Goal: Task Accomplishment & Management: Use online tool/utility

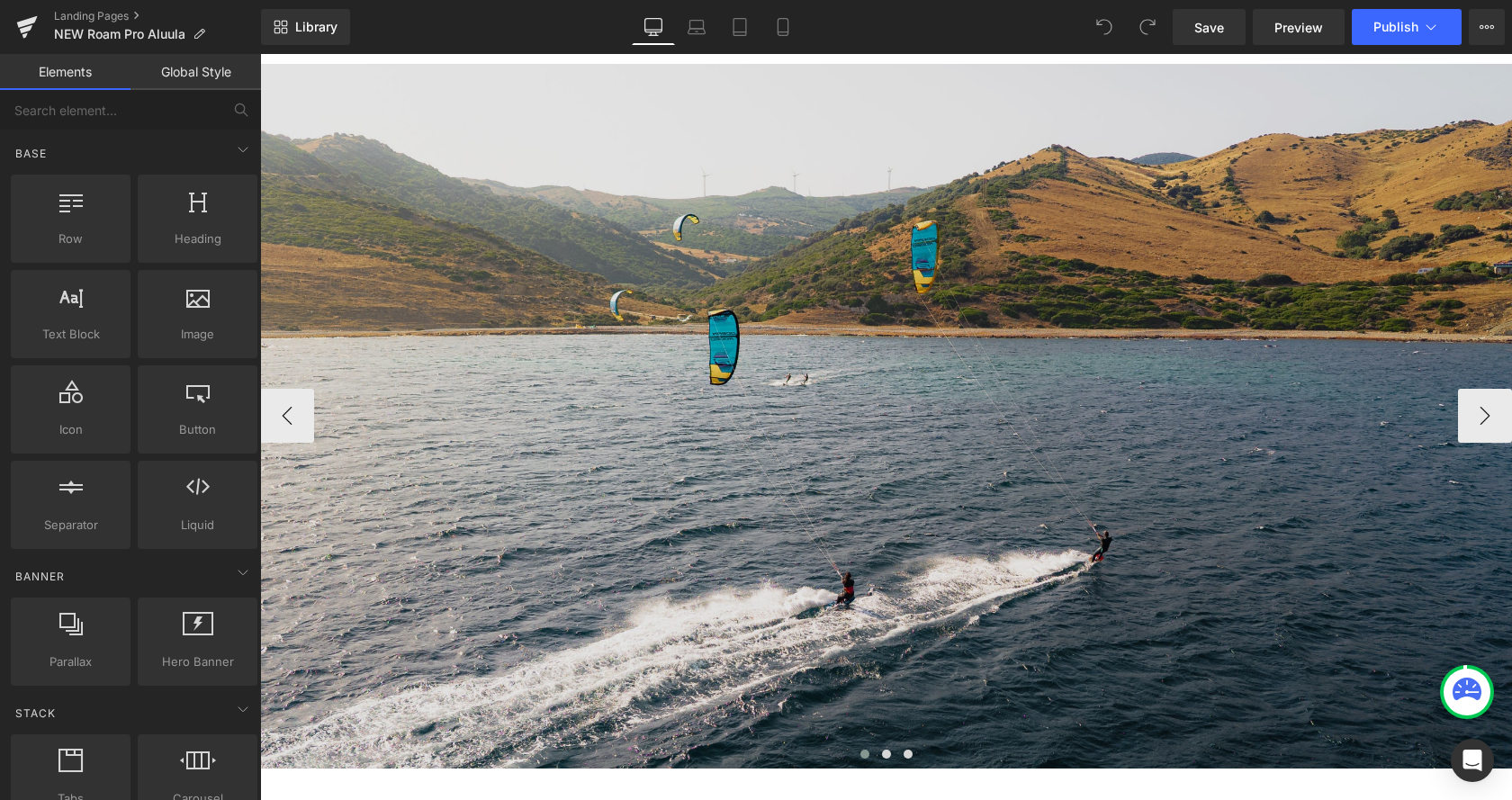
scroll to position [2938, 0]
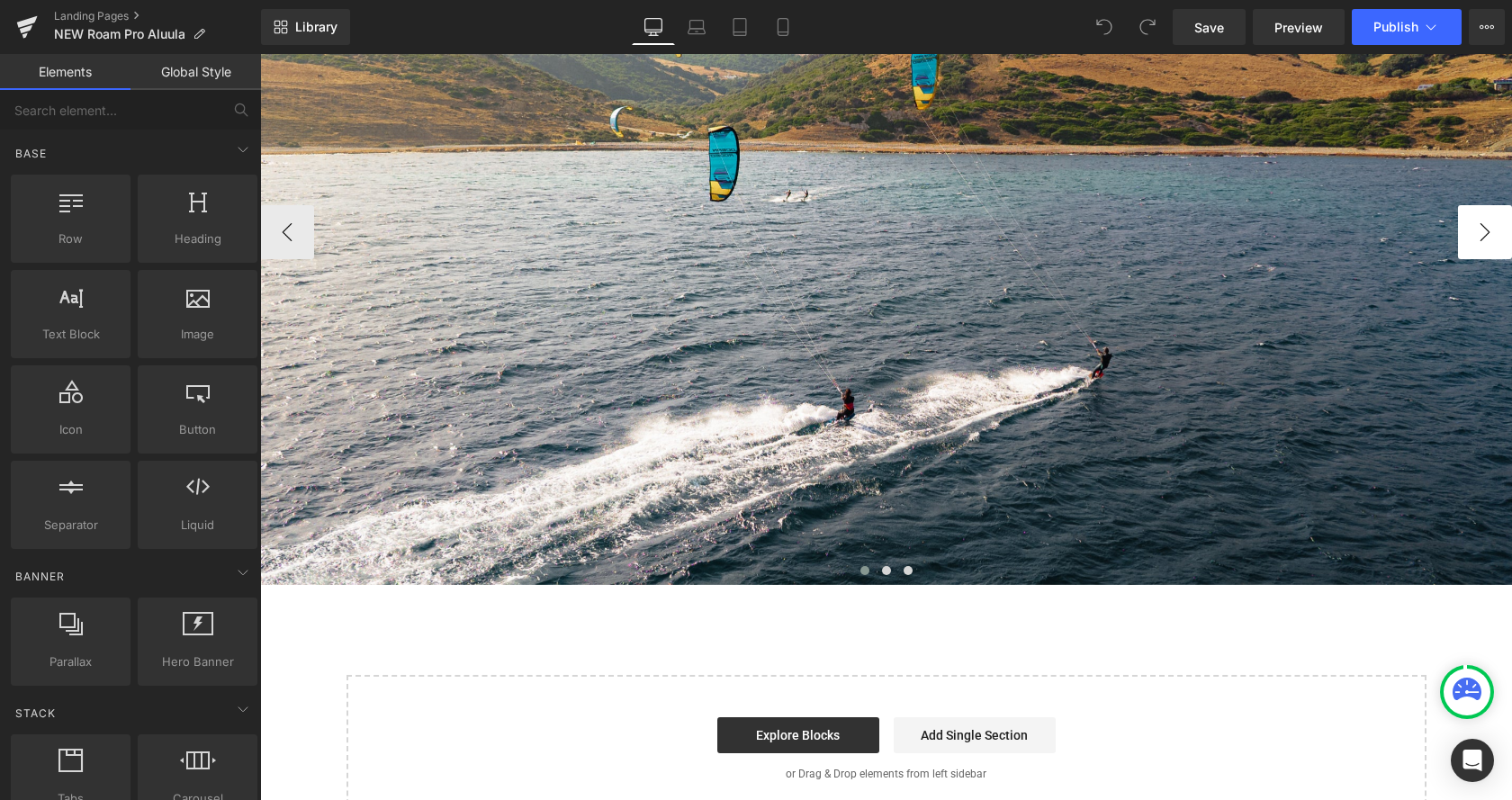
click at [1477, 246] on button "›" at bounding box center [1485, 232] width 54 height 54
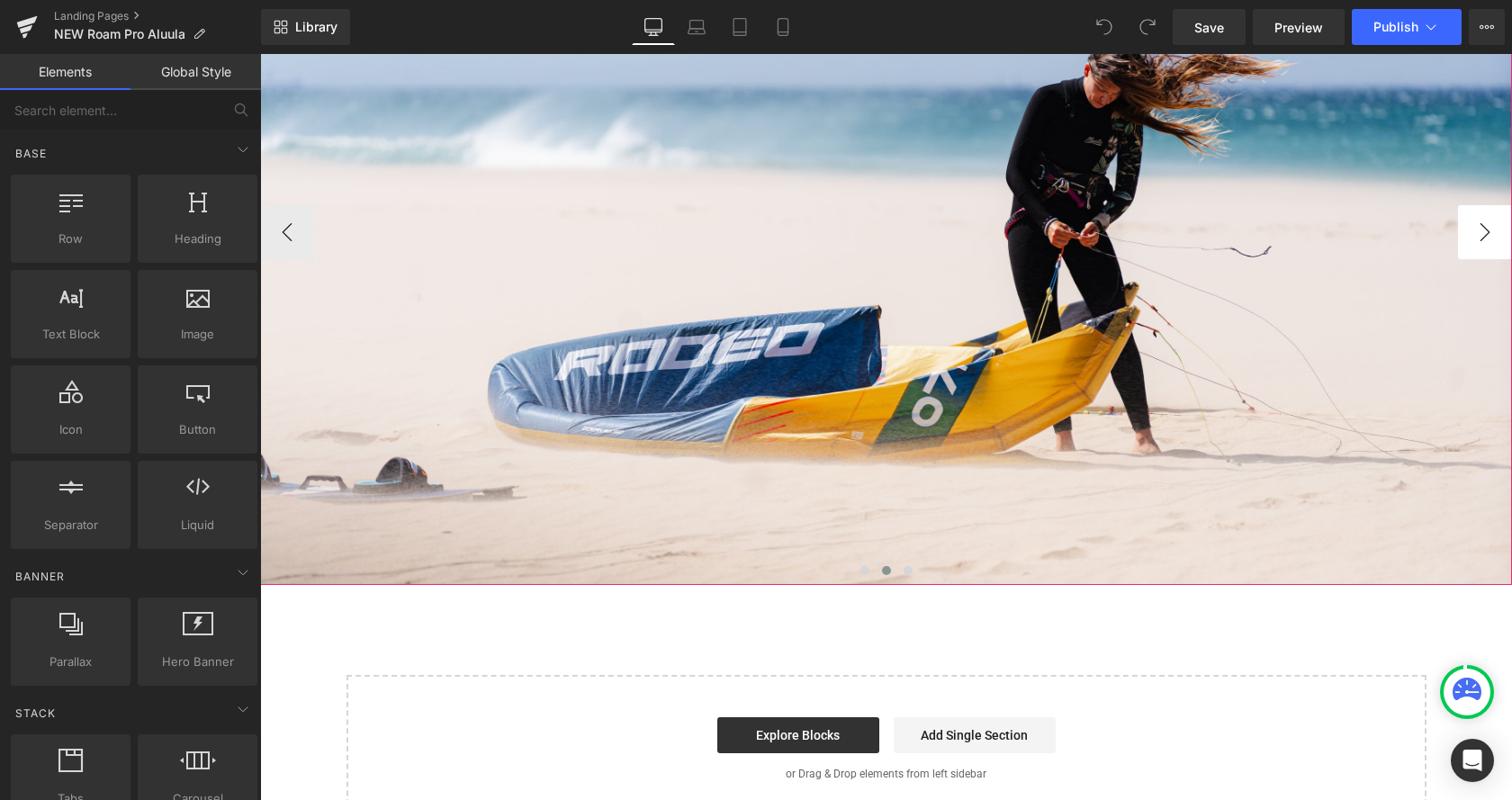
click at [1486, 242] on button "›" at bounding box center [1485, 232] width 54 height 54
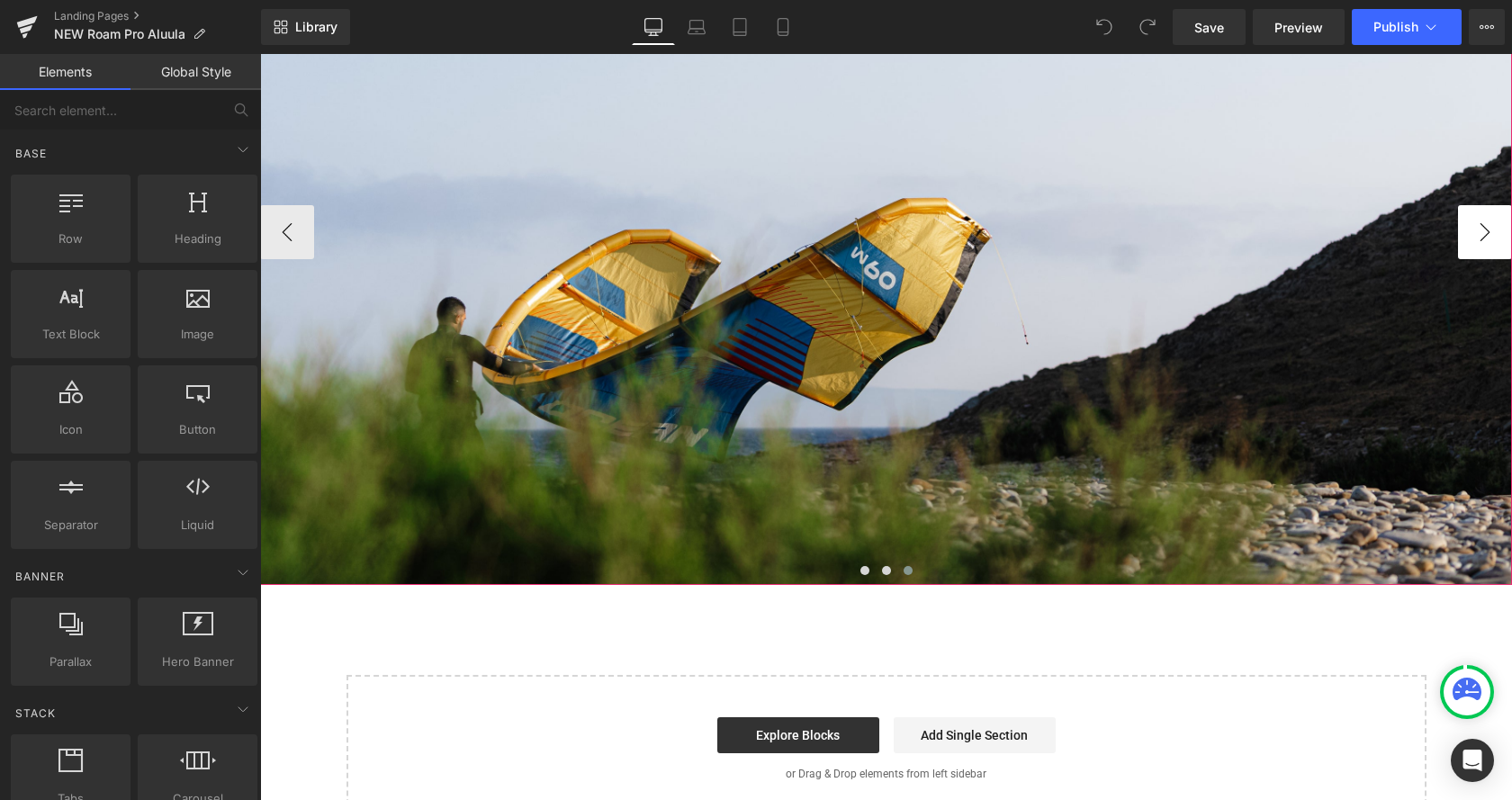
click at [1486, 242] on button "›" at bounding box center [1485, 232] width 54 height 54
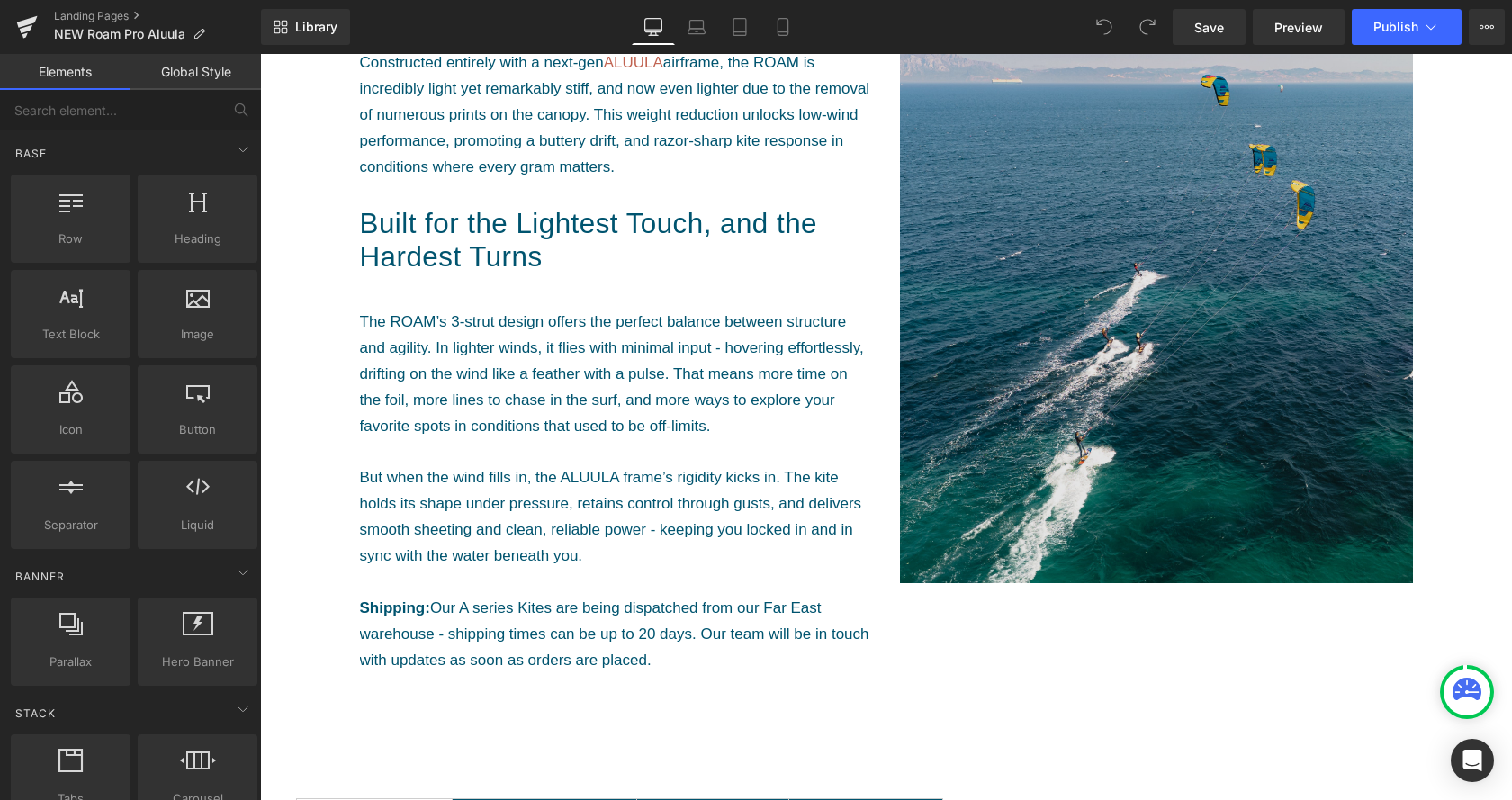
scroll to position [459, 0]
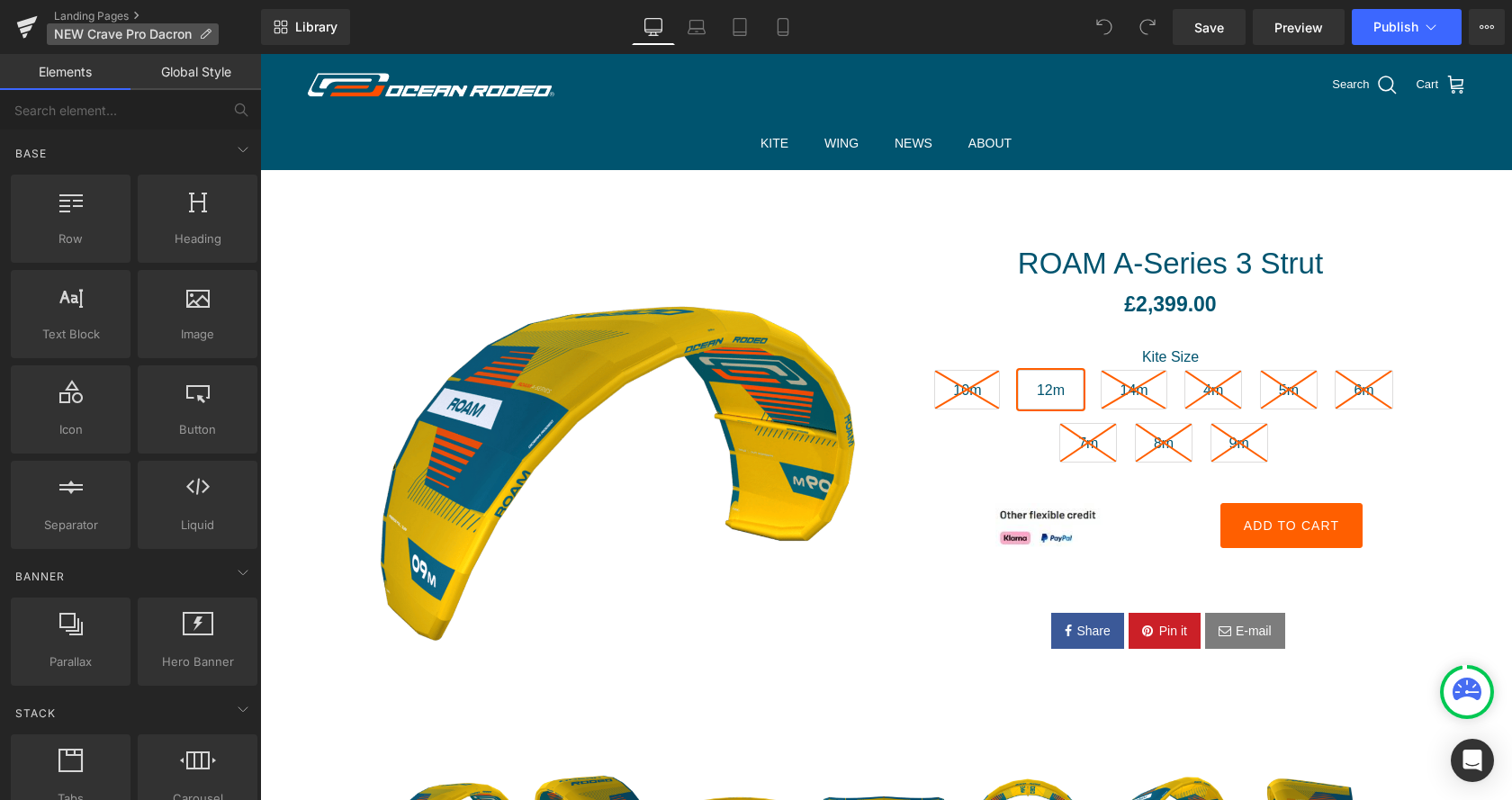
click at [147, 34] on span "NEW Crave Pro Dacron" at bounding box center [123, 34] width 138 height 14
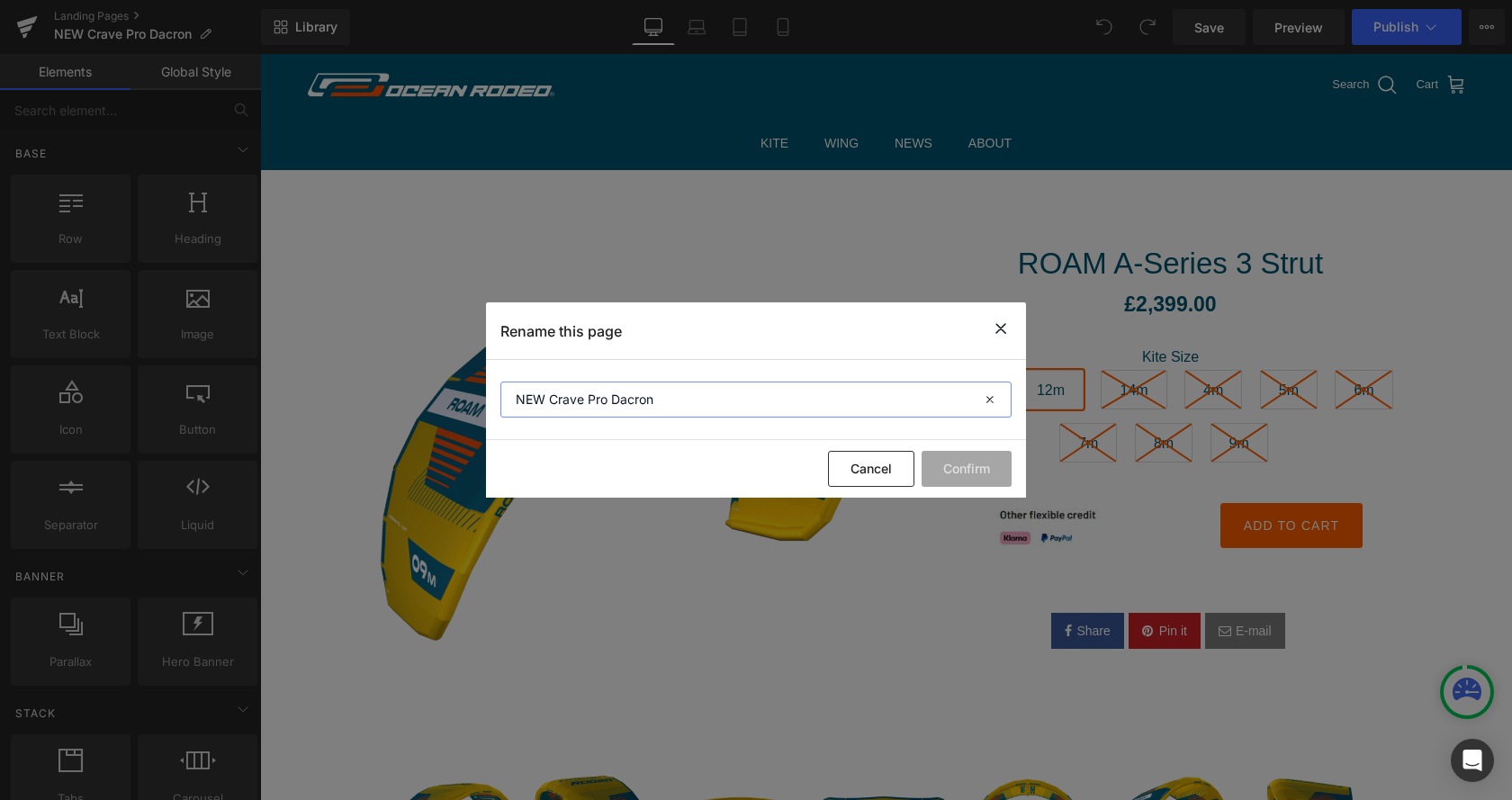
click at [658, 402] on input "NEW Crave Pro Dacron" at bounding box center [755, 400] width 511 height 36
drag, startPoint x: 685, startPoint y: 401, endPoint x: 589, endPoint y: 401, distance: 96.3
click at [589, 401] on input "NEW Crave Pro Dacron" at bounding box center [755, 400] width 511 height 36
type input "NEW Crave A-Series"
click at [932, 470] on button "Confirm" at bounding box center [967, 469] width 90 height 36
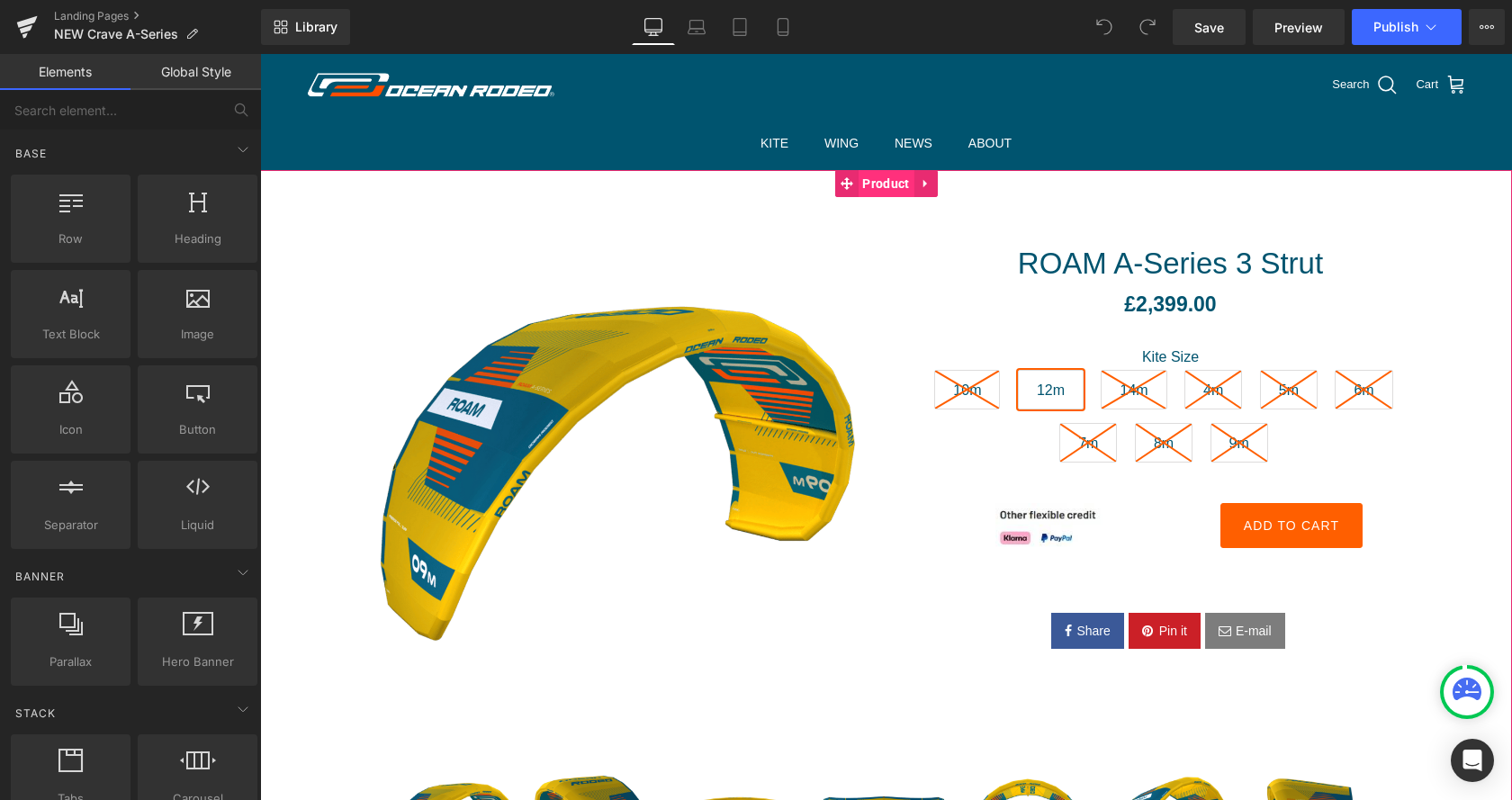
click at [905, 186] on span "Product" at bounding box center [886, 183] width 56 height 27
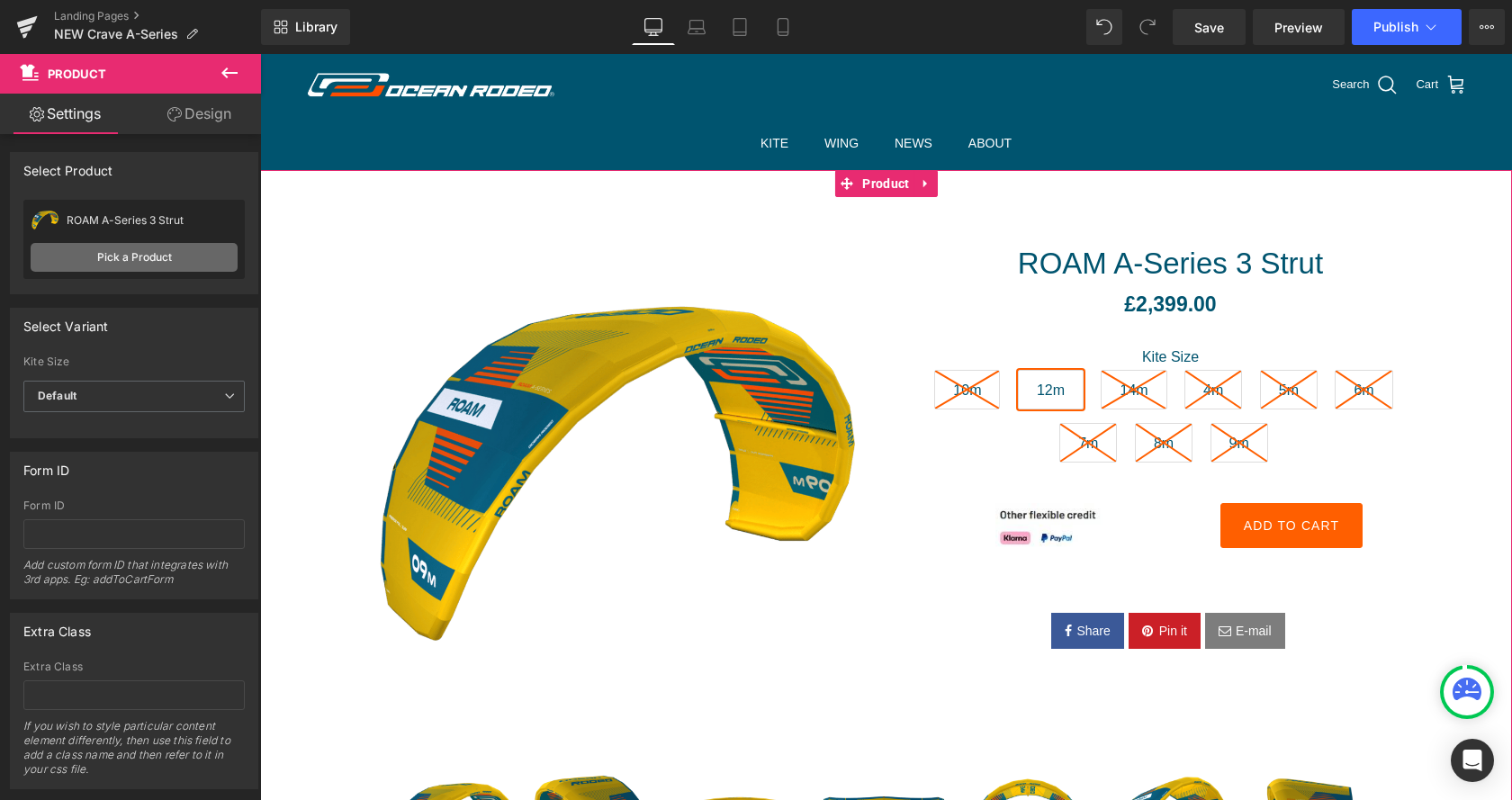
click at [125, 244] on link "Pick a Product" at bounding box center [134, 257] width 207 height 29
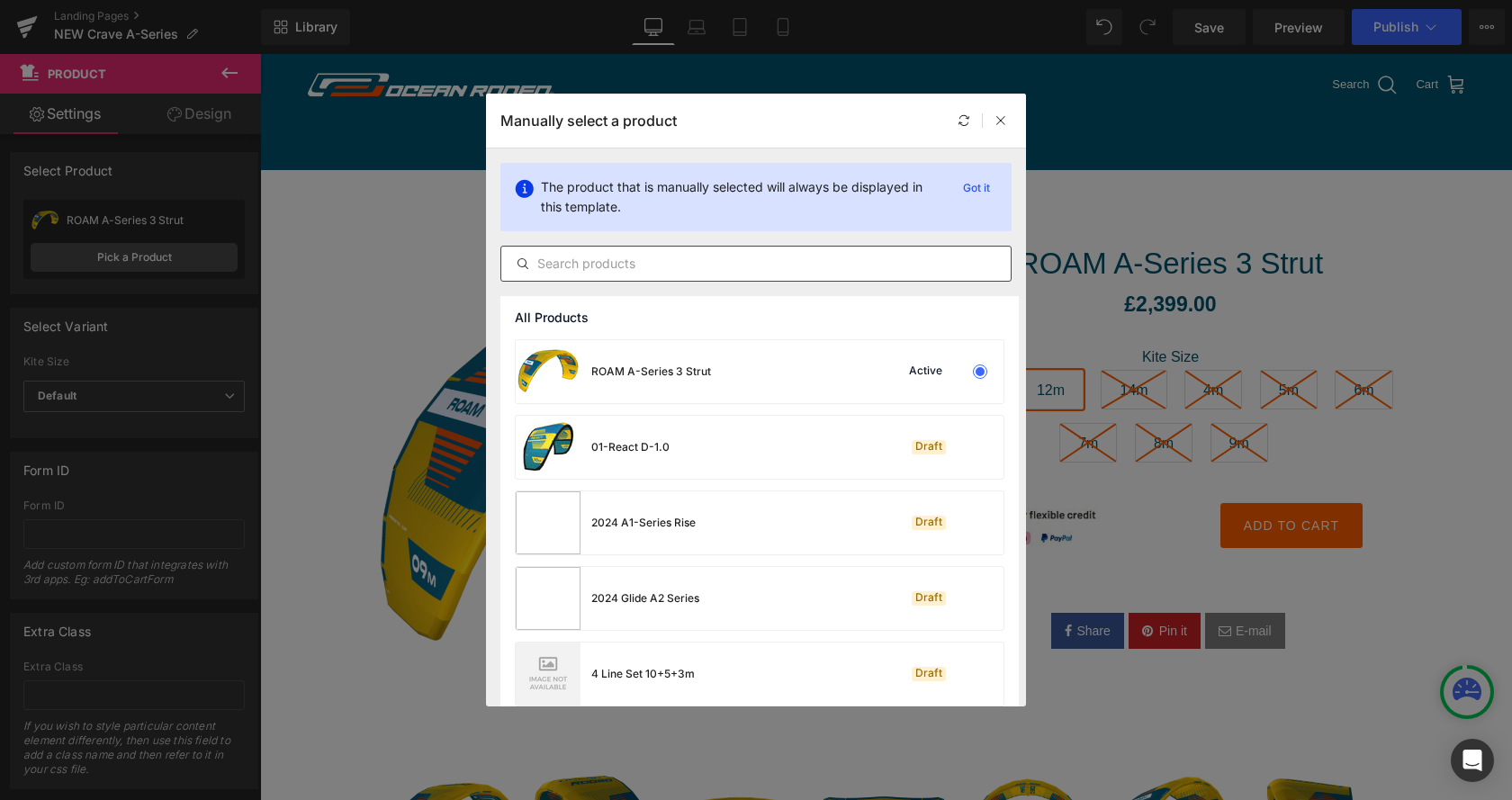
click at [692, 259] on input "text" at bounding box center [755, 264] width 509 height 22
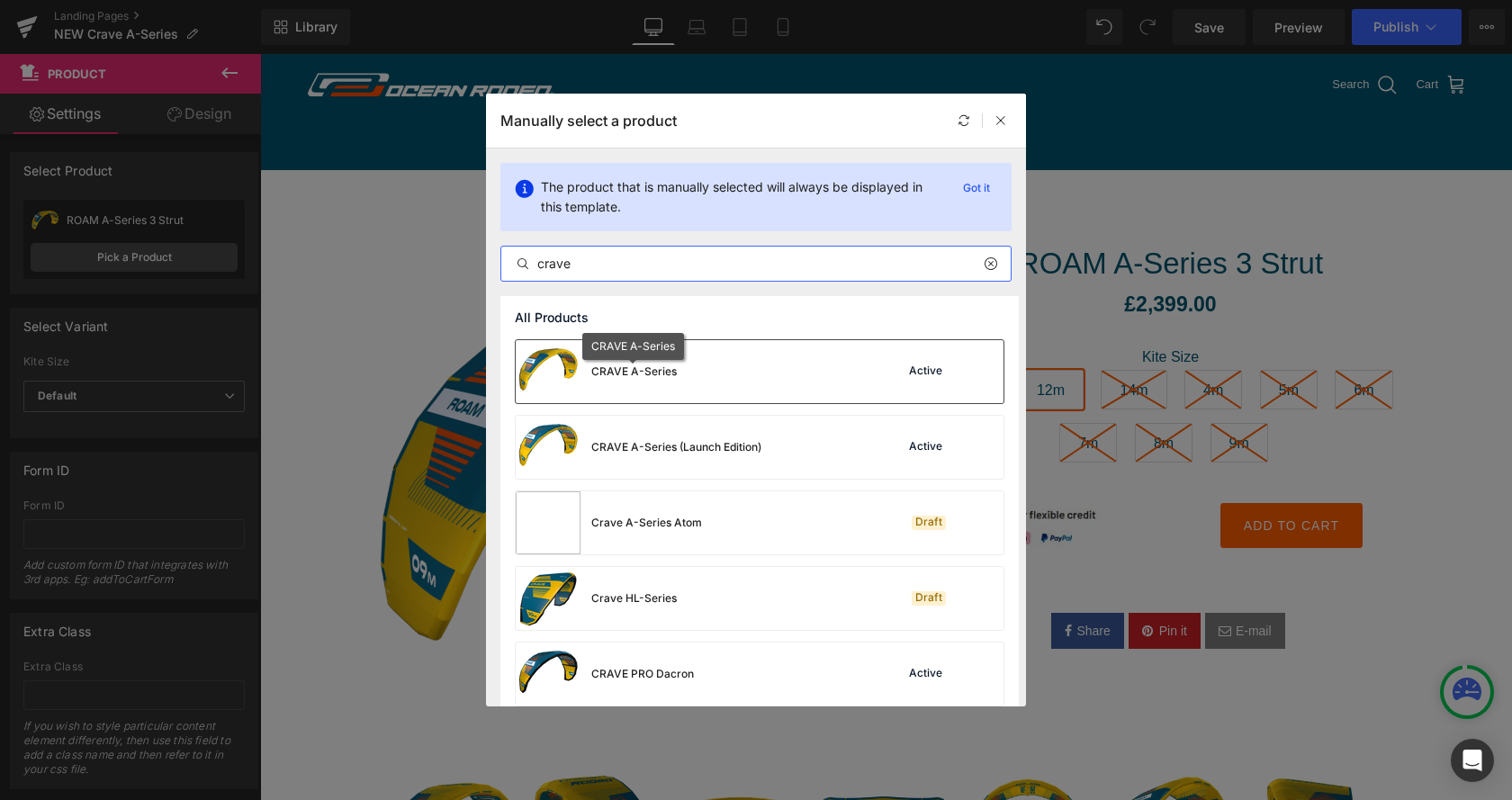
type input "crave"
click at [656, 369] on div "CRAVE A-Series" at bounding box center [634, 372] width 86 height 16
click at [656, 369] on img at bounding box center [616, 480] width 513 height 513
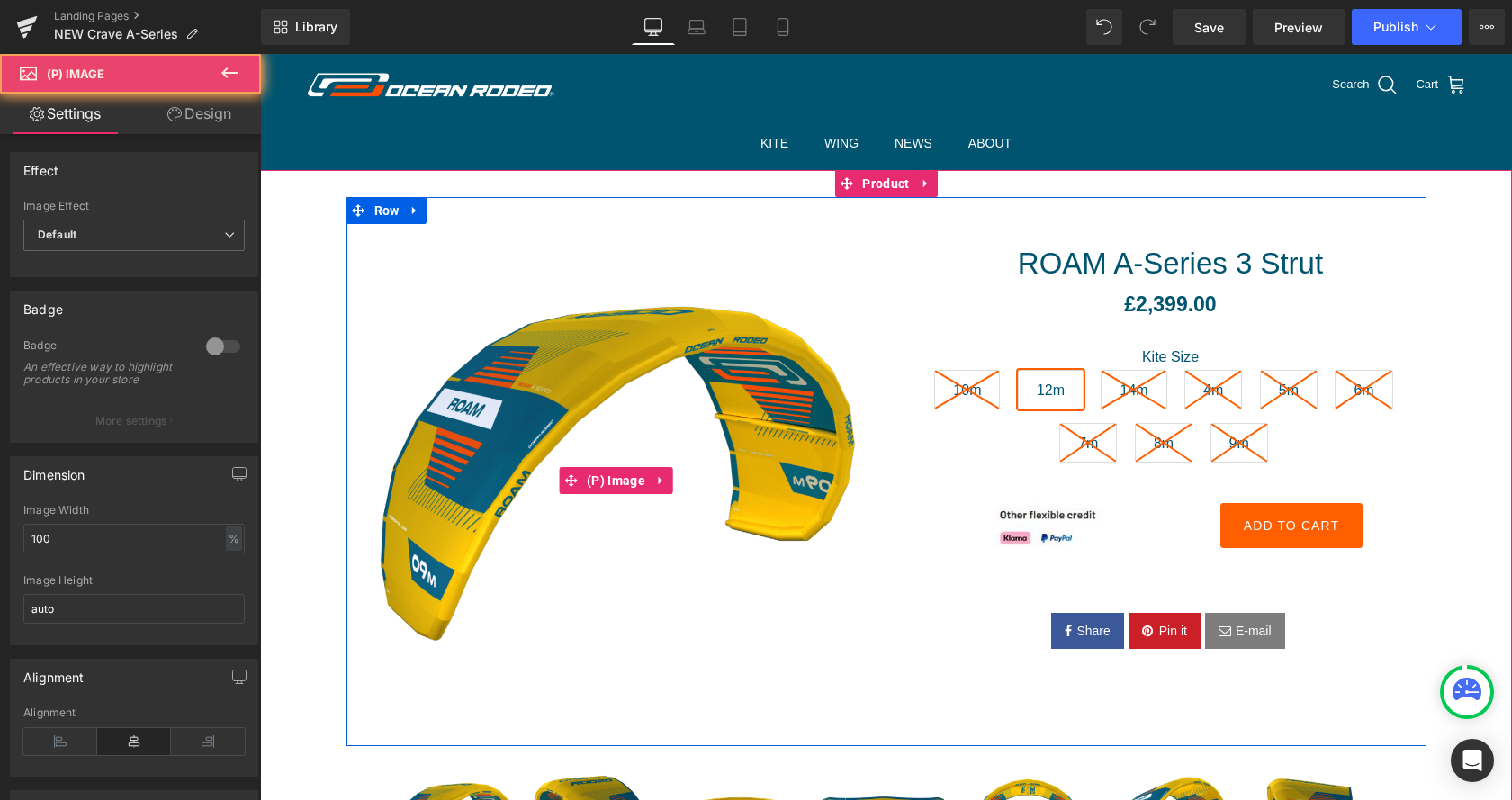
click at [656, 369] on img at bounding box center [616, 480] width 513 height 513
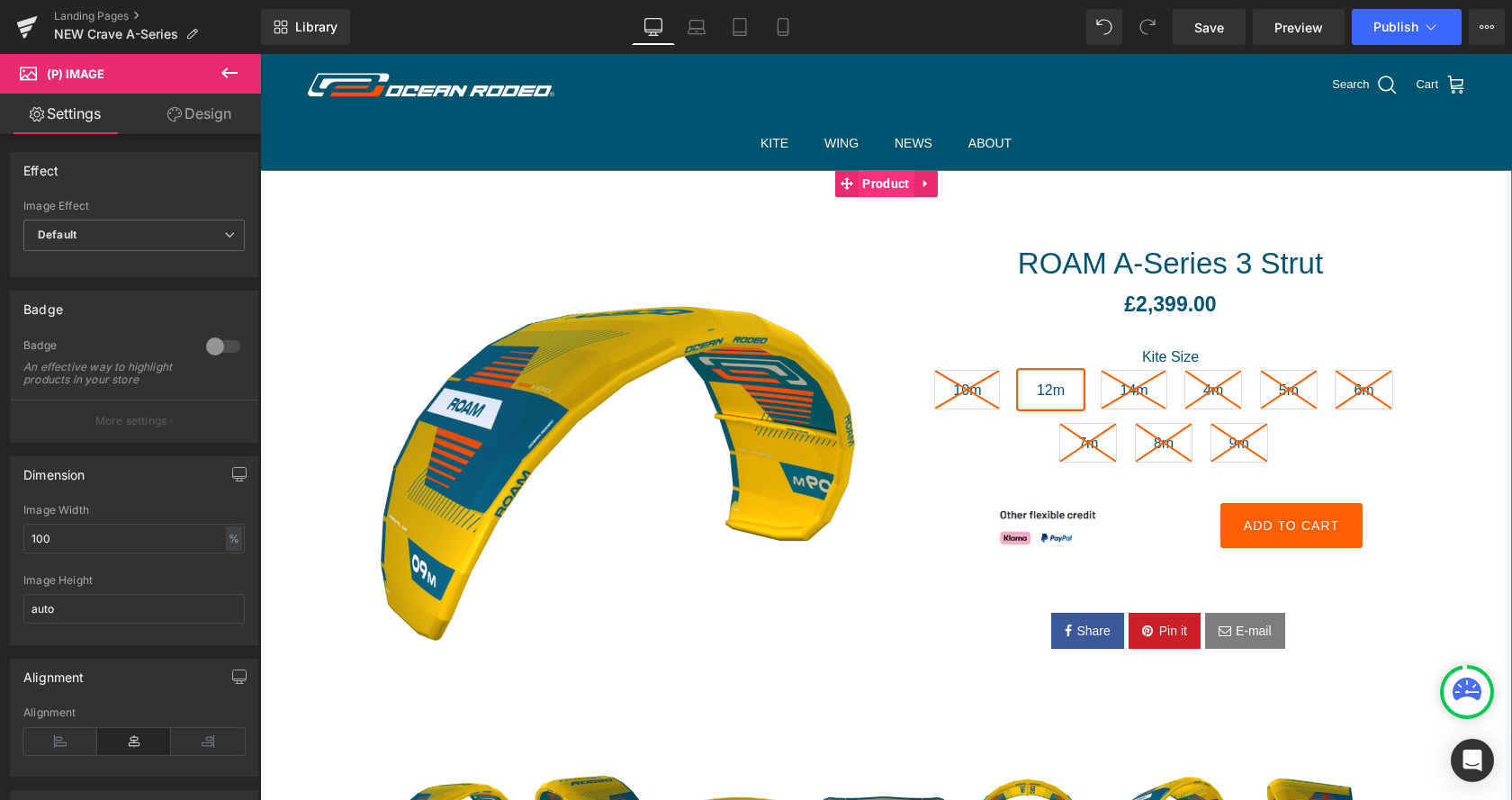
click at [883, 185] on span "Product" at bounding box center [886, 183] width 56 height 27
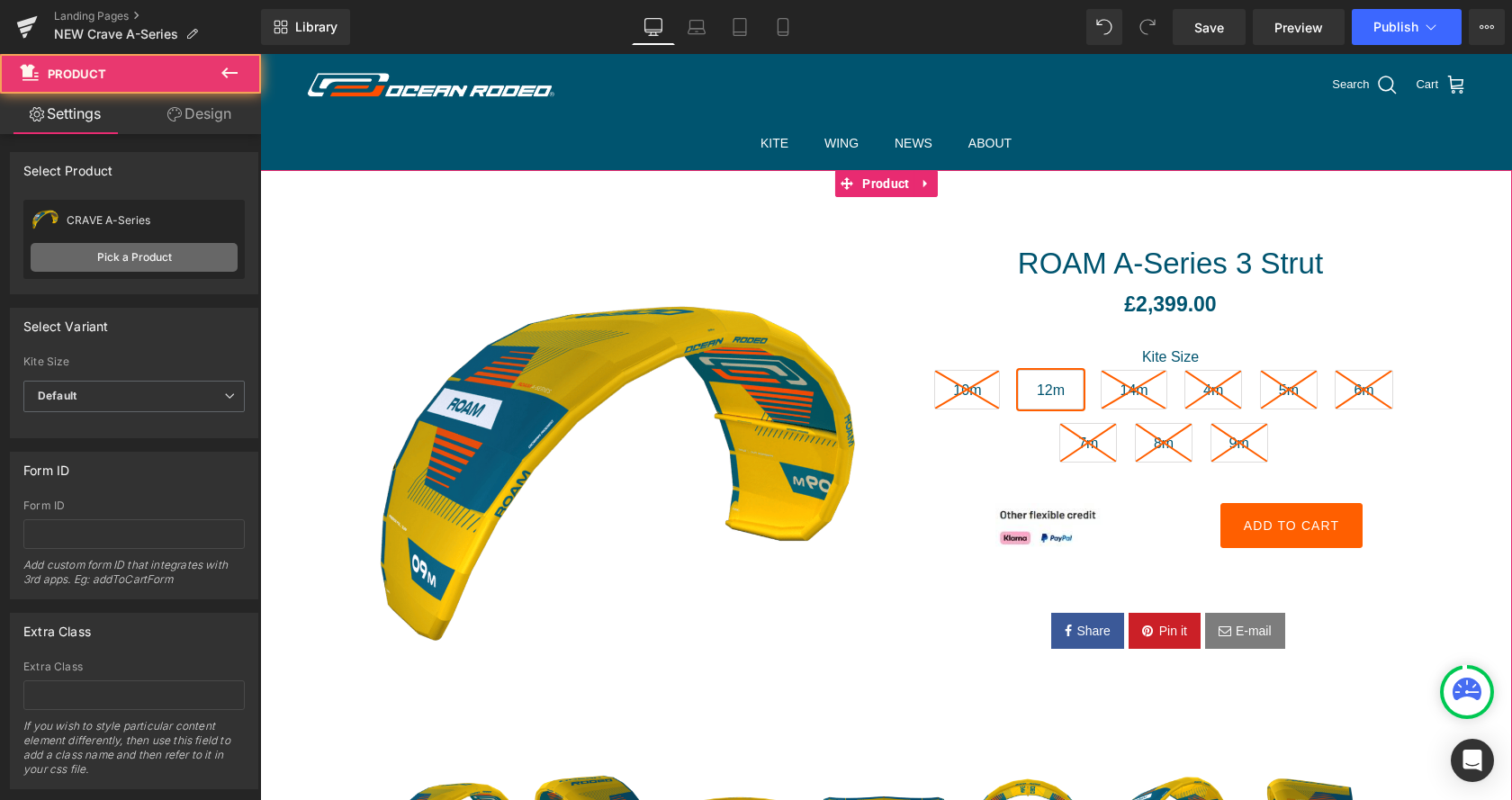
click at [149, 249] on link "Pick a Product" at bounding box center [134, 257] width 207 height 29
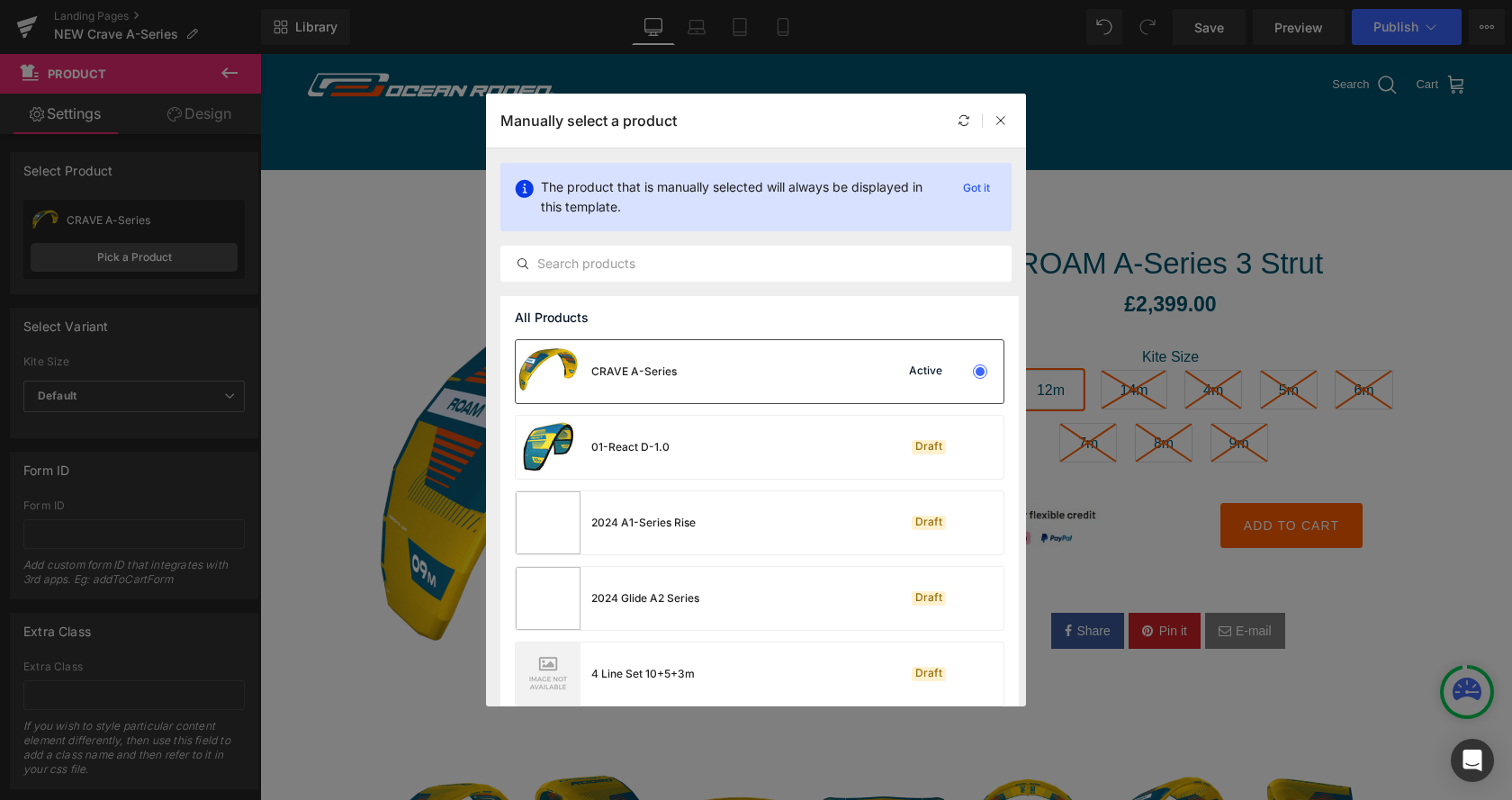
click at [641, 381] on div "CRAVE A-Series" at bounding box center [596, 371] width 161 height 63
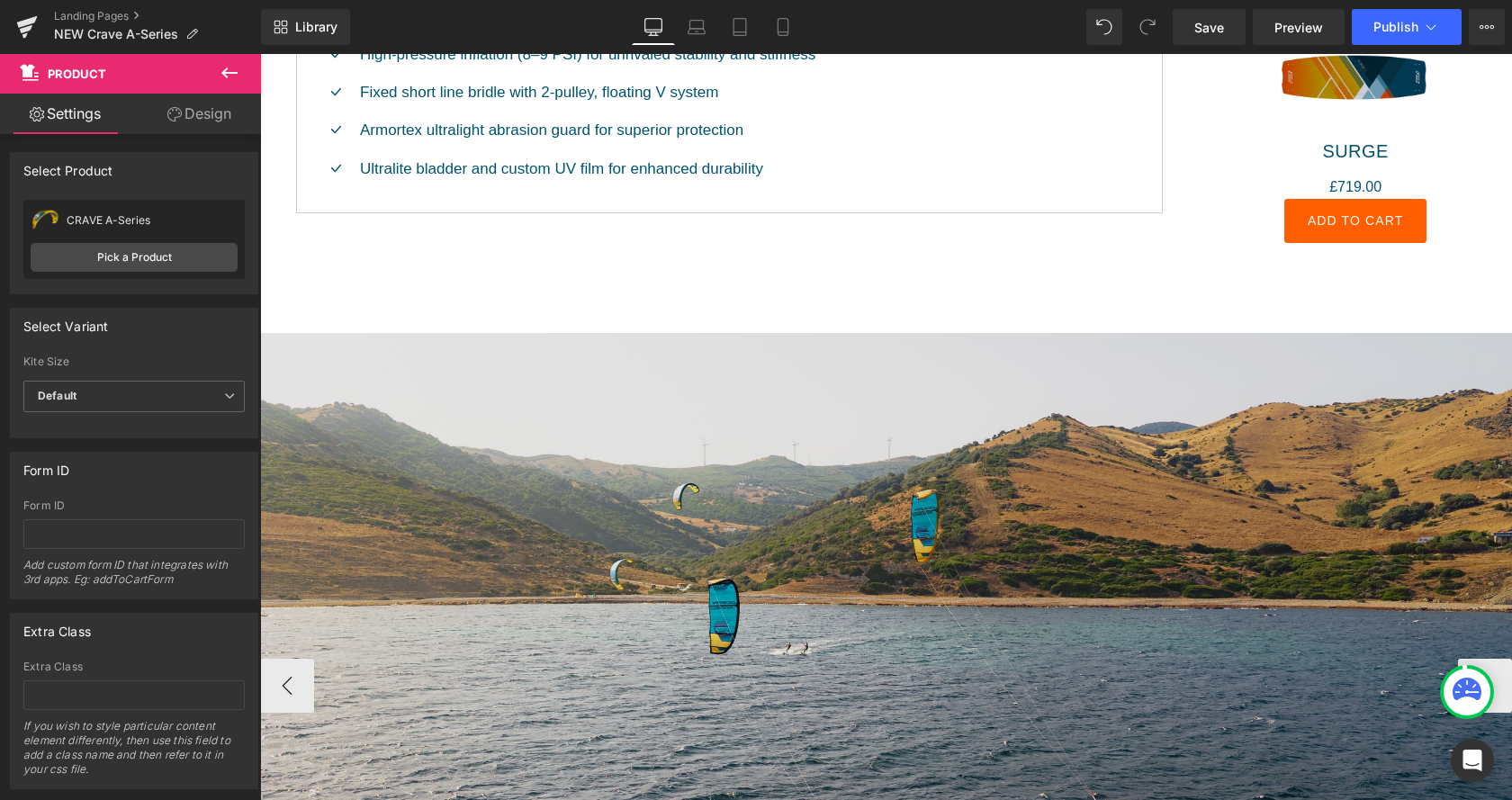
scroll to position [2846, 0]
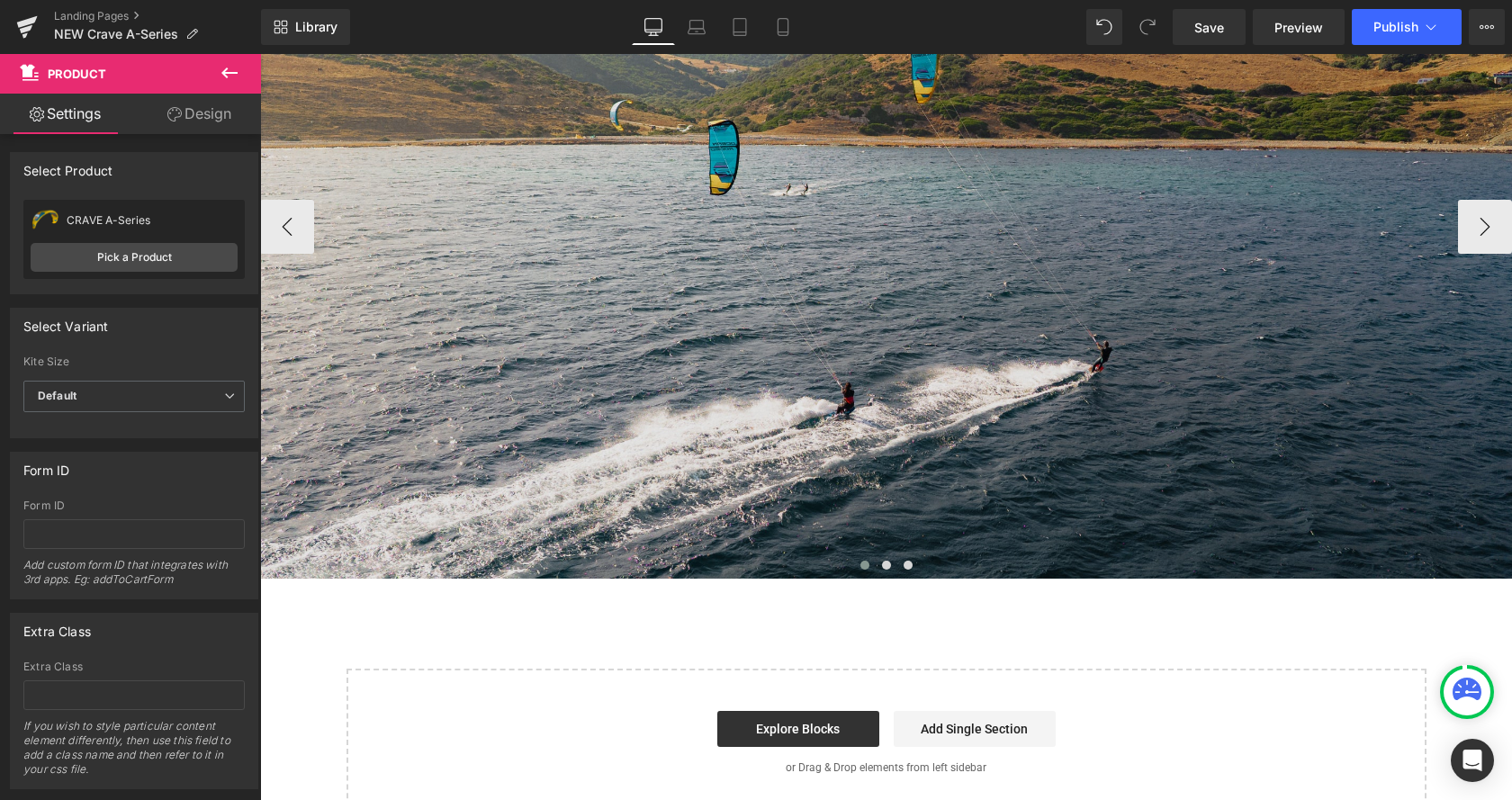
click at [785, 255] on img at bounding box center [886, 226] width 1252 height 705
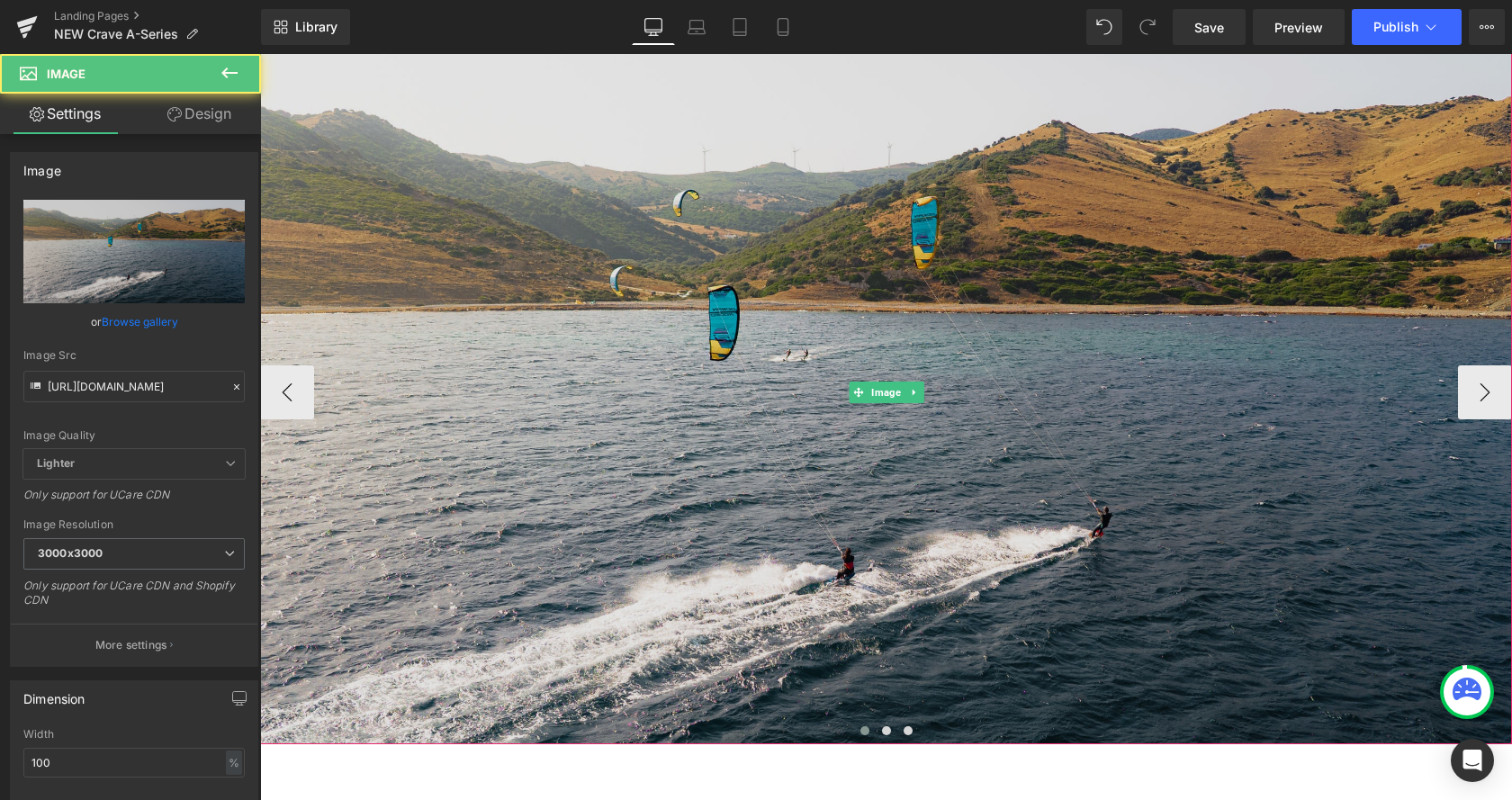
scroll to position [2662, 0]
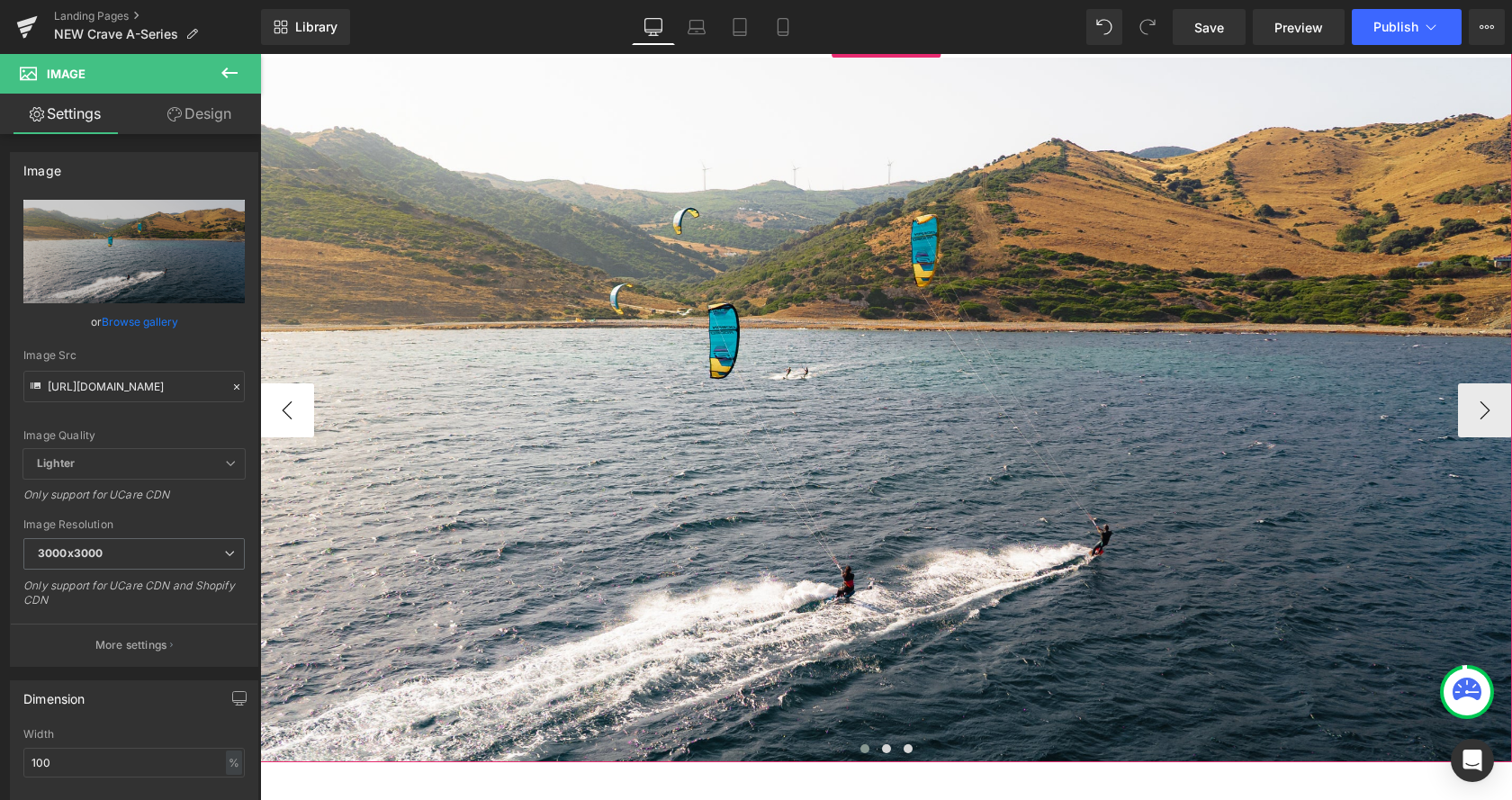
click at [281, 421] on button "‹" at bounding box center [287, 410] width 54 height 54
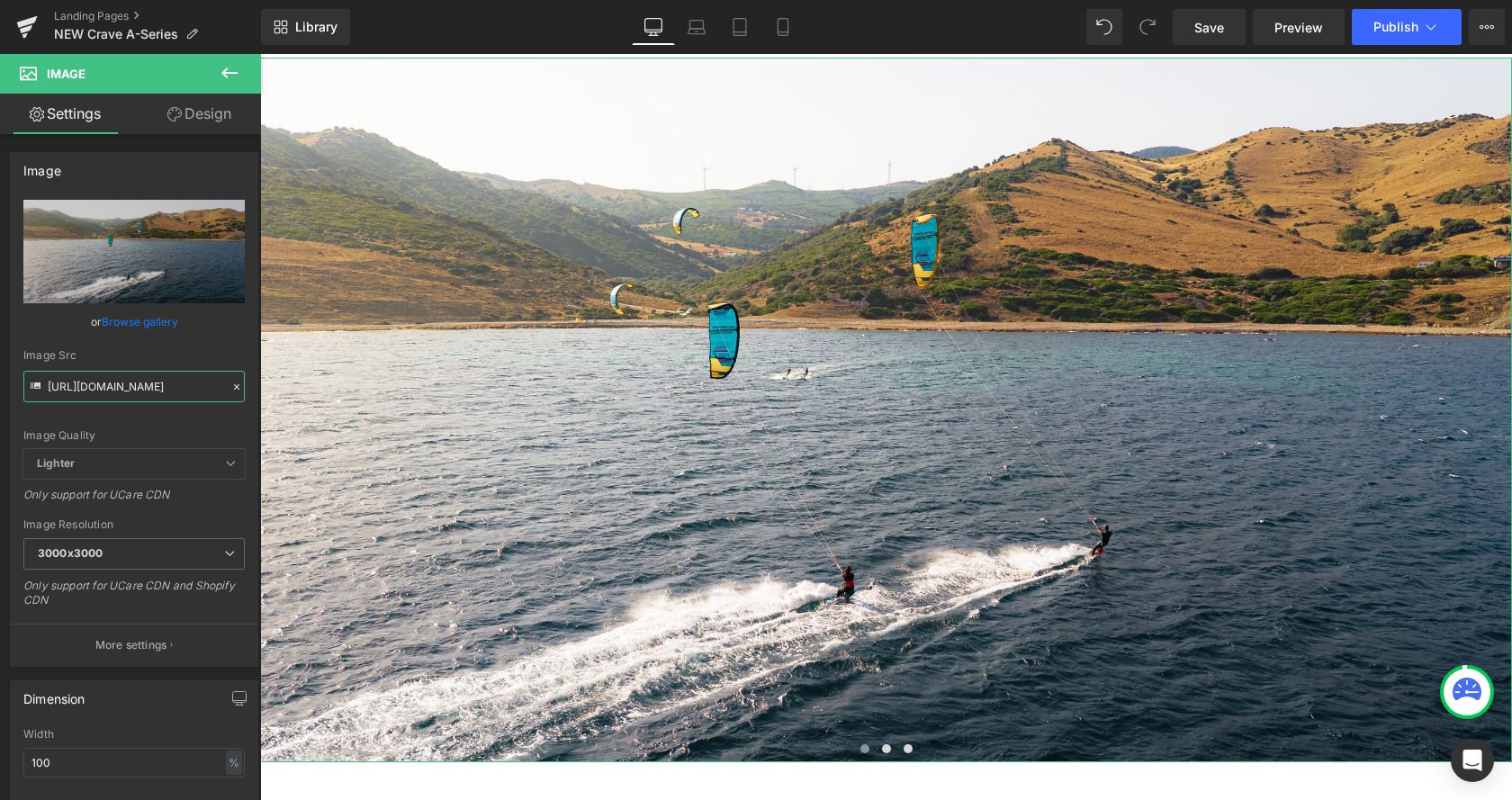
click at [158, 386] on input "https://cdn.shopify.com/s/files/1/0412/5451/8938/files/DJI_20250702185657_0081_…" at bounding box center [133, 387] width 221 height 32
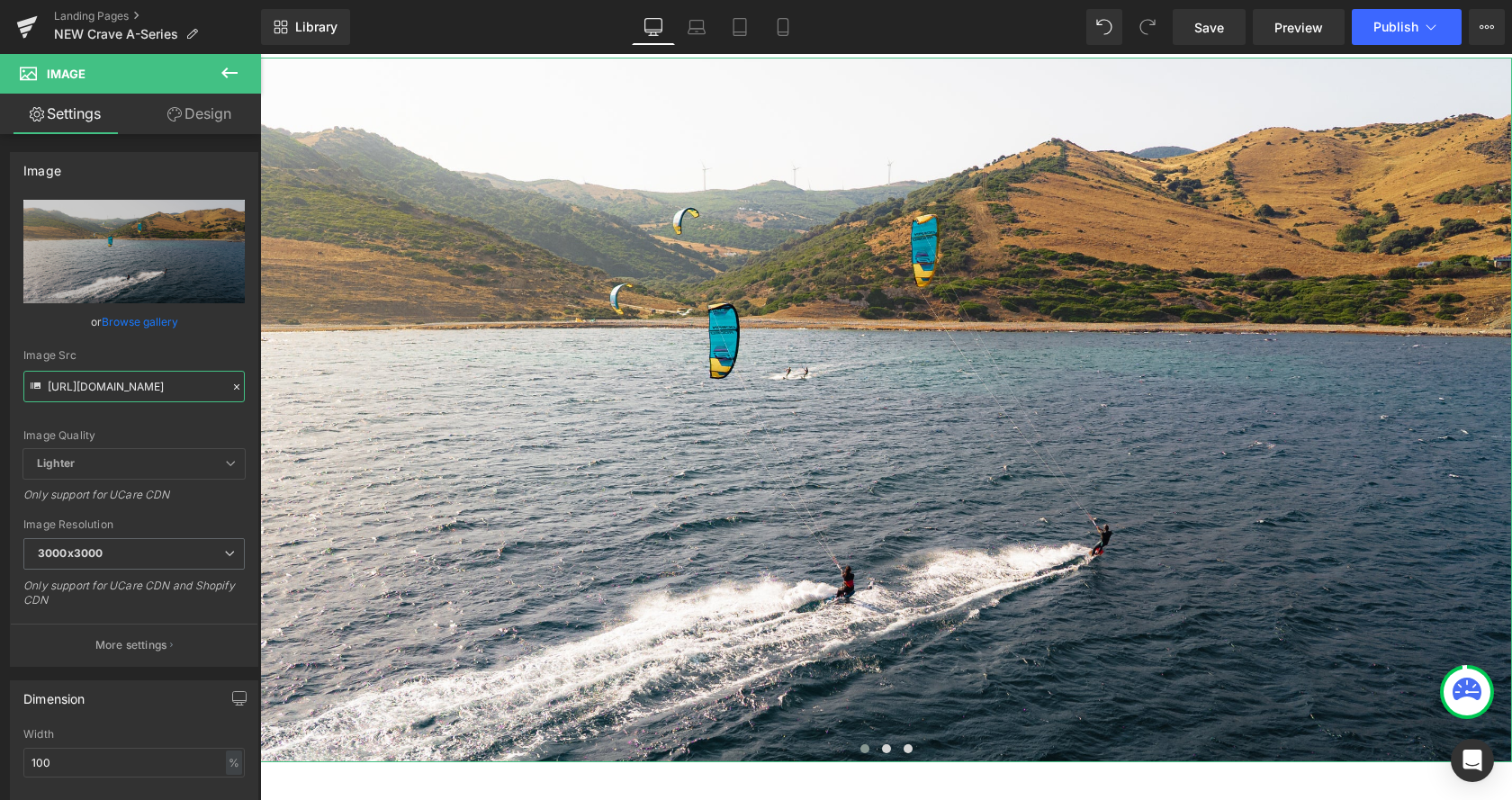
click at [158, 386] on input "https://cdn.shopify.com/s/files/1/0412/5451/8938/files/DJI_20250702185657_0081_…" at bounding box center [133, 387] width 221 height 32
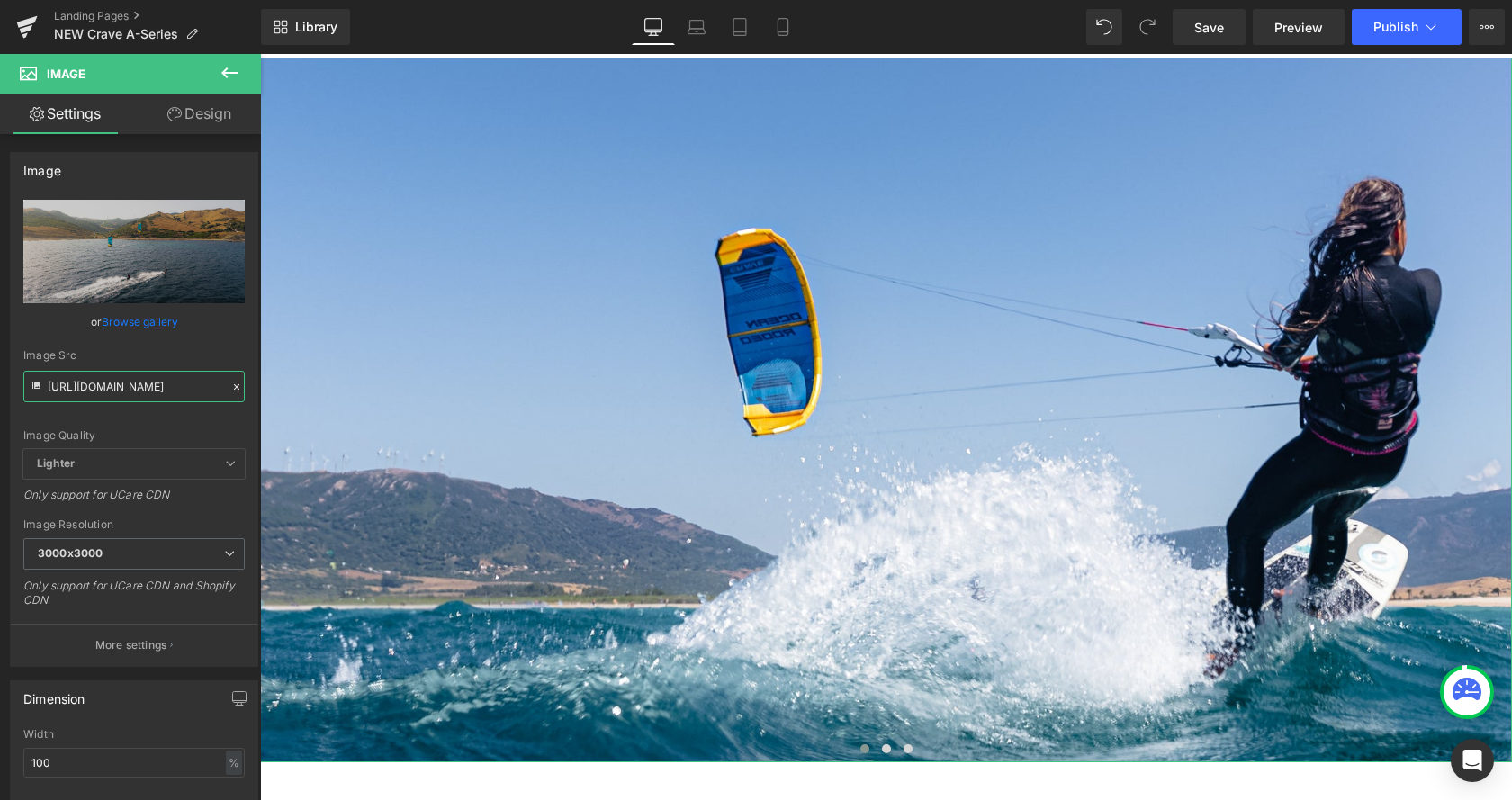
type input "https://cdn.shopify.com/s/files/1/0412/5451/8938/files/OR_Rio_Jara_Crave-59.jpg…"
click at [136, 465] on span "Lighter" at bounding box center [133, 464] width 221 height 30
click at [154, 390] on input "https://cdn.shopify.com/s/files/1/0412/5451/8938/files/OR_Rio_Jara_Crave-59.jpg…" at bounding box center [133, 387] width 221 height 32
click at [156, 388] on input "https://cdn.shopify.com/s/files/1/0412/5451/8938/files/OR_Rio_Jara_Crave-59.jpg…" at bounding box center [133, 387] width 221 height 32
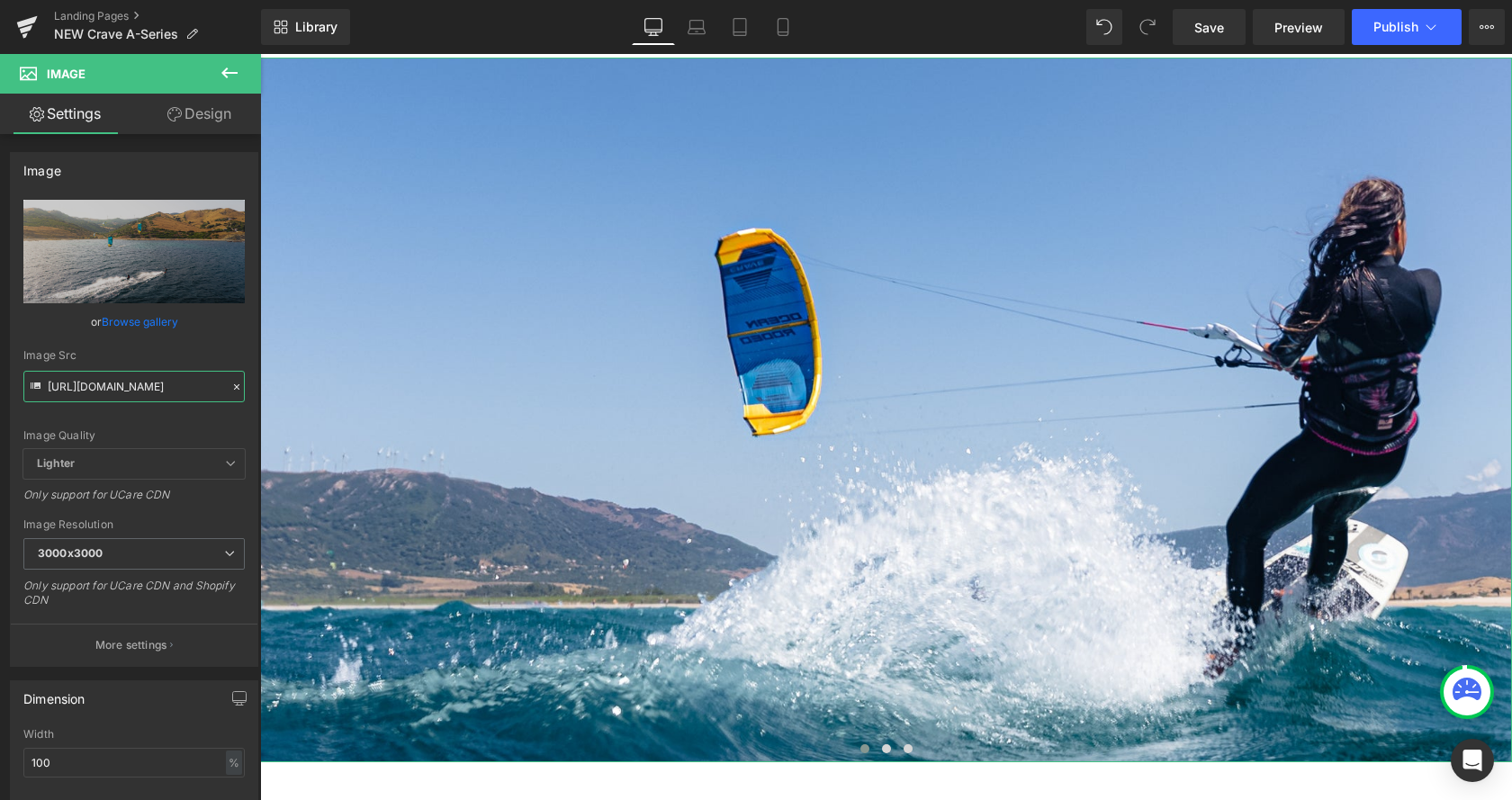
click at [156, 388] on input "https://cdn.shopify.com/s/files/1/0412/5451/8938/files/OR_Rio_Jara_Crave-59.jpg…" at bounding box center [133, 387] width 221 height 32
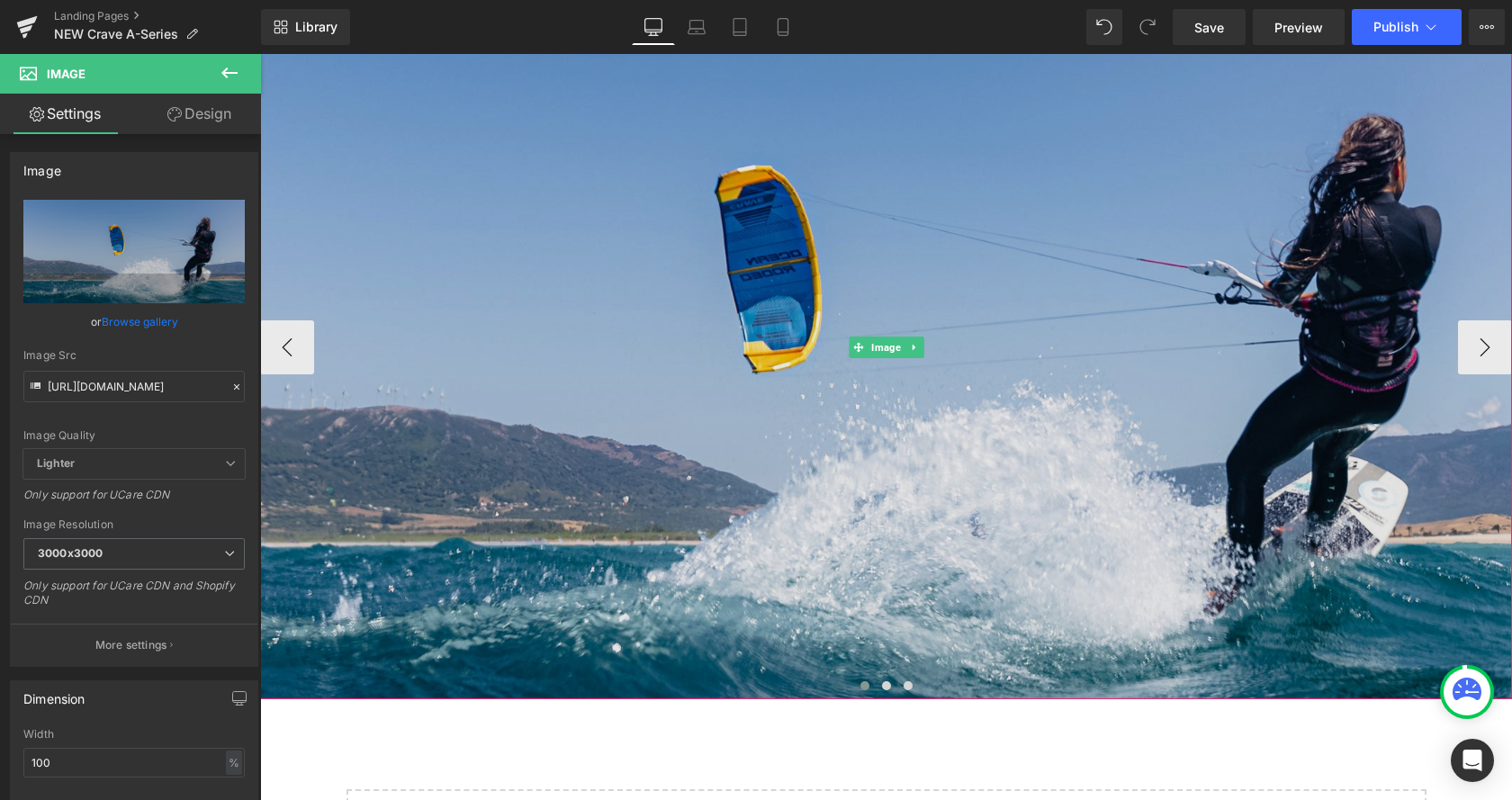
scroll to position [2754, 0]
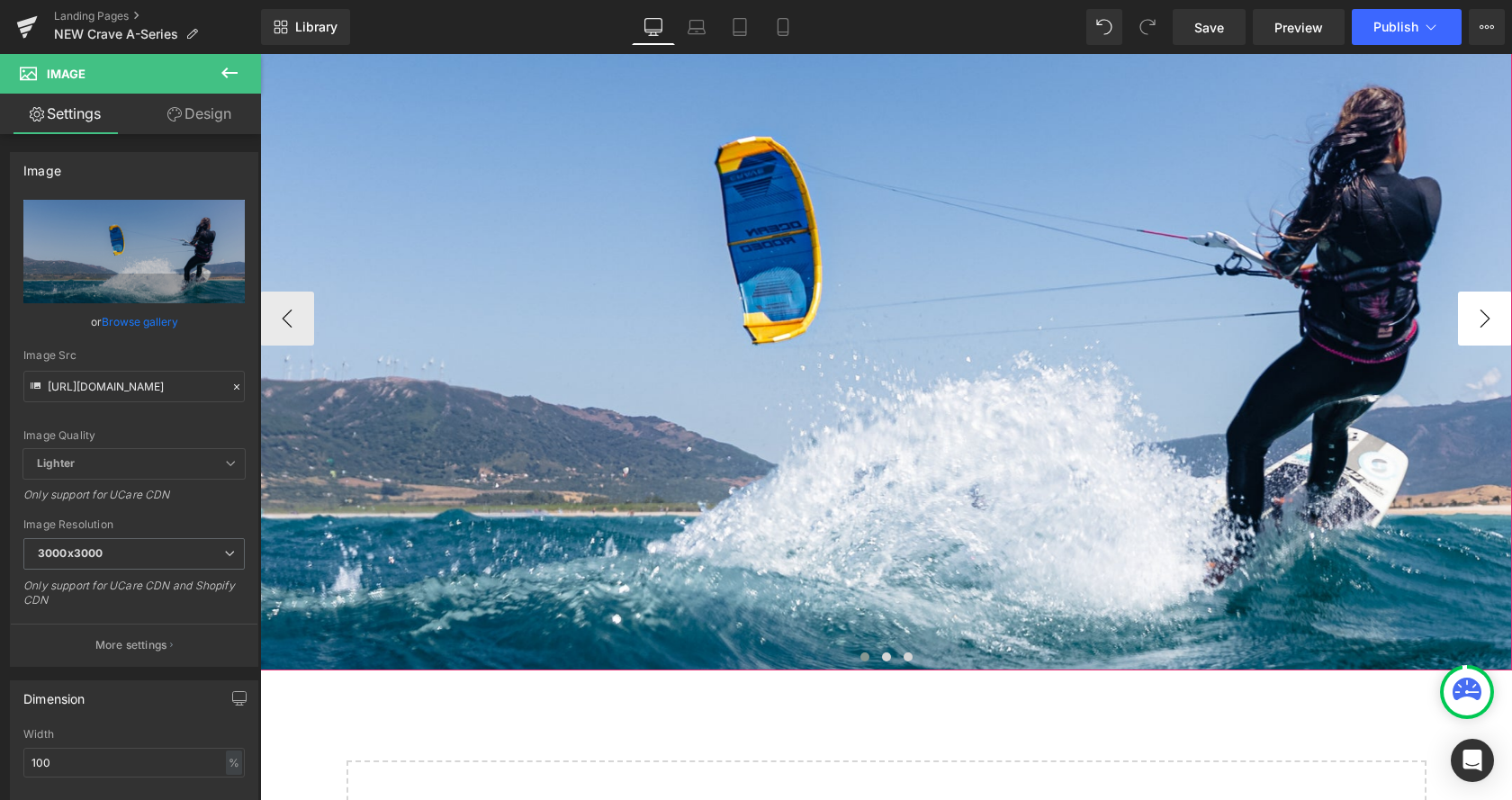
click at [1476, 320] on button "›" at bounding box center [1485, 319] width 54 height 54
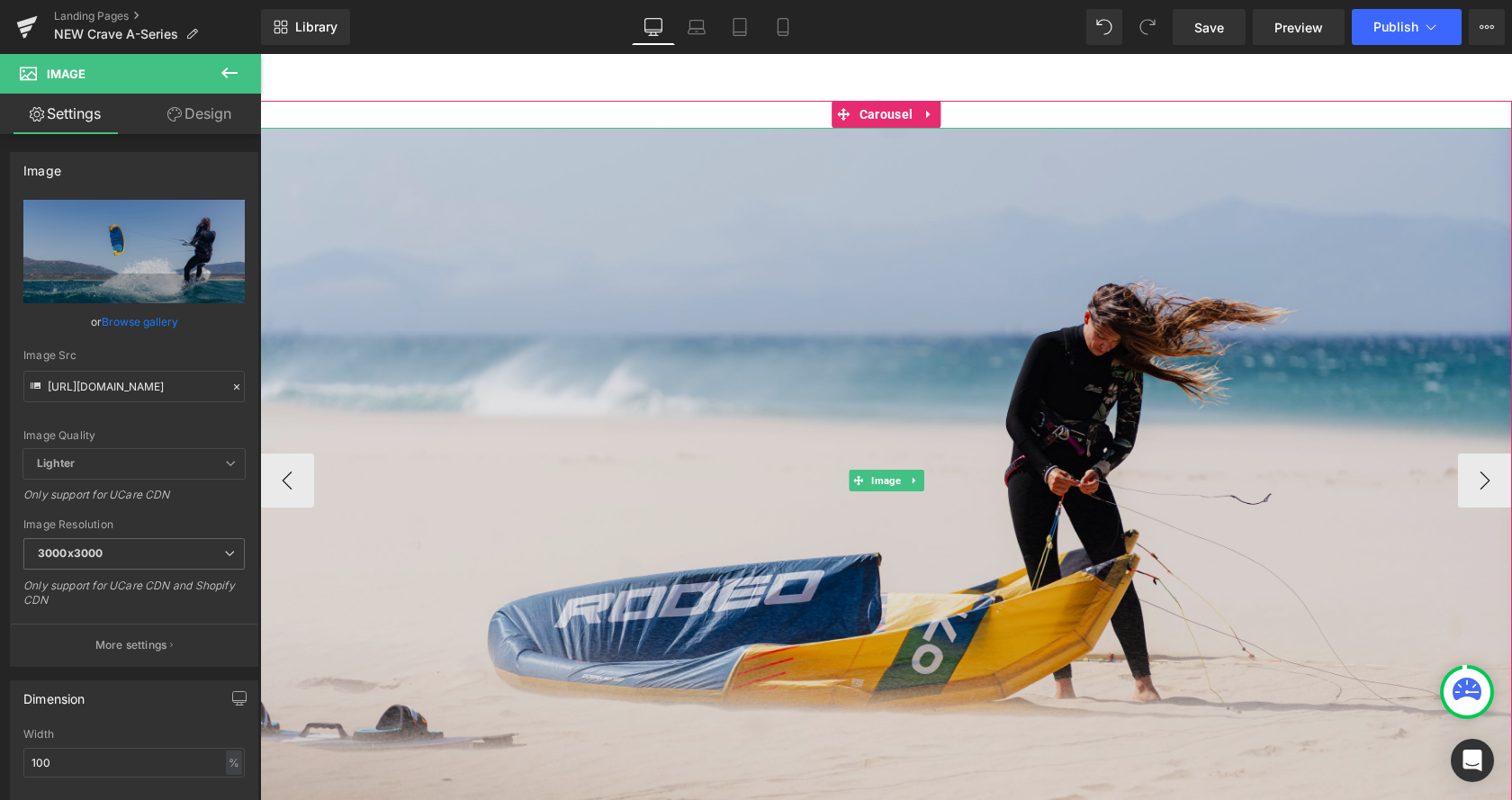
scroll to position [2571, 0]
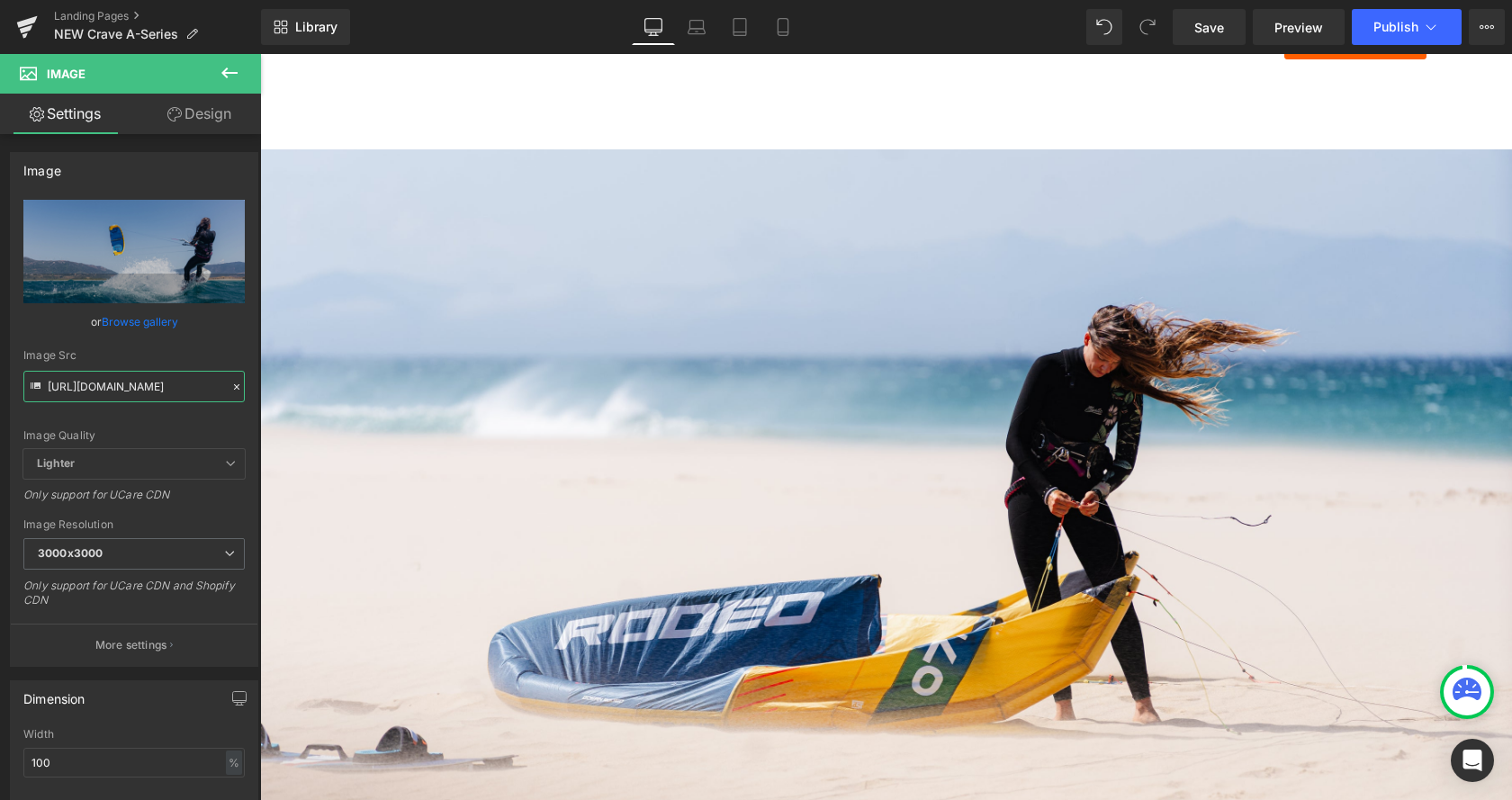
click at [114, 383] on input "https://cdn.shopify.com/s/files/1/0412/5451/8938/files/OR_Rio_Jara_Crave-59_300…" at bounding box center [133, 387] width 221 height 32
type input "https://cdn.shopify.com/s/files/1/0412/5451/8938/files/OR_Rio_Jara_Crave-48.jpg…"
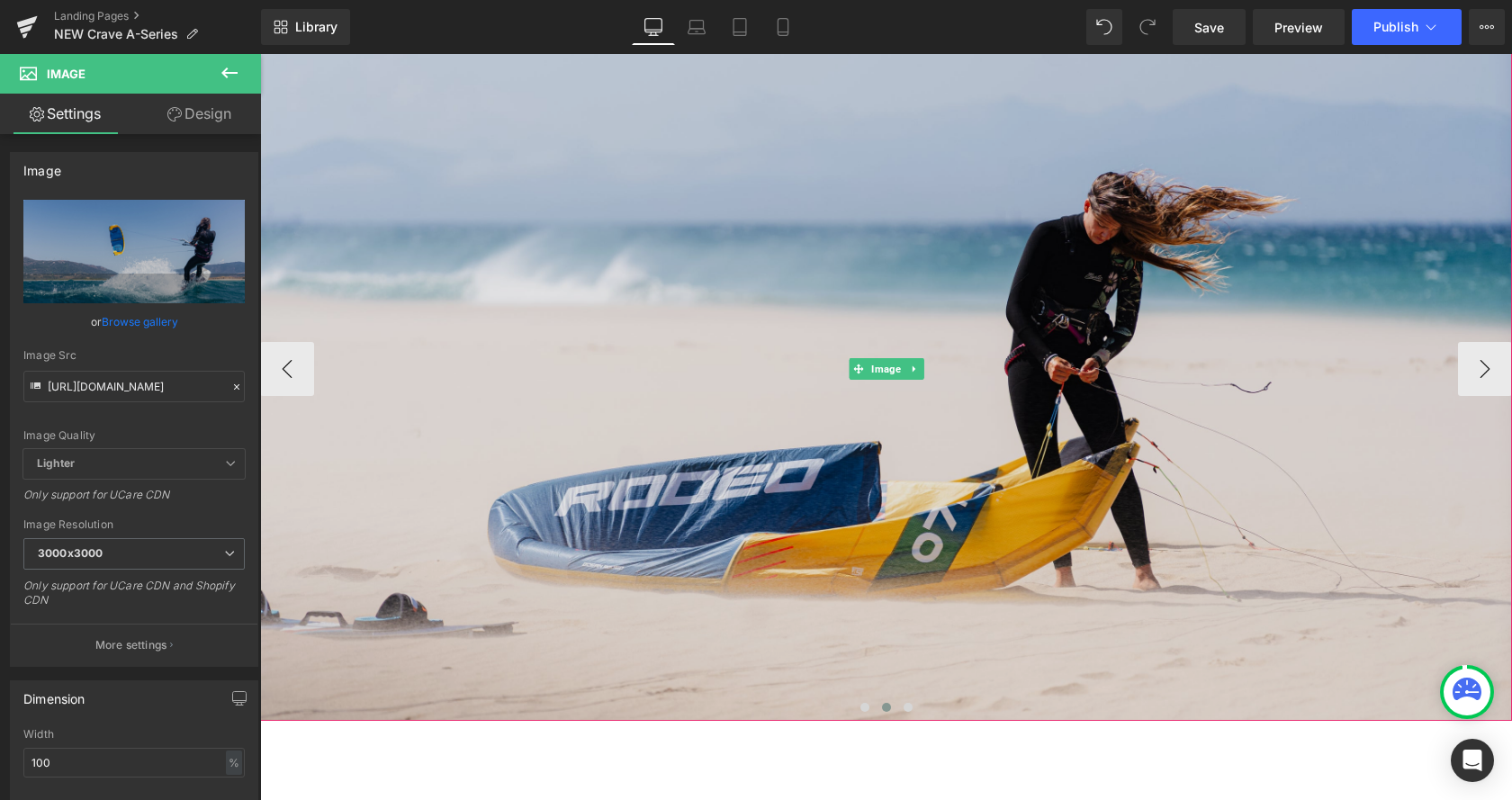
scroll to position [2662, 0]
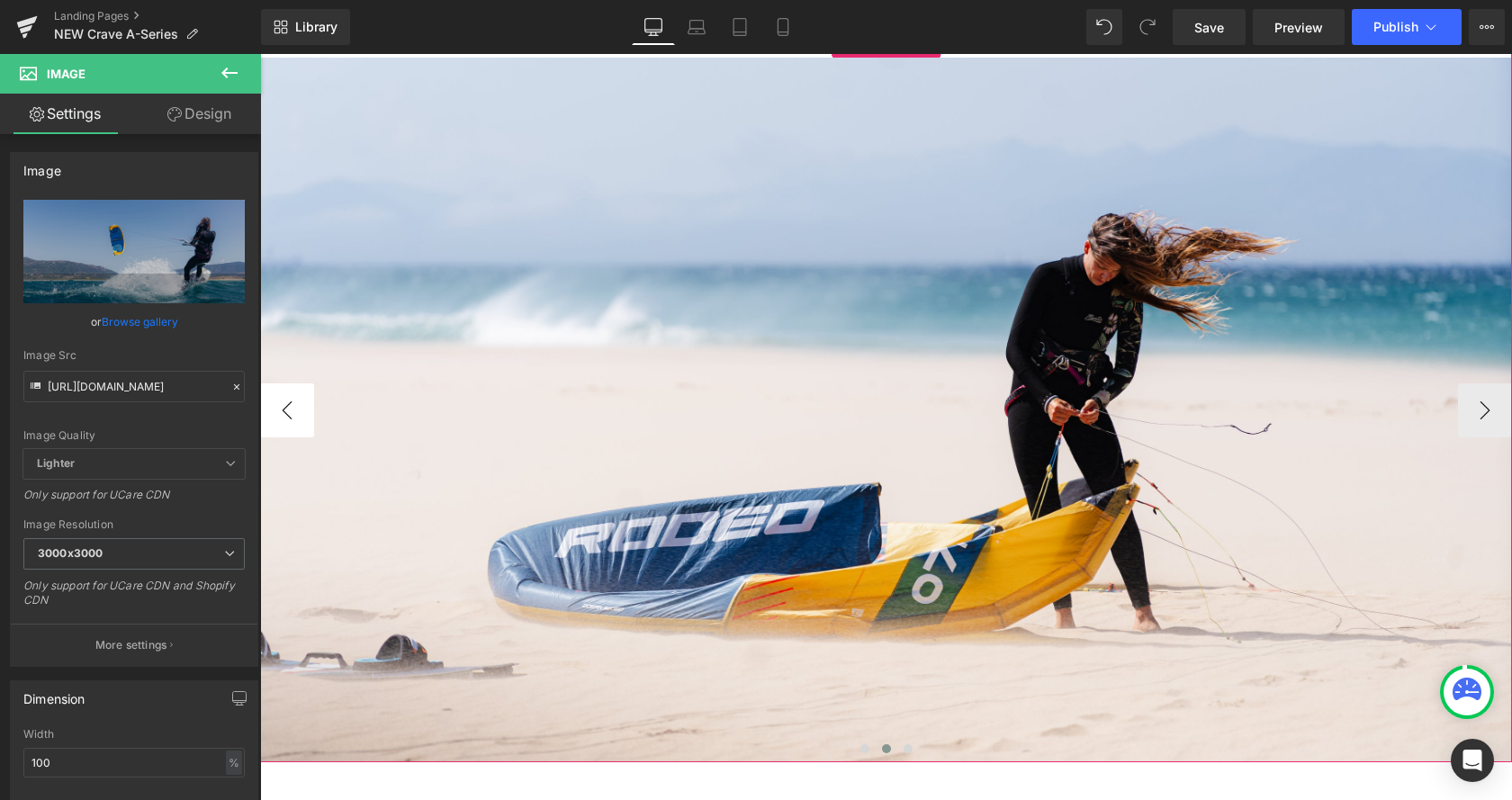
click at [312, 420] on button "‹" at bounding box center [287, 410] width 54 height 54
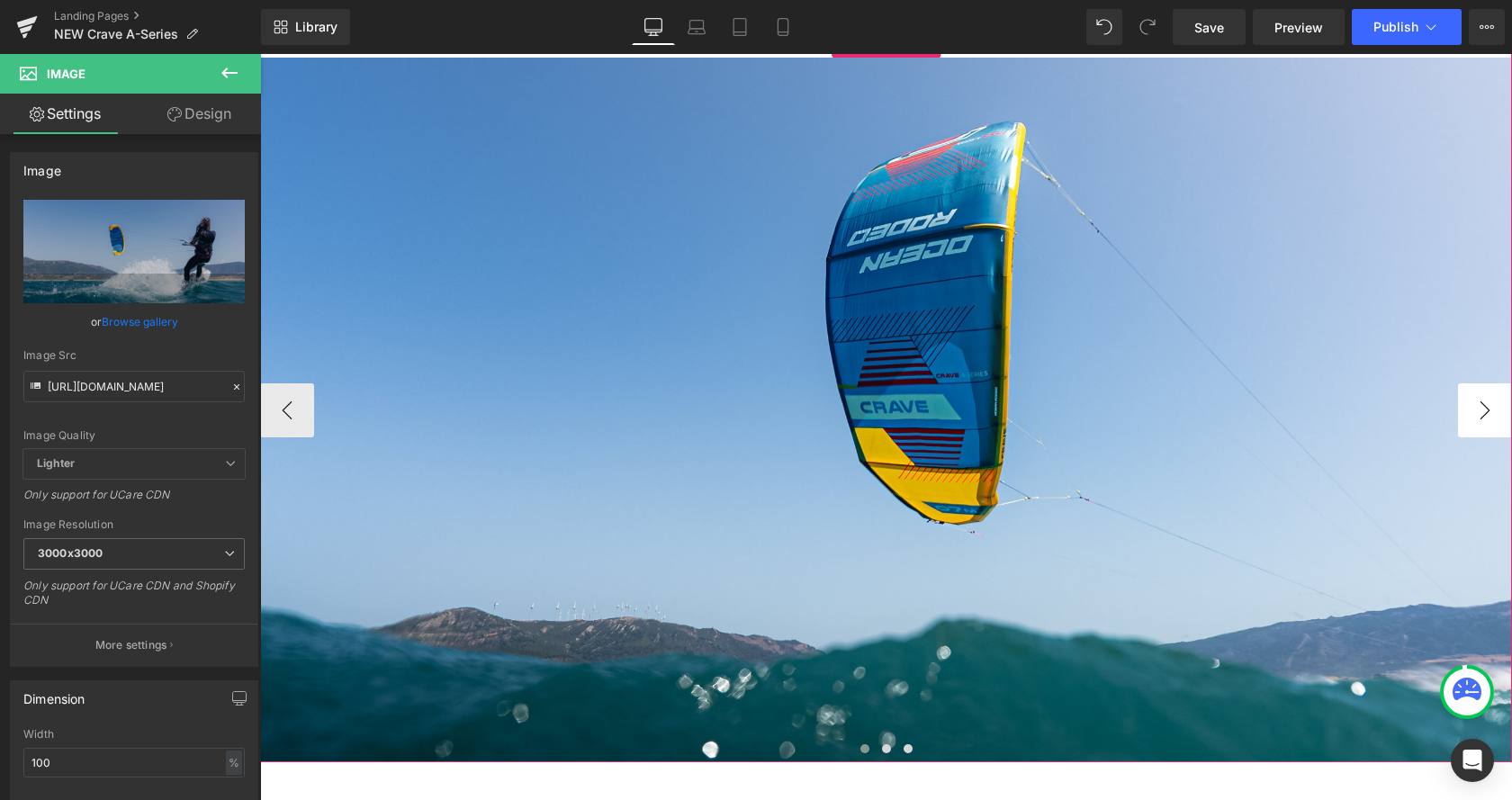
click at [1481, 419] on button "›" at bounding box center [1485, 410] width 54 height 54
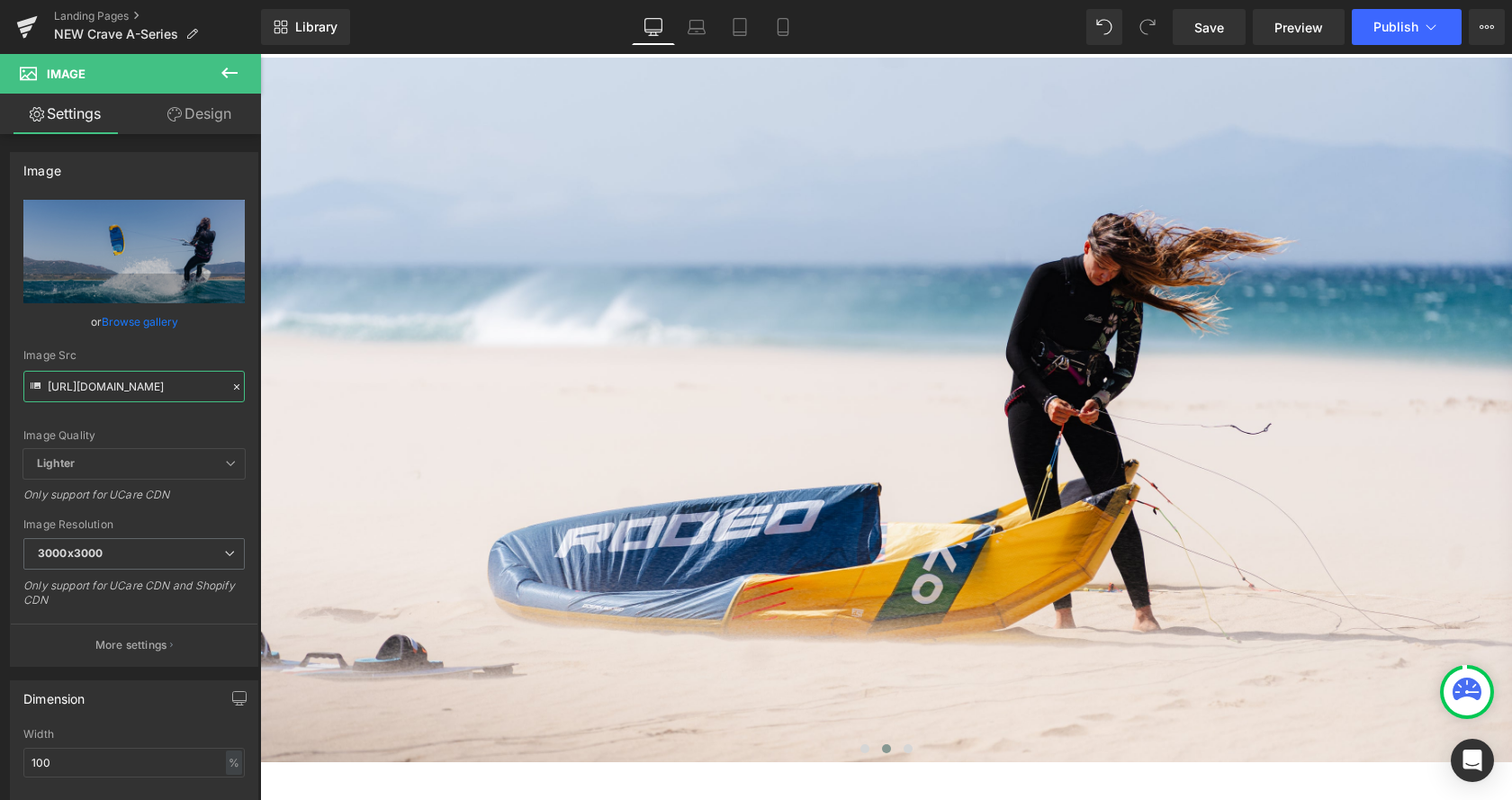
click at [109, 381] on input "https://cdn.shopify.com/s/files/1/0412/5451/8938/files/OR_Rio_Jara_Crave-48.jpg…" at bounding box center [133, 387] width 221 height 32
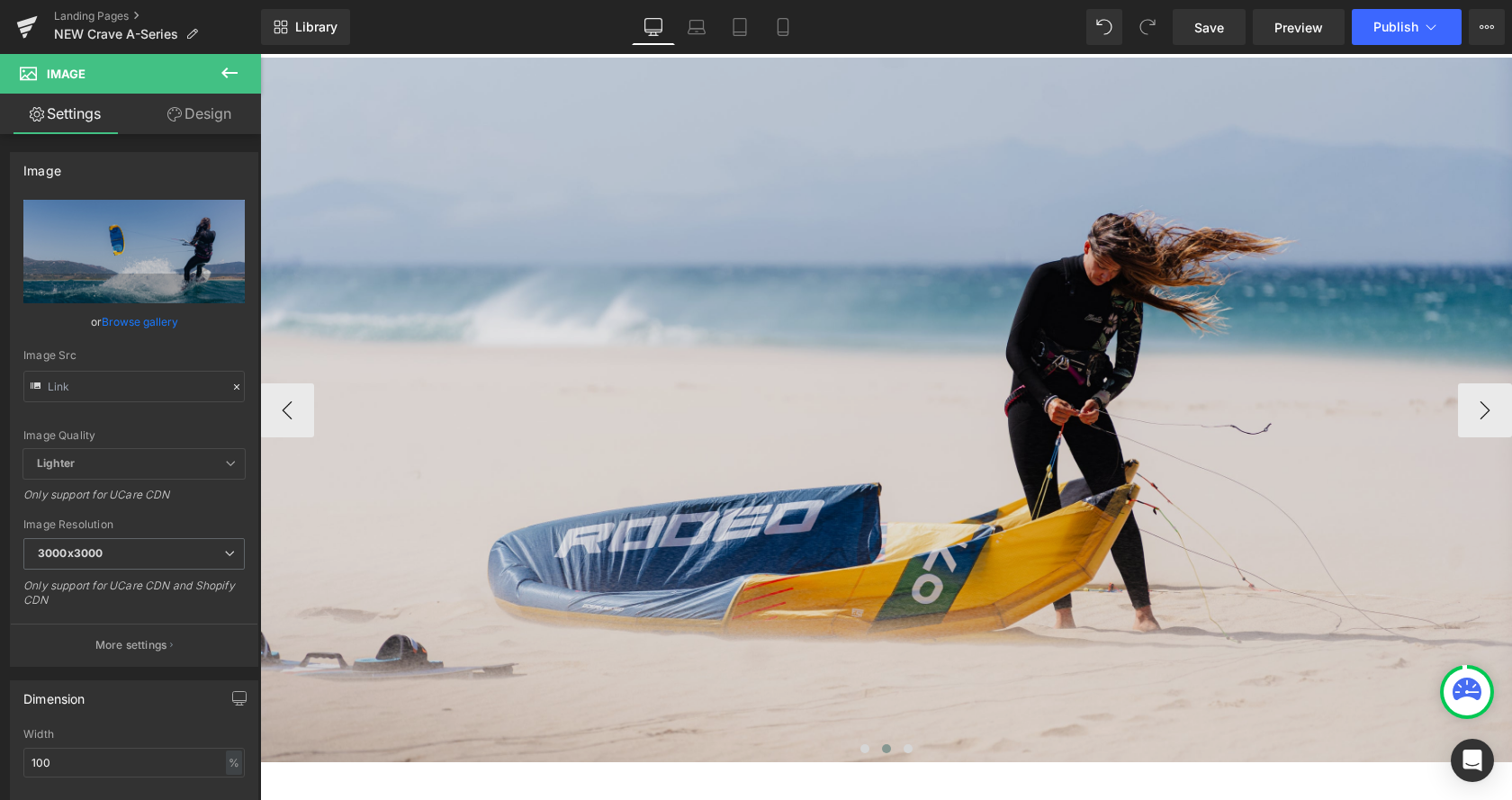
scroll to position [0, 0]
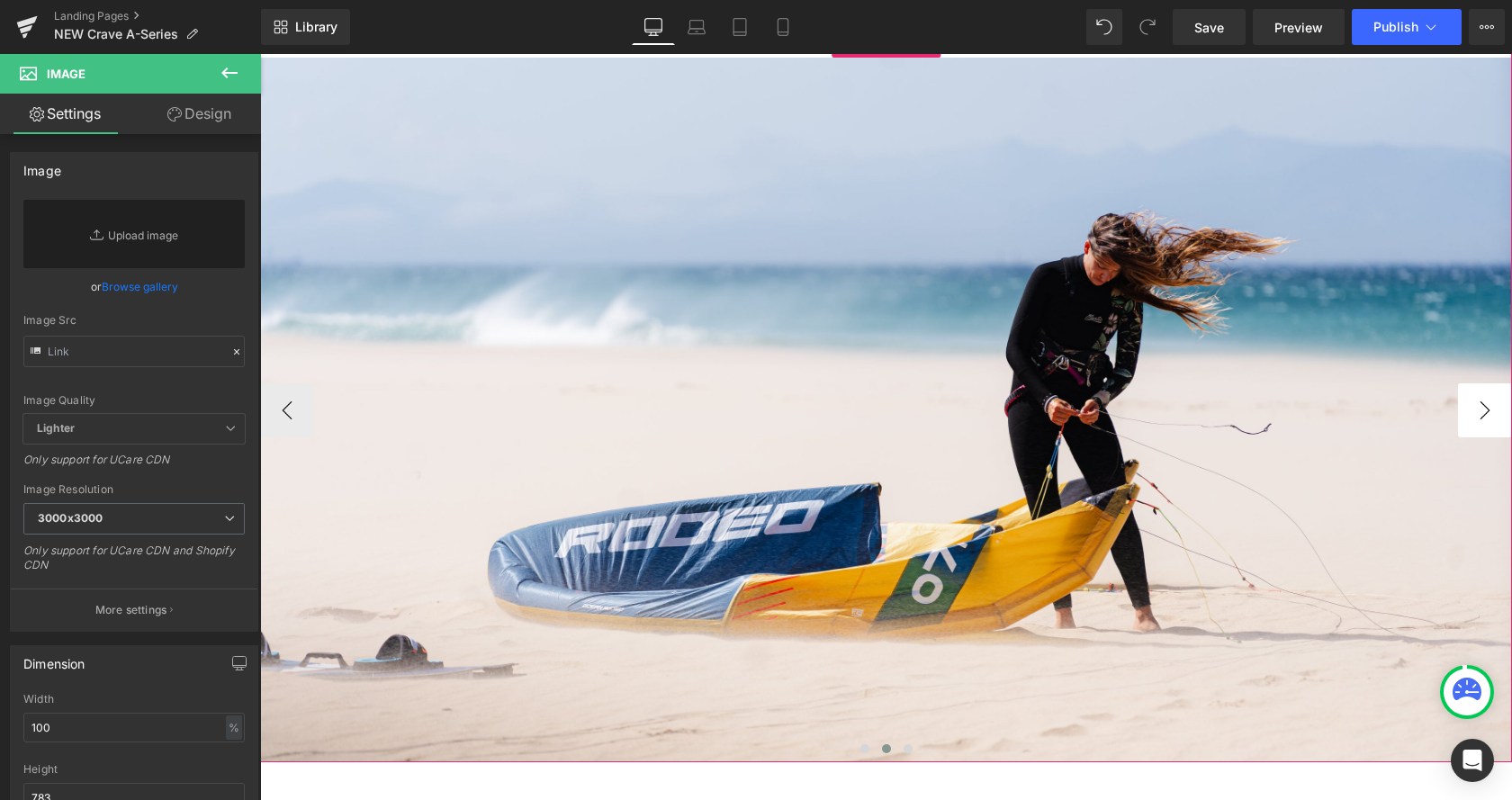
click at [1480, 417] on button "›" at bounding box center [1485, 410] width 54 height 54
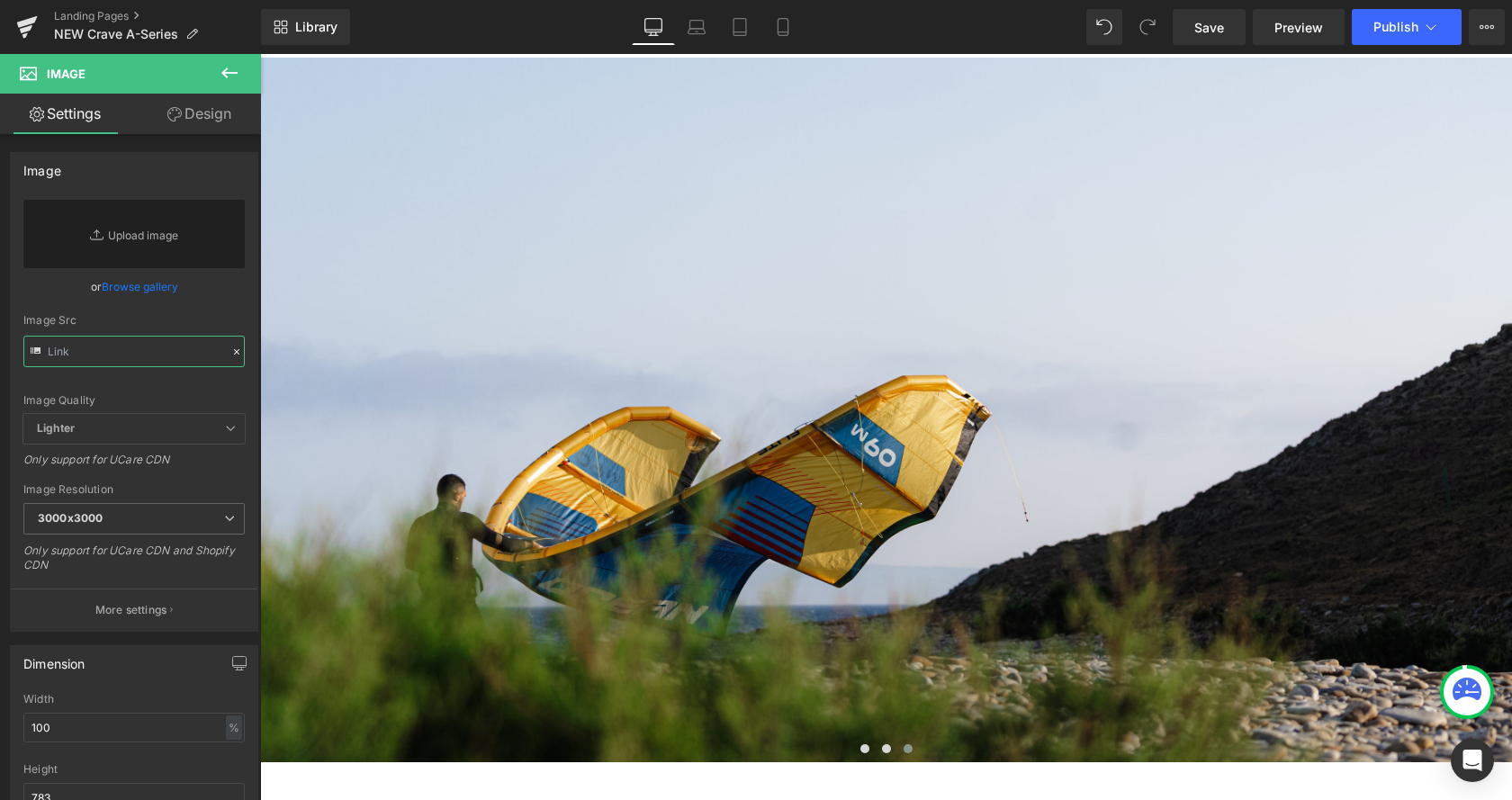
click at [104, 348] on input "text" at bounding box center [133, 352] width 221 height 32
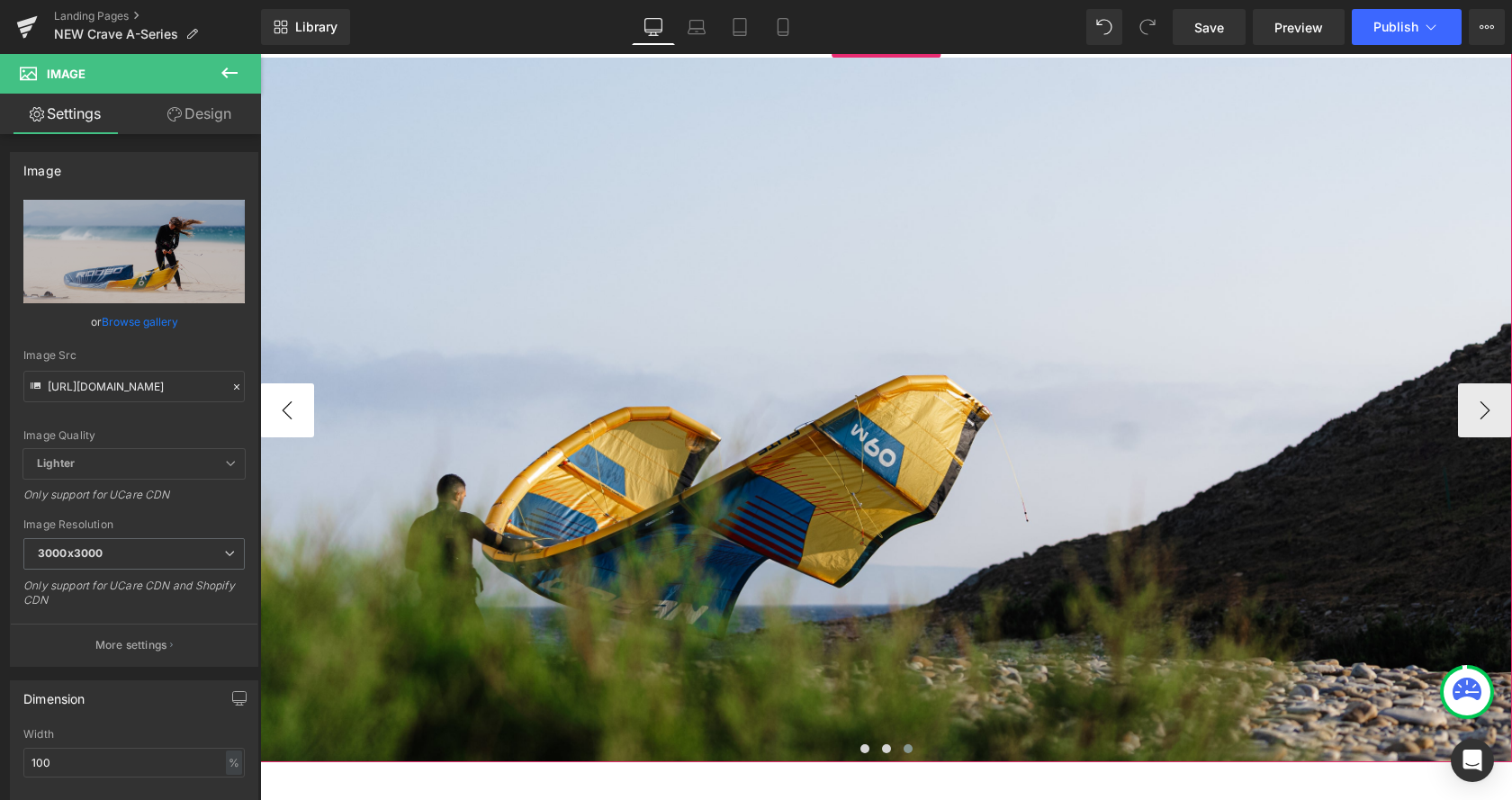
click at [287, 410] on button "‹" at bounding box center [287, 410] width 54 height 54
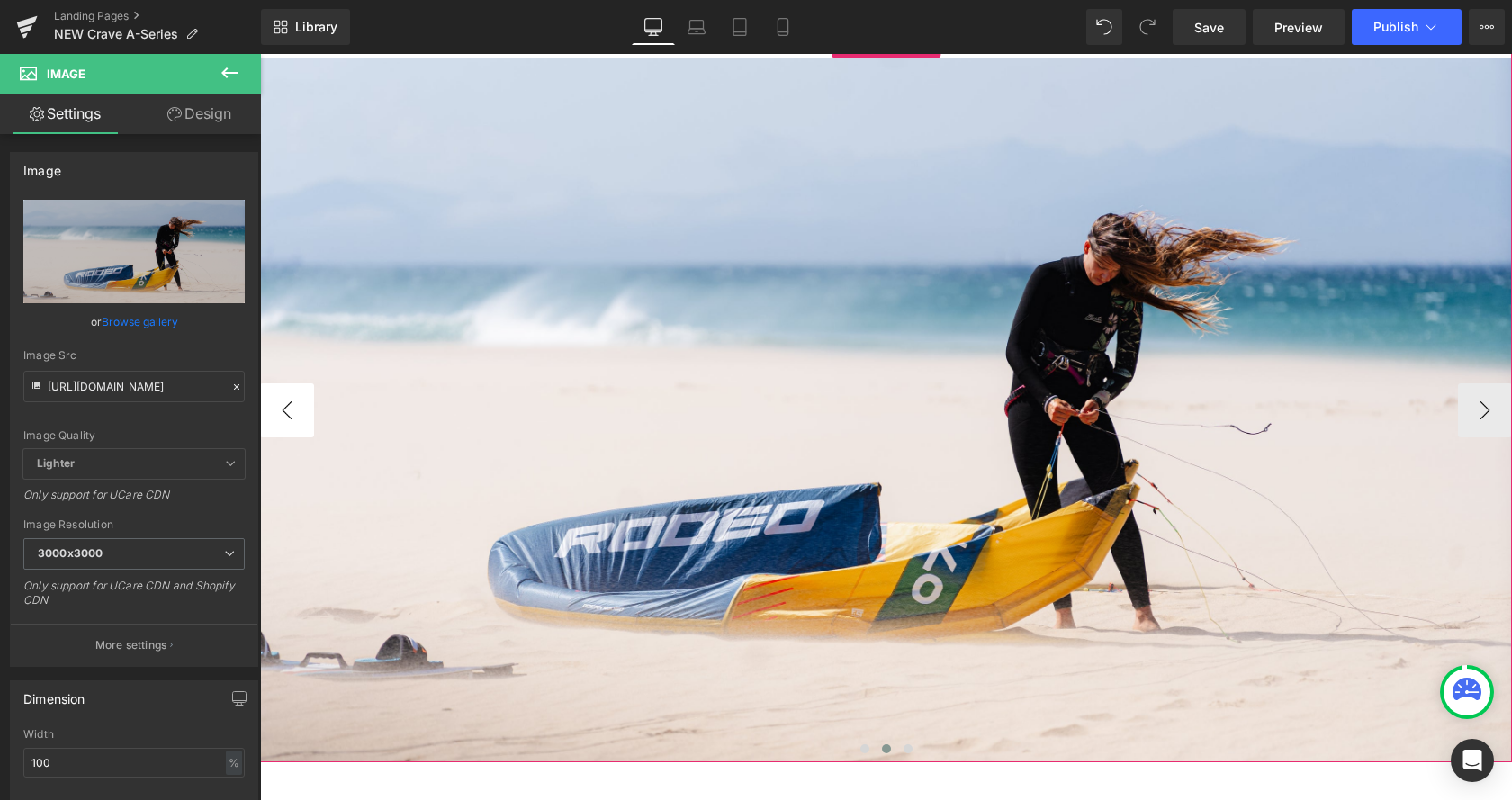
click at [301, 402] on button "‹" at bounding box center [287, 410] width 54 height 54
click at [289, 414] on button "‹" at bounding box center [287, 410] width 54 height 54
click at [1482, 415] on button "›" at bounding box center [1485, 410] width 54 height 54
click at [284, 413] on button "‹" at bounding box center [287, 410] width 54 height 54
click at [283, 413] on button "‹" at bounding box center [287, 410] width 54 height 54
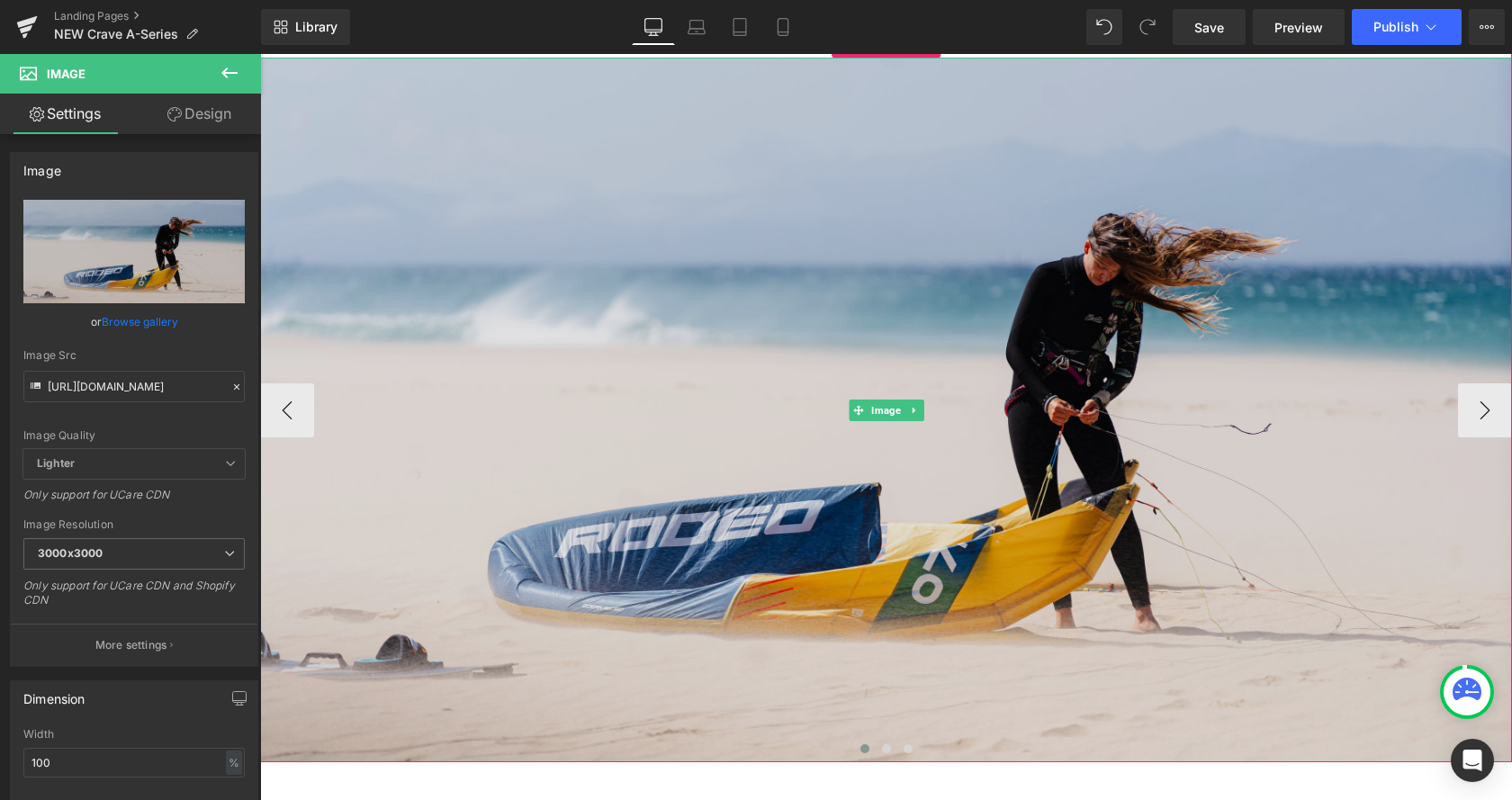
click at [605, 404] on img at bounding box center [886, 410] width 1252 height 705
click at [873, 398] on img at bounding box center [886, 410] width 1252 height 705
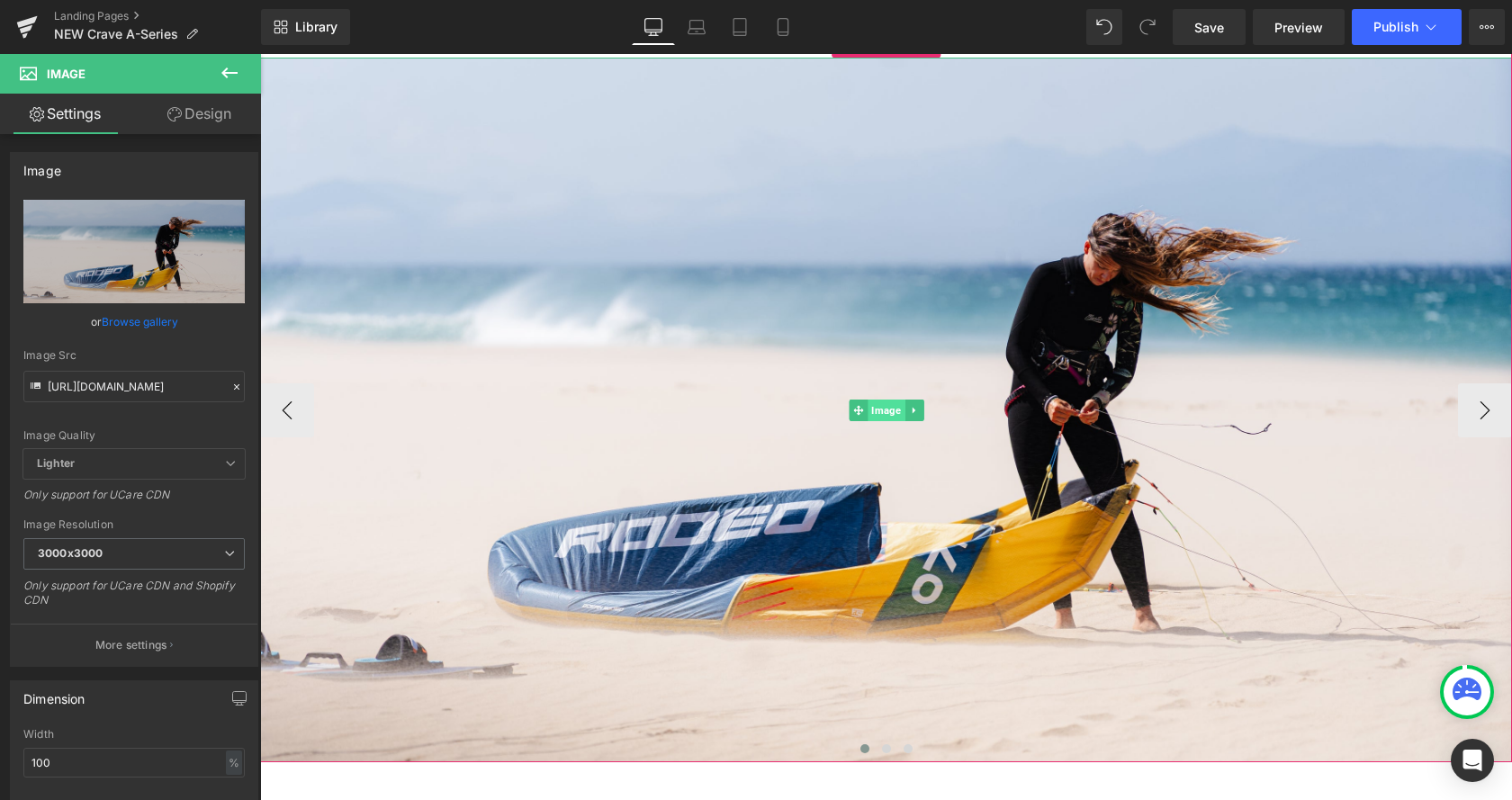
click at [896, 414] on span "Image" at bounding box center [886, 411] width 37 height 22
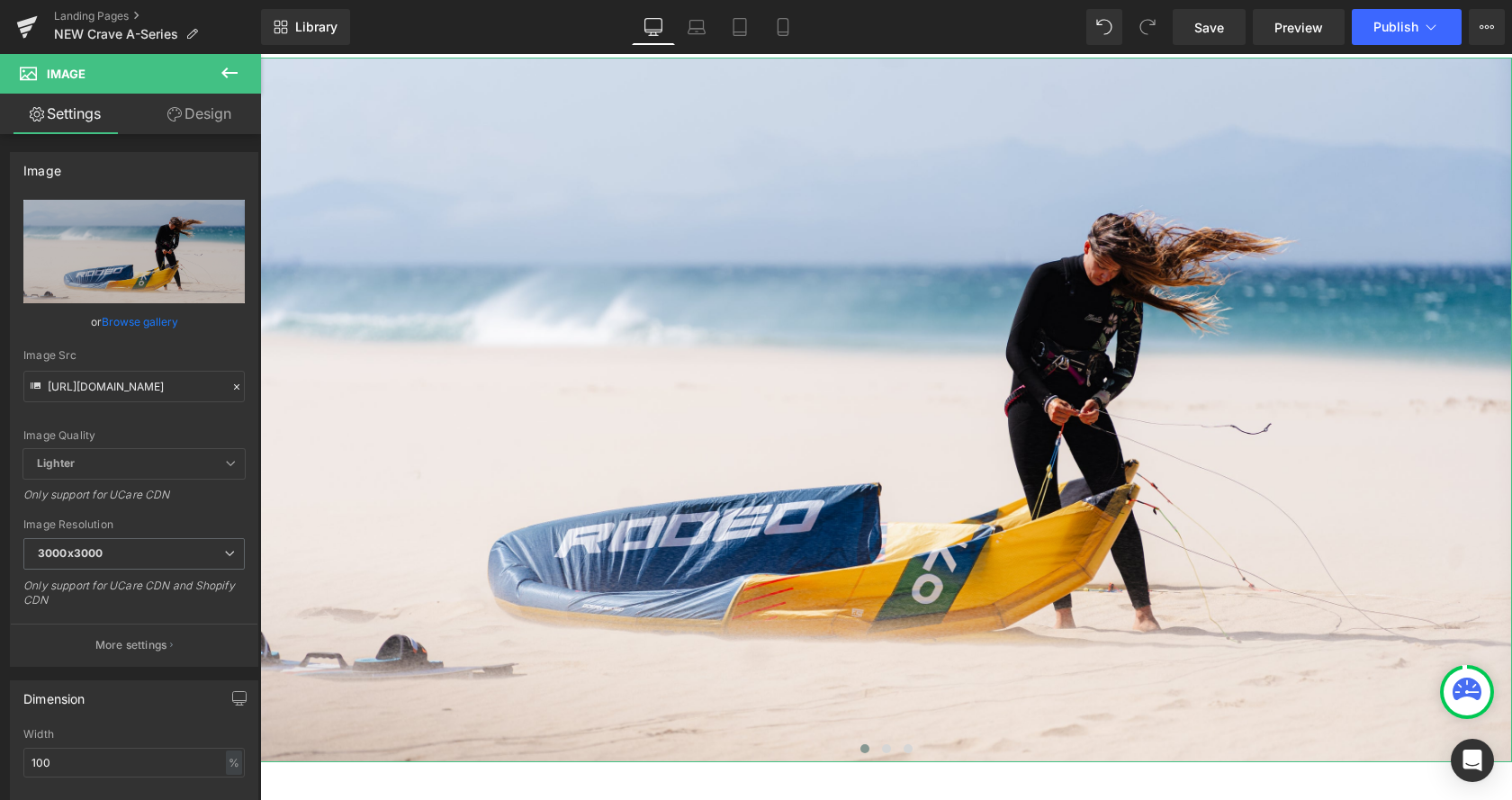
click at [157, 370] on div "Image Src https://cdn.shopify.com/s/files/1/0412/5451/8938/files/OR_Rio_Jara_Cr…" at bounding box center [133, 375] width 221 height 53
click at [158, 387] on input "https://cdn.shopify.com/s/files/1/0412/5451/8938/files/OR_Rio_Jara_Crave-19_a43…" at bounding box center [133, 387] width 221 height 32
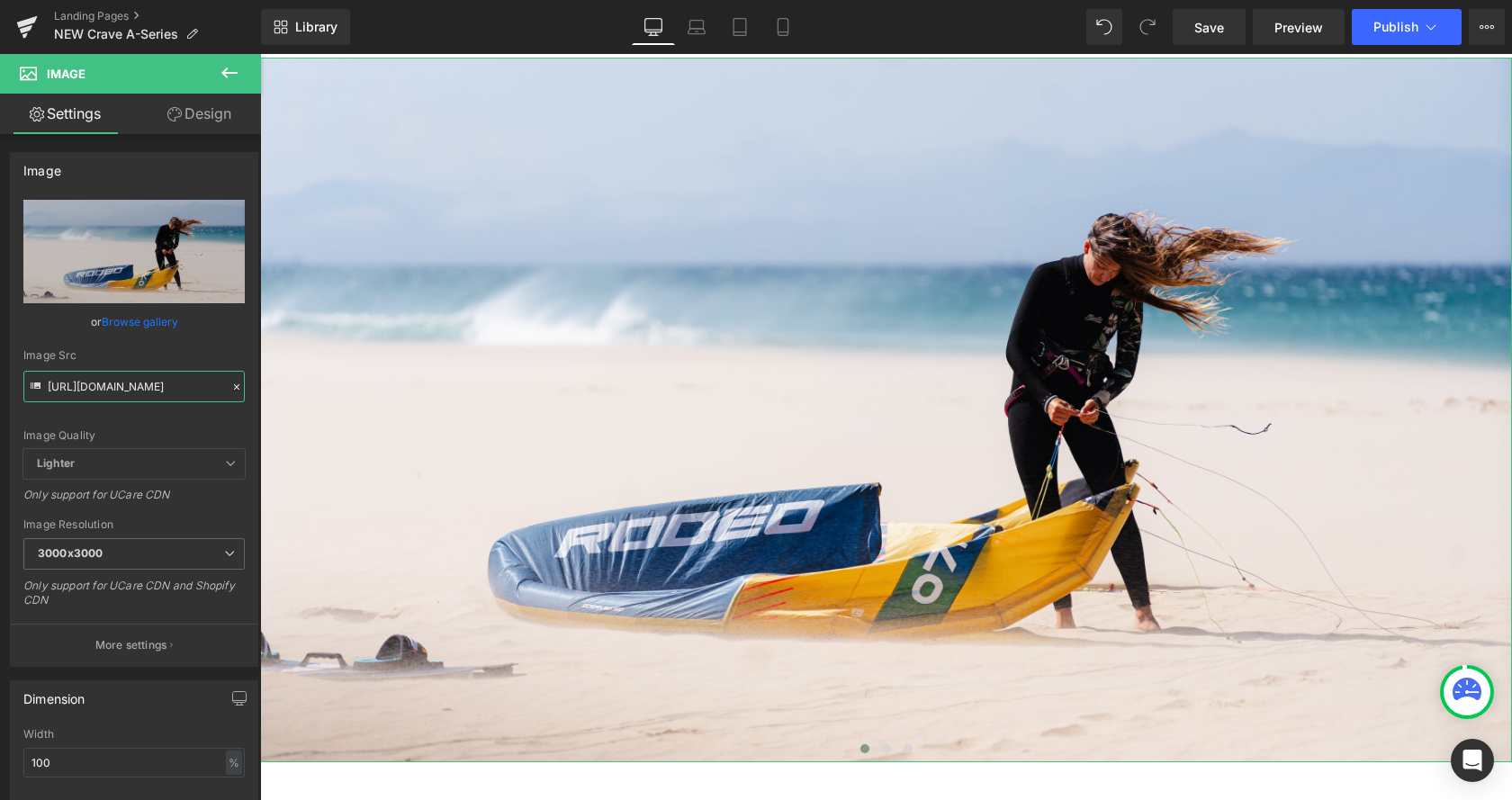
click at [158, 387] on input "https://cdn.shopify.com/s/files/1/0412/5451/8938/files/OR_Rio_Jara_Crave-19_a43…" at bounding box center [133, 387] width 221 height 32
click at [161, 388] on input "https://cdn.shopify.com/s/files/1/0412/5451/8938/files/OR_Rio_Jara_Crave-19_a43…" at bounding box center [133, 387] width 221 height 32
paste input "59.jpg?v=1760434110"
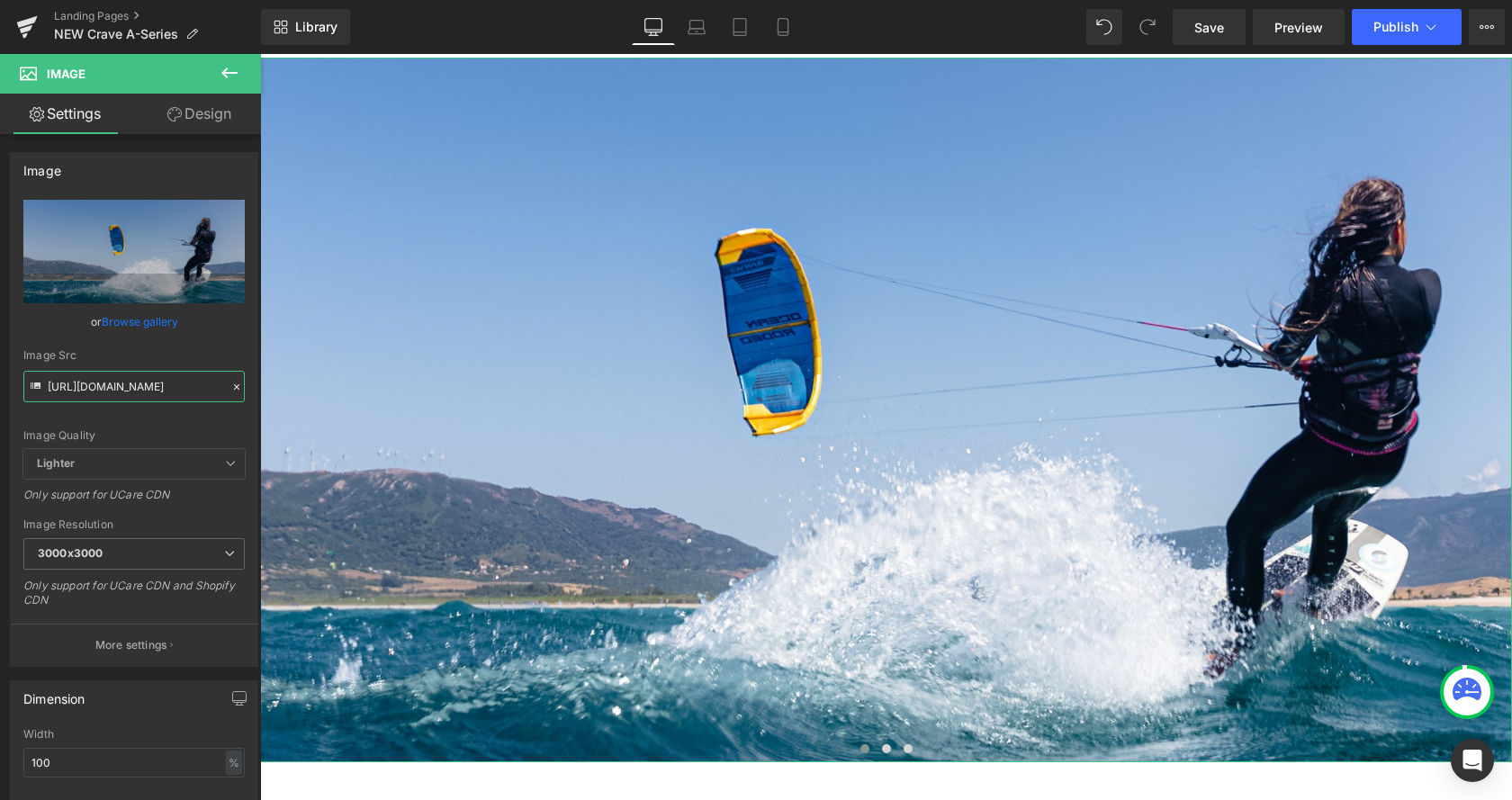
type input "https://cdn.shopify.com/s/files/1/0412/5451/8938/files/OR_Rio_Jara_Crave-59_300…"
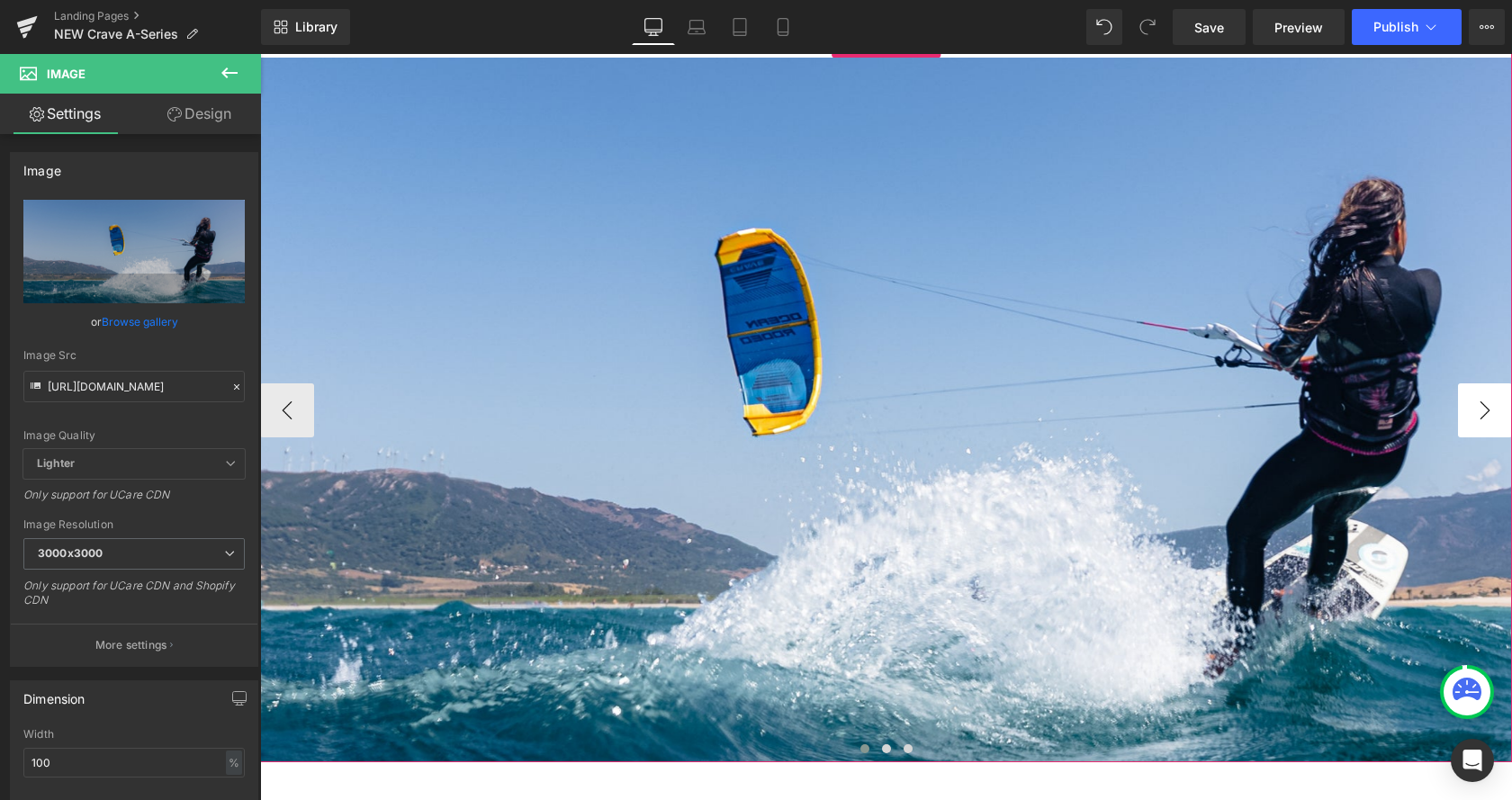
click at [1490, 411] on button "›" at bounding box center [1485, 410] width 54 height 54
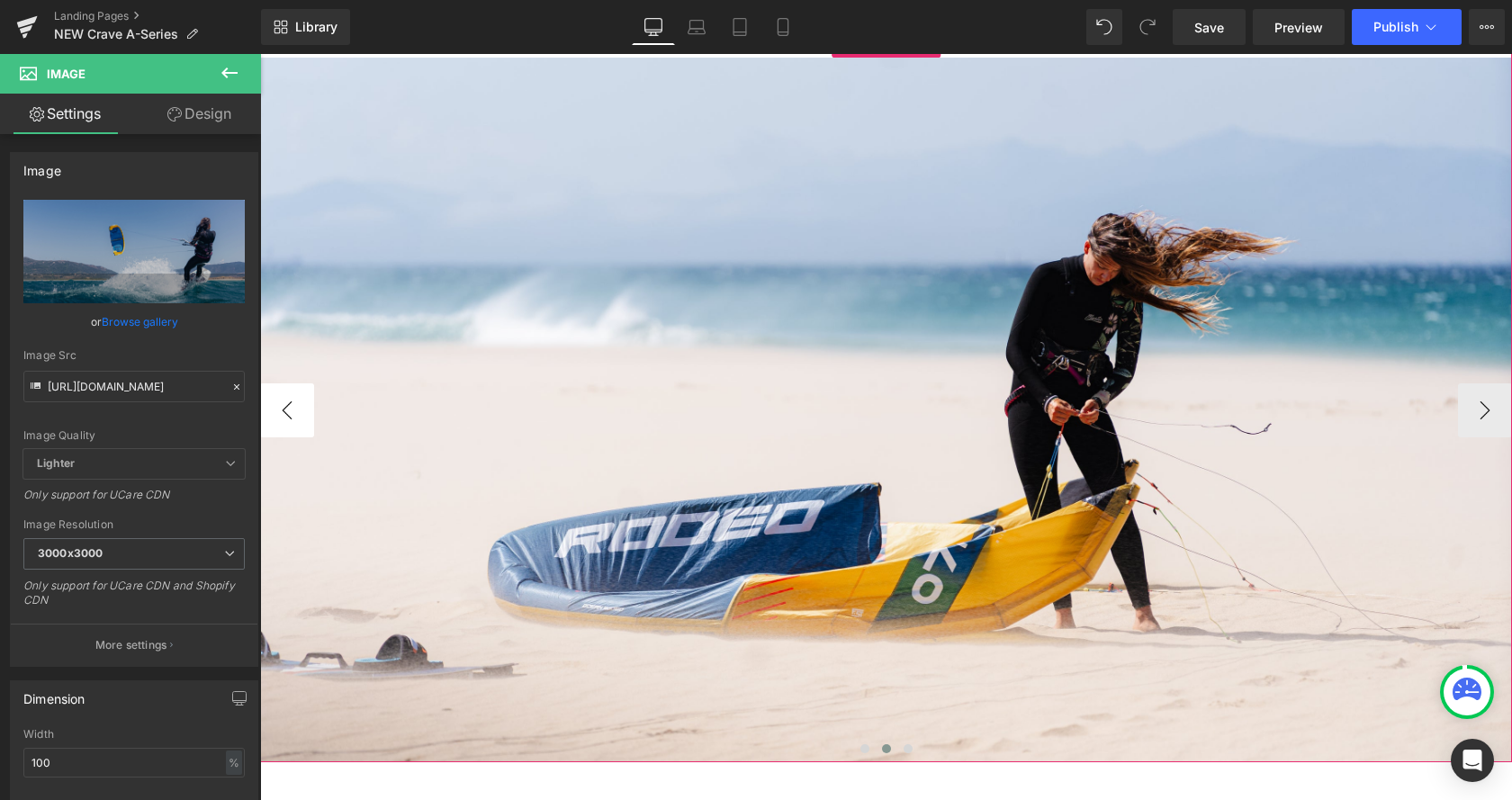
click at [283, 404] on button "‹" at bounding box center [287, 410] width 54 height 54
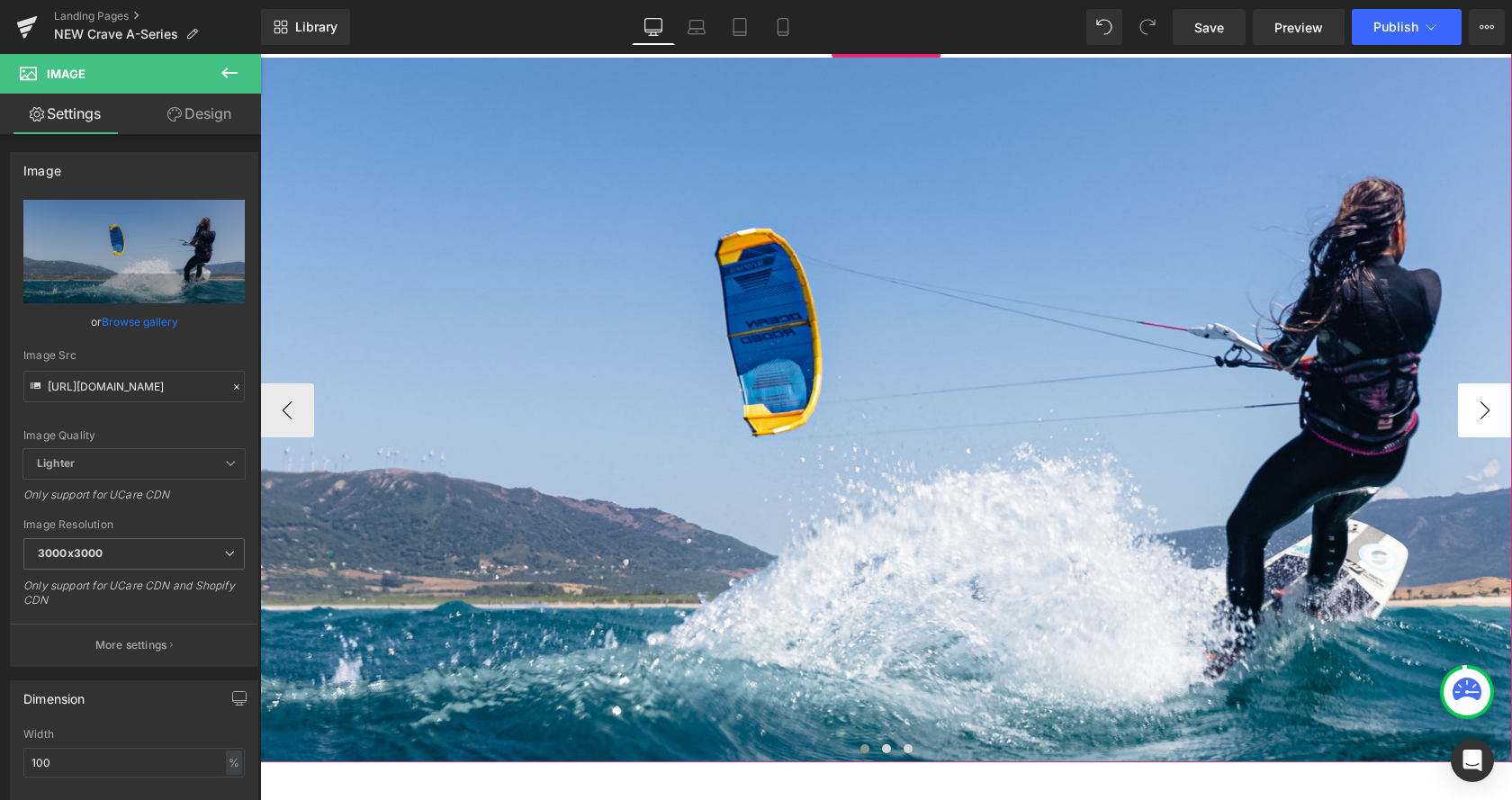
click at [1478, 424] on button "›" at bounding box center [1485, 410] width 54 height 54
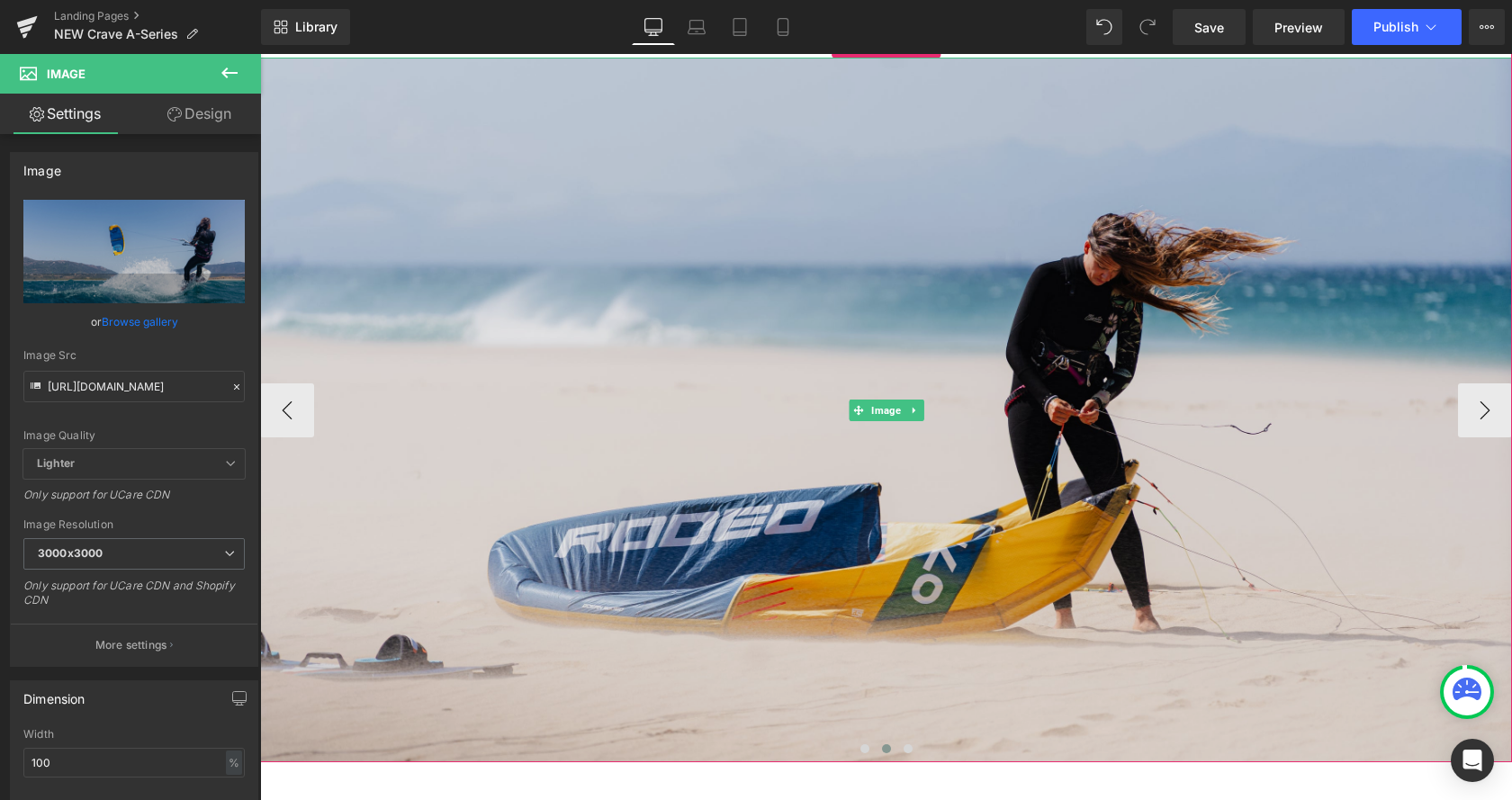
click at [1004, 383] on img at bounding box center [886, 410] width 1252 height 705
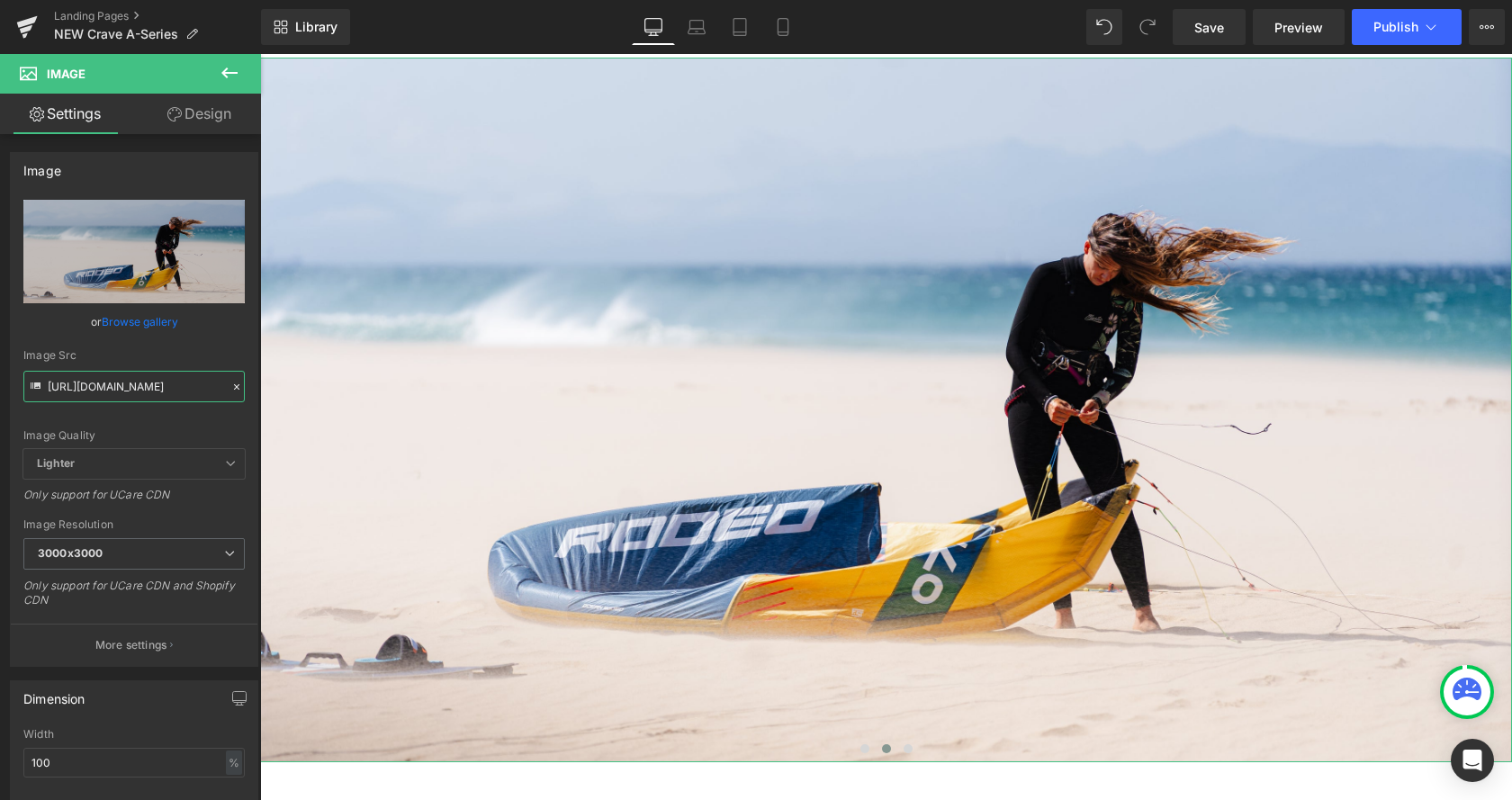
click at [116, 384] on input "https://cdn.shopify.com/s/files/1/0412/5451/8938/files/OR_Rio_Jara_Crave-19_300…" at bounding box center [133, 387] width 221 height 32
paste input "48.jpg?v=1760434110"
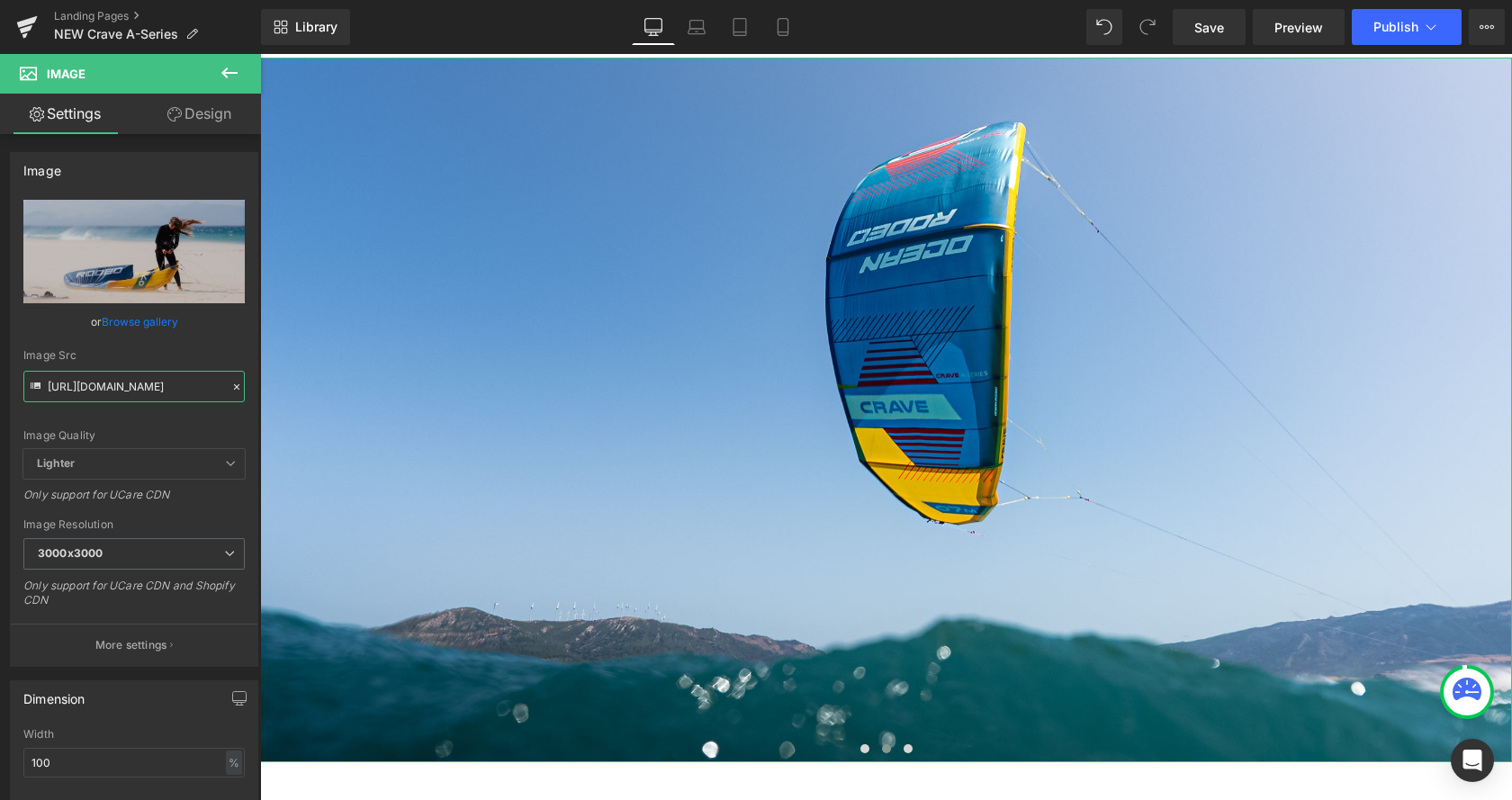
type input "https://cdn.shopify.com/s/files/1/0412/5451/8938/files/OR_Rio_Jara_Crave-48.jpg…"
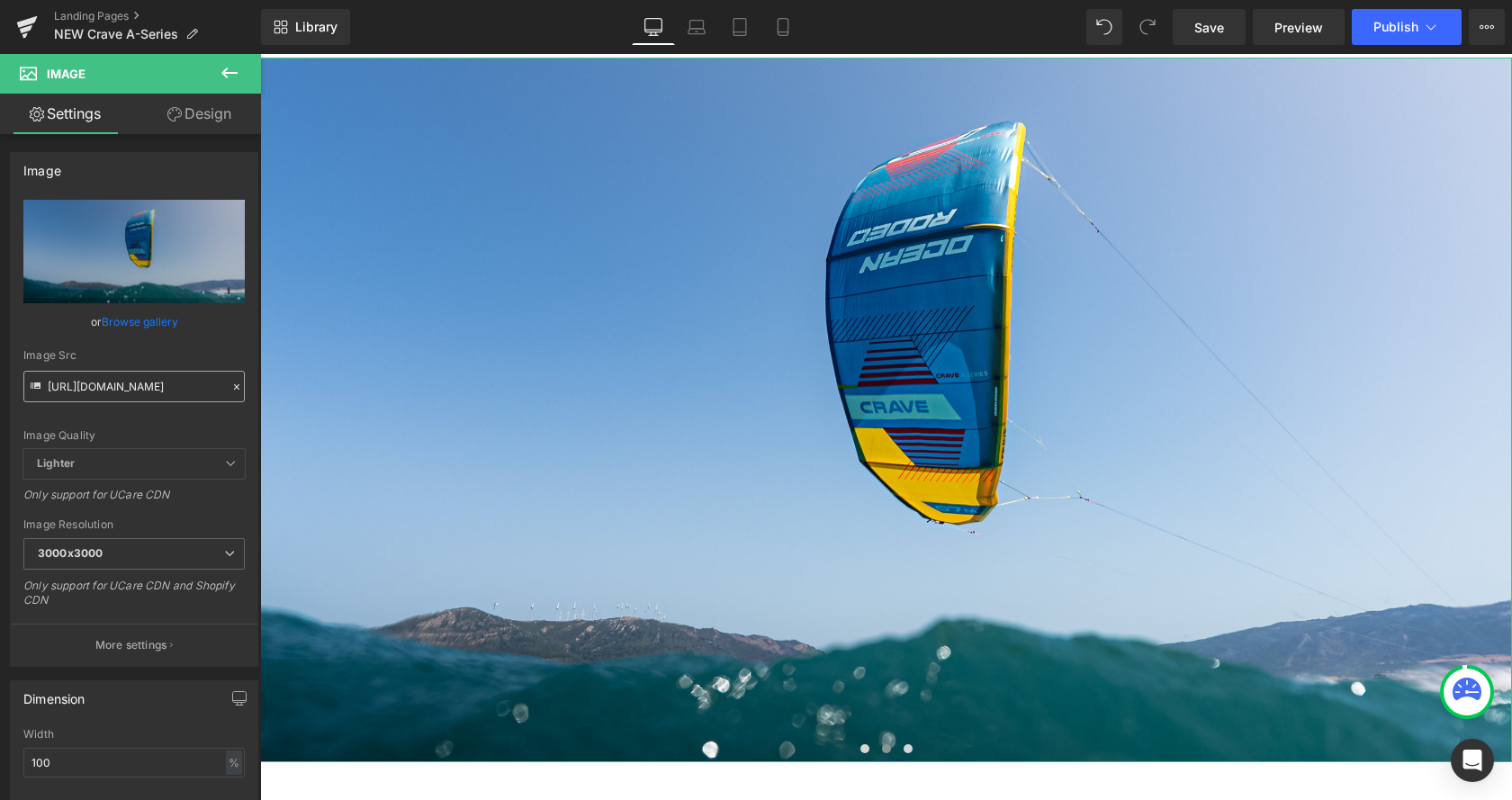
type input "https://cdn.shopify.com/s/files/1/0412/5451/8938/files/OR_Rio_Jara_Crave-48_300…"
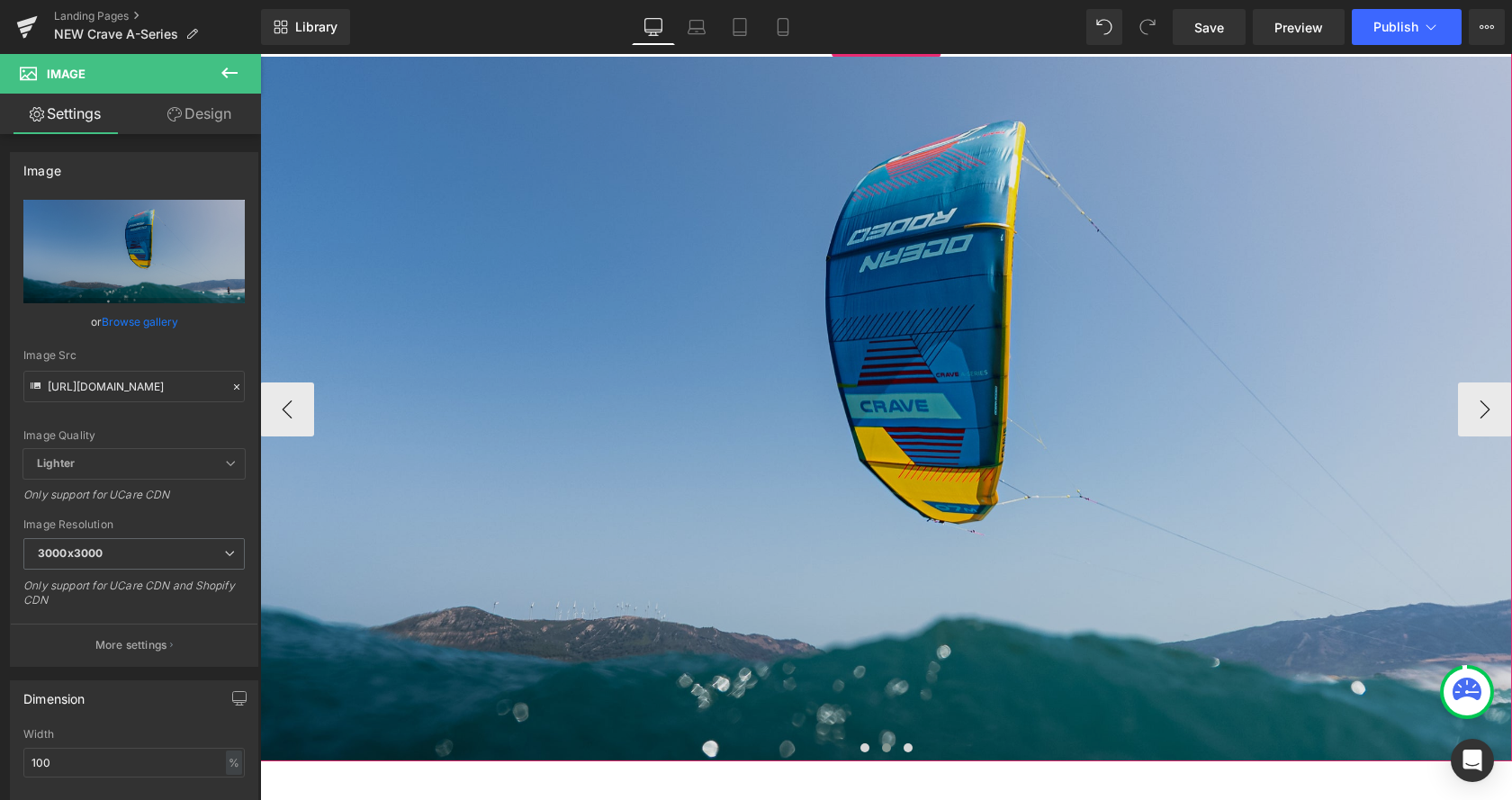
scroll to position [2662, 0]
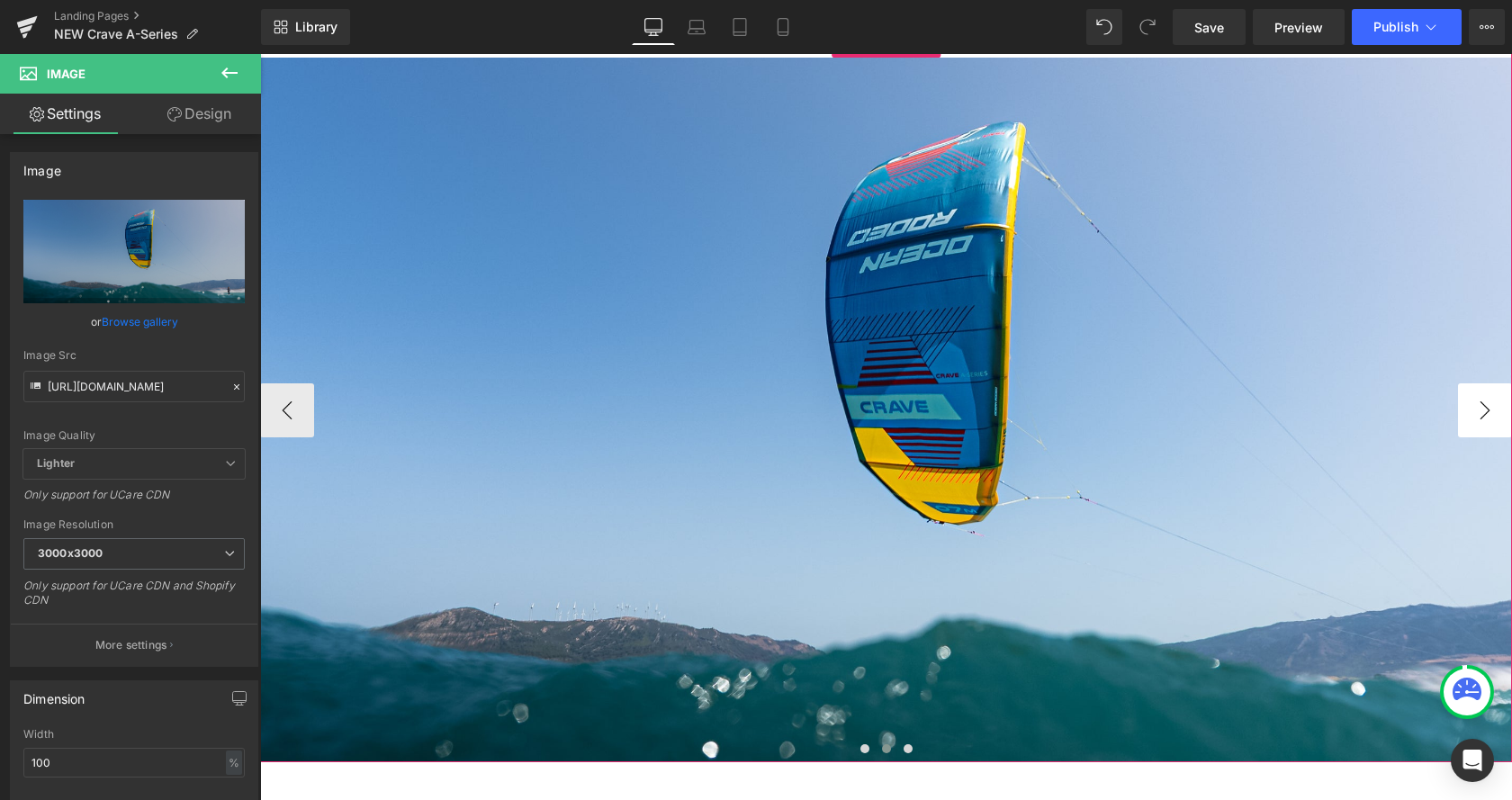
click at [1486, 412] on button "›" at bounding box center [1485, 410] width 54 height 54
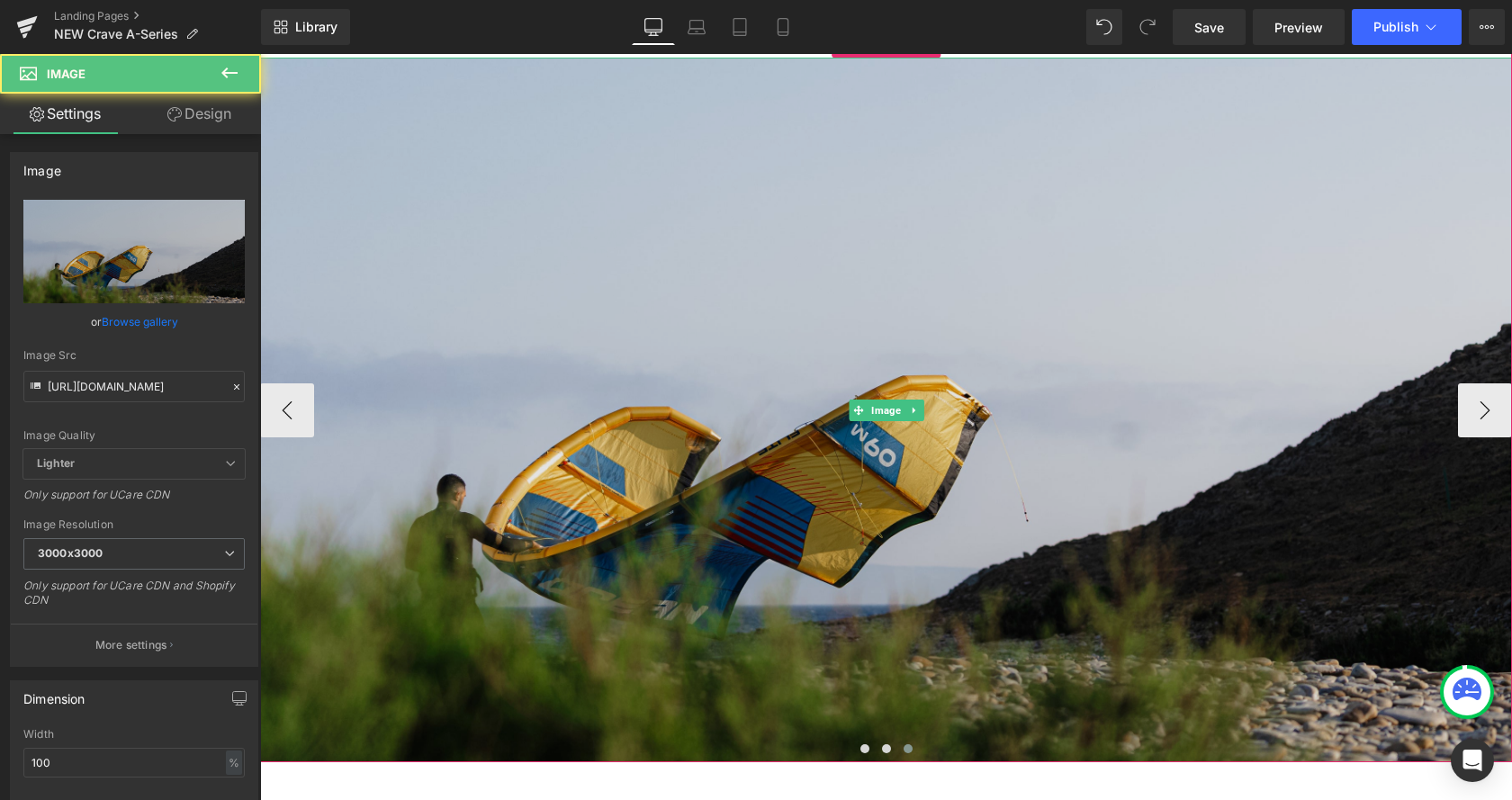
click at [1042, 369] on img at bounding box center [886, 410] width 1252 height 705
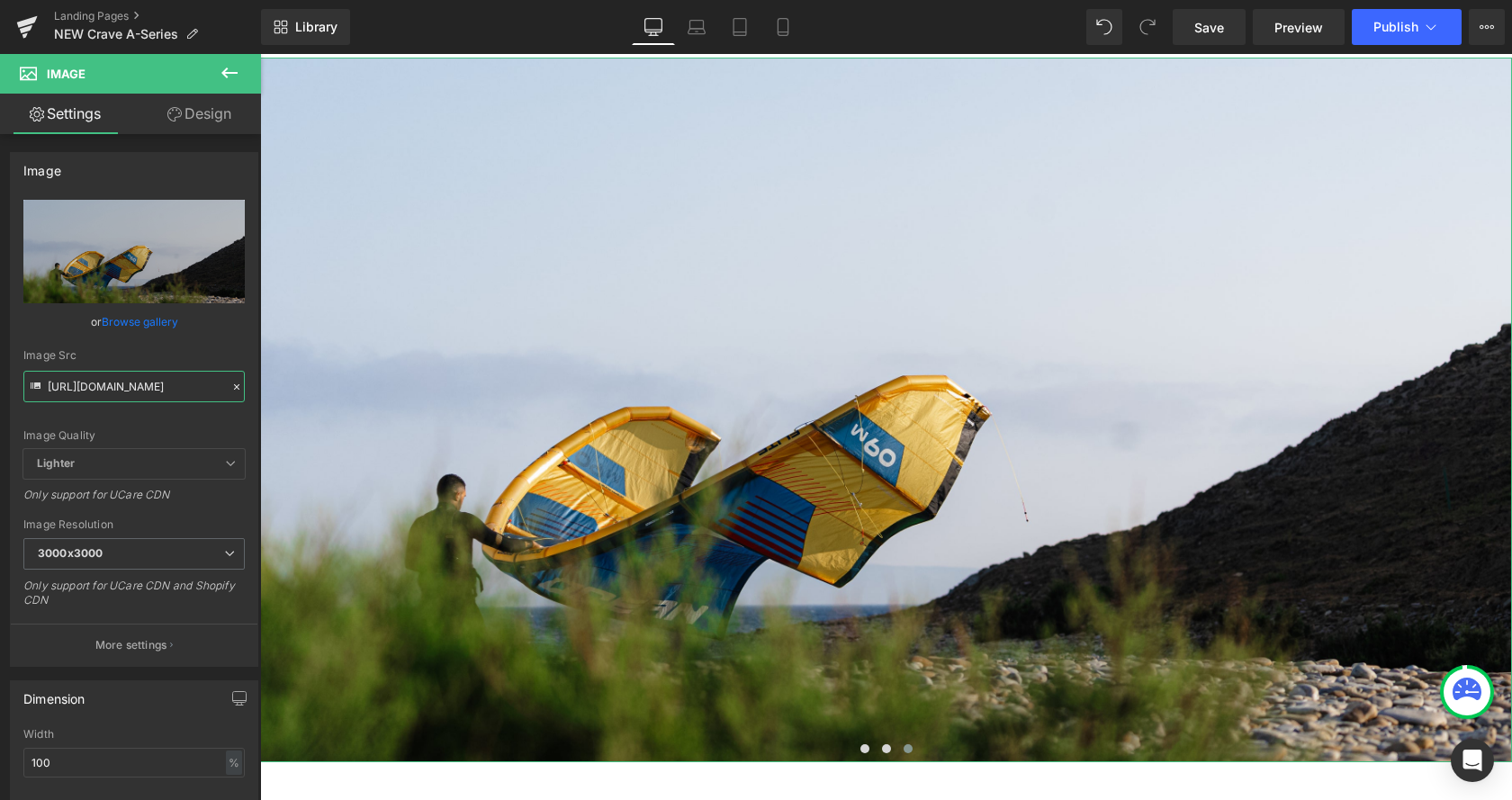
click at [142, 393] on input "https://cdn.shopify.com/s/files/1/0412/5451/8938/files/DSC08766_3000x3000.jpg?v…" at bounding box center [133, 387] width 221 height 32
paste input "OR_Rio_Jara_Crave-19_a430df40-35f9-4fdc-a113-12b486cb264d.jpg?v=1760434111"
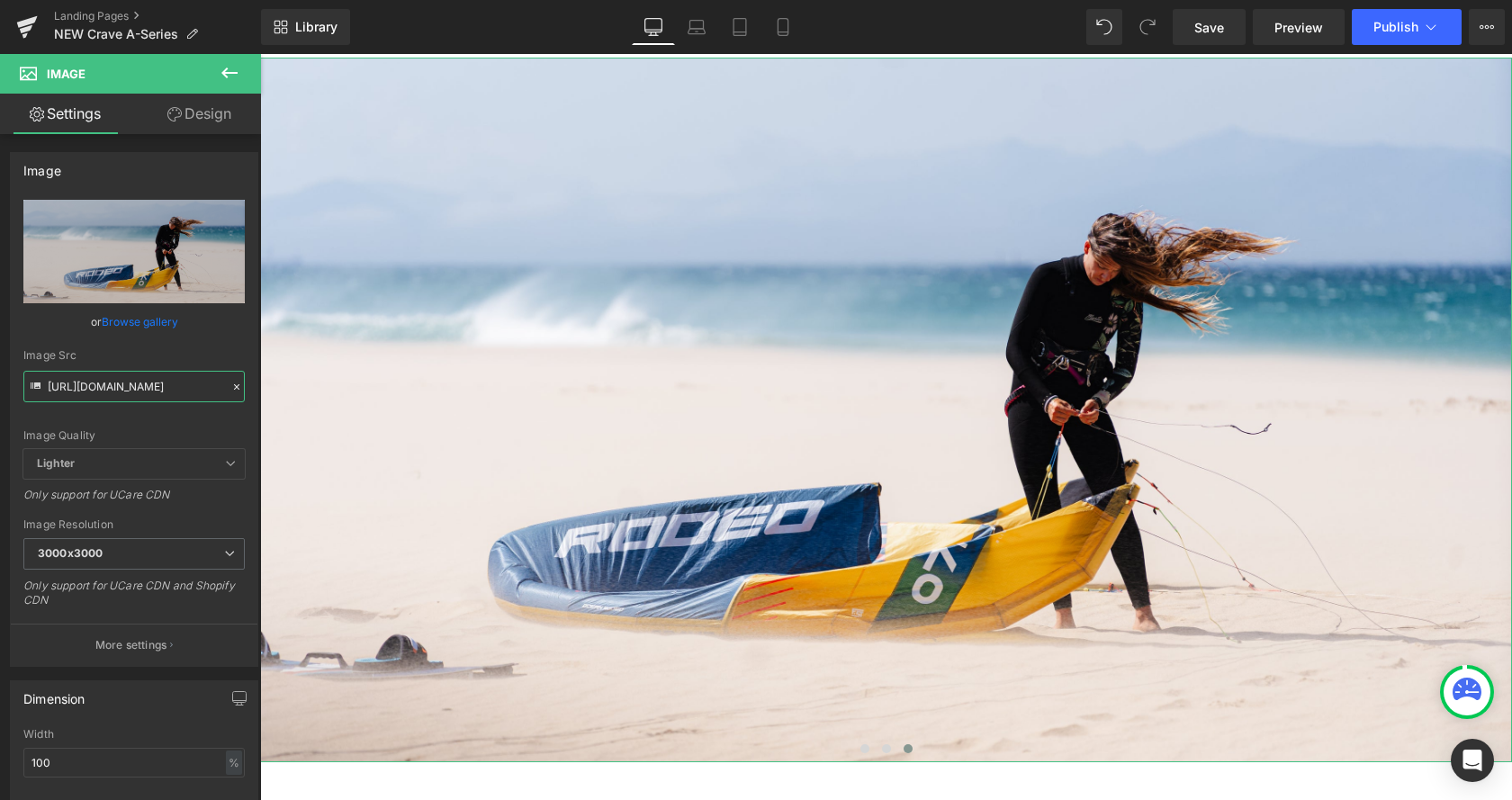
type input "https://cdn.shopify.com/s/files/1/0412/5451/8938/files/OR_Rio_Jara_Crave-19_a43…"
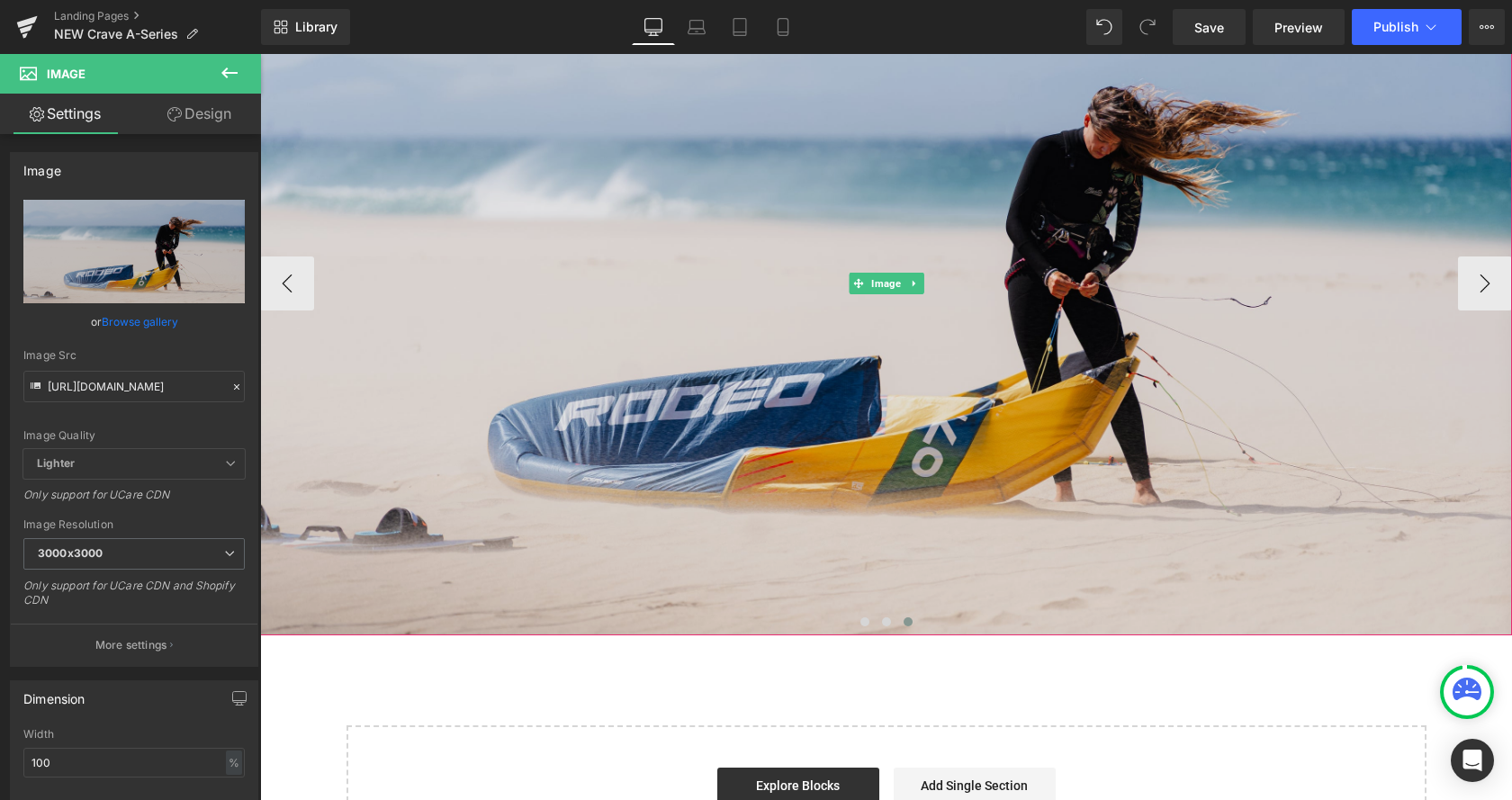
scroll to position [2754, 0]
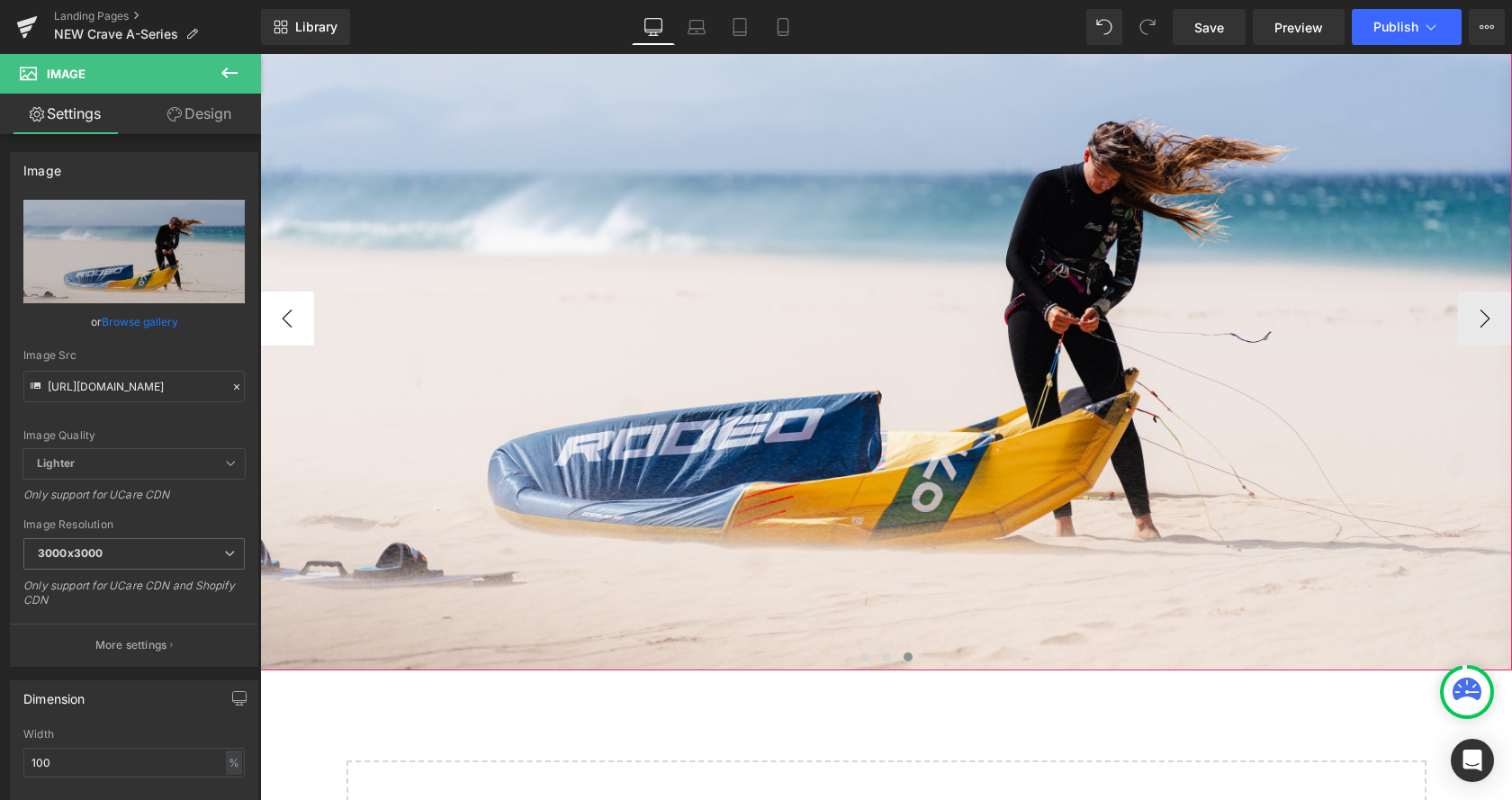
click at [295, 313] on button "‹" at bounding box center [287, 319] width 54 height 54
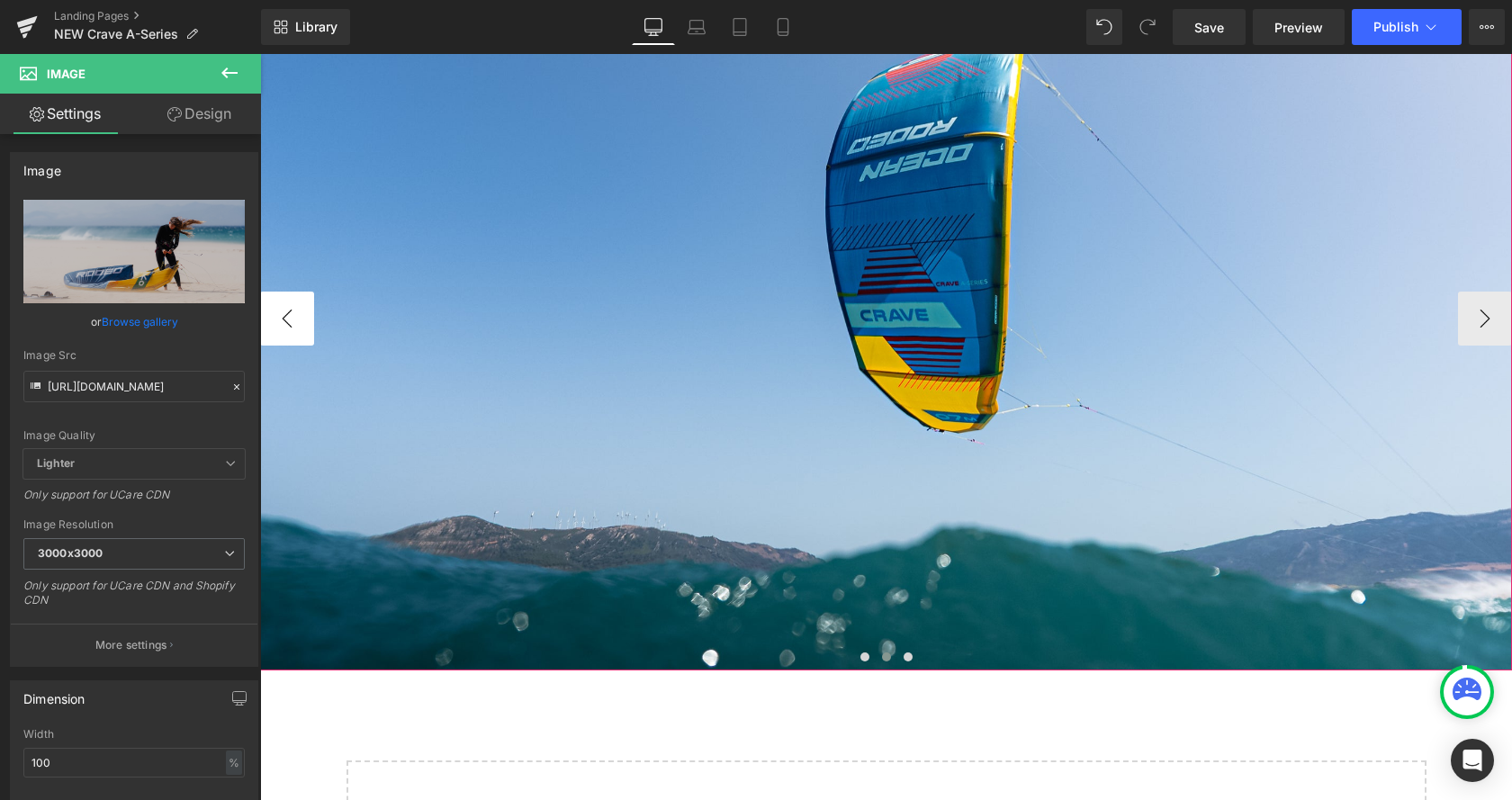
click at [296, 313] on button "‹" at bounding box center [287, 319] width 54 height 54
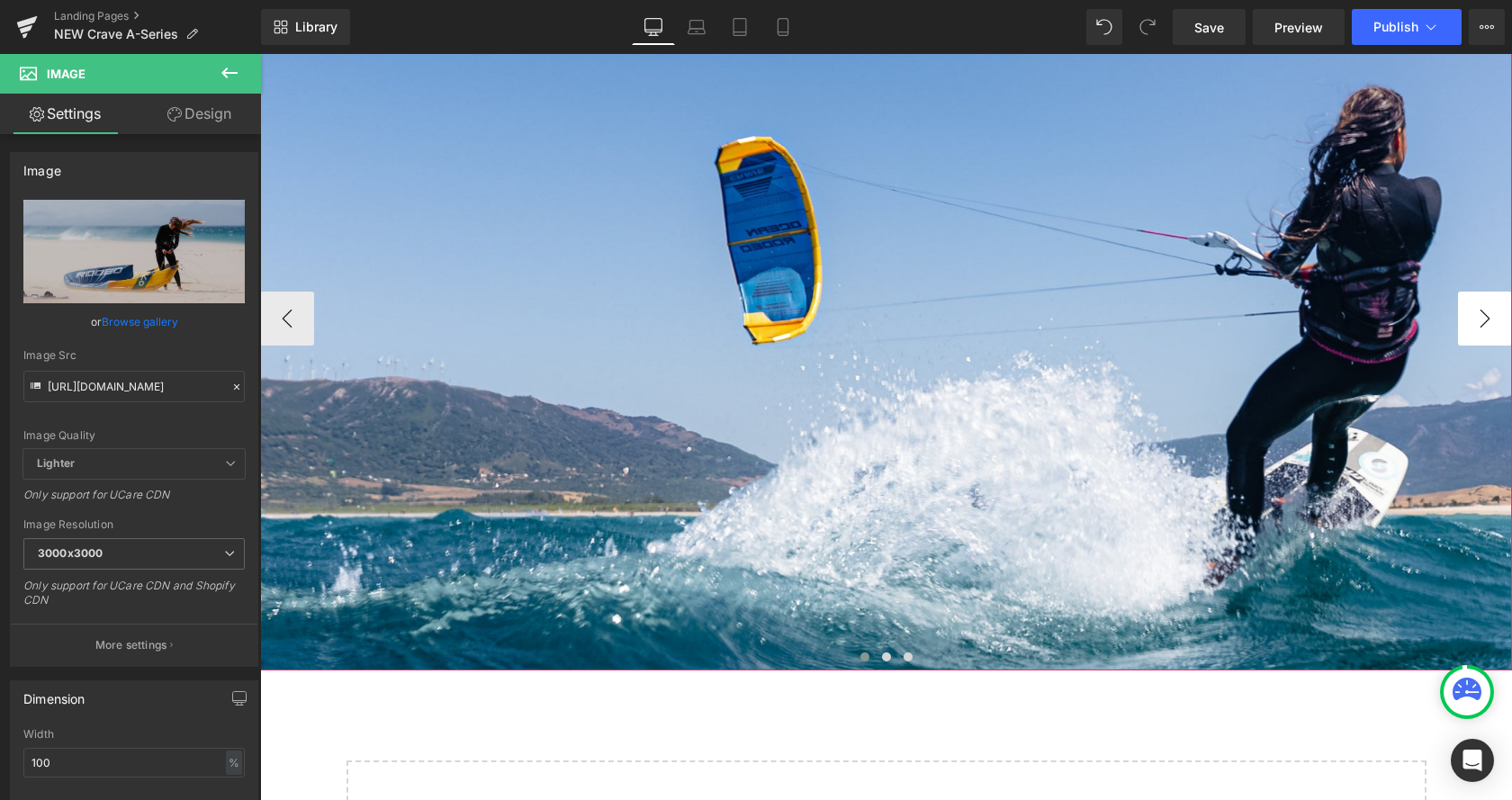
click at [1473, 322] on button "›" at bounding box center [1485, 319] width 54 height 54
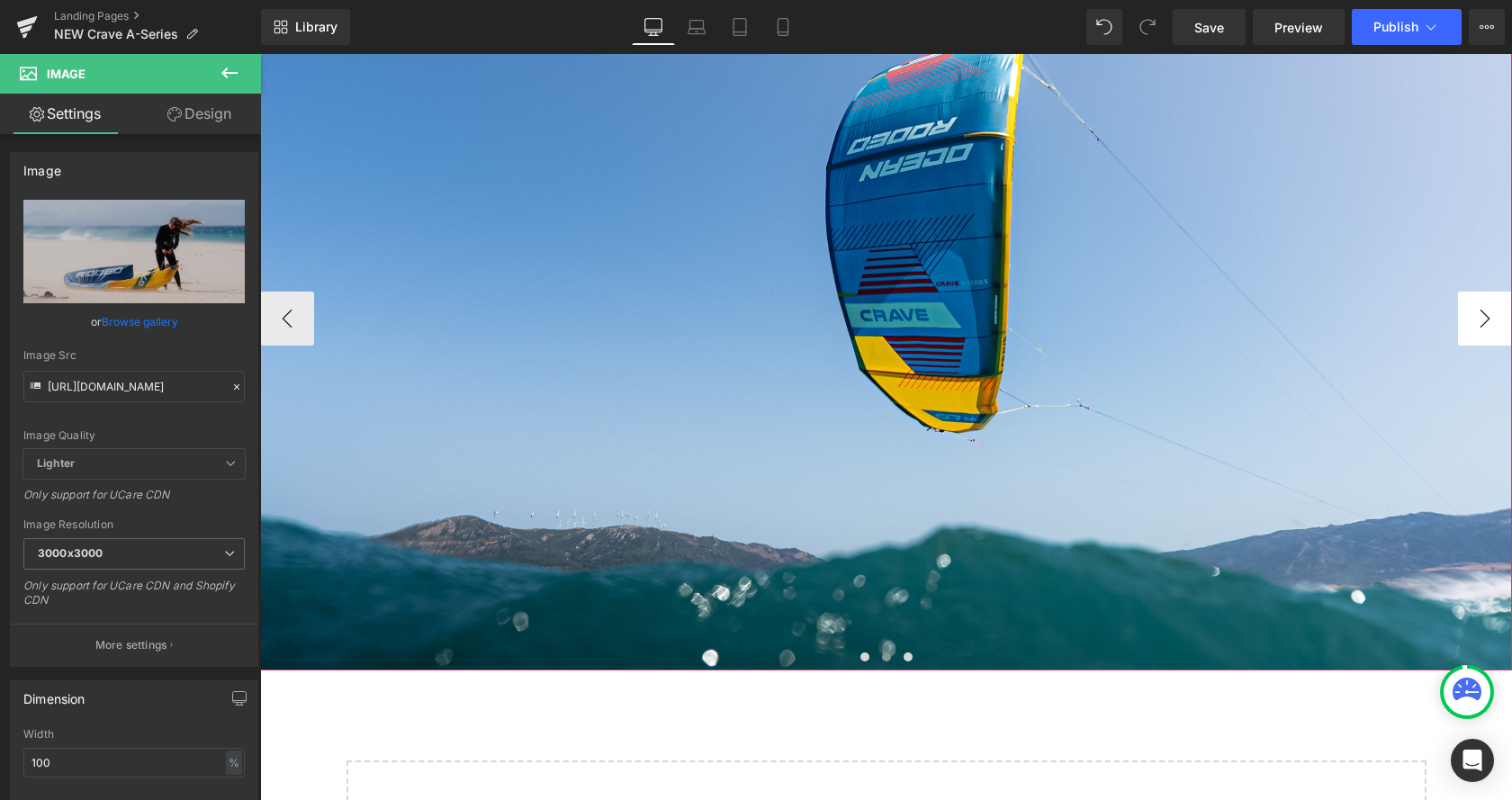
click at [1474, 323] on button "›" at bounding box center [1485, 319] width 54 height 54
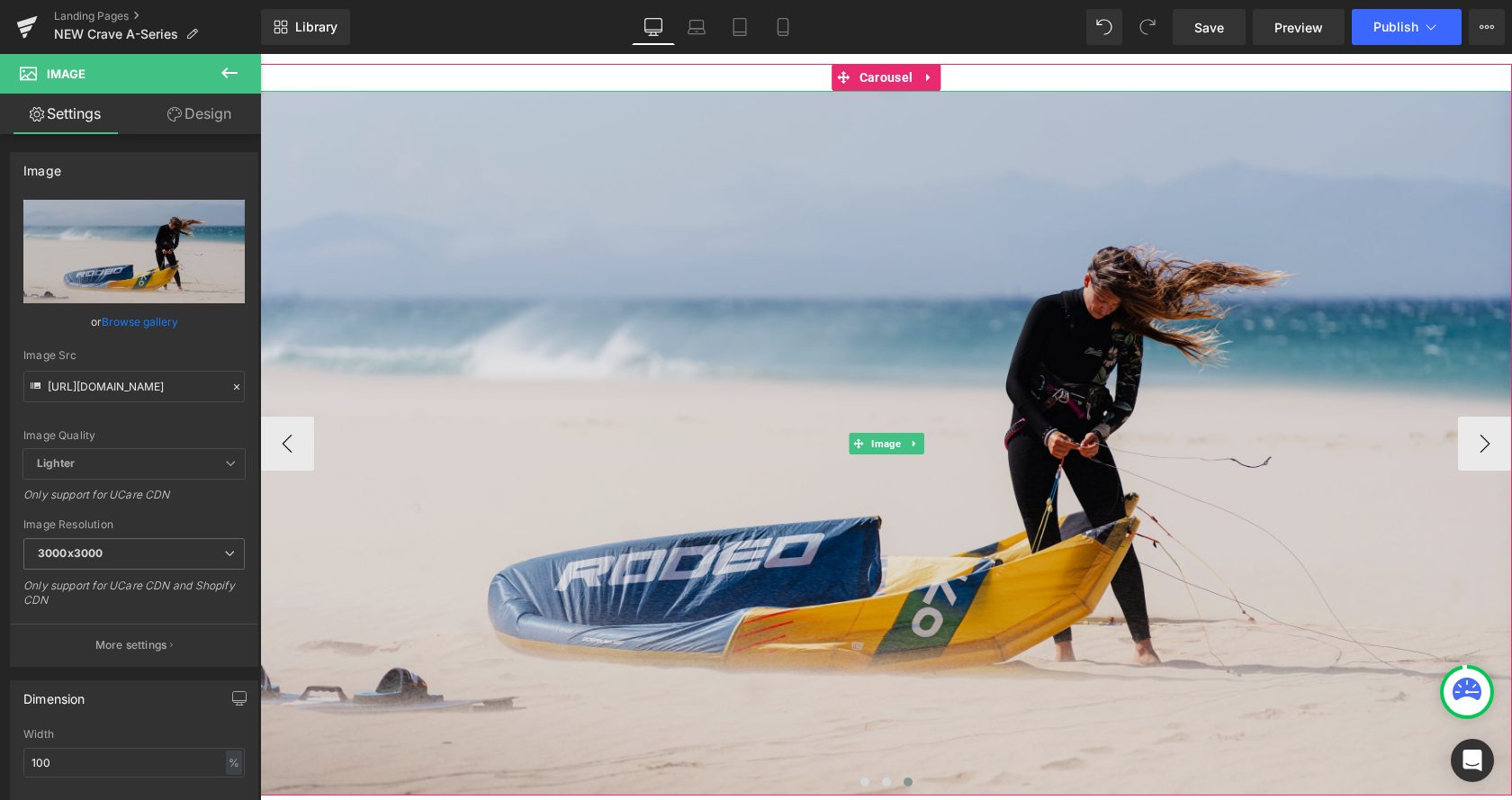
scroll to position [2662, 0]
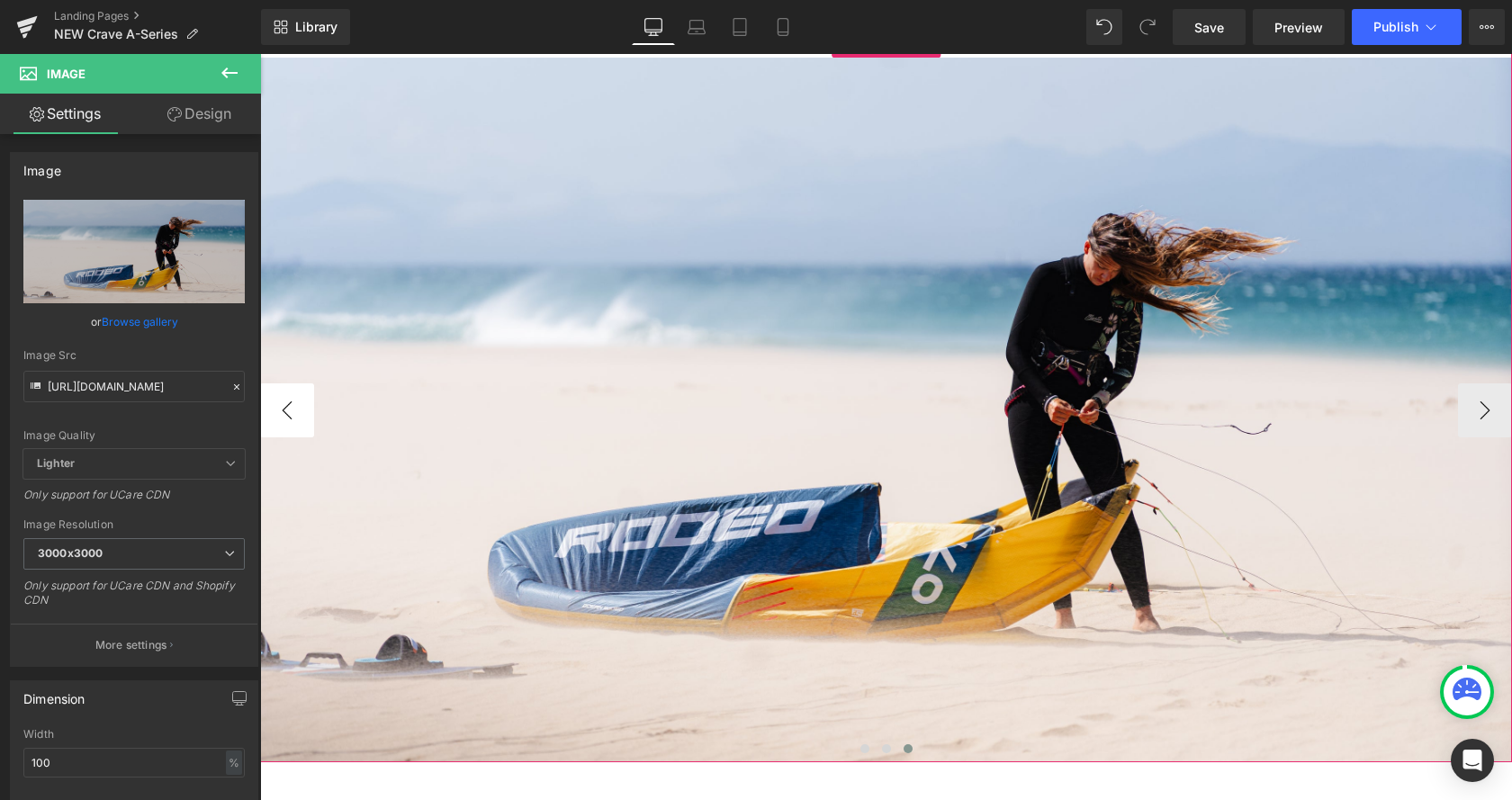
click at [286, 413] on button "‹" at bounding box center [287, 410] width 54 height 54
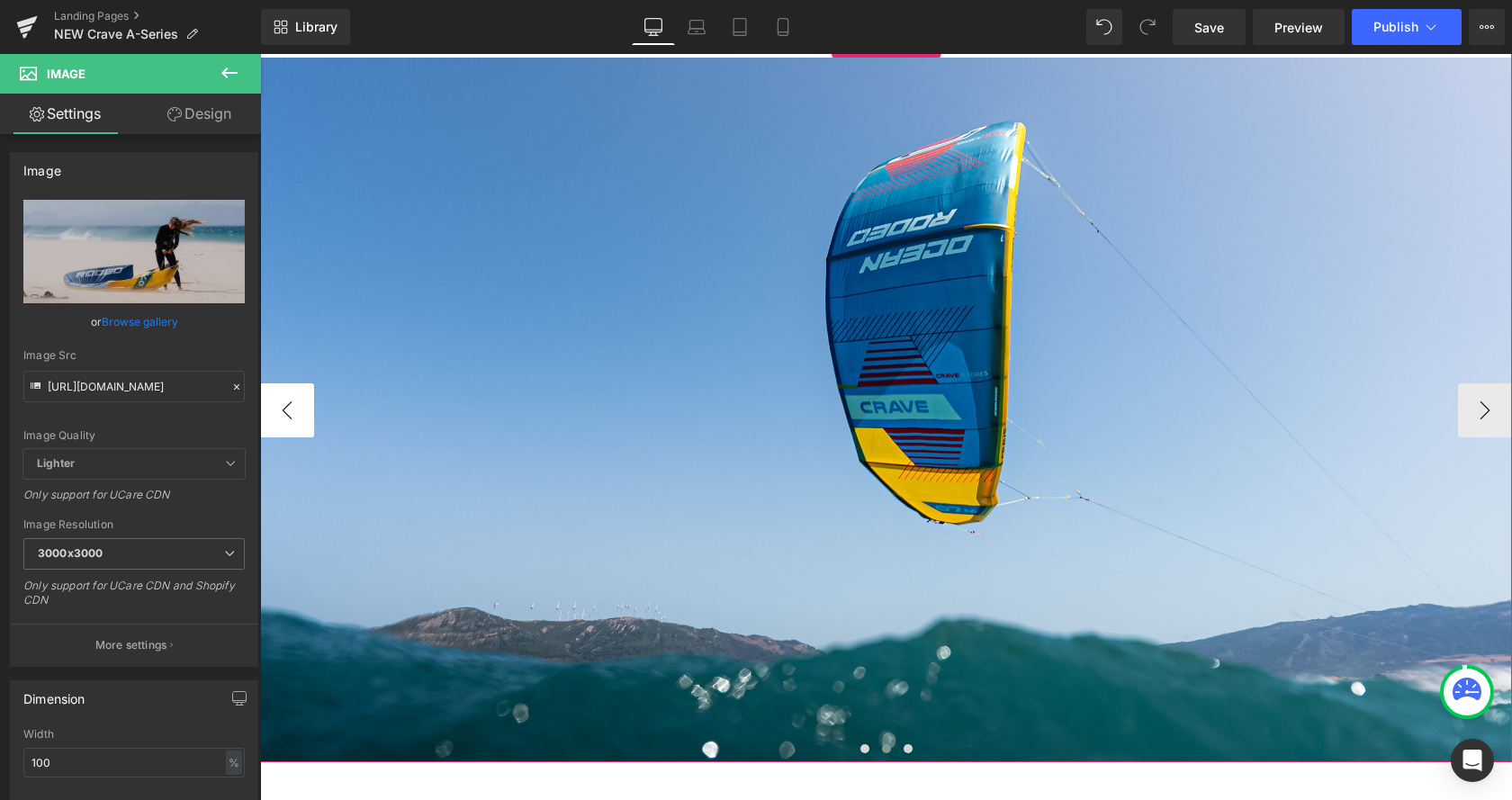
click at [286, 413] on button "‹" at bounding box center [287, 410] width 54 height 54
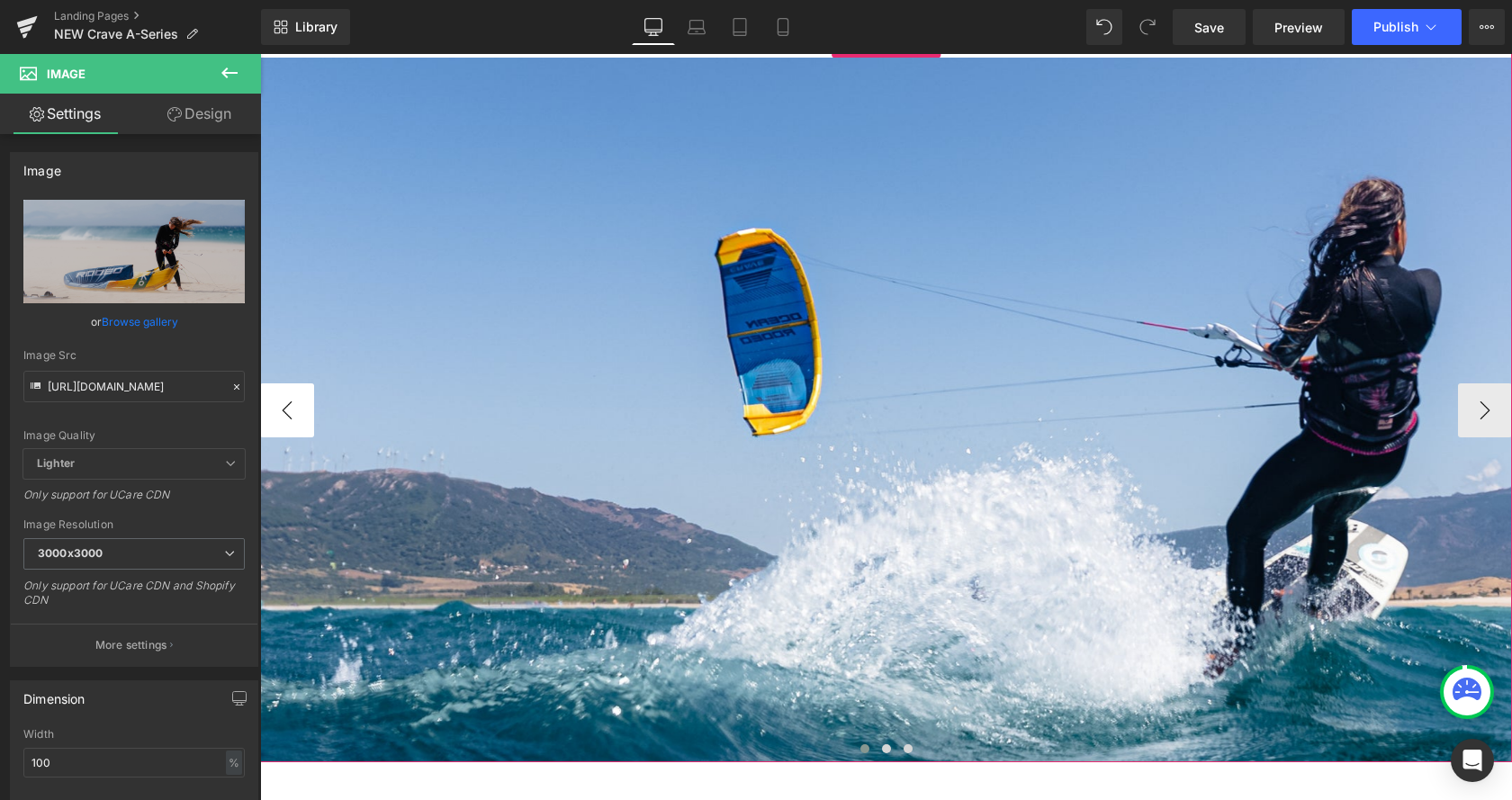
click at [286, 413] on button "‹" at bounding box center [287, 410] width 54 height 54
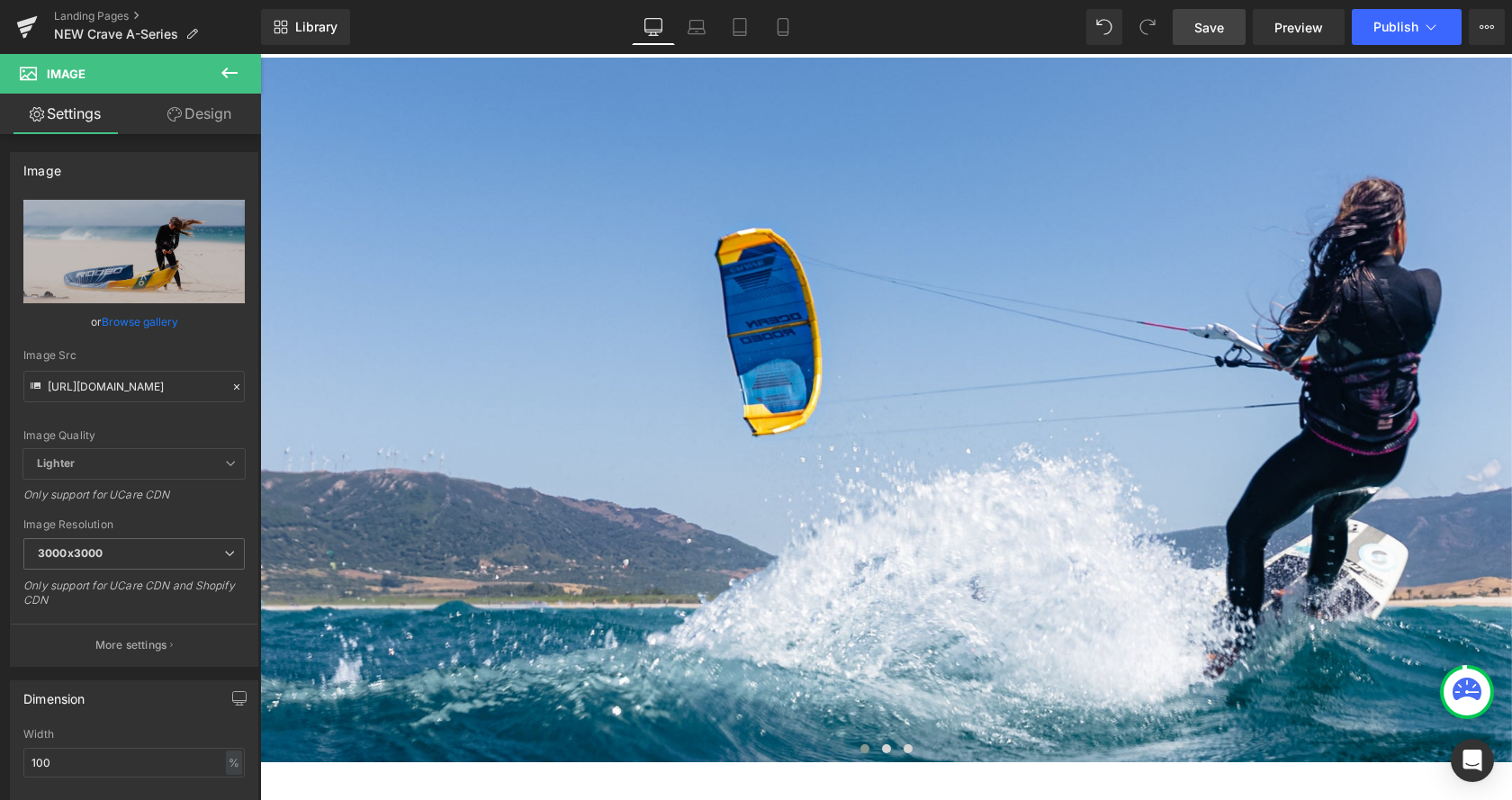
click at [1218, 37] on link "Save" at bounding box center [1209, 27] width 73 height 36
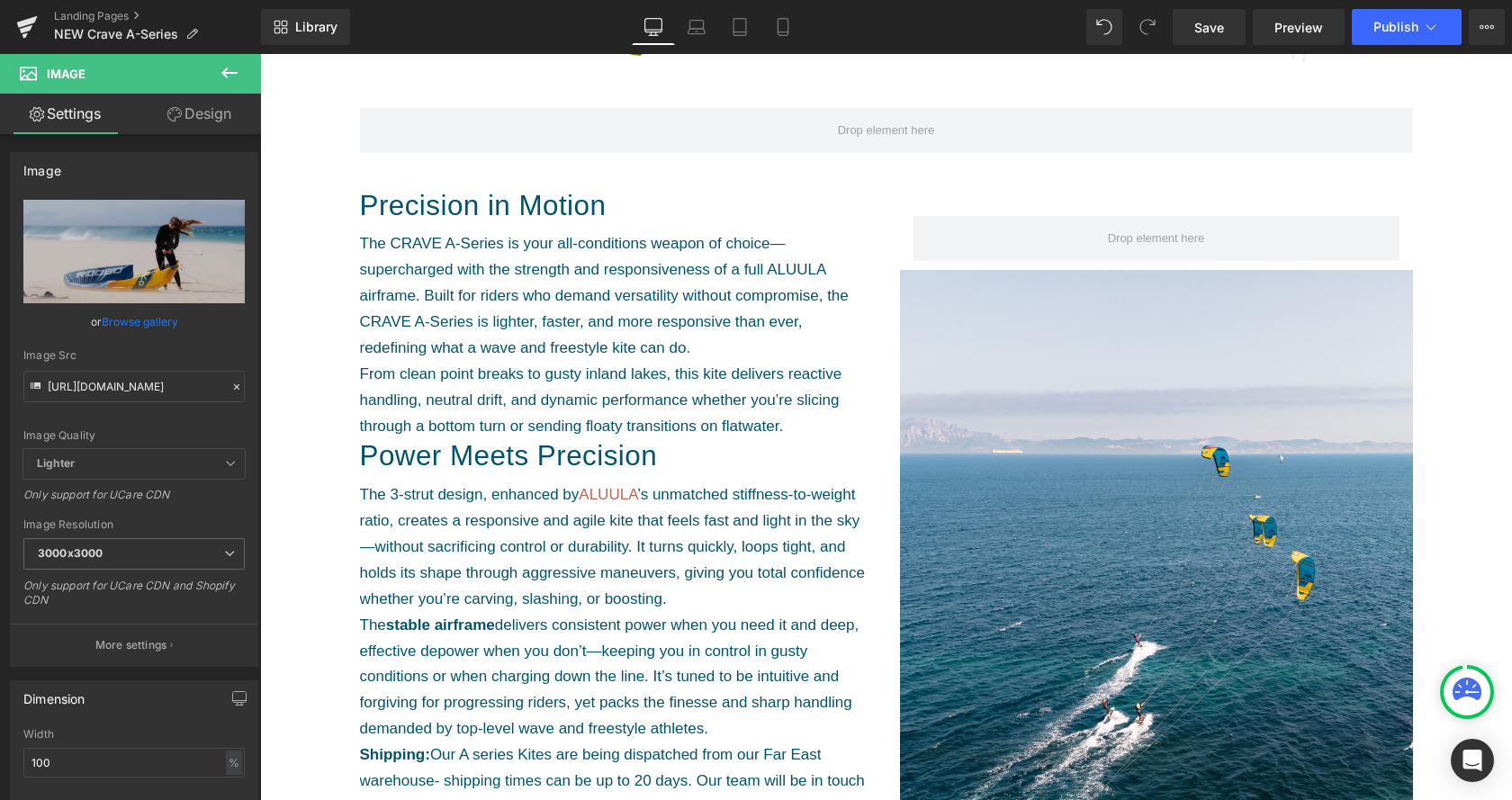
scroll to position [734, 0]
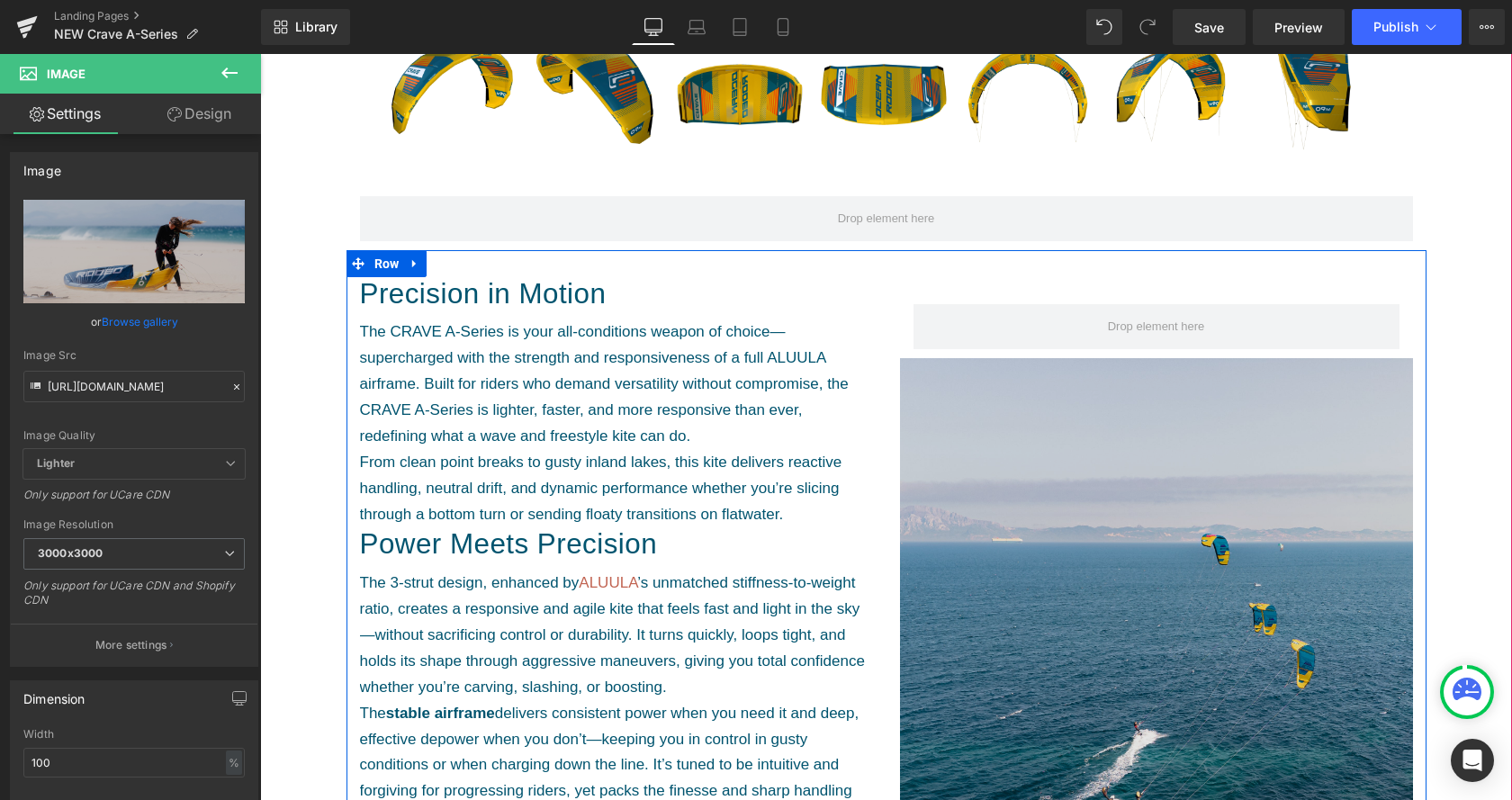
click at [1071, 542] on img at bounding box center [1156, 700] width 513 height 684
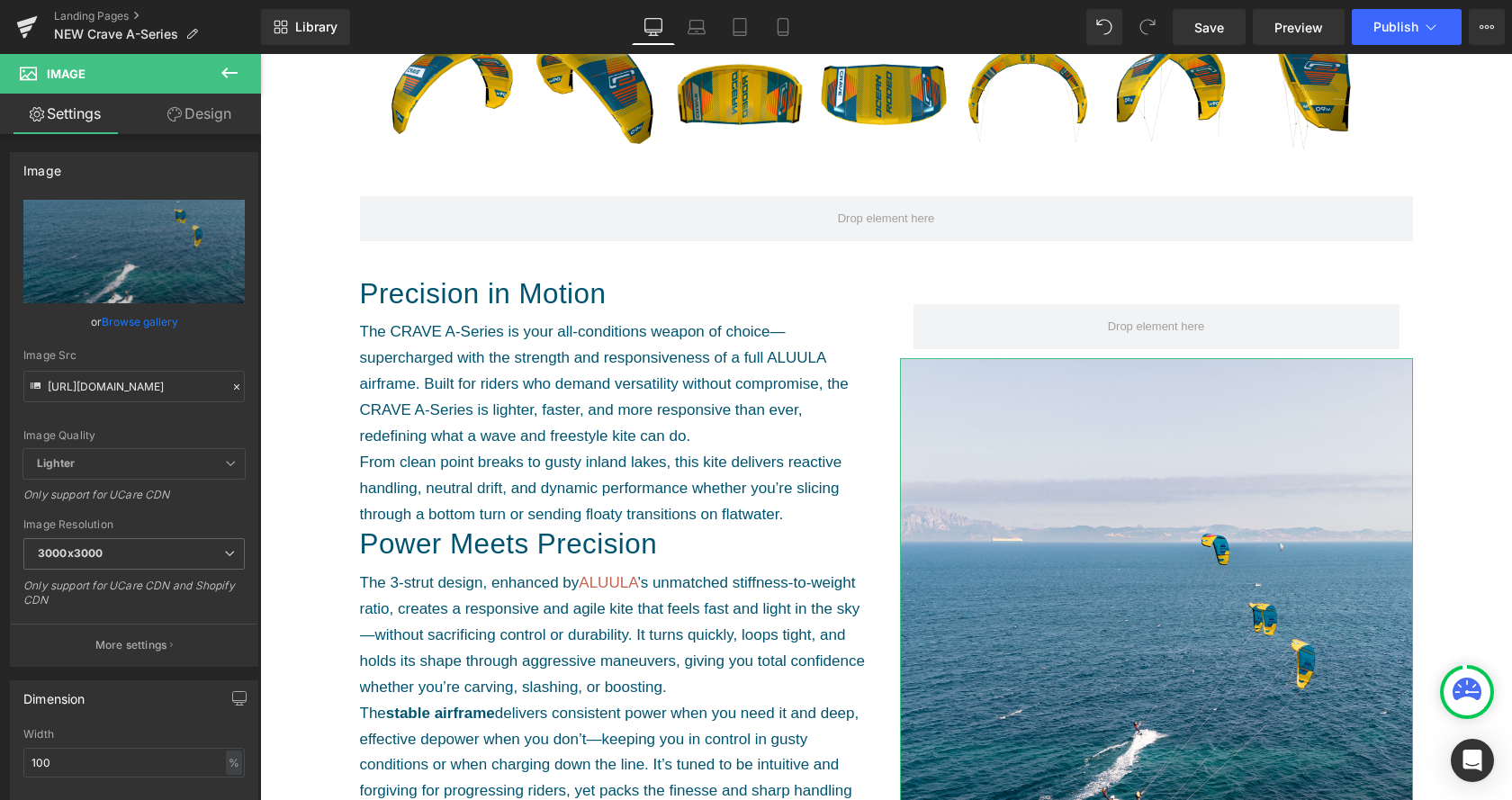
click at [150, 324] on link "Browse gallery" at bounding box center [140, 322] width 77 height 32
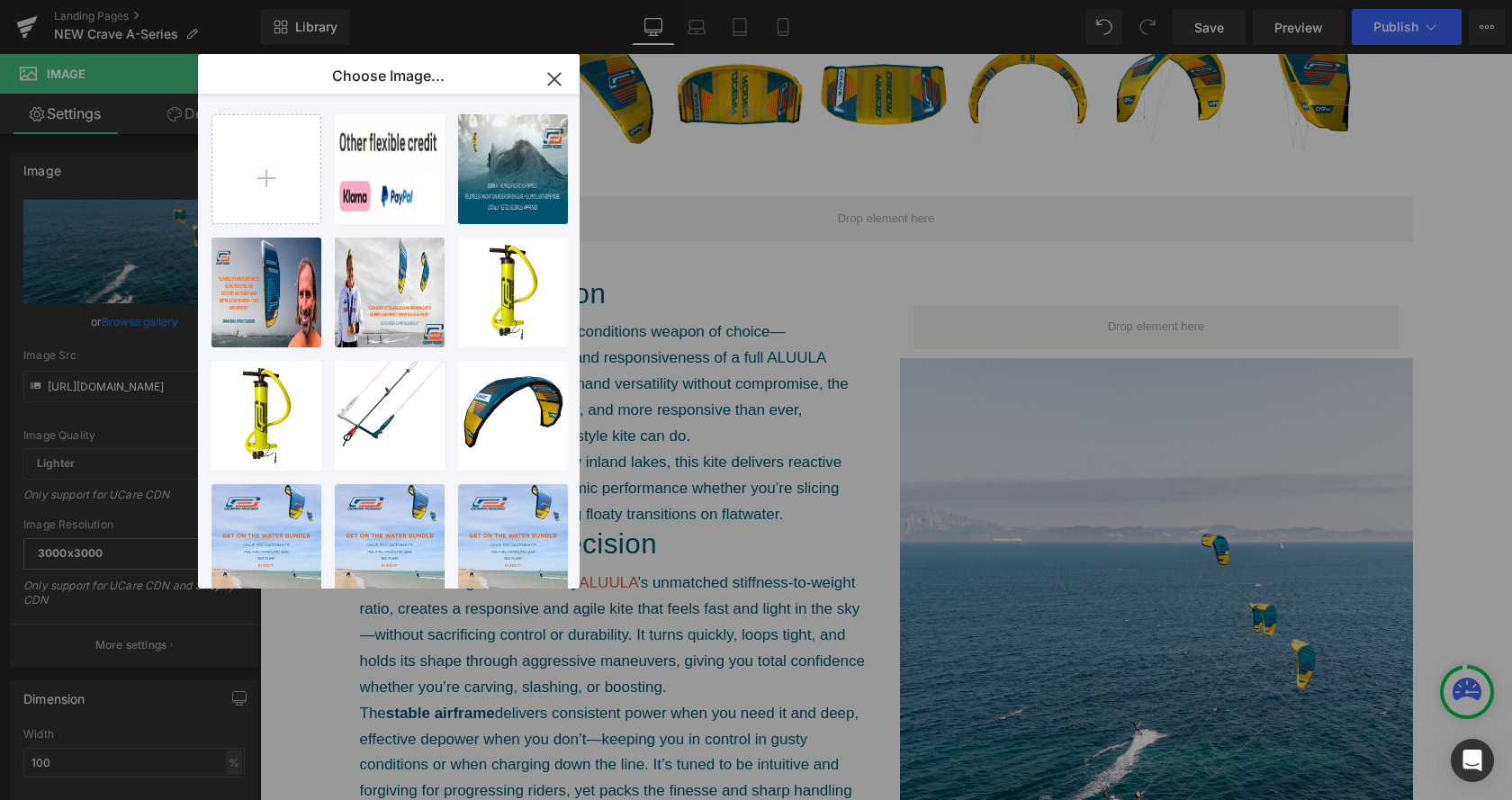
click at [549, 81] on icon "button" at bounding box center [554, 79] width 29 height 29
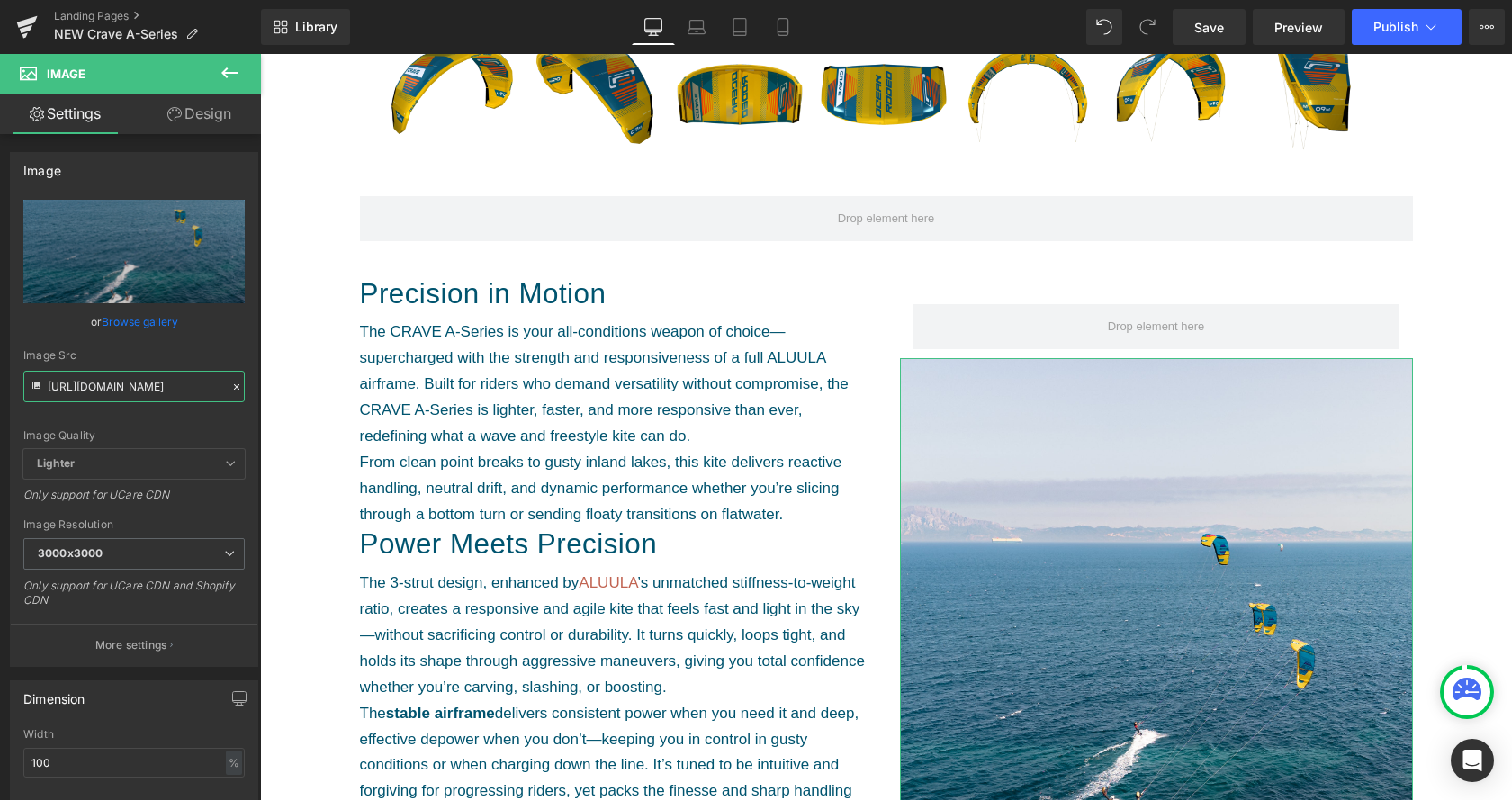
click at [116, 383] on input "https://cdn.shopify.com/s/files/1/0412/5451/8938/files/DJI_20250702185001_0030_…" at bounding box center [133, 387] width 221 height 32
paste input "OR_Rio_Jara_Crave-24.jpg?v=1760434111"
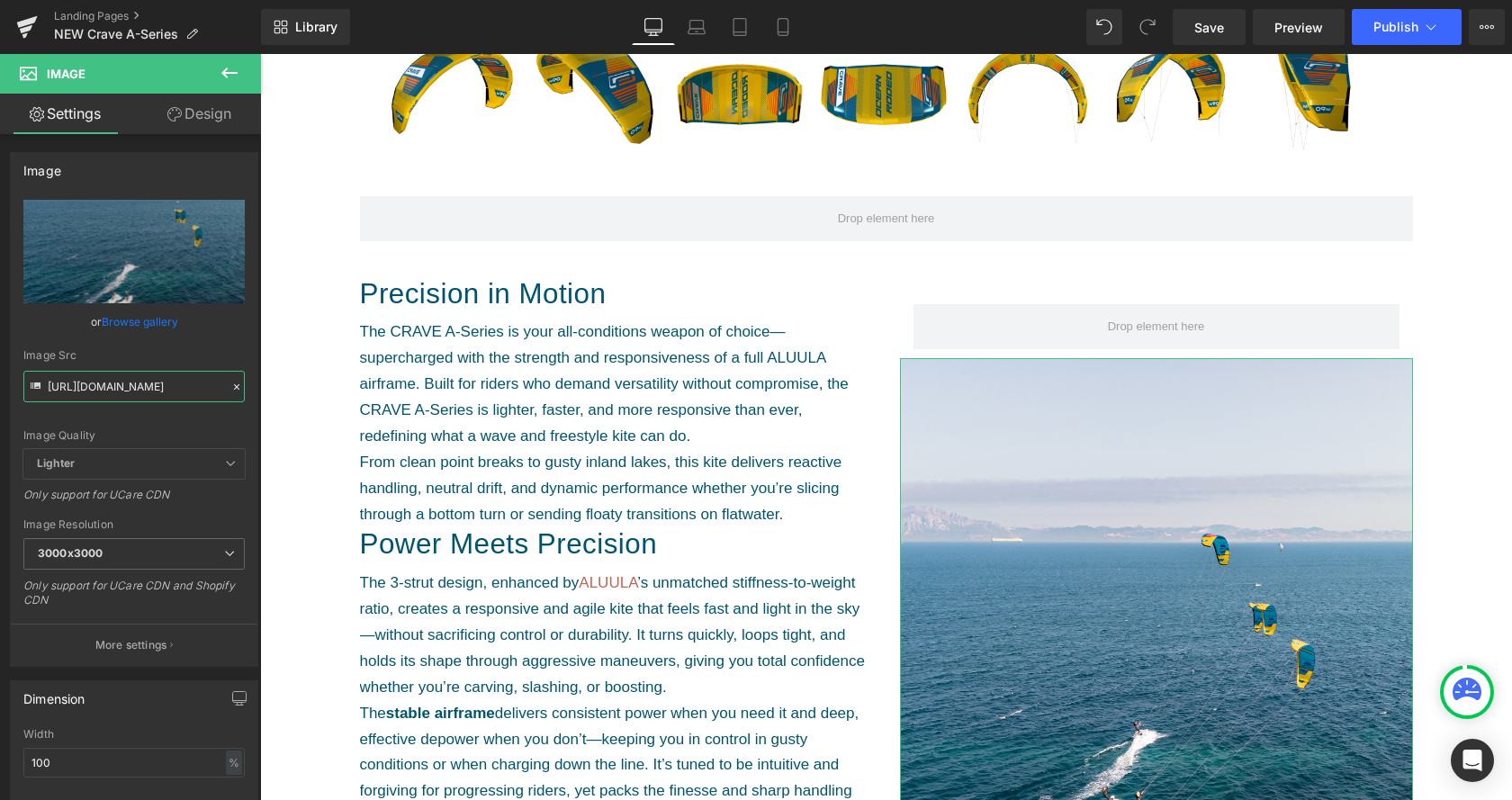
scroll to position [0, 320]
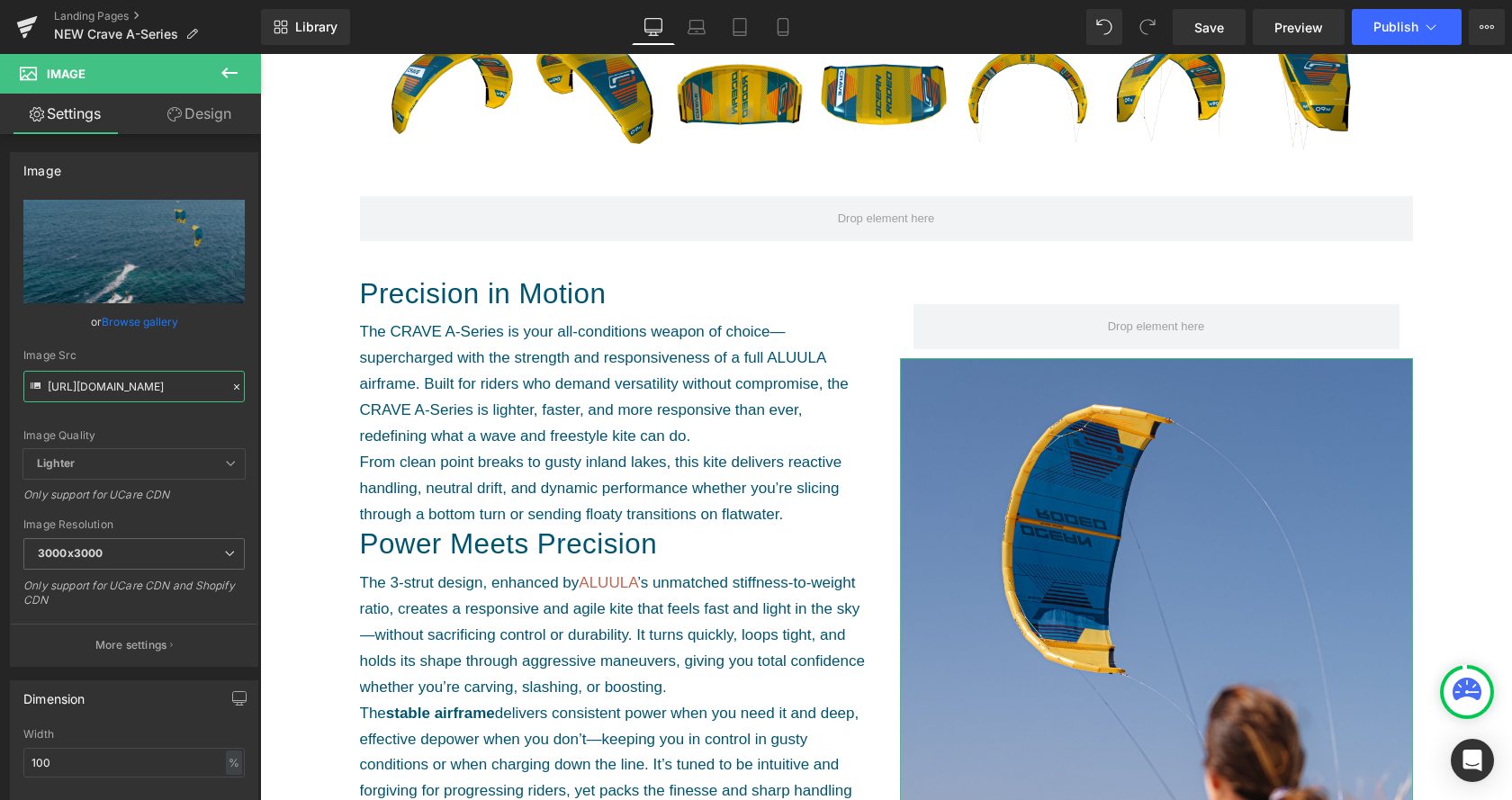
type input "https://cdn.shopify.com/s/files/1/0412/5451/8938/files/OR_Rio_Jara_Crave-24.jpg…"
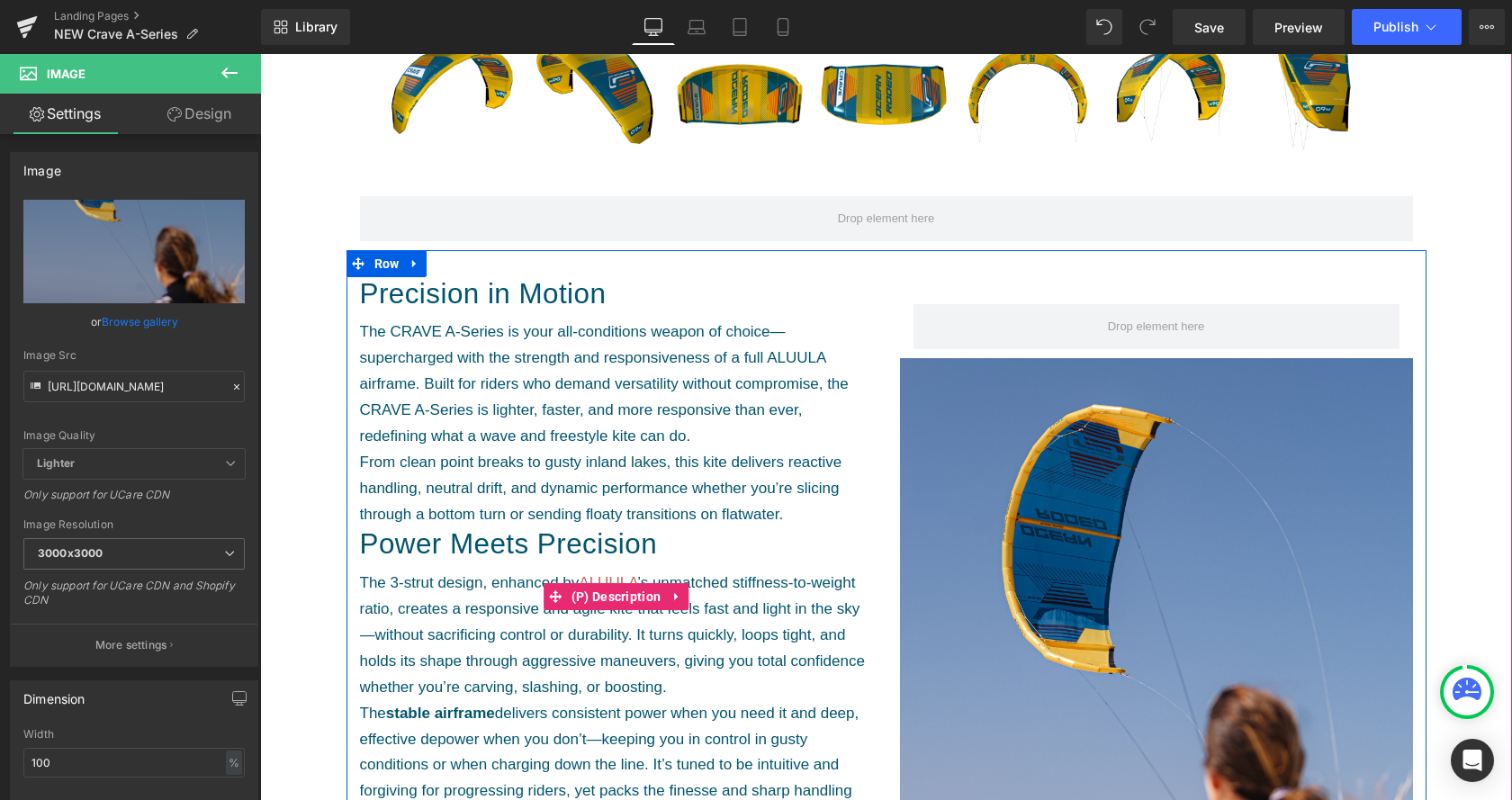
type input "https://cdn.shopify.com/s/files/1/0412/5451/8938/files/OR_Rio_Jara_Crave-24_300…"
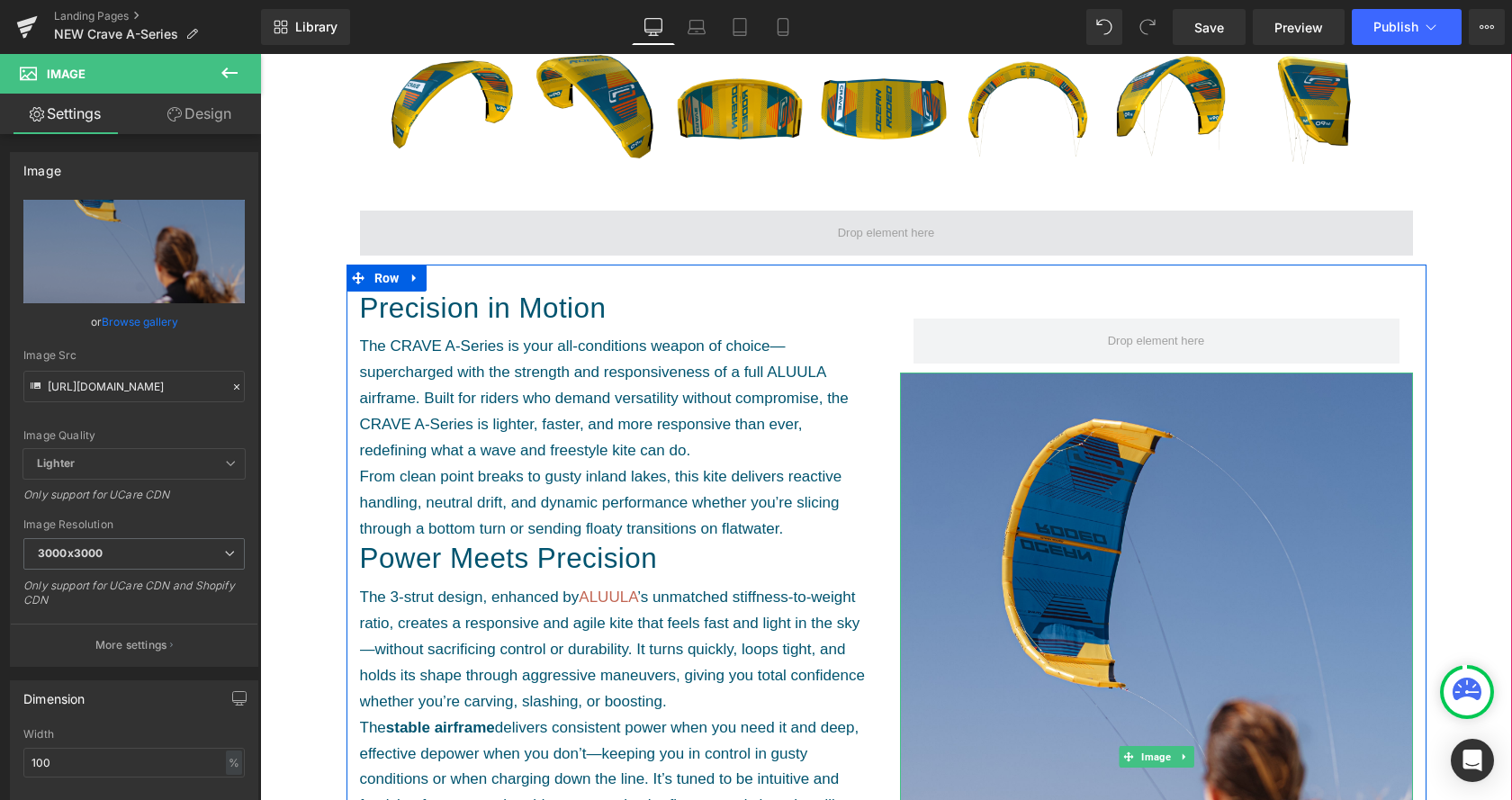
scroll to position [643, 0]
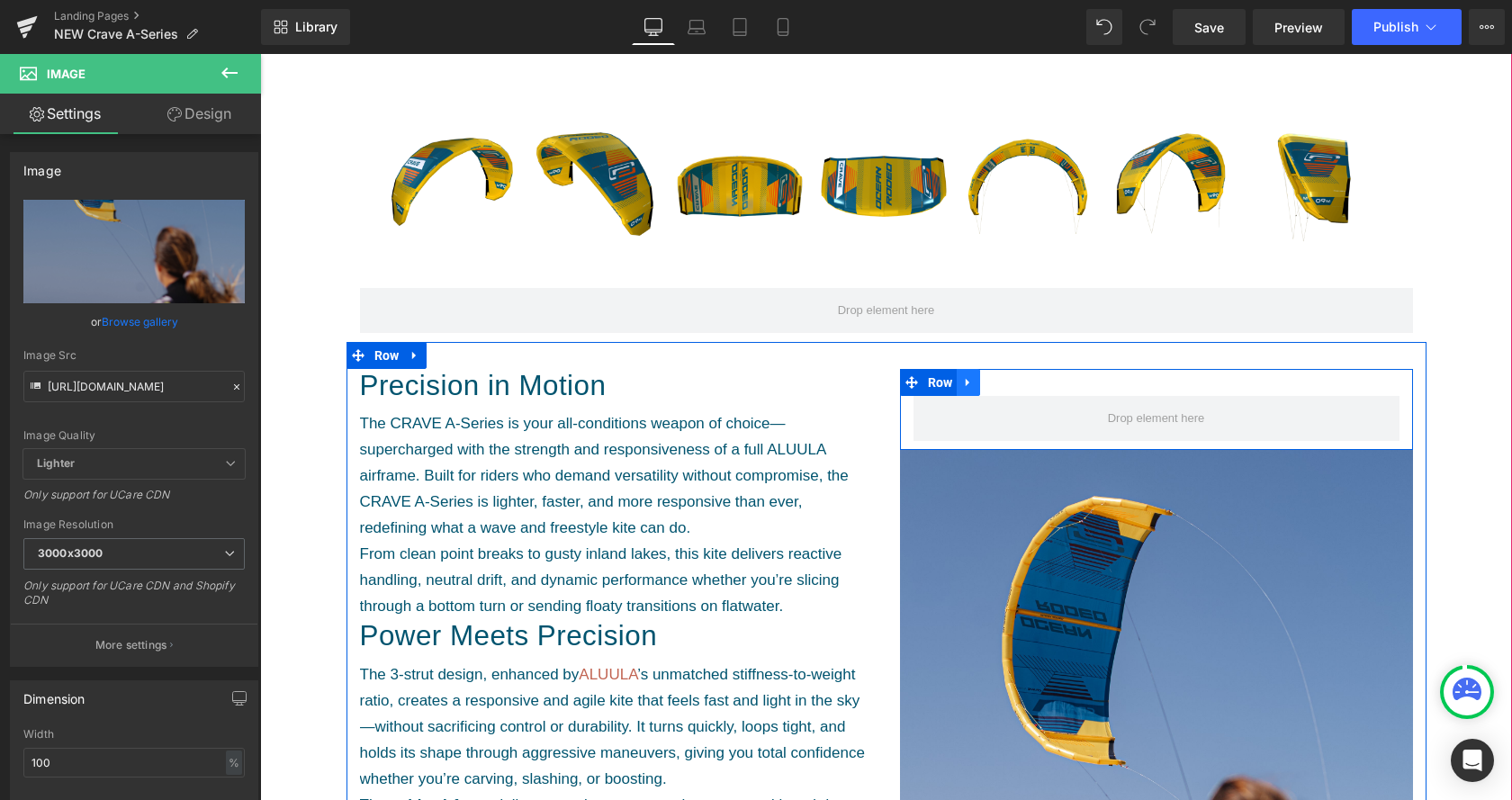
click at [973, 387] on link at bounding box center [968, 382] width 23 height 27
click at [1016, 380] on link at bounding box center [1015, 382] width 23 height 27
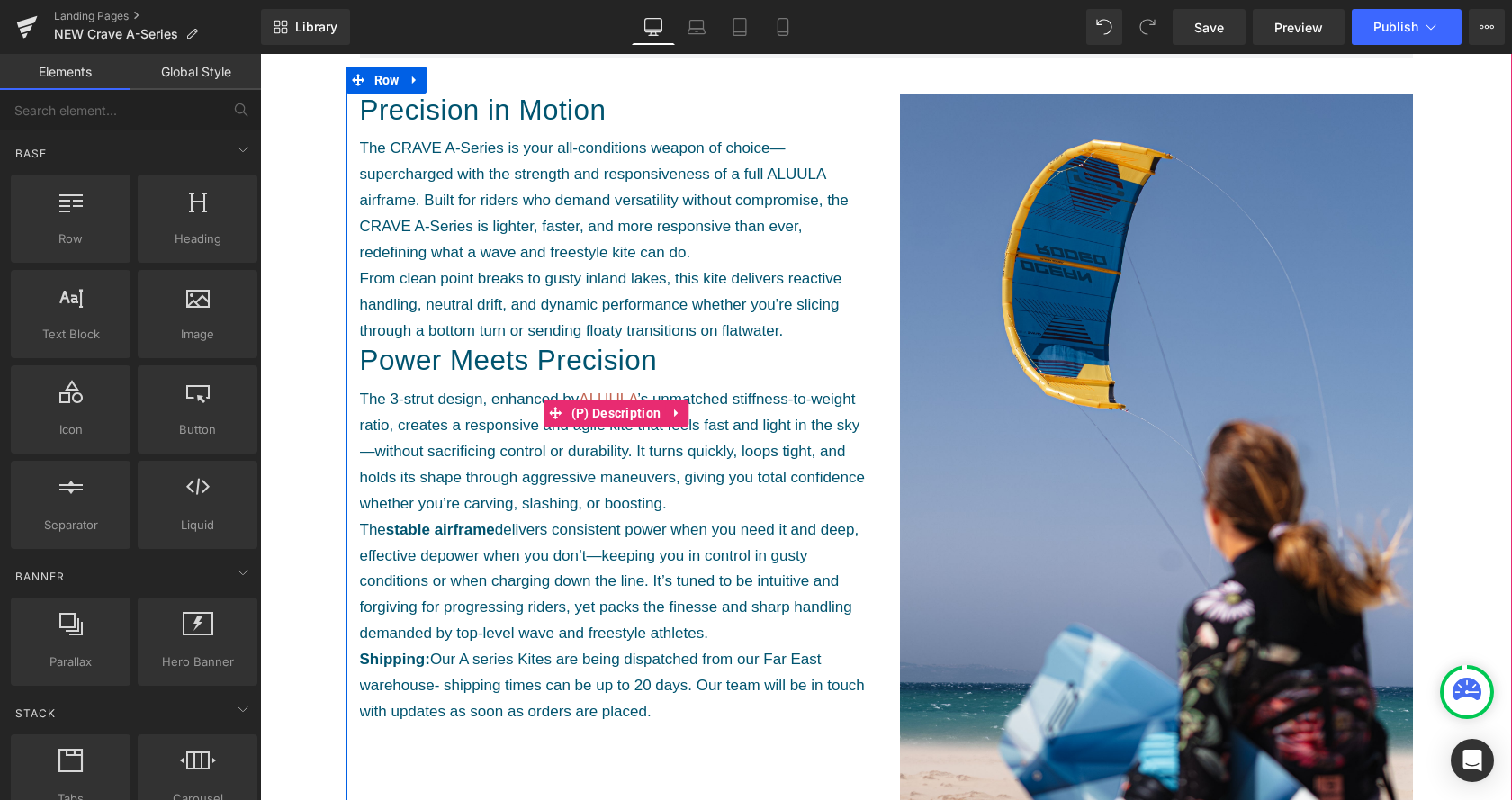
scroll to position [551, 0]
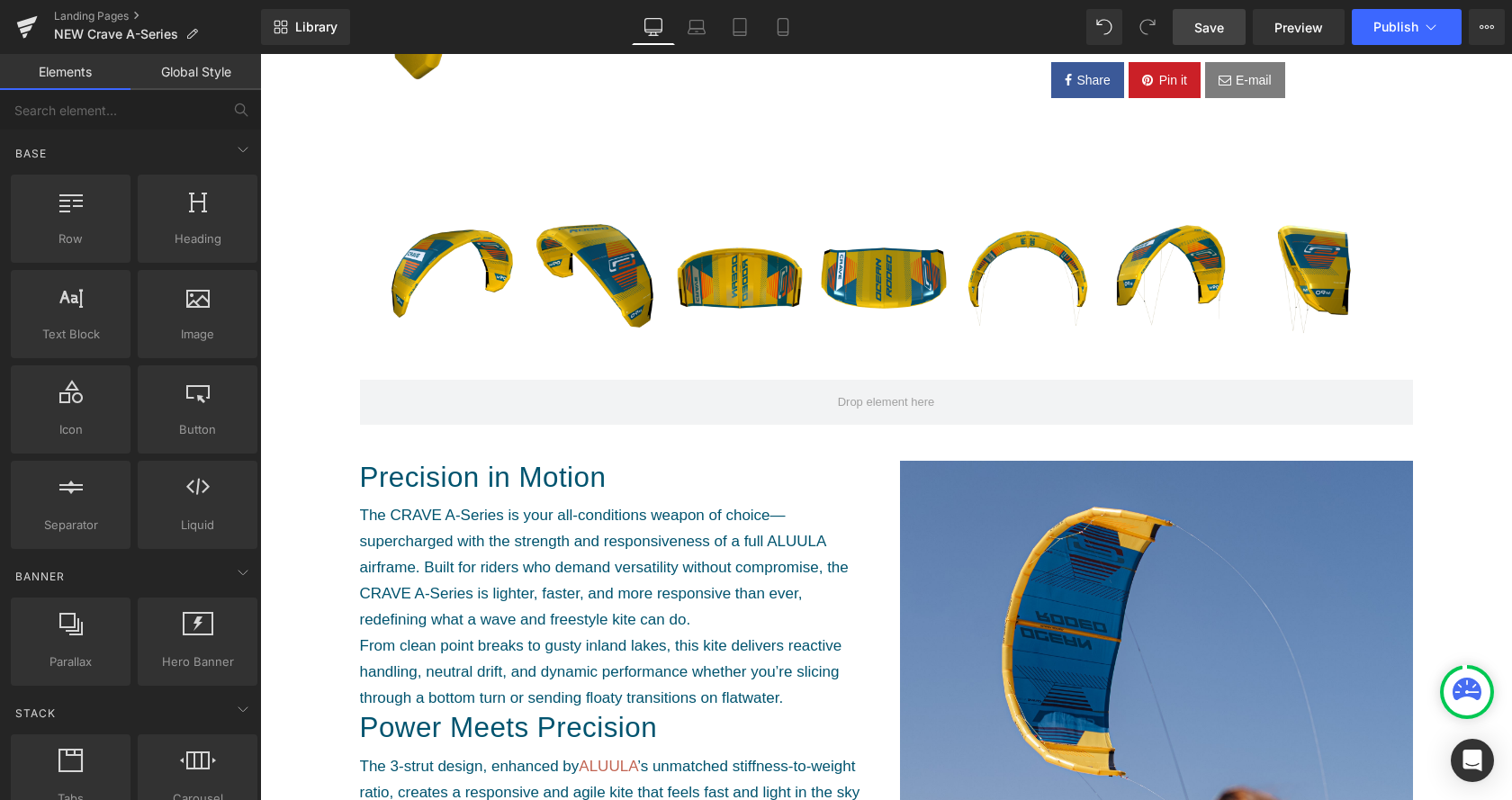
drag, startPoint x: 1204, startPoint y: 28, endPoint x: 791, endPoint y: 509, distance: 633.8
click at [1204, 28] on span "Save" at bounding box center [1209, 27] width 30 height 19
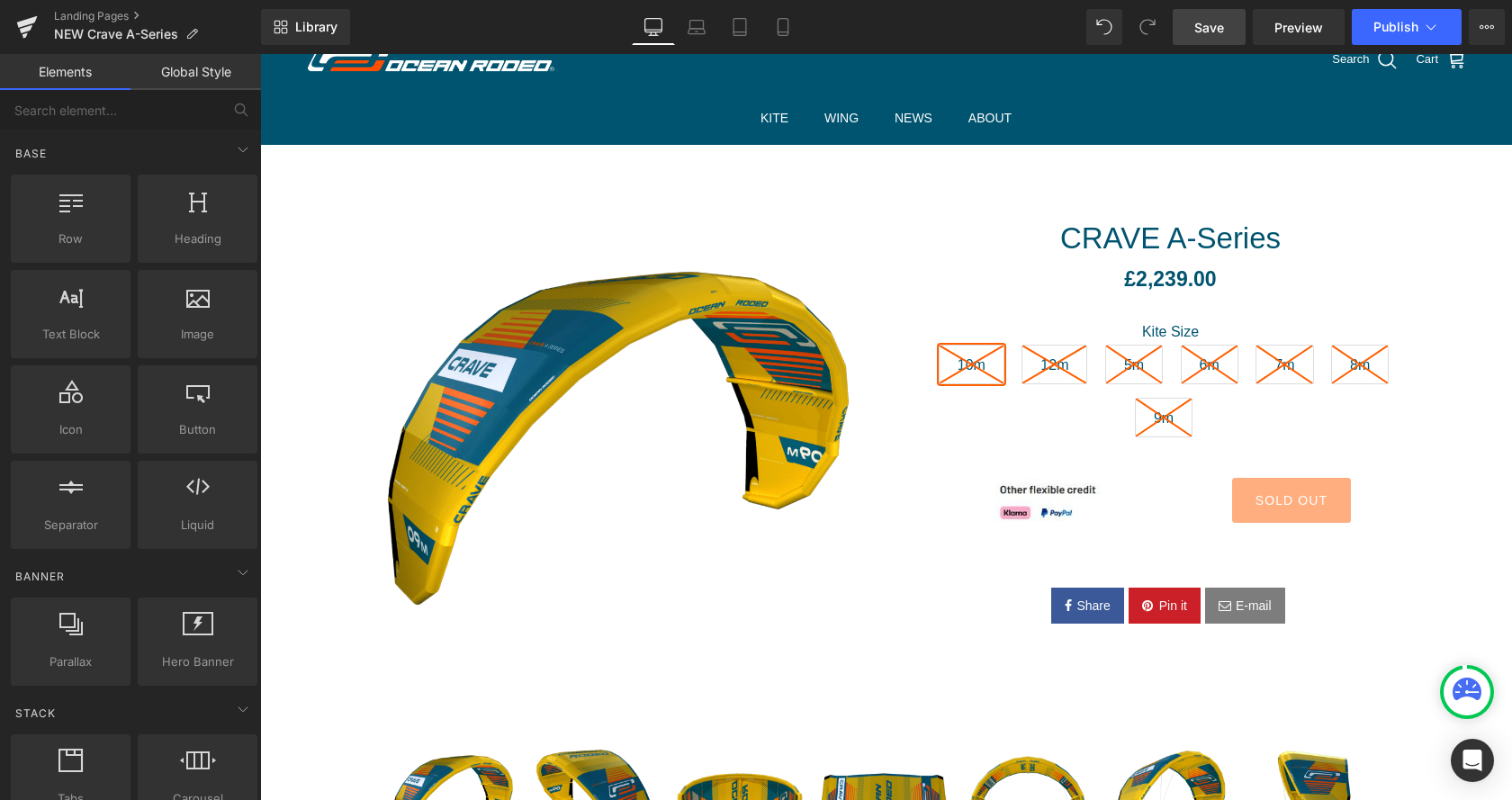
scroll to position [0, 0]
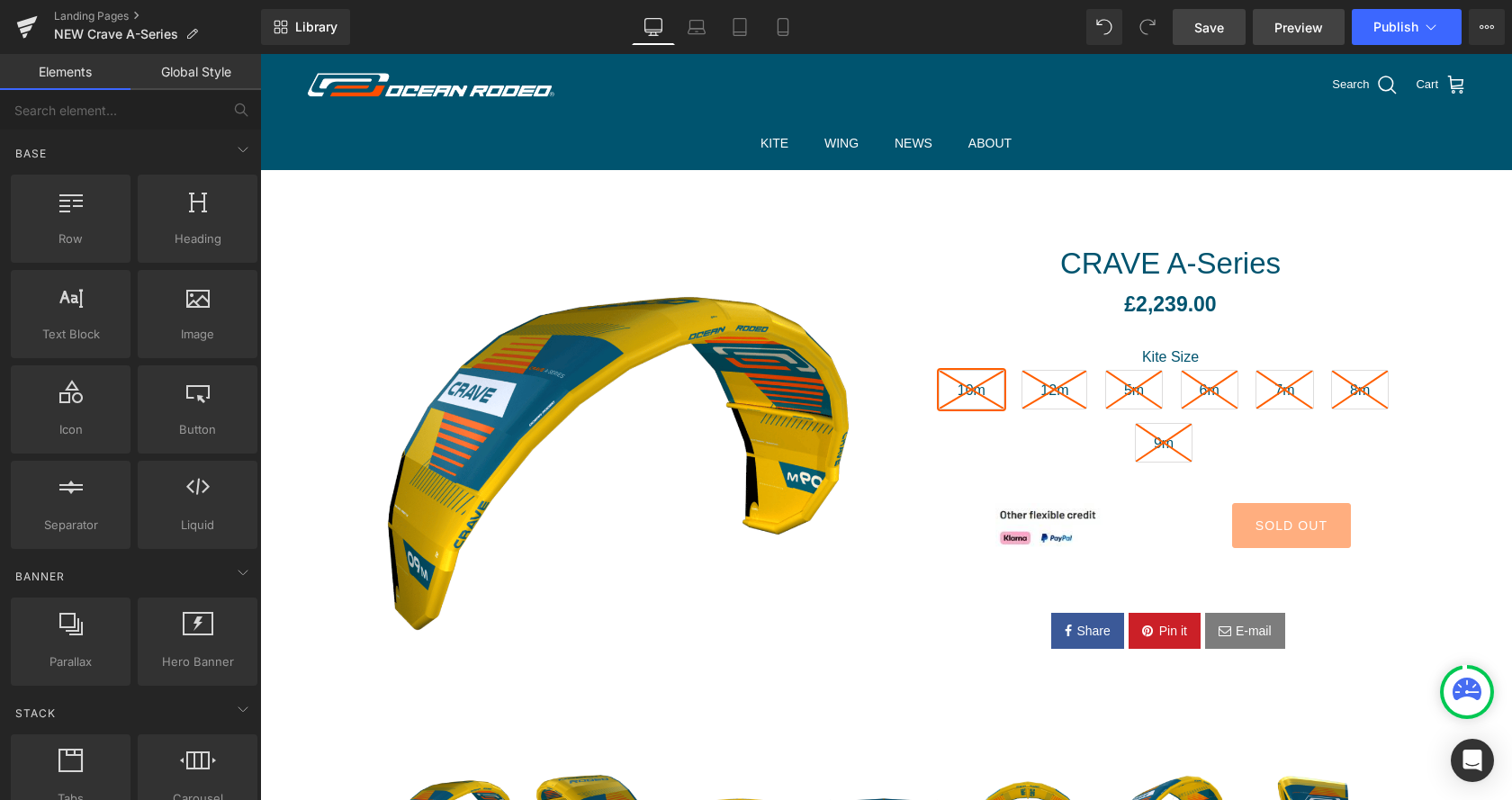
click at [1282, 24] on span "Preview" at bounding box center [1299, 27] width 49 height 19
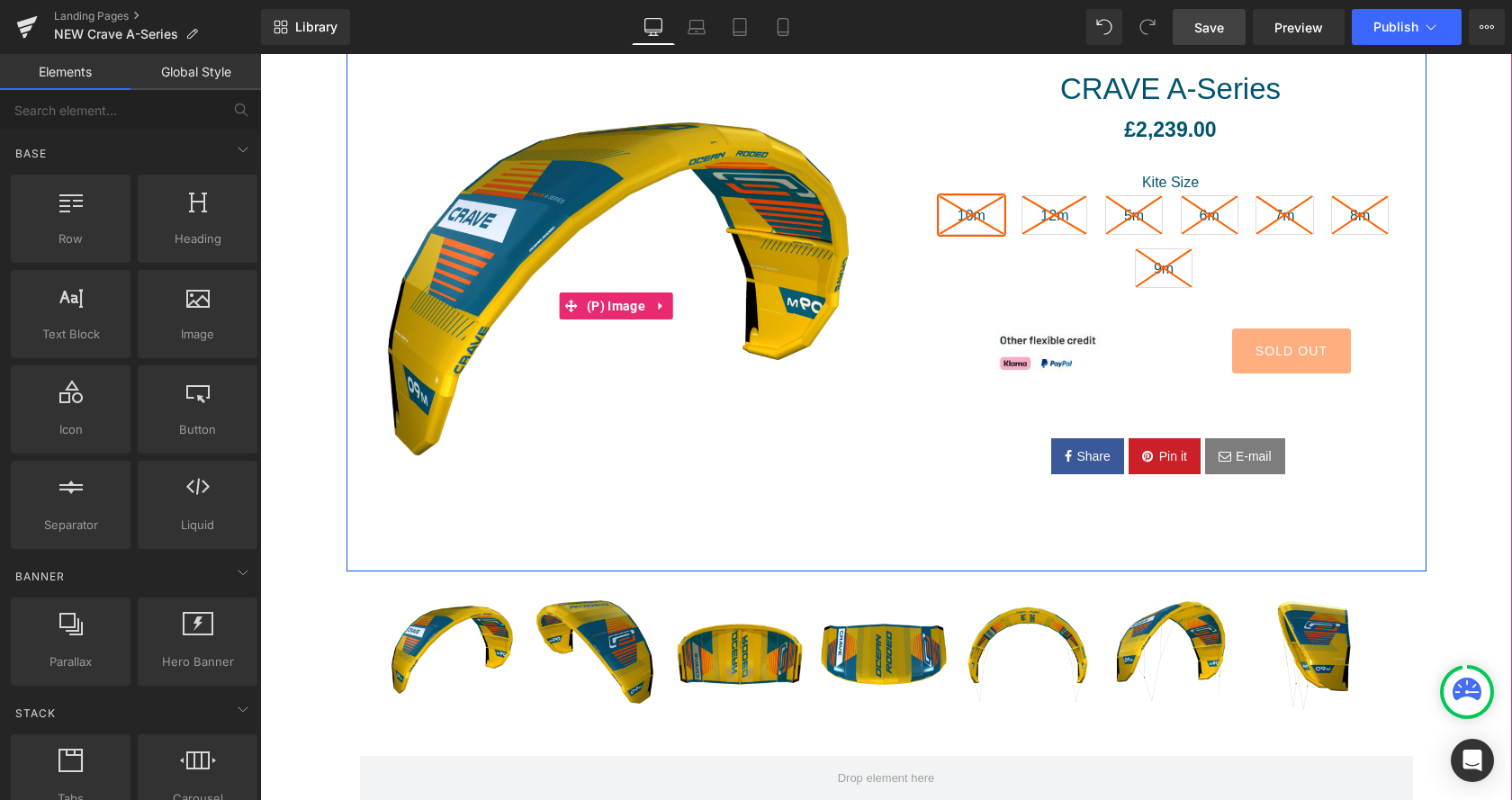
scroll to position [184, 0]
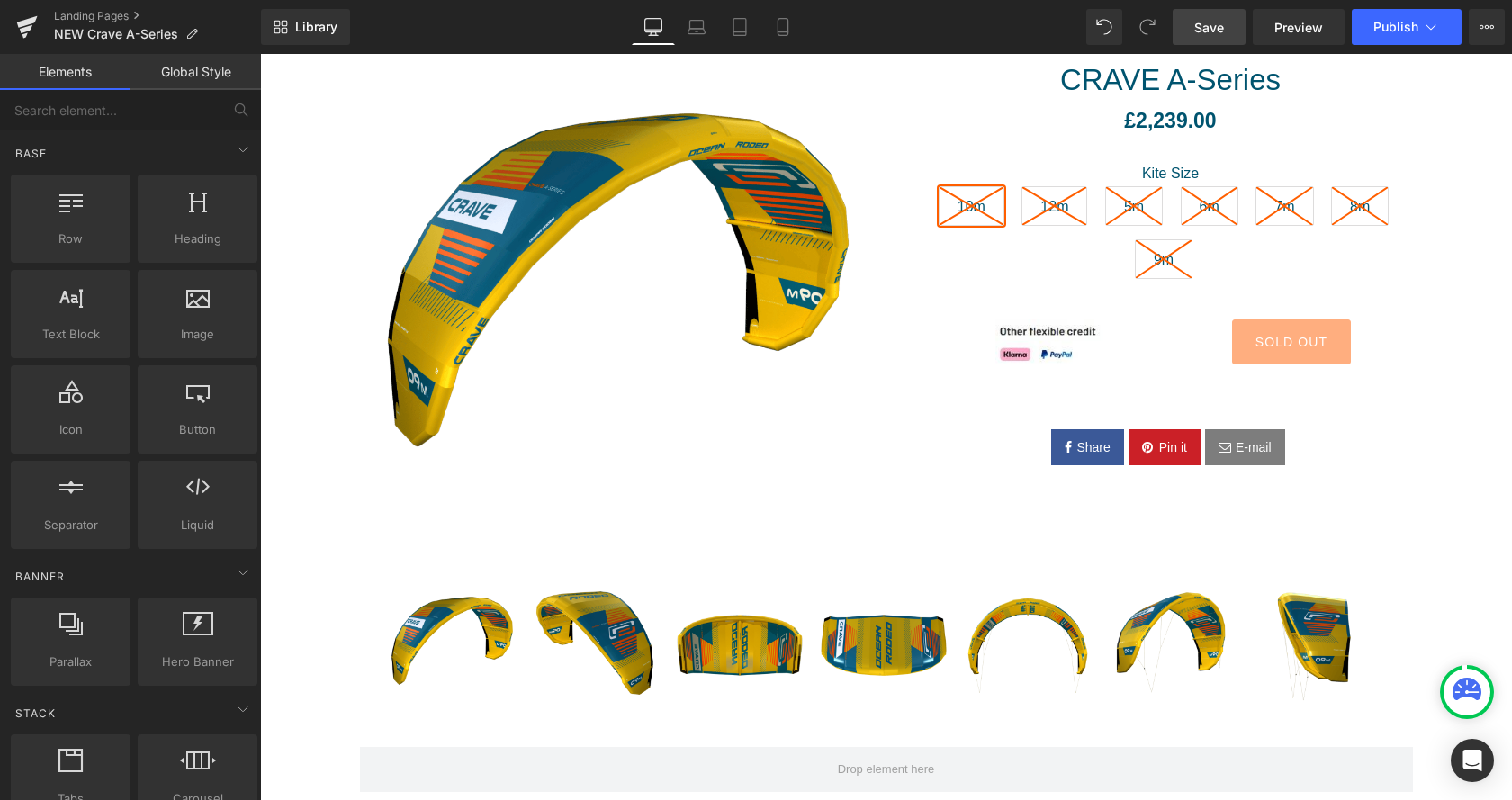
click at [1212, 27] on span "Save" at bounding box center [1209, 27] width 30 height 19
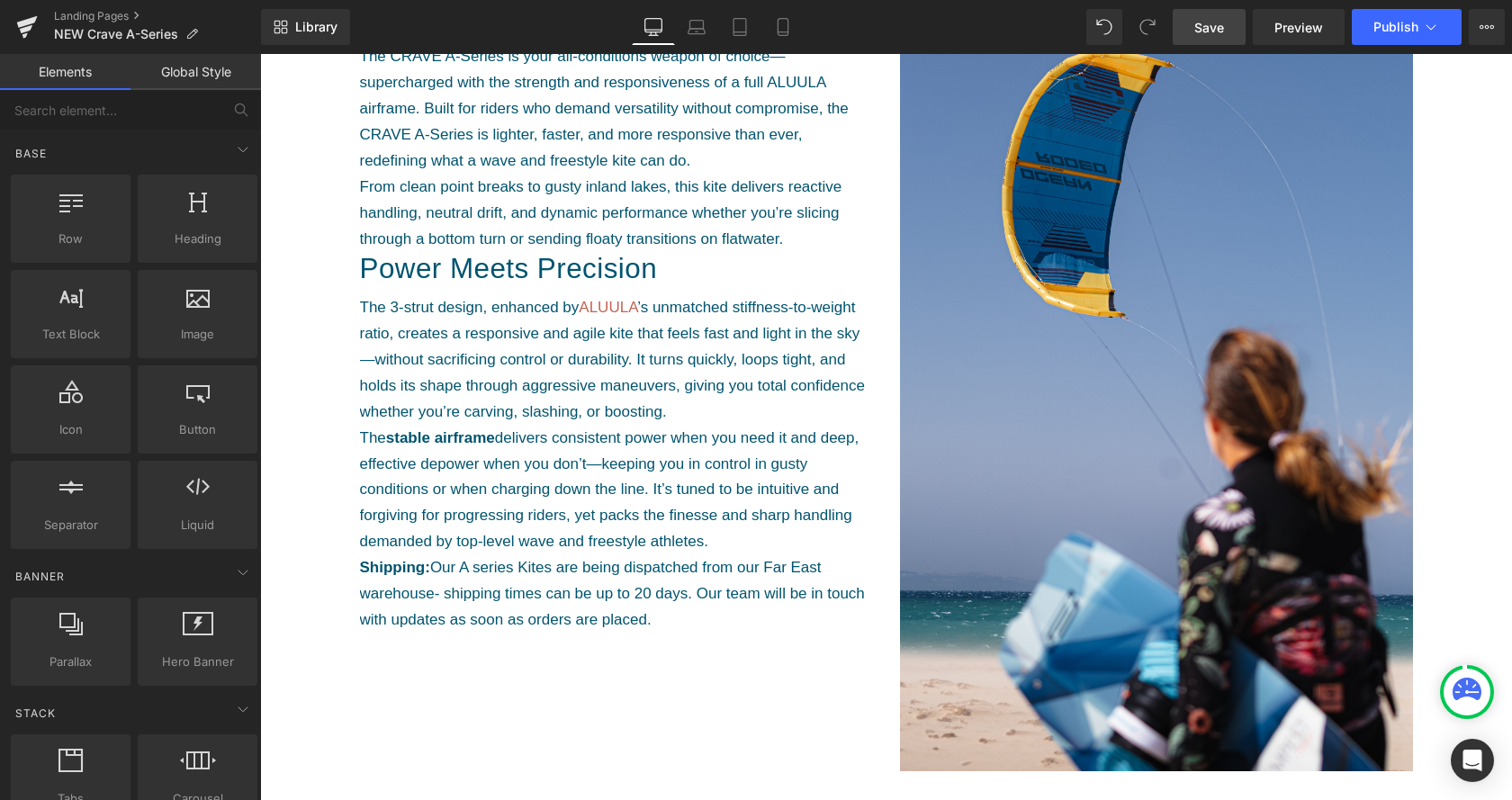
scroll to position [734, 0]
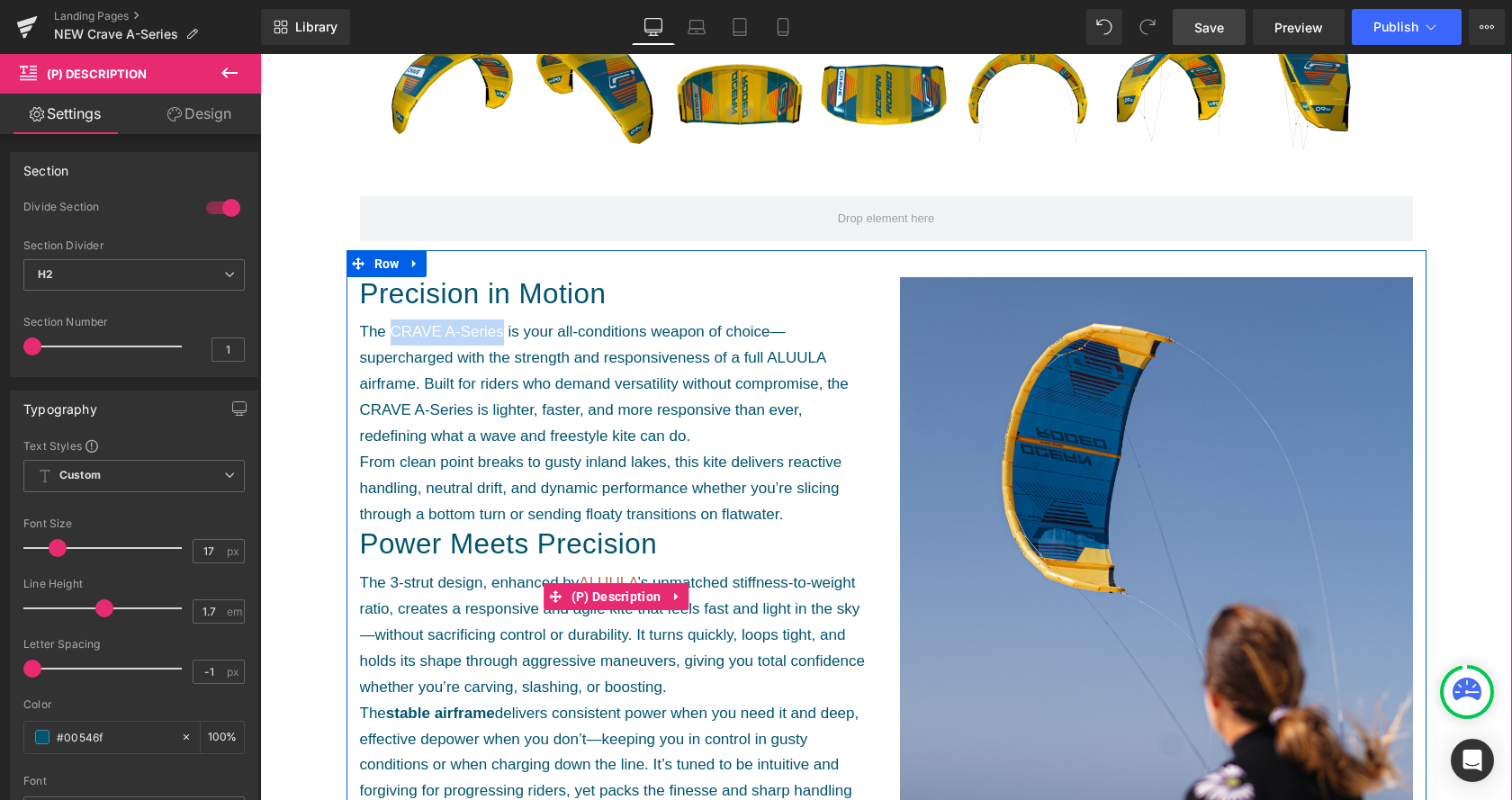
drag, startPoint x: 400, startPoint y: 330, endPoint x: 501, endPoint y: 330, distance: 101.7
click at [501, 330] on p "The CRAVE A-Series is your all-conditions weapon of choice—supercharged with th…" at bounding box center [616, 424] width 513 height 208
copy p "CRAVE A-Series"
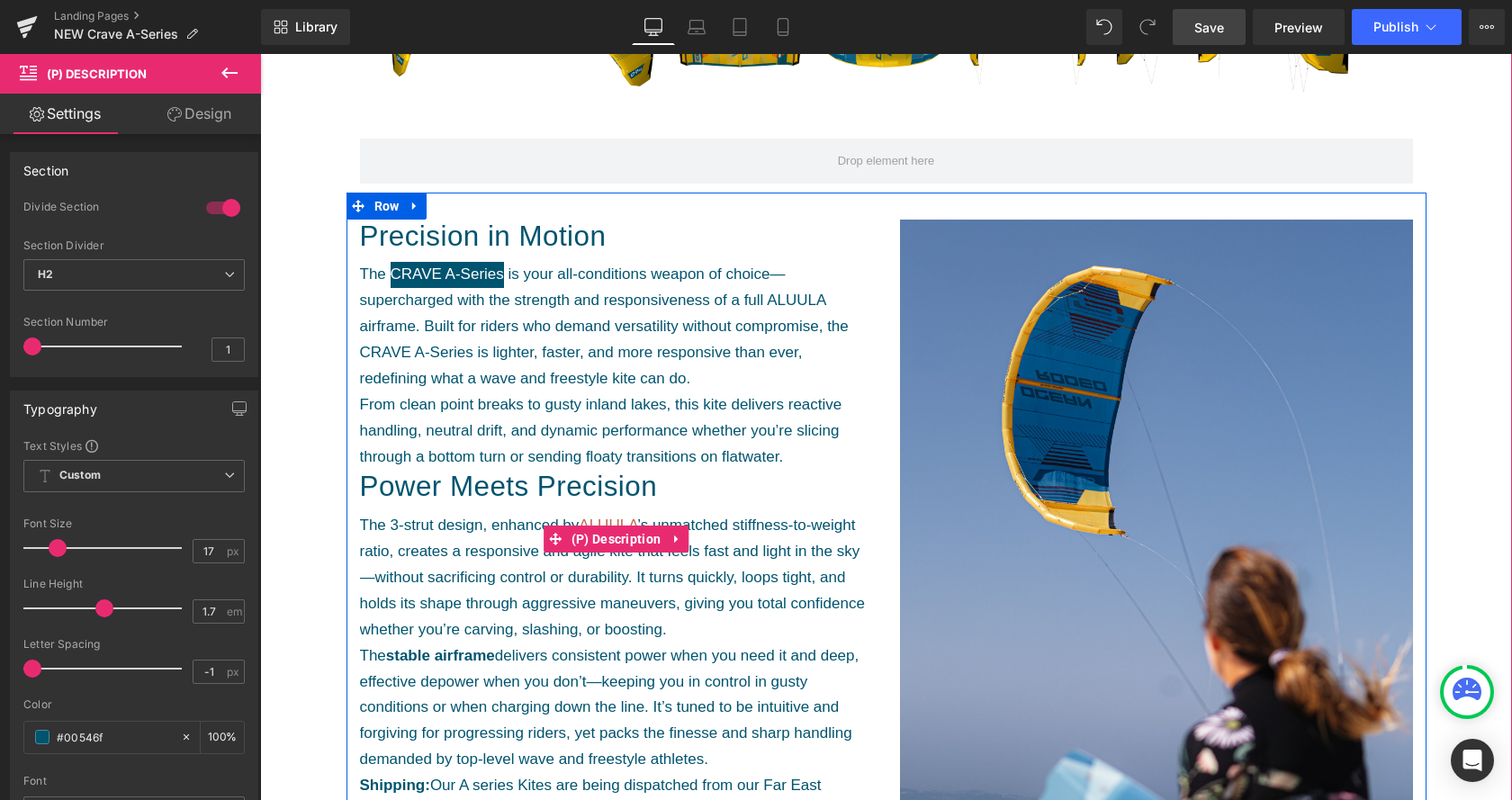
scroll to position [826, 0]
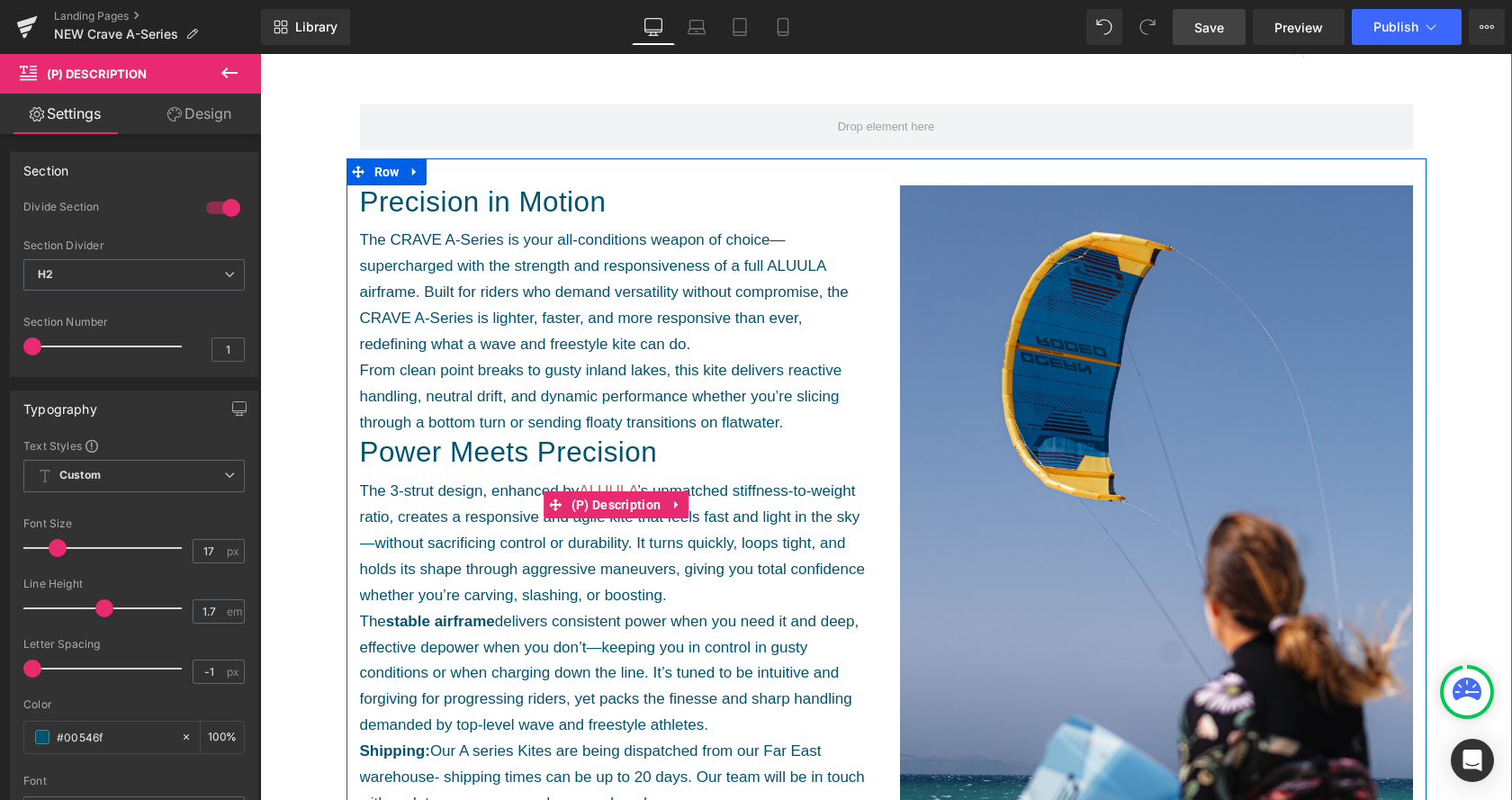
click at [779, 392] on p "The CRAVE A-Series is your all-conditions weapon of choice—supercharged with th…" at bounding box center [616, 332] width 513 height 208
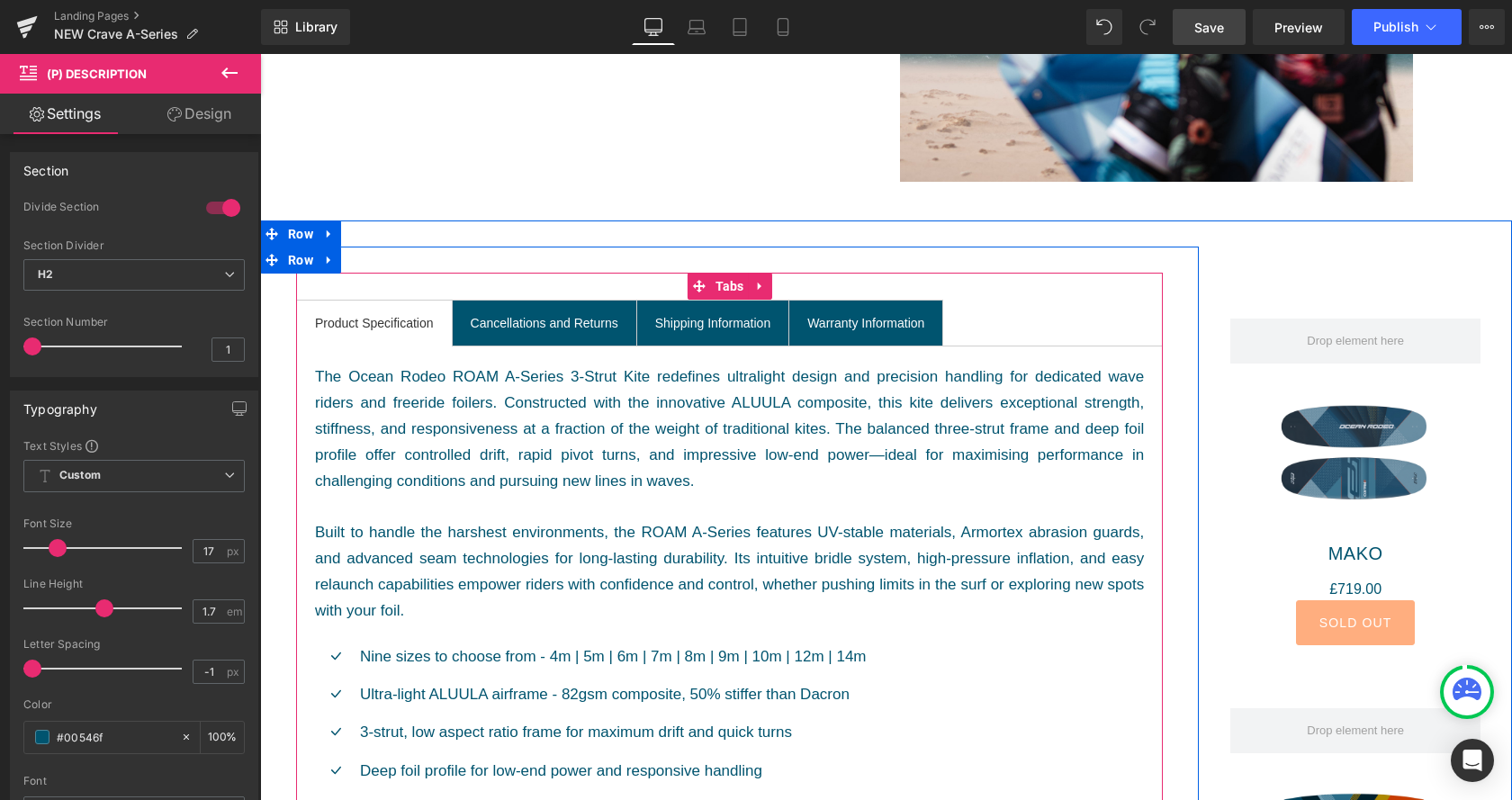
scroll to position [1653, 0]
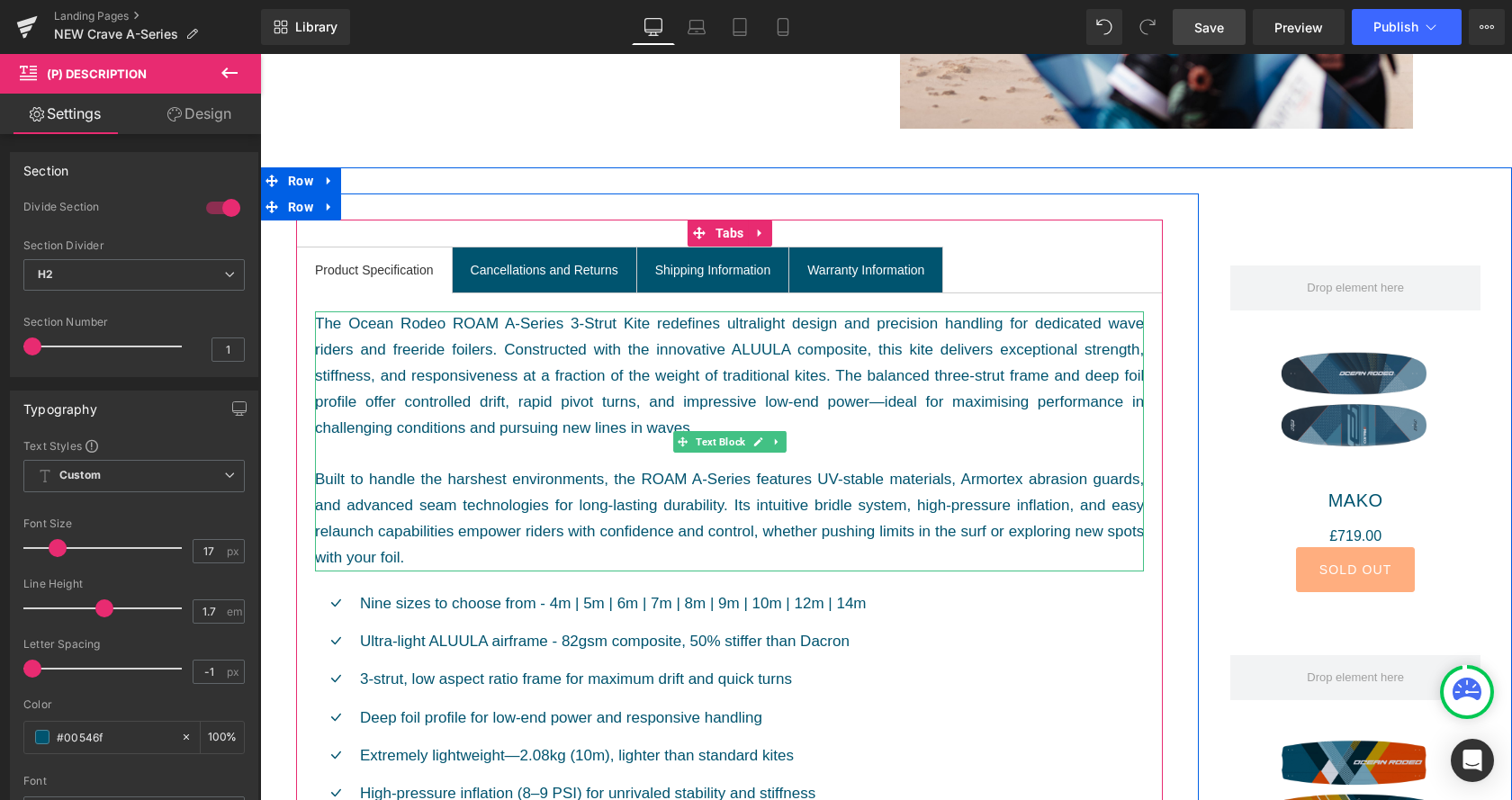
click at [979, 497] on div "The Ocean Rodeo ROAM A-Series 3-Strut Kite redefines ultralight design and prec…" at bounding box center [729, 441] width 829 height 260
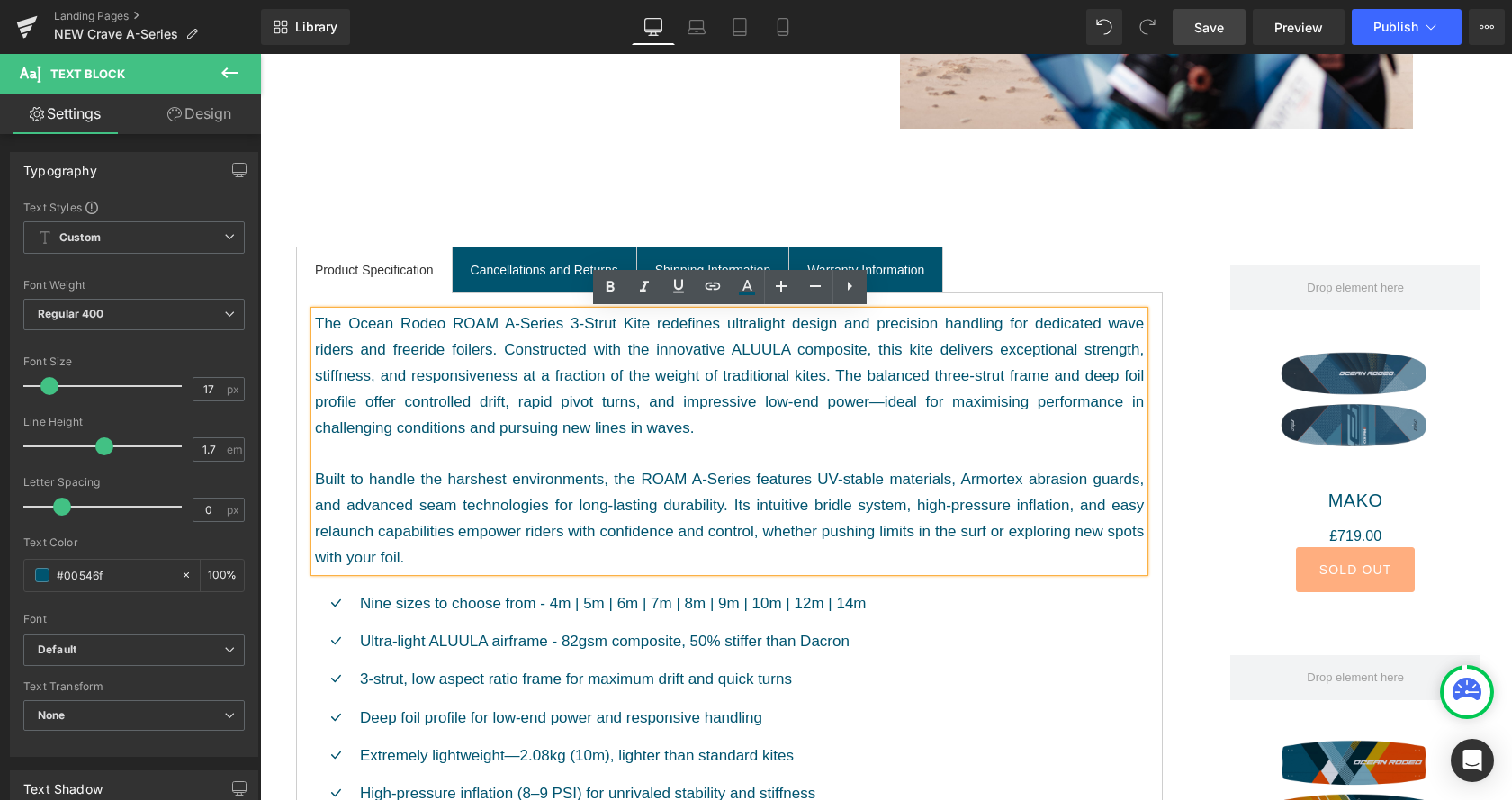
click at [711, 473] on div "The Ocean Rodeo ROAM A-Series 3-Strut Kite redefines ultralight design and prec…" at bounding box center [729, 441] width 829 height 260
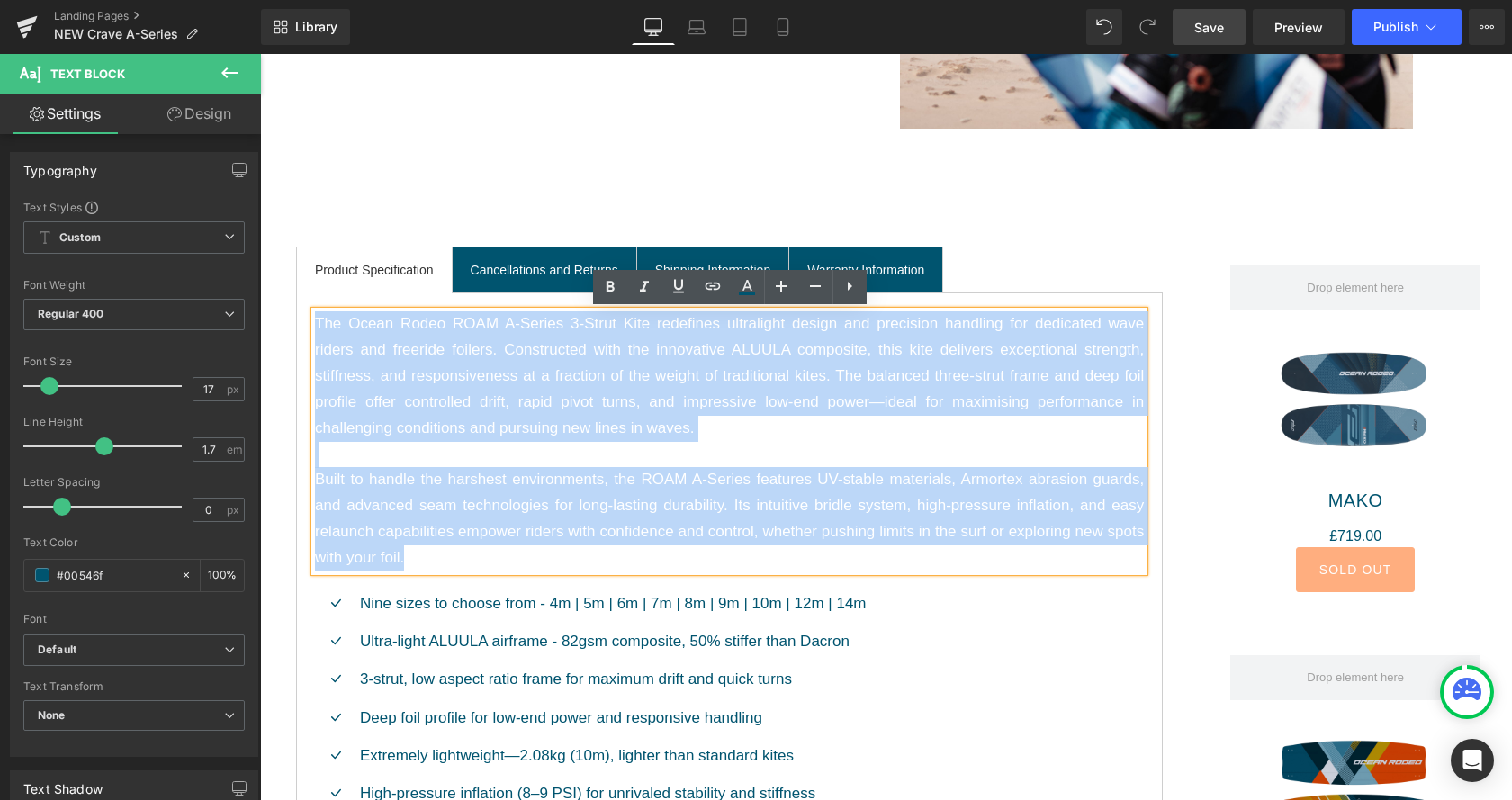
drag, startPoint x: 423, startPoint y: 557, endPoint x: 318, endPoint y: 319, distance: 260.7
click at [318, 319] on div "The Ocean Rodeo ROAM A-Series 3-Strut Kite redefines ultralight design and prec…" at bounding box center [729, 441] width 829 height 260
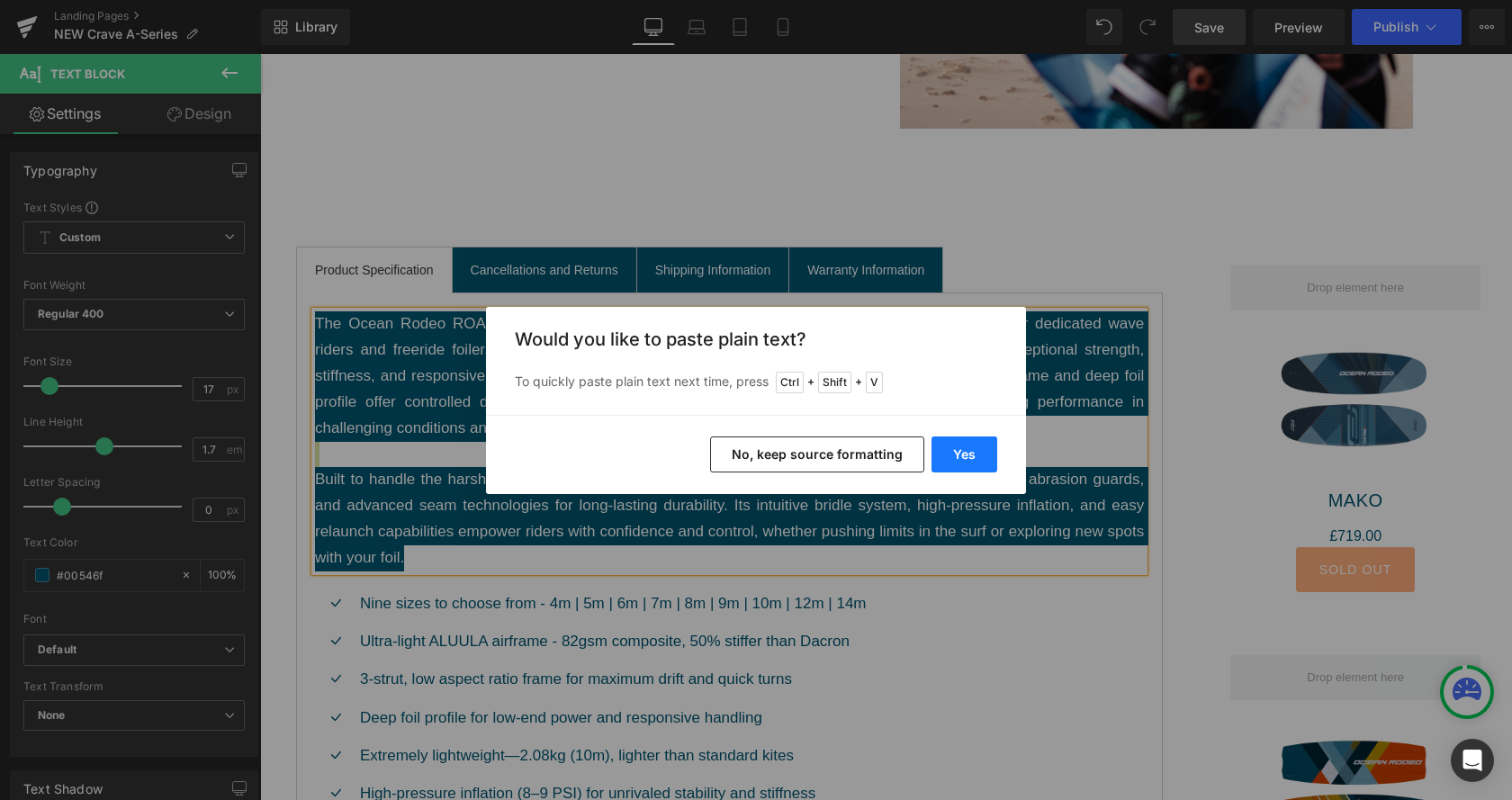
click at [987, 462] on button "Yes" at bounding box center [965, 455] width 66 height 36
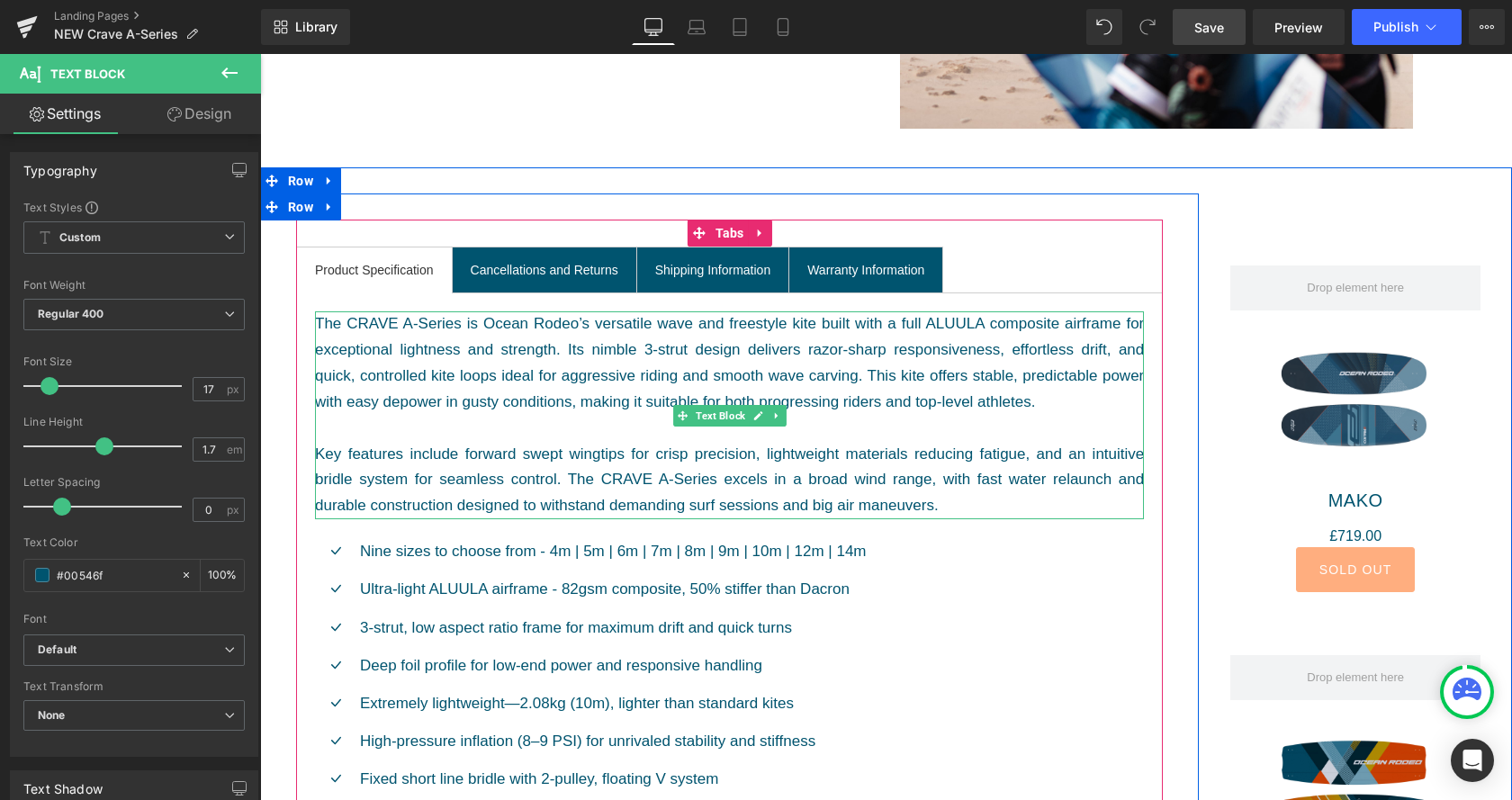
click at [974, 501] on div "The CRAVE A-Series is Ocean Rodeo’s versatile wave and freestyle kite built wit…" at bounding box center [729, 415] width 829 height 208
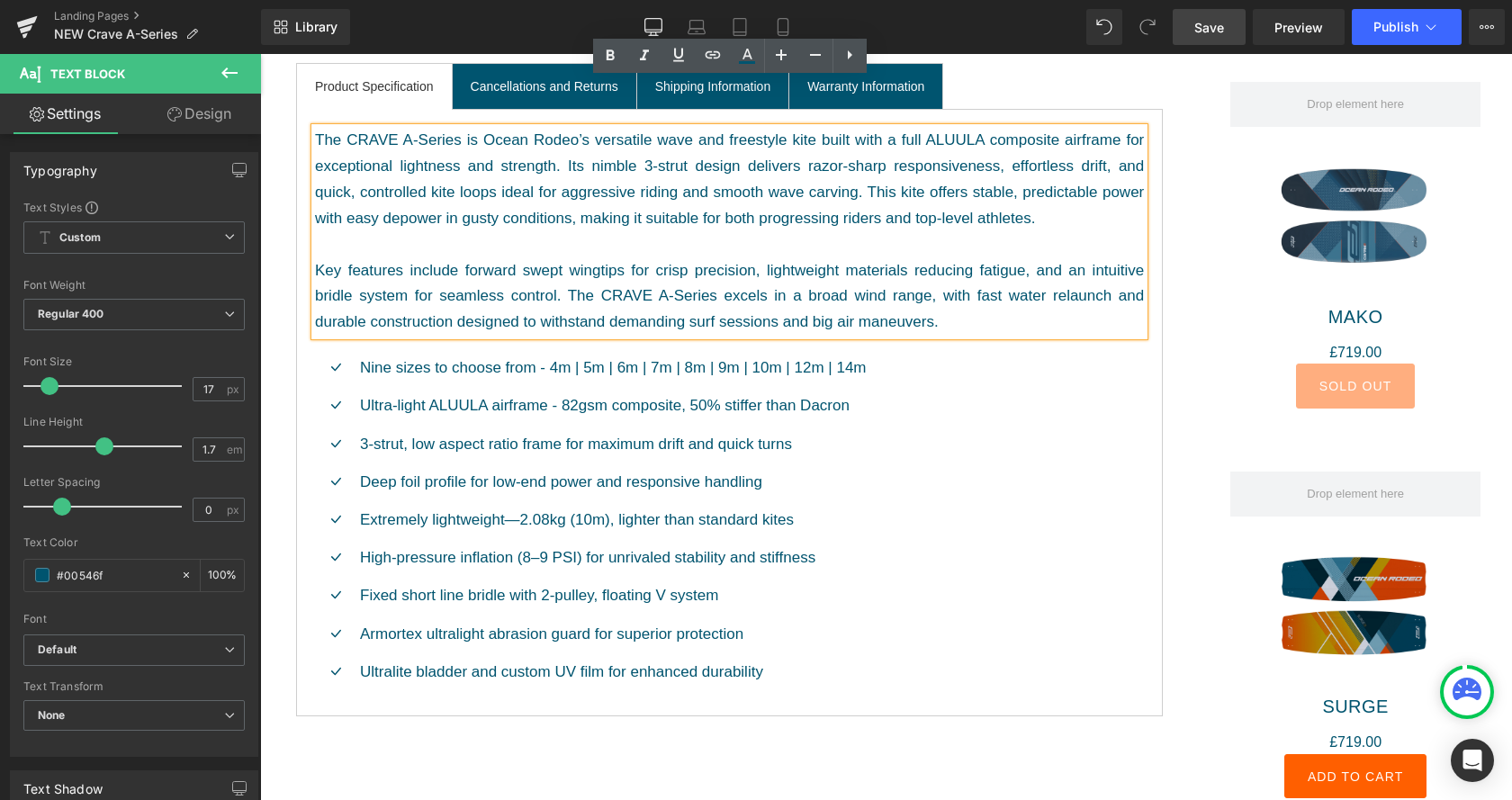
scroll to position [1928, 0]
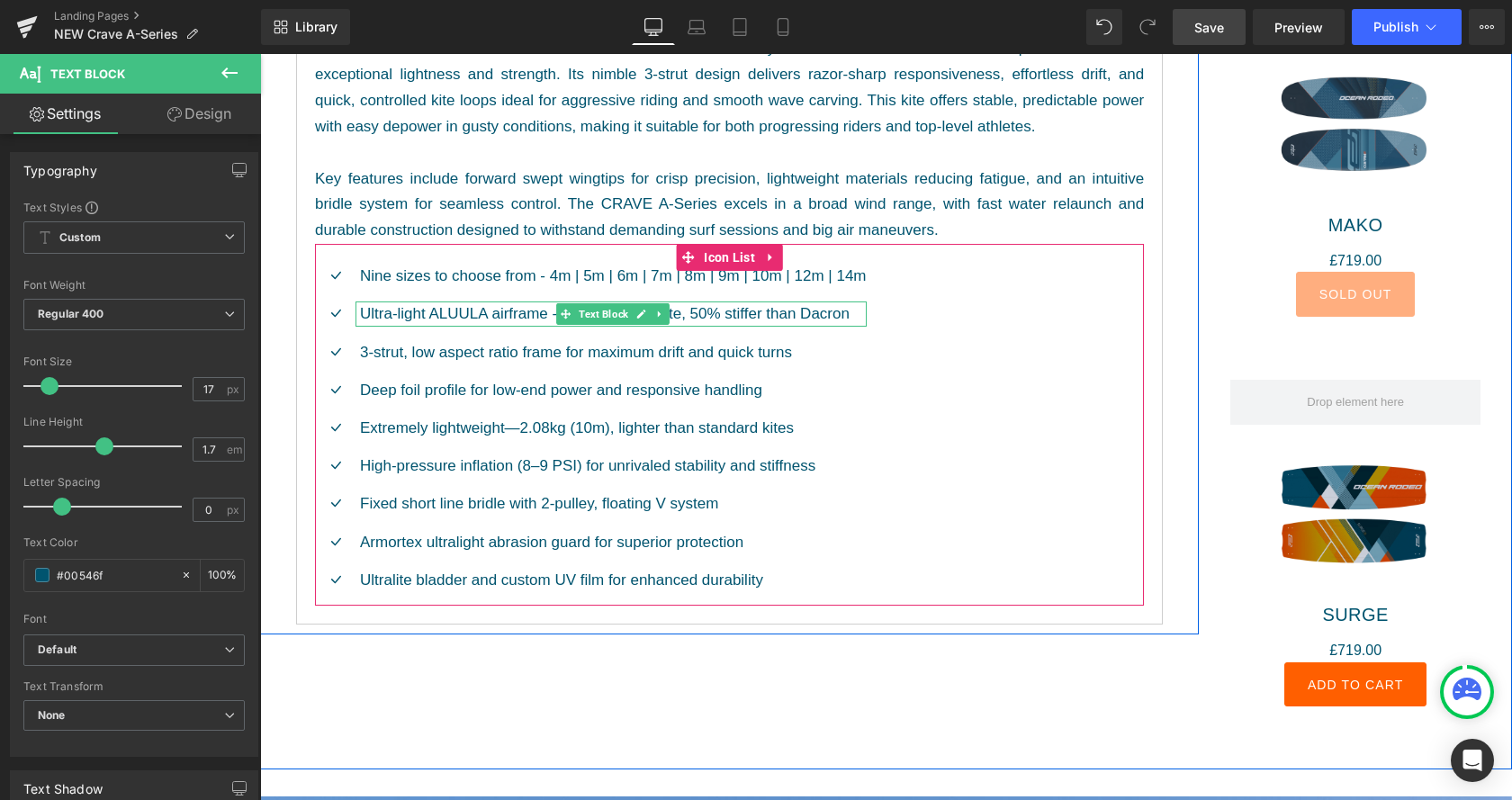
click at [477, 315] on p "Ultra-light ALUULA airframe - 82gsm composite, 50% stiffer than Dacron" at bounding box center [613, 314] width 507 height 24
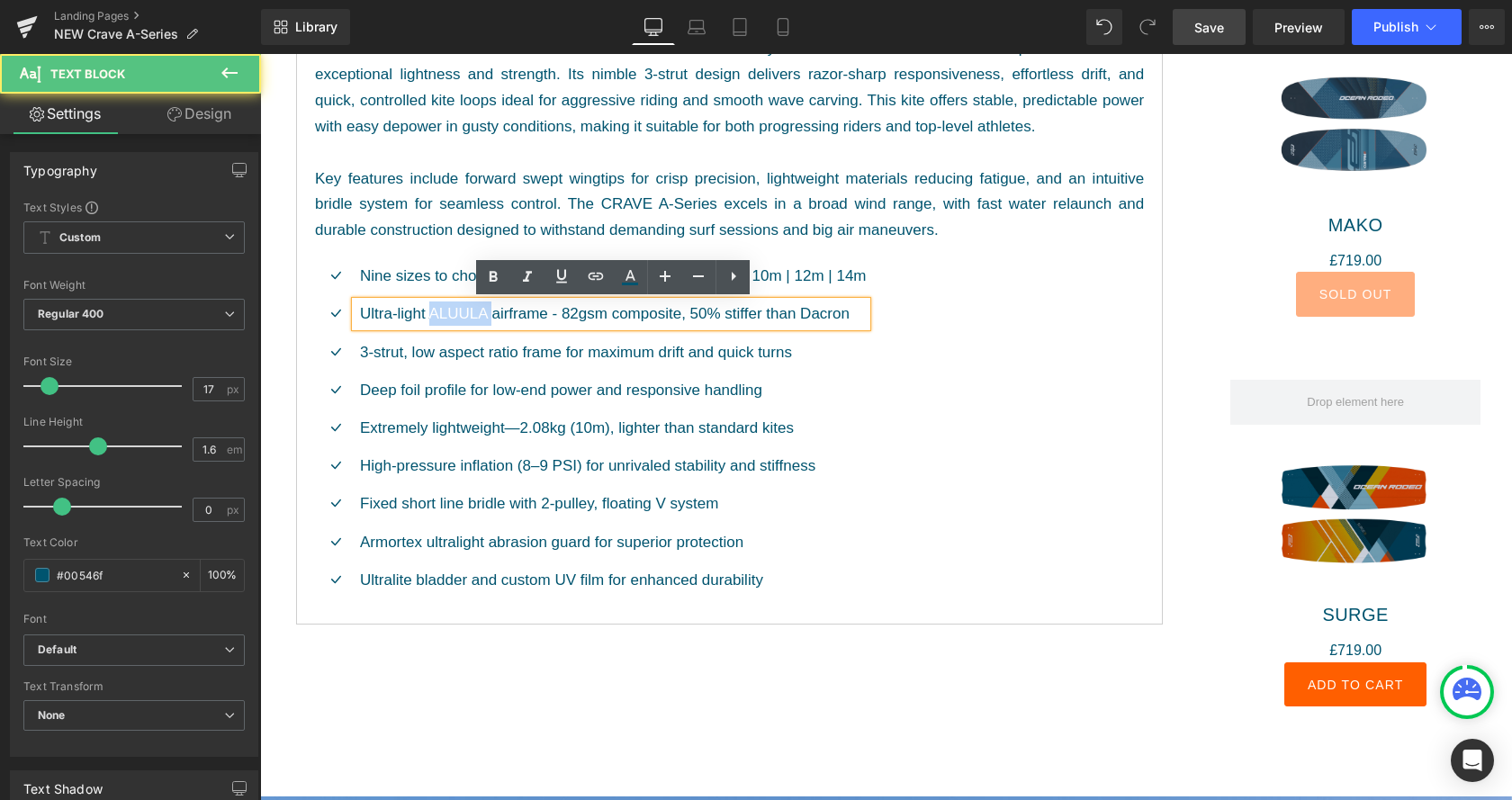
click at [477, 315] on p "Ultra-light ALUULA airframe - 82gsm composite, 50% stiffer than Dacron" at bounding box center [613, 314] width 507 height 24
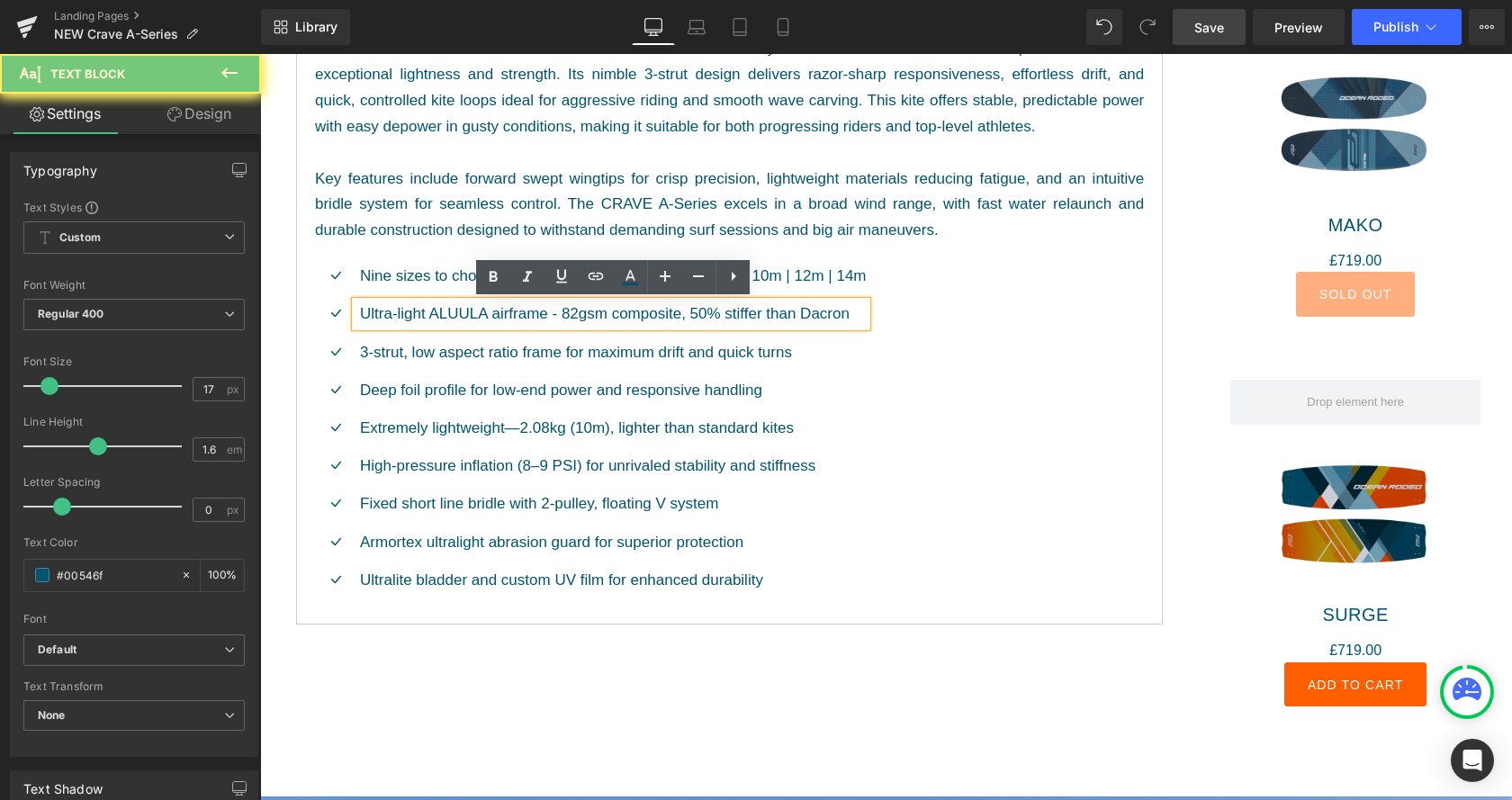
click at [477, 315] on p "Ultra-light ALUULA airframe - 82gsm composite, 50% stiffer than Dacron" at bounding box center [613, 314] width 507 height 24
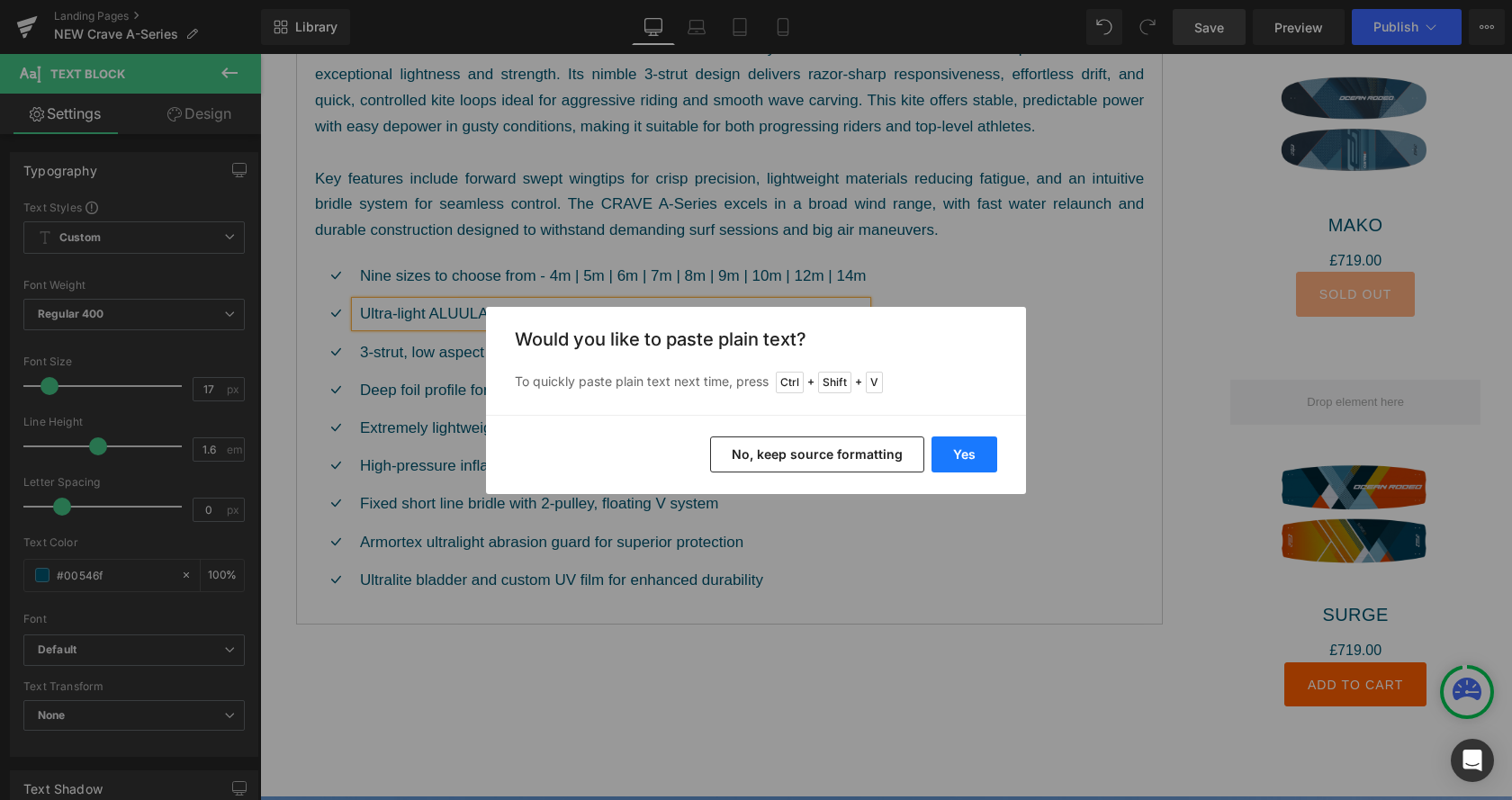
click at [967, 462] on button "Yes" at bounding box center [965, 455] width 66 height 36
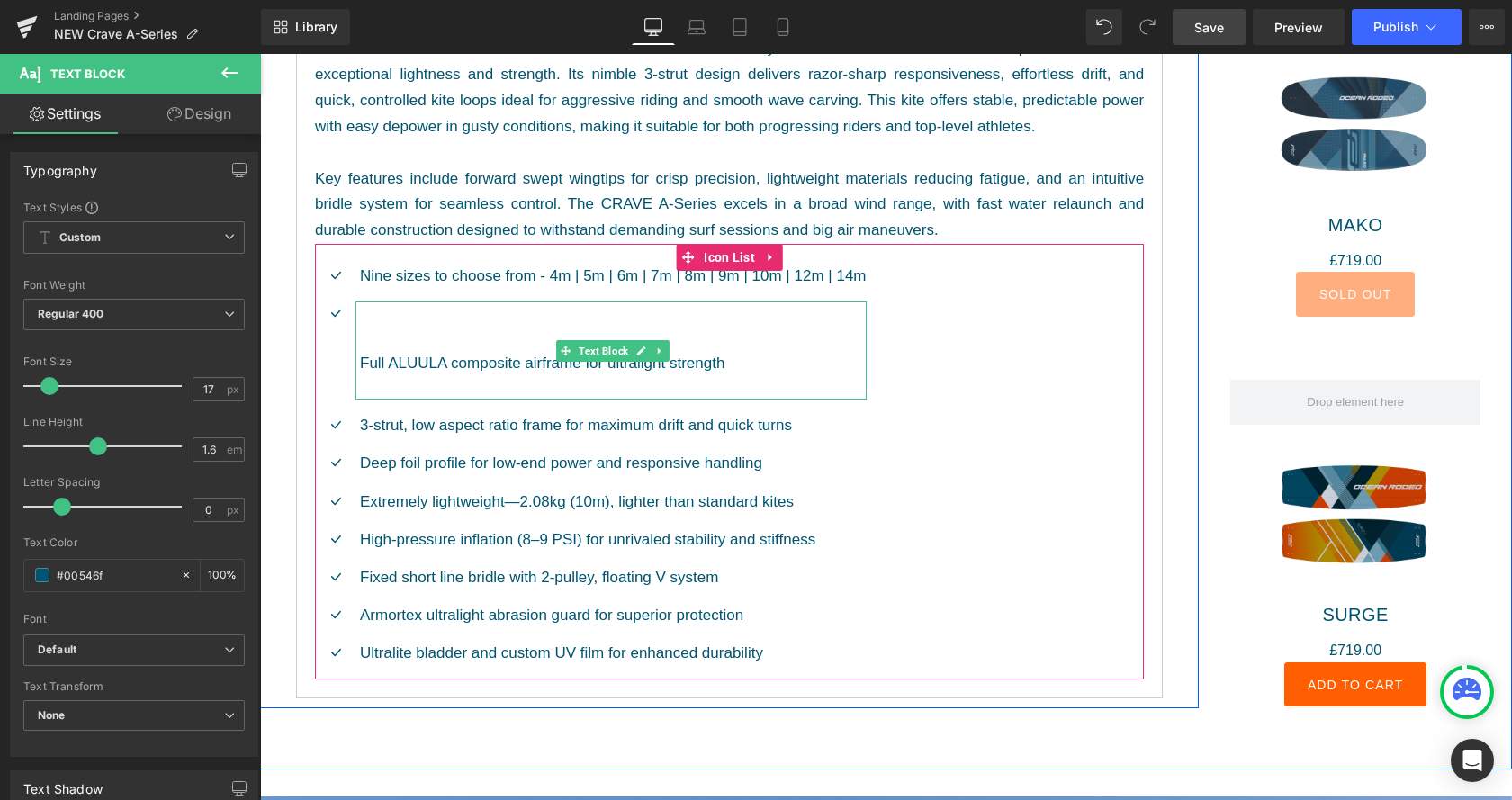
click at [481, 338] on p "Full ALUULA composite airframe for ultralight strength" at bounding box center [613, 351] width 507 height 98
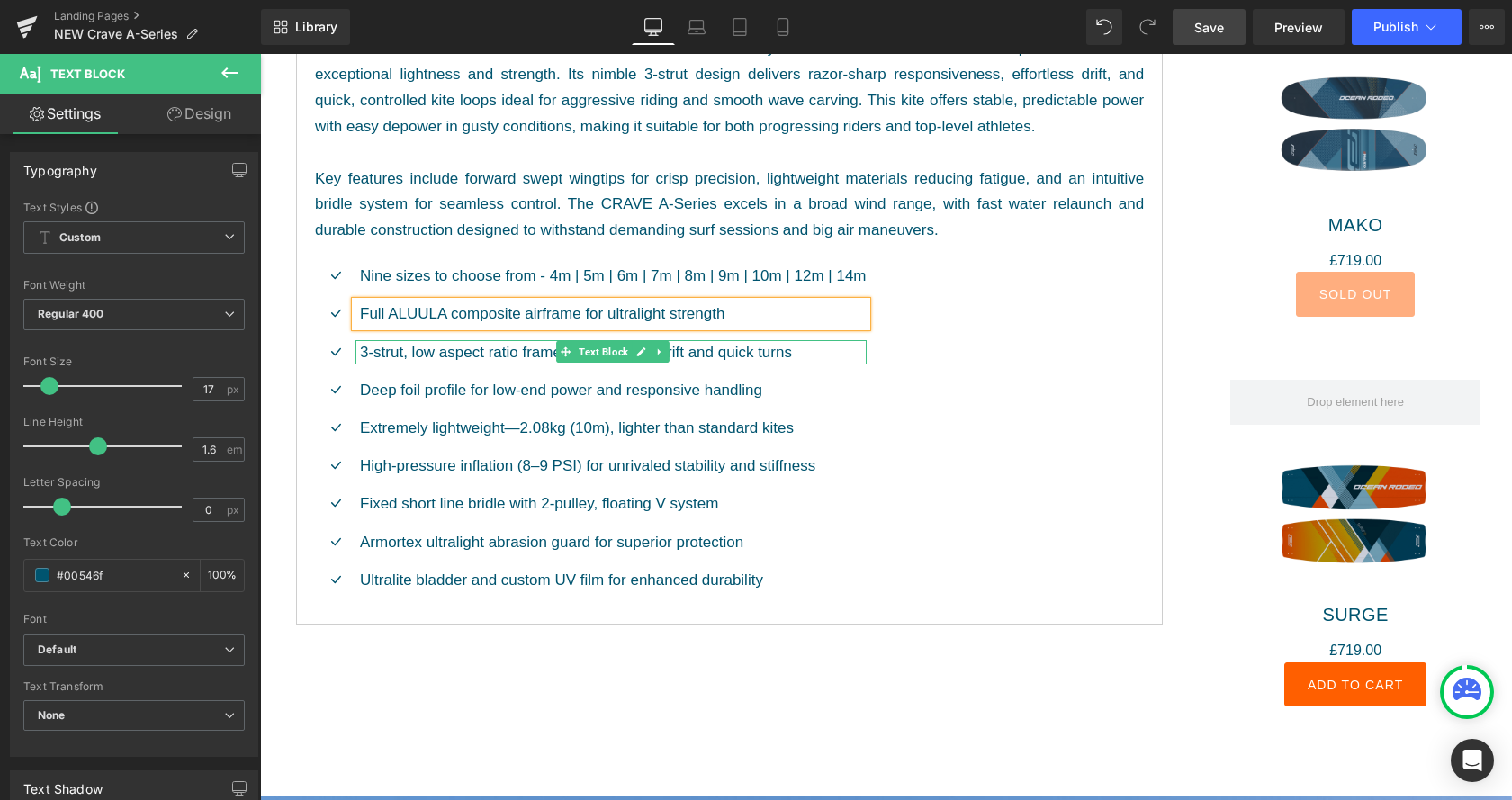
click at [670, 356] on p "3-strut, low aspect ratio frame for maximum drift and quick turns" at bounding box center [613, 352] width 507 height 24
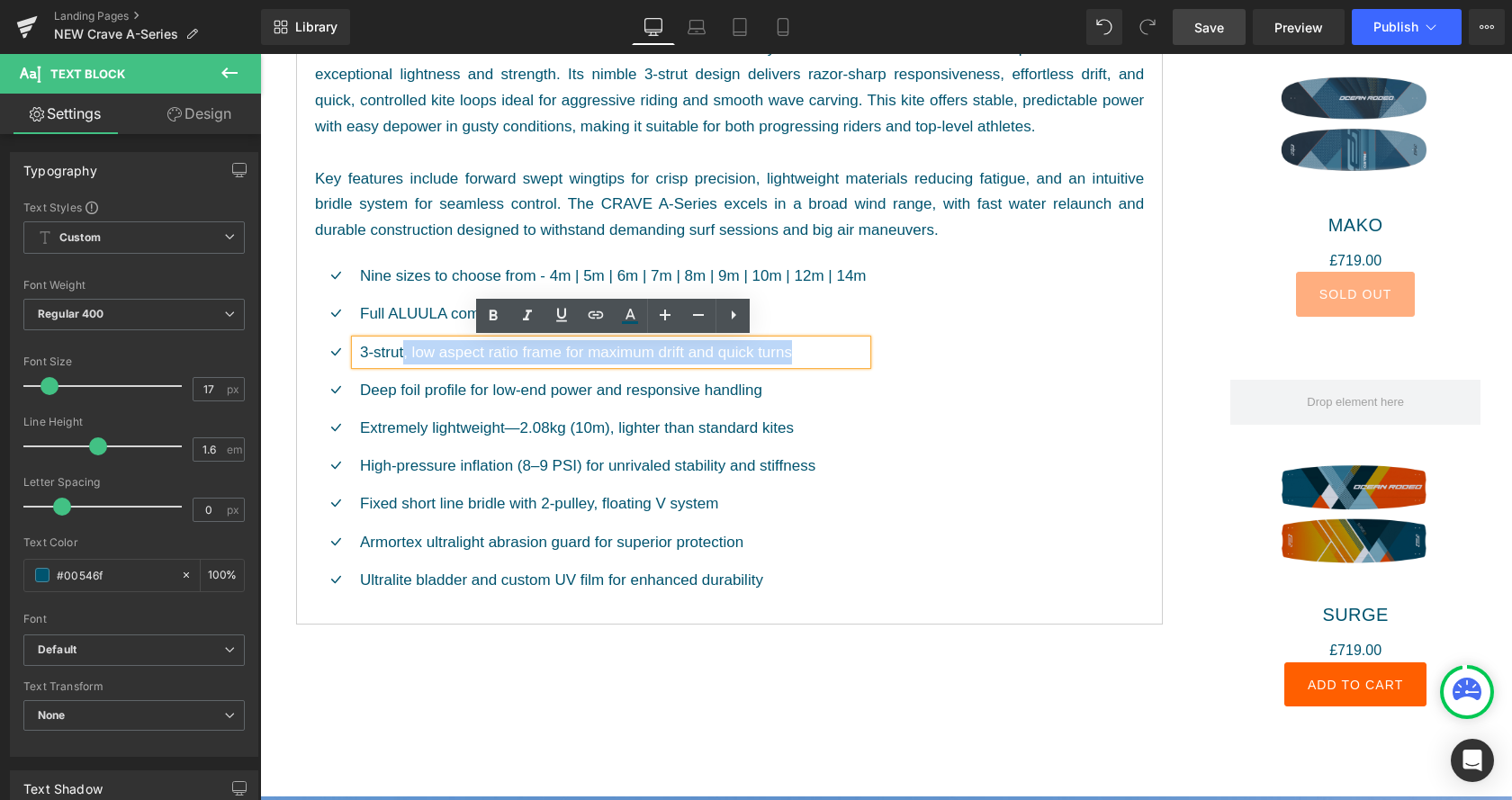
drag, startPoint x: 817, startPoint y: 353, endPoint x: 403, endPoint y: 356, distance: 414.0
click at [403, 356] on p "3-strut, low aspect ratio frame for maximum drift and quick turns" at bounding box center [613, 352] width 507 height 24
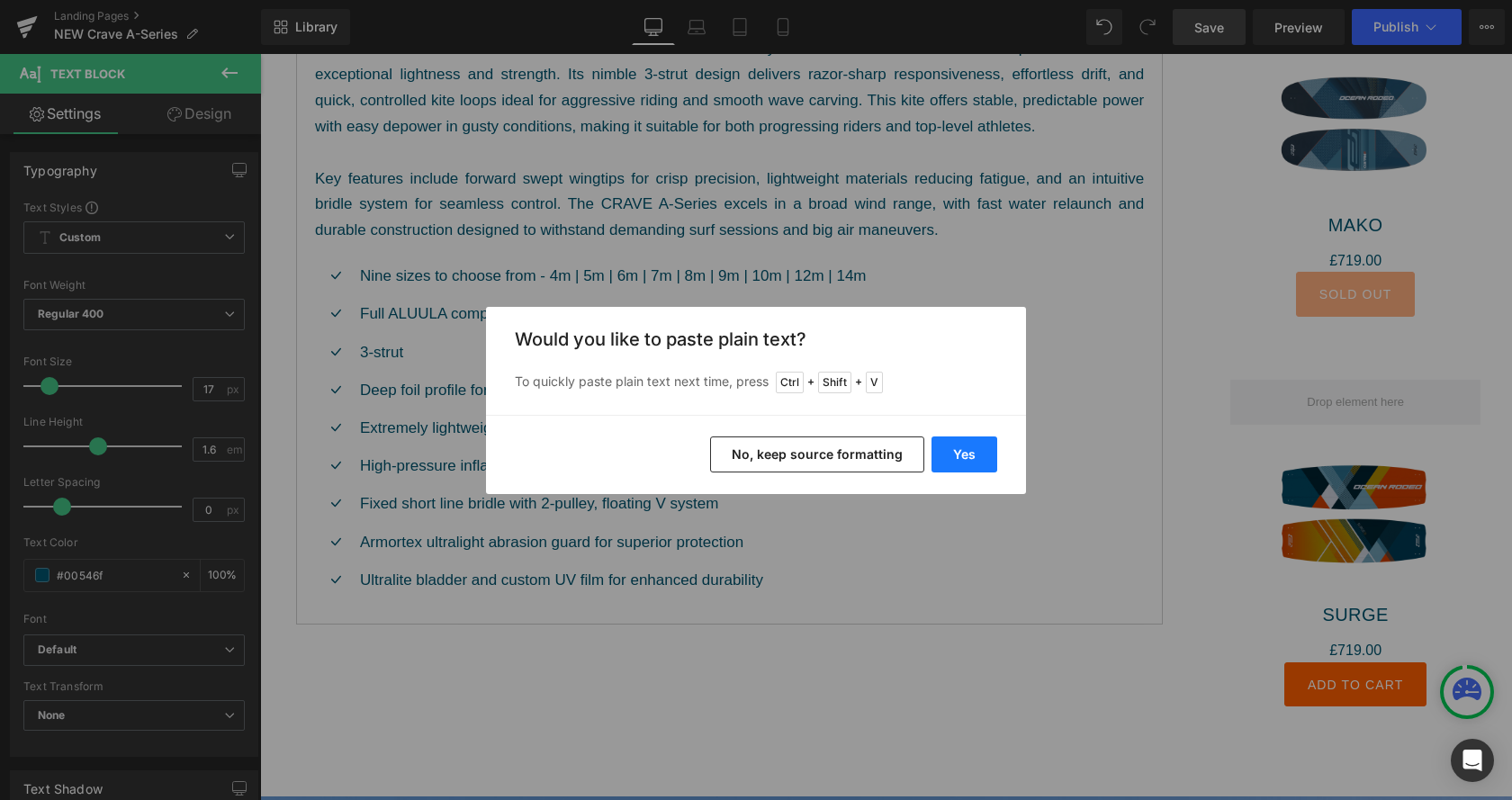
click at [969, 452] on button "Yes" at bounding box center [965, 455] width 66 height 36
click at [969, 452] on div "Icon Nine sizes to choose from - 4m | 5m | 6m | 7m | 8m | 9m | 10m | 12m | 14m …" at bounding box center [729, 435] width 829 height 342
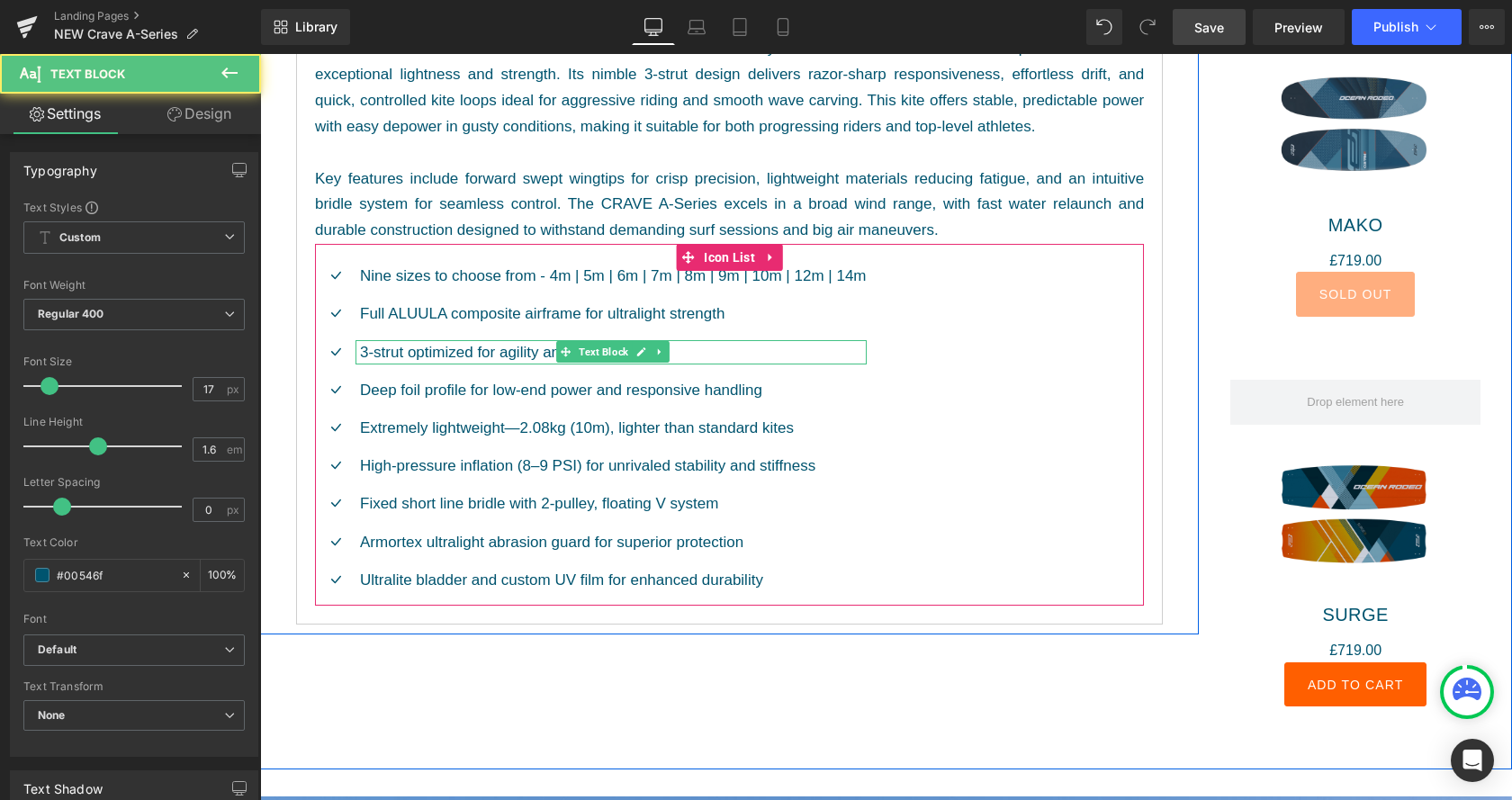
click at [409, 355] on p "3-strut optimized for agility and drift" at bounding box center [613, 352] width 507 height 24
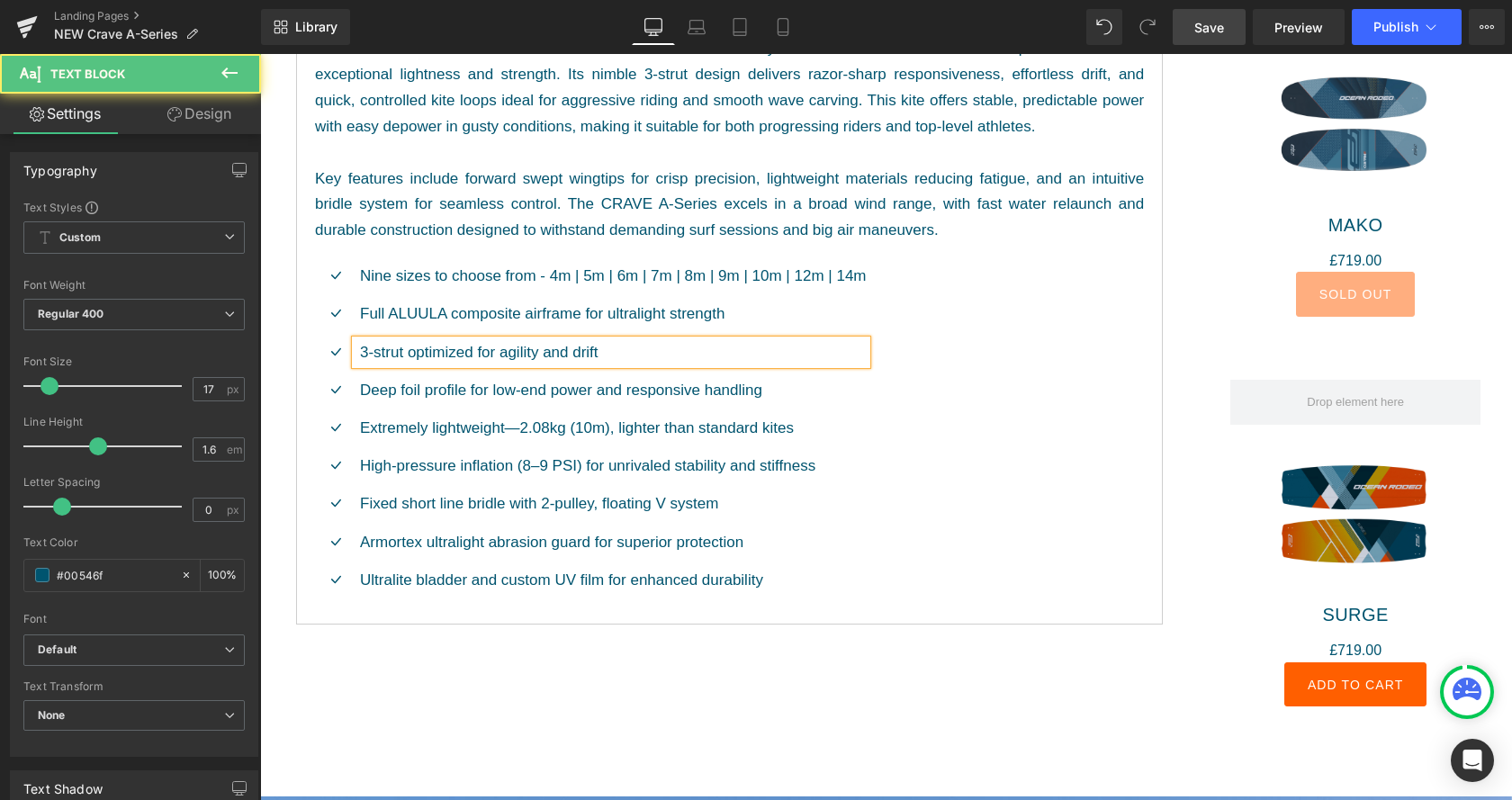
click at [409, 355] on p "3-strut optimized for agility and drift" at bounding box center [613, 352] width 507 height 24
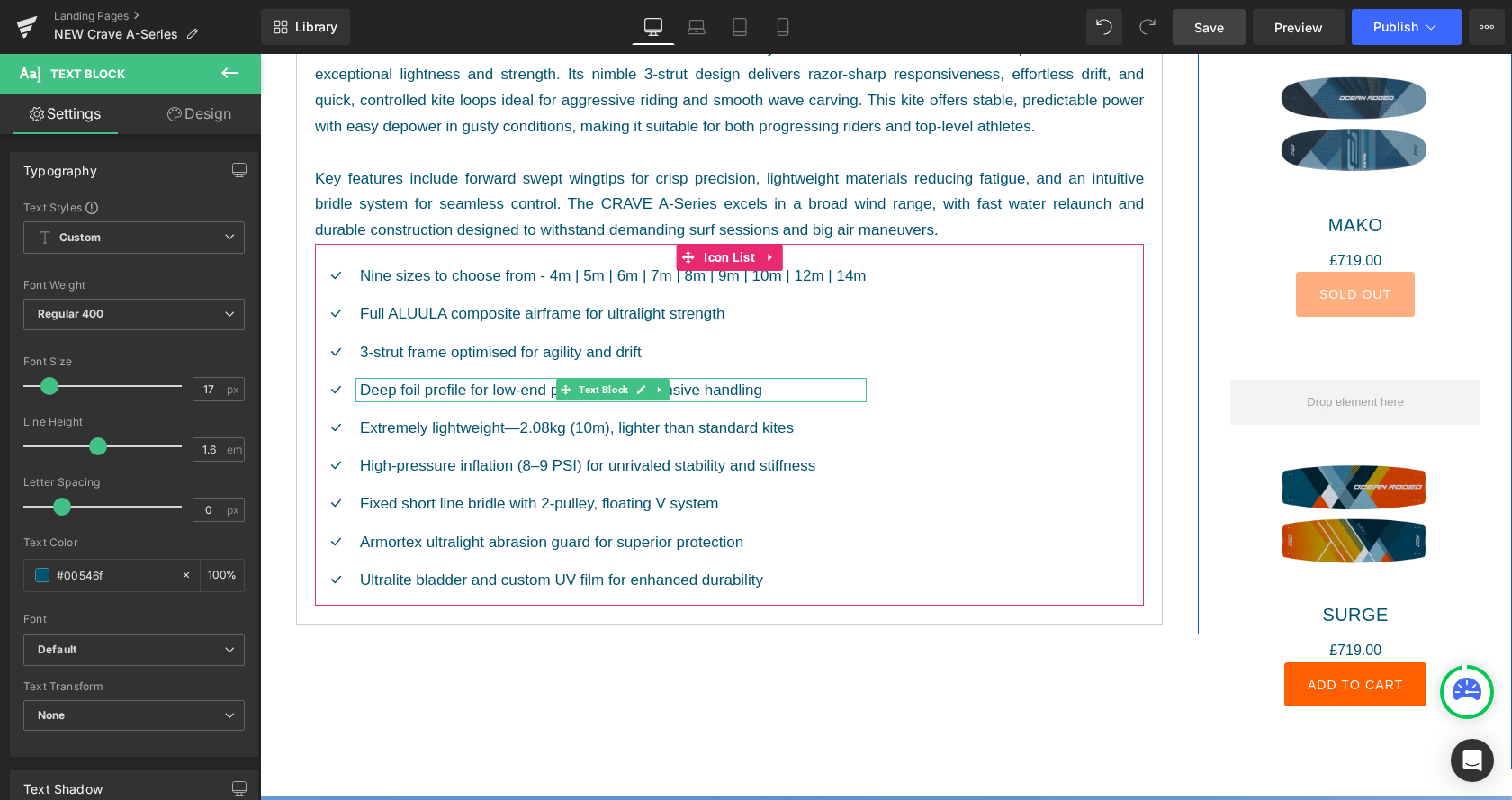
click at [464, 390] on p "Deep foil profile for low-end power and responsive handling​" at bounding box center [613, 390] width 507 height 24
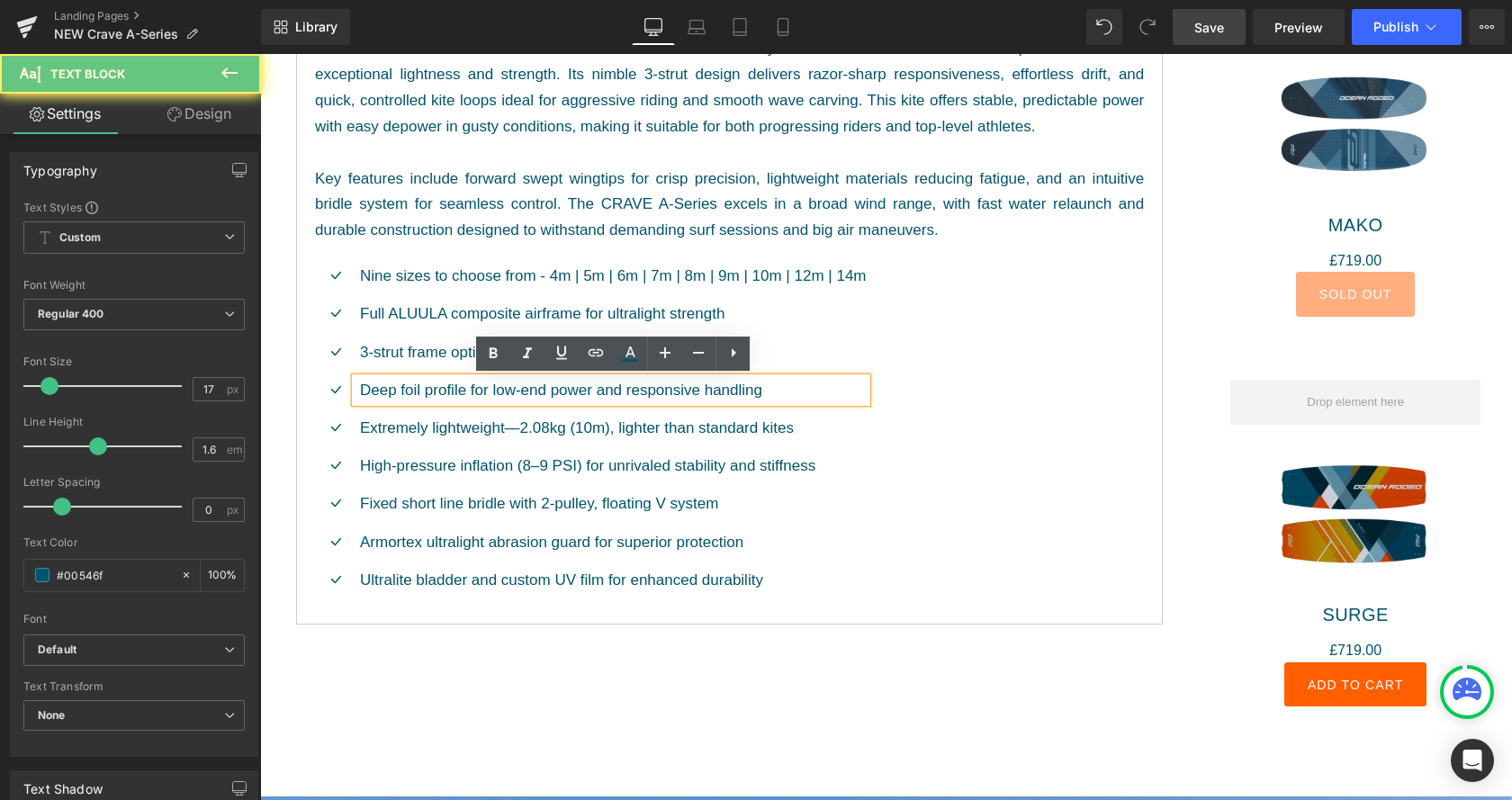
click at [464, 390] on p "Deep foil profile for low-end power and responsive handling​" at bounding box center [613, 390] width 507 height 24
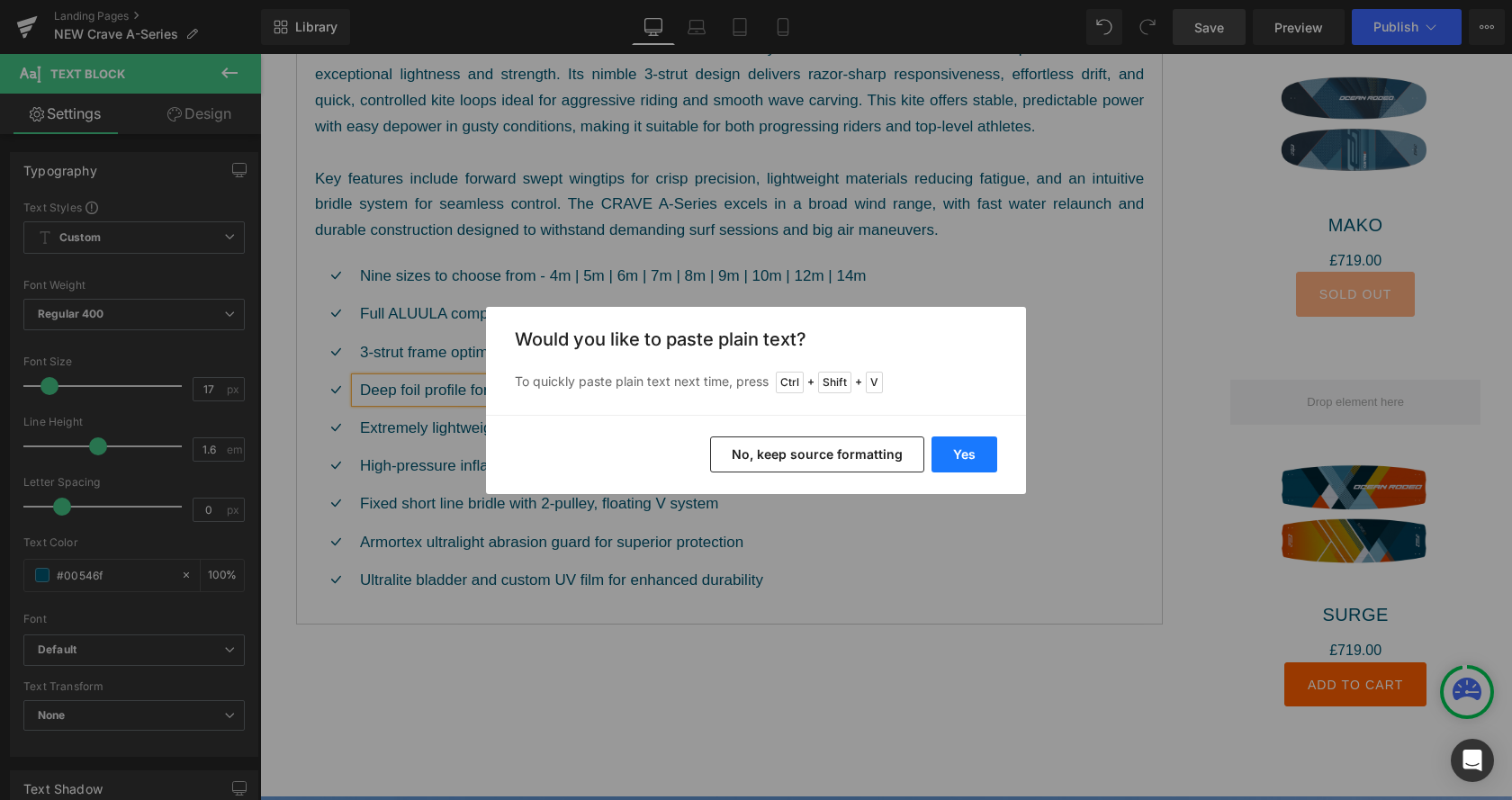
click at [982, 465] on button "Yes" at bounding box center [965, 455] width 66 height 36
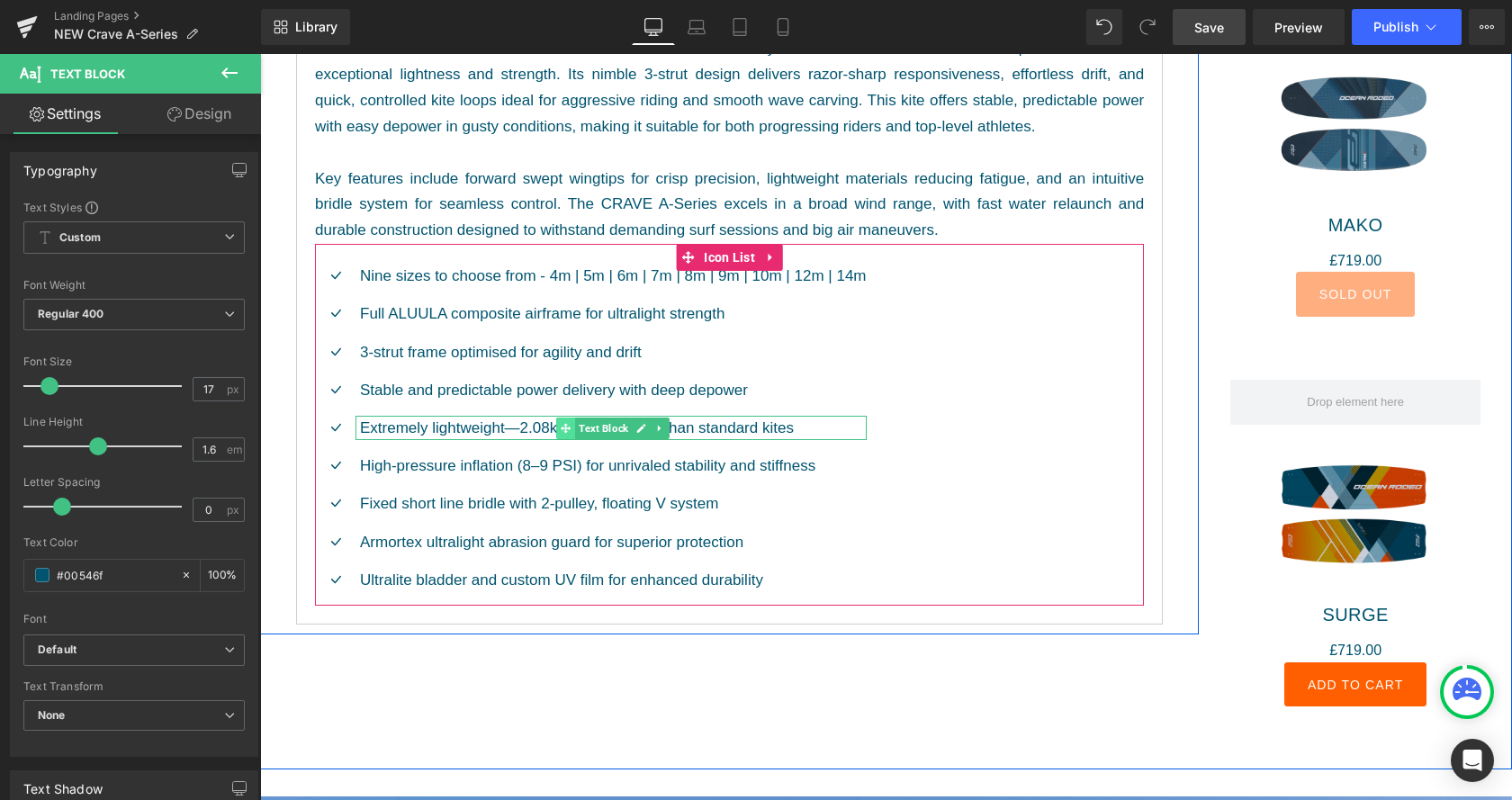
click at [562, 430] on span at bounding box center [565, 429] width 19 height 22
click at [501, 433] on p "Extremely lightweight—2.08kg (10m), lighter than standard kites​" at bounding box center [613, 428] width 507 height 24
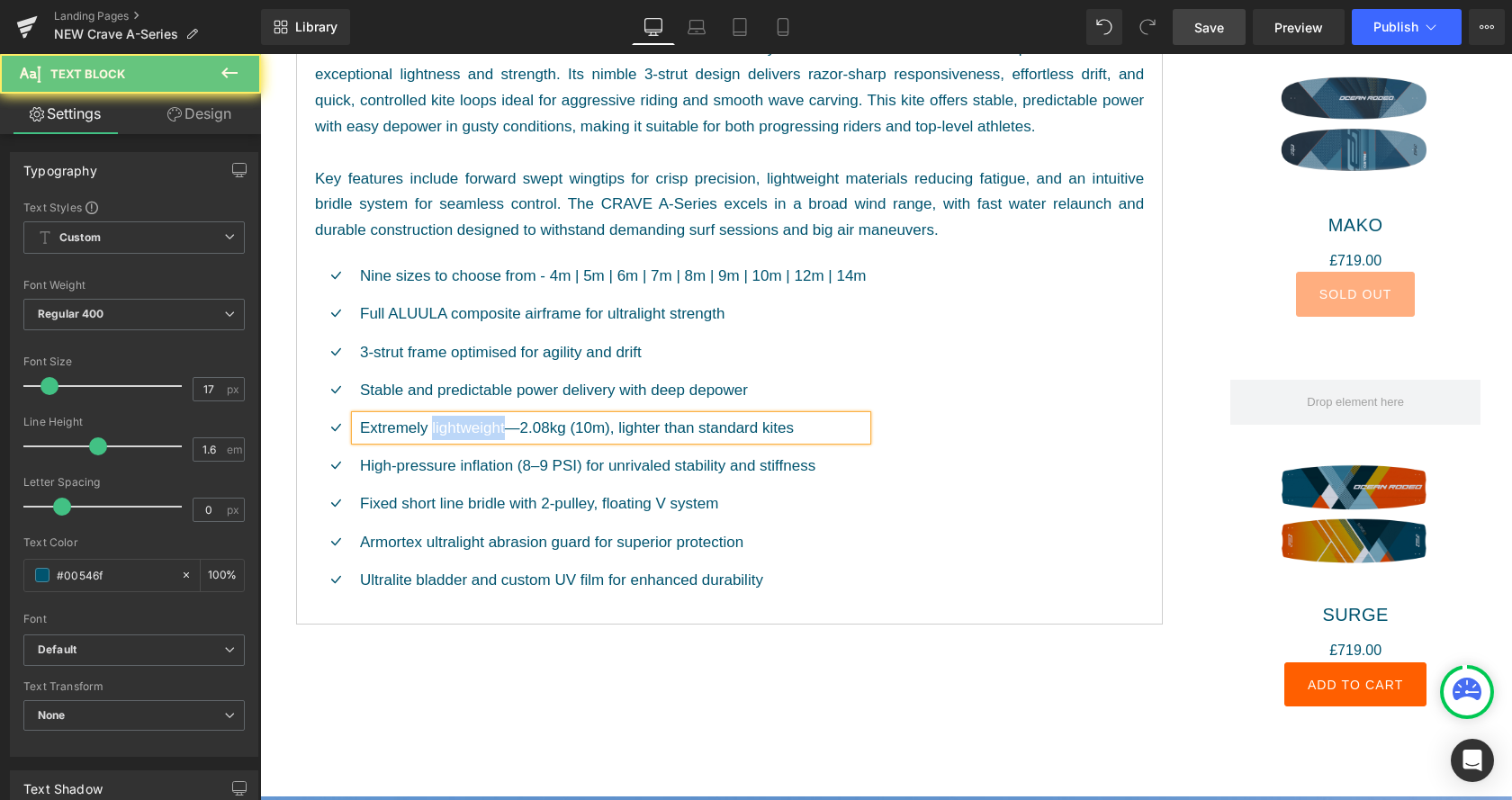
click at [501, 433] on p "Extremely lightweight—2.08kg (10m), lighter than standard kites​" at bounding box center [613, 428] width 507 height 24
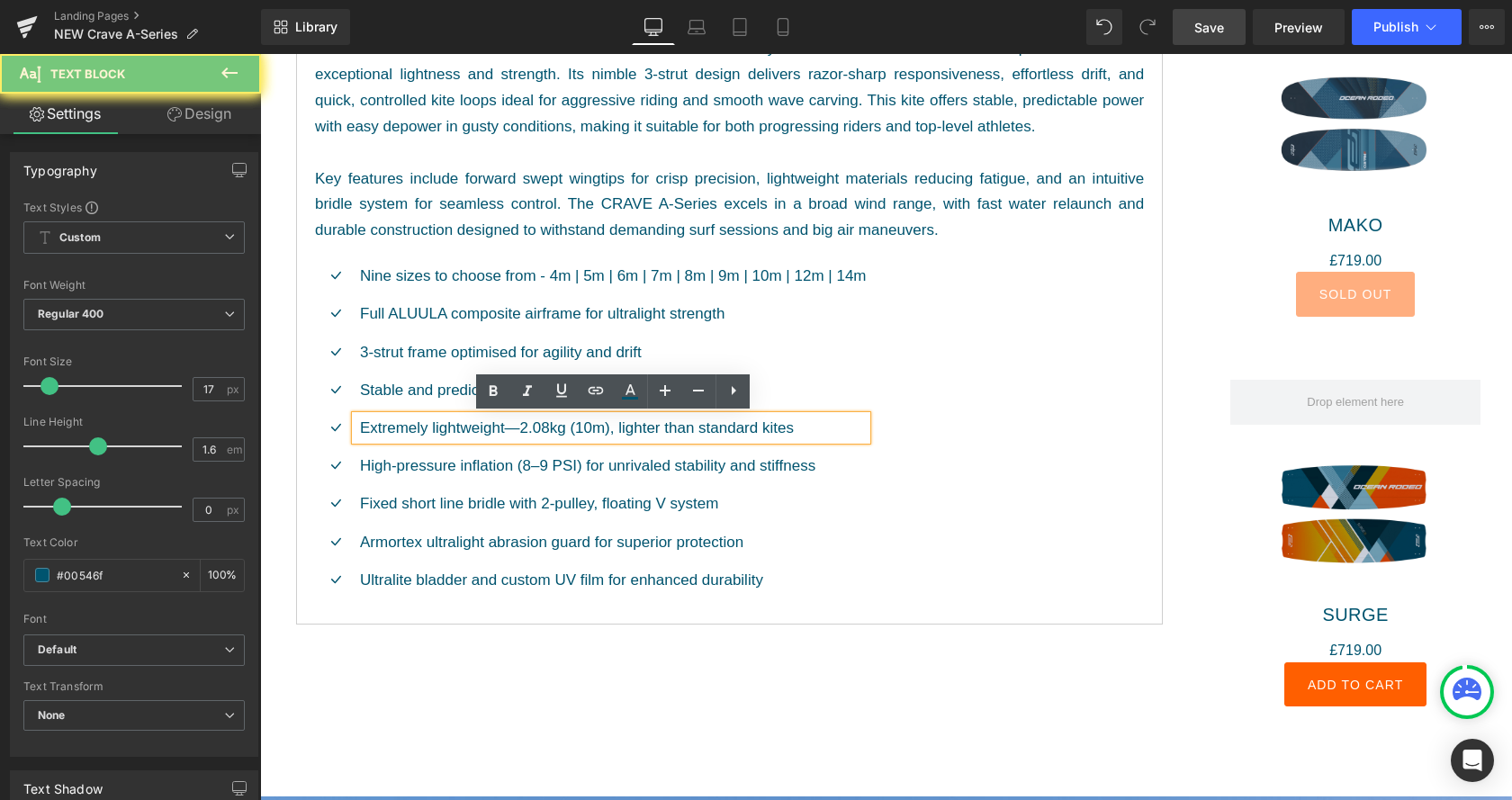
click at [501, 433] on p "Extremely lightweight—2.08kg (10m), lighter than standard kites​" at bounding box center [613, 428] width 507 height 24
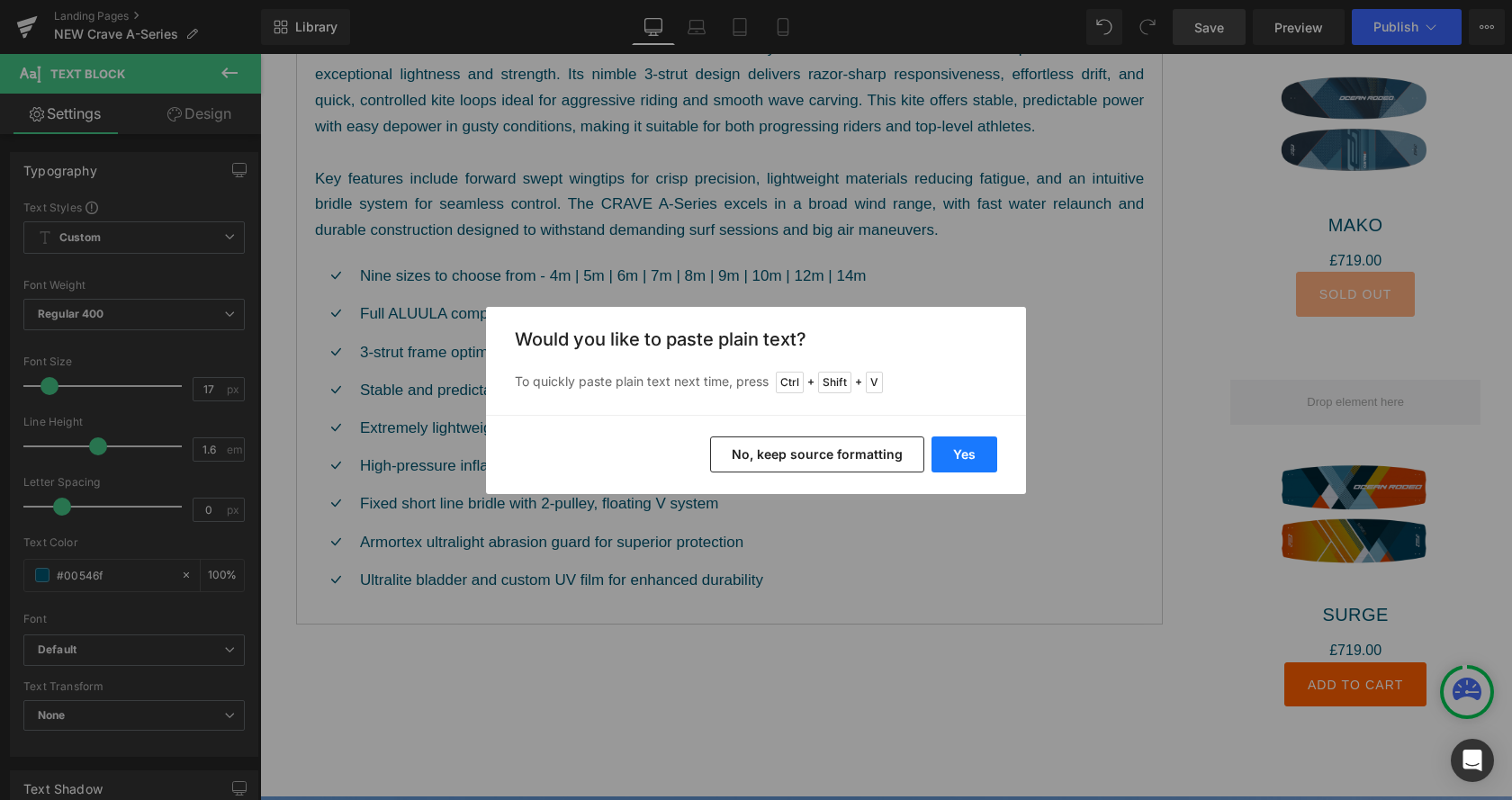
click at [969, 455] on button "Yes" at bounding box center [965, 455] width 66 height 36
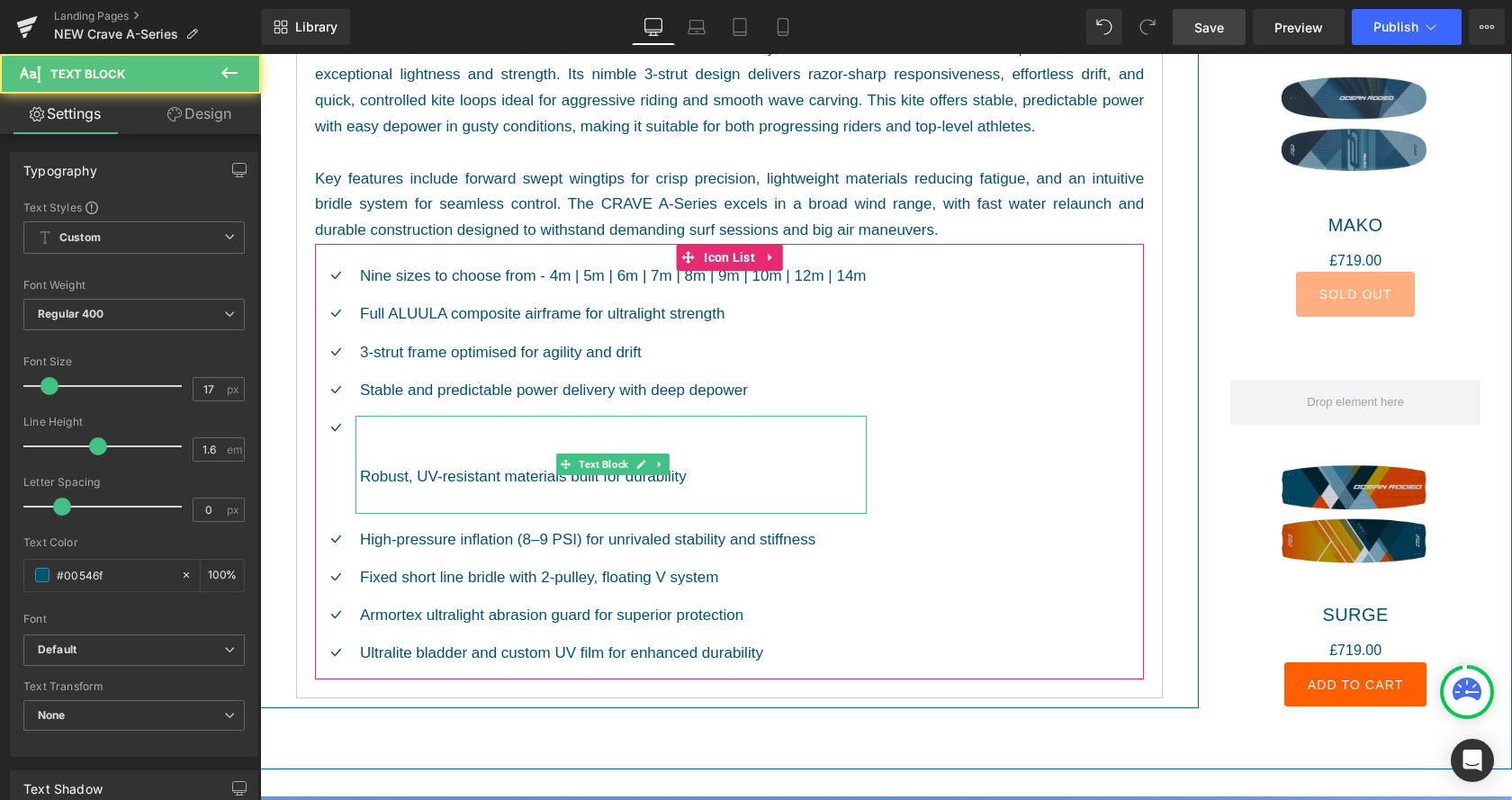
click at [446, 427] on p "Robust, UV-resistant materials built for durability" at bounding box center [613, 465] width 507 height 98
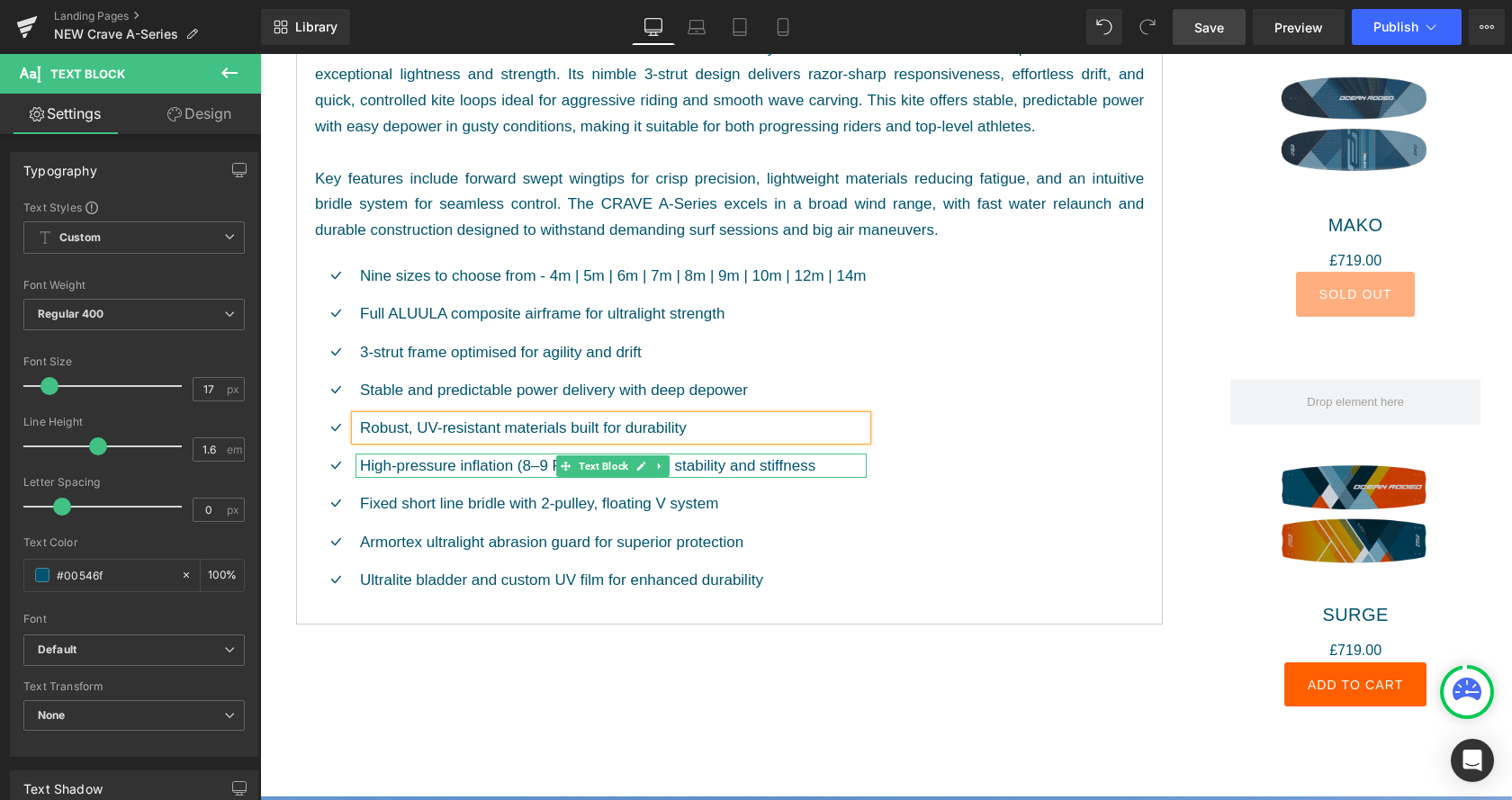
click at [472, 464] on p "High-pressure inflation (8–9 PSI) for unrivaled stability and stiffness" at bounding box center [613, 466] width 507 height 24
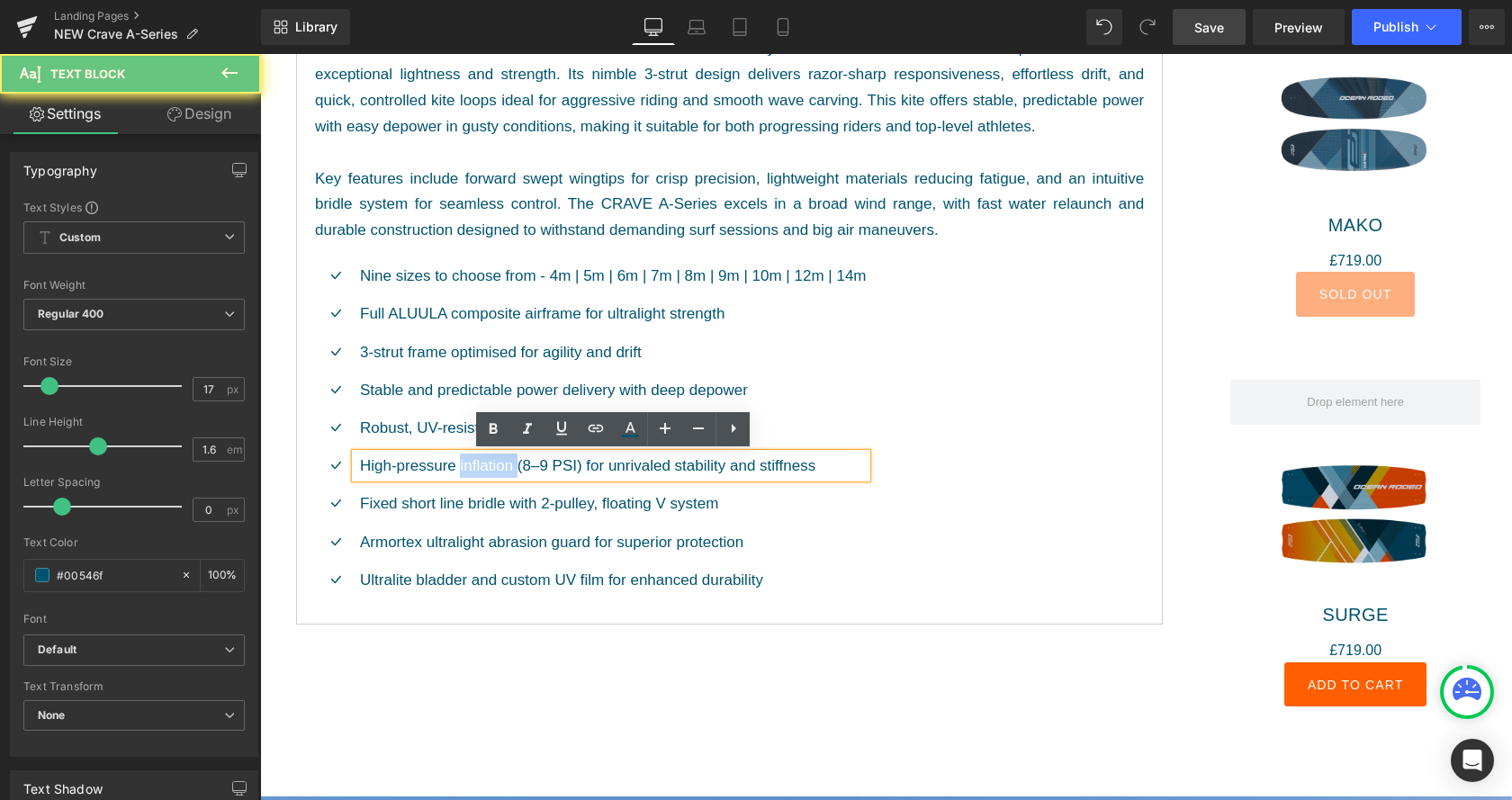
click at [472, 464] on p "High-pressure inflation (8–9 PSI) for unrivaled stability and stiffness" at bounding box center [613, 466] width 507 height 24
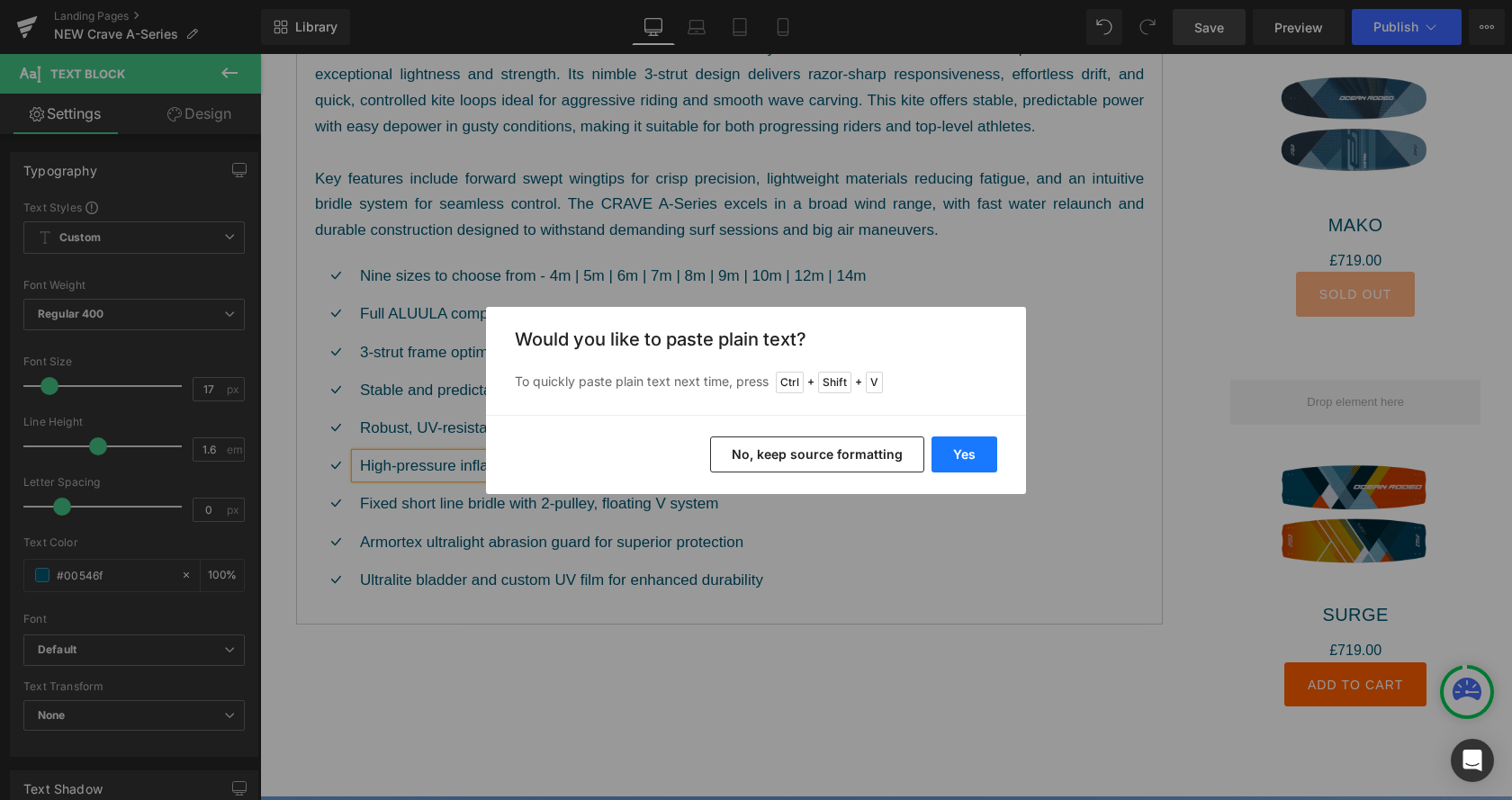
click at [967, 469] on button "Yes" at bounding box center [965, 455] width 66 height 36
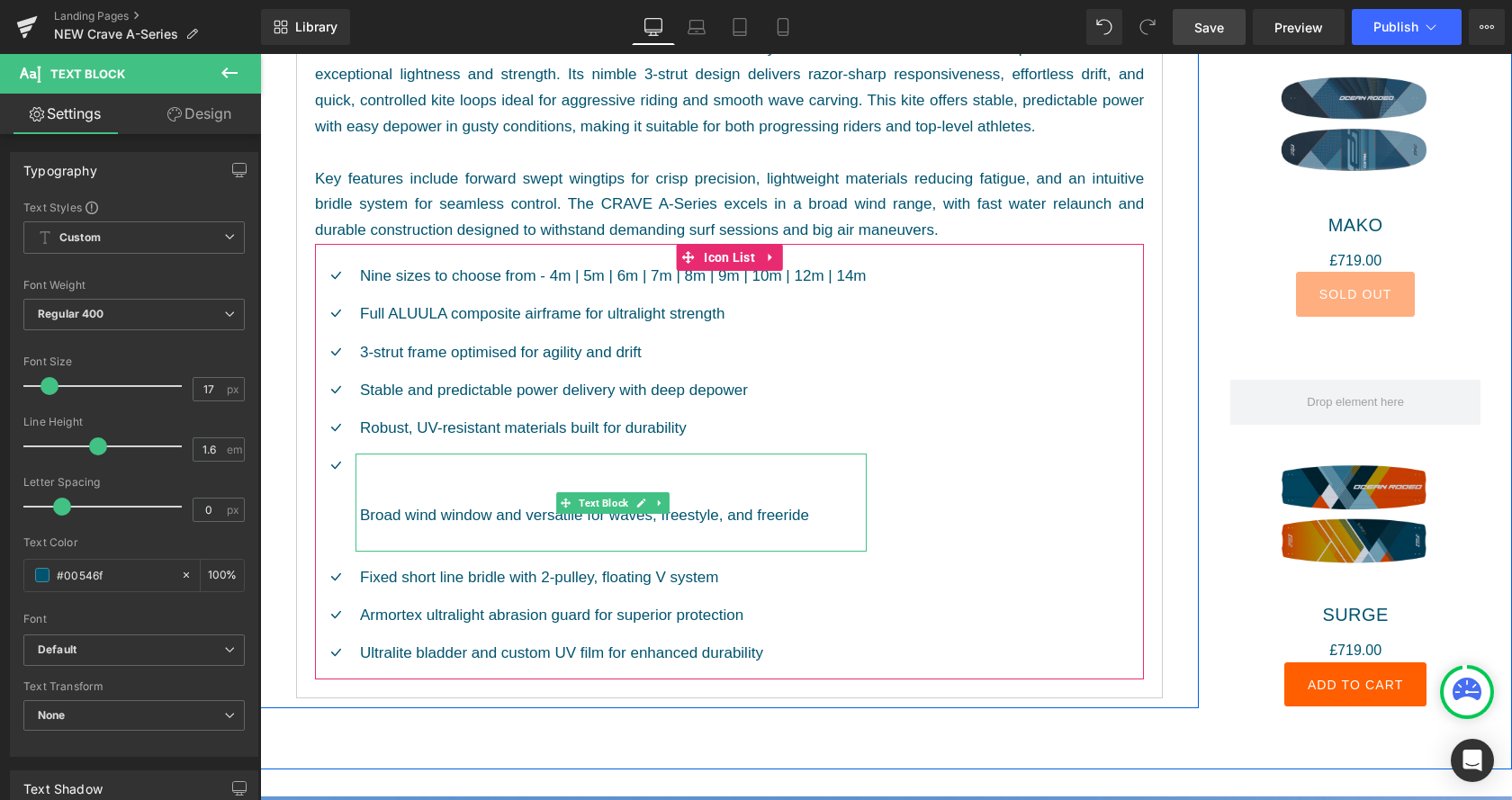
click at [468, 471] on p "Broad wind window and versatile for waves, freestyle, and freeride" at bounding box center [613, 503] width 507 height 98
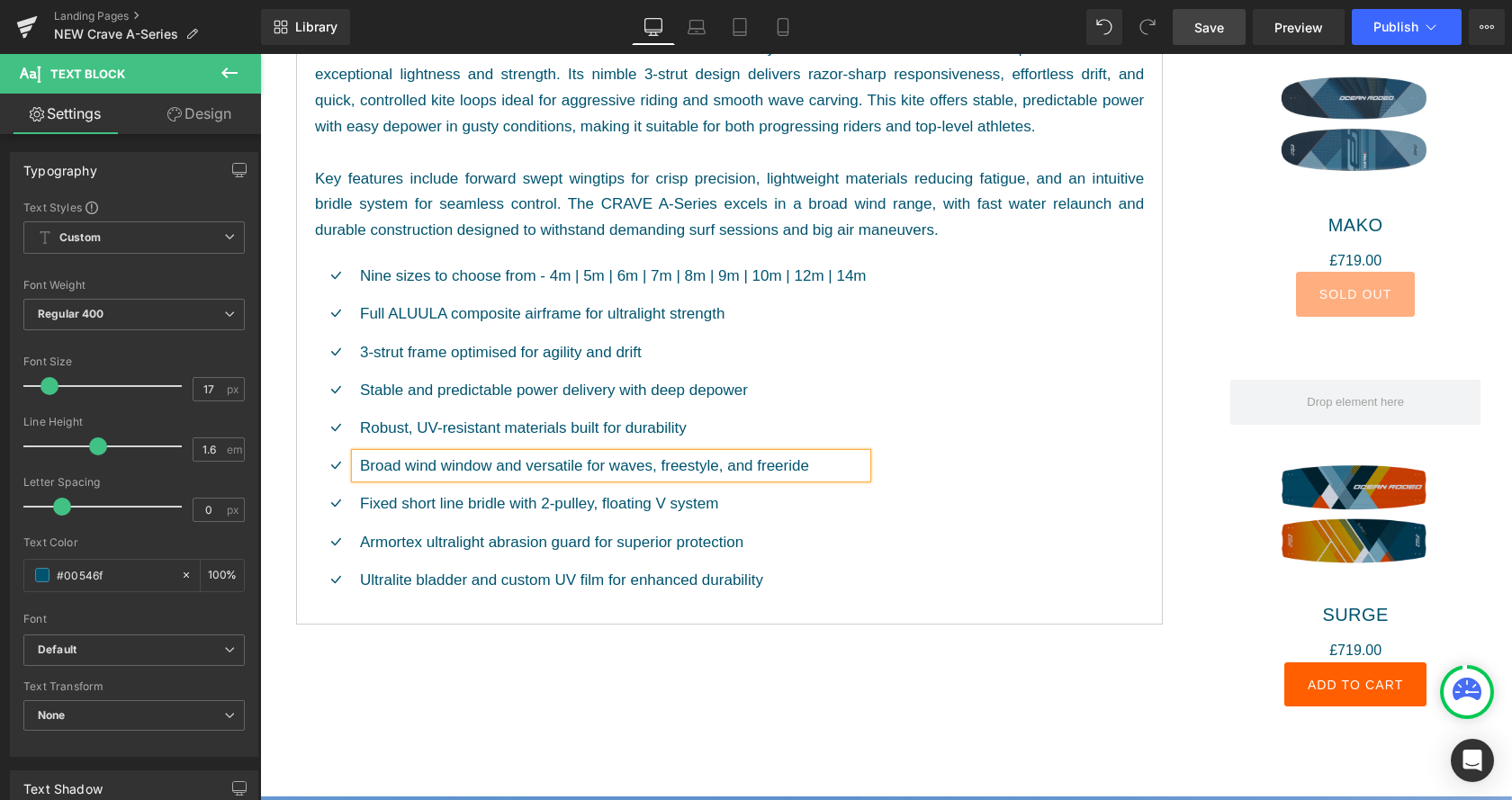
click at [473, 508] on p "Fixed short line bridle with 2-pulley, floating V system​" at bounding box center [613, 503] width 507 height 24
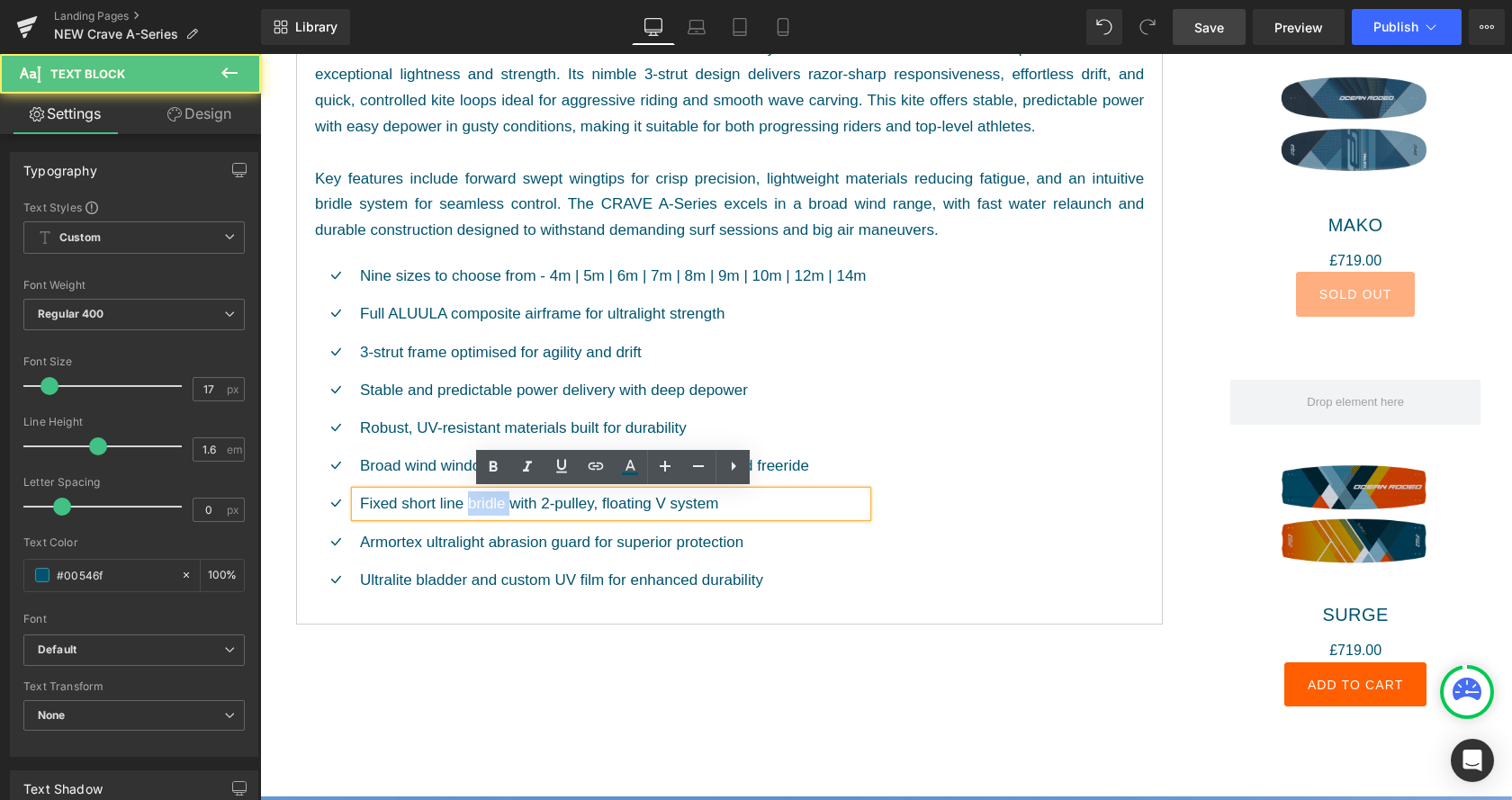
click at [473, 508] on p "Fixed short line bridle with 2-pulley, floating V system​" at bounding box center [613, 503] width 507 height 24
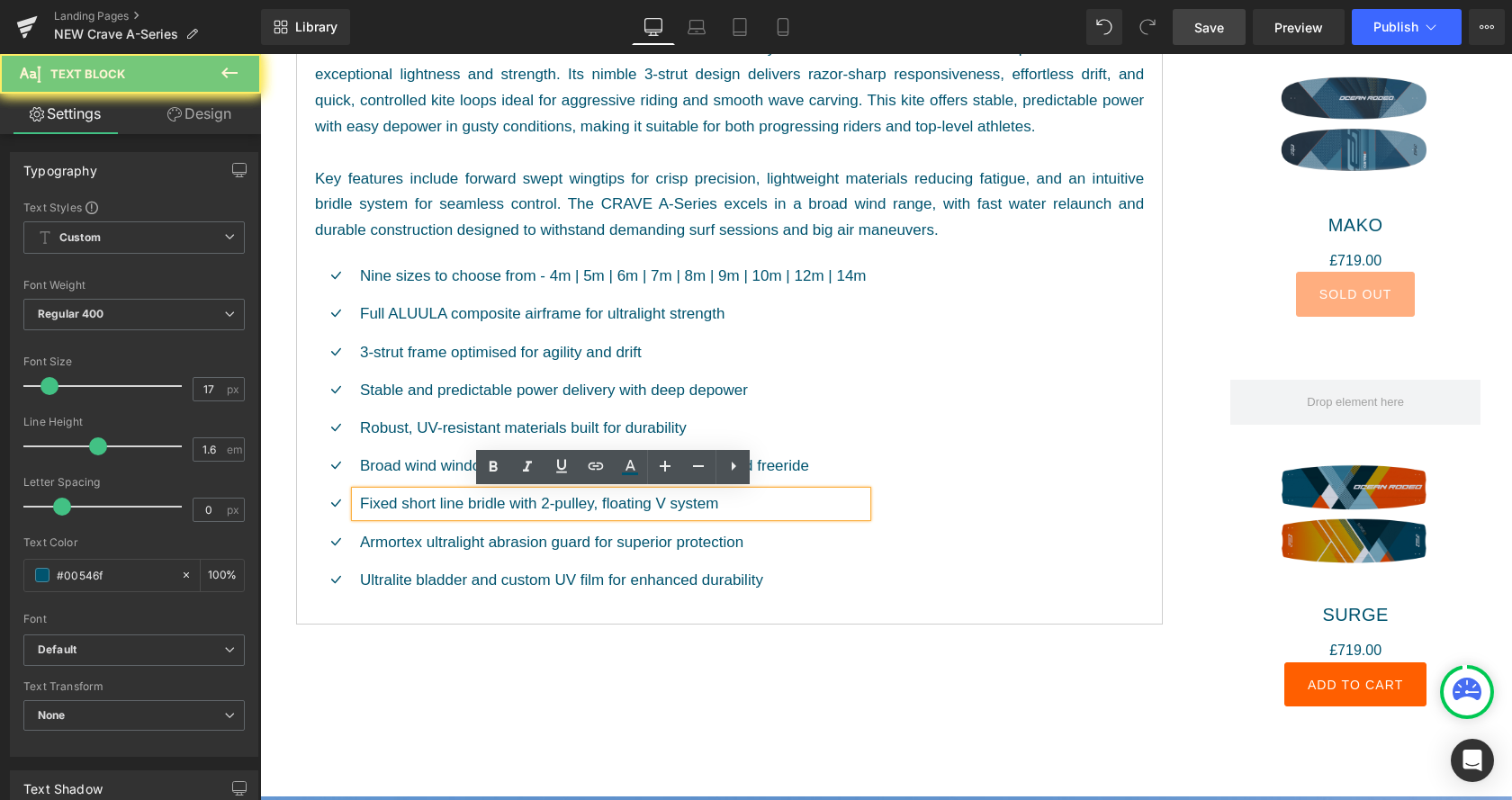
click at [473, 508] on p "Fixed short line bridle with 2-pulley, floating V system​" at bounding box center [613, 503] width 507 height 24
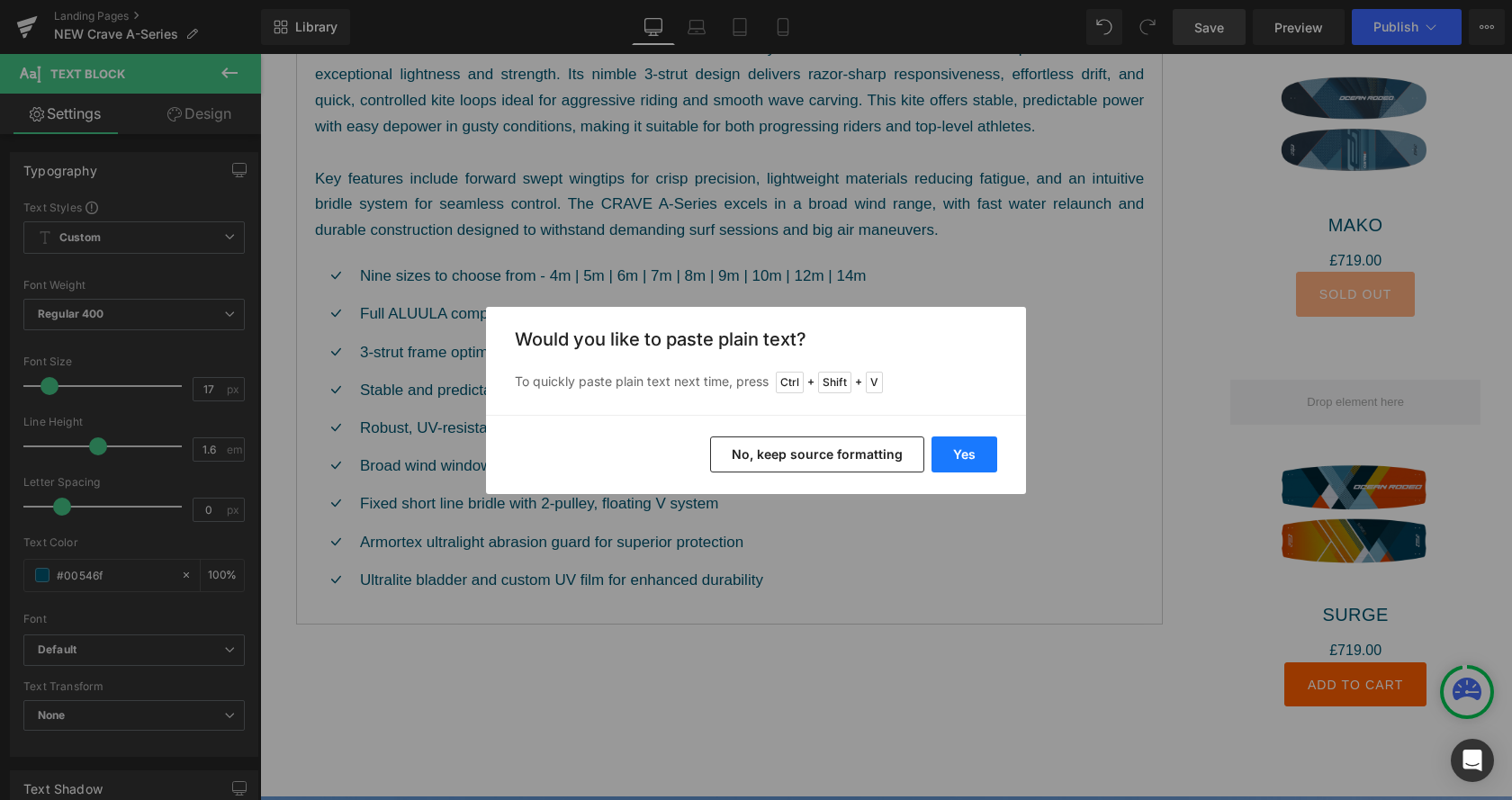
drag, startPoint x: 969, startPoint y: 445, endPoint x: 615, endPoint y: 435, distance: 354.8
click at [969, 445] on button "Yes" at bounding box center [965, 455] width 66 height 36
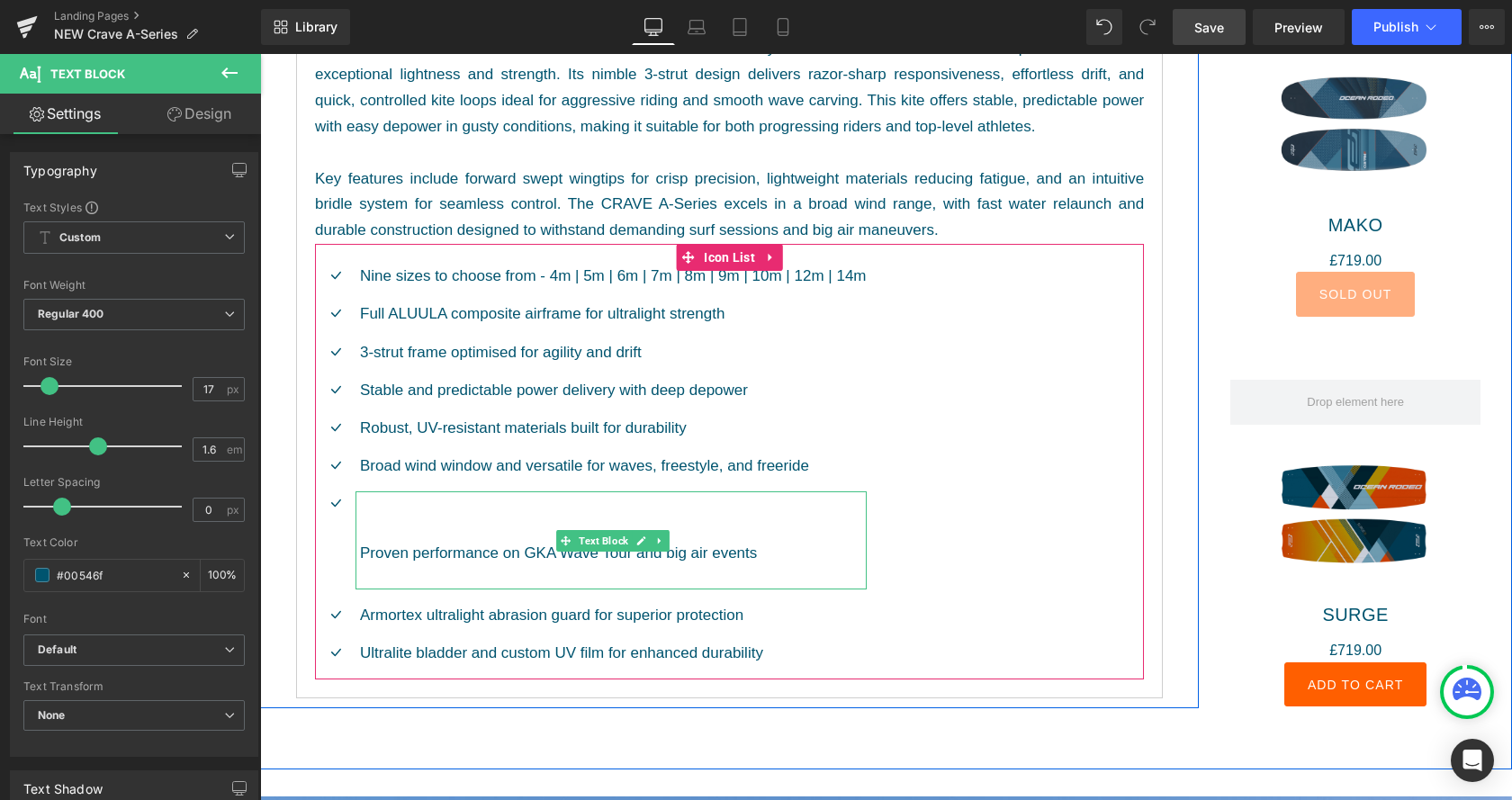
click at [471, 502] on p "Proven performance on GKA Wave Tour and big air events" at bounding box center [613, 540] width 507 height 98
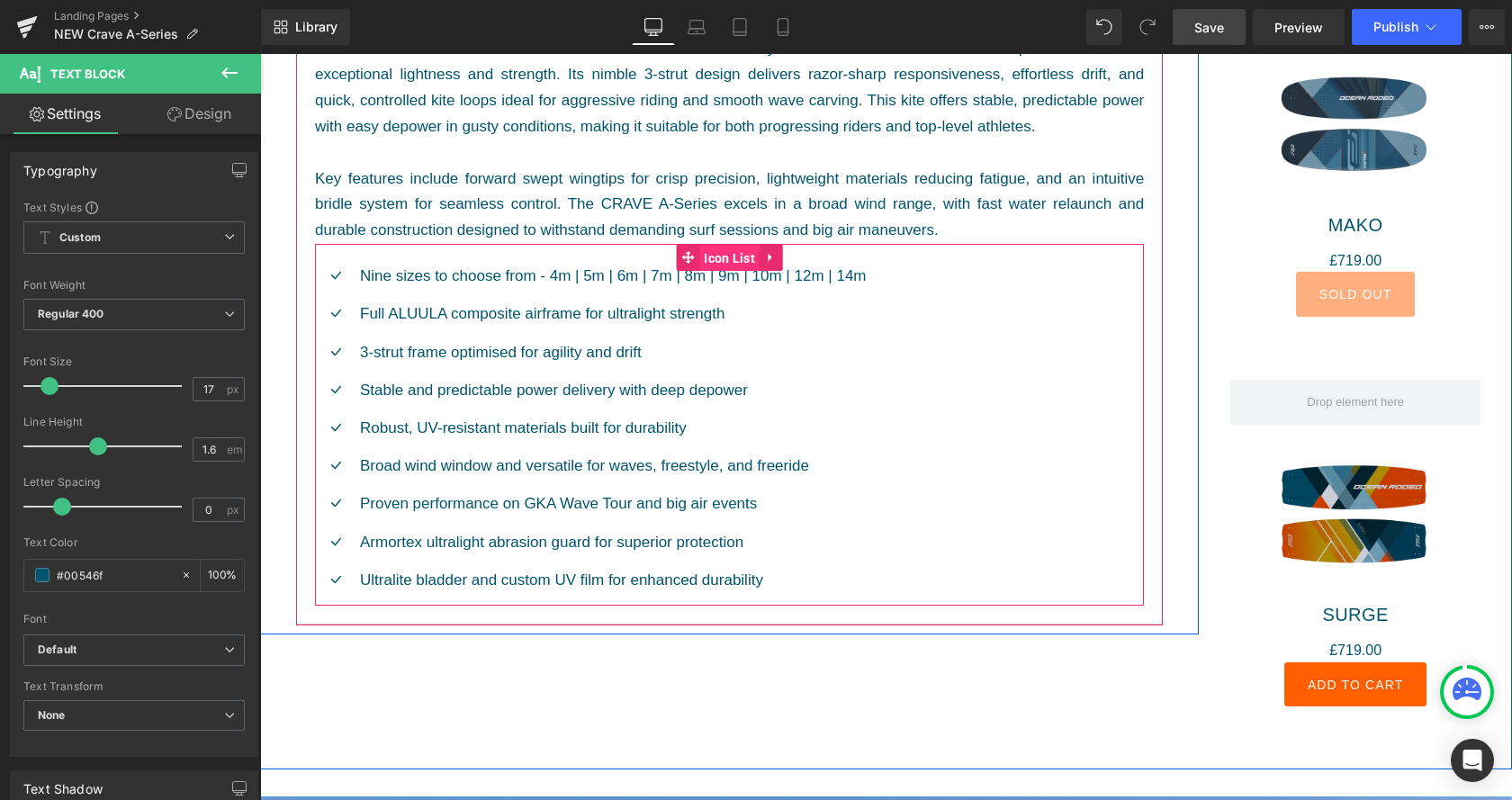
click at [741, 258] on span "Icon List" at bounding box center [729, 258] width 60 height 27
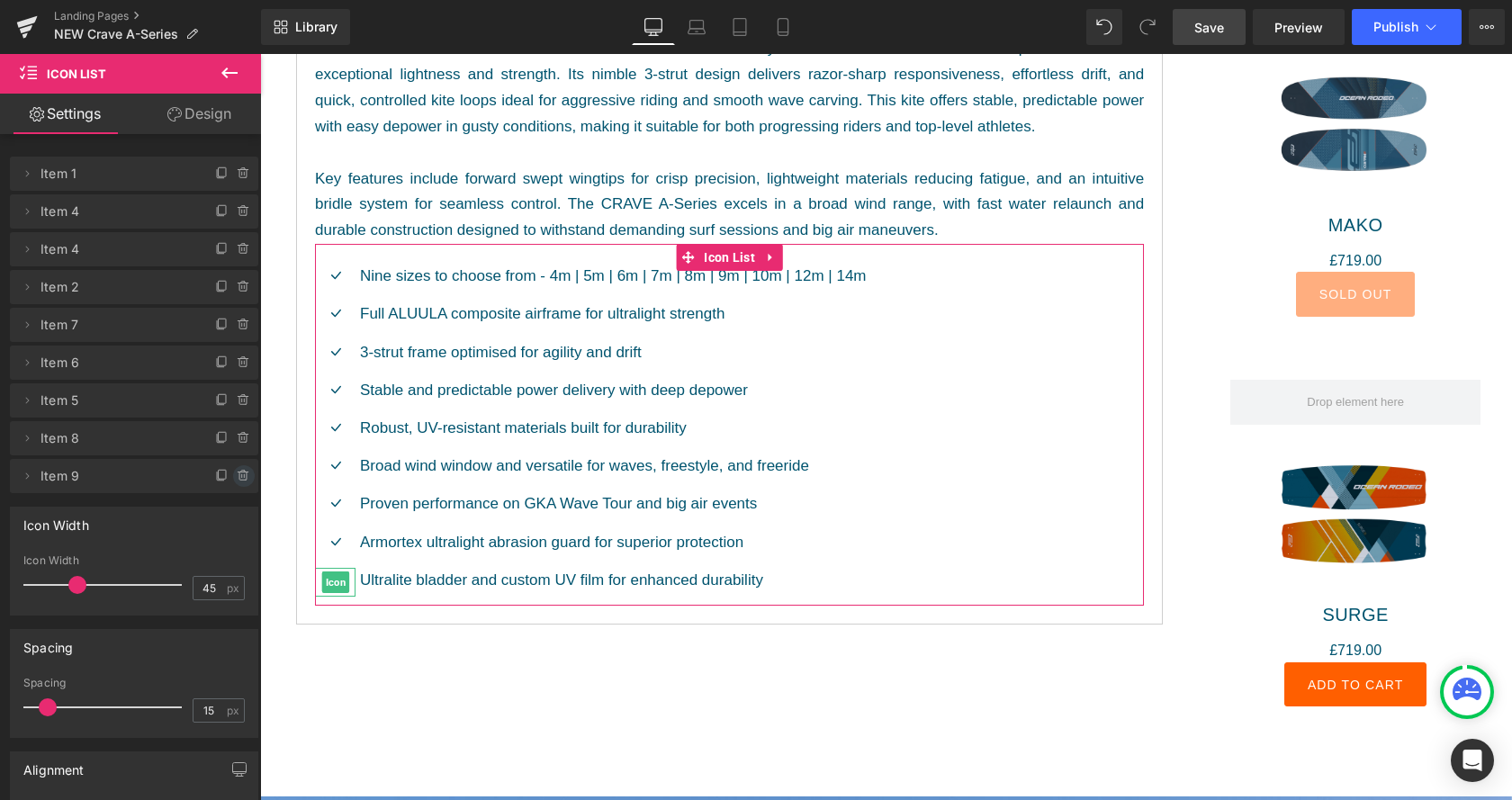
click at [240, 473] on icon at bounding box center [242, 477] width 7 height 8
click at [240, 473] on div "Delete Cancel" at bounding box center [138, 476] width 248 height 34
click at [240, 469] on button "Delete" at bounding box center [224, 476] width 57 height 23
click at [240, 507] on div "Icon Width 45px Icon Width 45 px" at bounding box center [134, 561] width 248 height 109
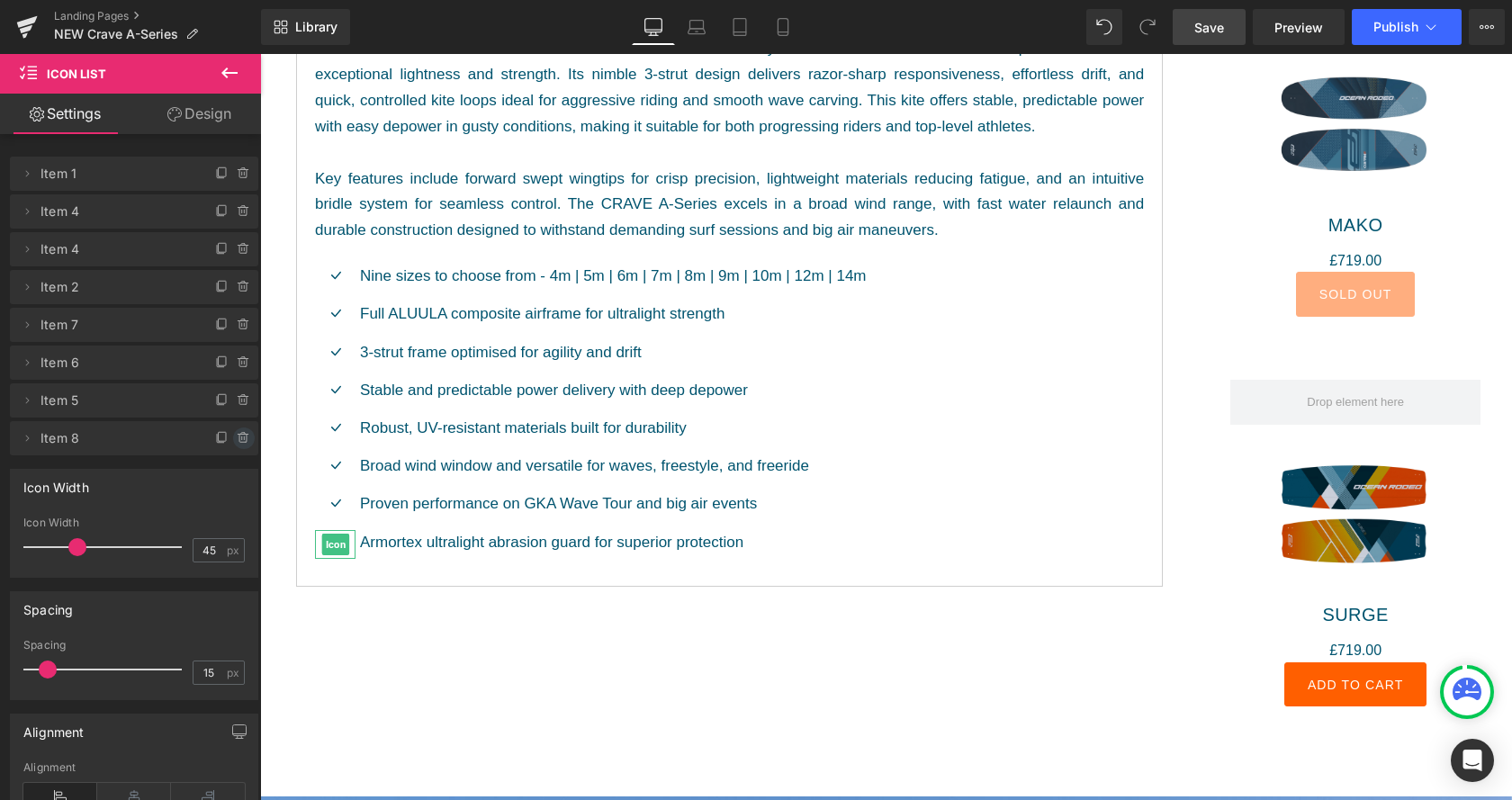
click at [250, 437] on icon at bounding box center [244, 438] width 14 height 14
click at [250, 437] on div "Delete Cancel" at bounding box center [138, 438] width 248 height 34
click at [237, 444] on button "Delete" at bounding box center [224, 439] width 57 height 23
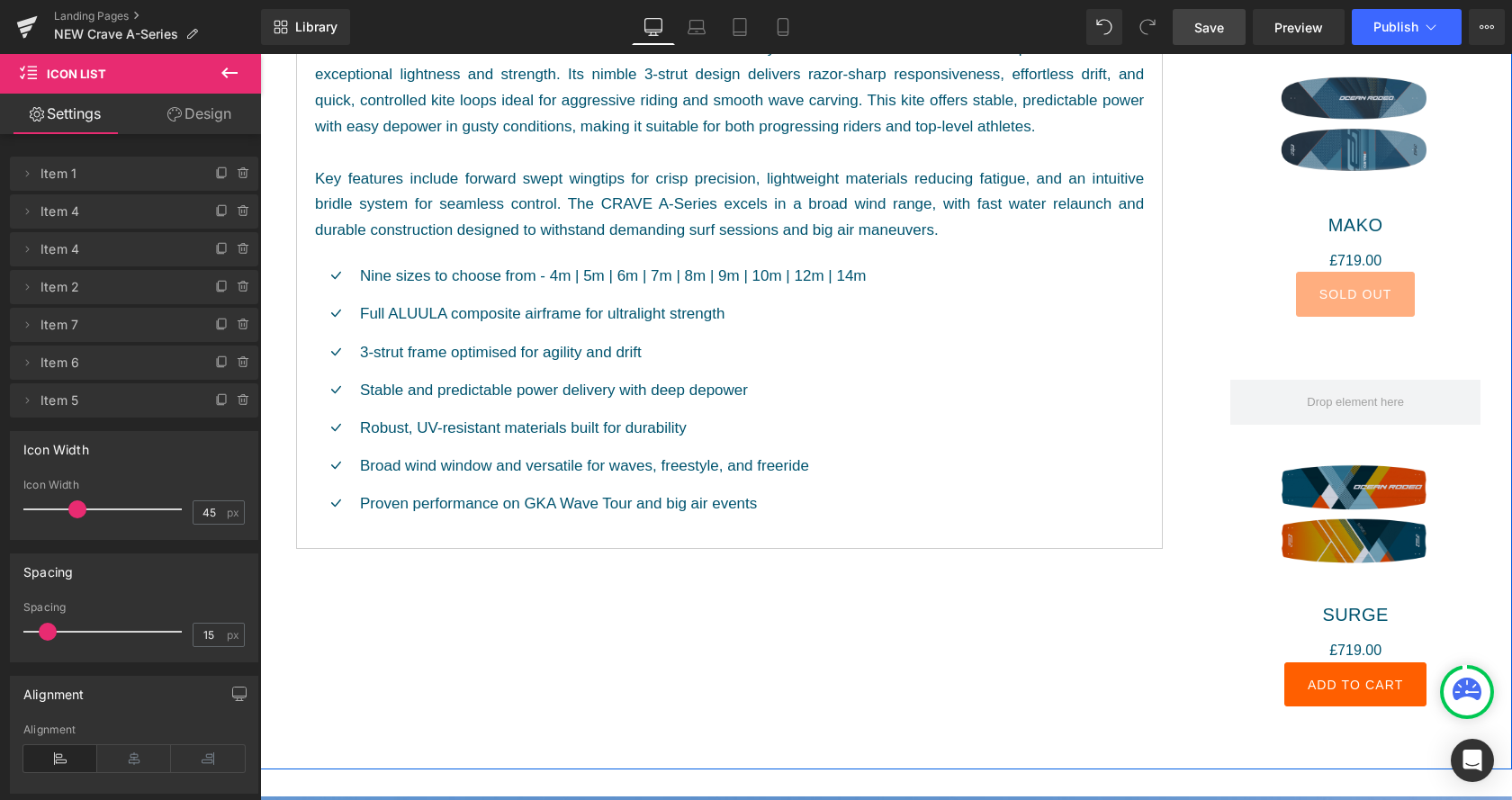
click at [1059, 613] on div "Product Specification Text Block Cancellations and Returns Text Block Shipping …" at bounding box center [886, 331] width 1252 height 878
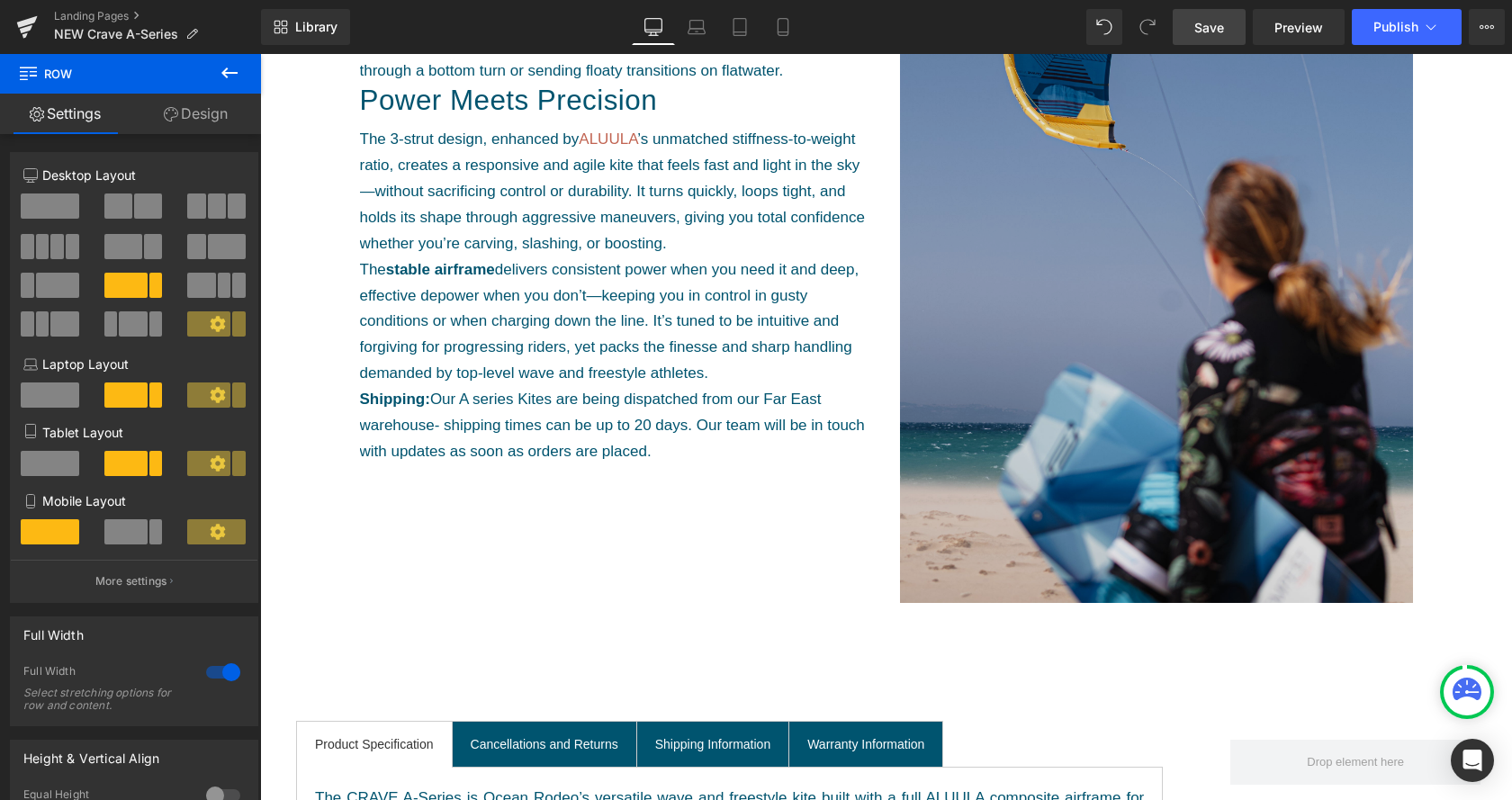
scroll to position [1102, 0]
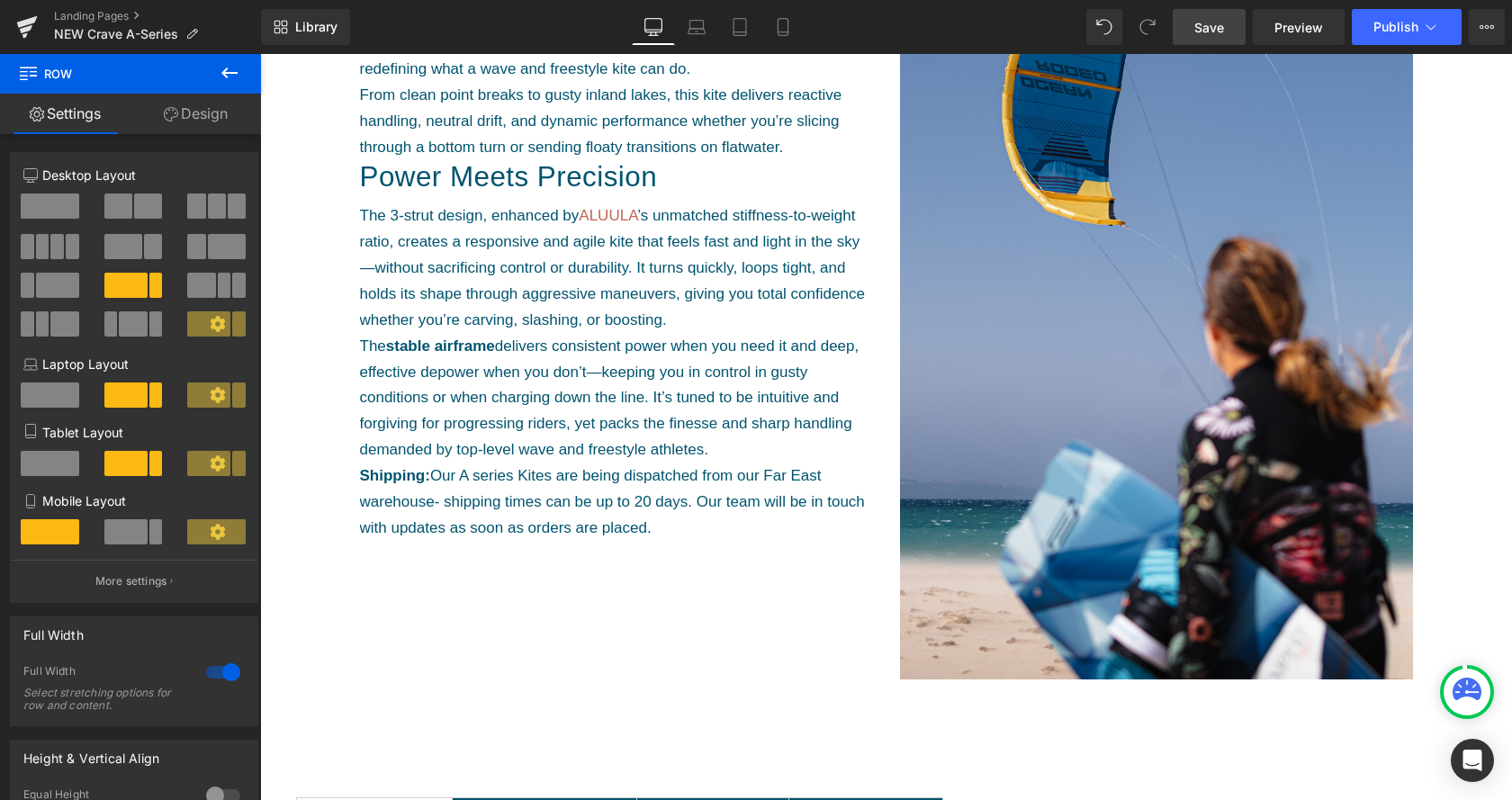
click at [1224, 28] on span "Save" at bounding box center [1209, 27] width 30 height 19
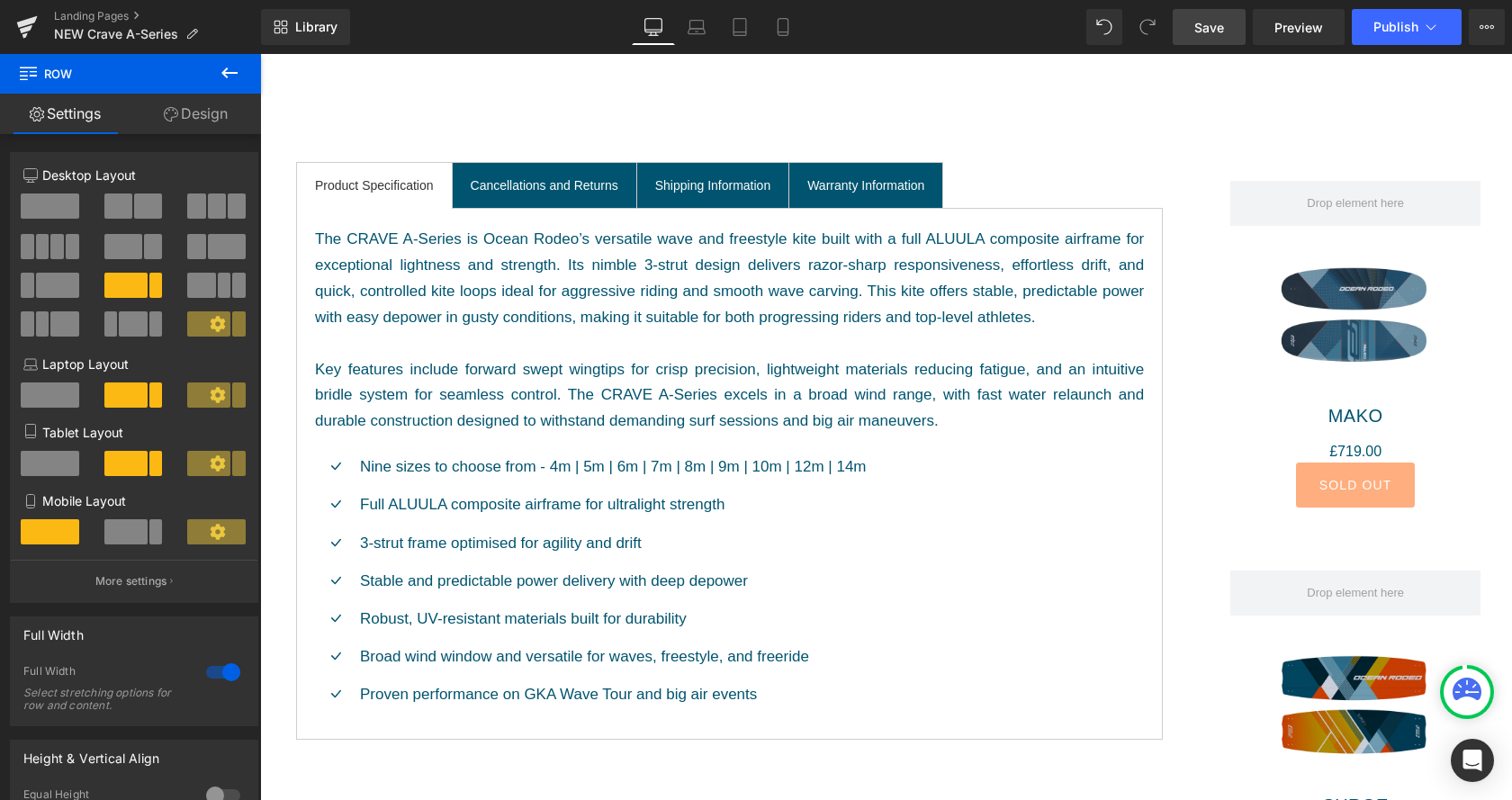
scroll to position [1653, 0]
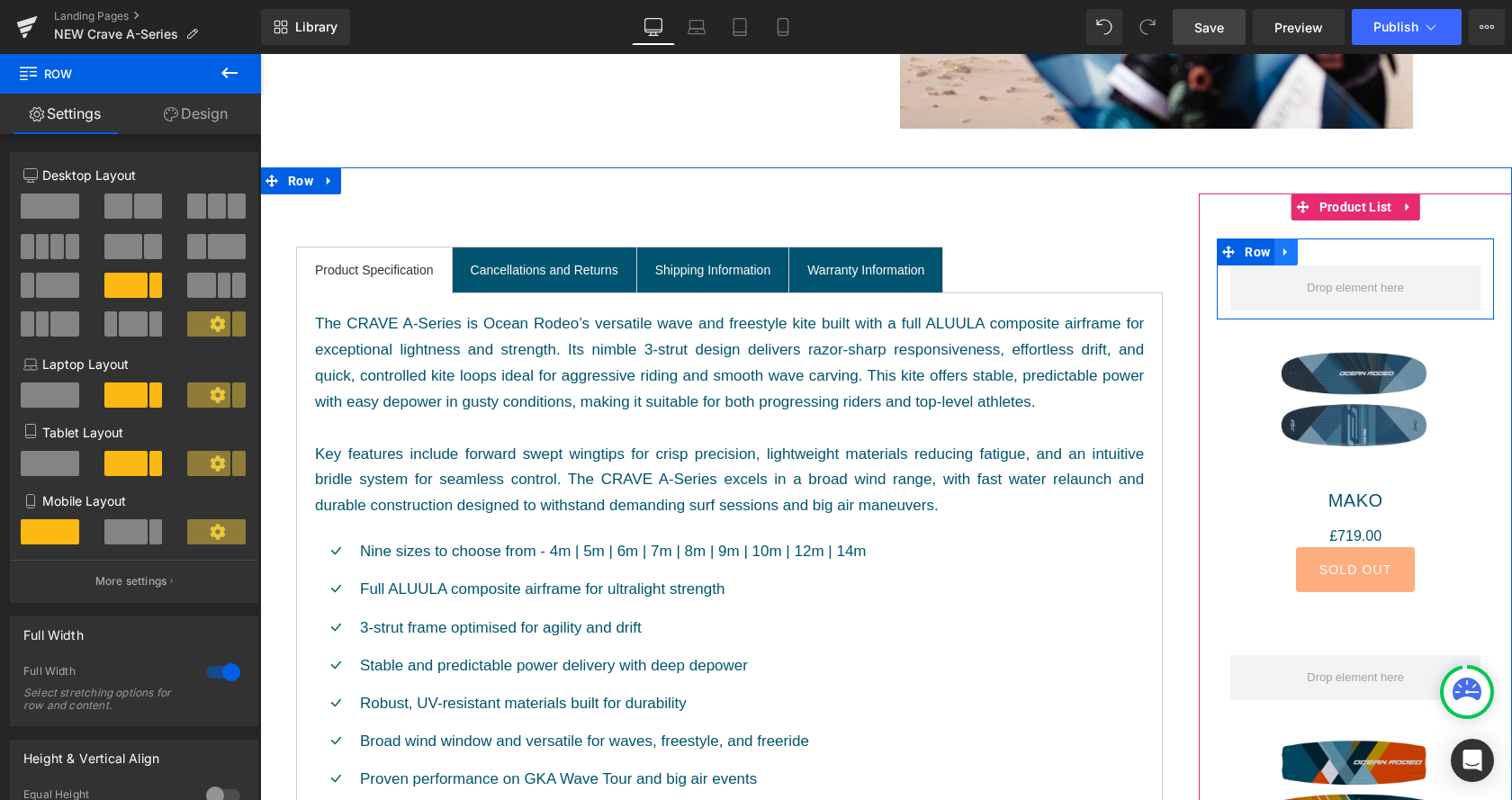
click at [1284, 257] on link at bounding box center [1286, 252] width 23 height 27
click at [1335, 250] on link at bounding box center [1332, 252] width 23 height 27
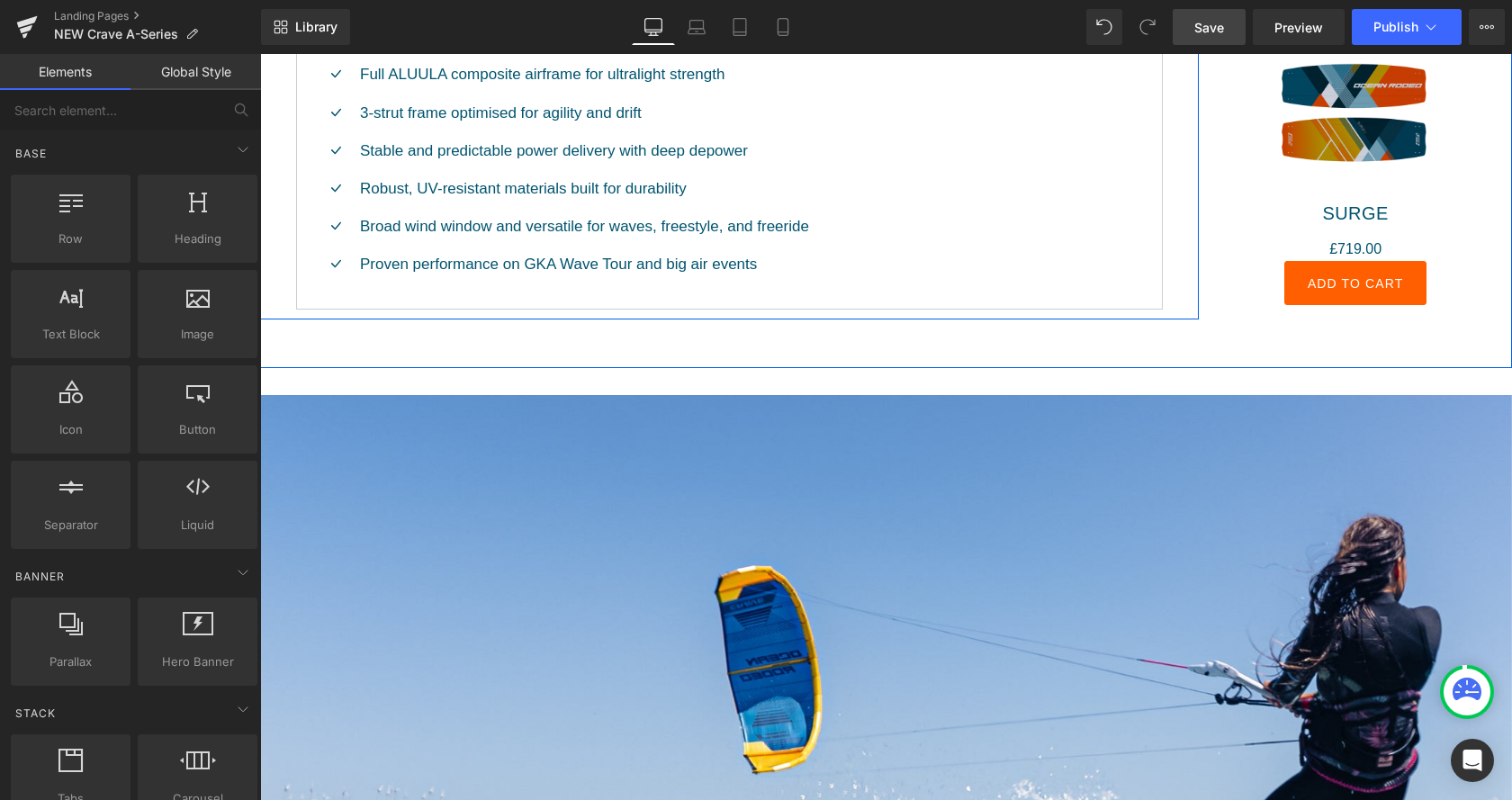
scroll to position [2203, 0]
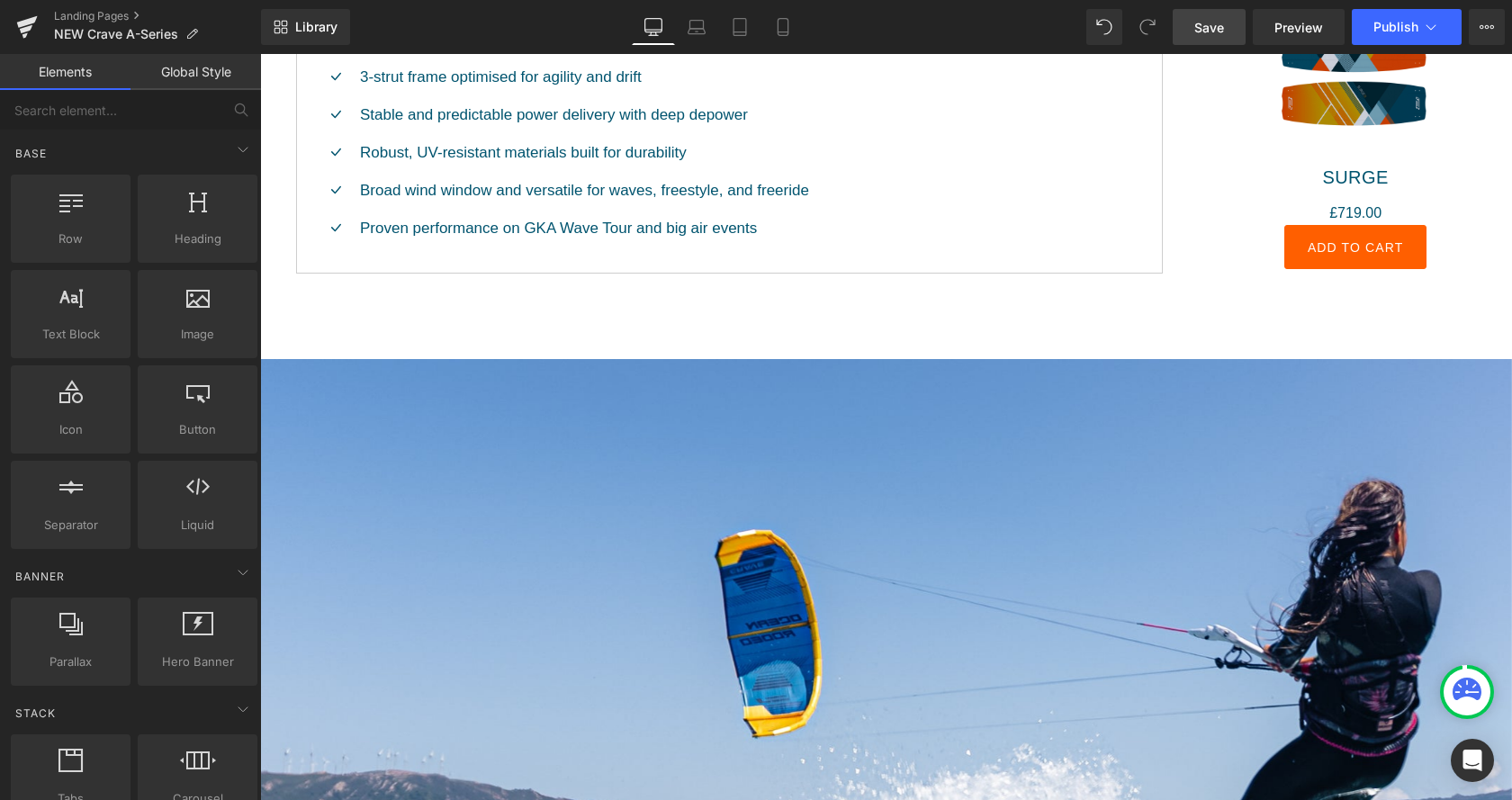
click at [1195, 35] on link "Save" at bounding box center [1209, 27] width 73 height 36
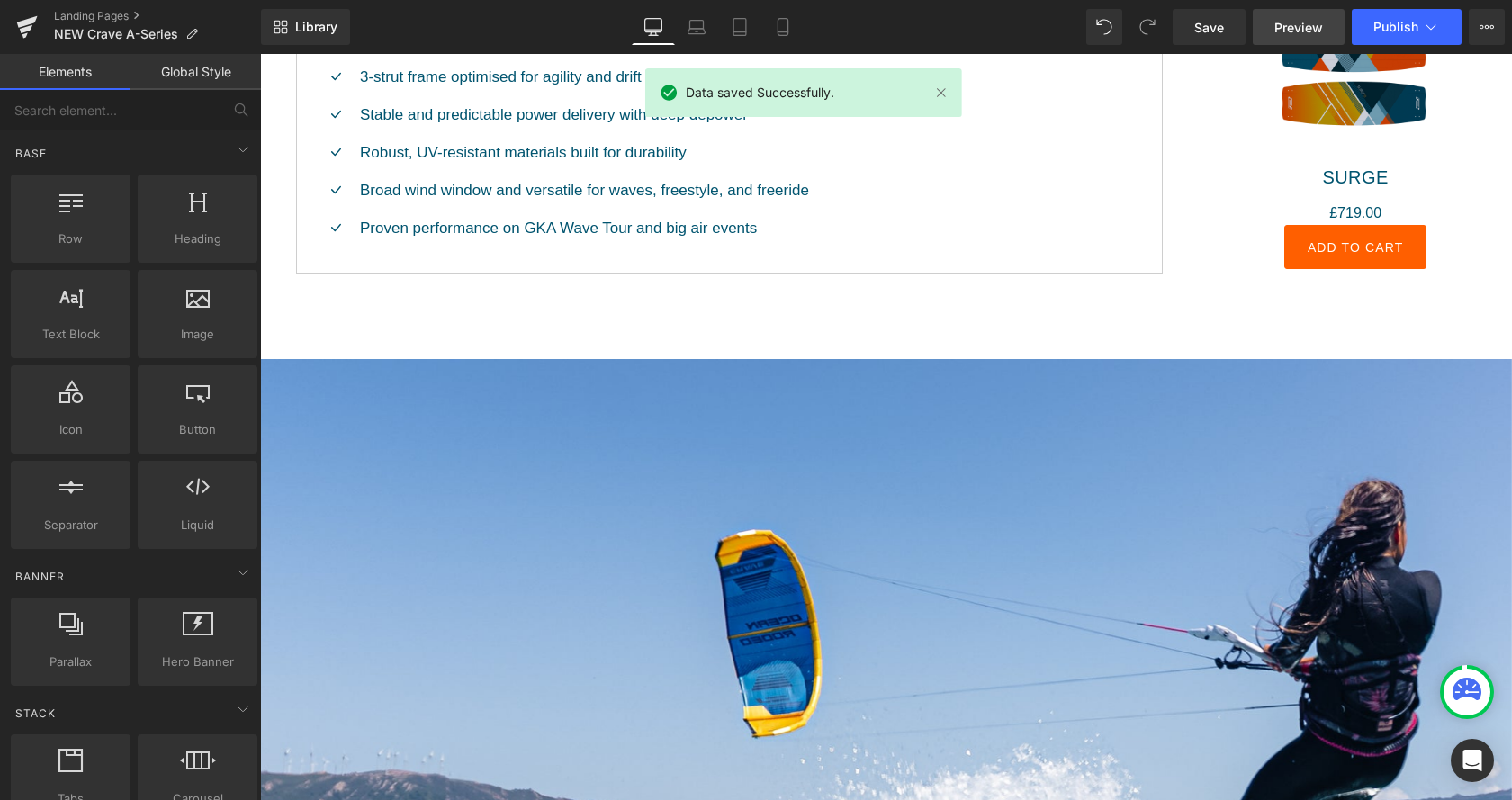
click at [1293, 28] on span "Preview" at bounding box center [1299, 27] width 49 height 19
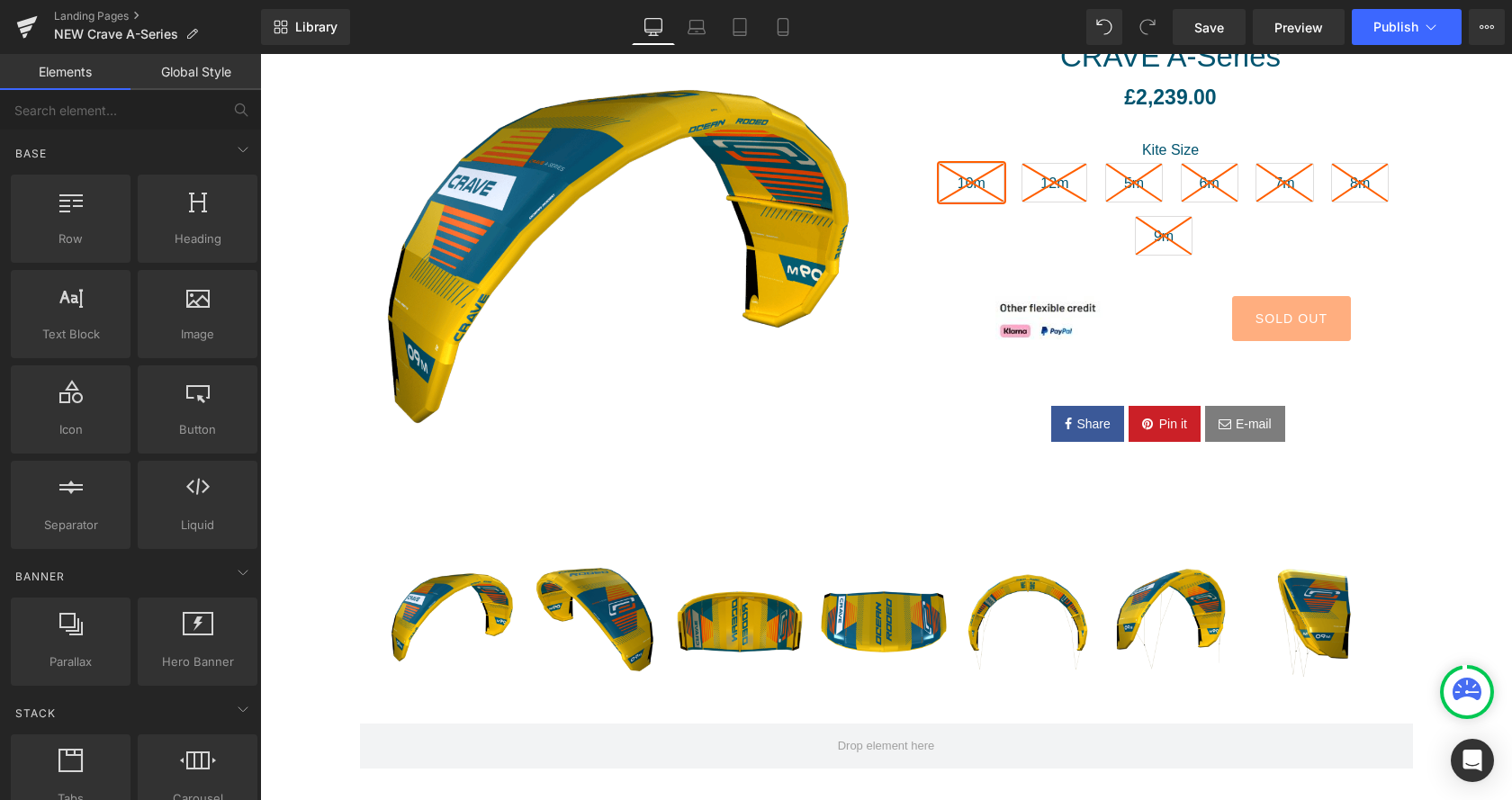
scroll to position [184, 0]
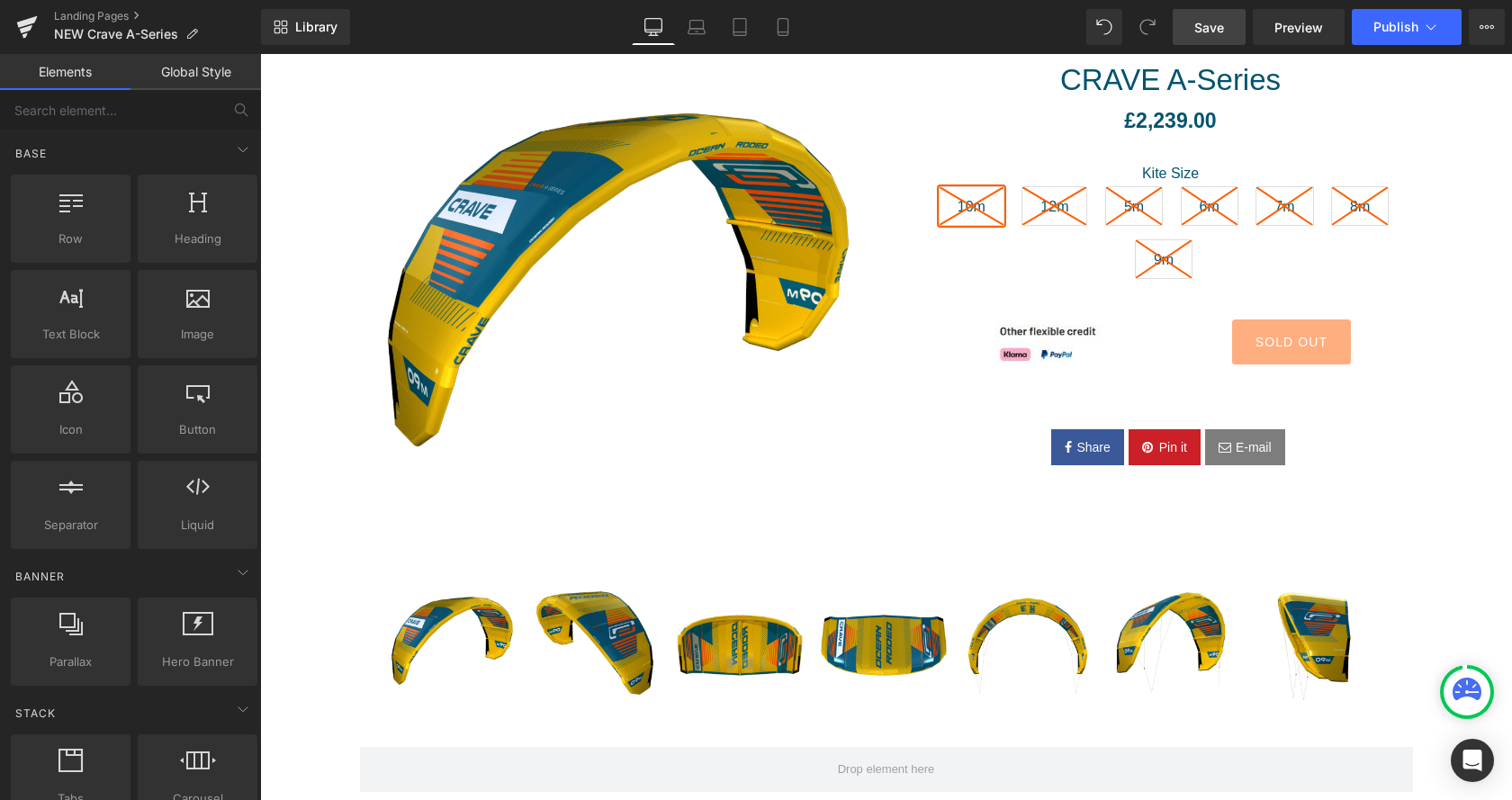
click at [1222, 36] on span "Save" at bounding box center [1209, 27] width 30 height 19
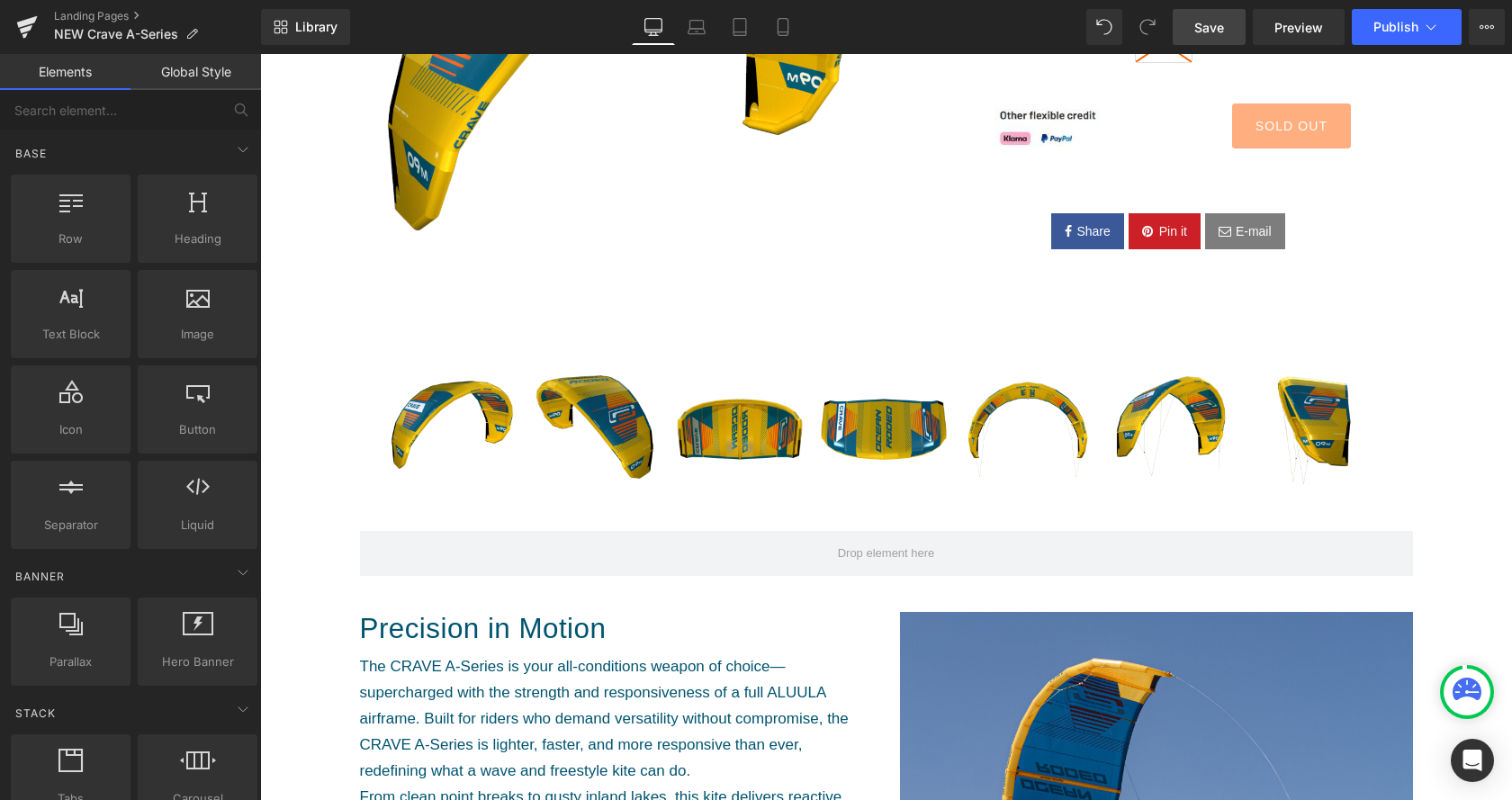
scroll to position [367, 0]
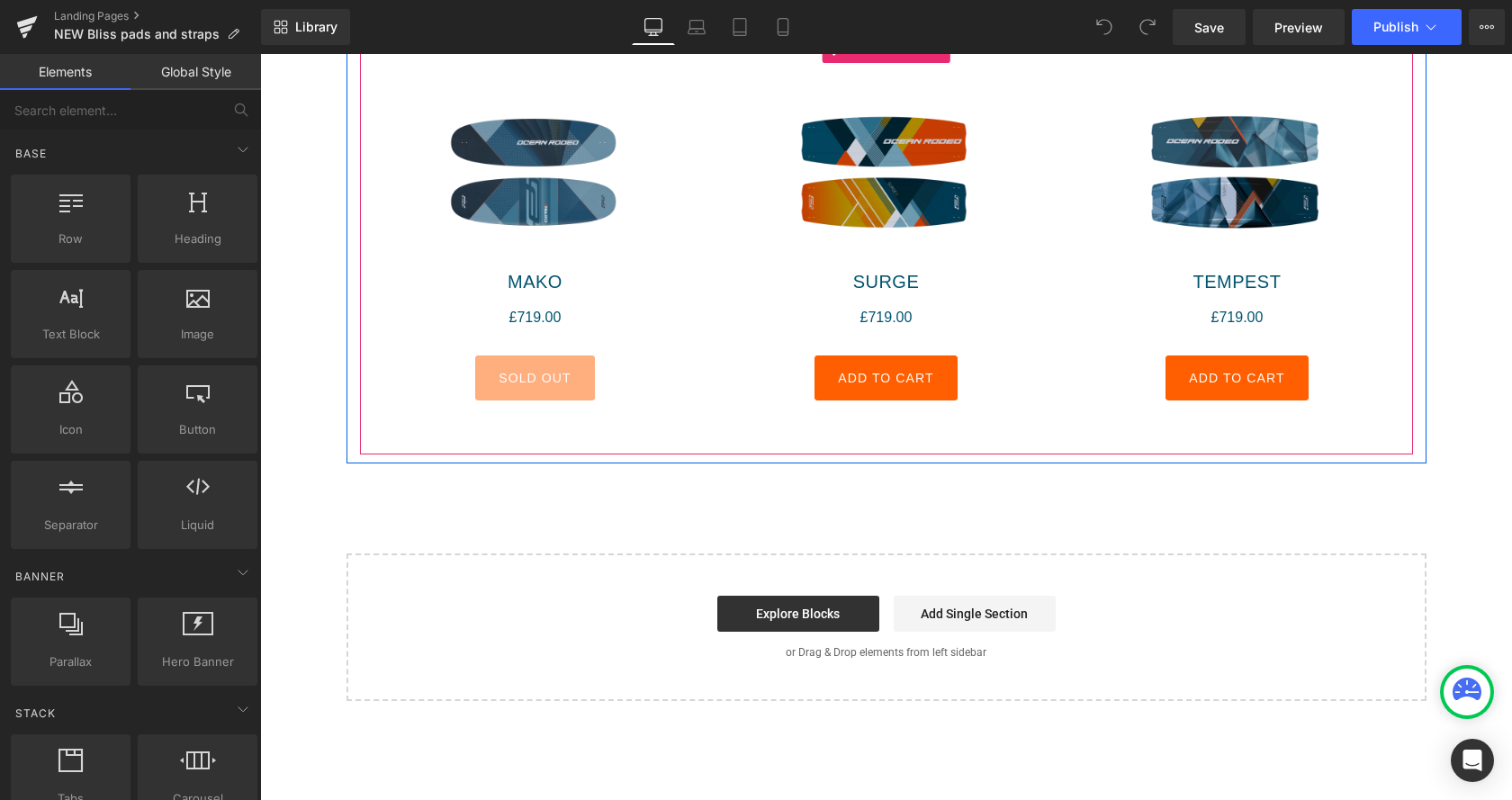
scroll to position [1377, 0]
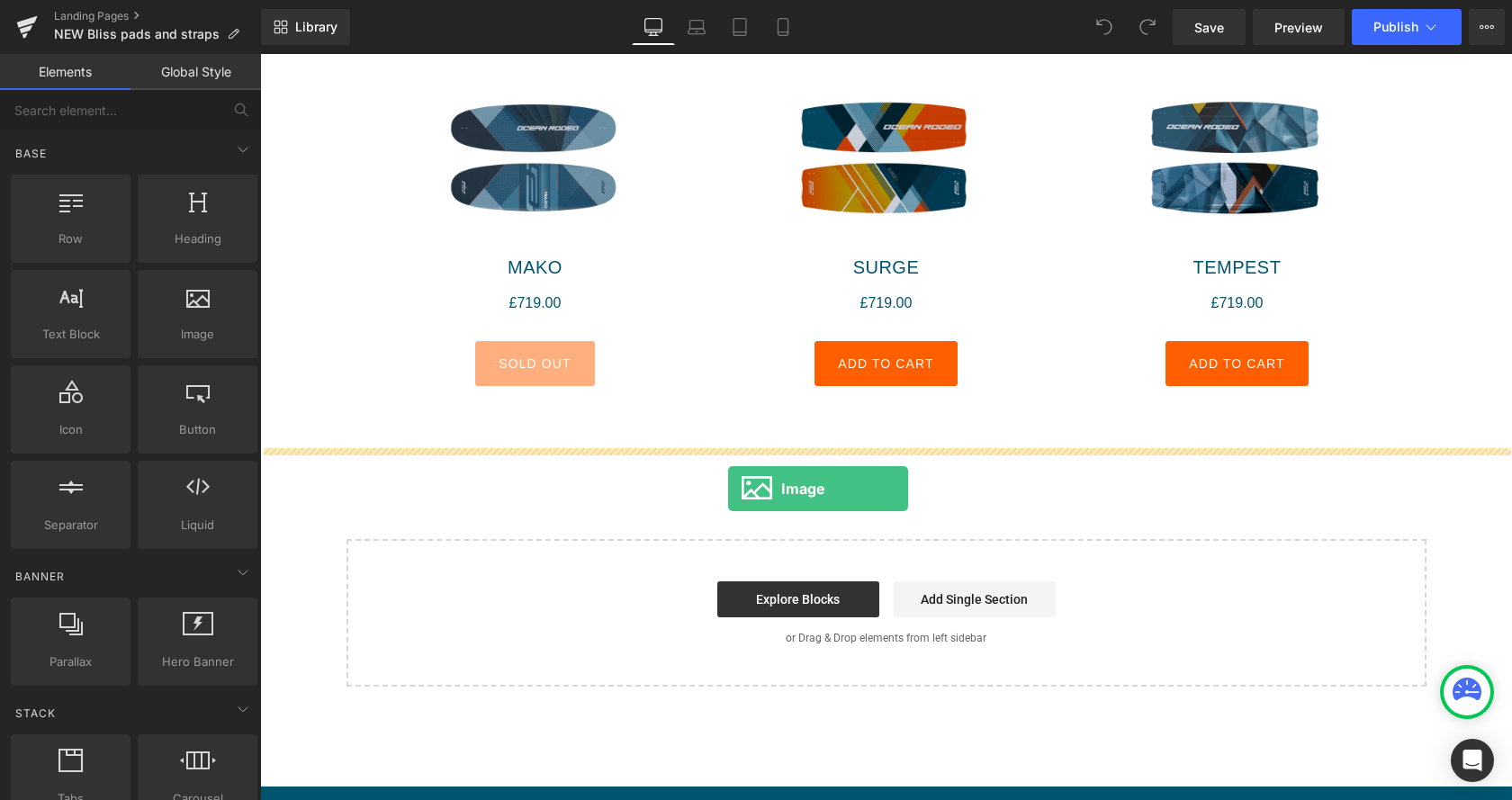
drag, startPoint x: 464, startPoint y: 382, endPoint x: 728, endPoint y: 488, distance: 284.3
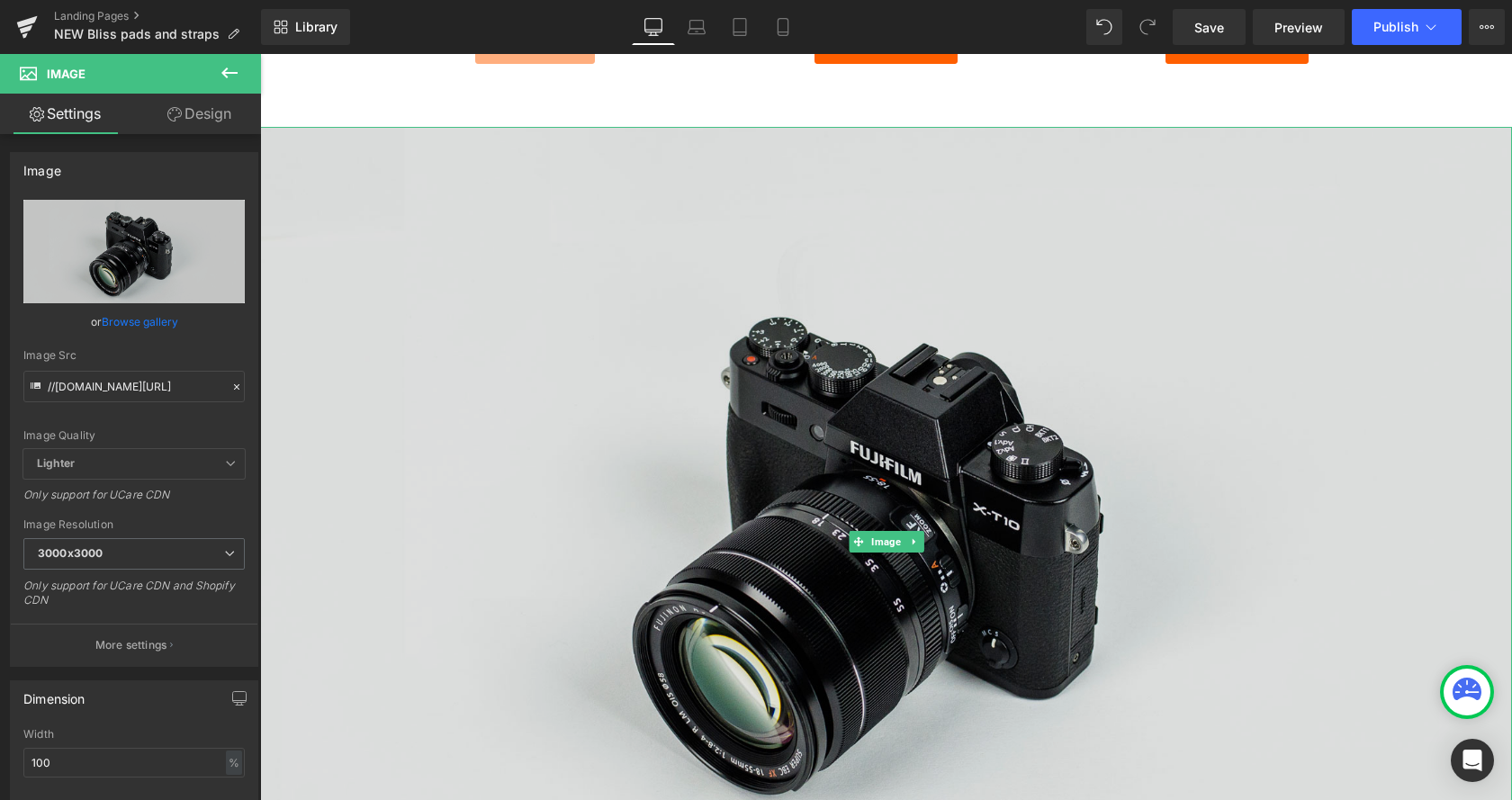
scroll to position [1928, 0]
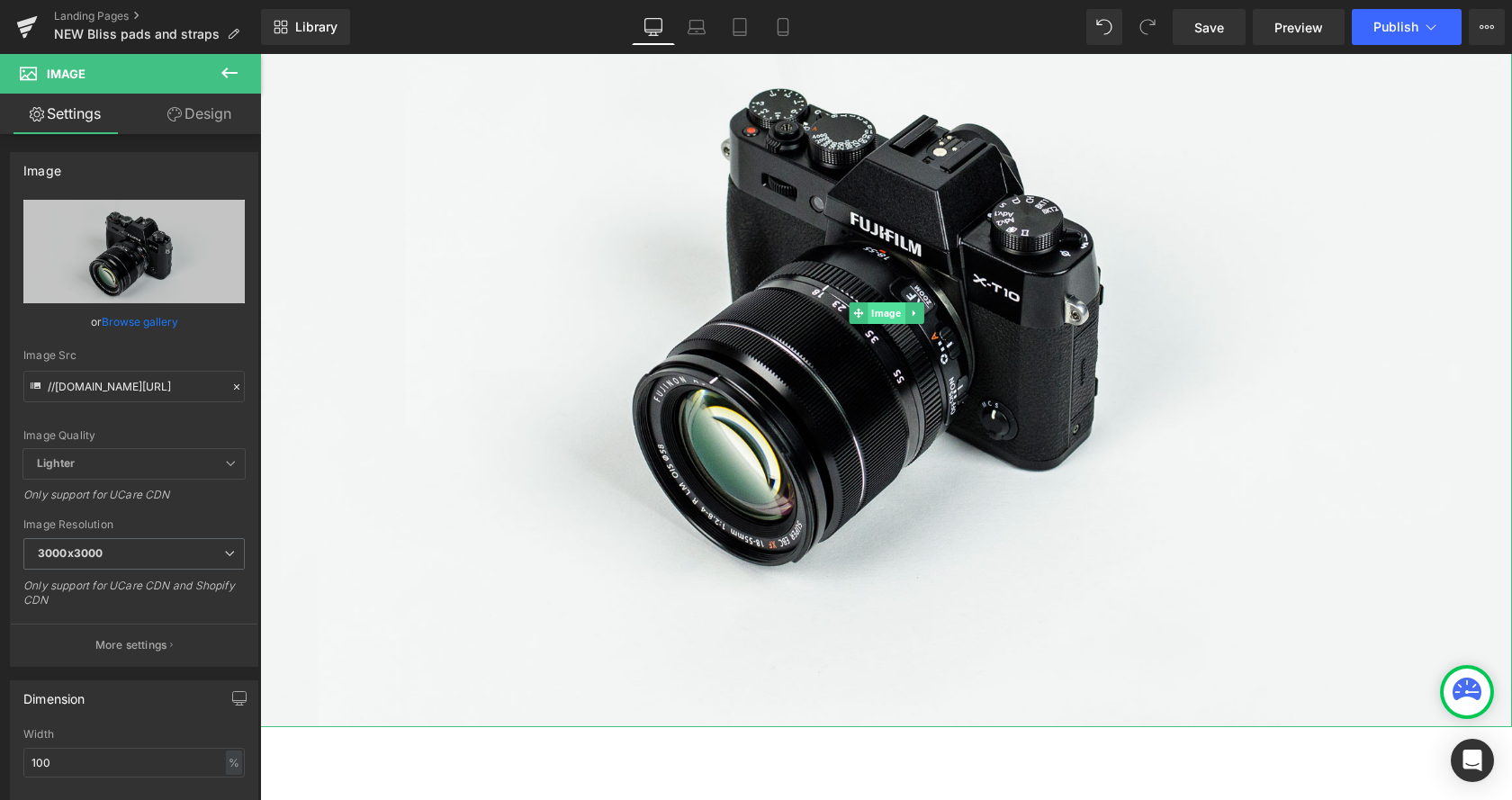
click at [896, 311] on span "Image" at bounding box center [886, 313] width 37 height 22
click at [115, 377] on input "//d1um8515vdn9kb.cloudfront.net/images/parallax.jpg" at bounding box center [133, 387] width 221 height 32
click at [116, 379] on input "//d1um8515vdn9kb.cloudfront.net/images/parallax.jpg" at bounding box center [133, 387] width 221 height 32
paste input "https://cdn.shopify.com/s/files/1/0412/5451/8938/files/OR_Rio_Jara_Crave-36.jpg…"
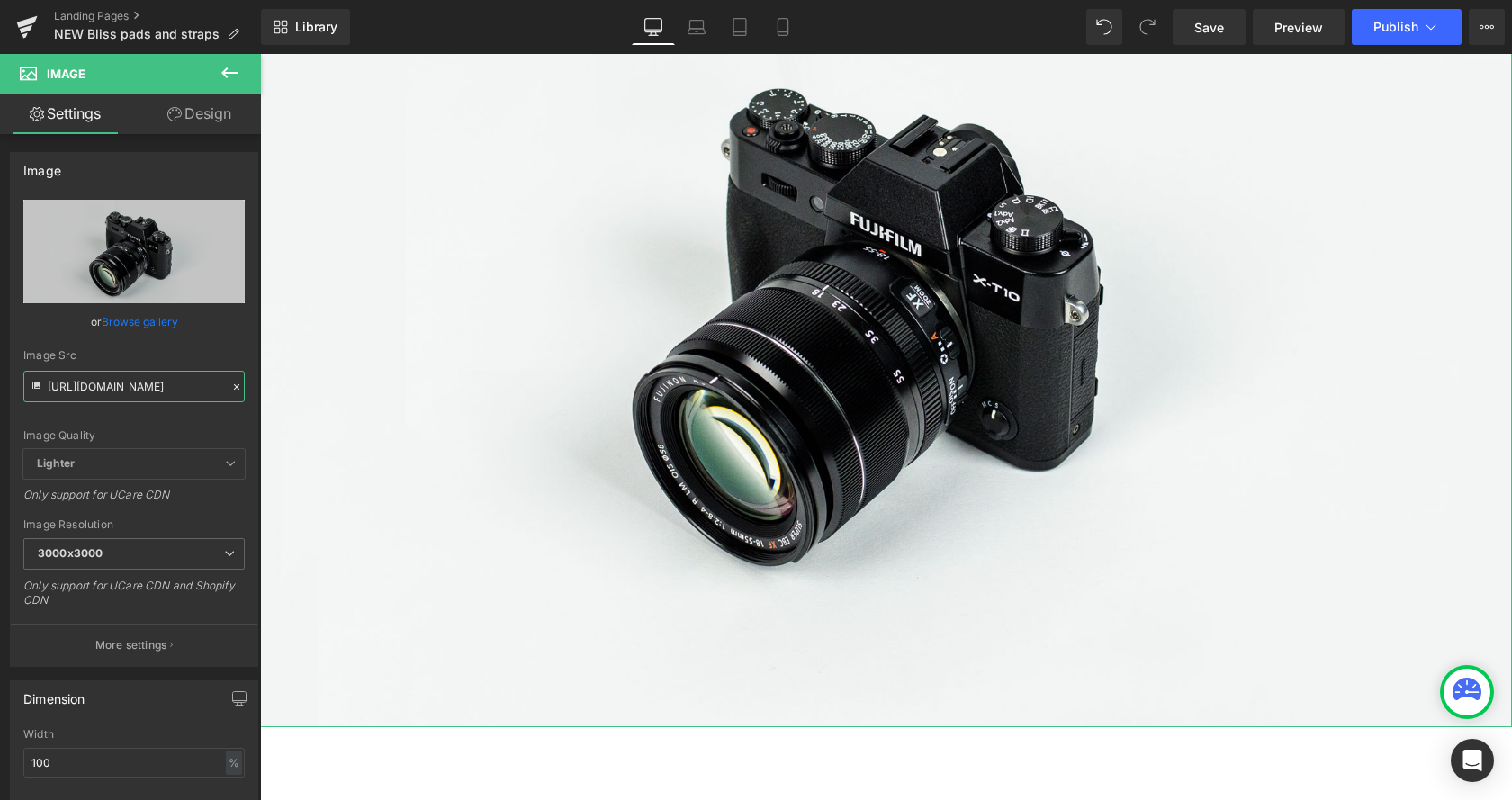
scroll to position [0, 328]
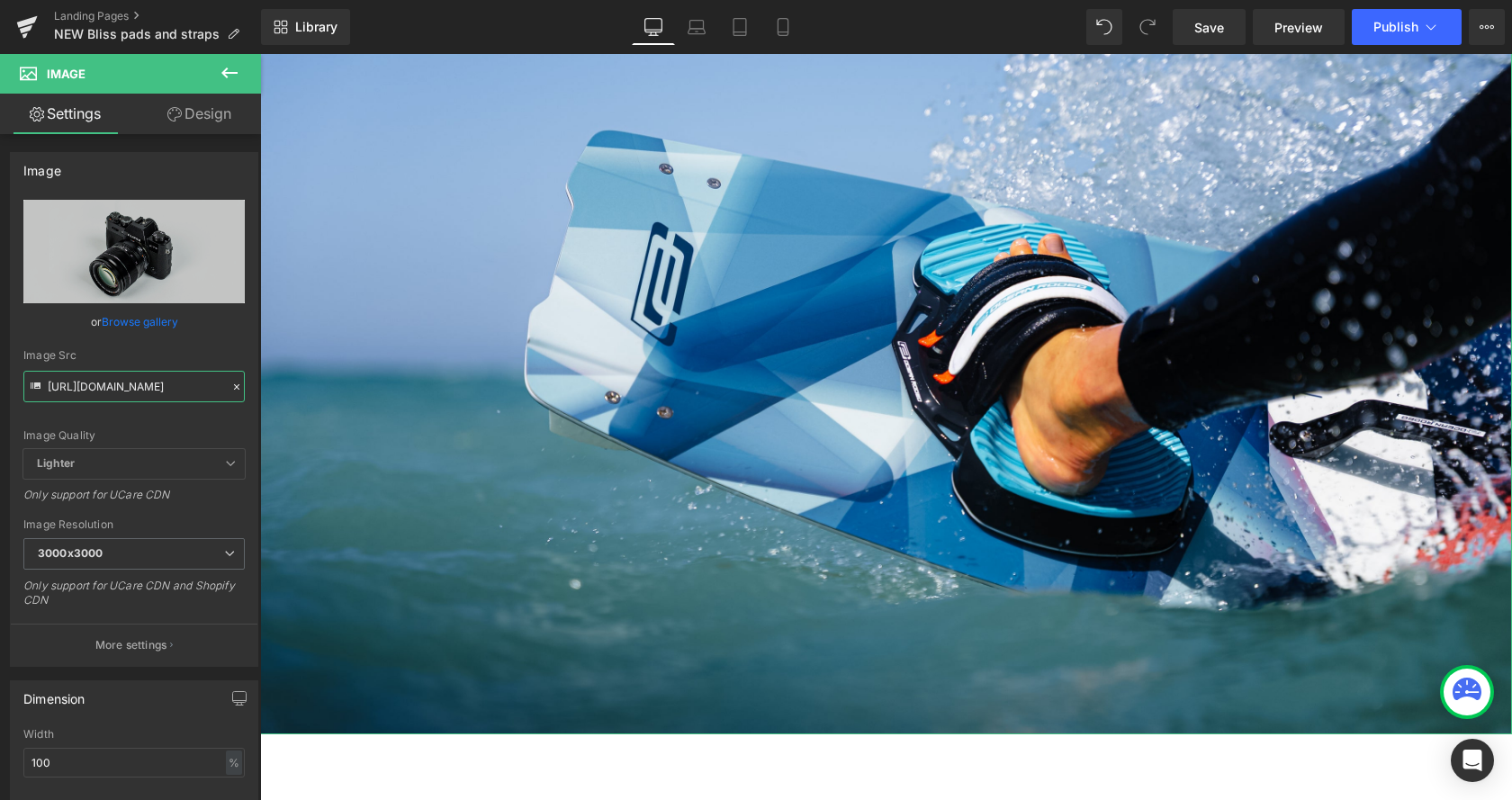
type input "https://cdn.shopify.com/s/files/1/0412/5451/8938/files/OR_Rio_Jara_Crave-36.jpg…"
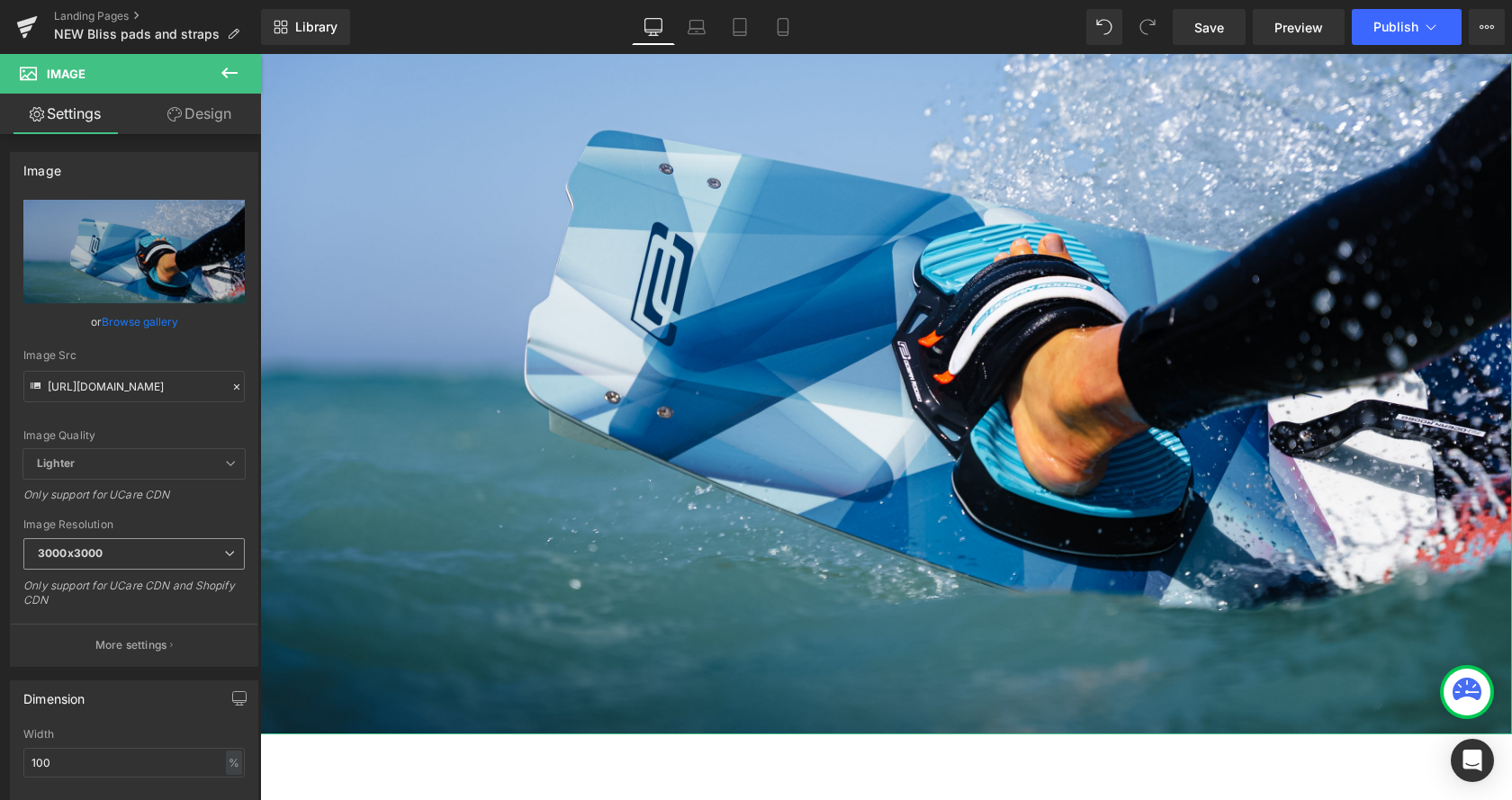
type input "https://cdn.shopify.com/s/files/1/0412/5451/8938/files/OR_Rio_Jara_Crave-36_300…"
click at [1210, 26] on span "Save" at bounding box center [1209, 27] width 30 height 19
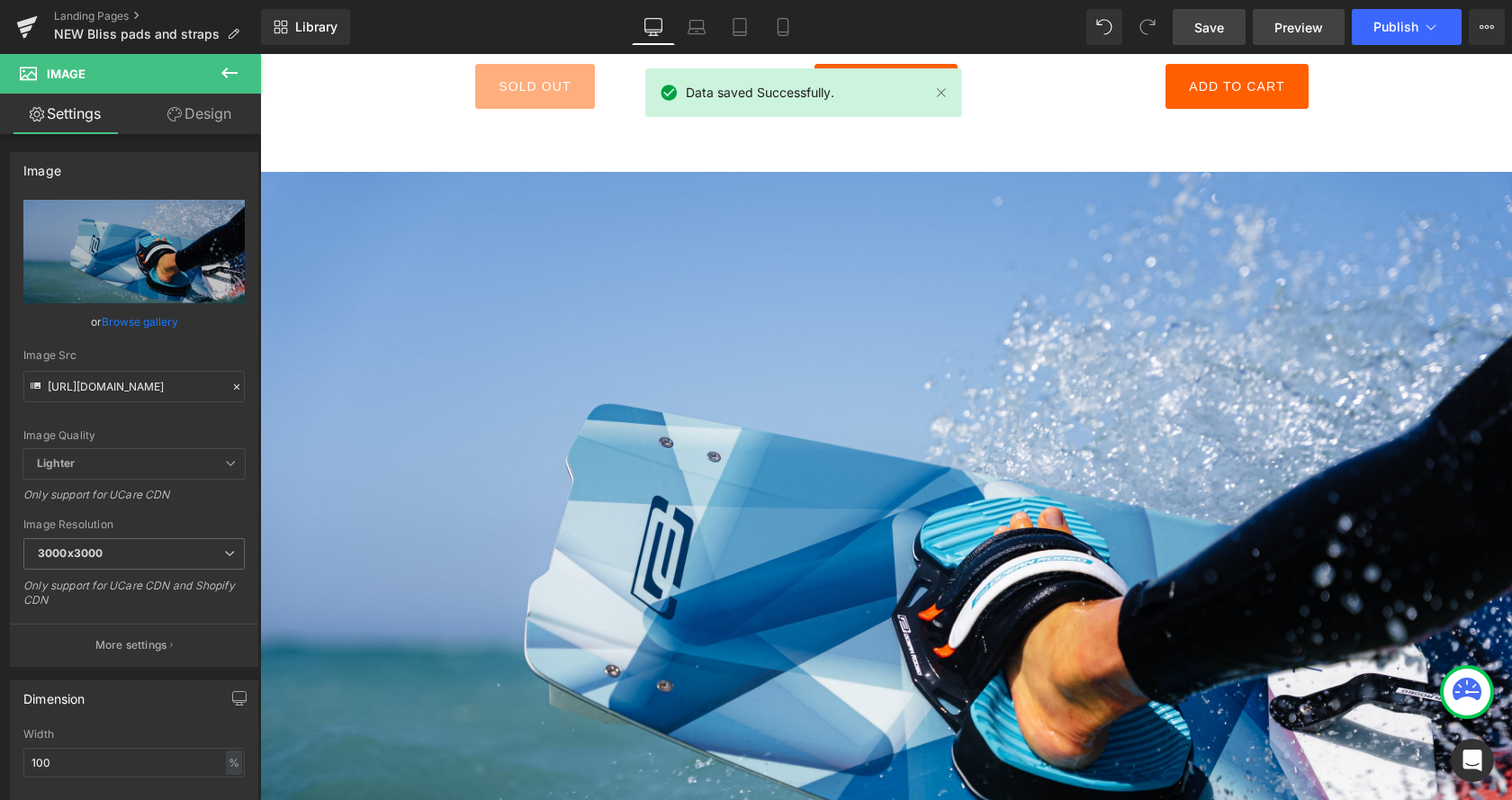
scroll to position [1653, 0]
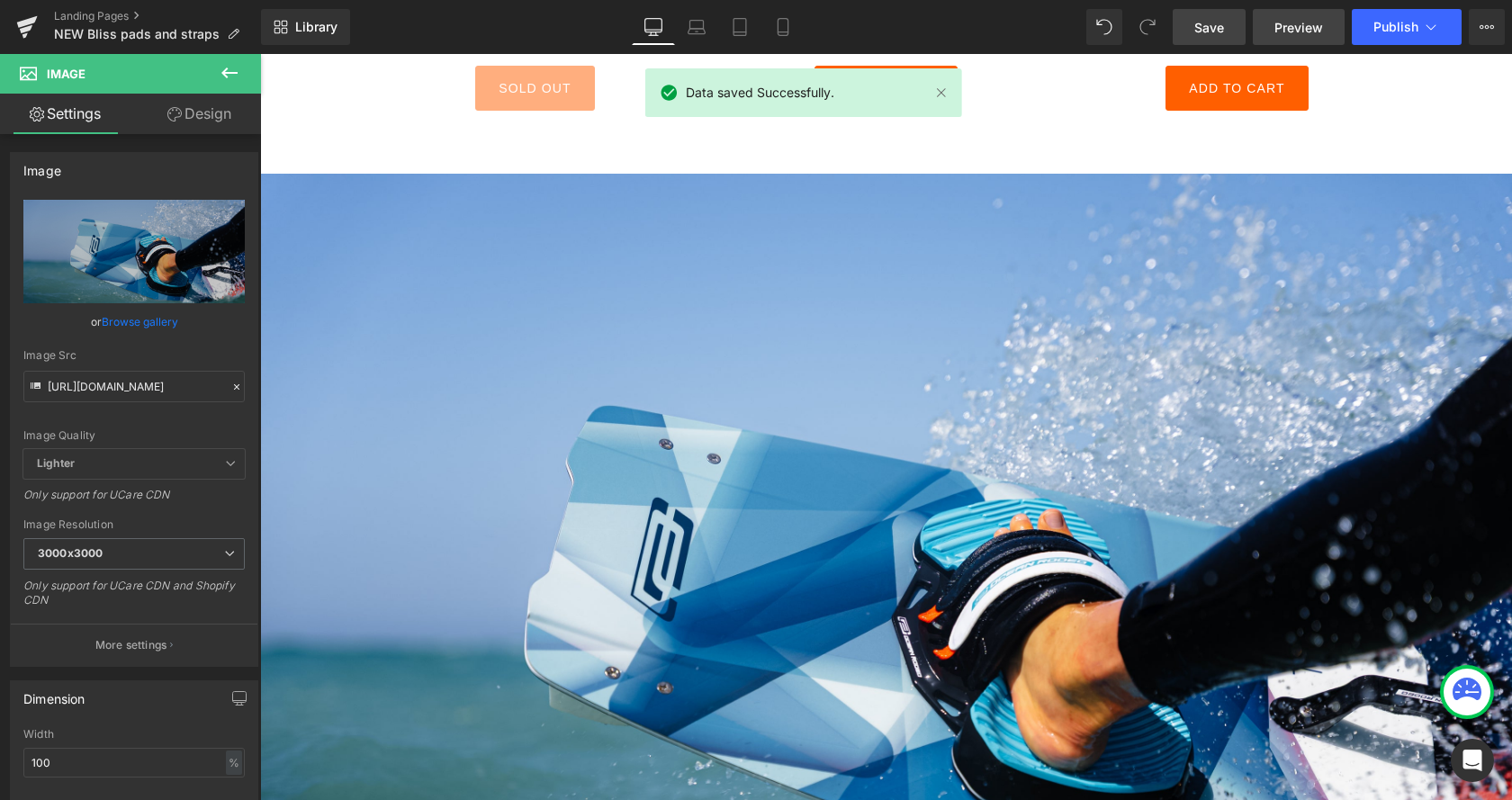
click at [1310, 14] on link "Preview" at bounding box center [1299, 27] width 92 height 36
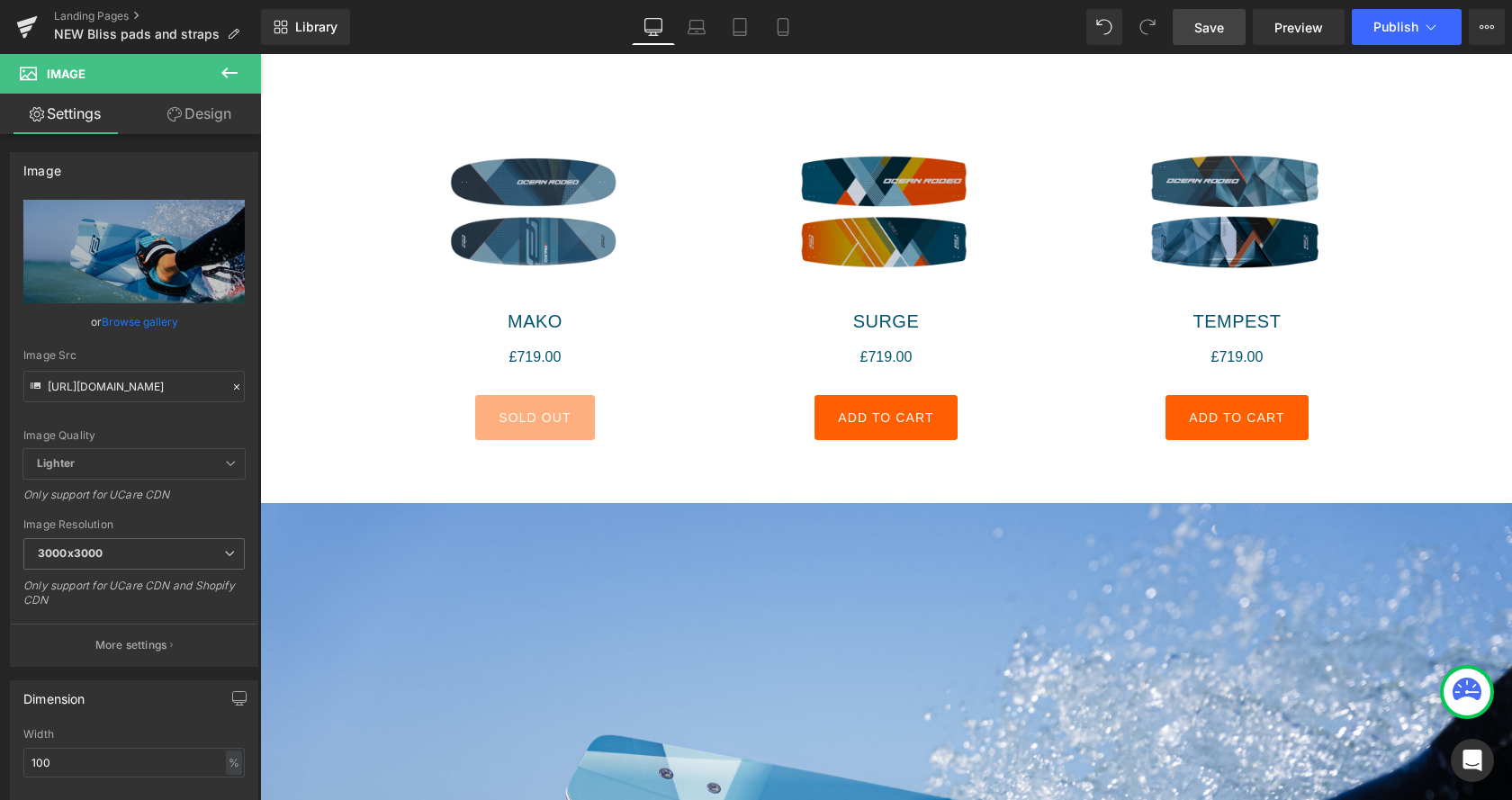
scroll to position [1285, 0]
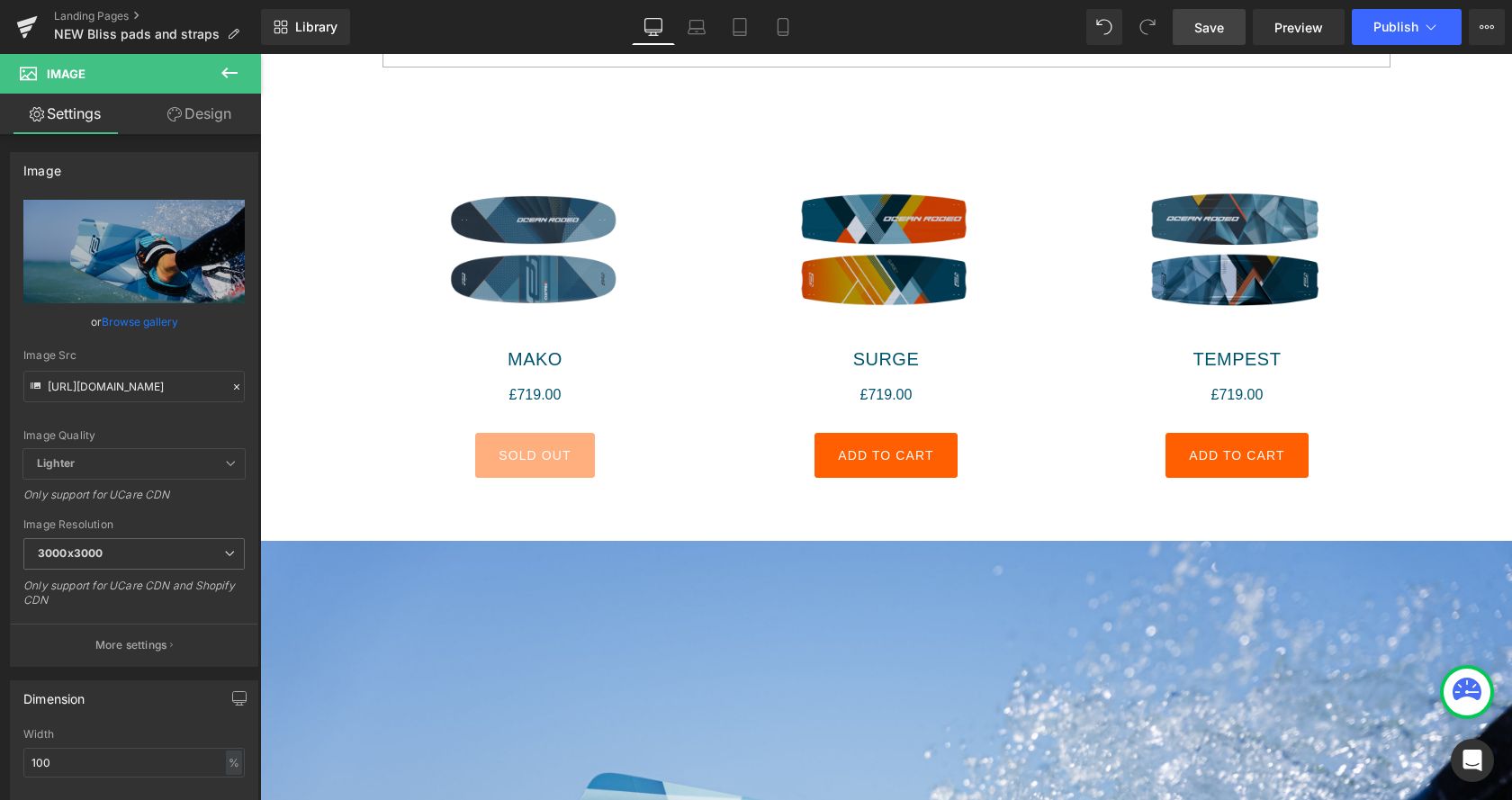
click at [1199, 19] on span "Save" at bounding box center [1209, 27] width 30 height 19
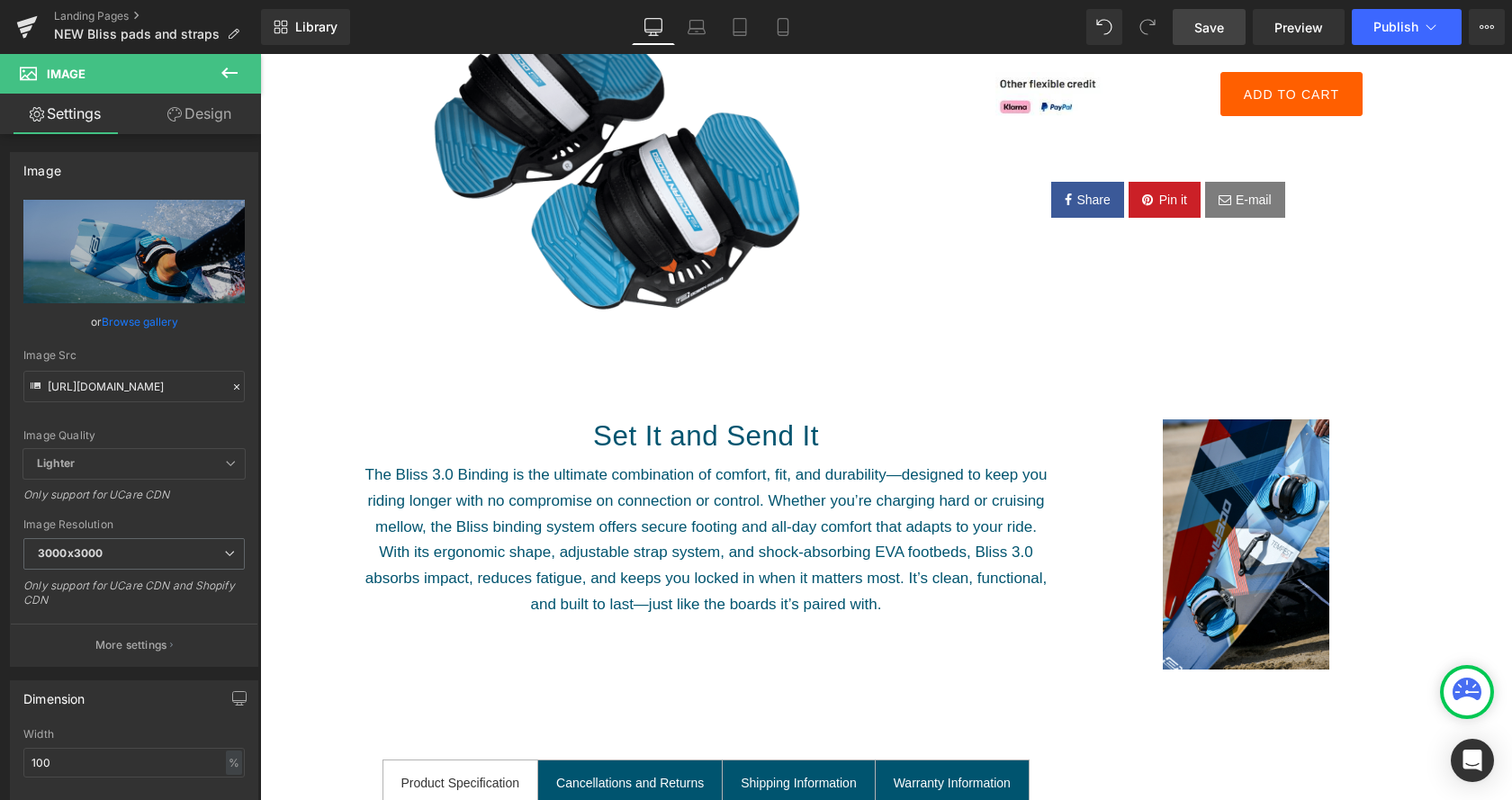
scroll to position [92, 0]
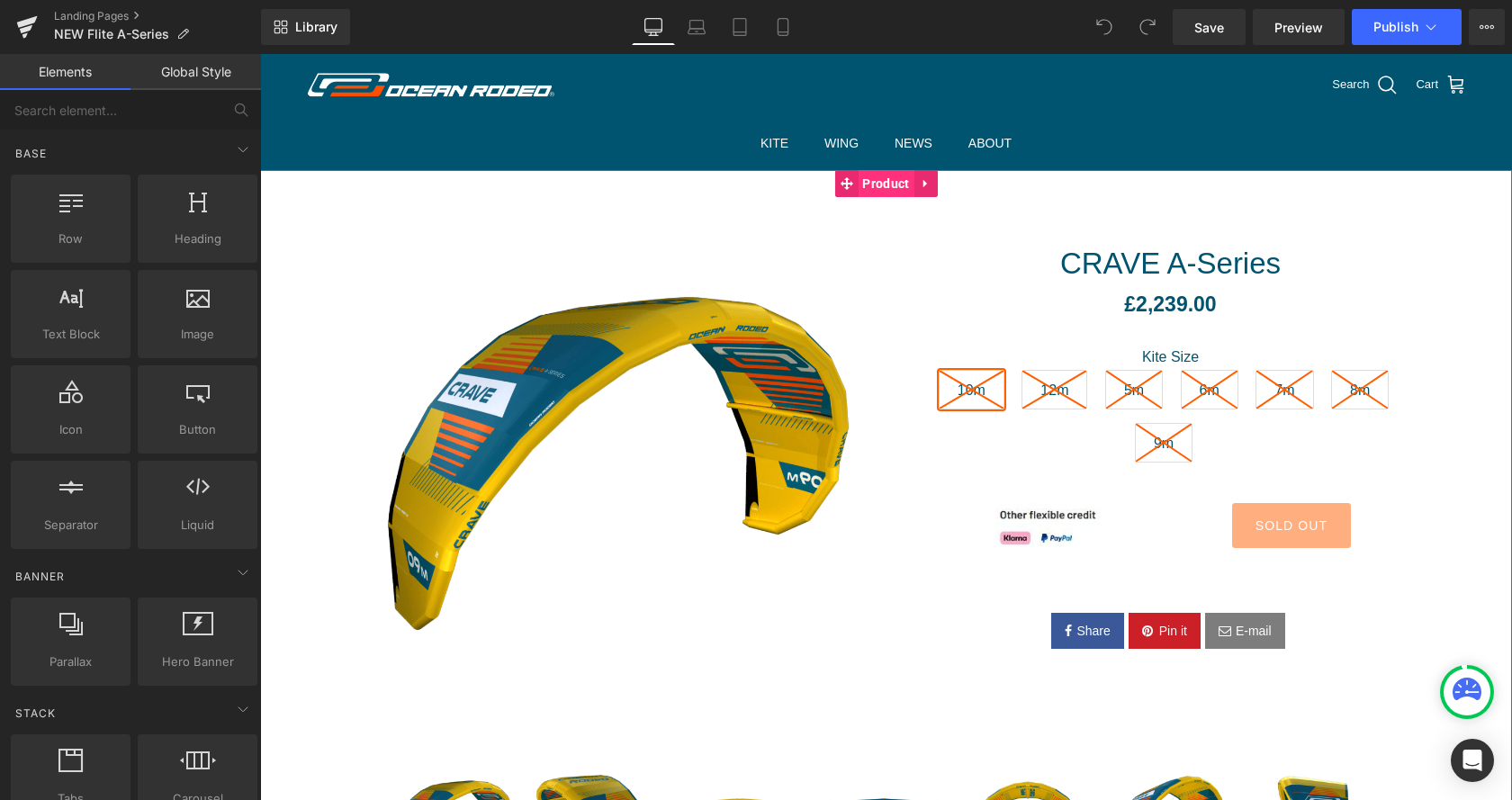
click at [880, 185] on span "Product" at bounding box center [886, 183] width 56 height 27
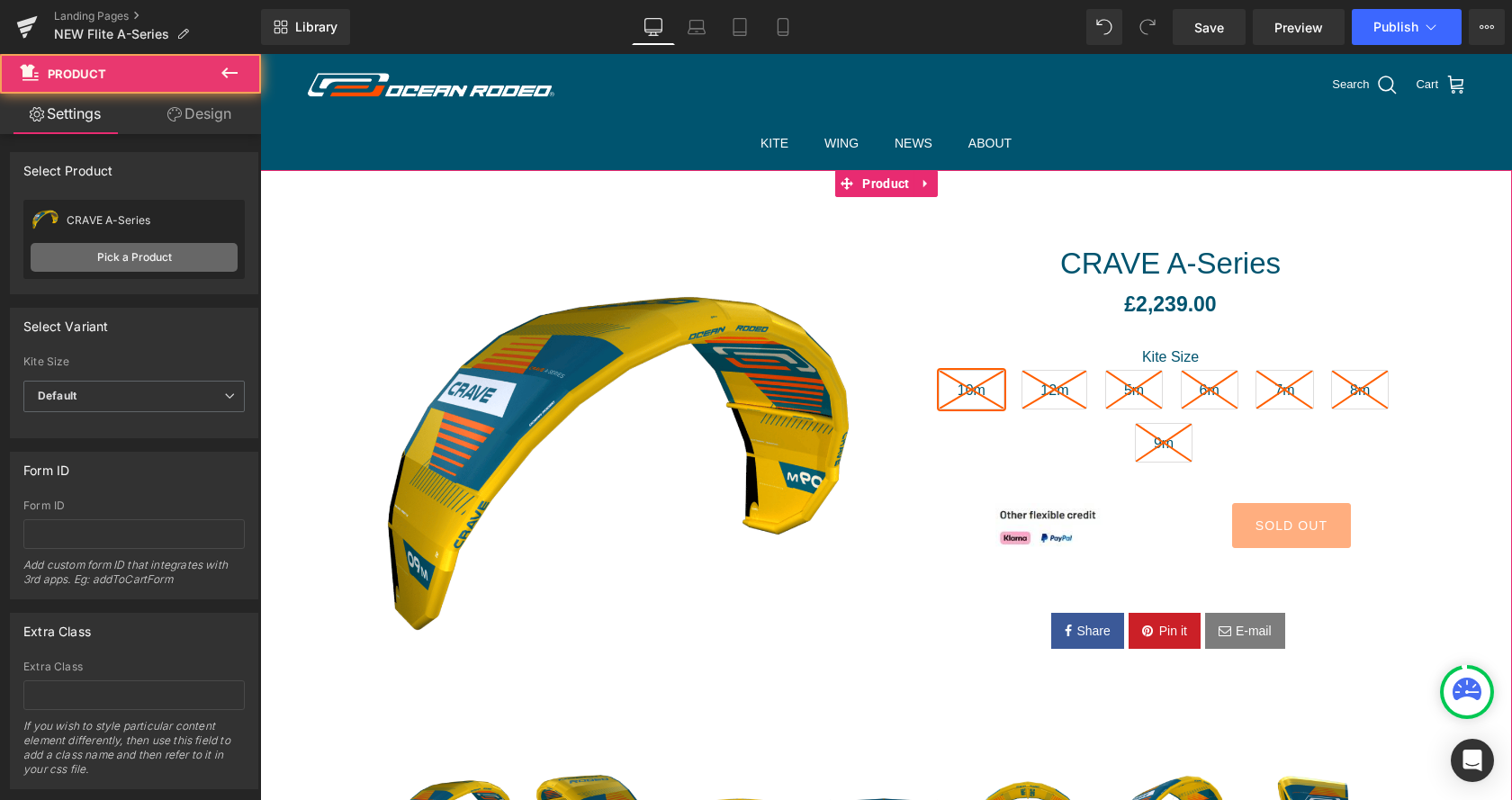
click at [135, 243] on link "Pick a Product" at bounding box center [134, 257] width 207 height 29
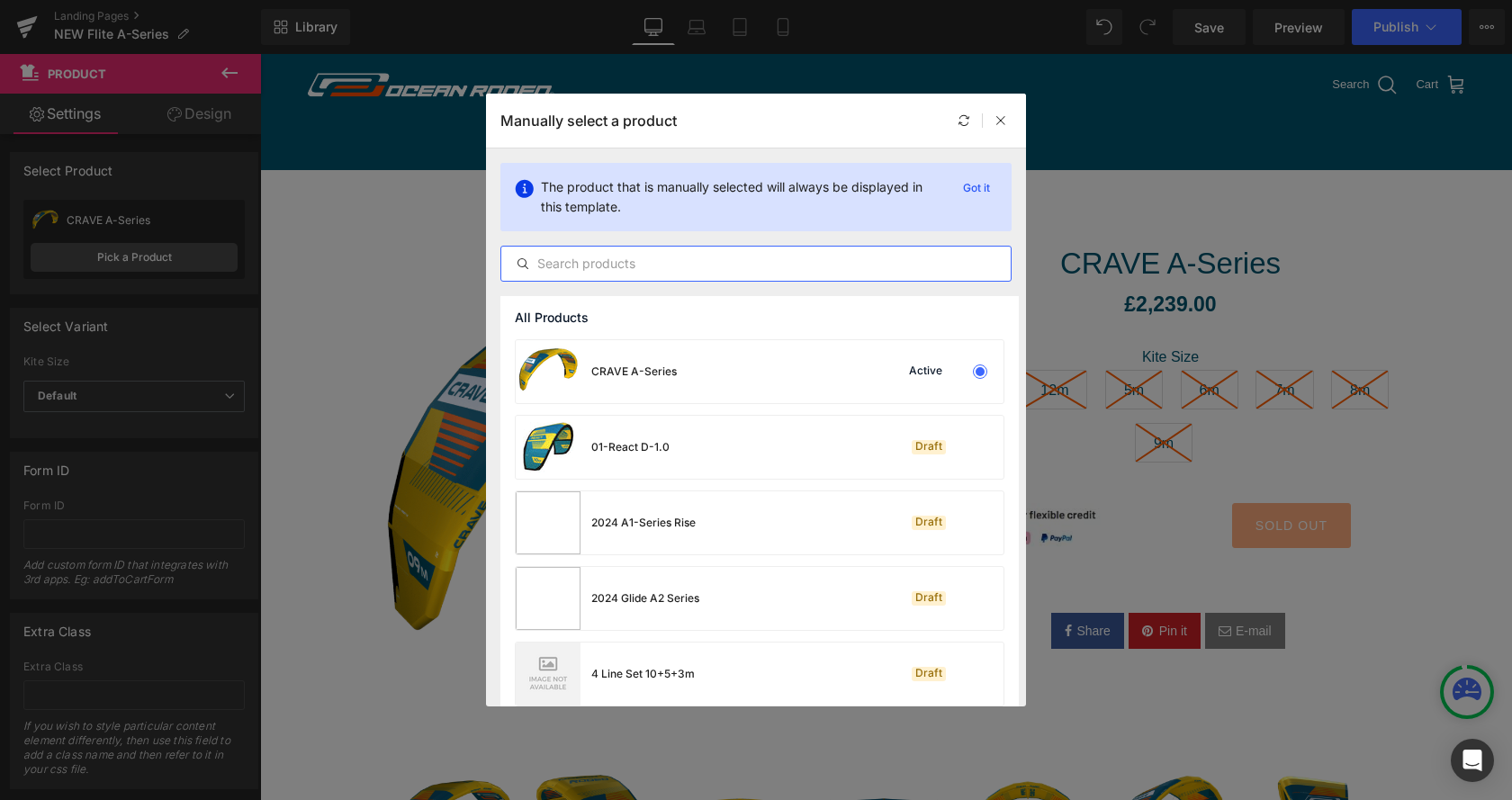
click at [692, 269] on input "text" at bounding box center [755, 264] width 509 height 22
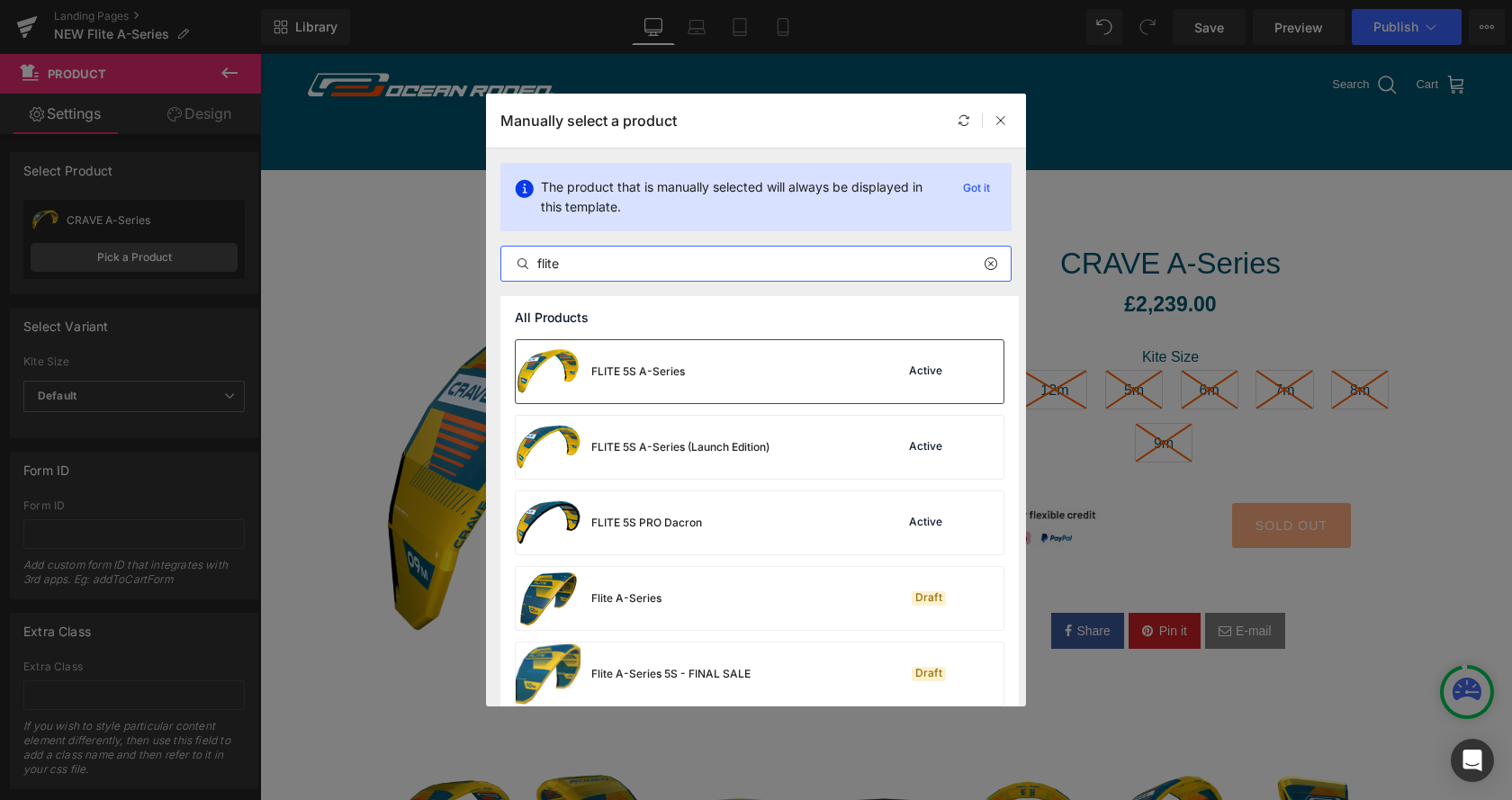
type input "flite"
click at [654, 379] on div "FLITE 5S A-Series" at bounding box center [638, 372] width 94 height 16
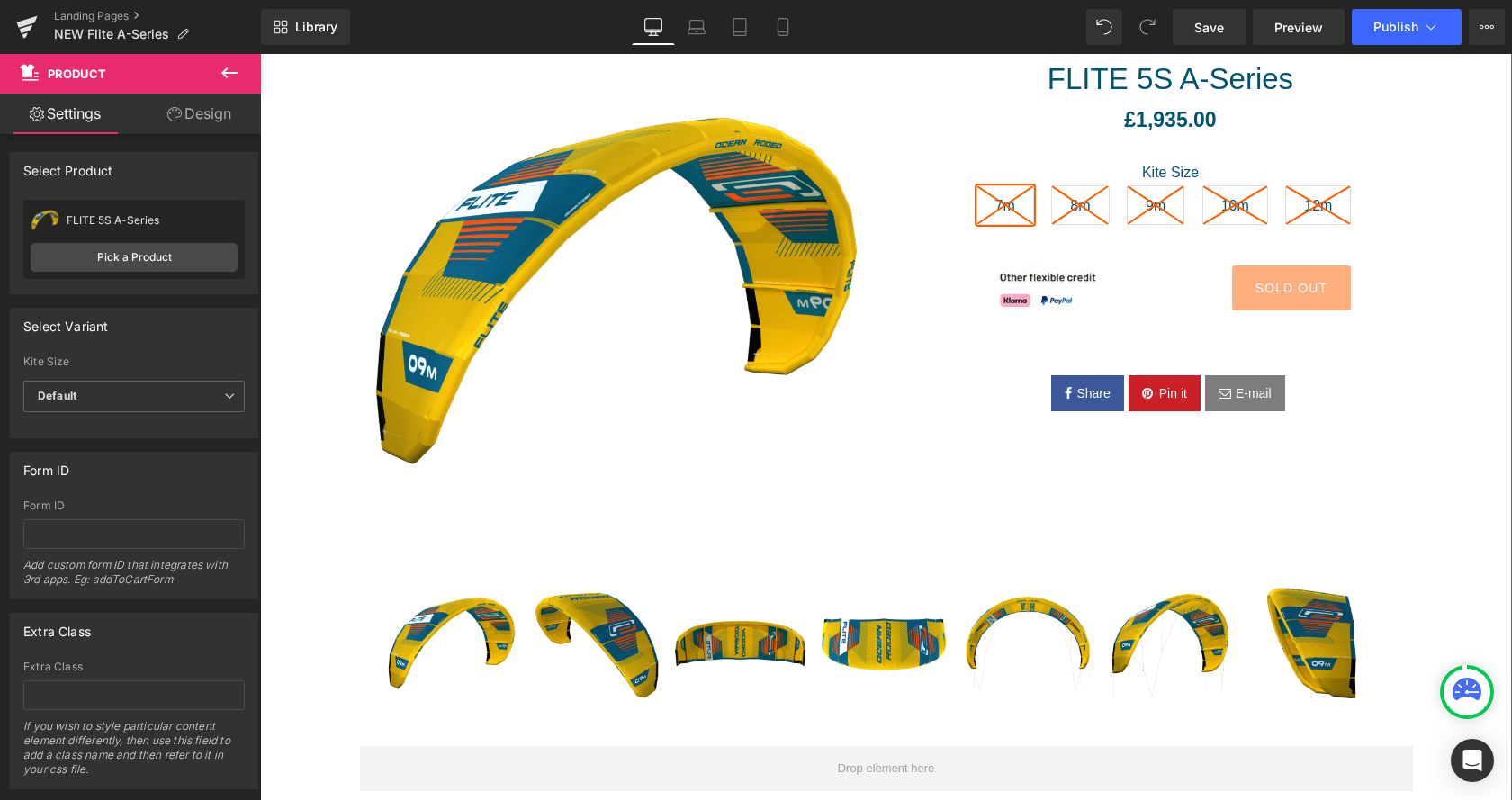
scroll to position [184, 0]
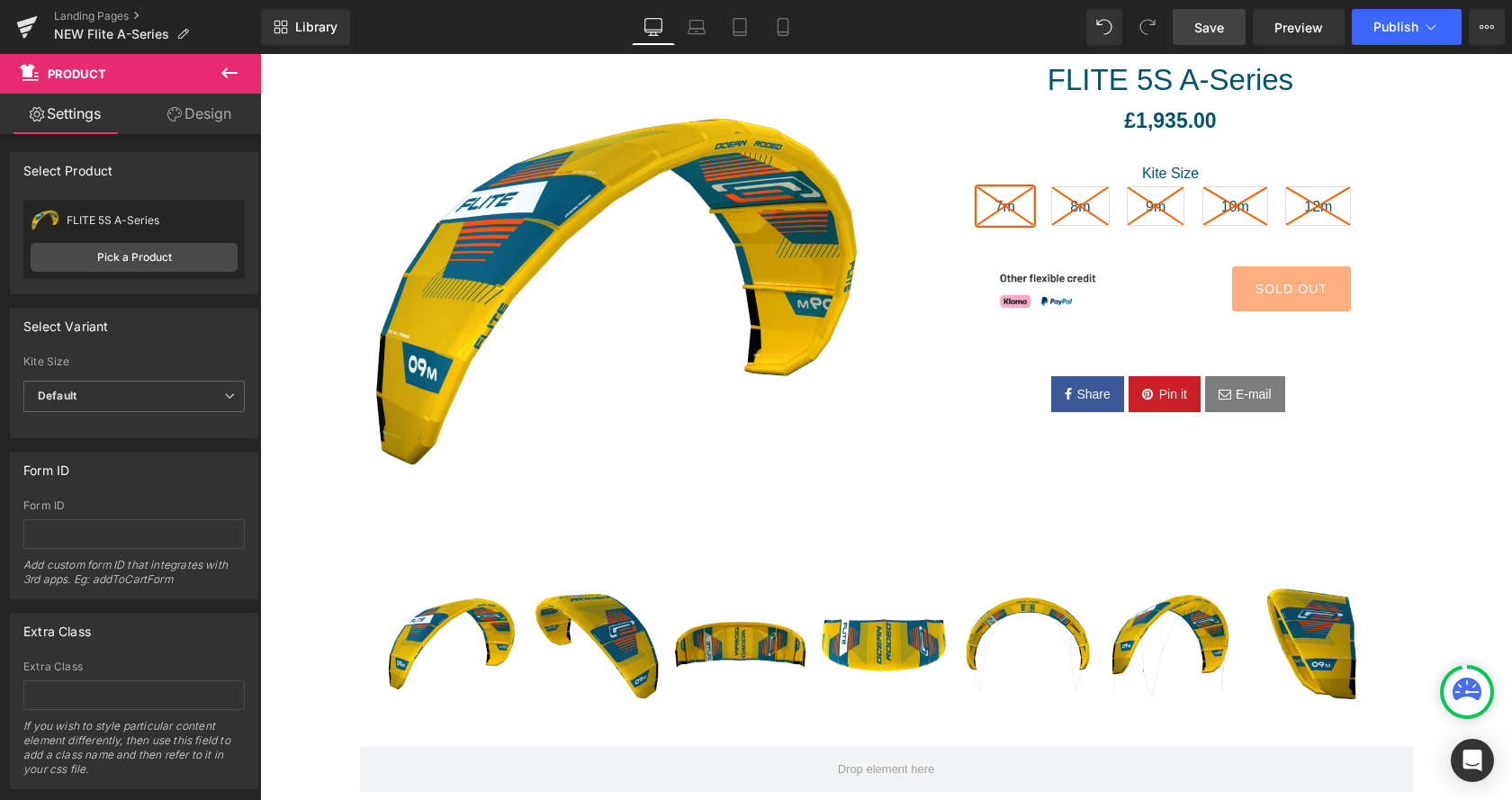
drag, startPoint x: 1216, startPoint y: 25, endPoint x: 437, endPoint y: 511, distance: 918.6
click at [1216, 25] on span "Save" at bounding box center [1209, 27] width 30 height 19
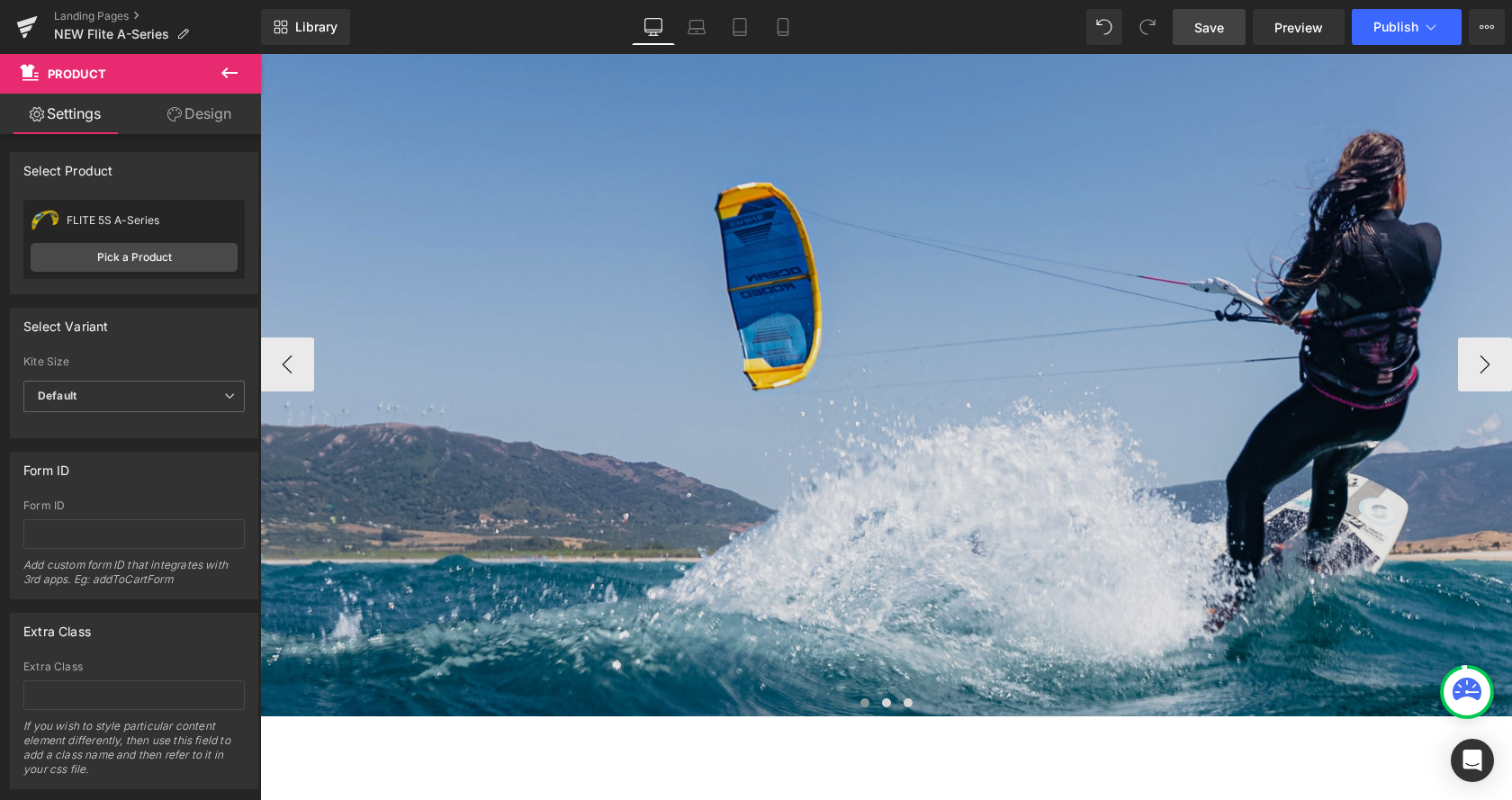
scroll to position [2479, 0]
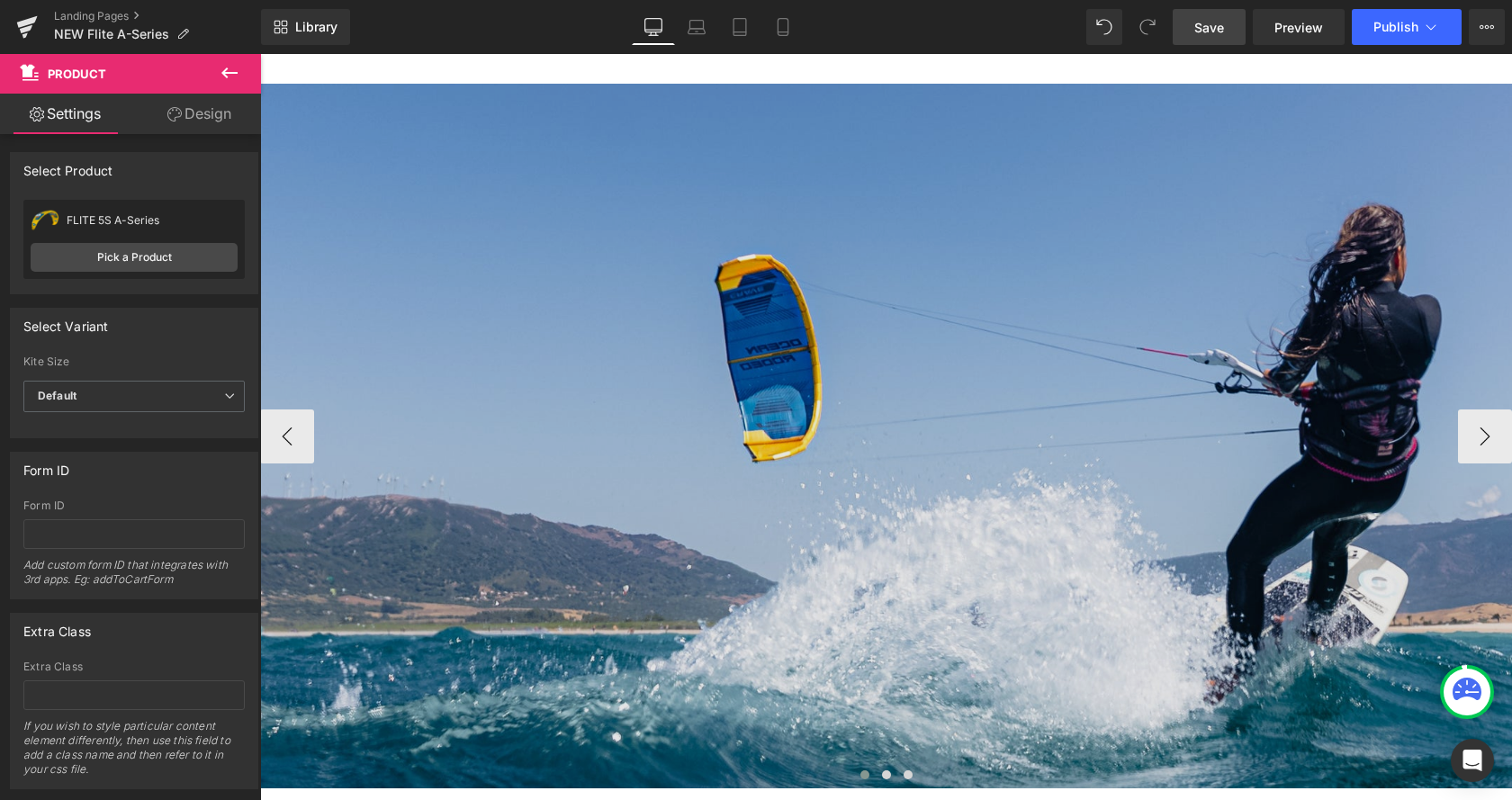
click at [737, 376] on img at bounding box center [886, 436] width 1252 height 705
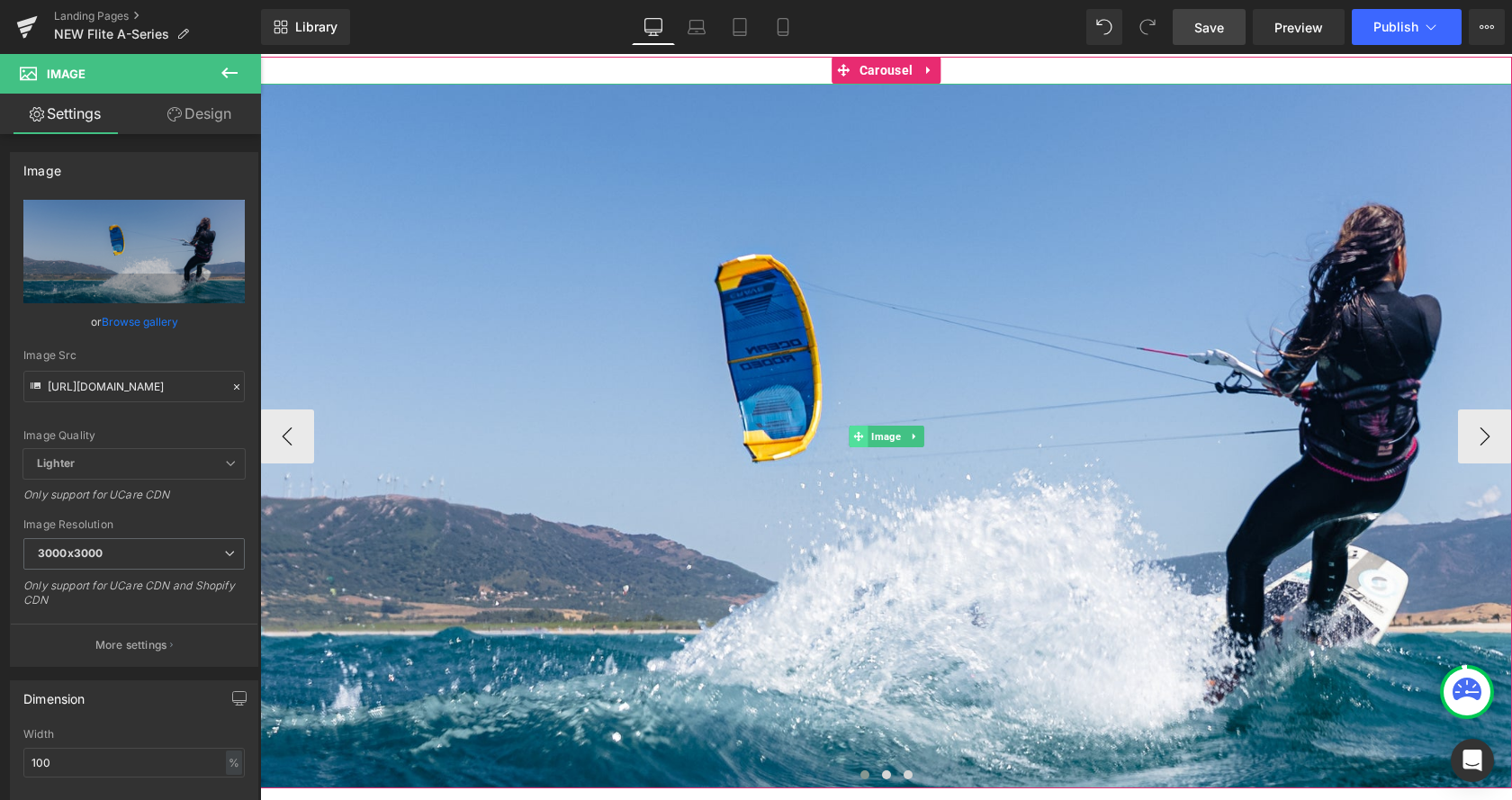
click at [867, 433] on span at bounding box center [858, 437] width 19 height 22
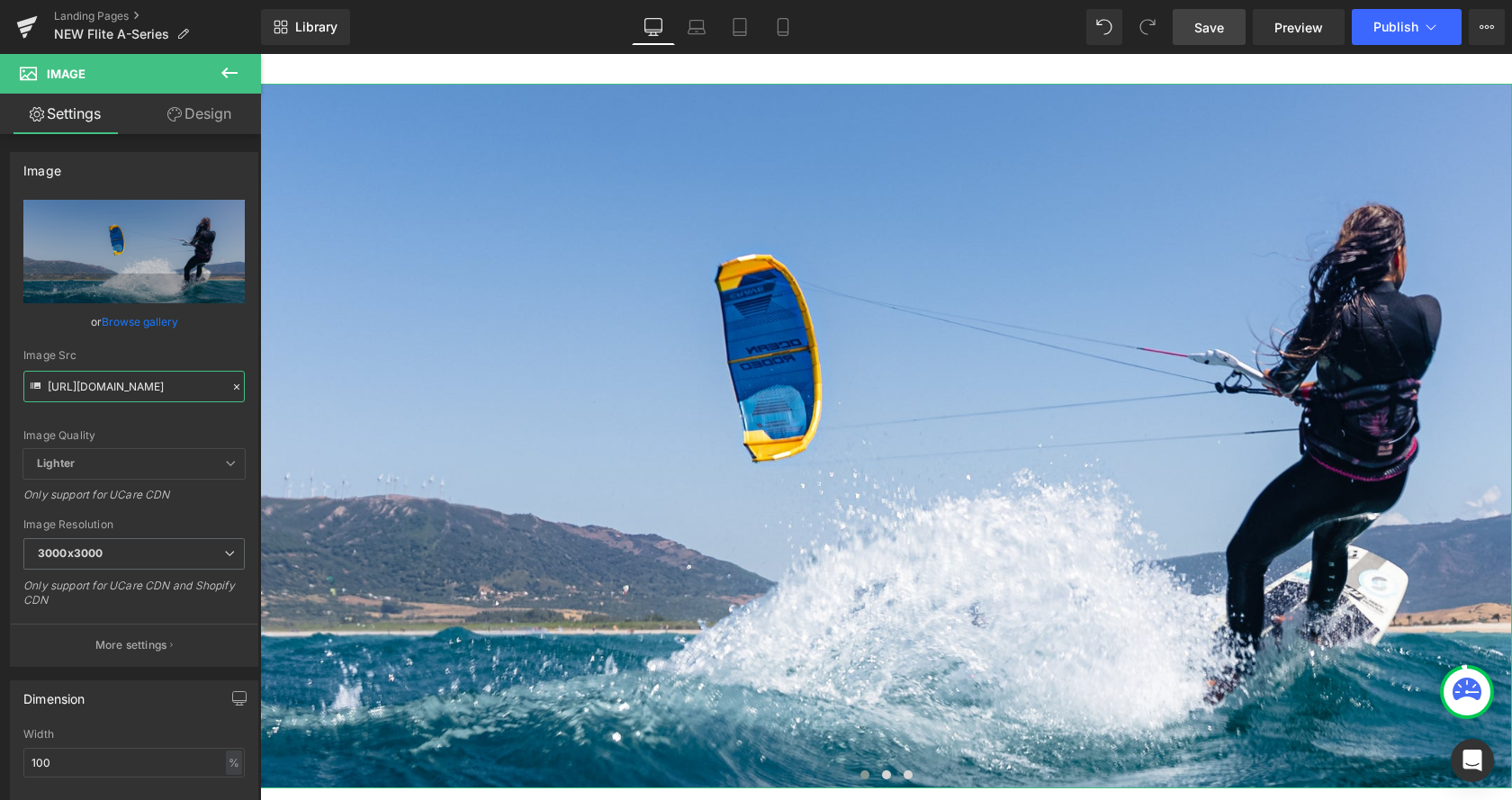
click at [122, 379] on input "[URL][DOMAIN_NAME]" at bounding box center [133, 387] width 221 height 32
click at [122, 379] on input "https://cdn.shopify.com/s/files/1/0412/5451/8938/files/OR_Rio_Jara_Crave-59_300…" at bounding box center [133, 387] width 221 height 32
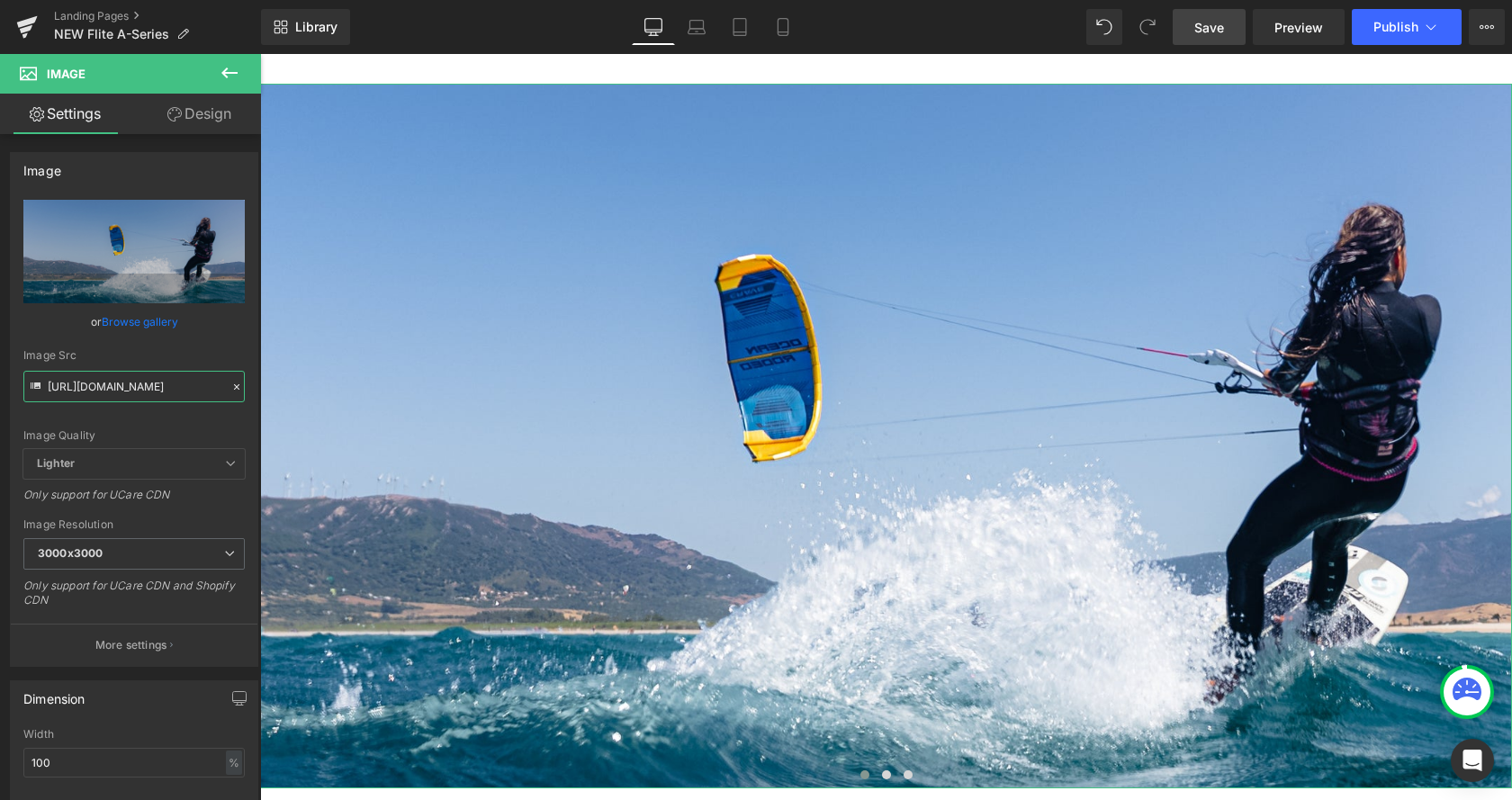
scroll to position [0, 278]
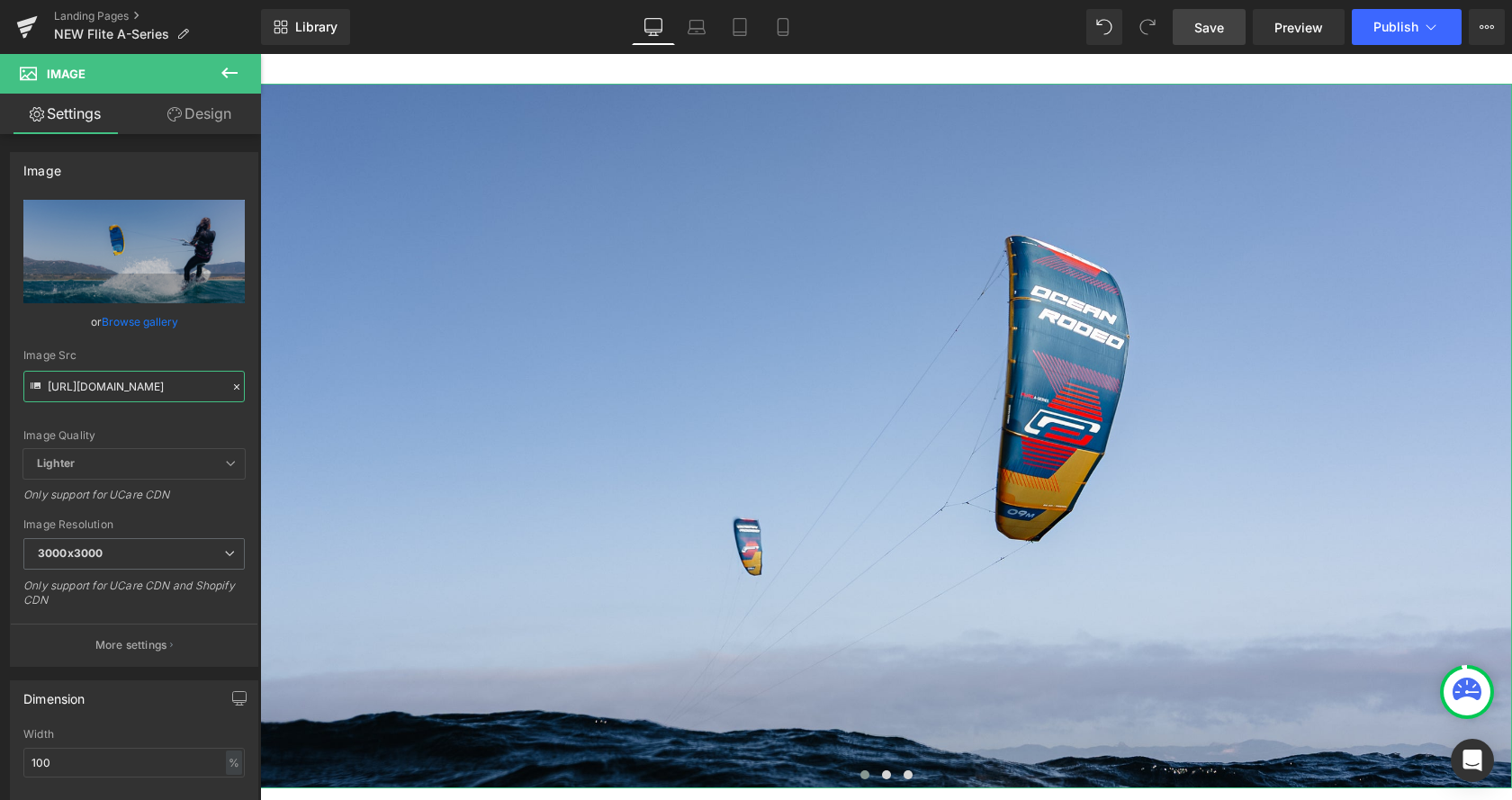
type input "https://cdn.shopify.com/s/files/1/0412/5451/8938/files/DSC02839-2.jpg?v=1760435…"
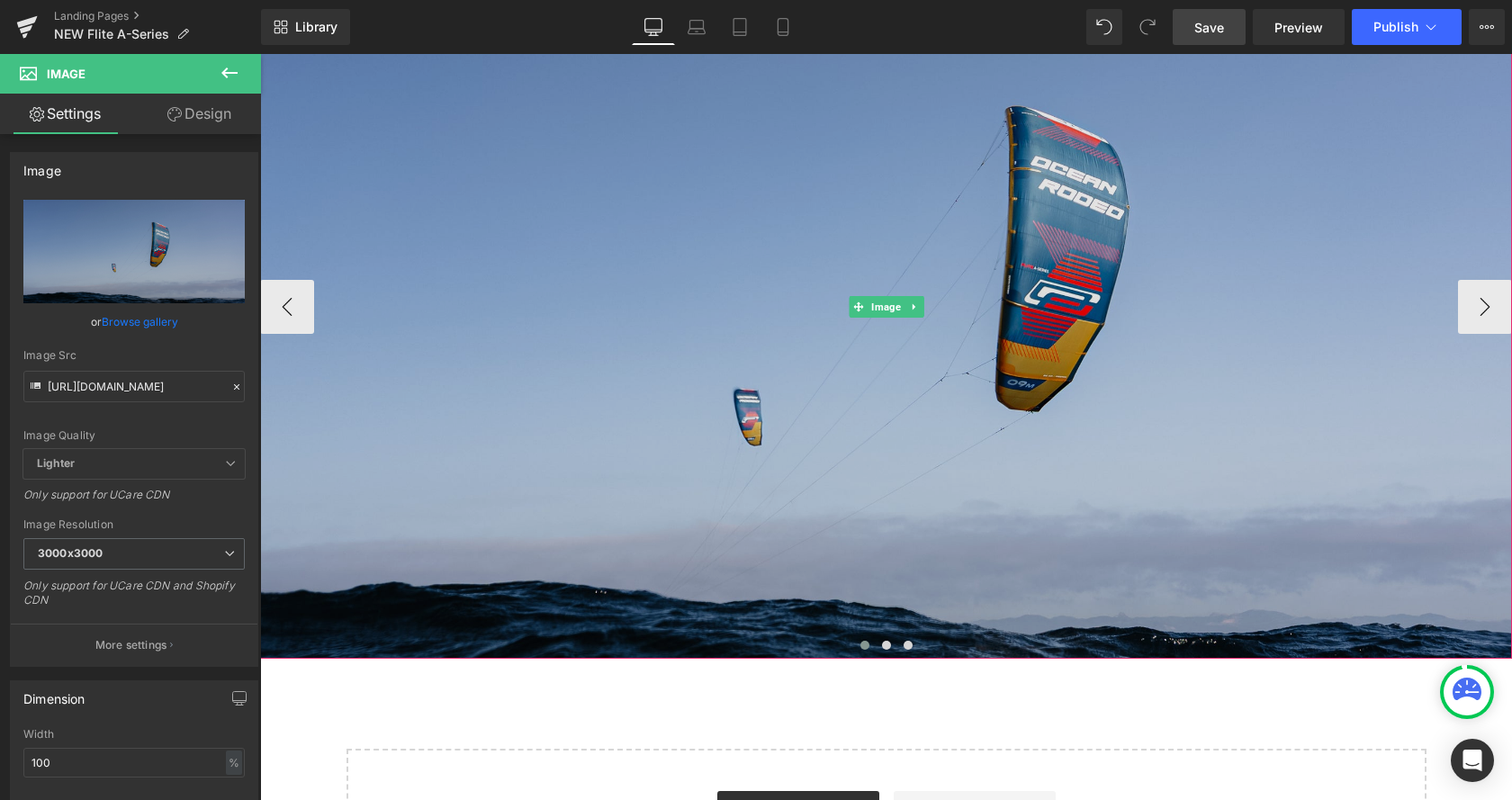
scroll to position [2571, 0]
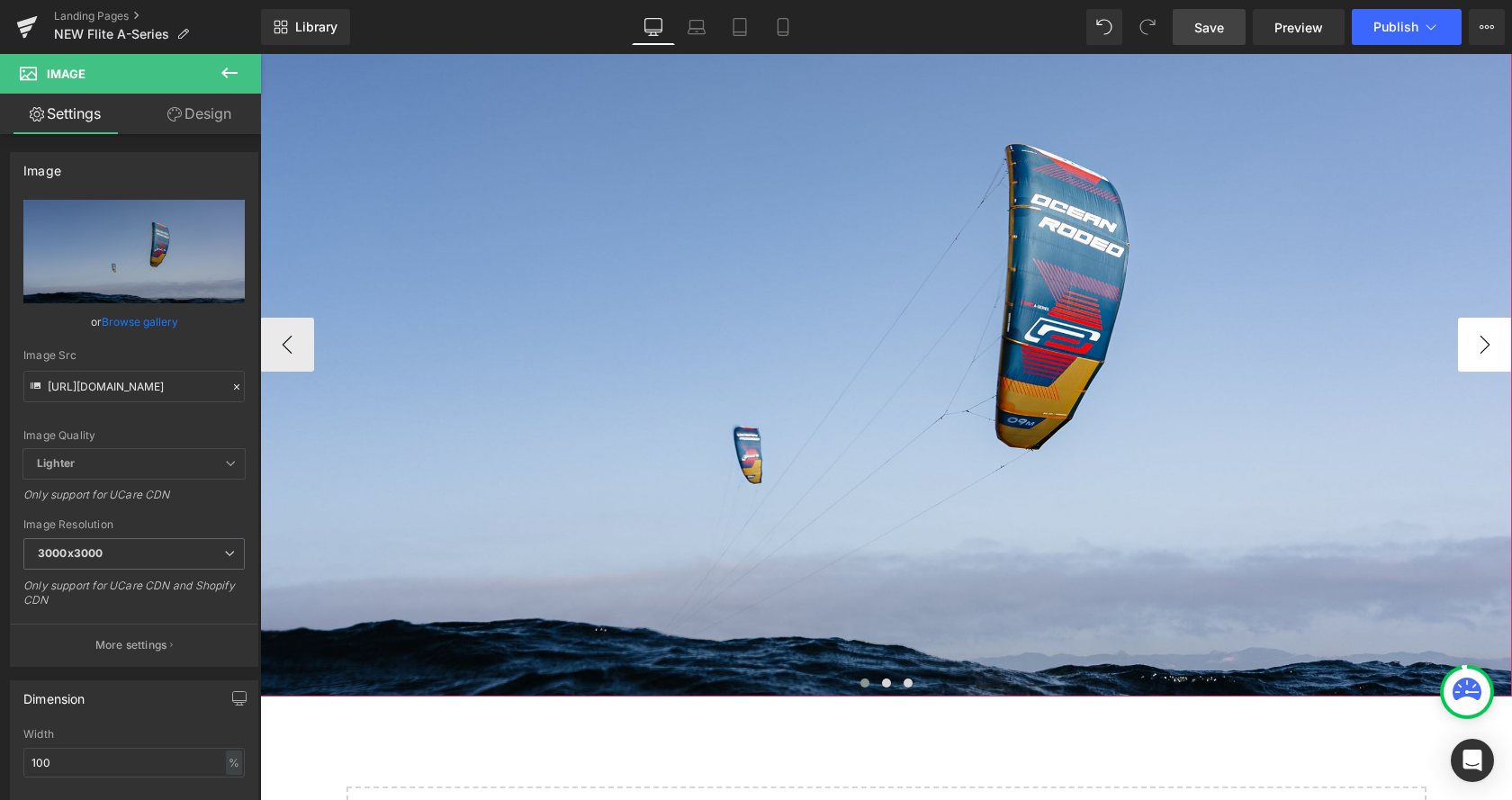
click at [1479, 350] on button "›" at bounding box center [1485, 345] width 54 height 54
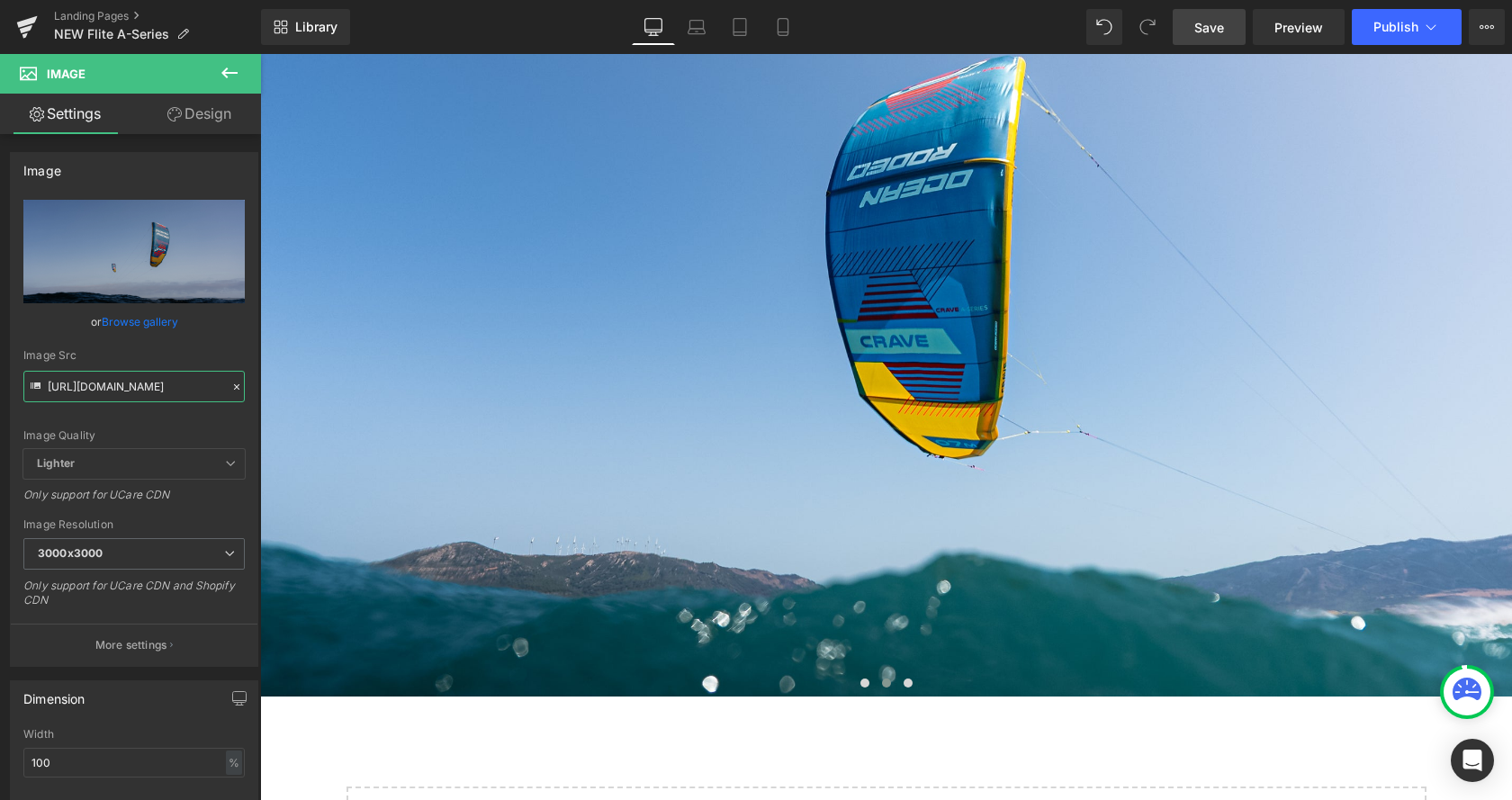
click at [141, 381] on input "https://cdn.shopify.com/s/files/1/0412/5451/8938/files/DSC02839-2.jpg?v=1760435…" at bounding box center [133, 387] width 221 height 32
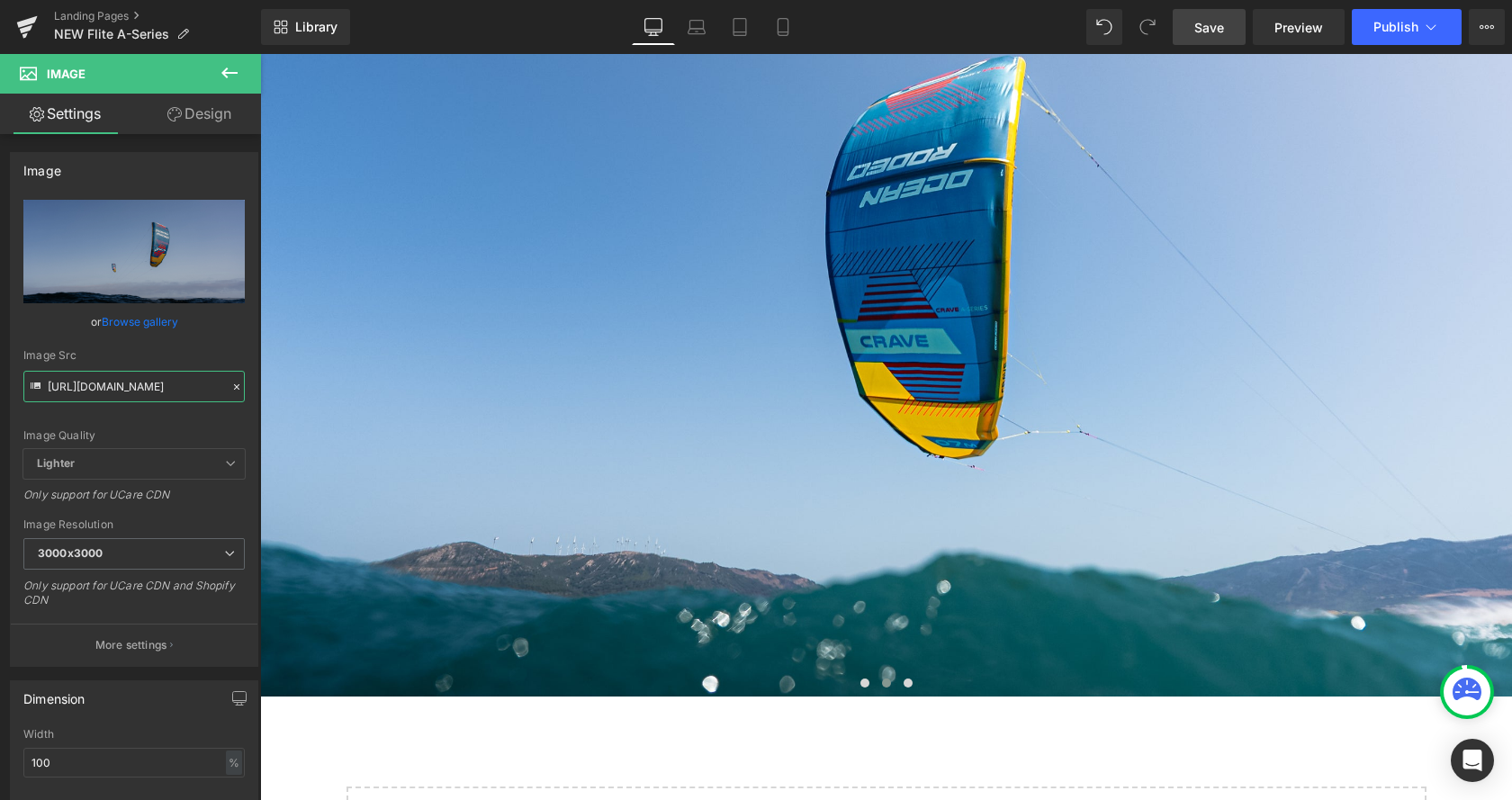
scroll to position [0, 266]
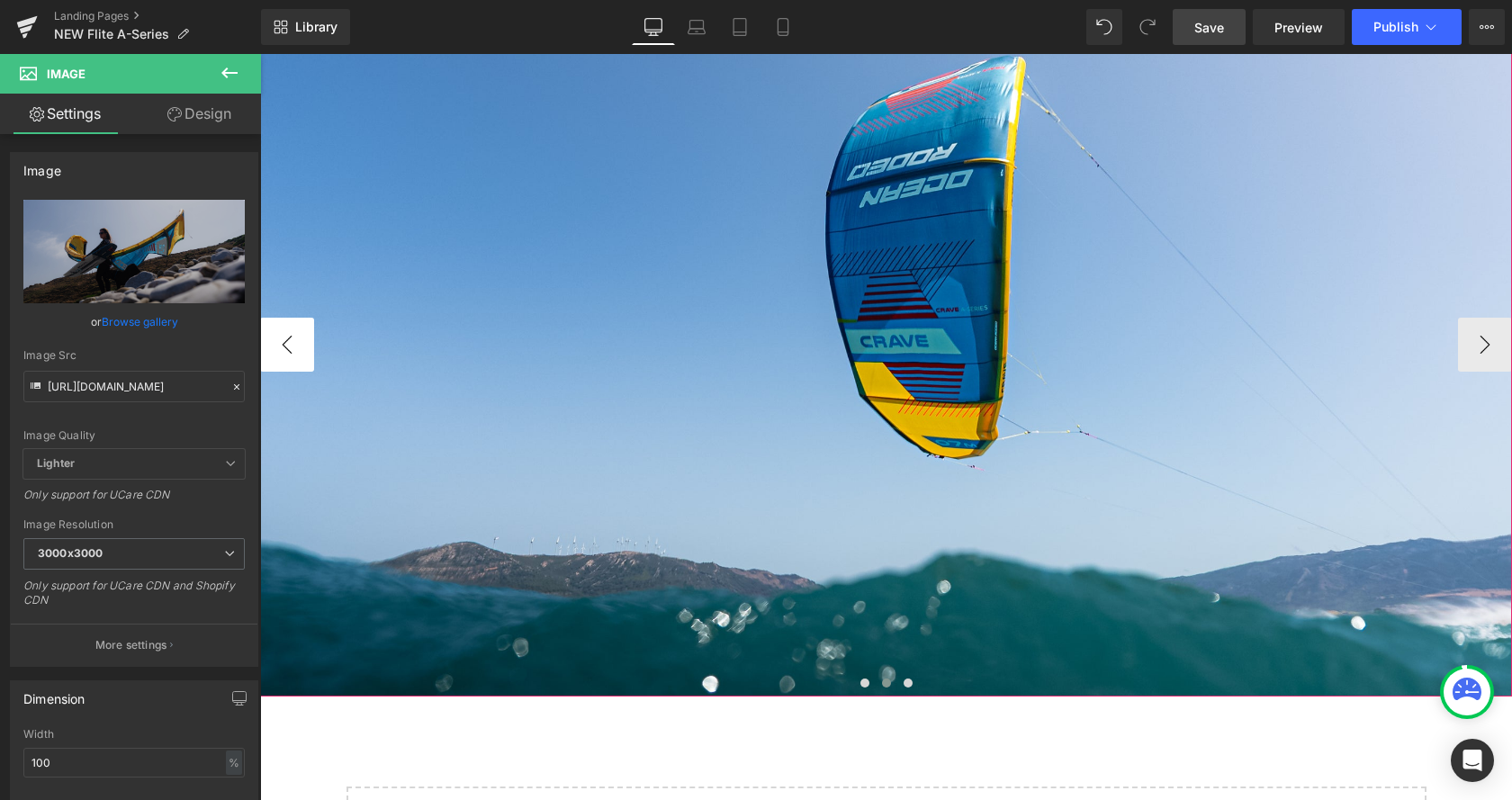
click at [300, 351] on button "‹" at bounding box center [287, 345] width 54 height 54
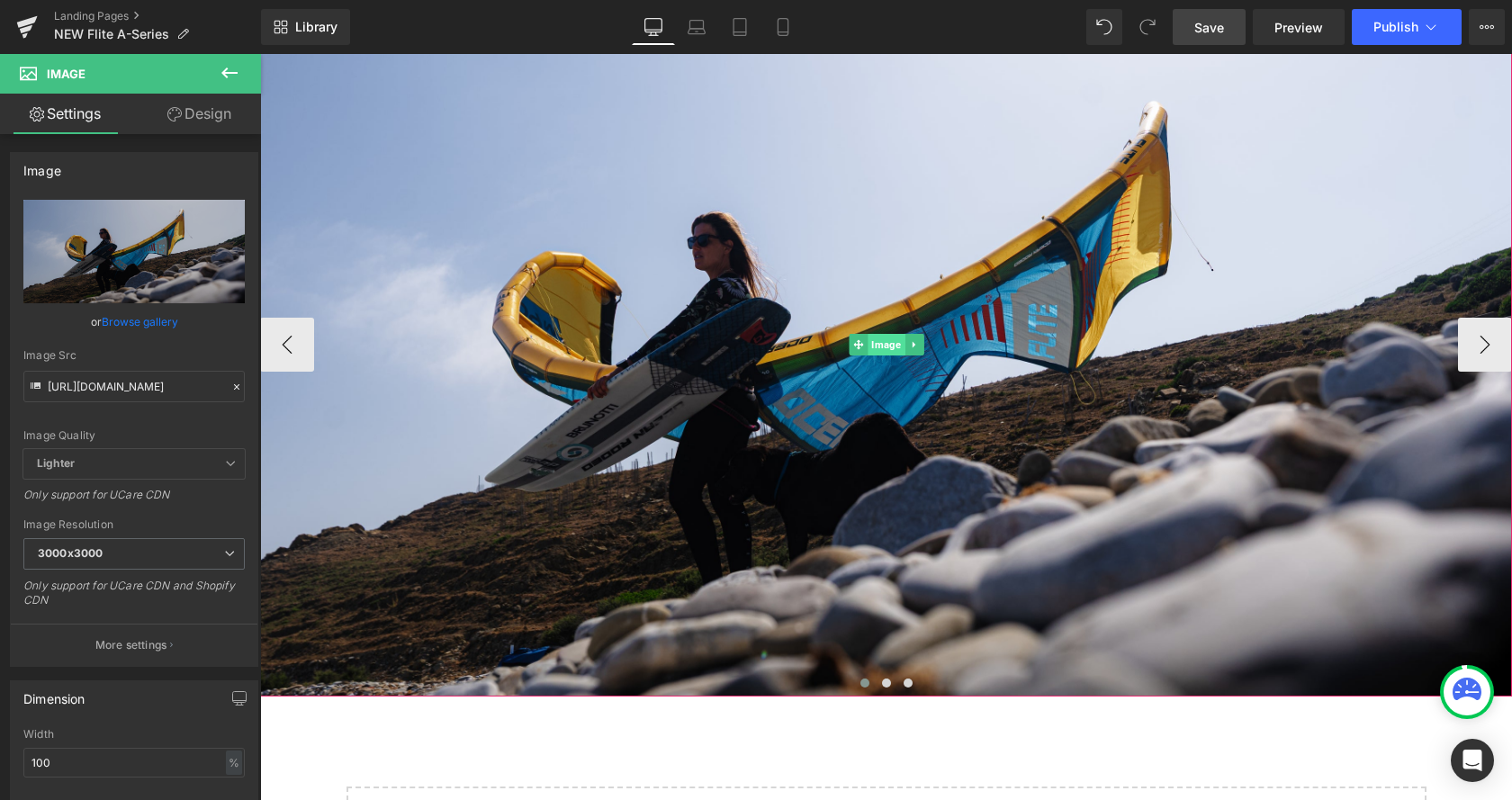
click at [886, 336] on span "Image" at bounding box center [886, 345] width 37 height 22
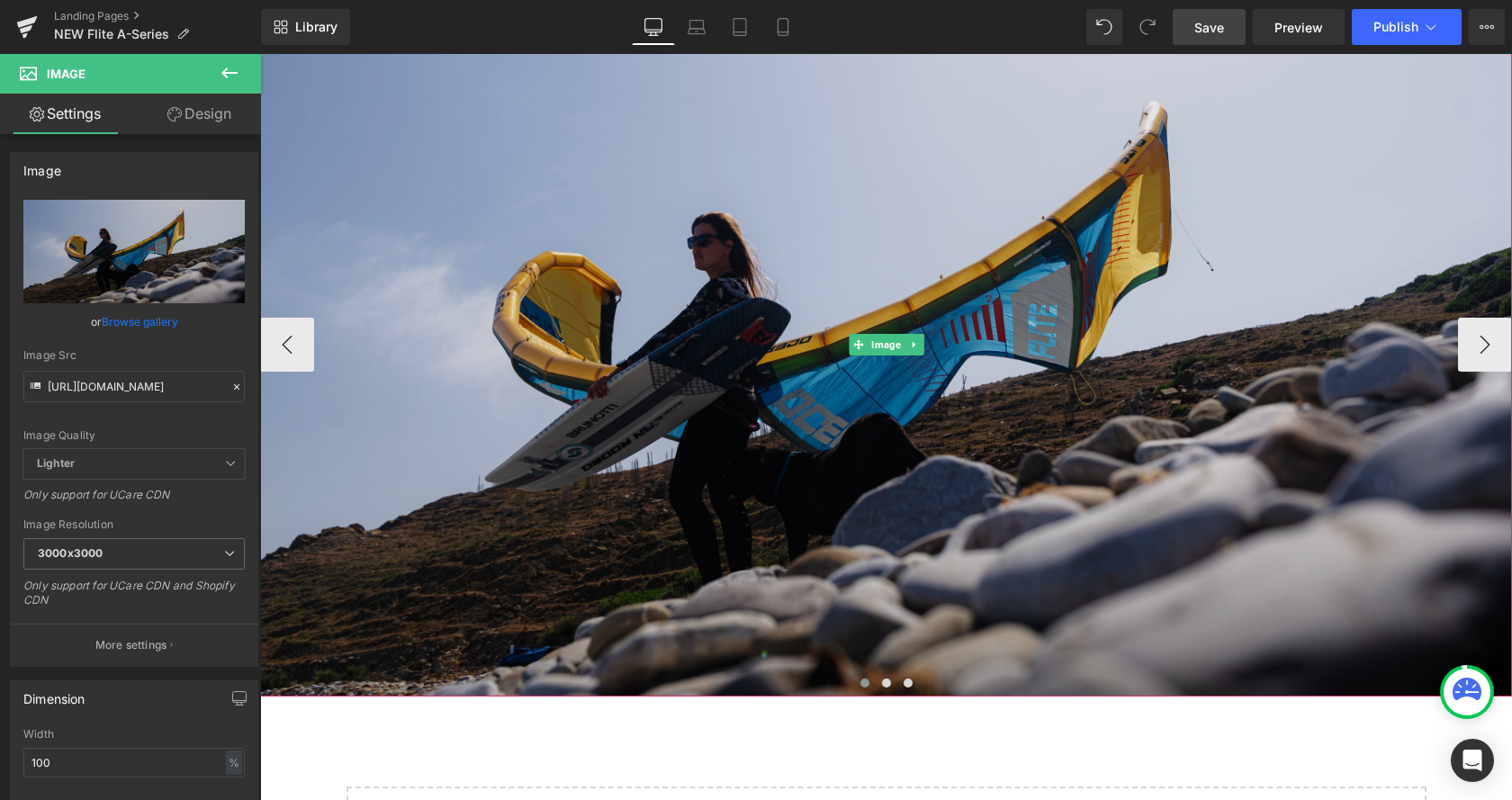
click at [797, 336] on img at bounding box center [886, 344] width 1252 height 705
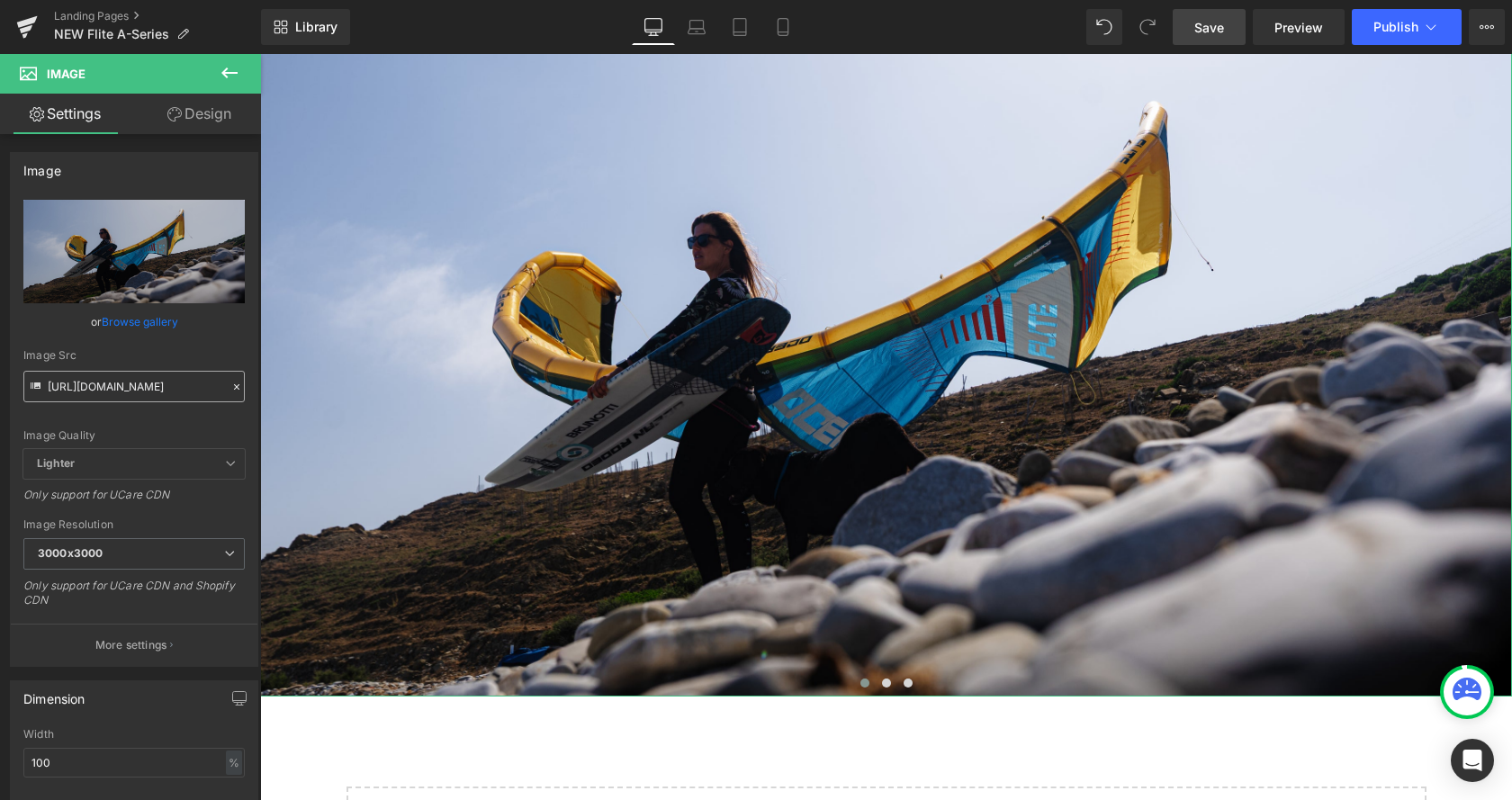
click at [151, 385] on input "https://cdn.shopify.com/s/files/1/0412/5451/8938/files/DSC08073_3000x3000.jpg?v…" at bounding box center [133, 387] width 221 height 32
type input "https://cdn.shopify.com/s/files/1/0412/5451/8938/files/DSC02839-2_3000x3000.jpg…"
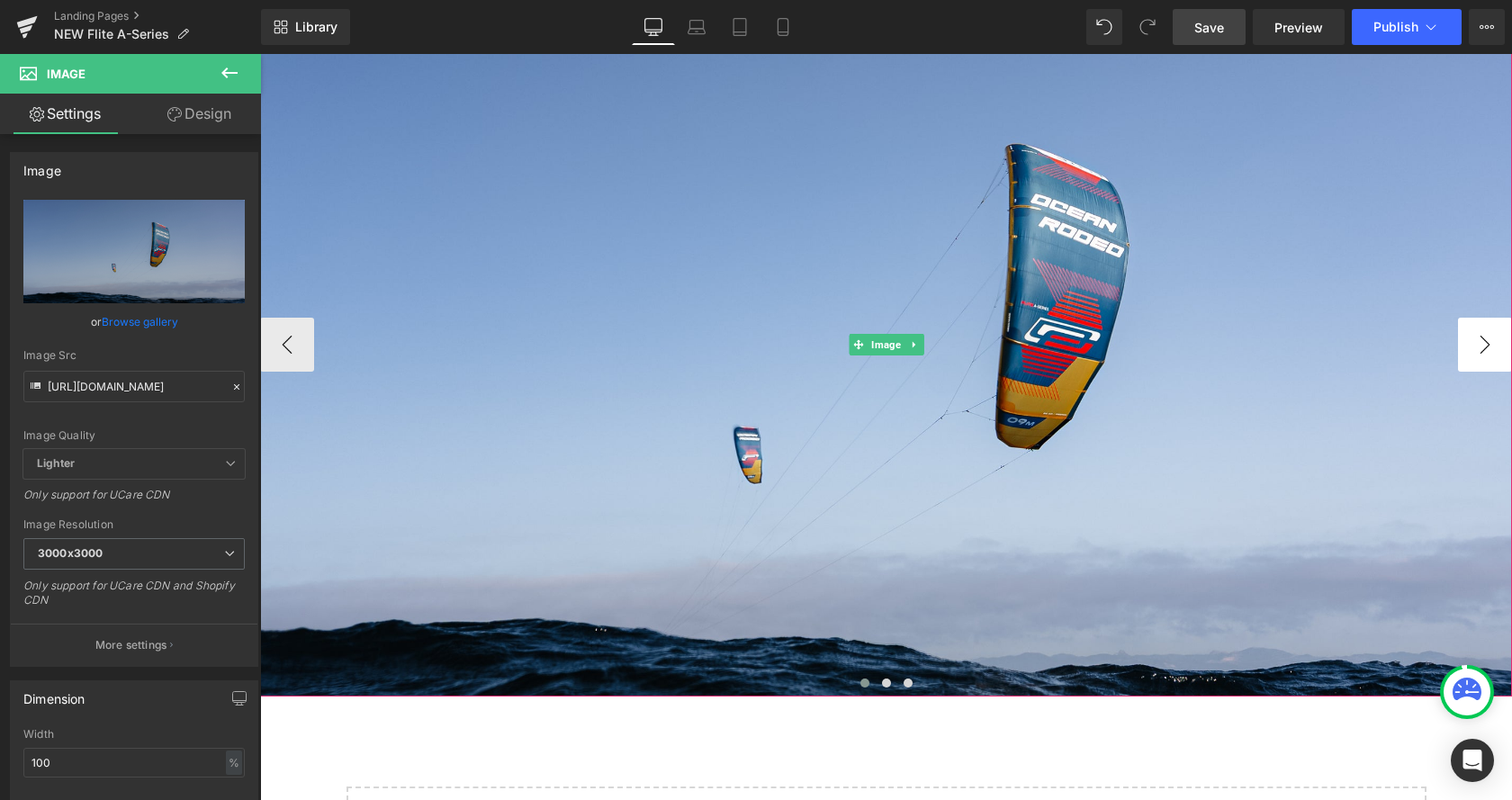
click at [1475, 340] on button "›" at bounding box center [1485, 345] width 54 height 54
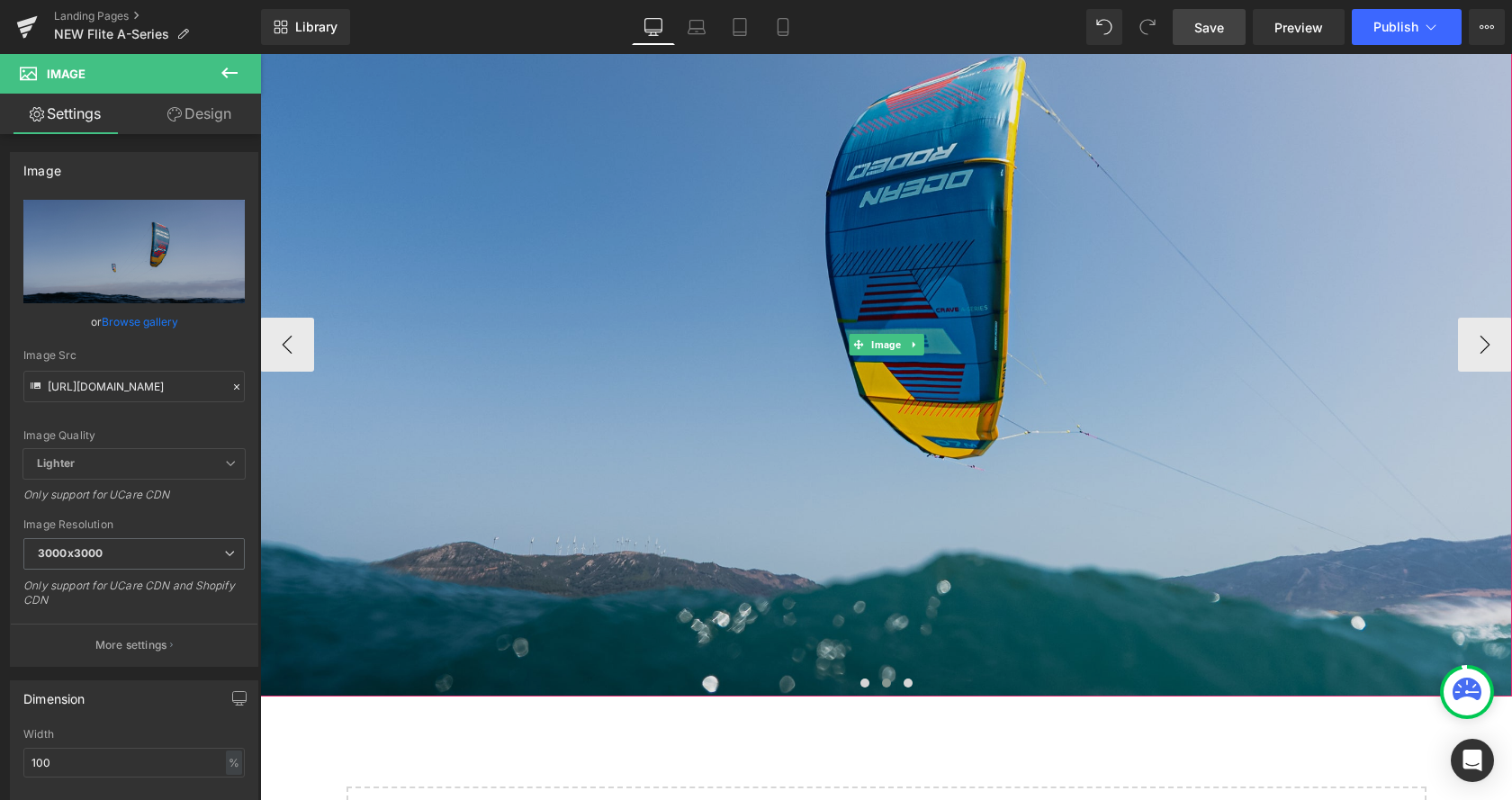
click at [786, 314] on img at bounding box center [886, 344] width 1252 height 705
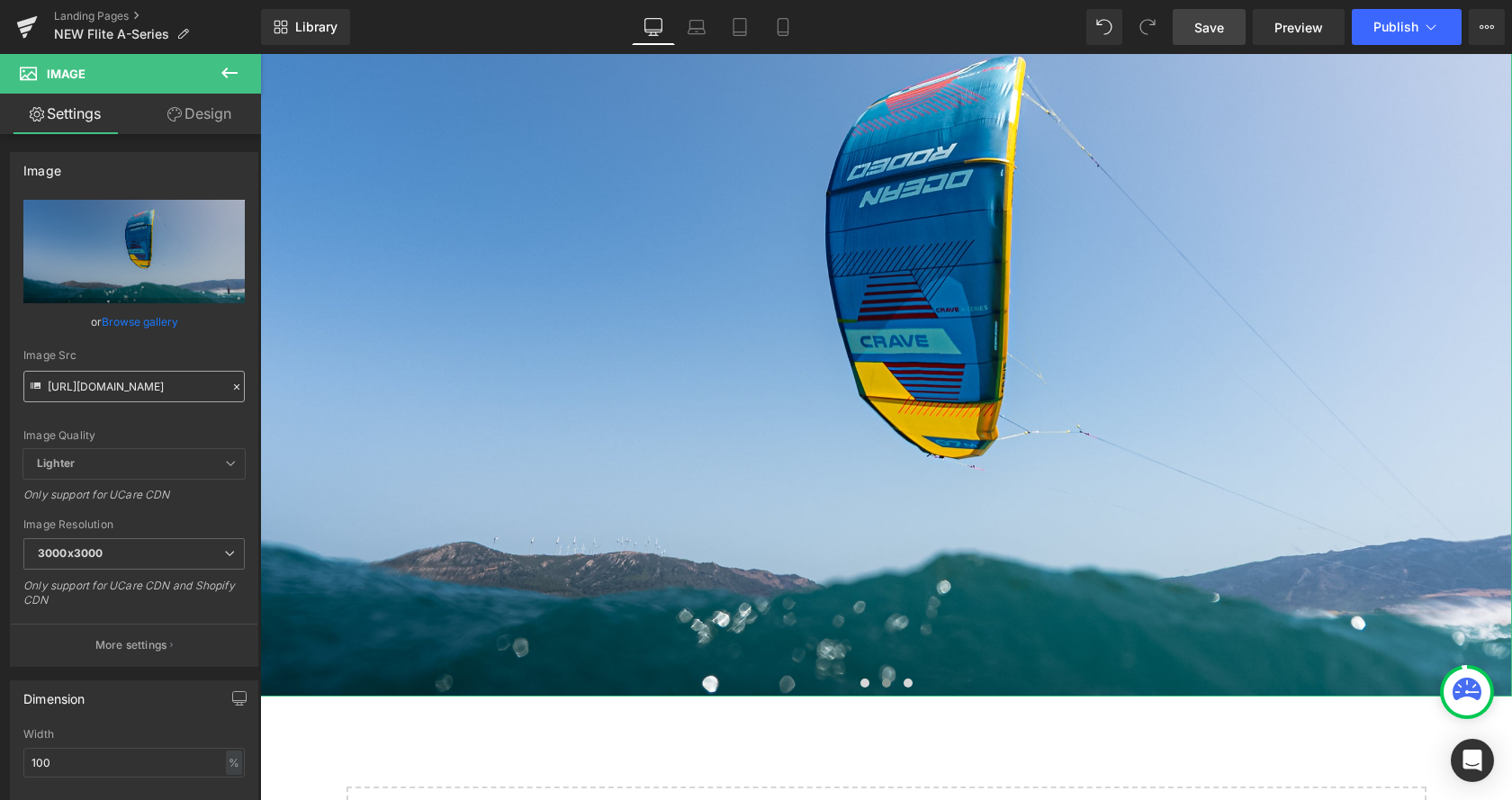
click at [132, 383] on input "https://cdn.shopify.com/s/files/1/0412/5451/8938/files/OR_Rio_Jara_Crave-48_300…" at bounding box center [133, 387] width 221 height 32
type input "https://cdn.shopify.com/s/files/1/0412/5451/8938/files/068-Ocean_Rodeo-JMCornu_…"
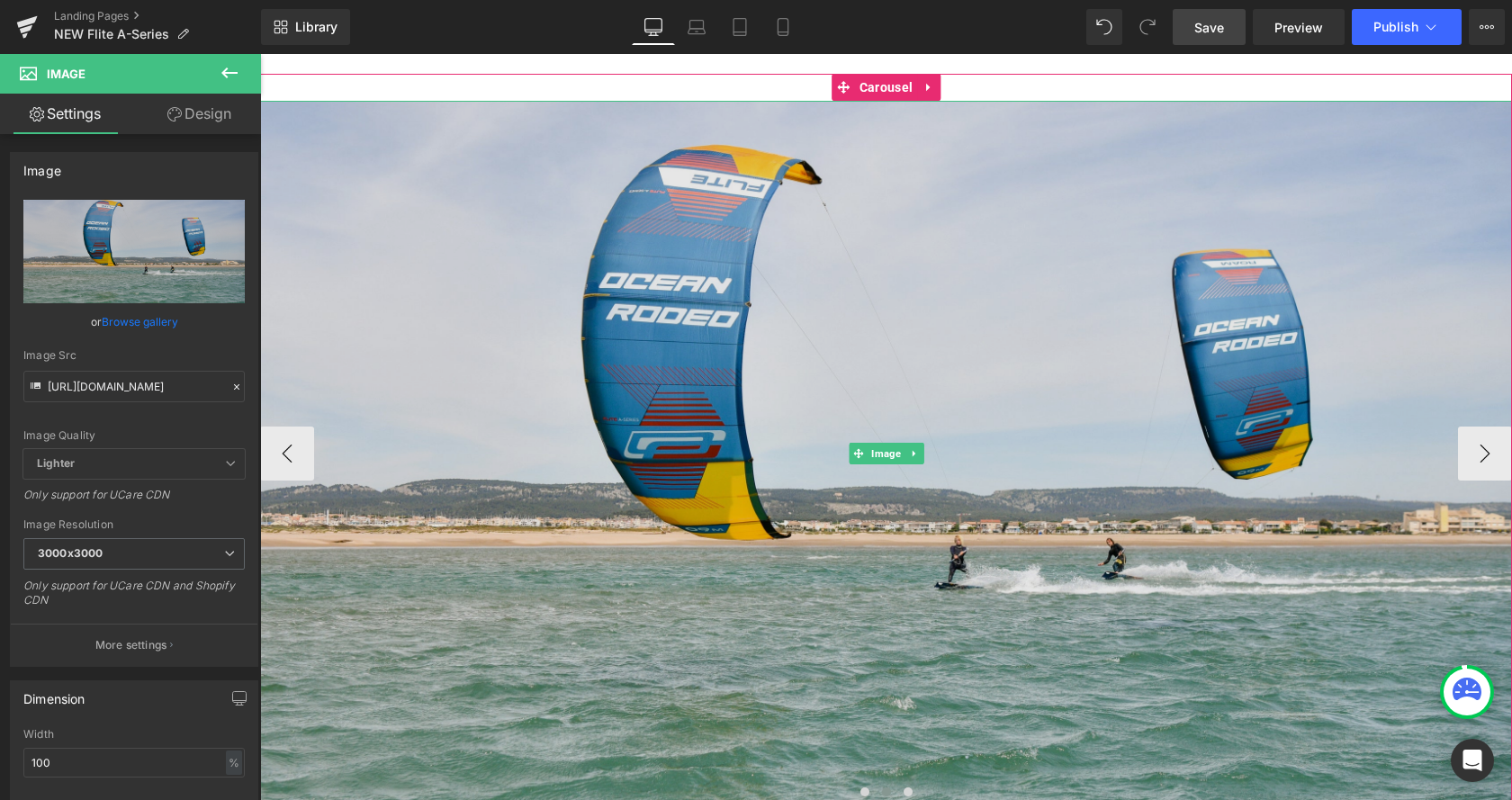
scroll to position [2387, 0]
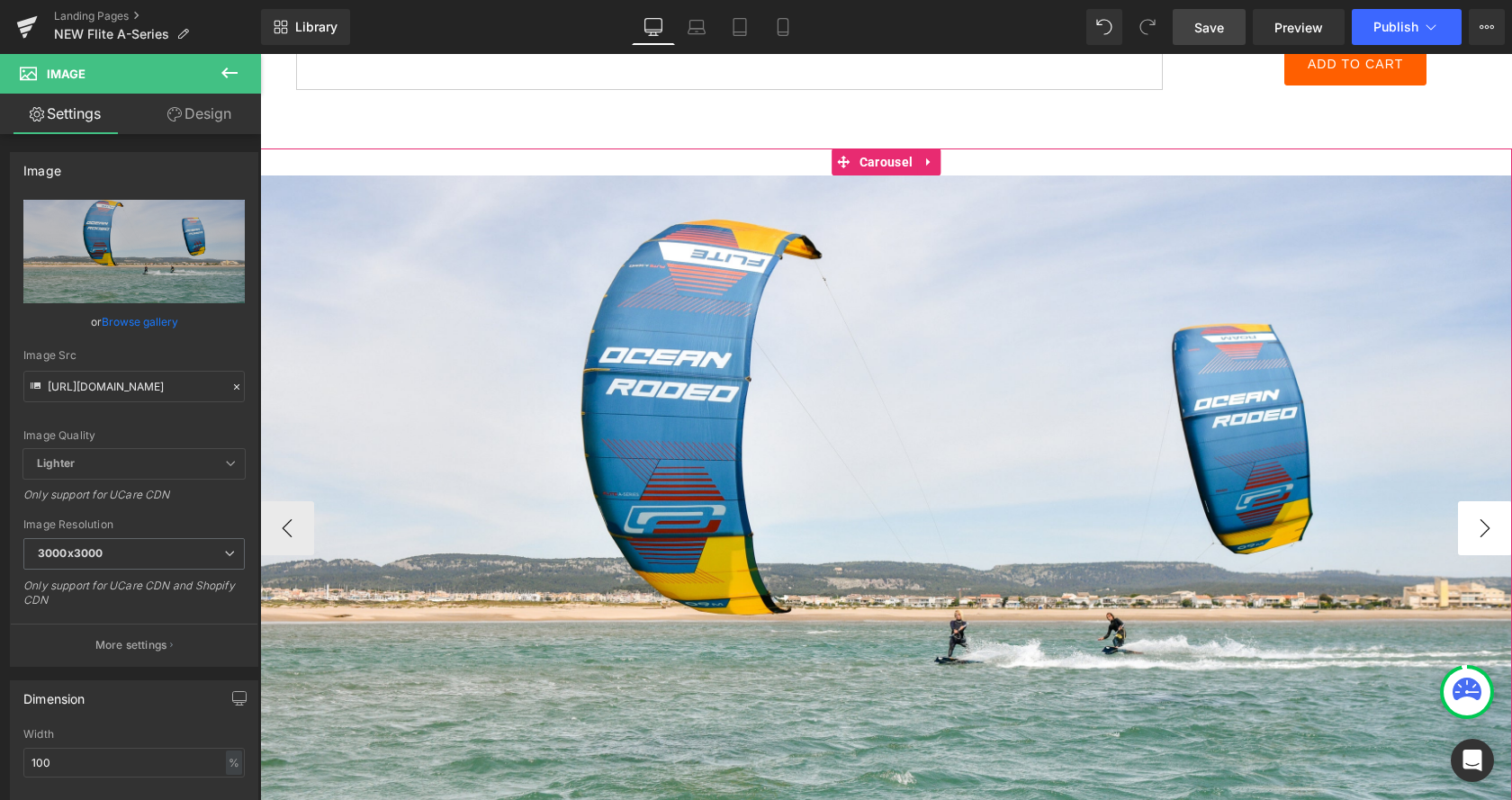
click at [1484, 527] on button "›" at bounding box center [1485, 528] width 54 height 54
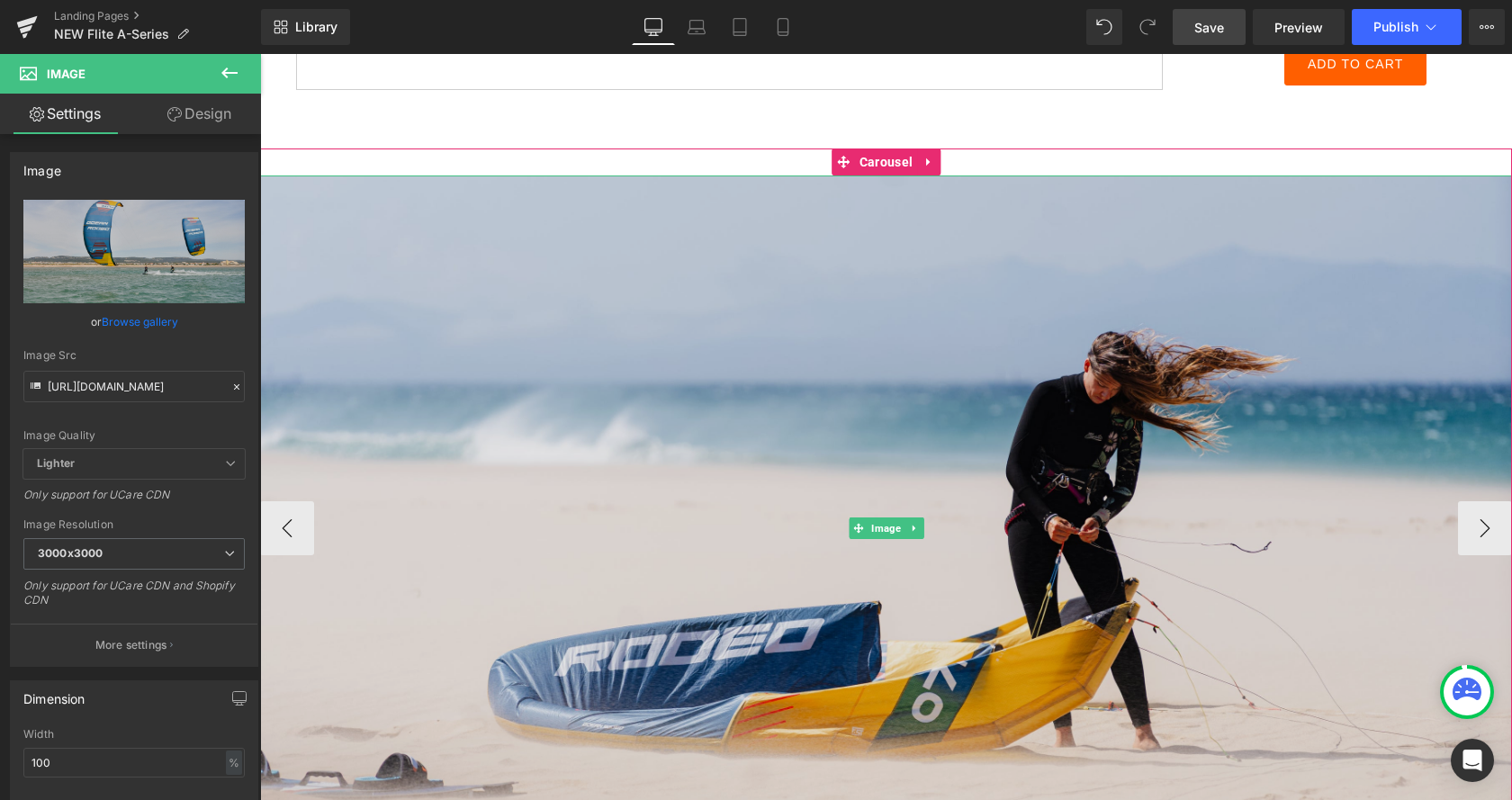
click at [941, 499] on img at bounding box center [886, 528] width 1252 height 705
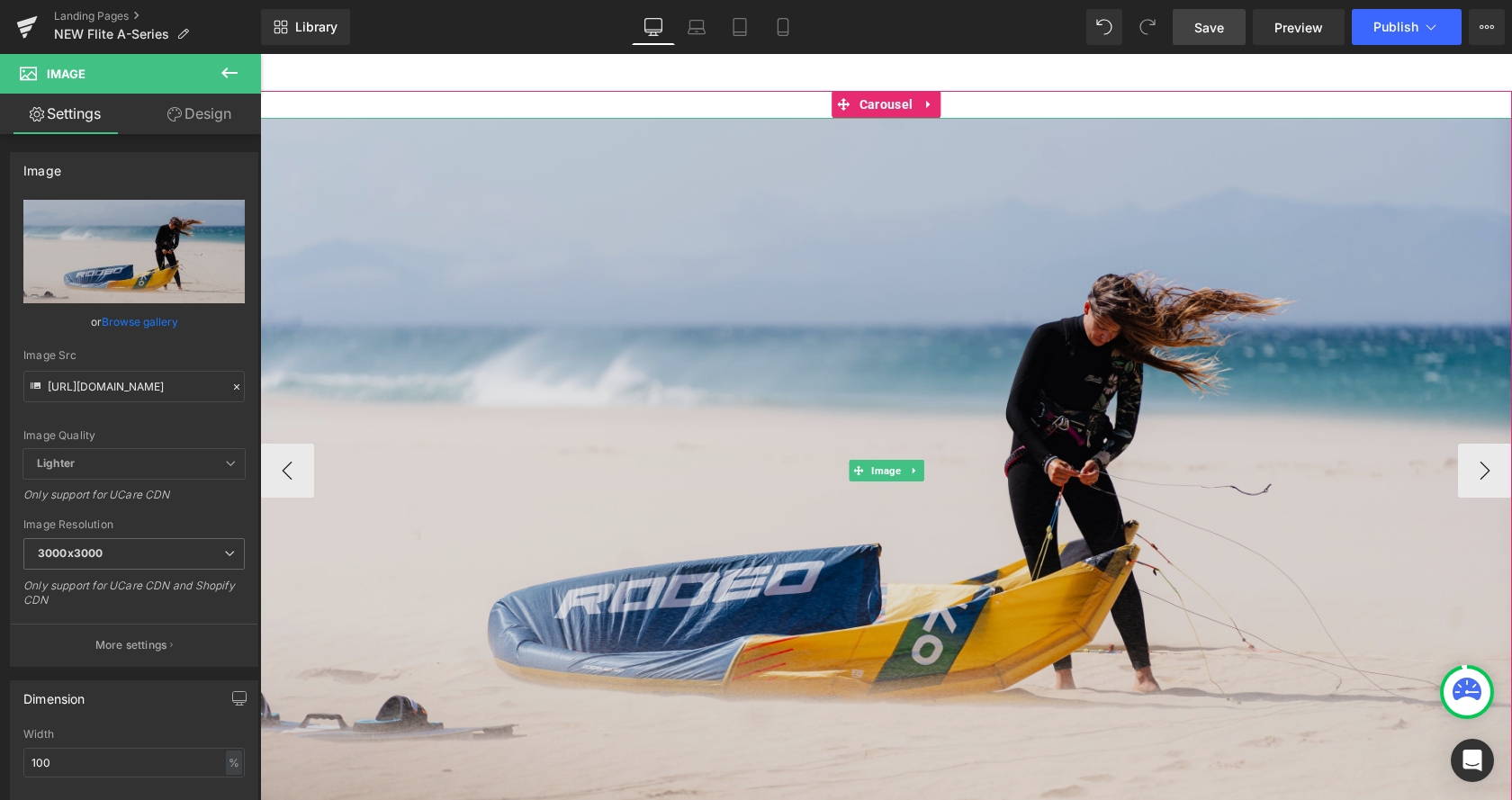
scroll to position [2479, 0]
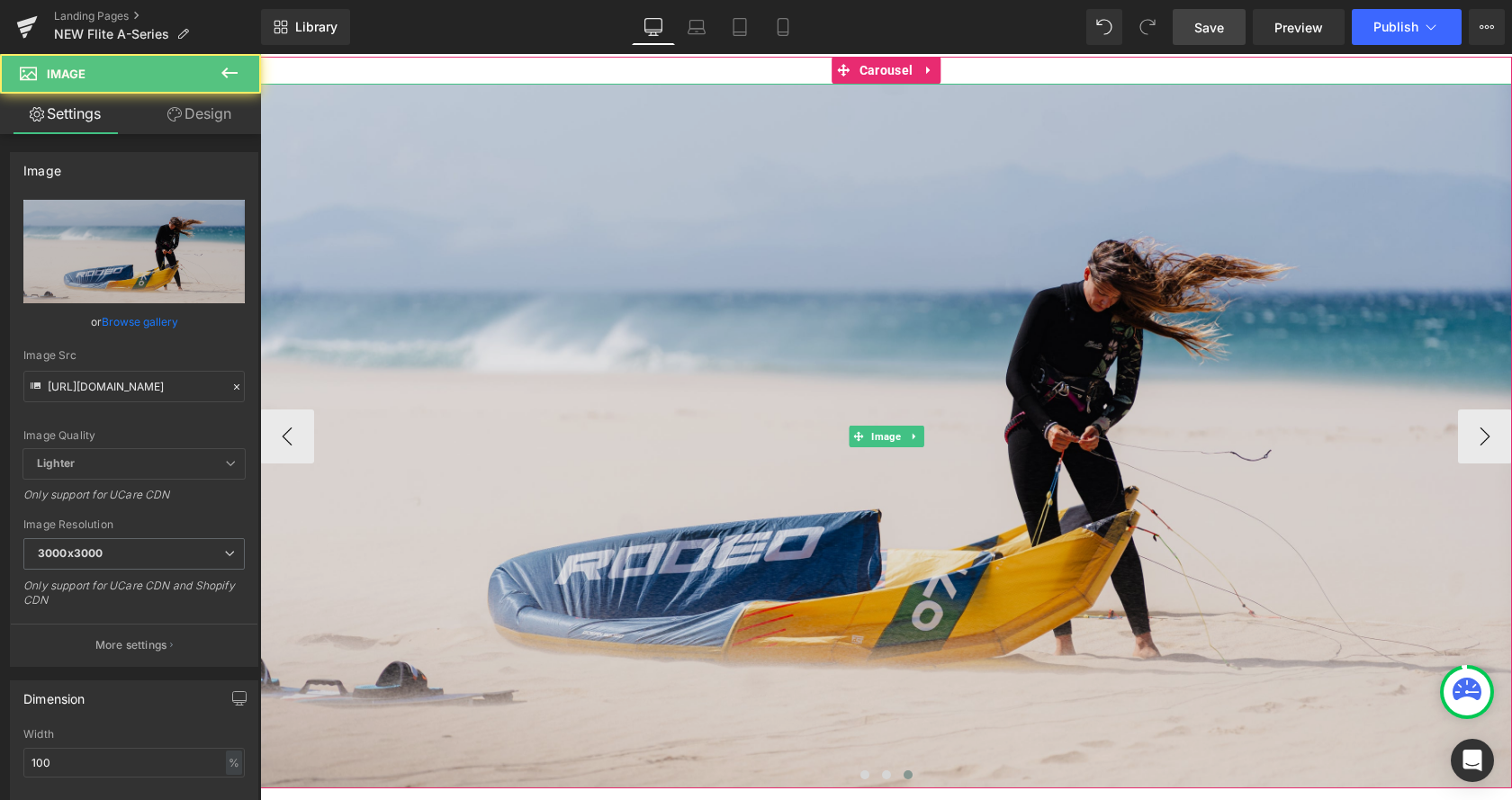
click at [872, 398] on img at bounding box center [886, 436] width 1252 height 705
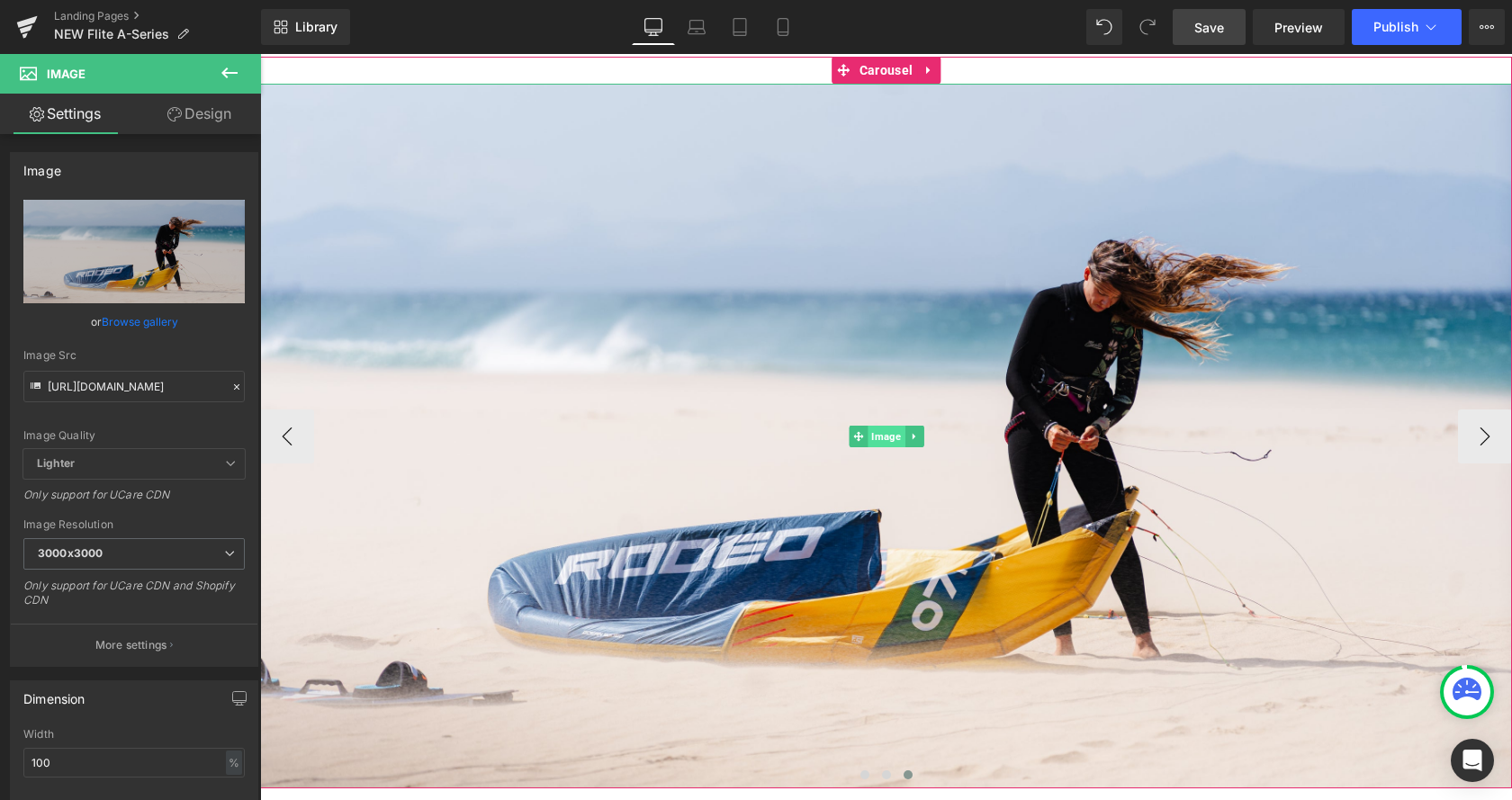
click at [888, 433] on span "Image" at bounding box center [886, 437] width 37 height 22
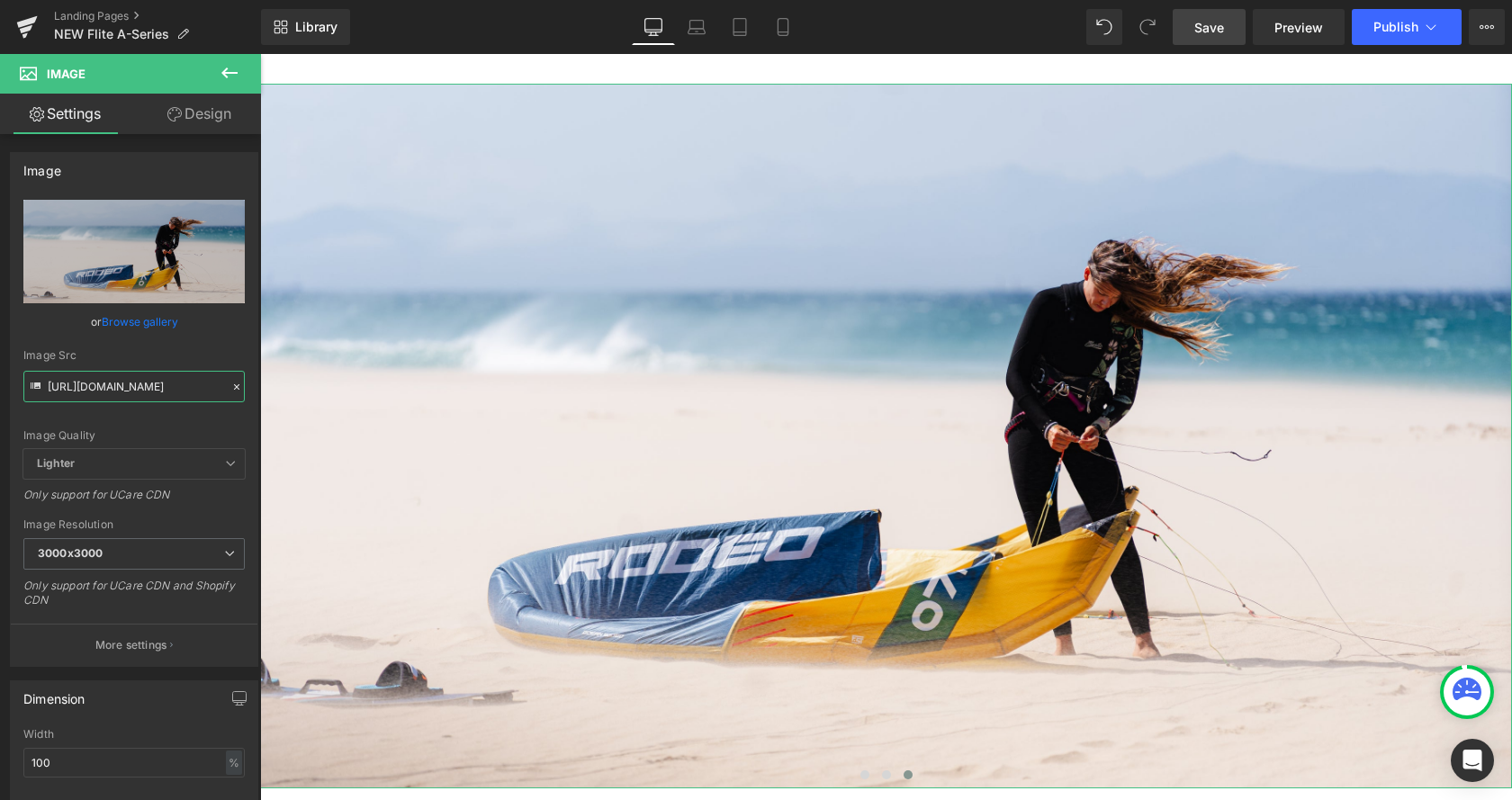
click at [124, 382] on input "https://cdn.shopify.com/s/files/1/0412/5451/8938/files/OR_Rio_Jara_Crave-19_a43…" at bounding box center [133, 387] width 221 height 32
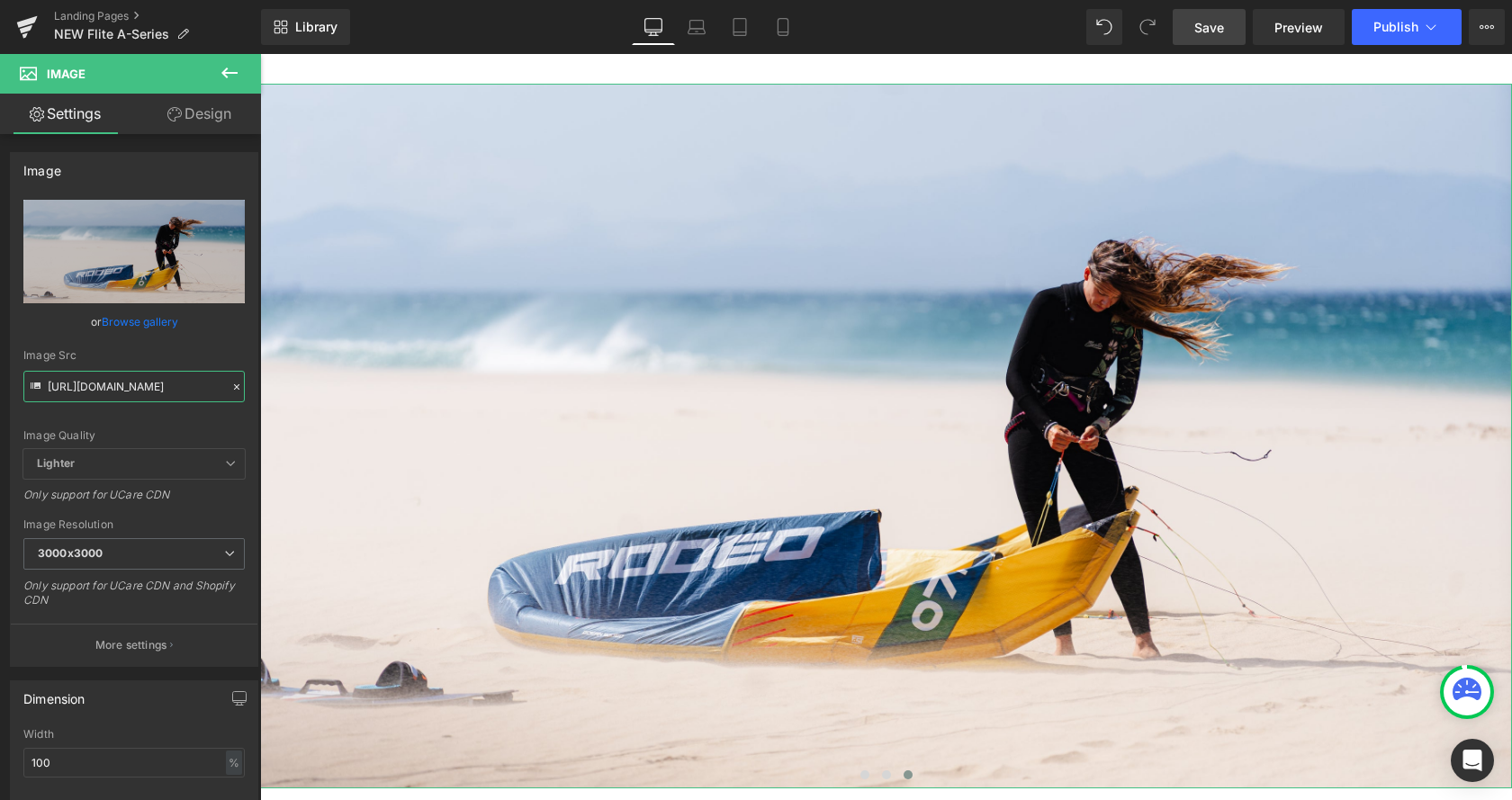
scroll to position [0, 266]
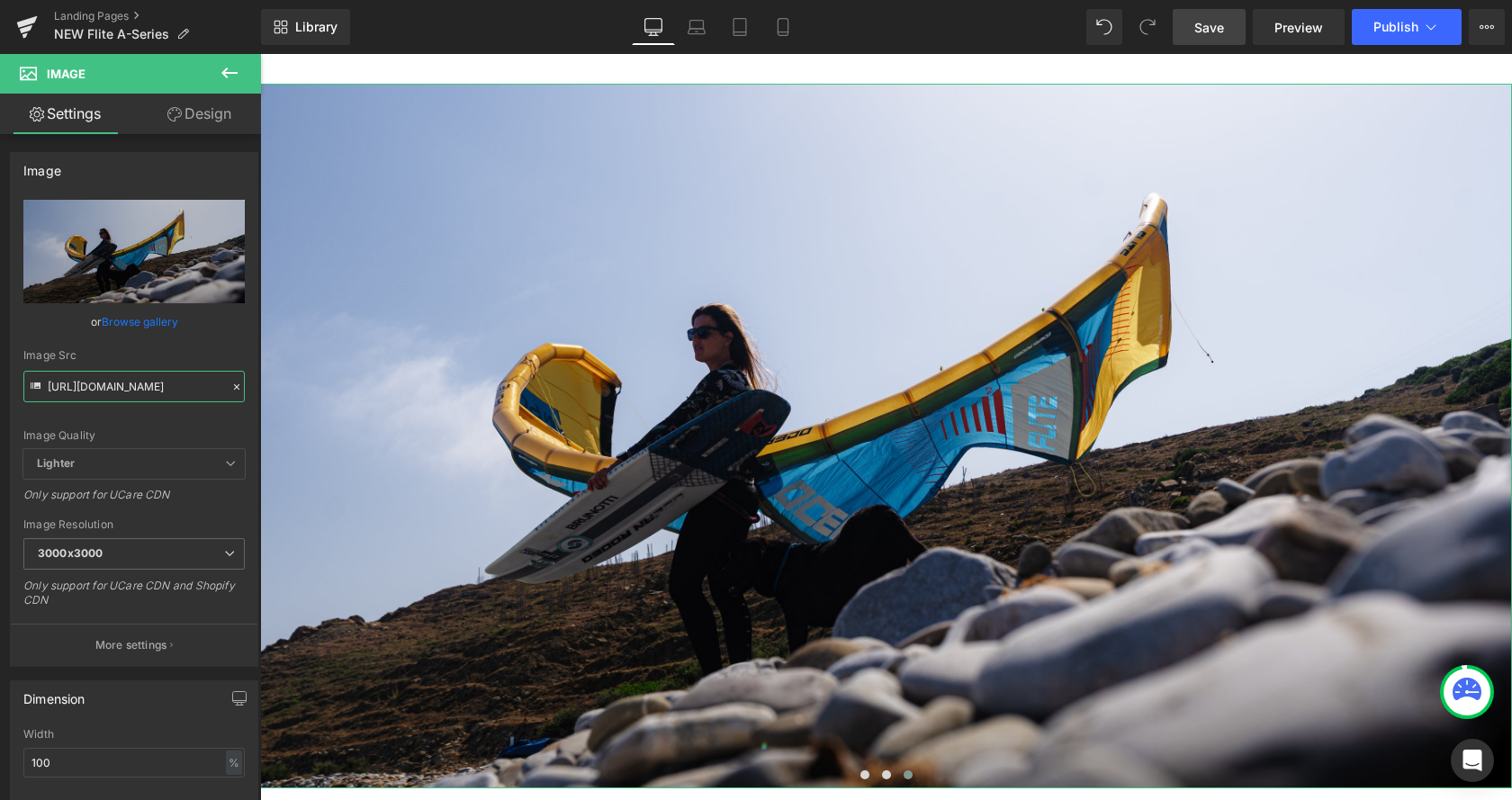
type input "https://cdn.shopify.com/s/files/1/0412/5451/8938/files/DSC08073_3000x3000.jpg?v…"
drag, startPoint x: 1200, startPoint y: 32, endPoint x: 747, endPoint y: 149, distance: 467.4
click at [1200, 32] on span "Save" at bounding box center [1209, 27] width 30 height 19
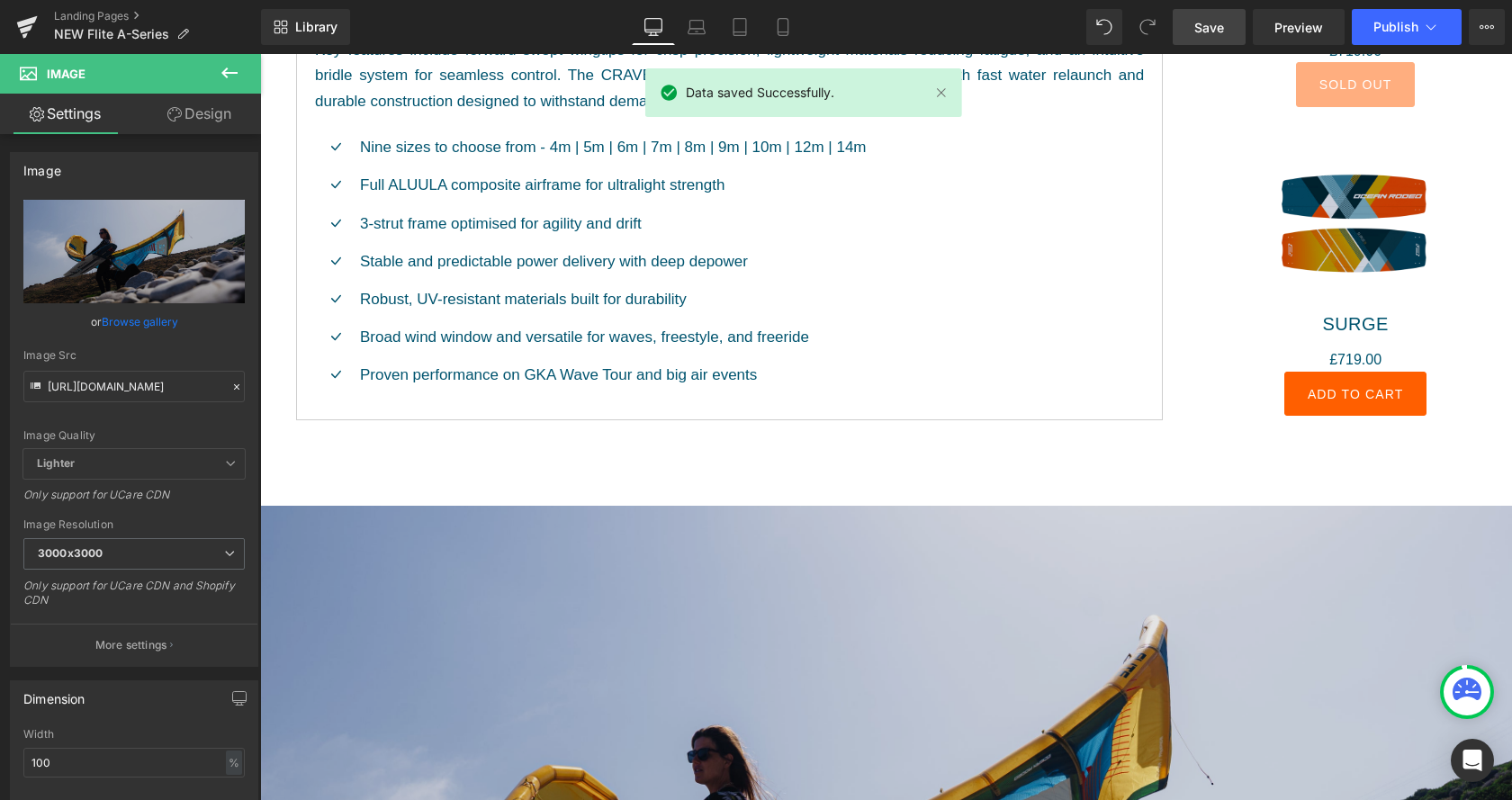
scroll to position [2203, 0]
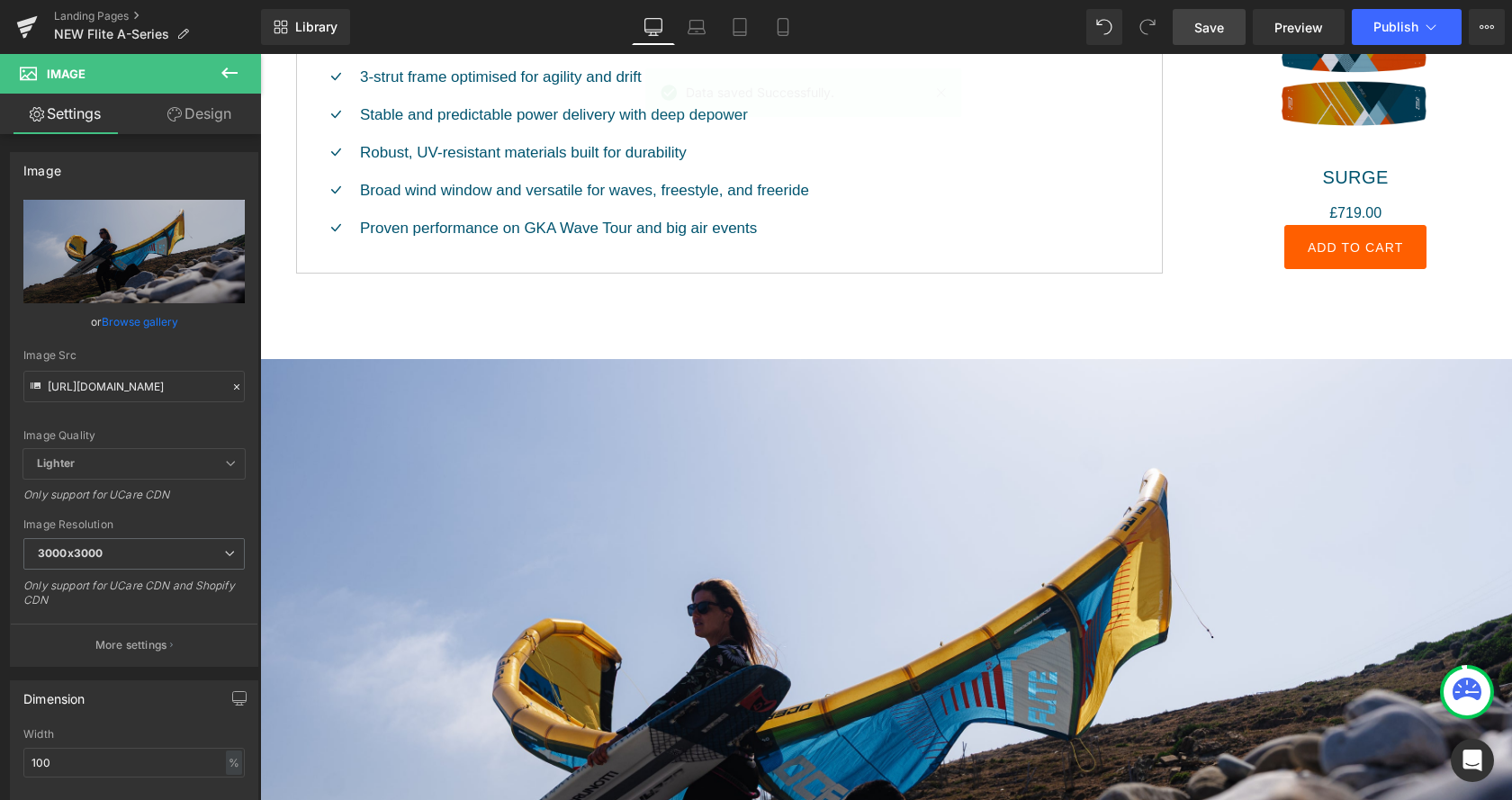
click at [1221, 35] on span "Save" at bounding box center [1209, 27] width 30 height 19
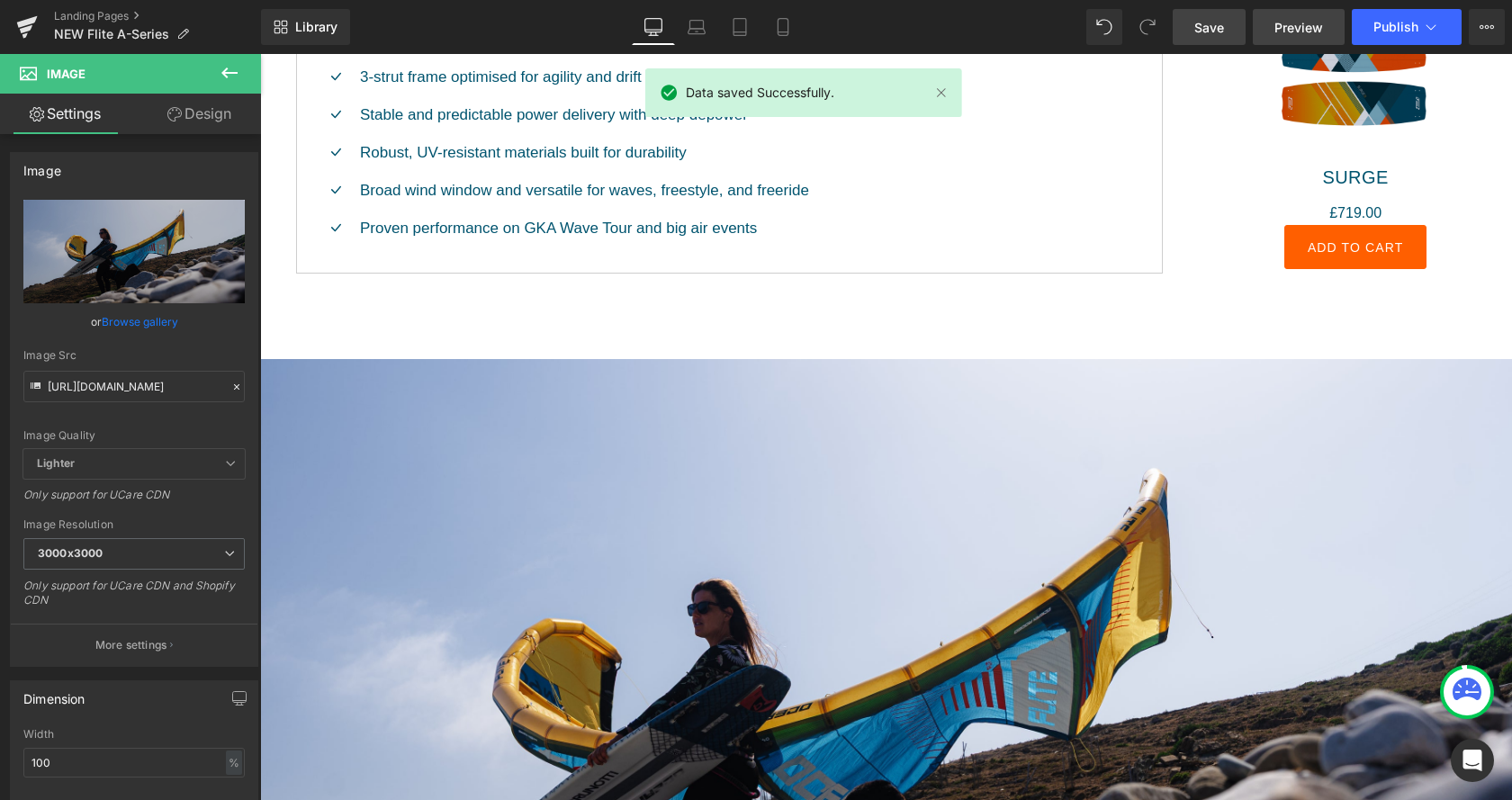
click at [1305, 22] on span "Preview" at bounding box center [1299, 27] width 49 height 19
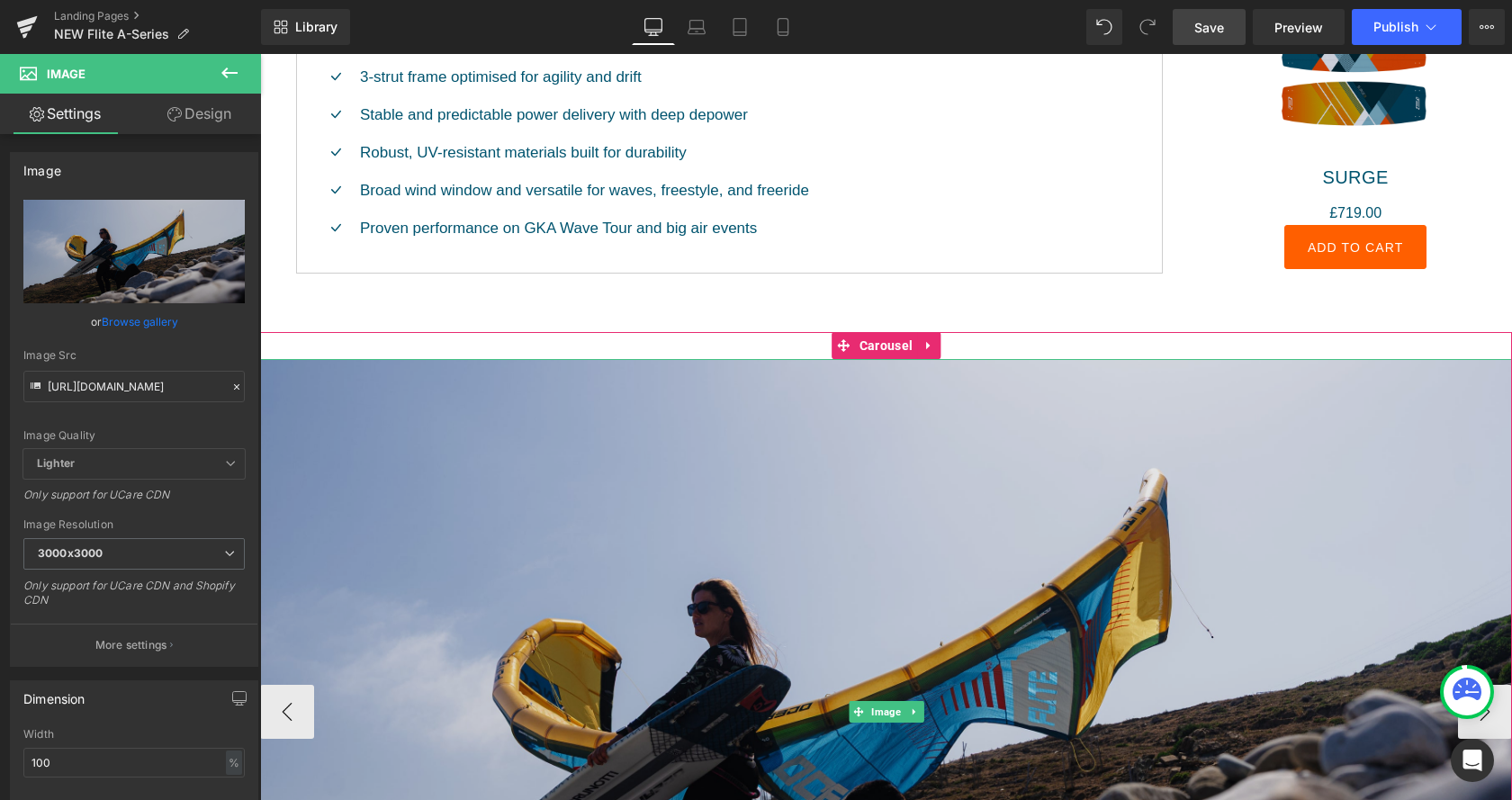
click at [754, 603] on img at bounding box center [886, 711] width 1252 height 705
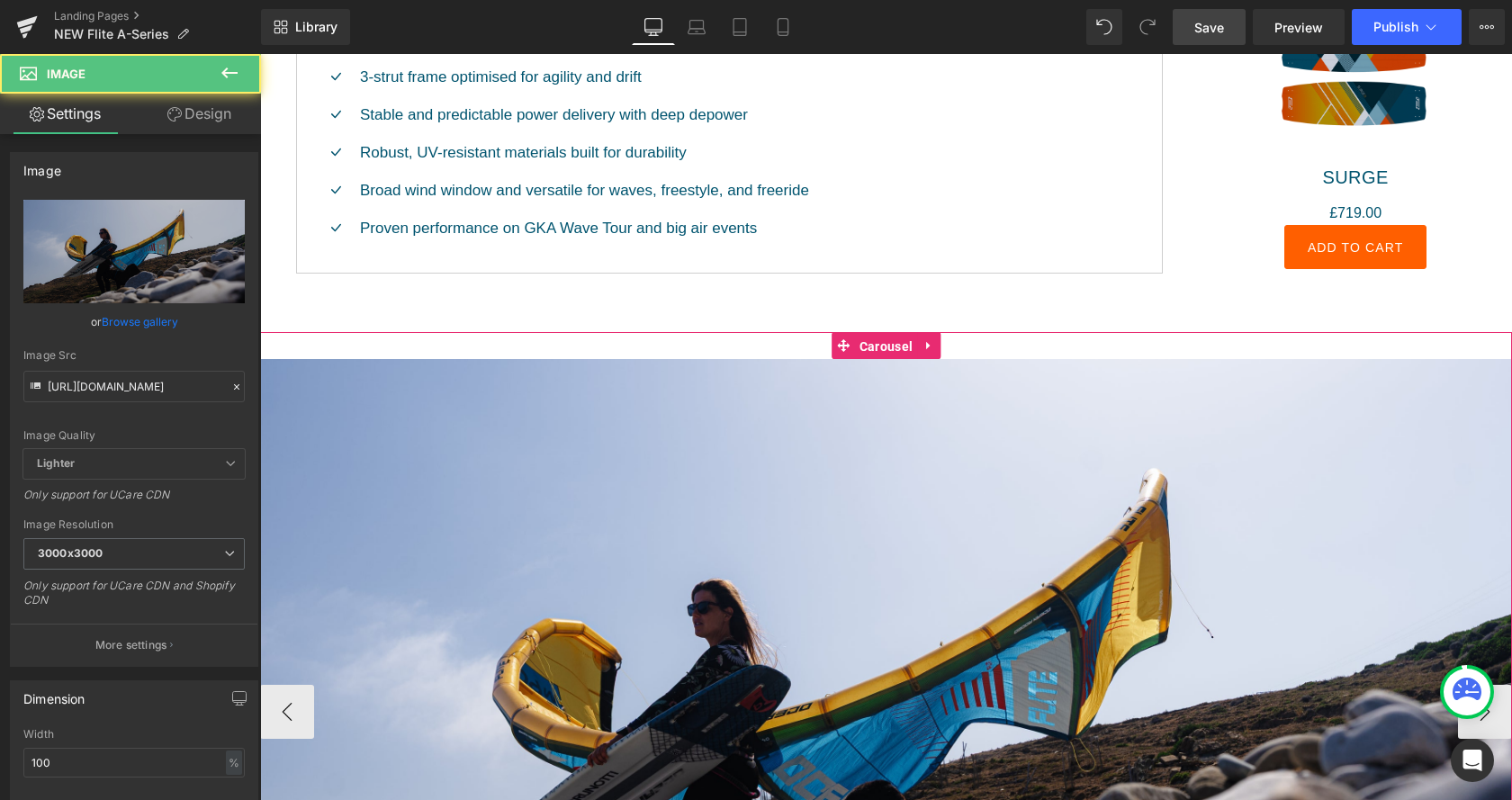
click at [864, 350] on span "Carousel" at bounding box center [886, 346] width 62 height 27
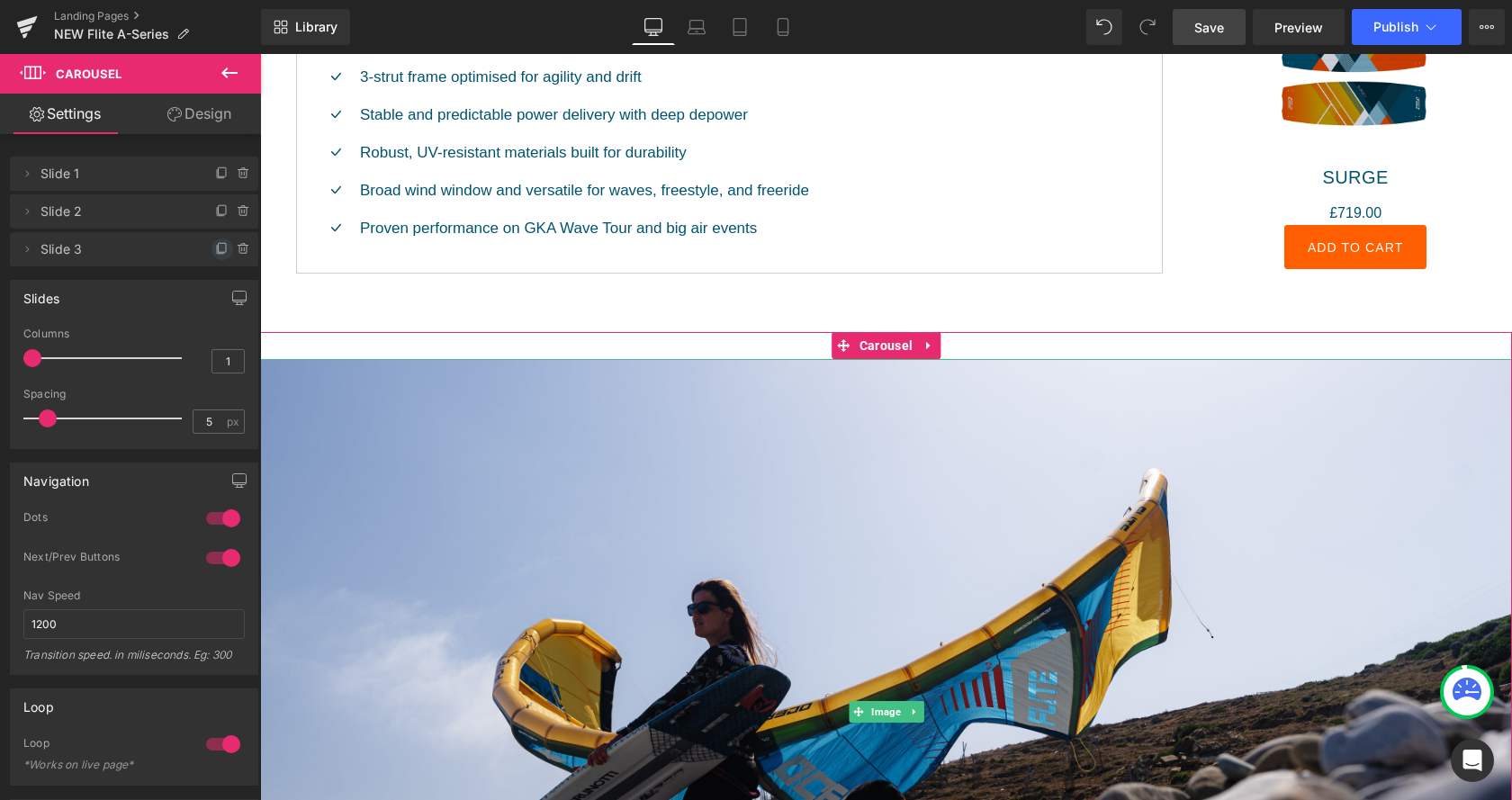
click at [222, 258] on span at bounding box center [223, 250] width 22 height 22
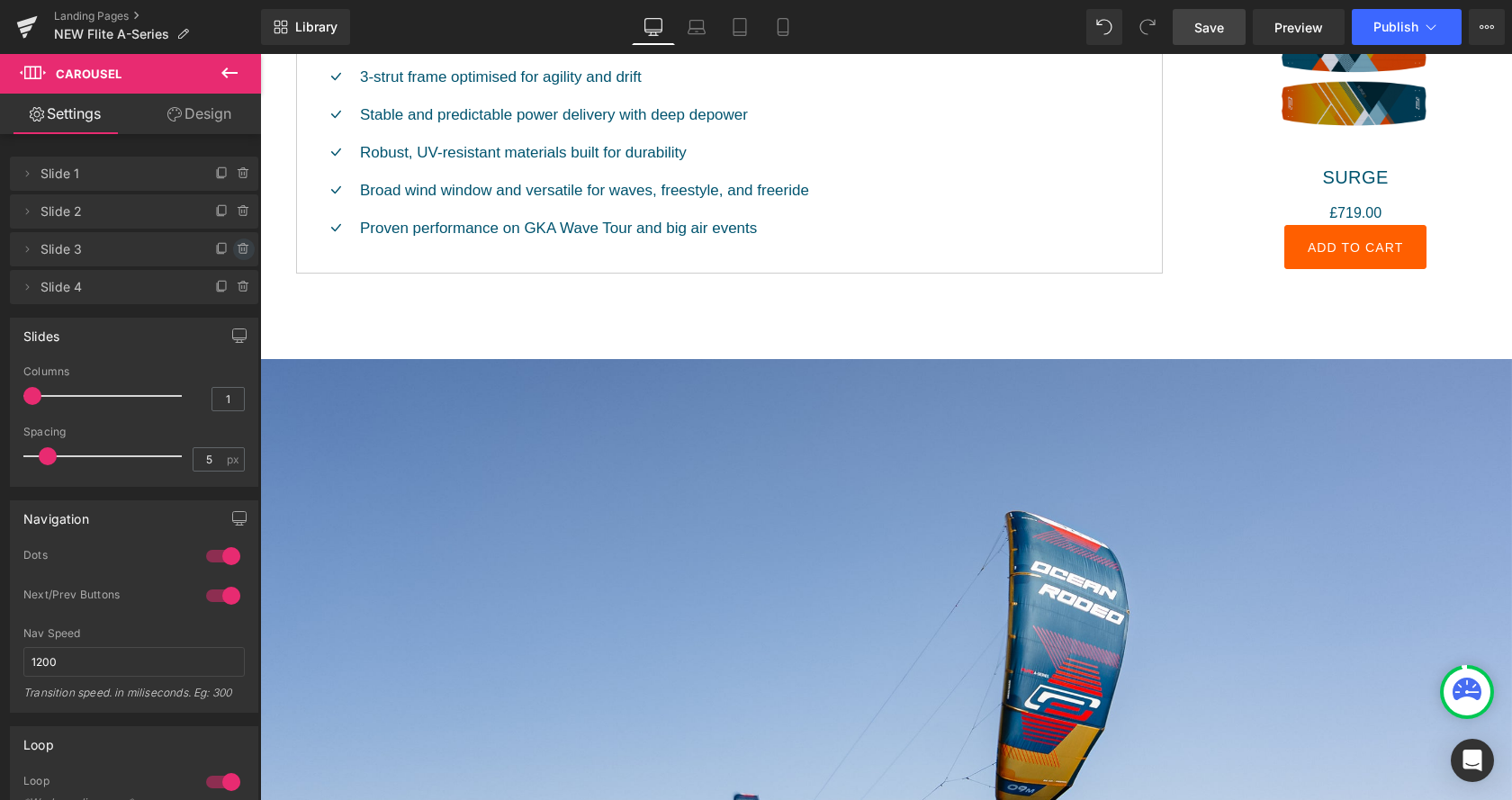
click at [241, 251] on icon at bounding box center [244, 249] width 14 height 14
click at [241, 251] on button "Delete" at bounding box center [224, 250] width 57 height 23
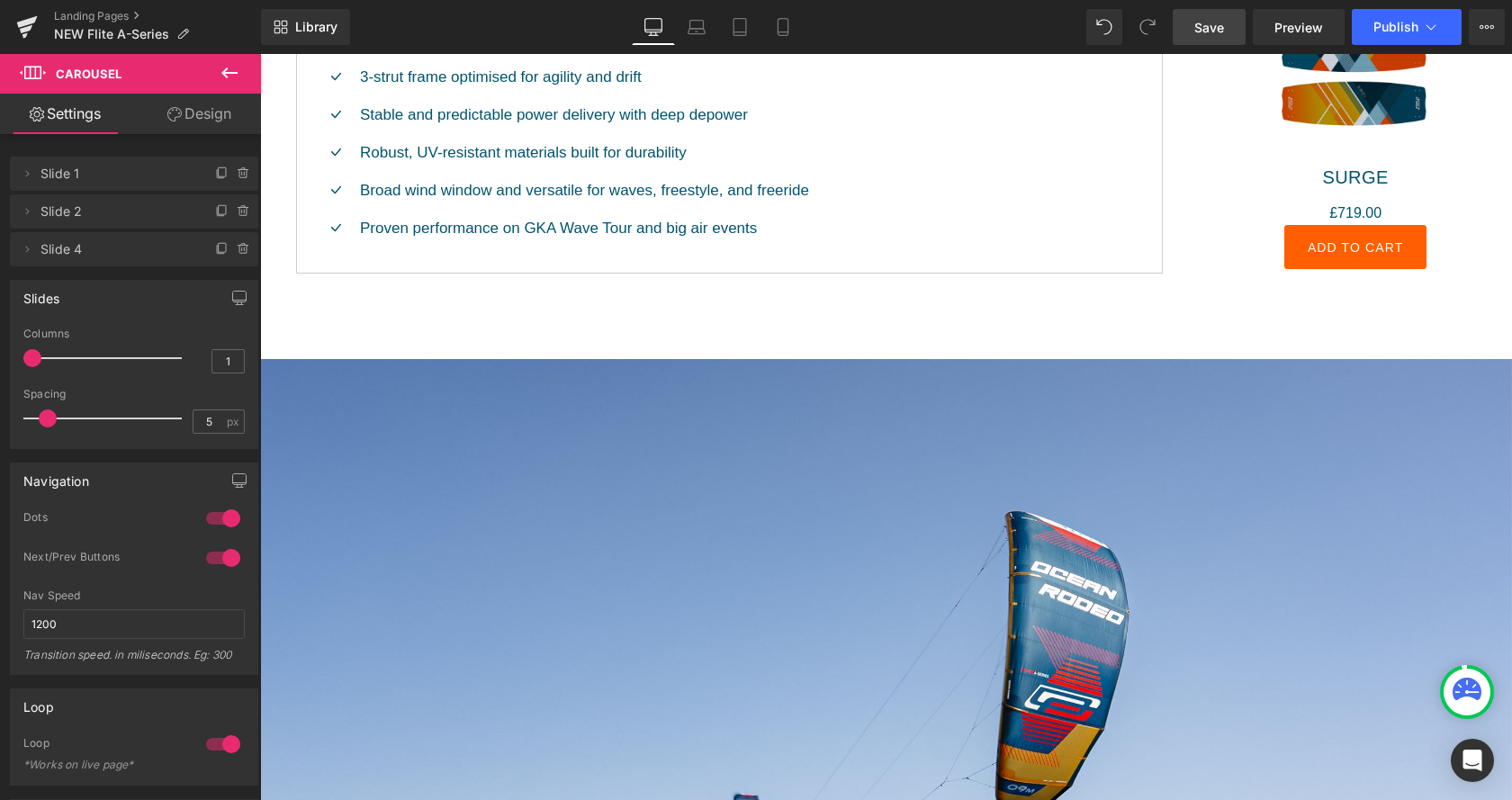
click at [241, 251] on icon at bounding box center [244, 249] width 14 height 14
click at [241, 251] on button "Delete" at bounding box center [224, 250] width 57 height 23
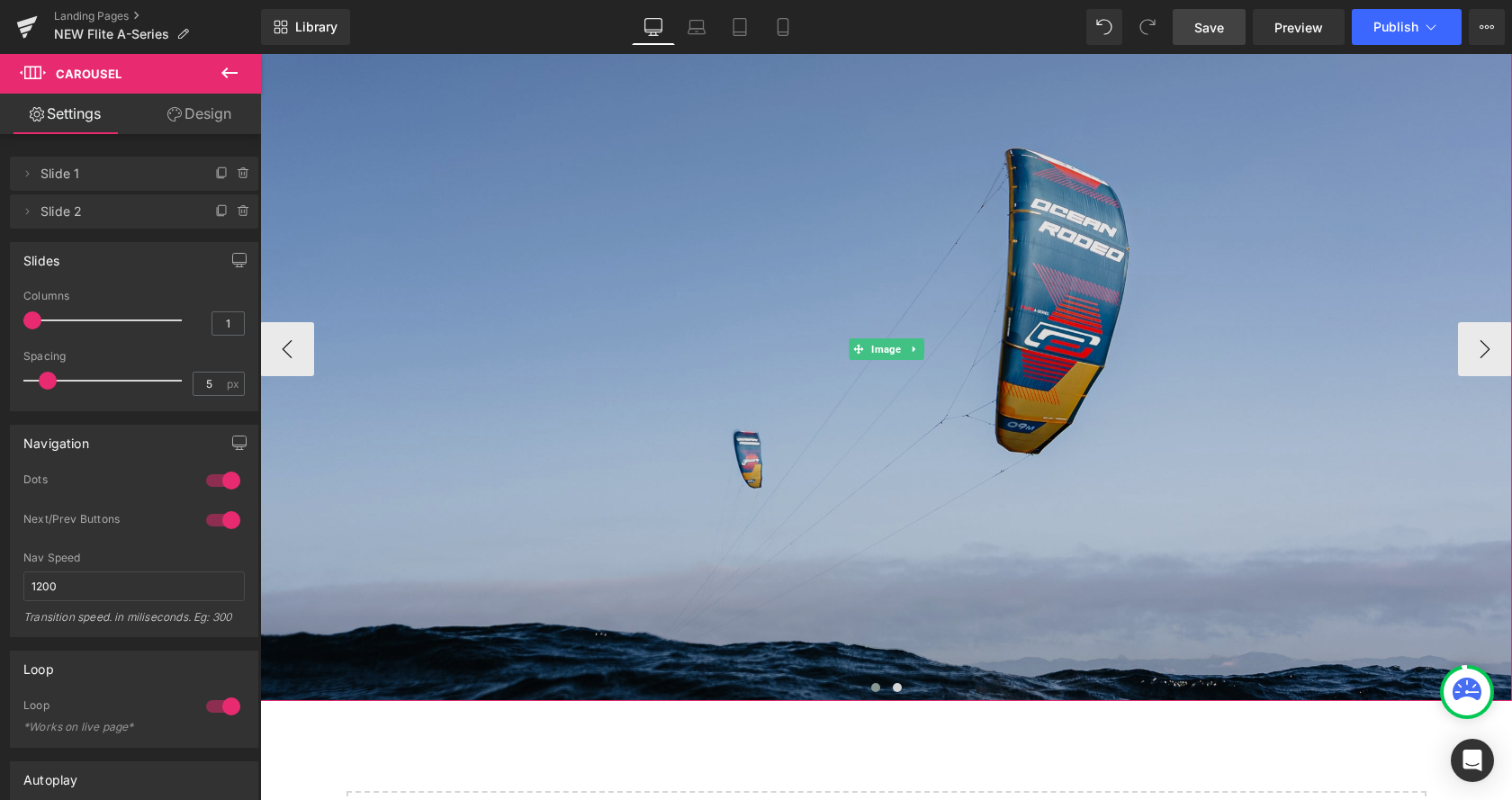
scroll to position [2571, 0]
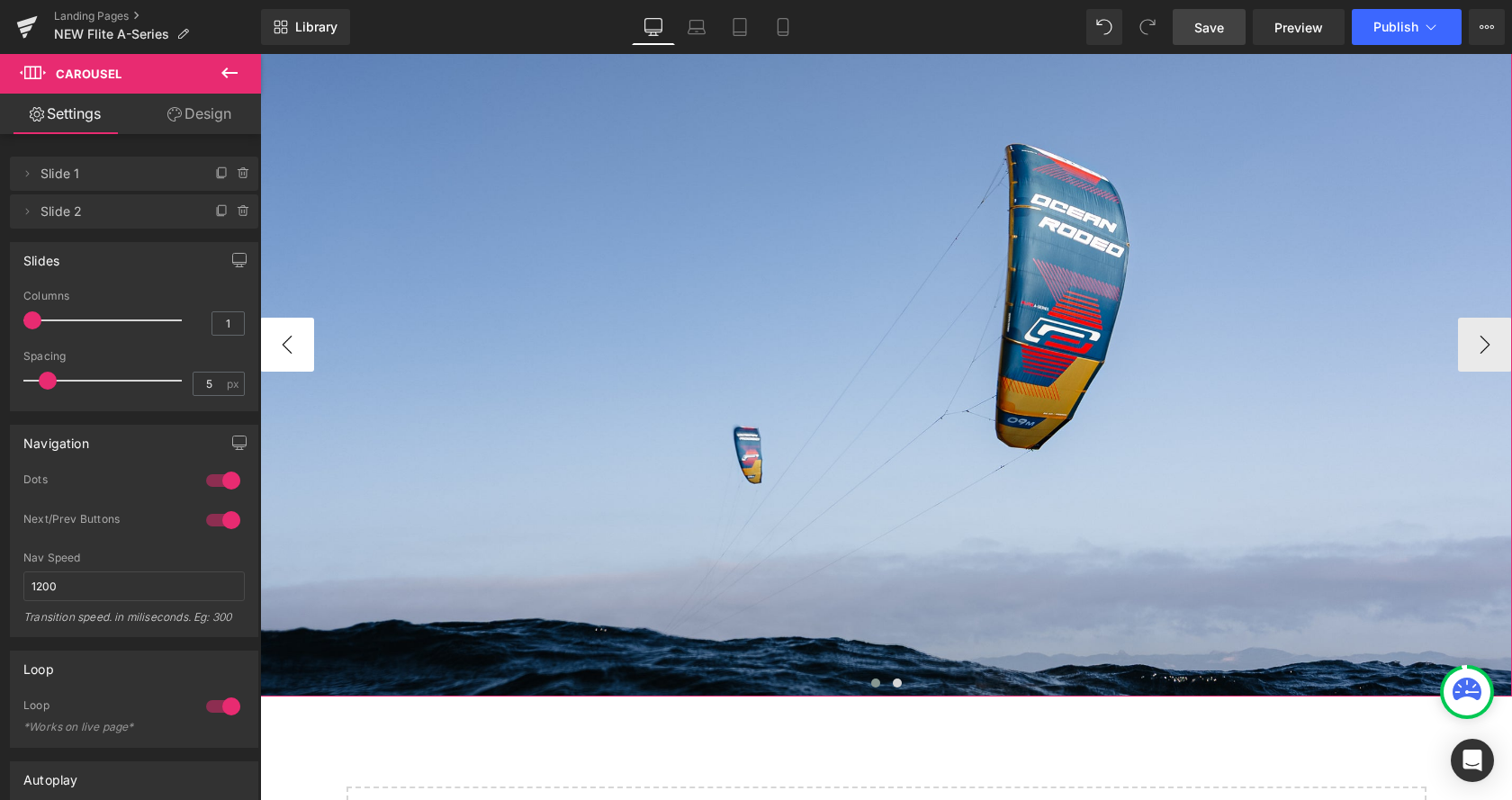
click at [303, 344] on button "‹" at bounding box center [287, 345] width 54 height 54
click at [1496, 342] on button "›" at bounding box center [1485, 345] width 54 height 54
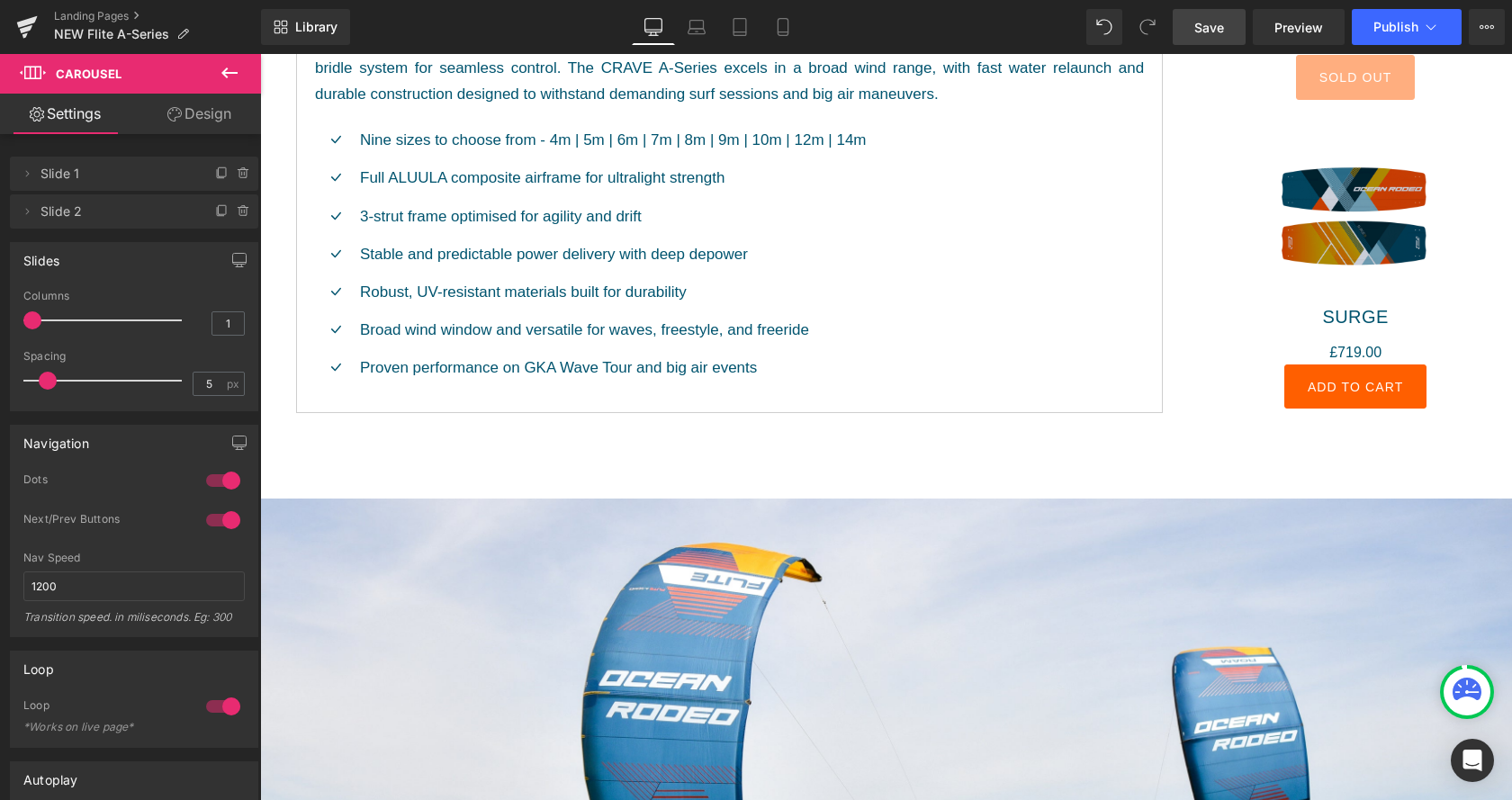
scroll to position [2020, 0]
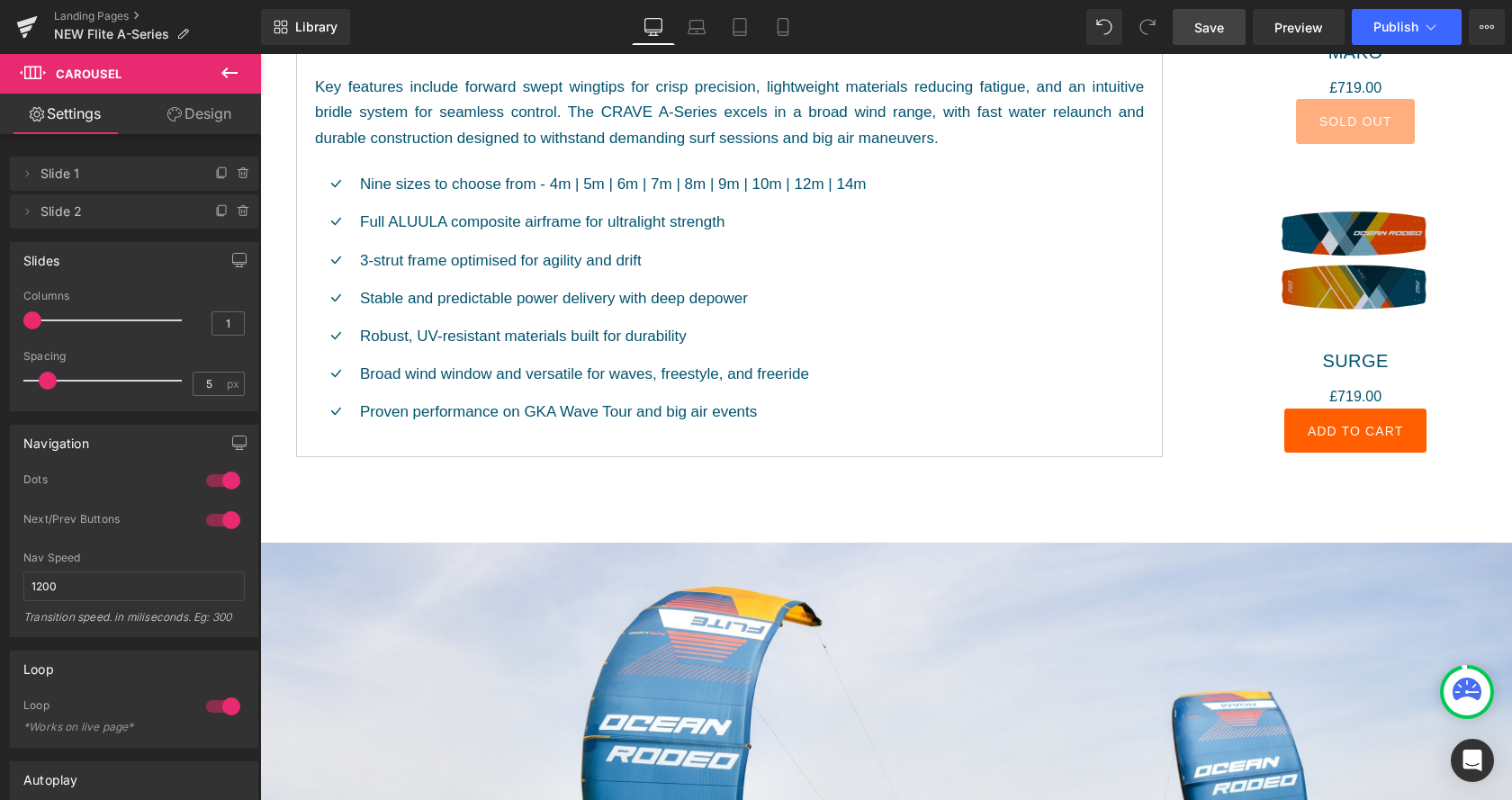
click at [1204, 25] on span "Save" at bounding box center [1209, 27] width 30 height 19
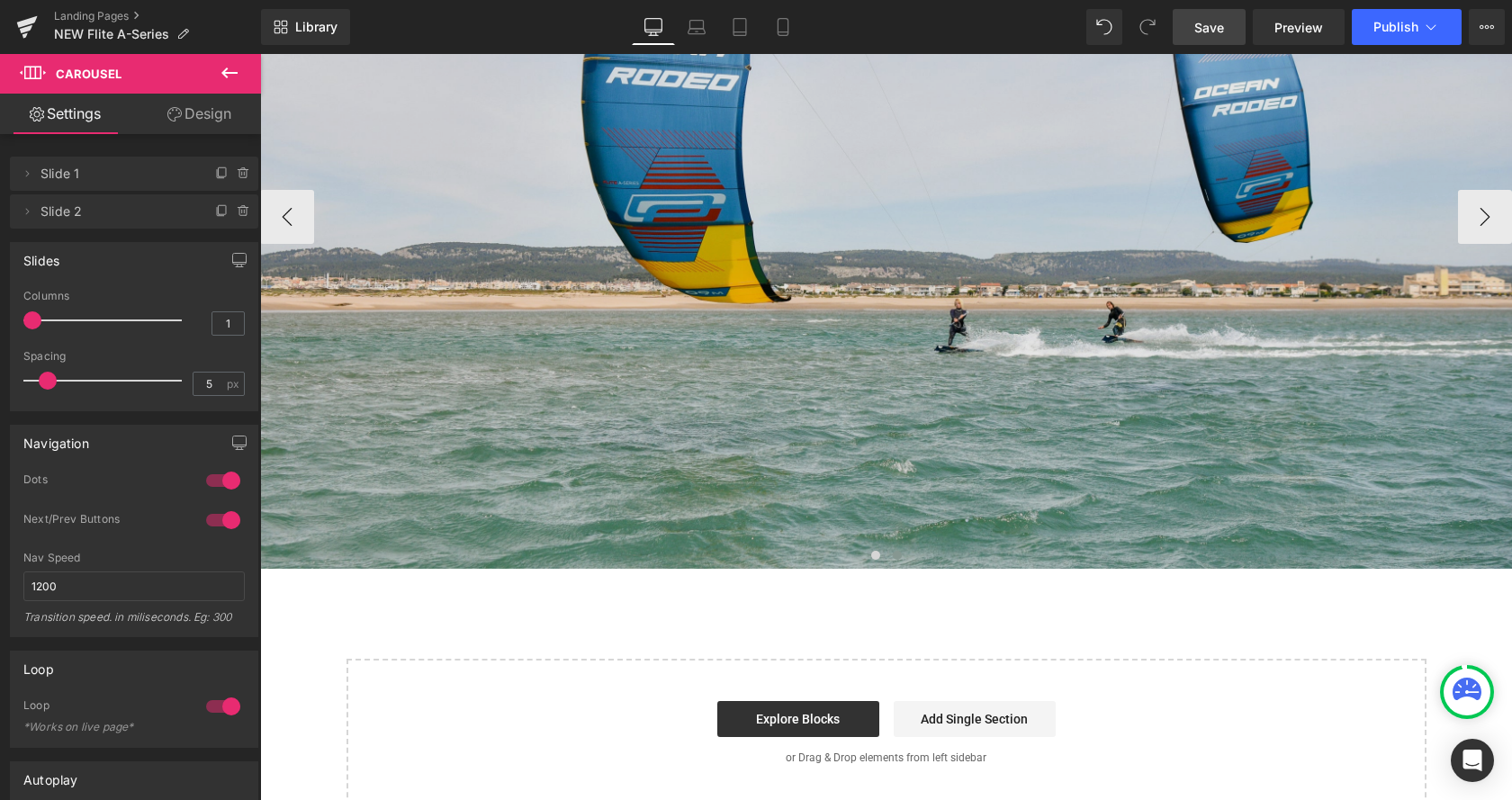
scroll to position [2662, 0]
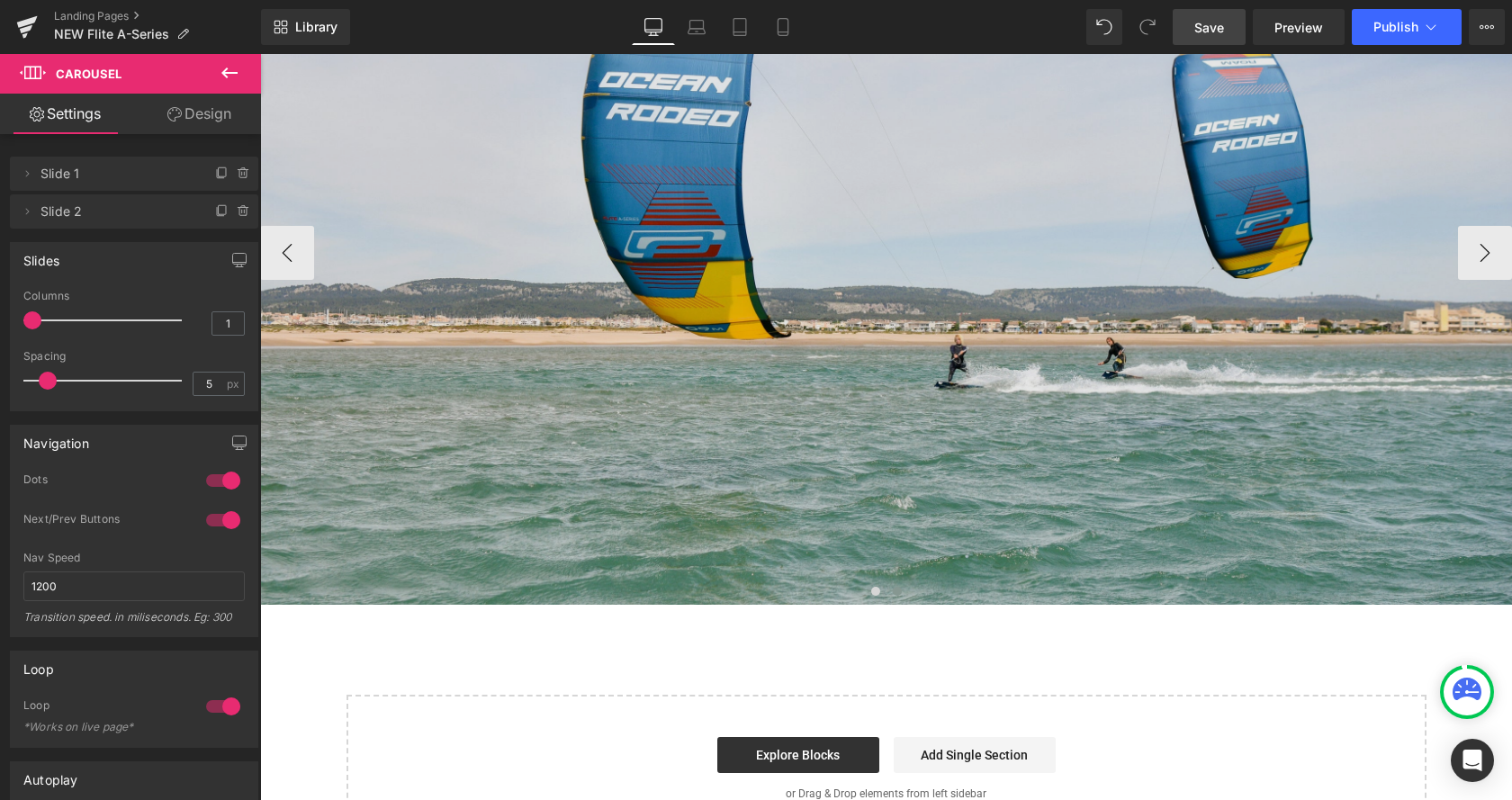
click at [904, 258] on div "Image" at bounding box center [886, 252] width 1252 height 705
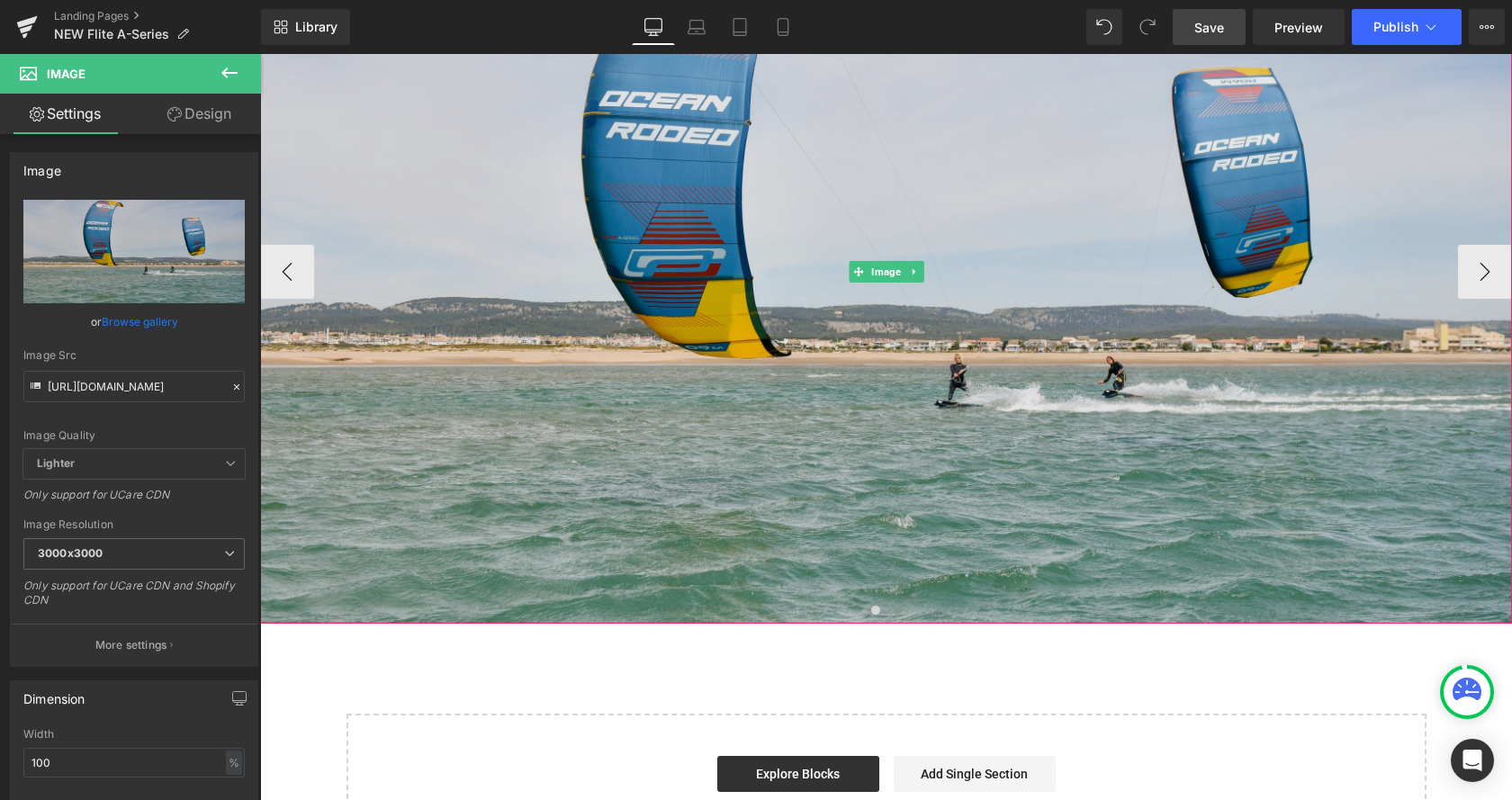
scroll to position [2387, 0]
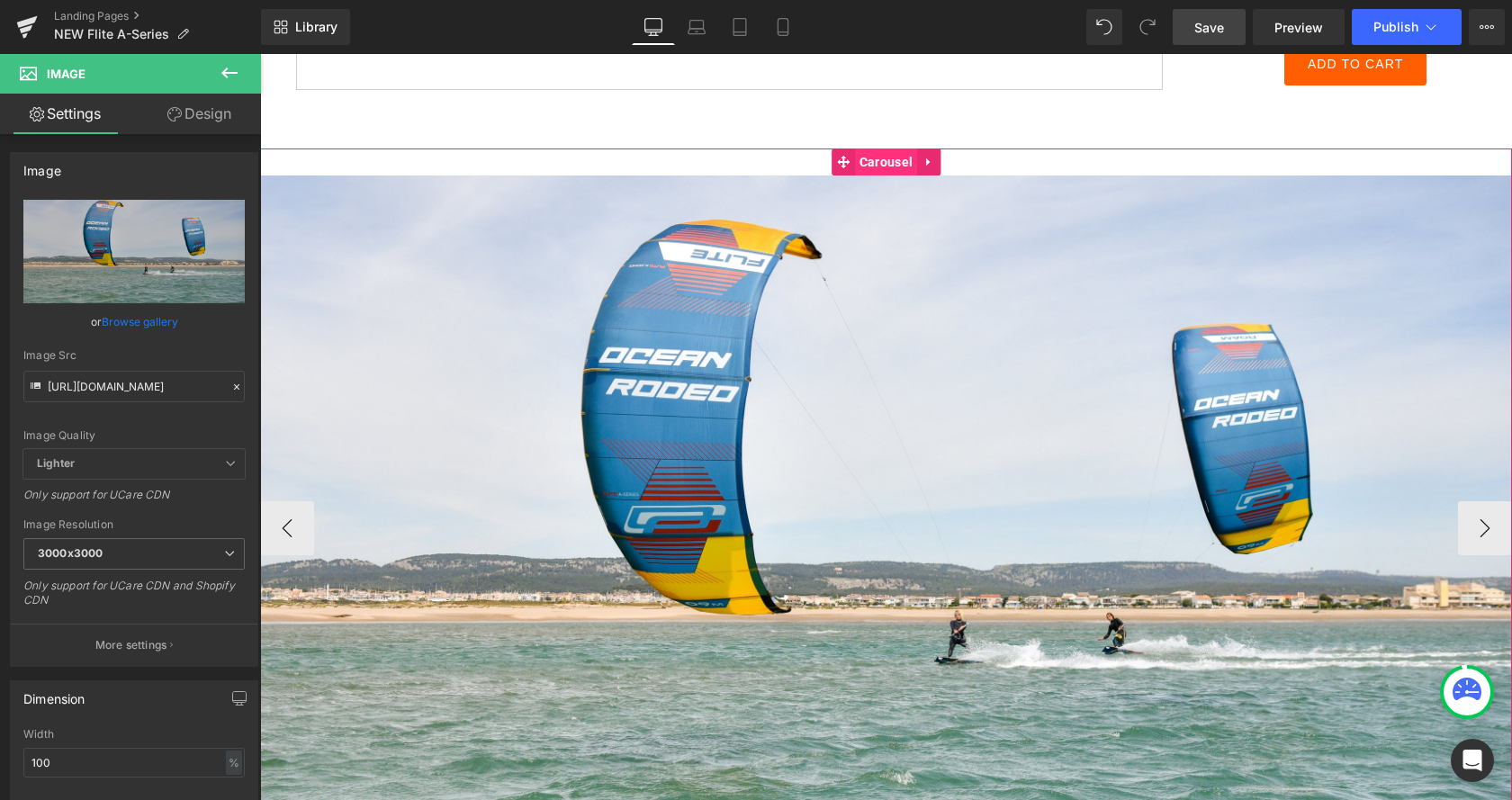
click at [869, 164] on span "Carousel" at bounding box center [886, 162] width 62 height 27
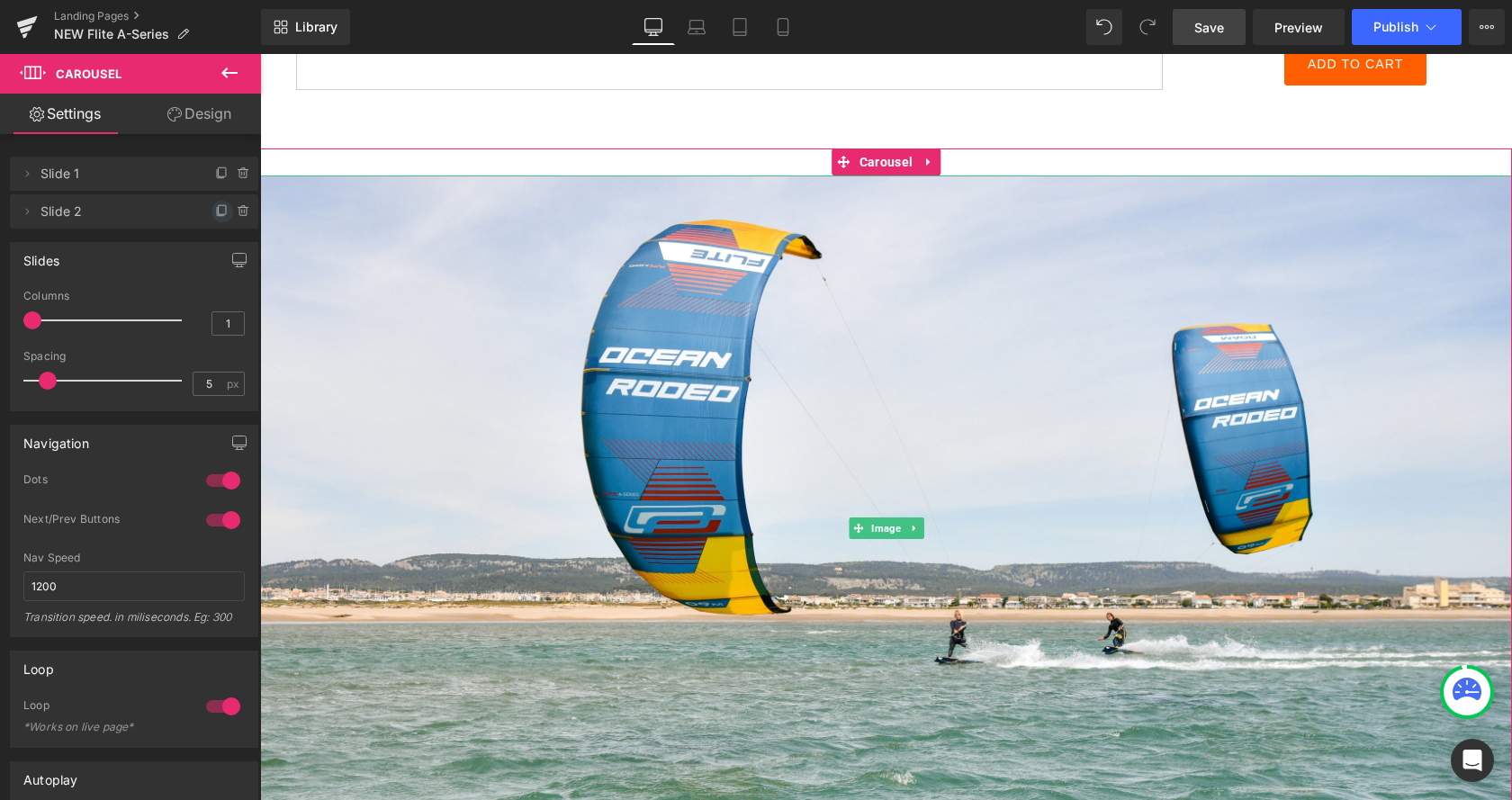
click at [220, 217] on icon at bounding box center [222, 211] width 14 height 14
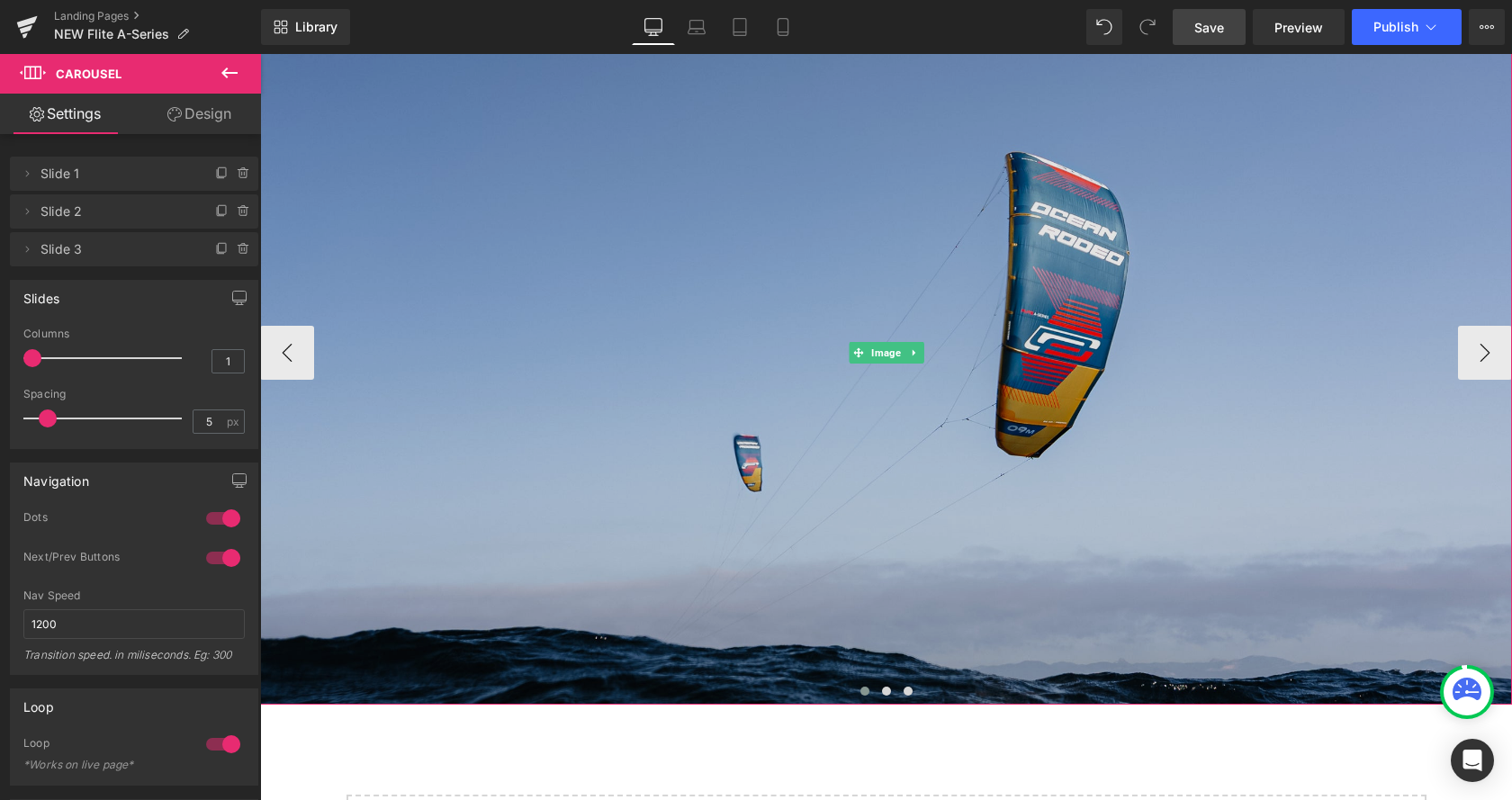
scroll to position [2571, 0]
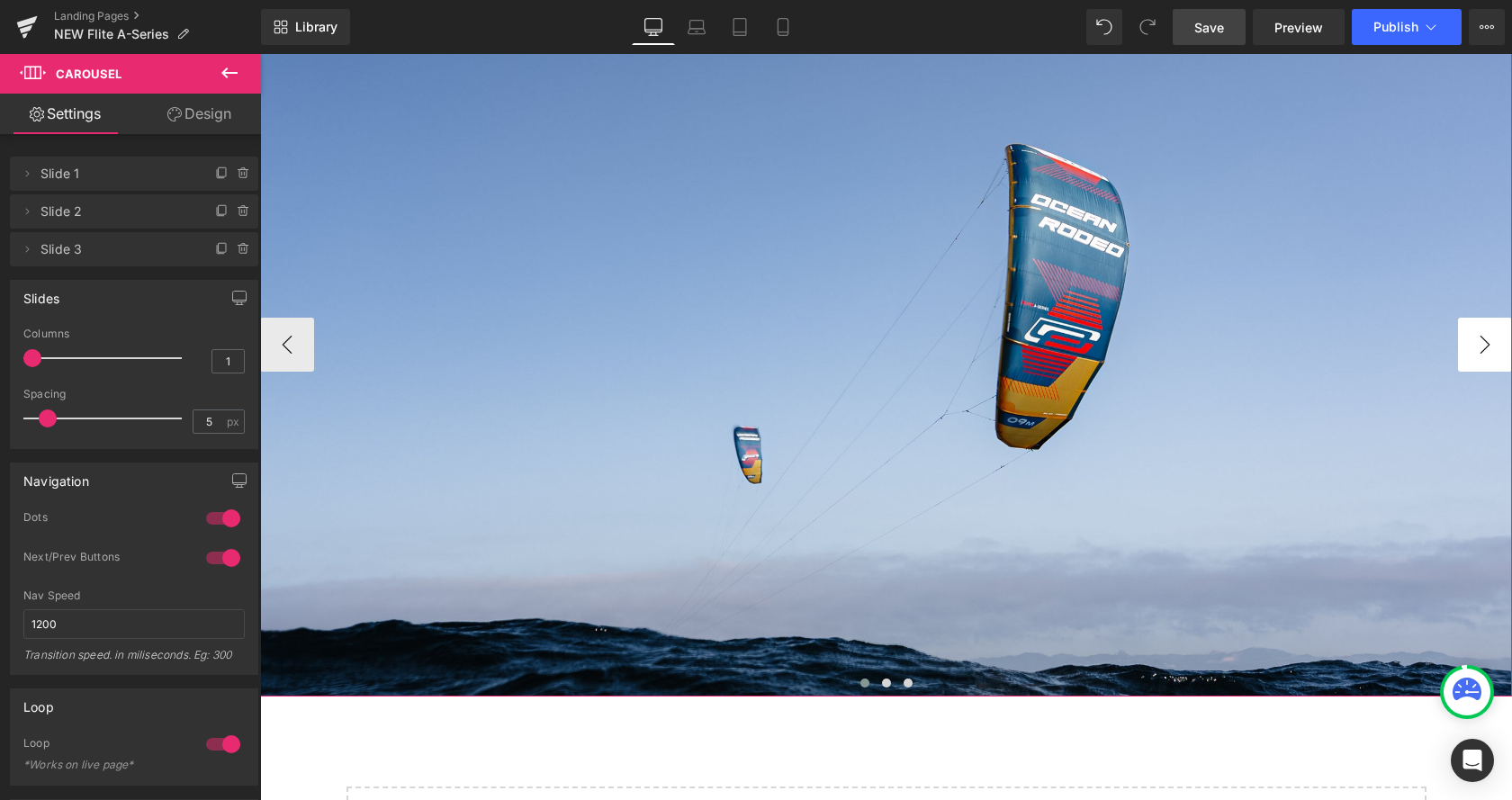
click at [1459, 345] on button "›" at bounding box center [1485, 345] width 54 height 54
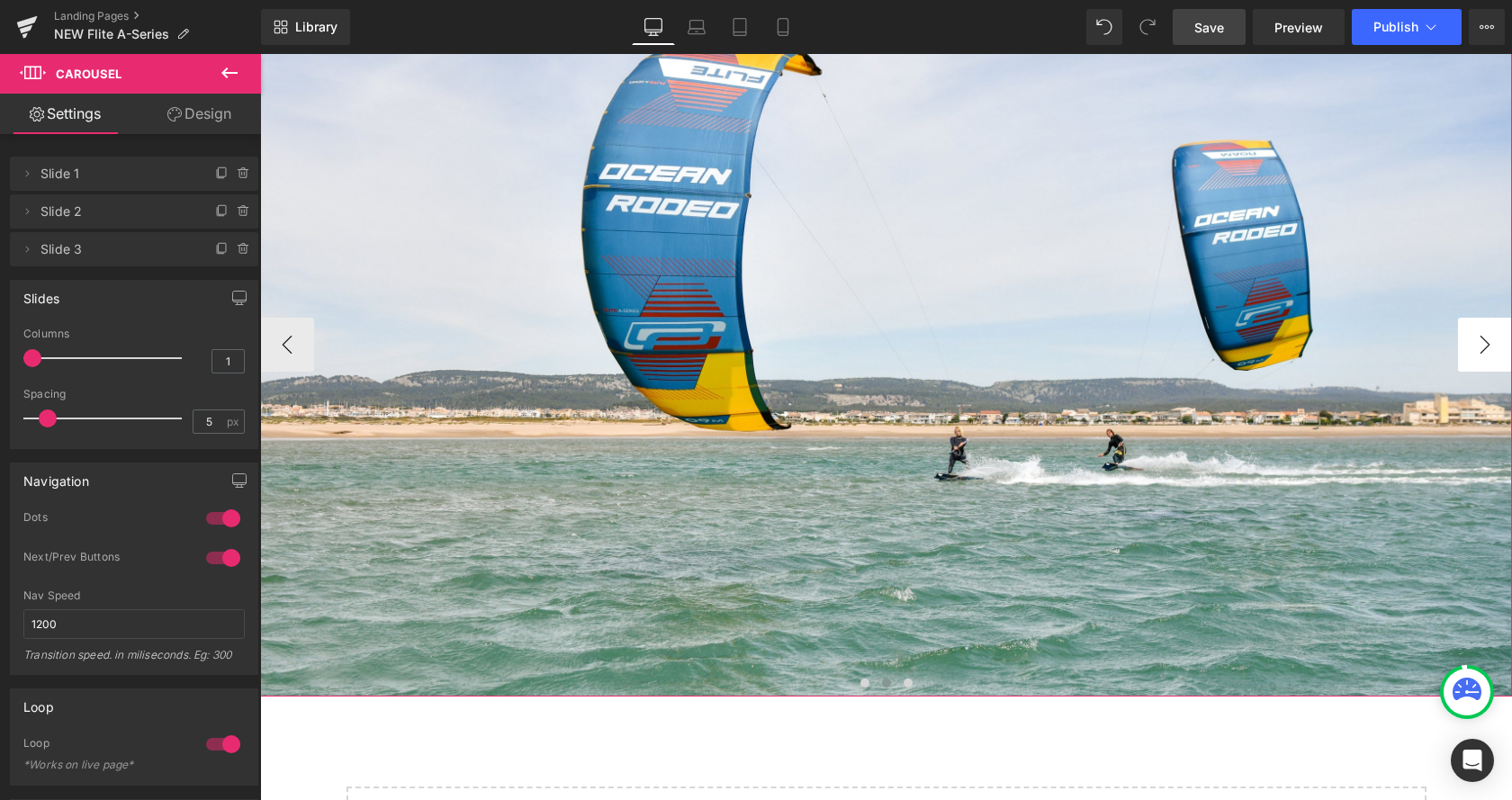
click at [1480, 344] on button "›" at bounding box center [1485, 345] width 54 height 54
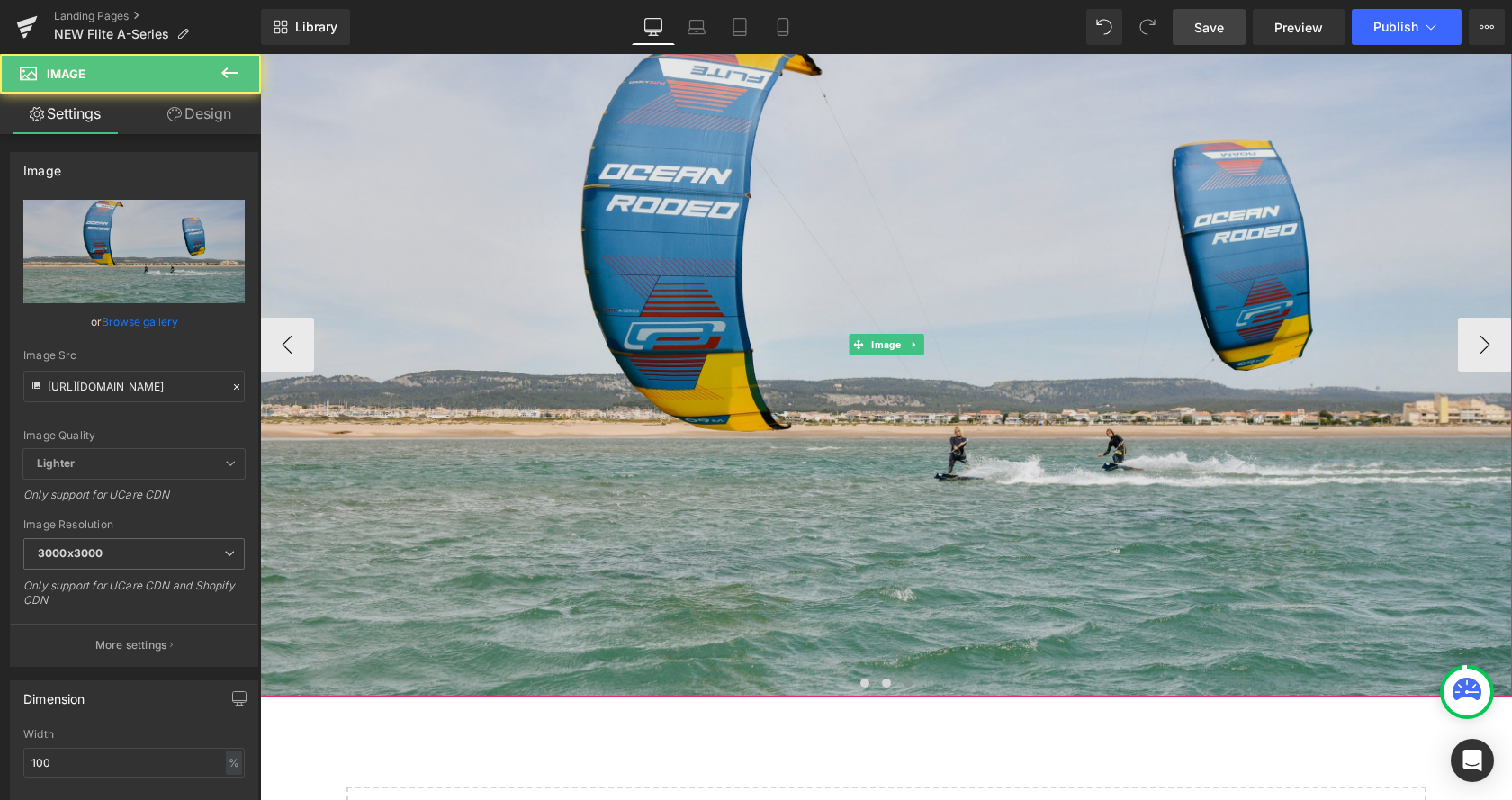
click at [990, 360] on img at bounding box center [886, 344] width 1252 height 705
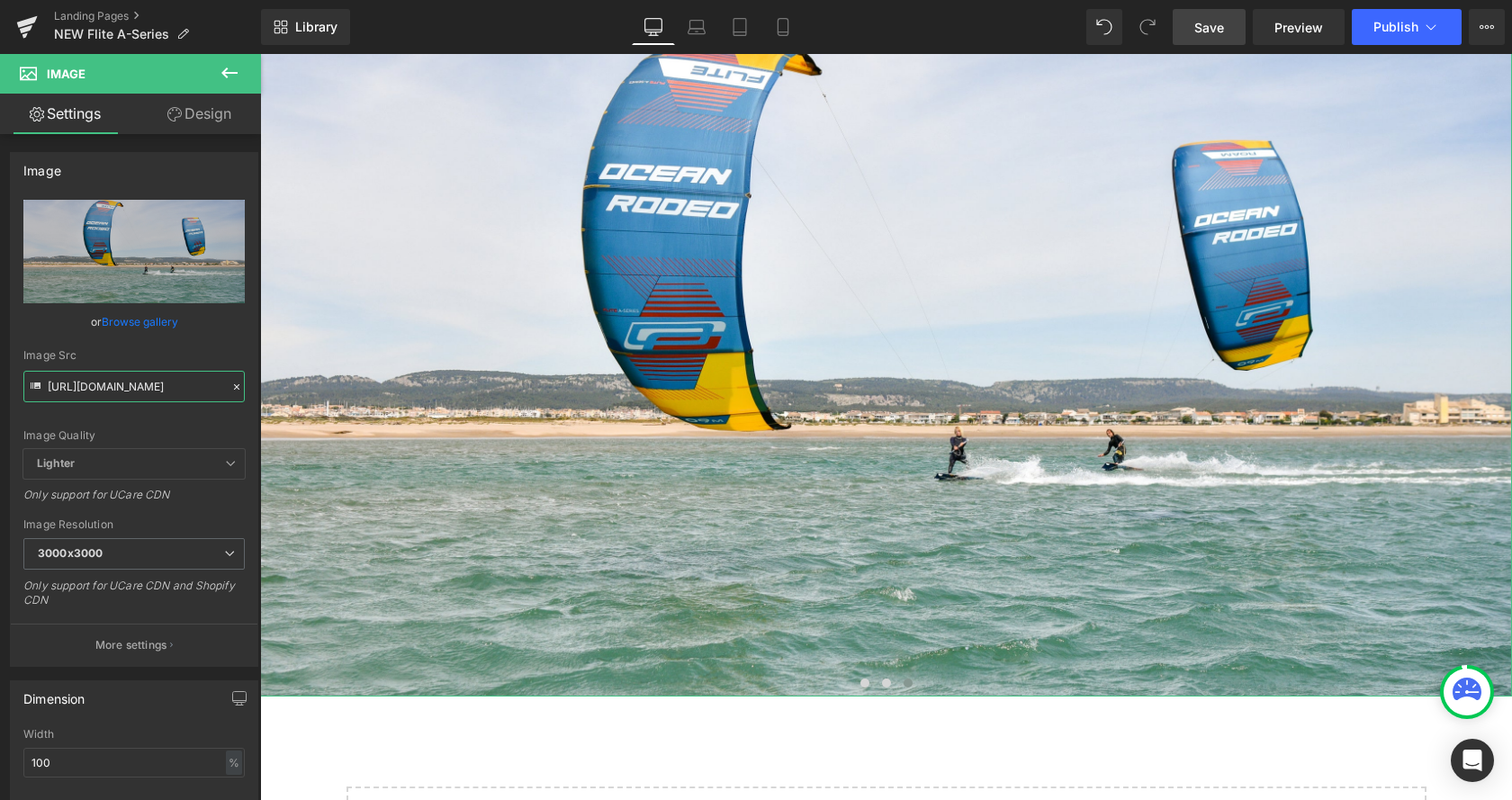
click at [142, 375] on input "https://cdn.shopify.com/s/files/1/0412/5451/8938/files/068-Ocean_Rodeo-JMCornu_…" at bounding box center [133, 387] width 221 height 32
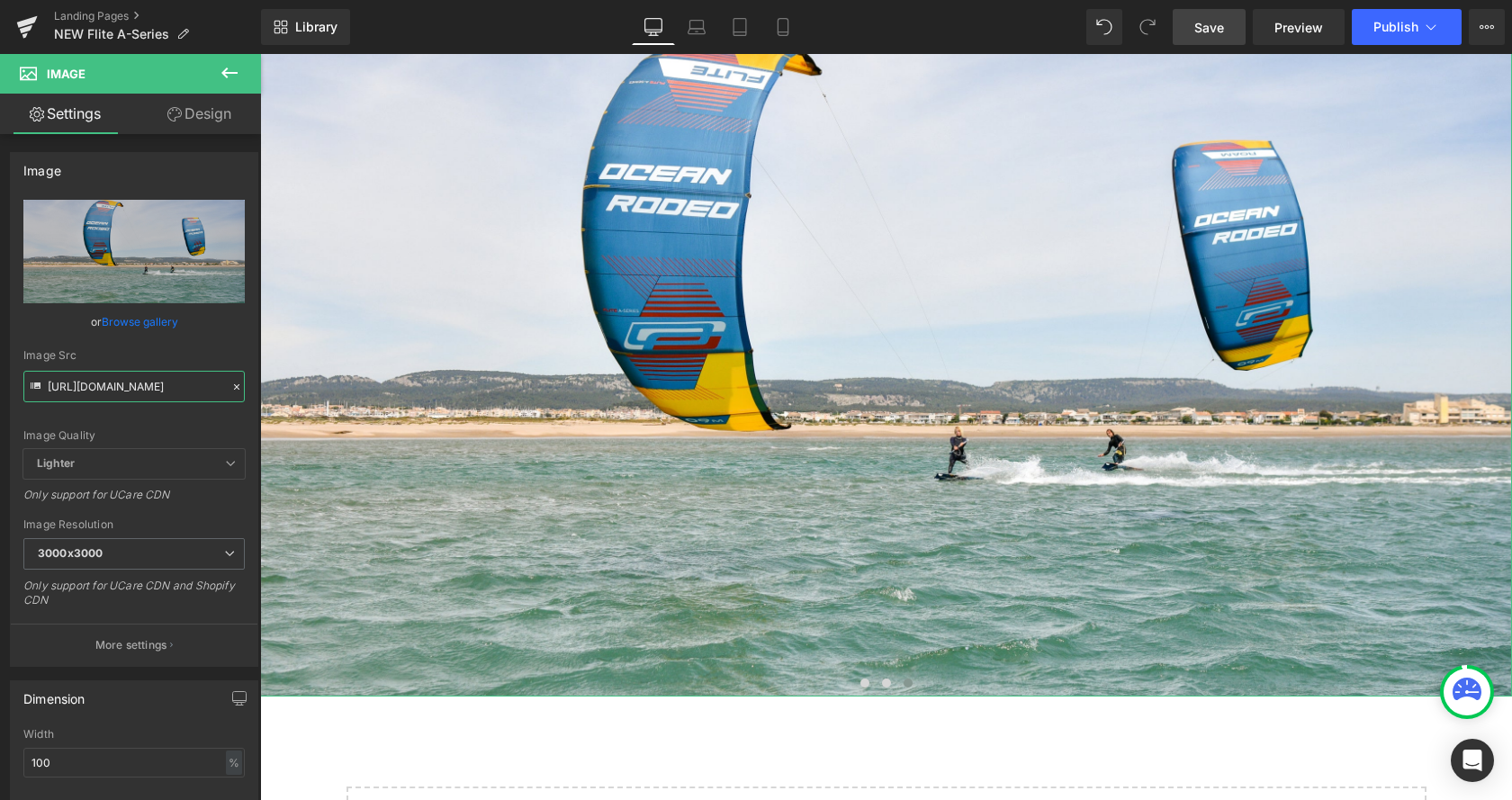
scroll to position [0, 273]
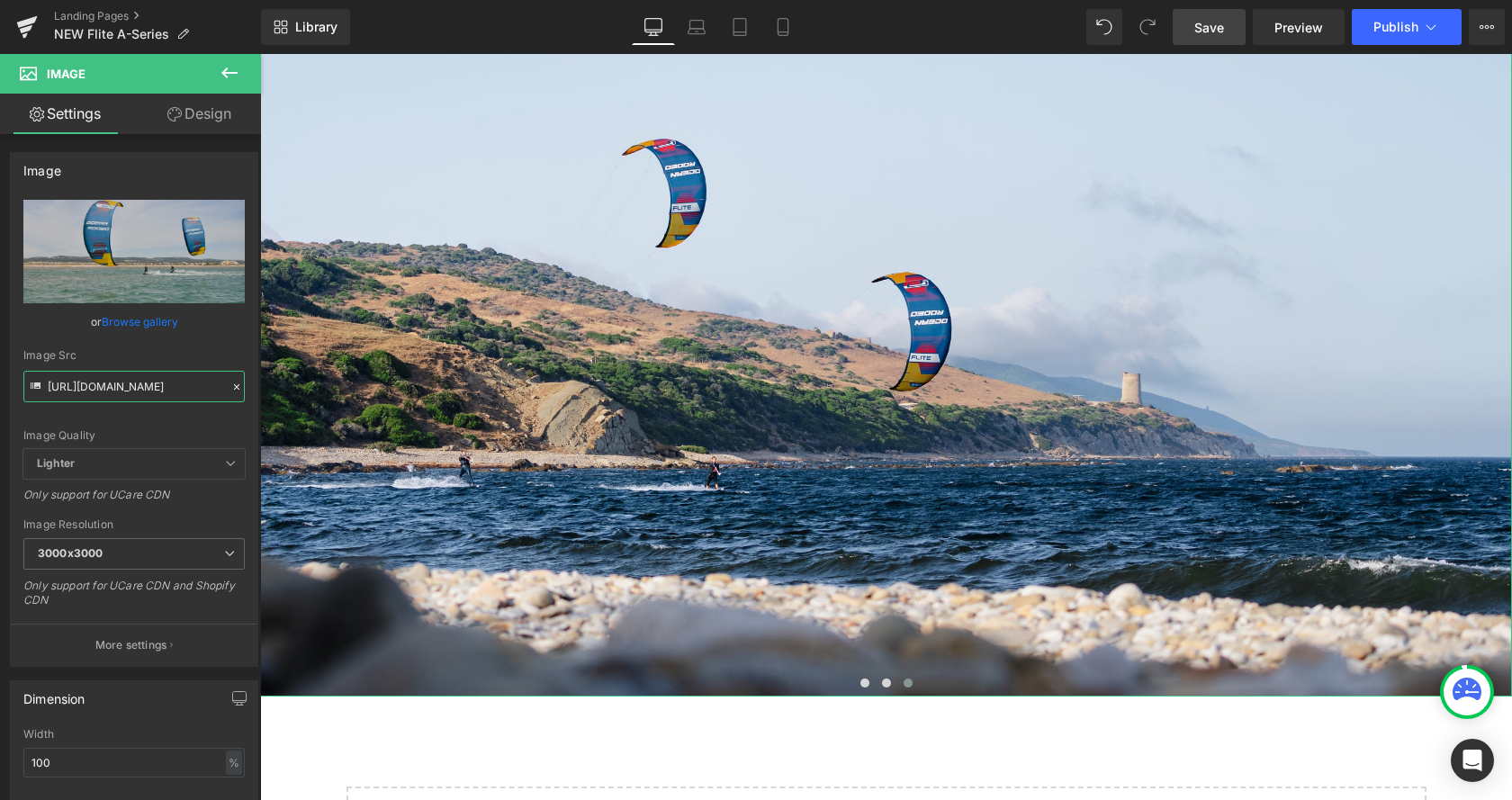
type input "https://cdn.shopify.com/s/files/1/0412/5451/8938/files/DSC08613-2.jpg?v=1760435…"
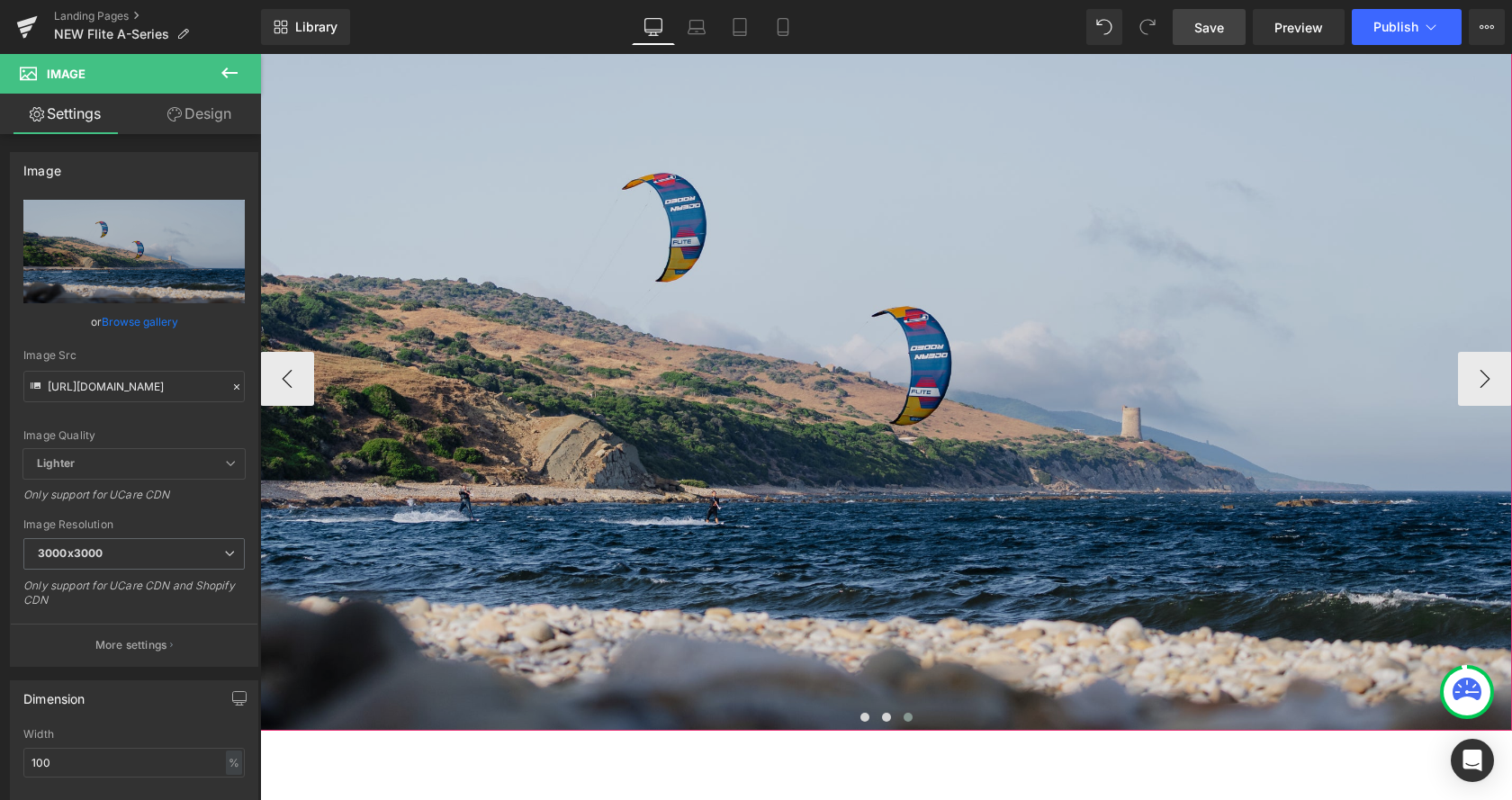
scroll to position [2571, 0]
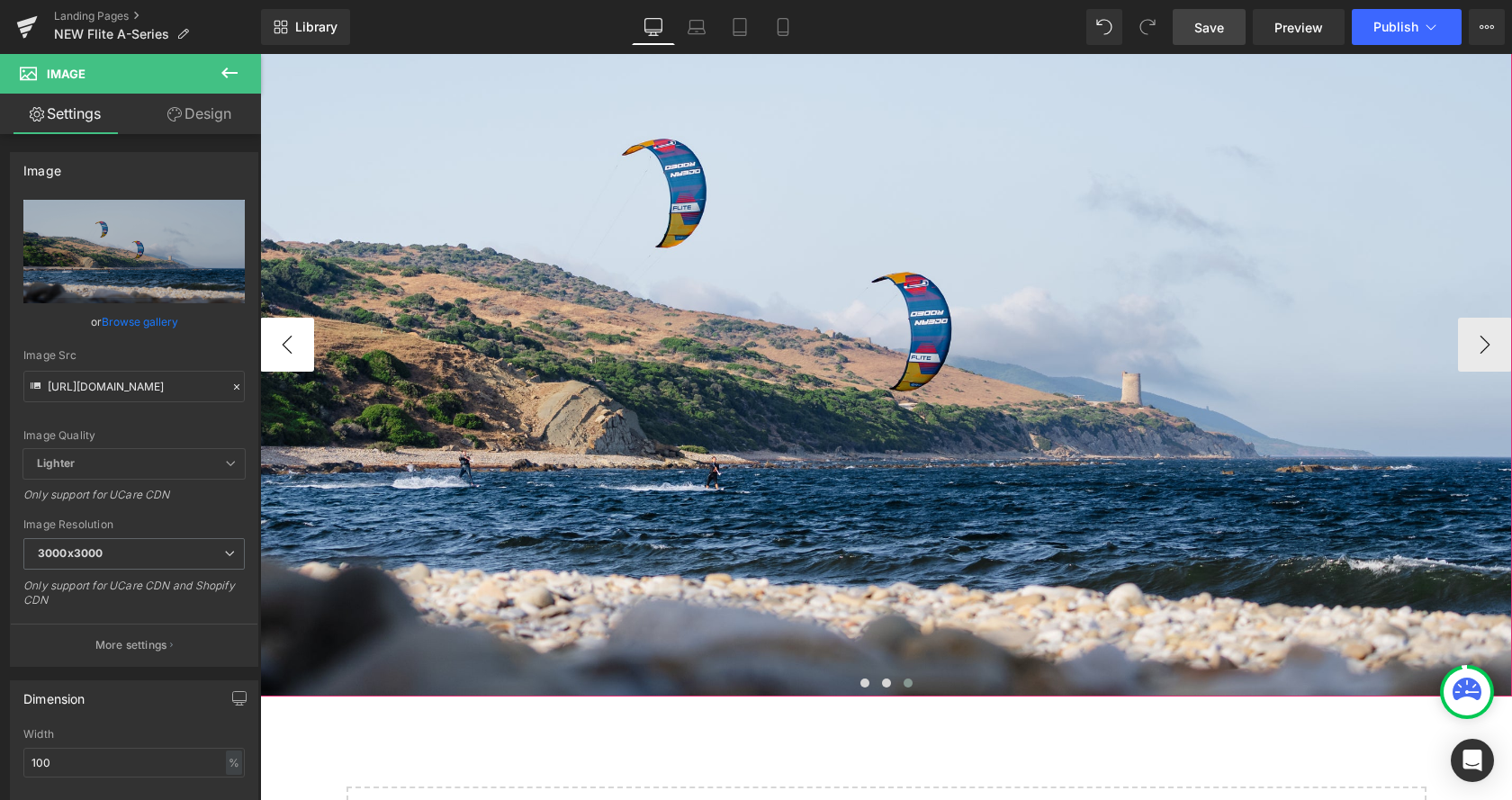
click at [286, 330] on button "‹" at bounding box center [287, 345] width 54 height 54
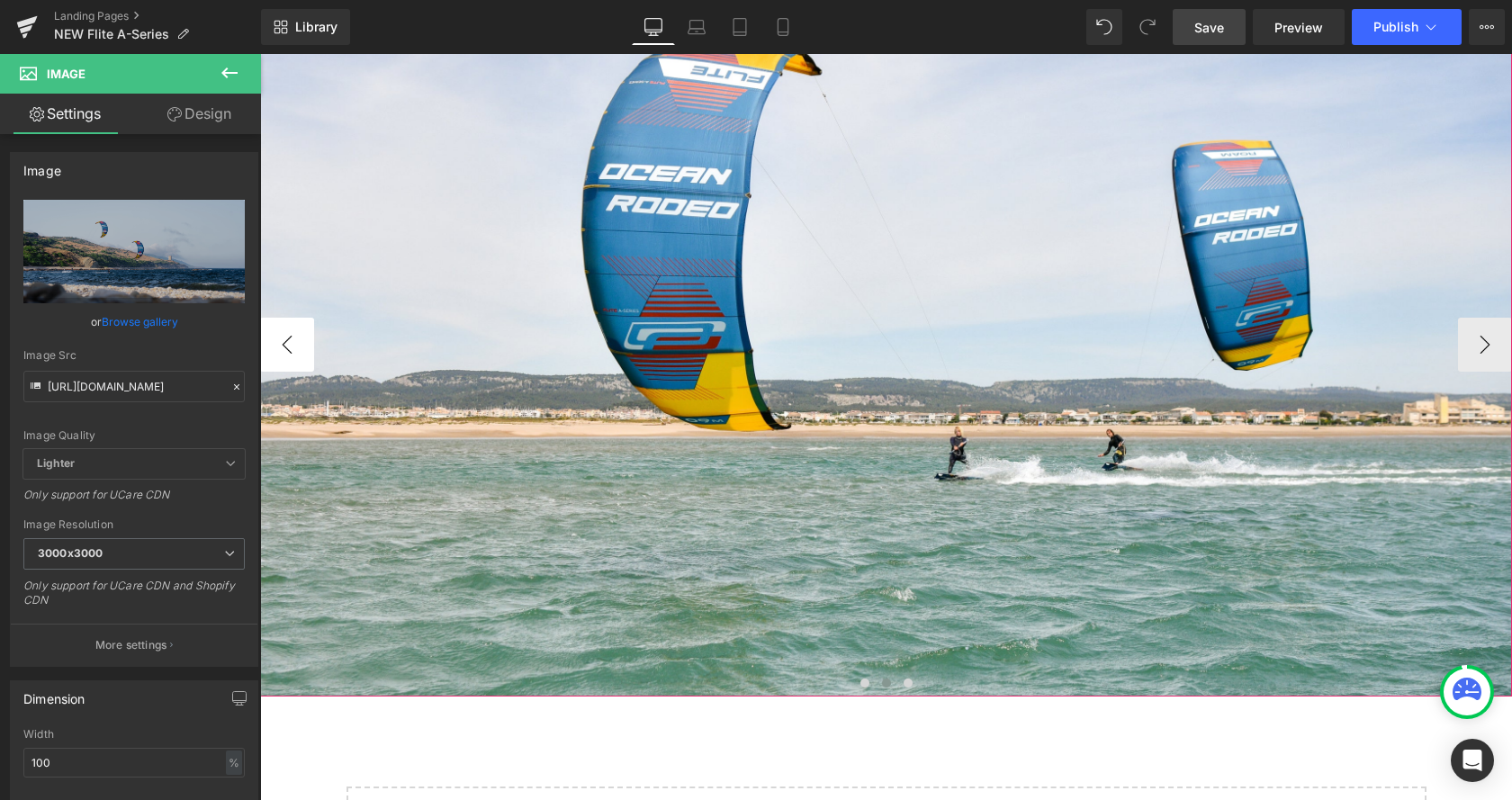
click at [286, 337] on button "‹" at bounding box center [287, 345] width 54 height 54
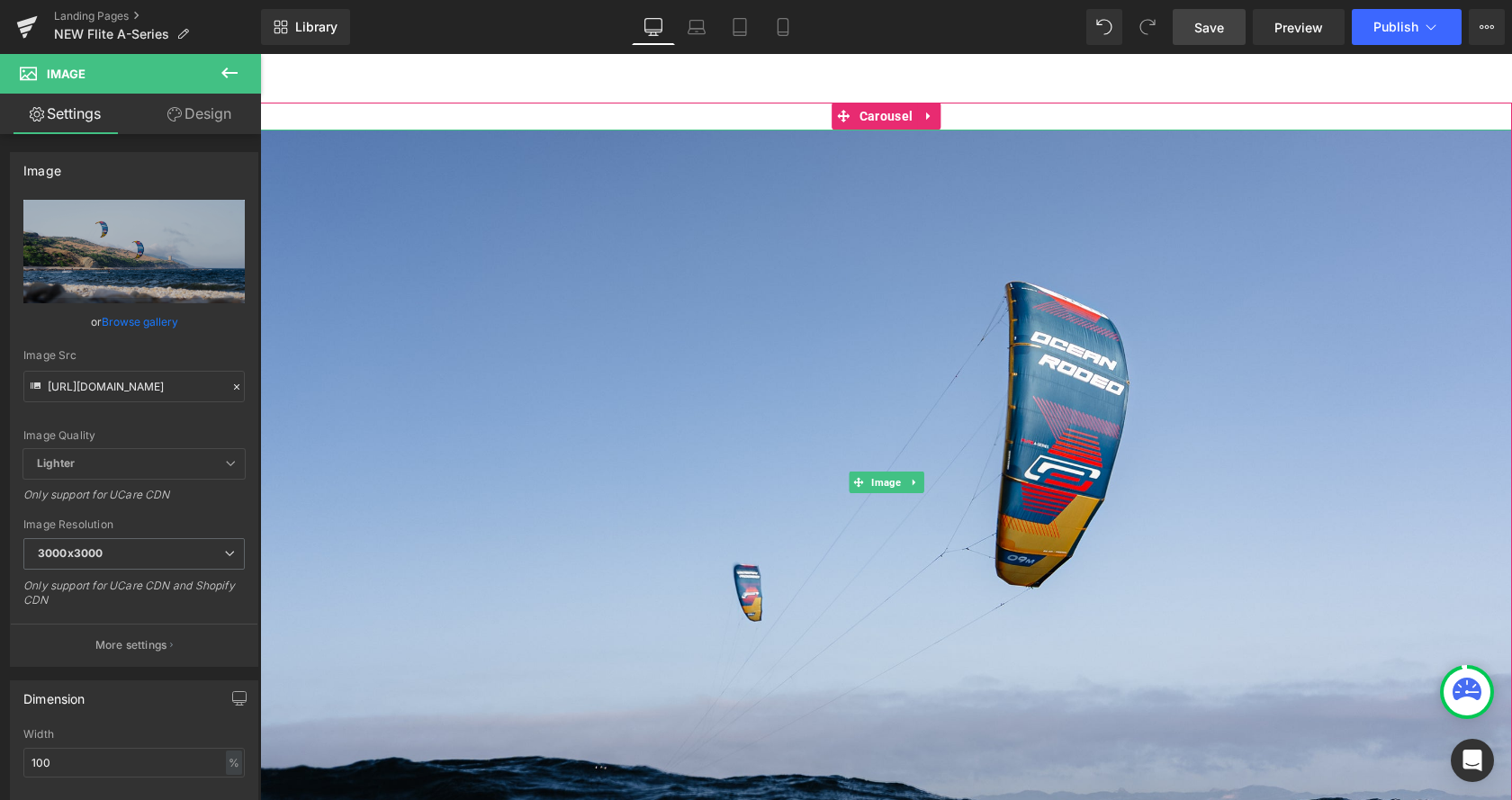
scroll to position [2387, 0]
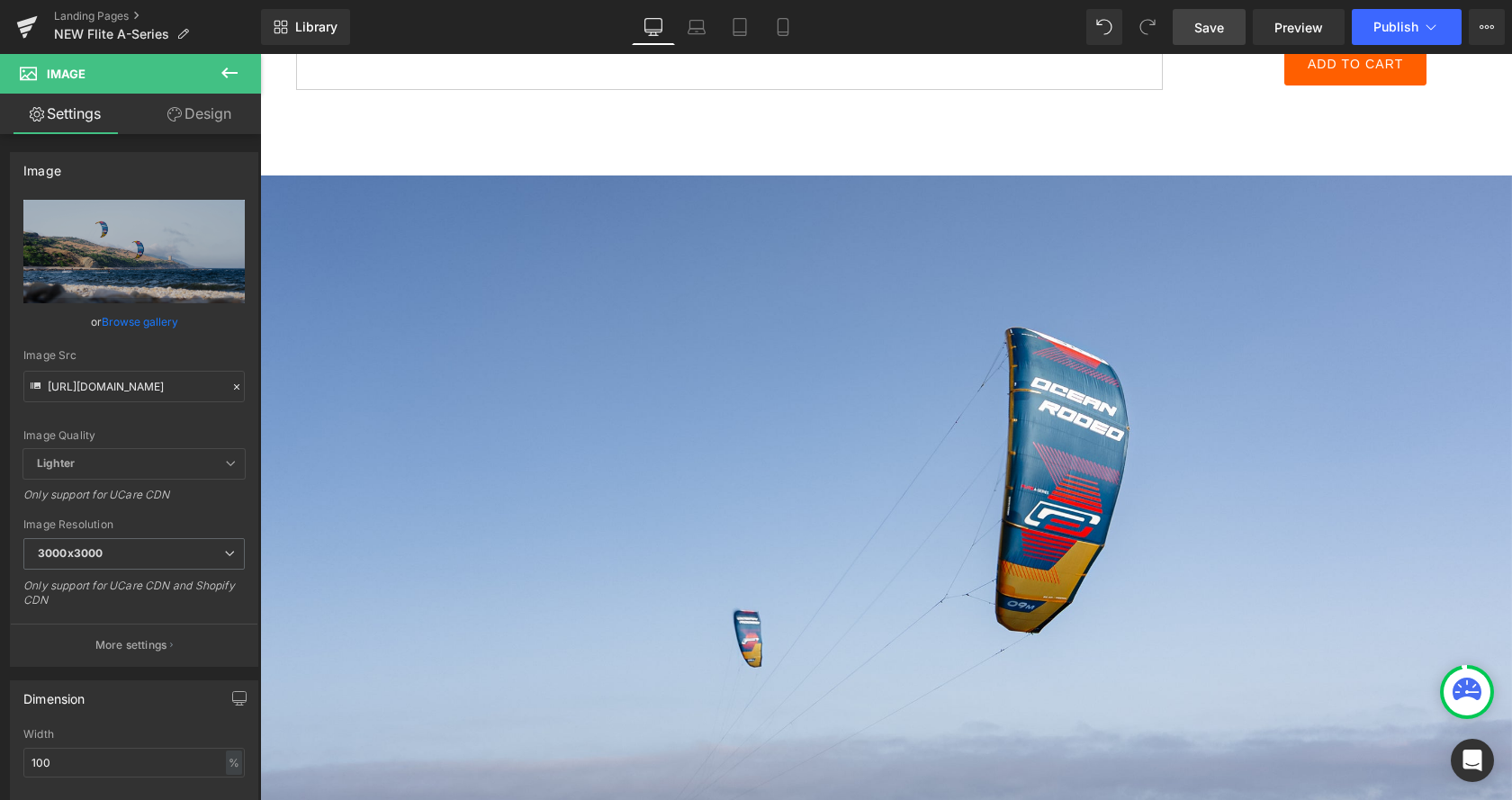
drag, startPoint x: 1218, startPoint y: 23, endPoint x: 923, endPoint y: 155, distance: 323.2
click at [1218, 23] on span "Save" at bounding box center [1209, 27] width 30 height 19
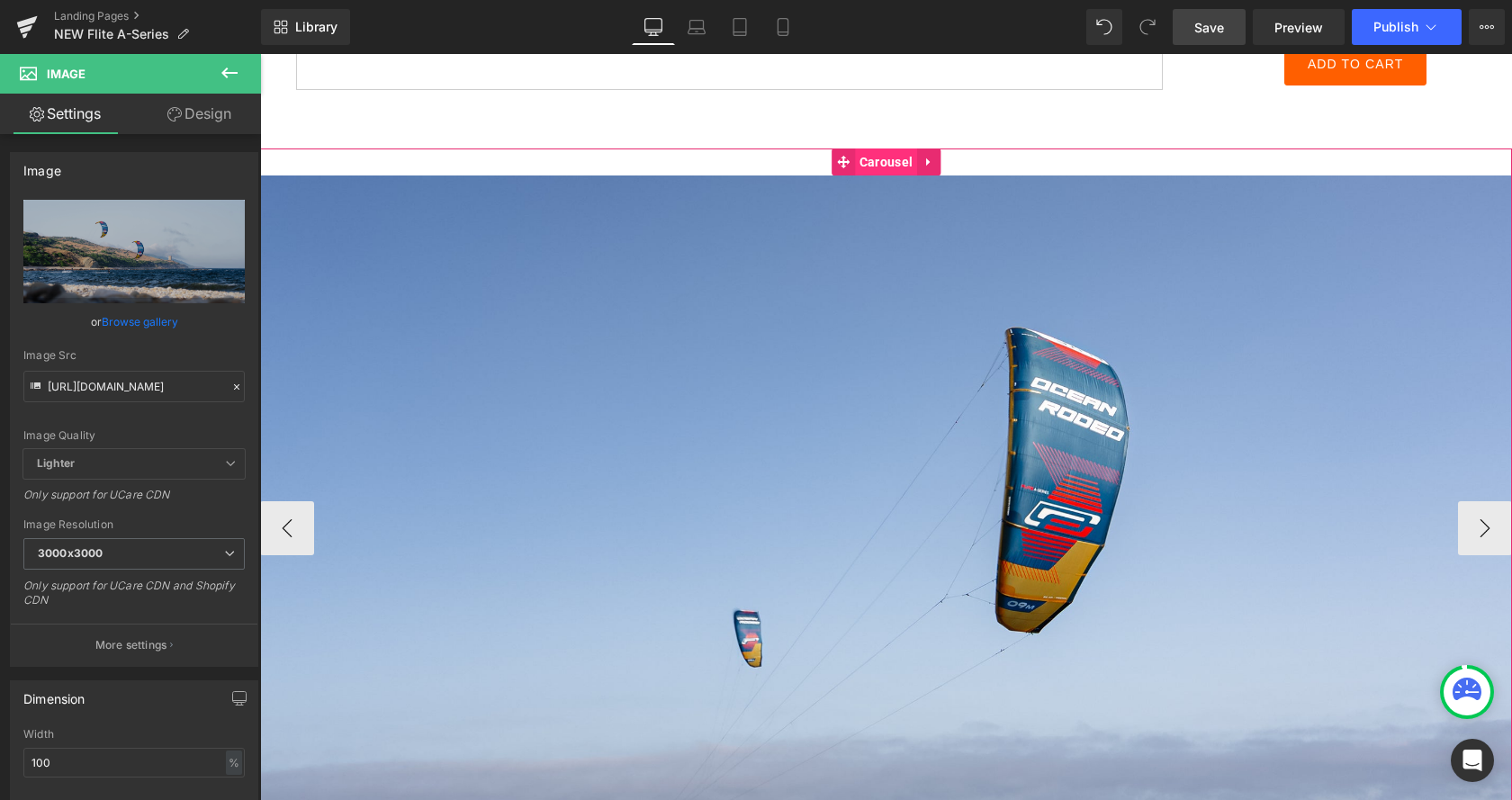
click at [878, 166] on span "Carousel" at bounding box center [886, 162] width 62 height 27
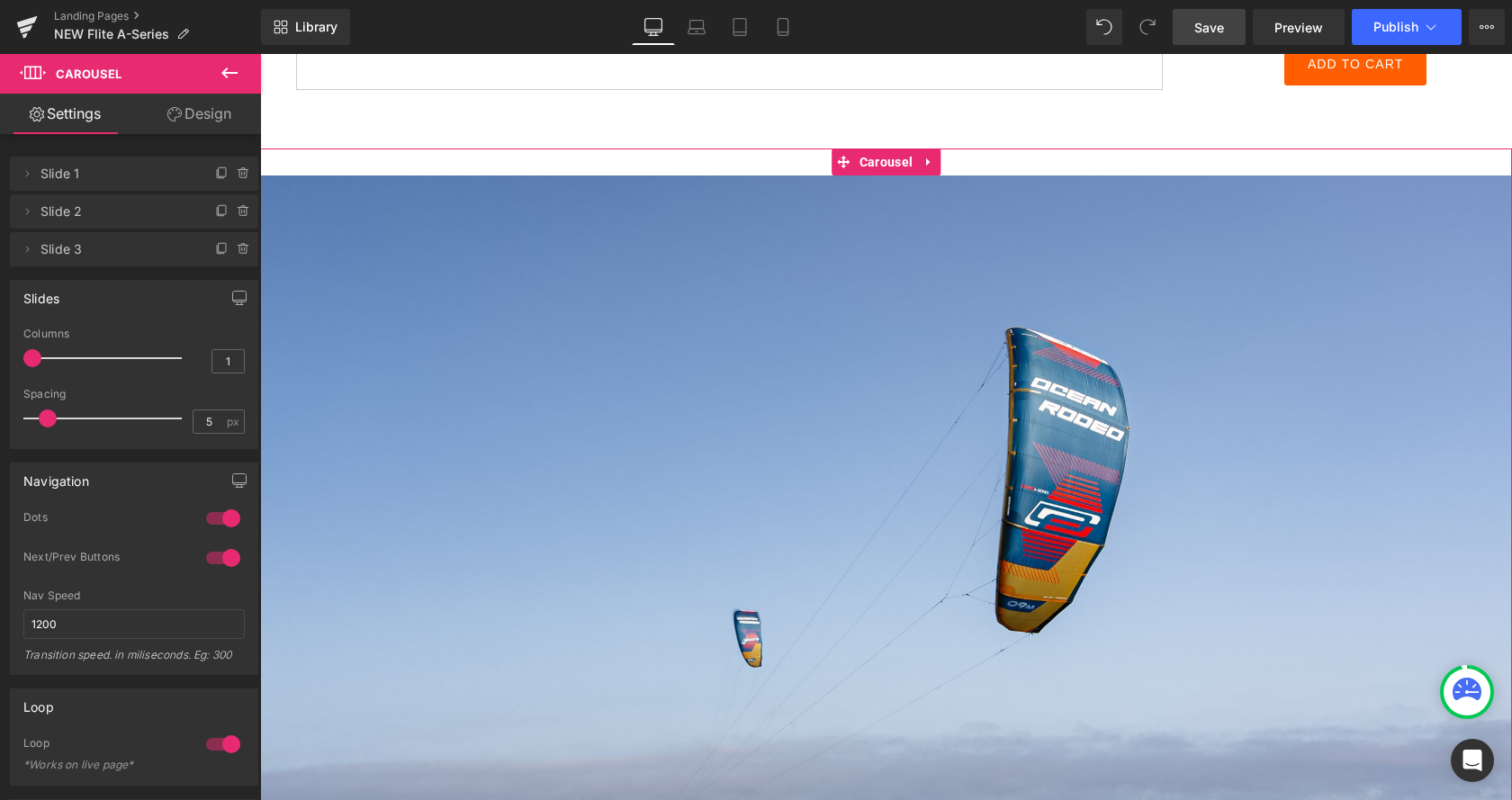
drag, startPoint x: 25, startPoint y: 255, endPoint x: 29, endPoint y: 156, distance: 99.1
click at [29, 156] on div "Delete Cancel Slide 1 Slide 1 Name Slide 1 Delete Cancel Slide 2 Slide 2 Name S…" at bounding box center [134, 209] width 248 height 113
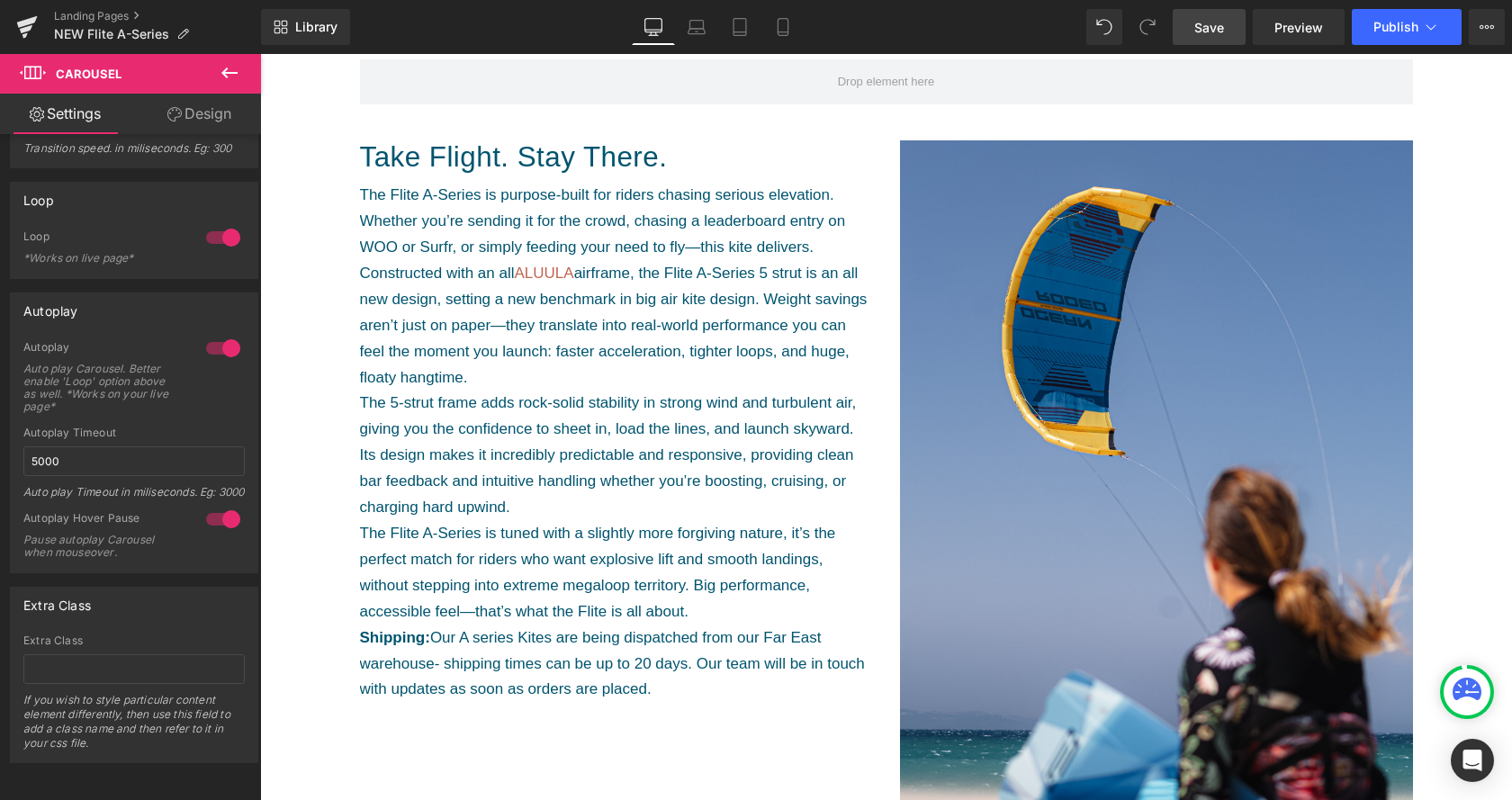
scroll to position [734, 0]
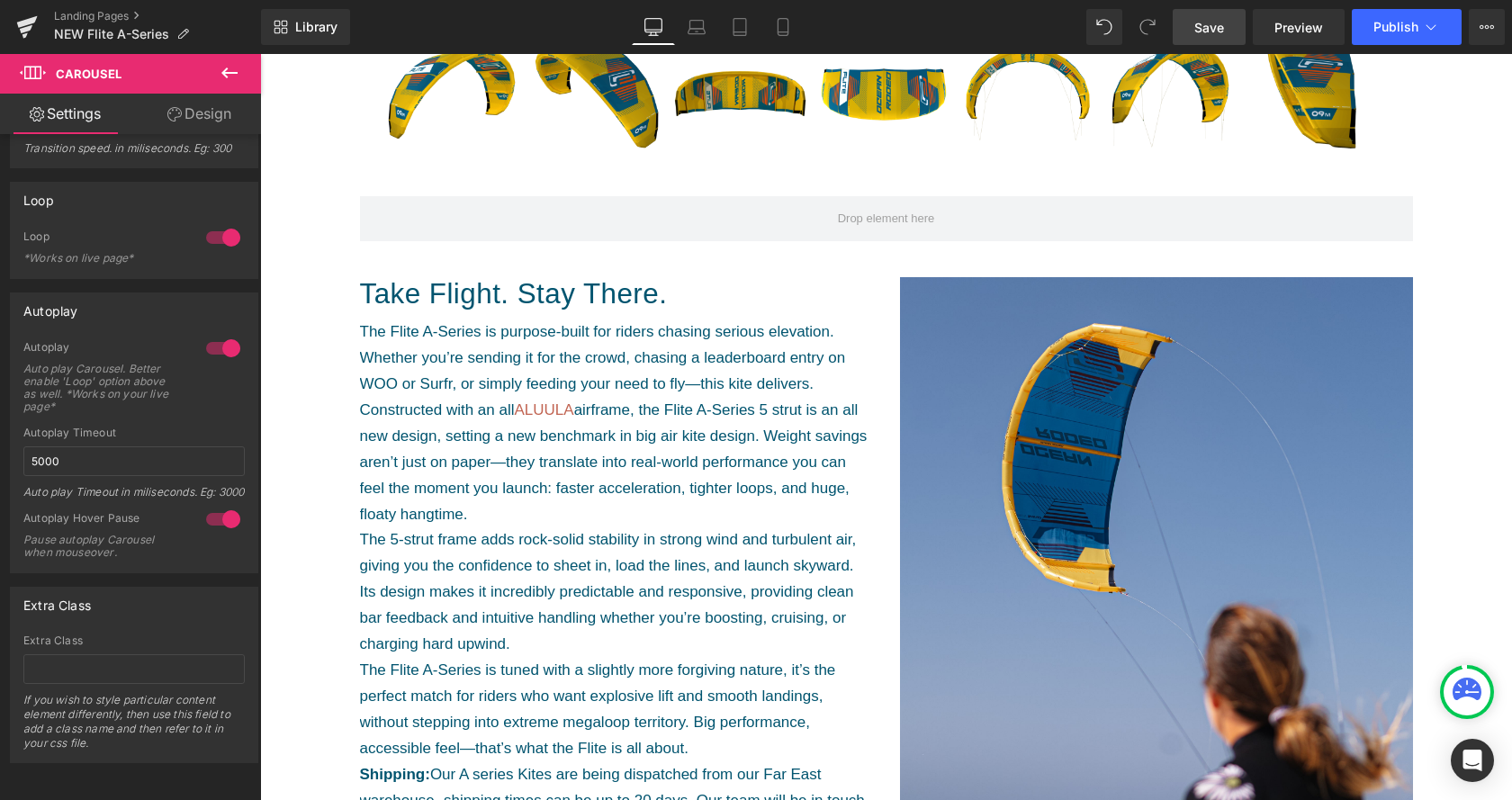
drag, startPoint x: 1218, startPoint y: 15, endPoint x: 814, endPoint y: 105, distance: 414.0
click at [1218, 15] on link "Save" at bounding box center [1209, 27] width 73 height 36
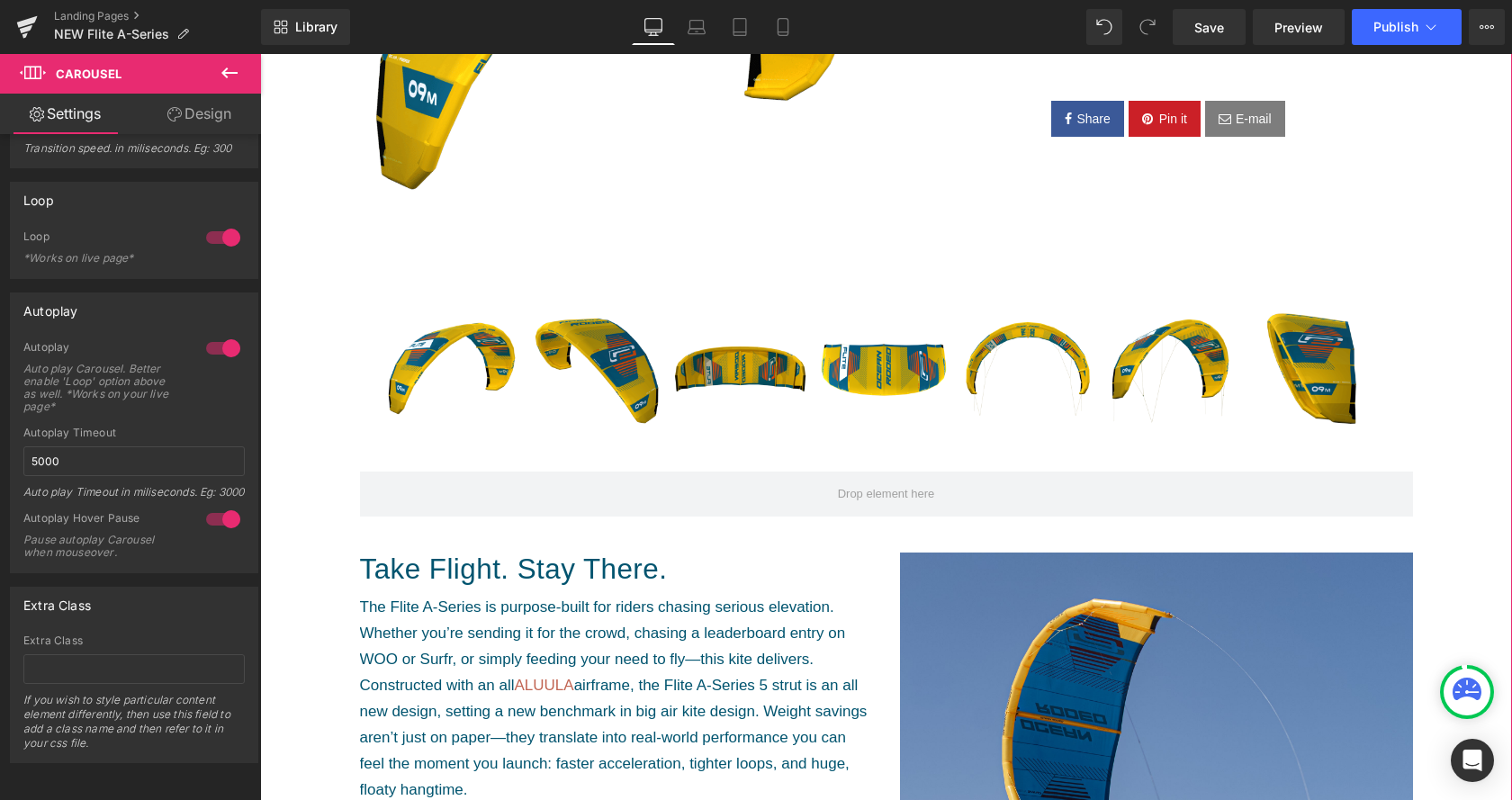
scroll to position [826, 0]
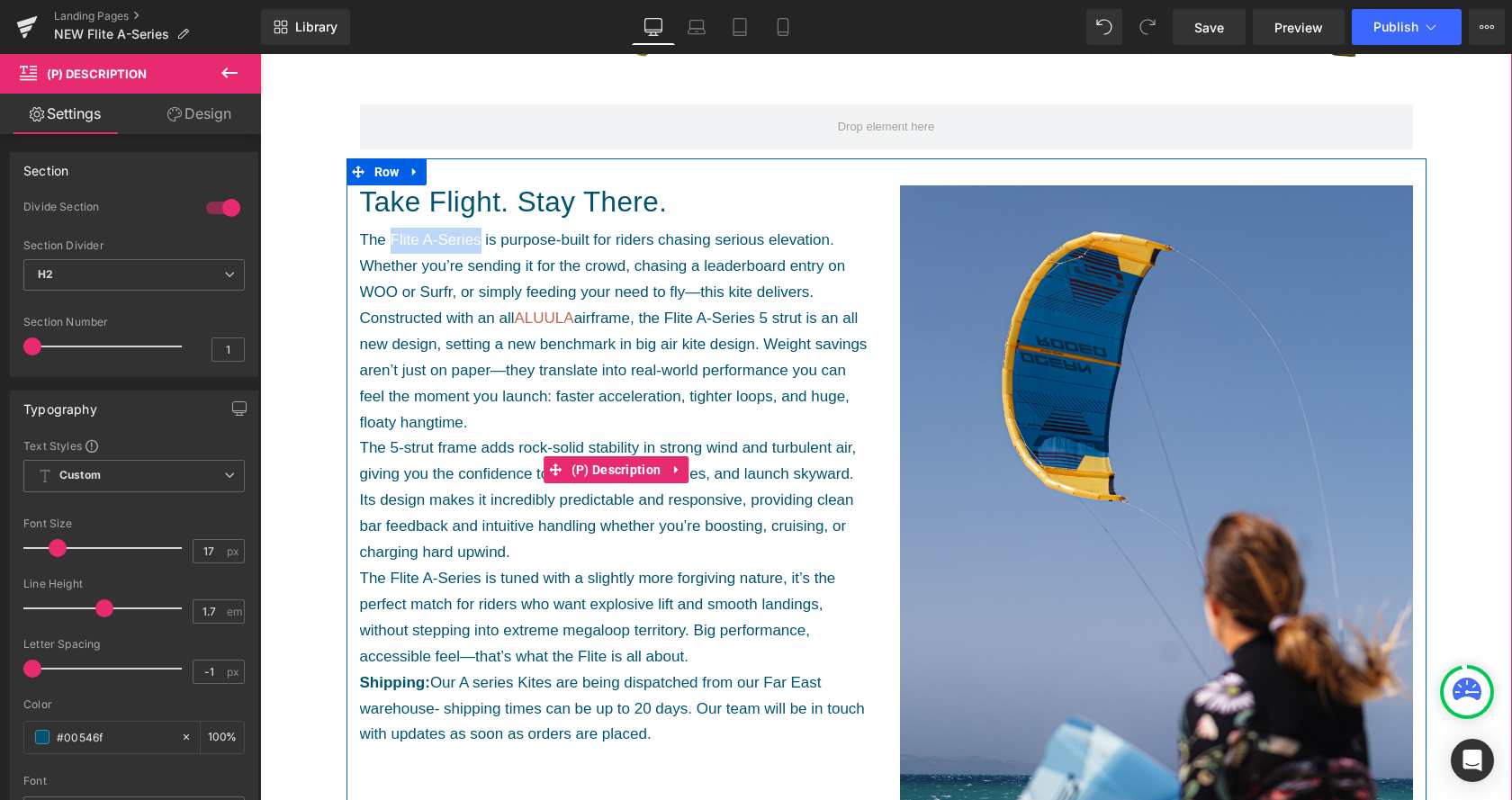
drag, startPoint x: 392, startPoint y: 238, endPoint x: 482, endPoint y: 252, distance: 91.2
click at [482, 251] on p "The Flite A-Series is purpose-built for riders chasing serious elevation. Wheth…" at bounding box center [616, 267] width 513 height 78
click at [482, 252] on p "The Flite A-Series is purpose-built for riders chasing serious elevation. Wheth…" at bounding box center [616, 267] width 513 height 78
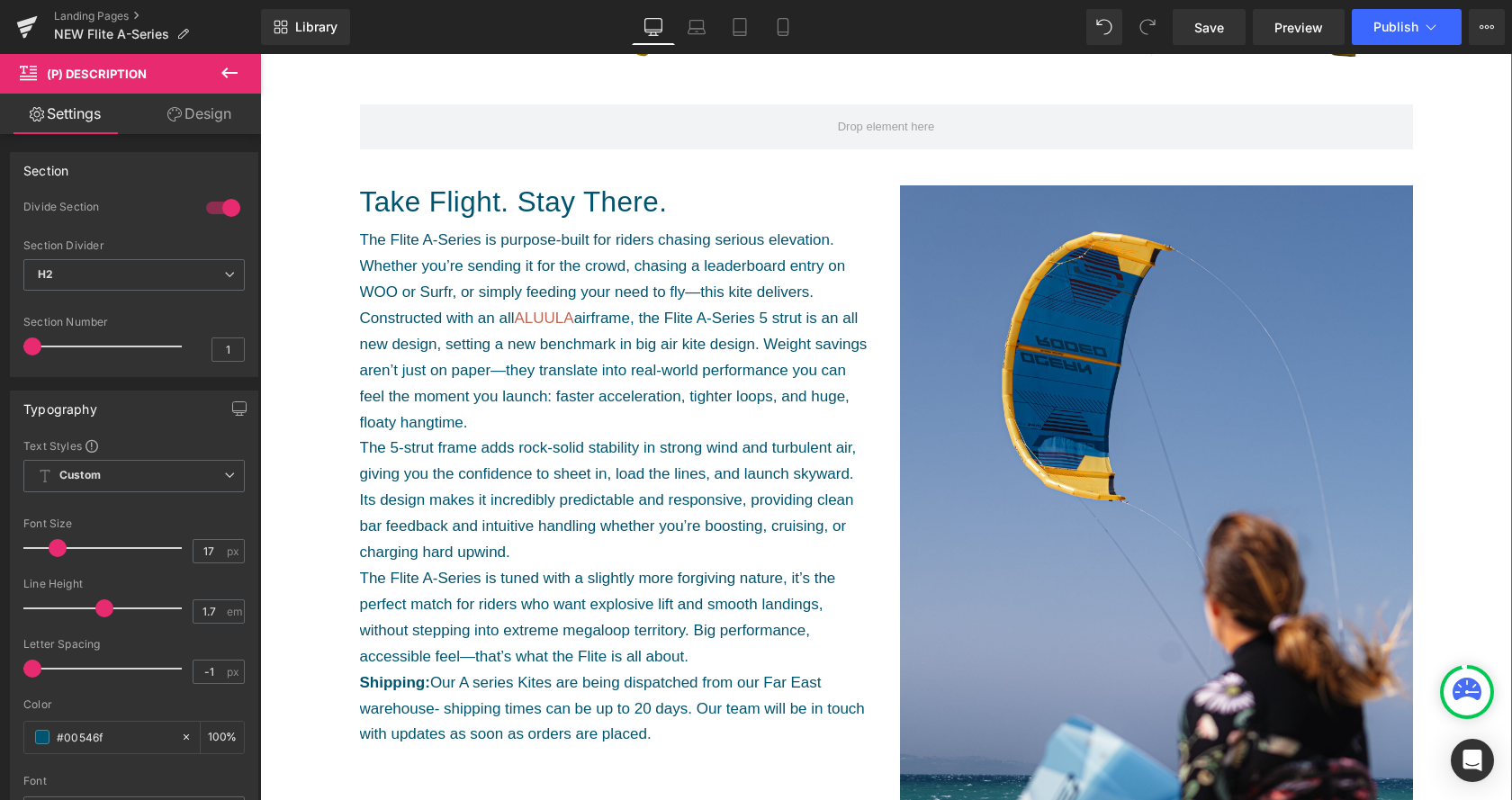
click at [709, 304] on p "The Flite A-Series is purpose-built for riders chasing serious elevation. Wheth…" at bounding box center [616, 267] width 513 height 78
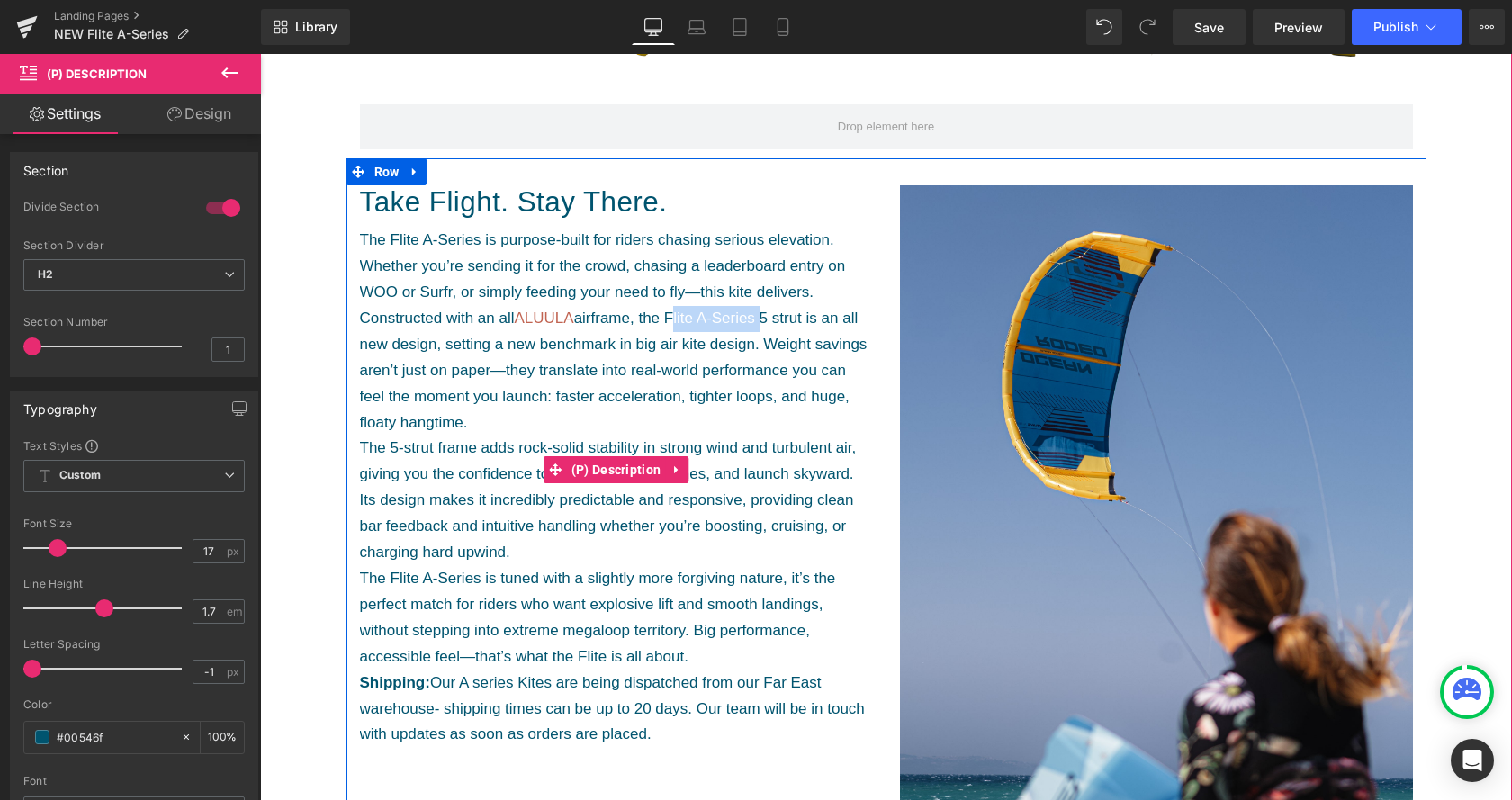
drag, startPoint x: 674, startPoint y: 317, endPoint x: 764, endPoint y: 316, distance: 90.0
click at [764, 316] on span "Constructed with an all ALUULA airframe, the Flite A-Series 5 strut is an all n…" at bounding box center [614, 371] width 508 height 122
copy span "Flite A-Series"
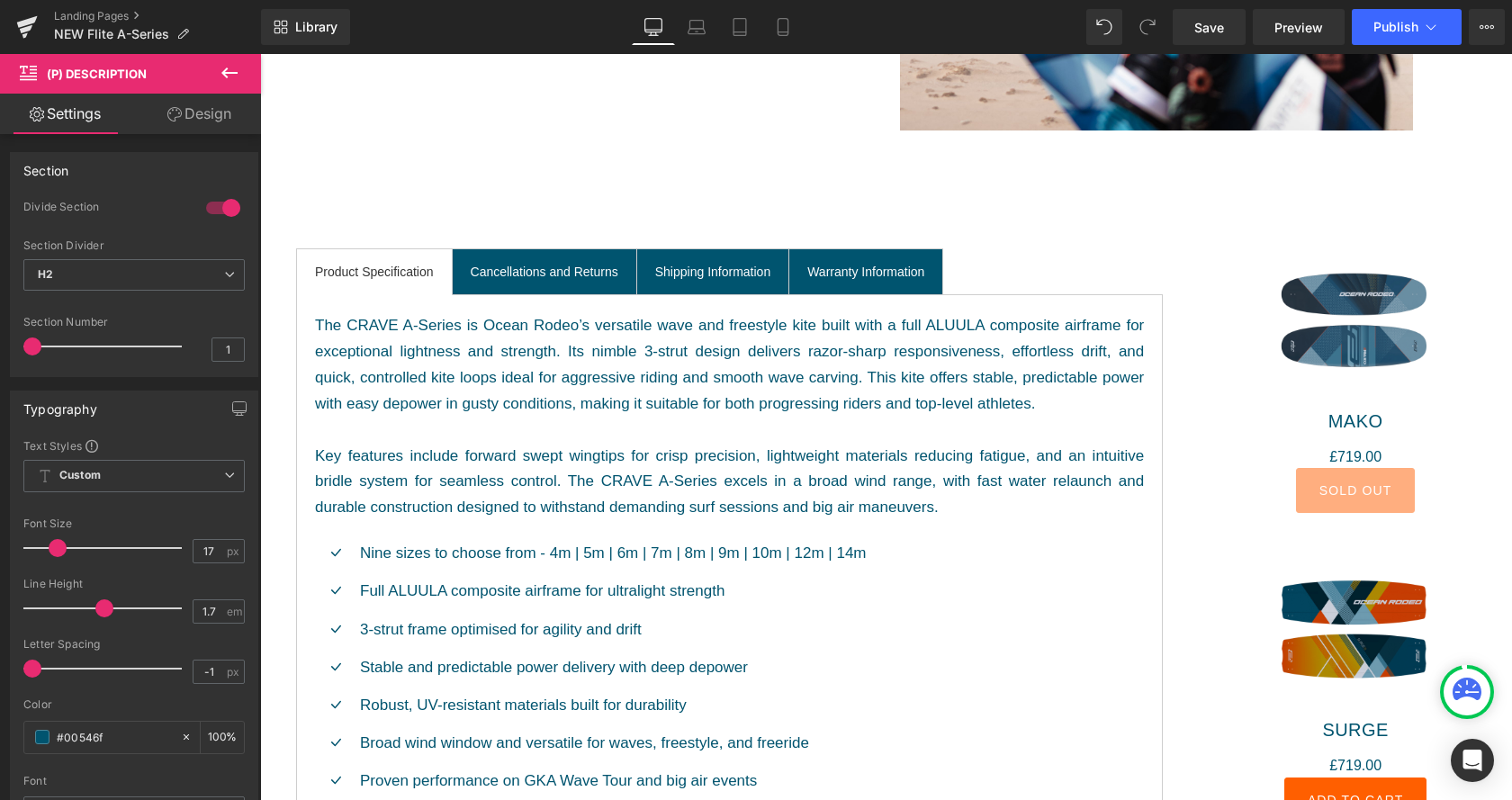
scroll to position [1744, 0]
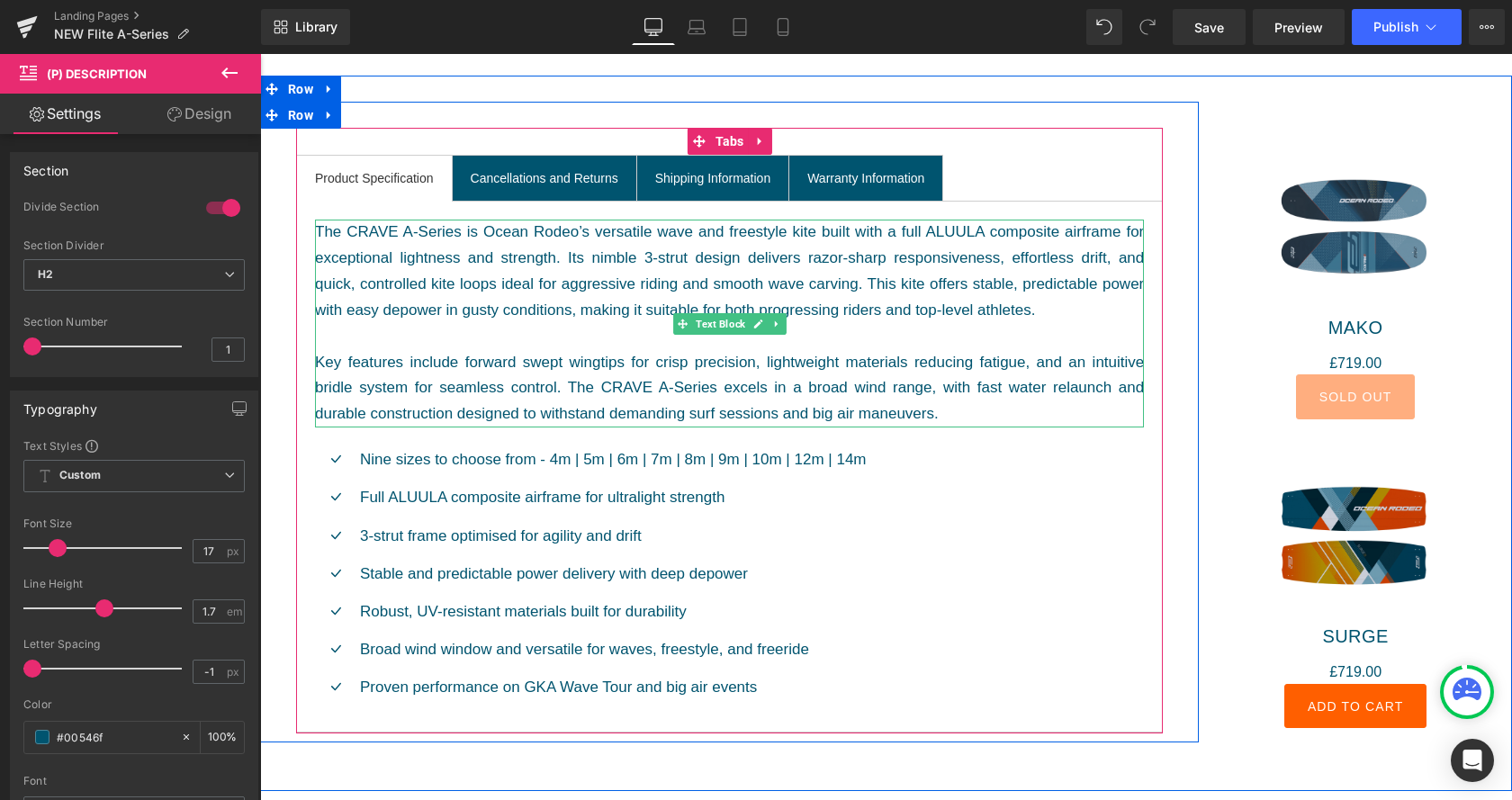
click at [503, 349] on div "The CRAVE A-Series is Ocean Rodeo’s versatile wave and freestyle kite built wit…" at bounding box center [729, 324] width 829 height 208
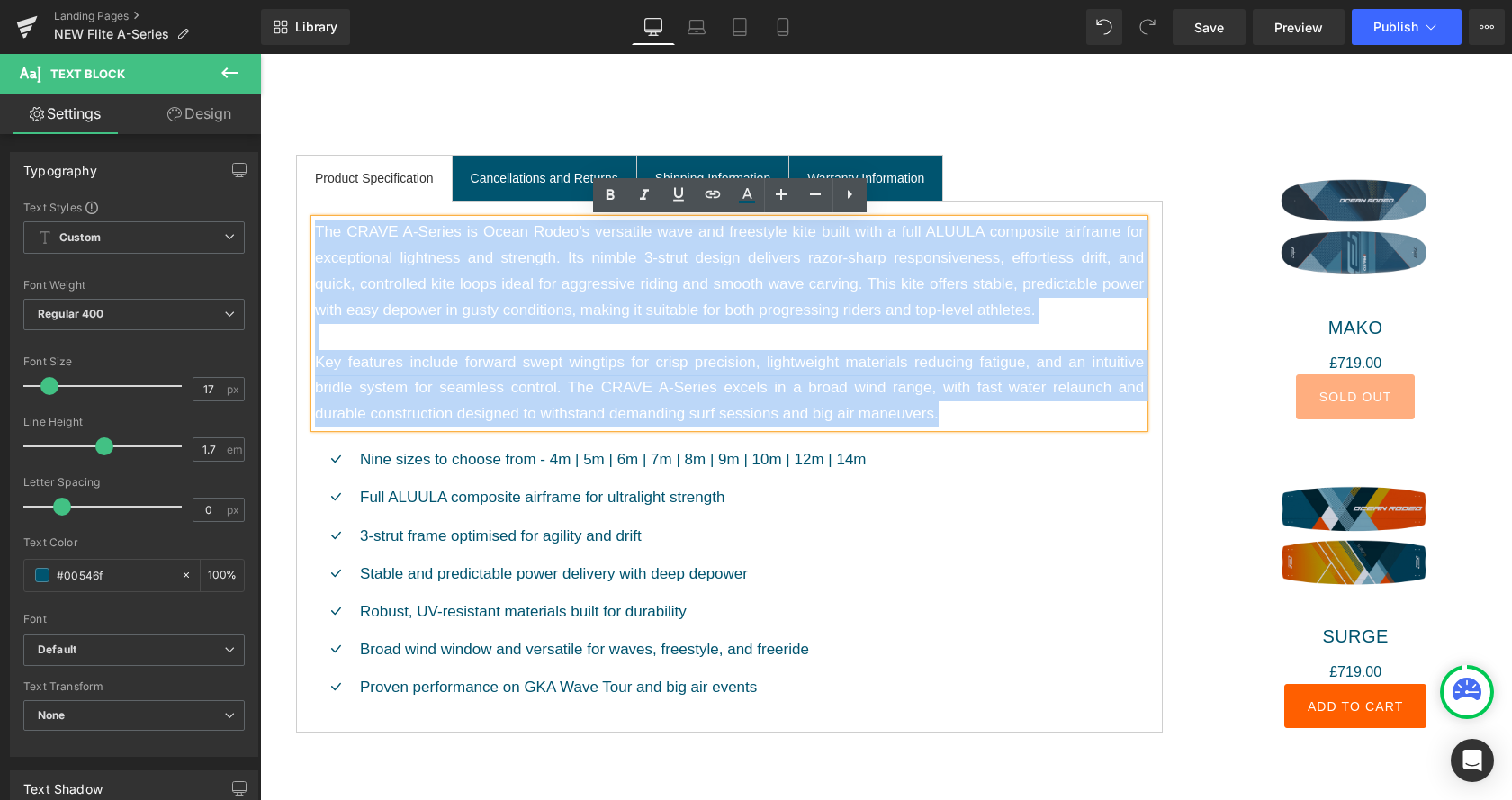
drag, startPoint x: 943, startPoint y: 418, endPoint x: 246, endPoint y: 236, distance: 720.9
click at [260, 236] on body "Skip to content Search KITE WING NEWS ABOUT Search Cart" at bounding box center [886, 364] width 1252 height 4108
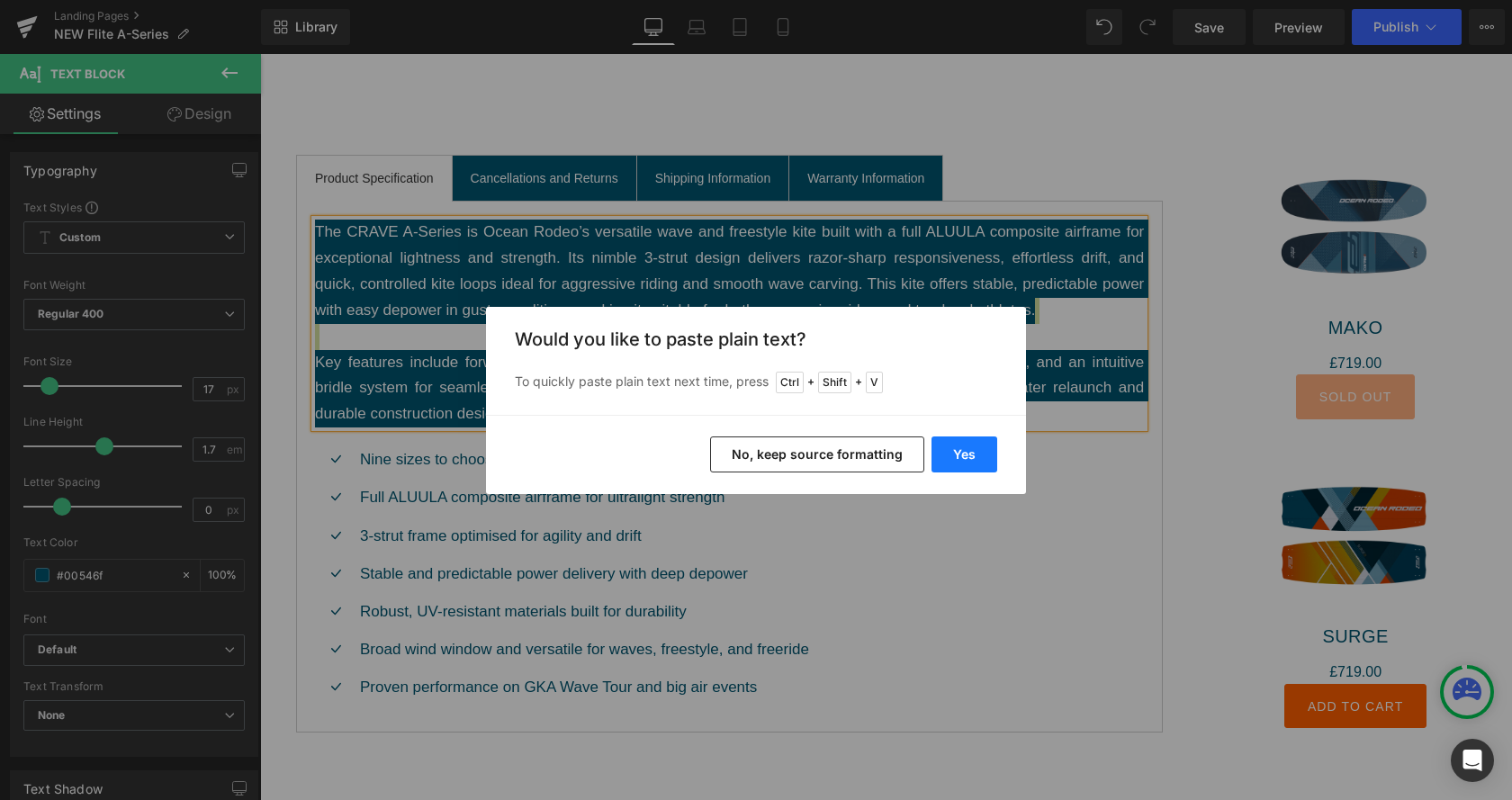
click at [947, 454] on button "Yes" at bounding box center [965, 455] width 66 height 36
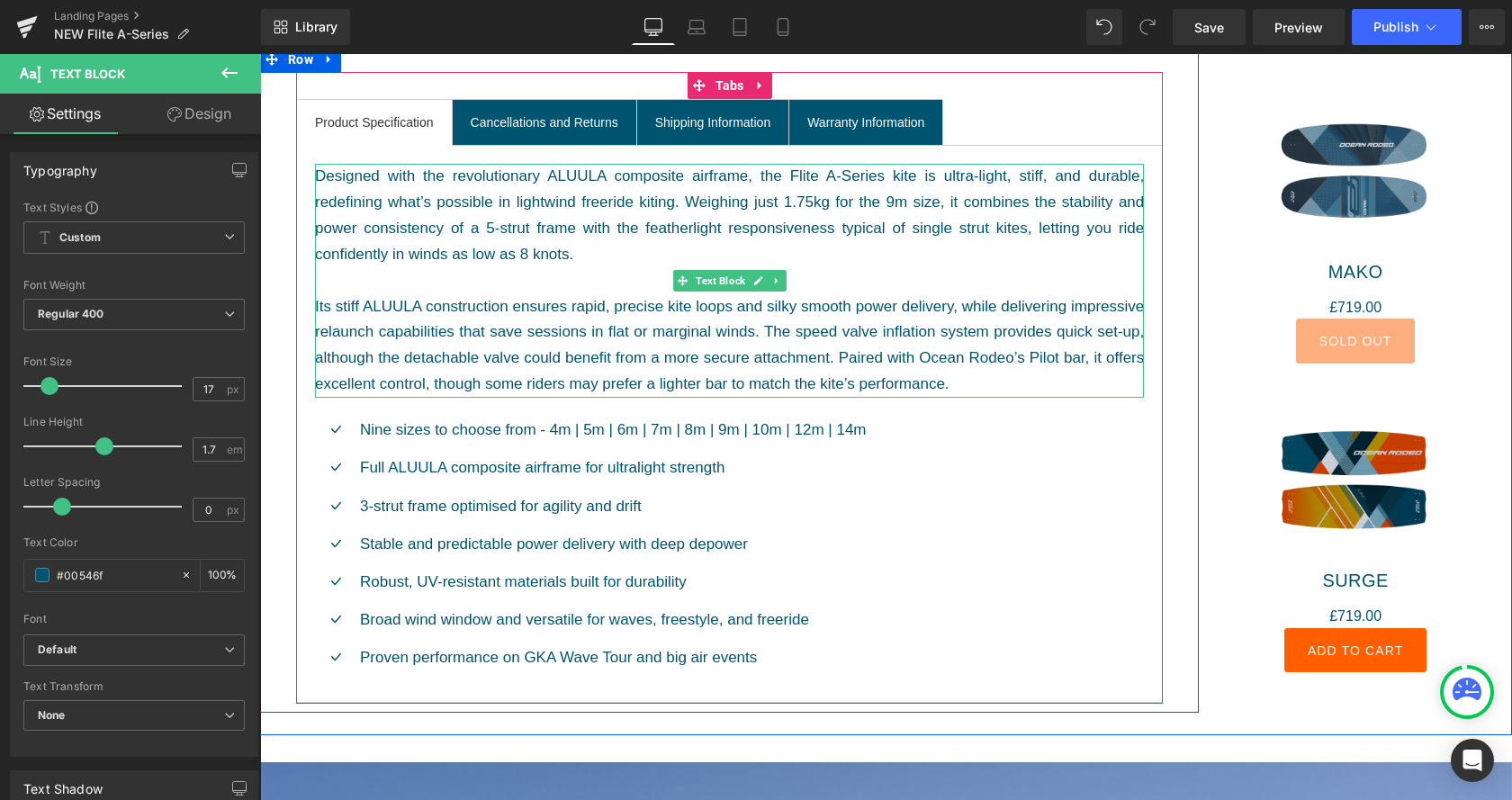
scroll to position [1836, 0]
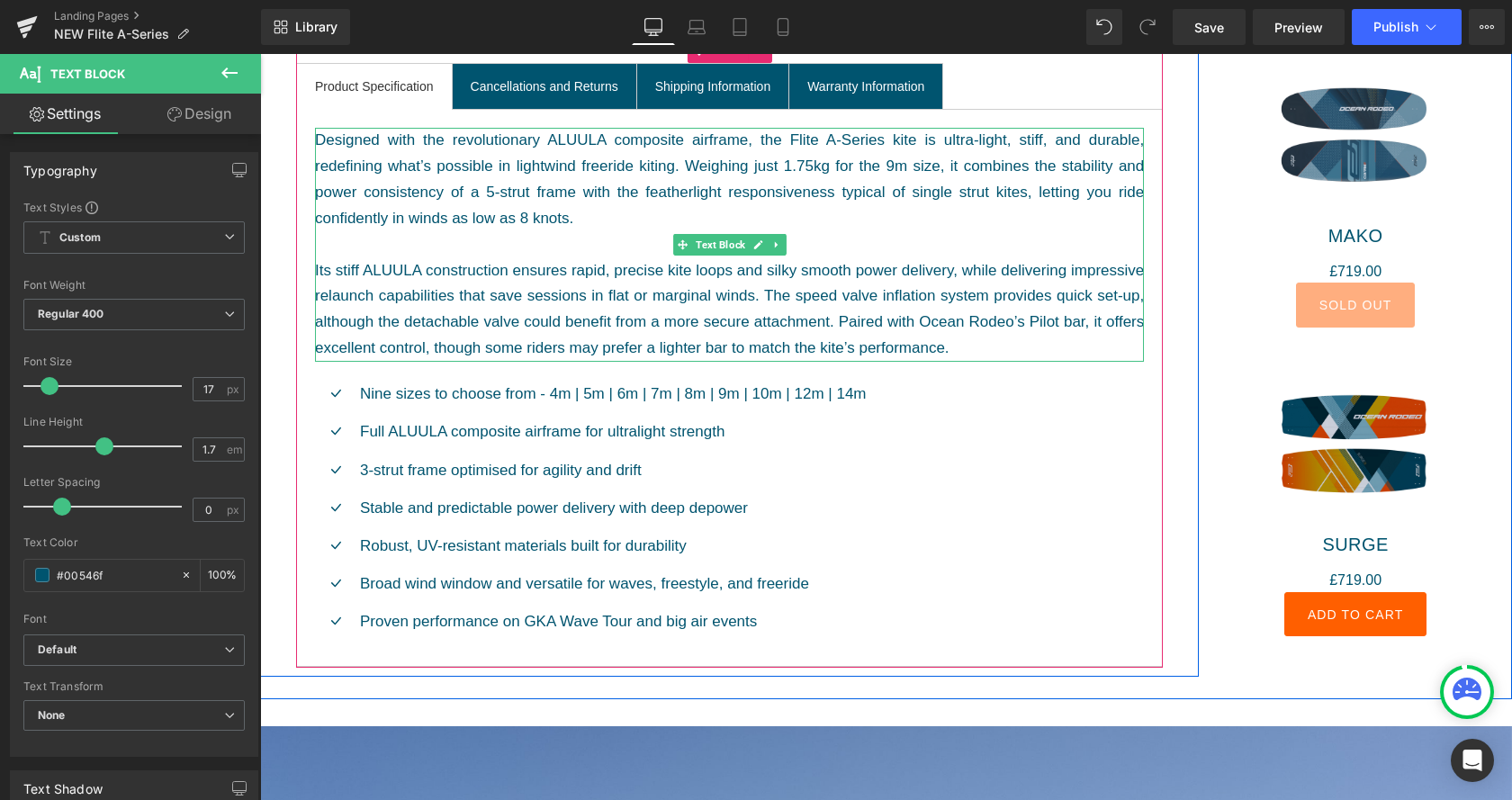
click at [995, 343] on div "Designed with the revolutionary ALUULA composite airframe, the Flite A-Series k…" at bounding box center [729, 245] width 829 height 234
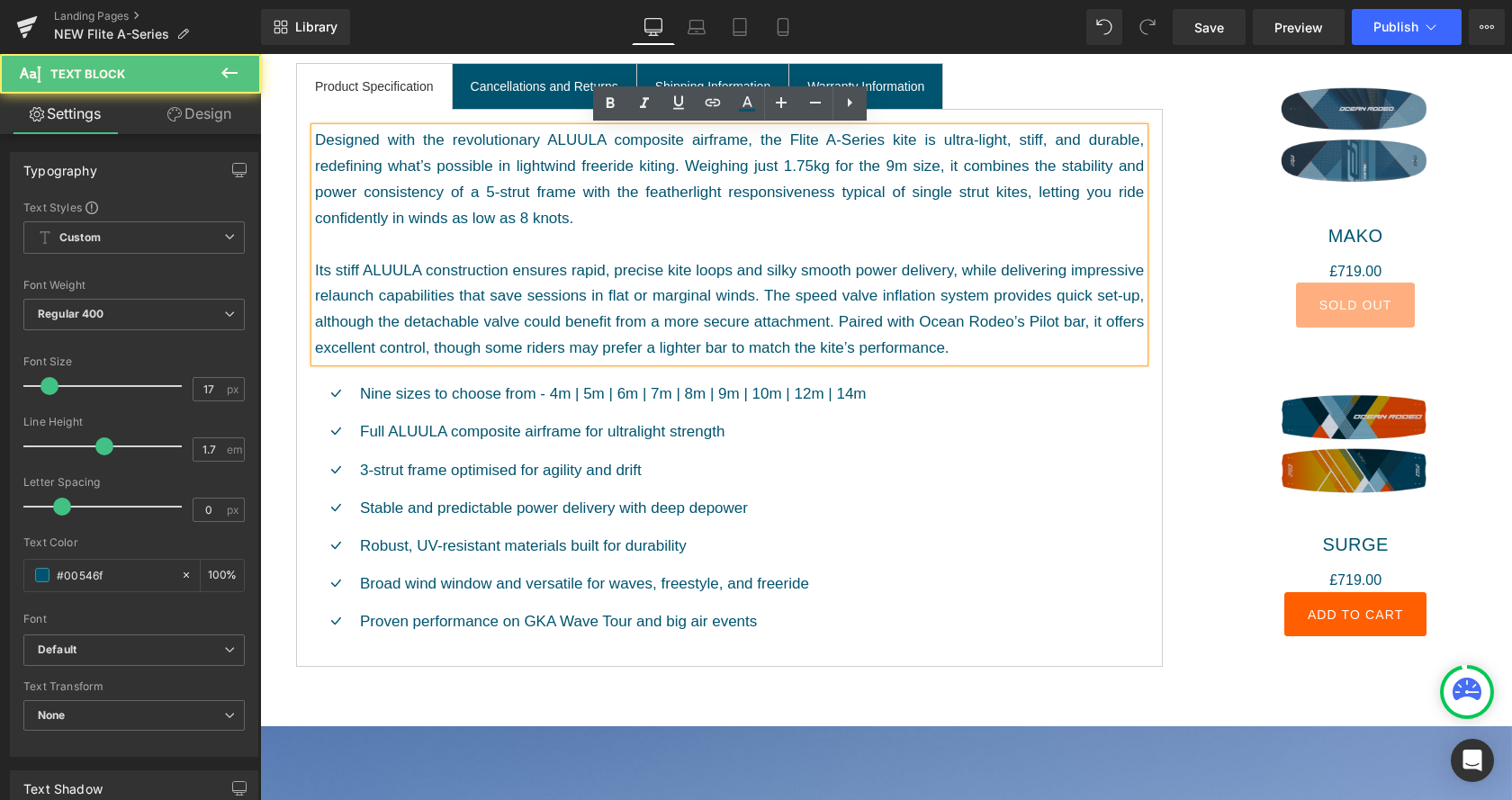
drag, startPoint x: 949, startPoint y: 322, endPoint x: 963, endPoint y: 322, distance: 14.4
click at [950, 322] on div "Designed with the revolutionary ALUULA composite airframe, the Flite A-Series k…" at bounding box center [729, 245] width 829 height 234
drag, startPoint x: 1025, startPoint y: 322, endPoint x: 923, endPoint y: 326, distance: 101.8
click at [923, 326] on div "Designed with the revolutionary ALUULA composite airframe, the Flite A-Series k…" at bounding box center [729, 245] width 829 height 234
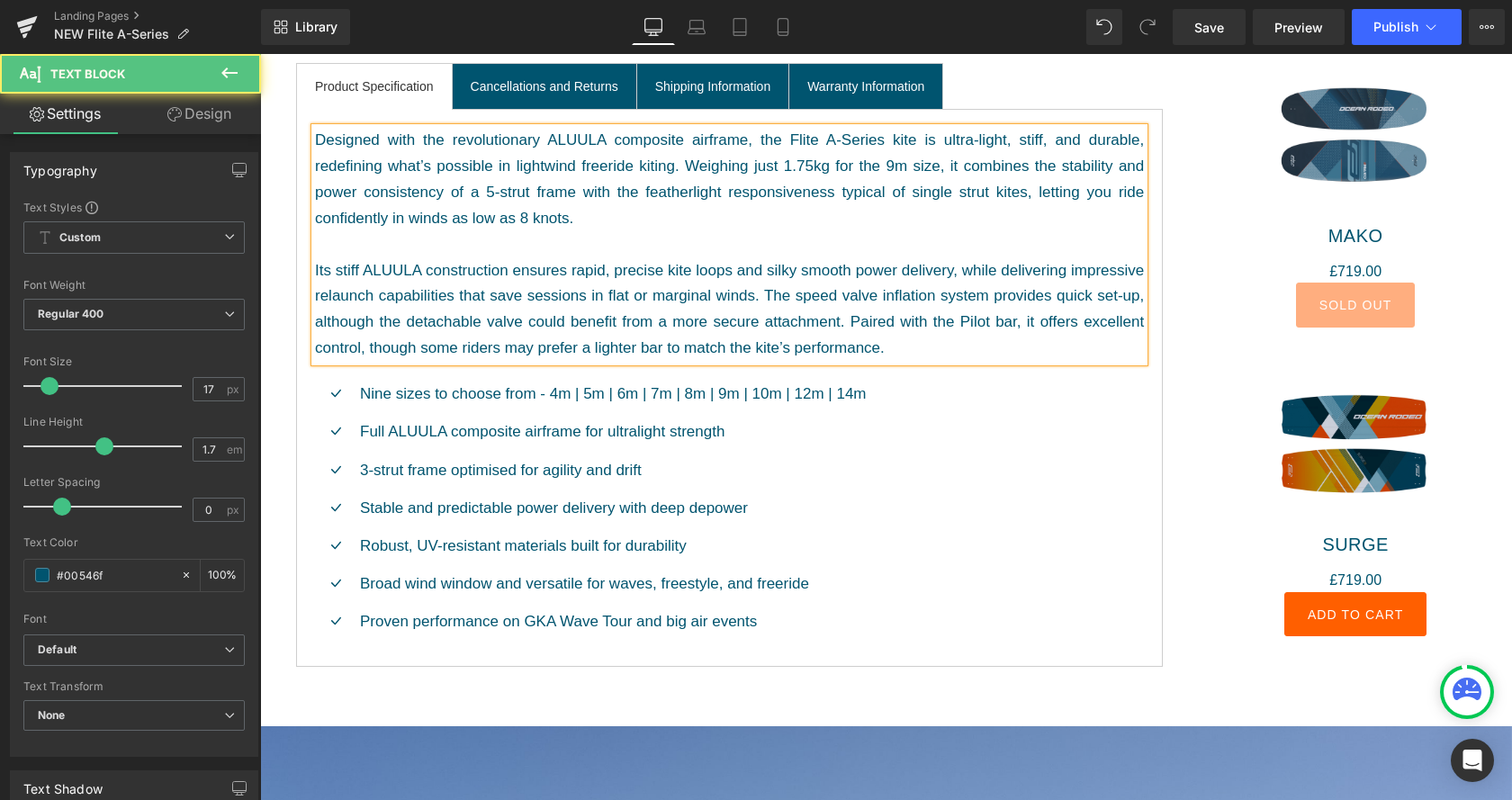
drag, startPoint x: 991, startPoint y: 323, endPoint x: 996, endPoint y: 303, distance: 20.5
click at [991, 322] on div "Designed with the revolutionary ALUULA composite airframe, the Flite A-Series k…" at bounding box center [729, 245] width 829 height 234
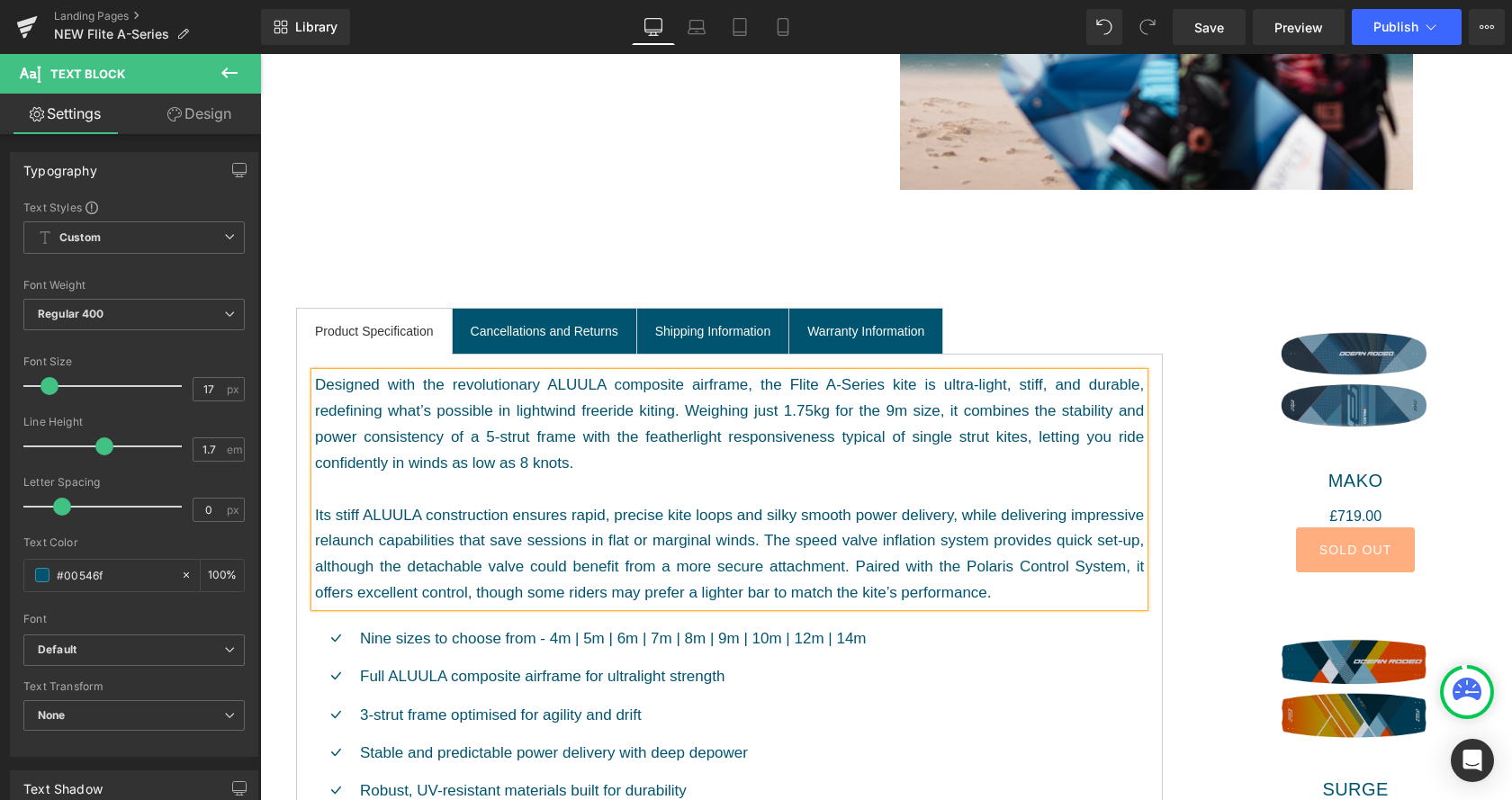
scroll to position [1744, 0]
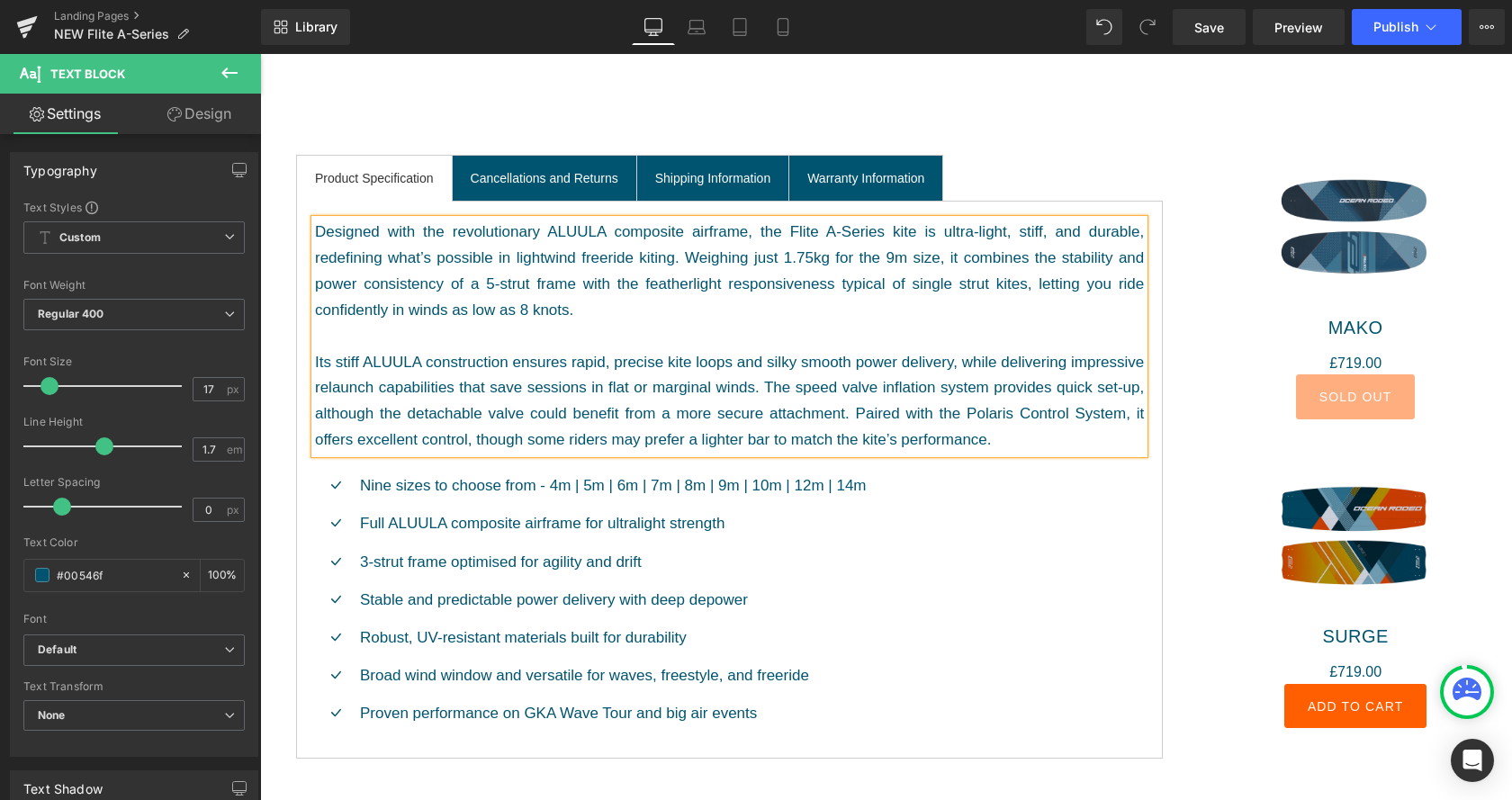
click at [892, 372] on div "Designed with the revolutionary ALUULA composite airframe, the Flite A-Series k…" at bounding box center [729, 337] width 829 height 234
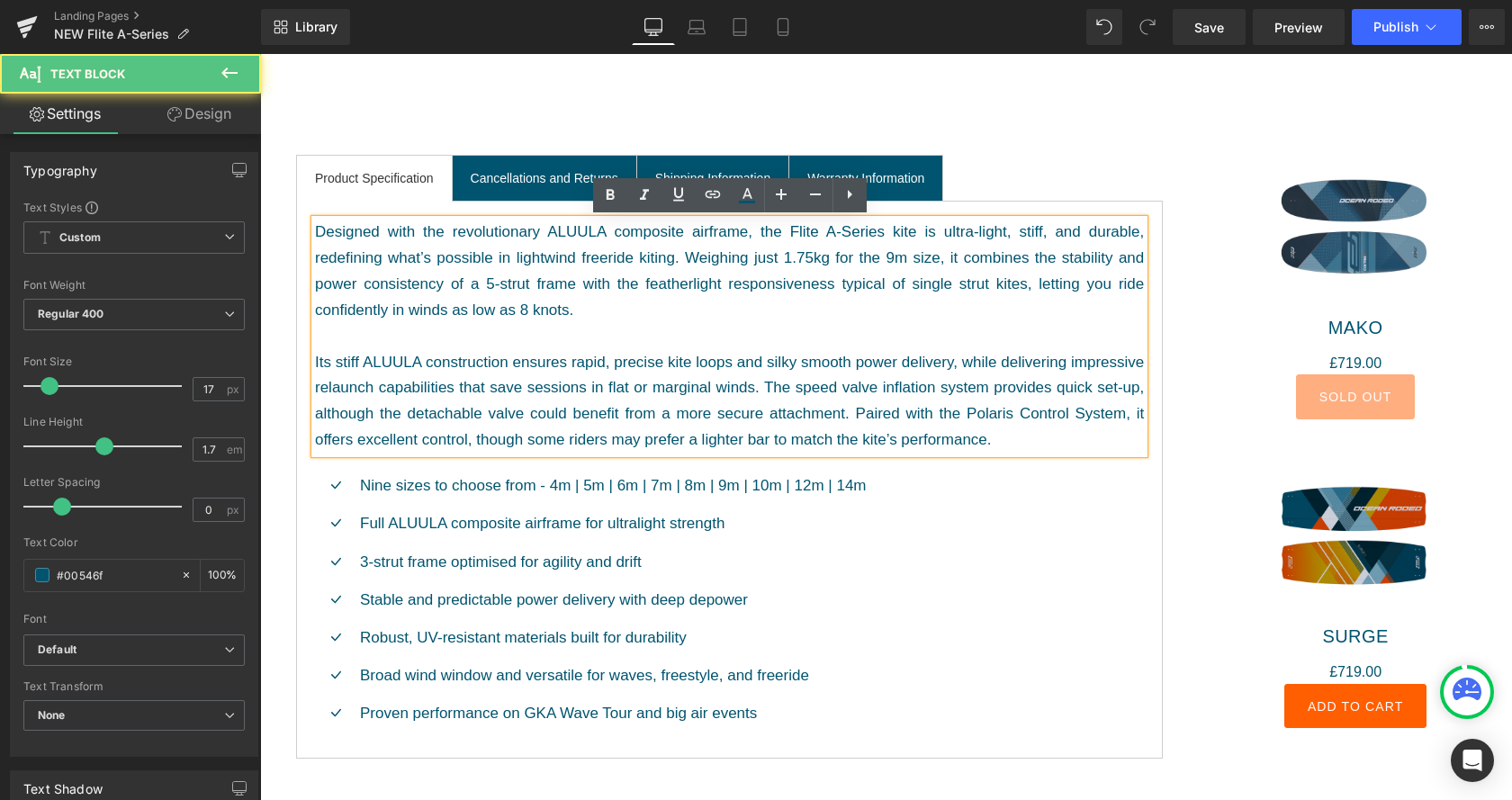
click at [968, 415] on div "Designed with the revolutionary ALUULA composite airframe, the Flite A-Series k…" at bounding box center [729, 337] width 829 height 234
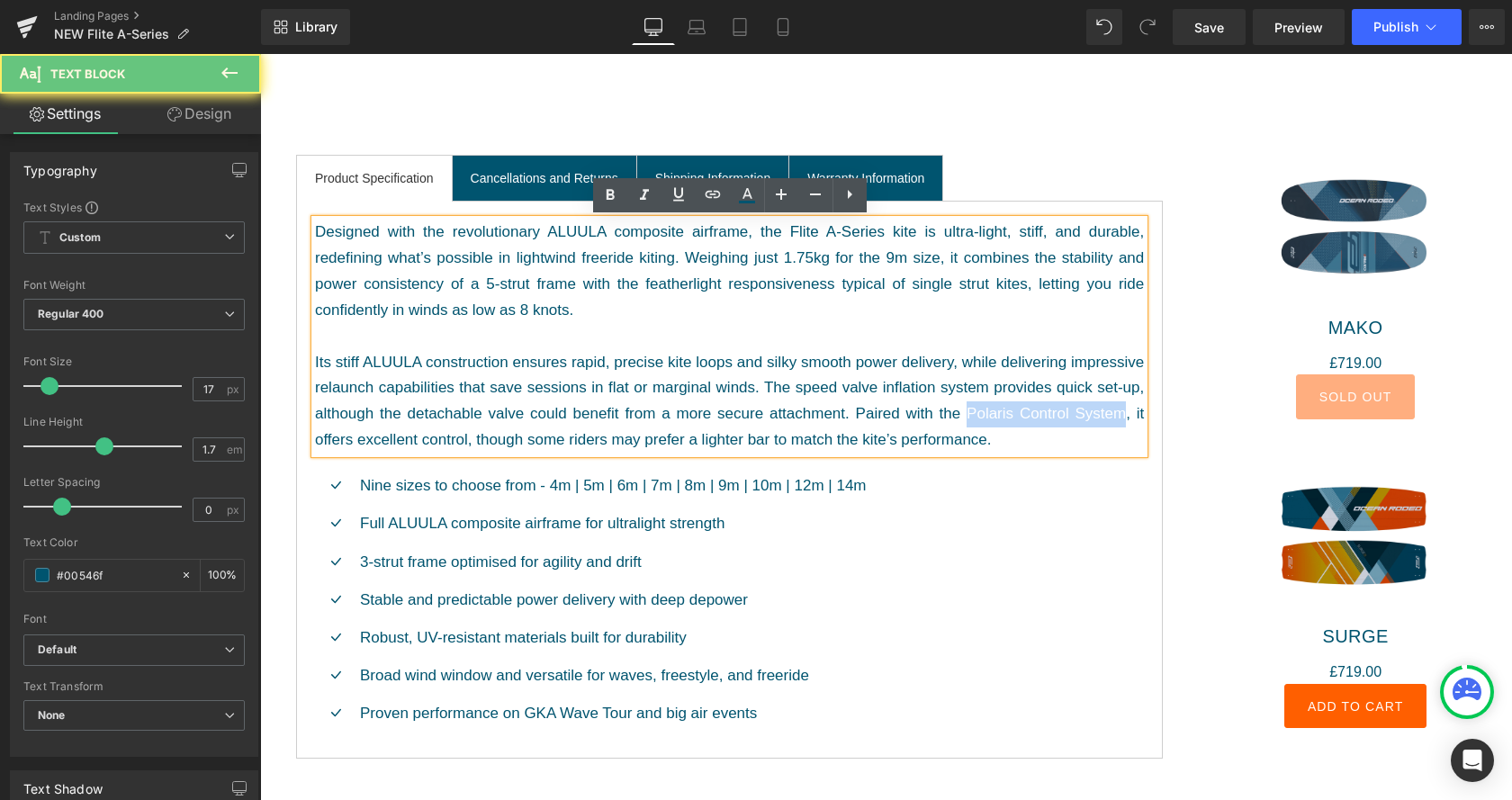
drag, startPoint x: 968, startPoint y: 415, endPoint x: 1080, endPoint y: 414, distance: 111.6
click at [1080, 414] on div "Designed with the revolutionary ALUULA composite airframe, the Flite A-Series k…" at bounding box center [729, 337] width 829 height 234
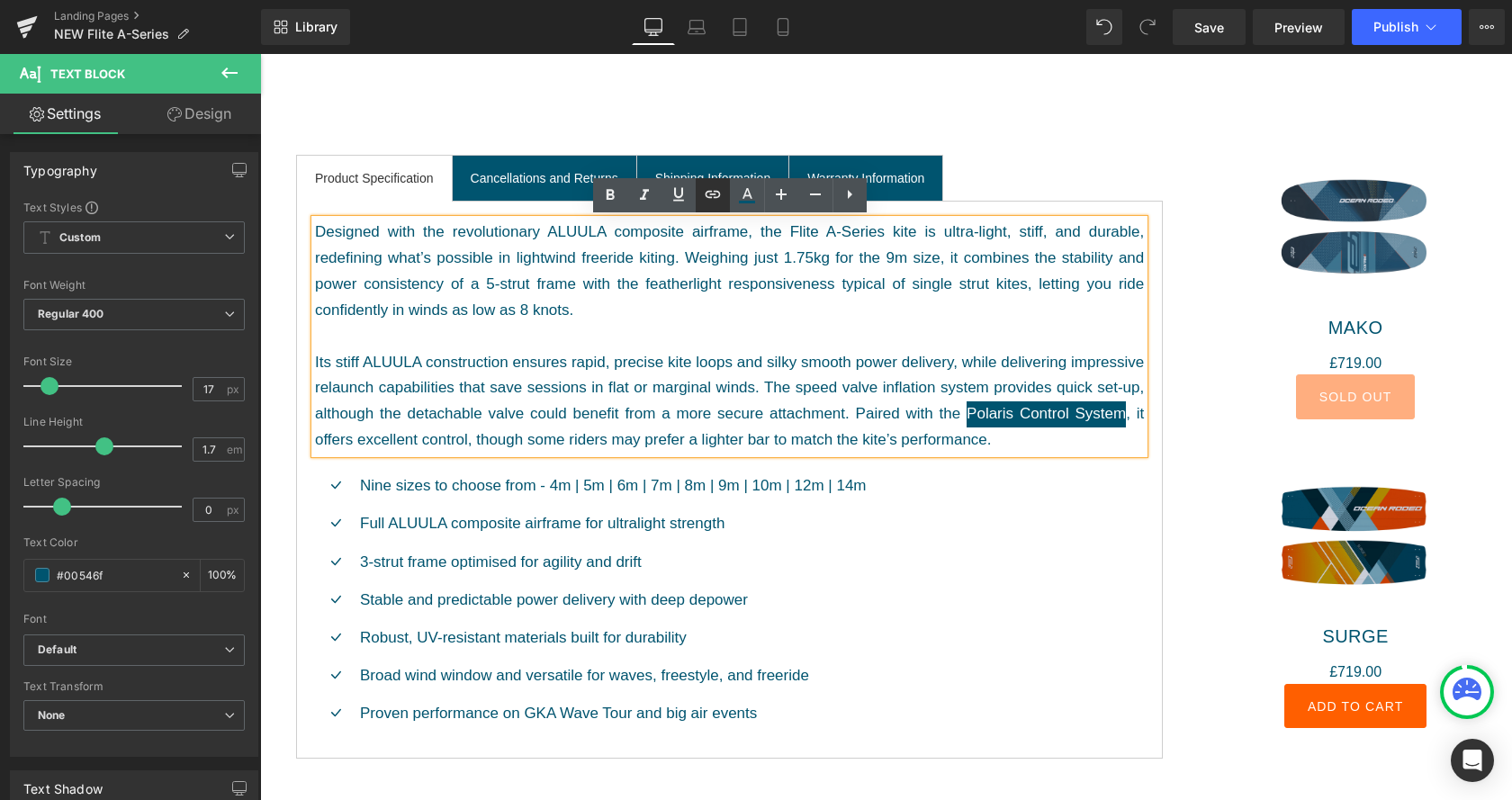
click at [711, 199] on icon at bounding box center [713, 195] width 22 height 22
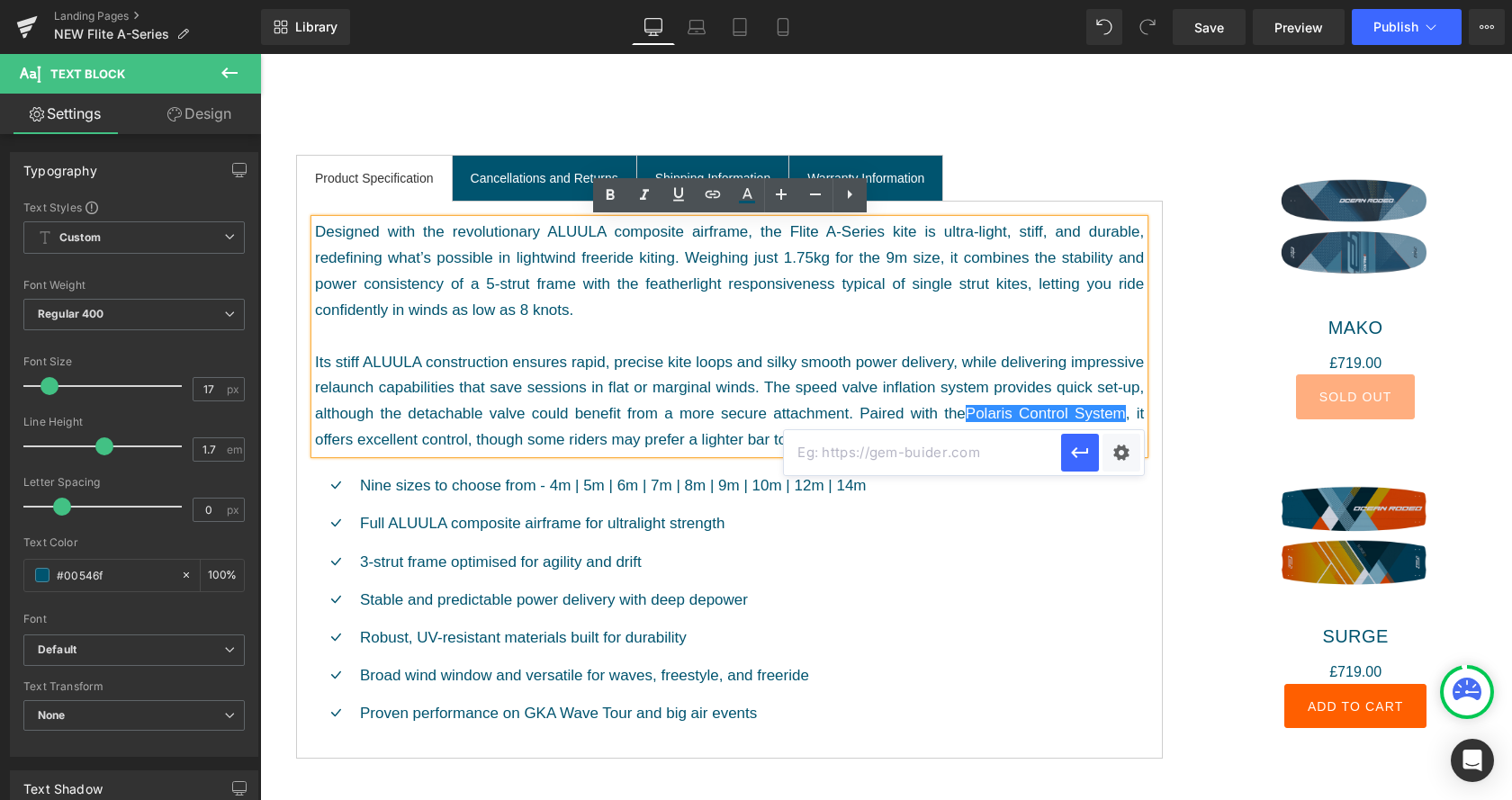
click at [973, 450] on input "text" at bounding box center [922, 452] width 277 height 45
paste input "https://oceanrodeo.com/collections/kite-accessories/products/polaris"
type input "https://oceanrodeo.com/collections/kite-accessories/products/polaris"
click at [1083, 452] on icon "button" at bounding box center [1079, 452] width 17 height 11
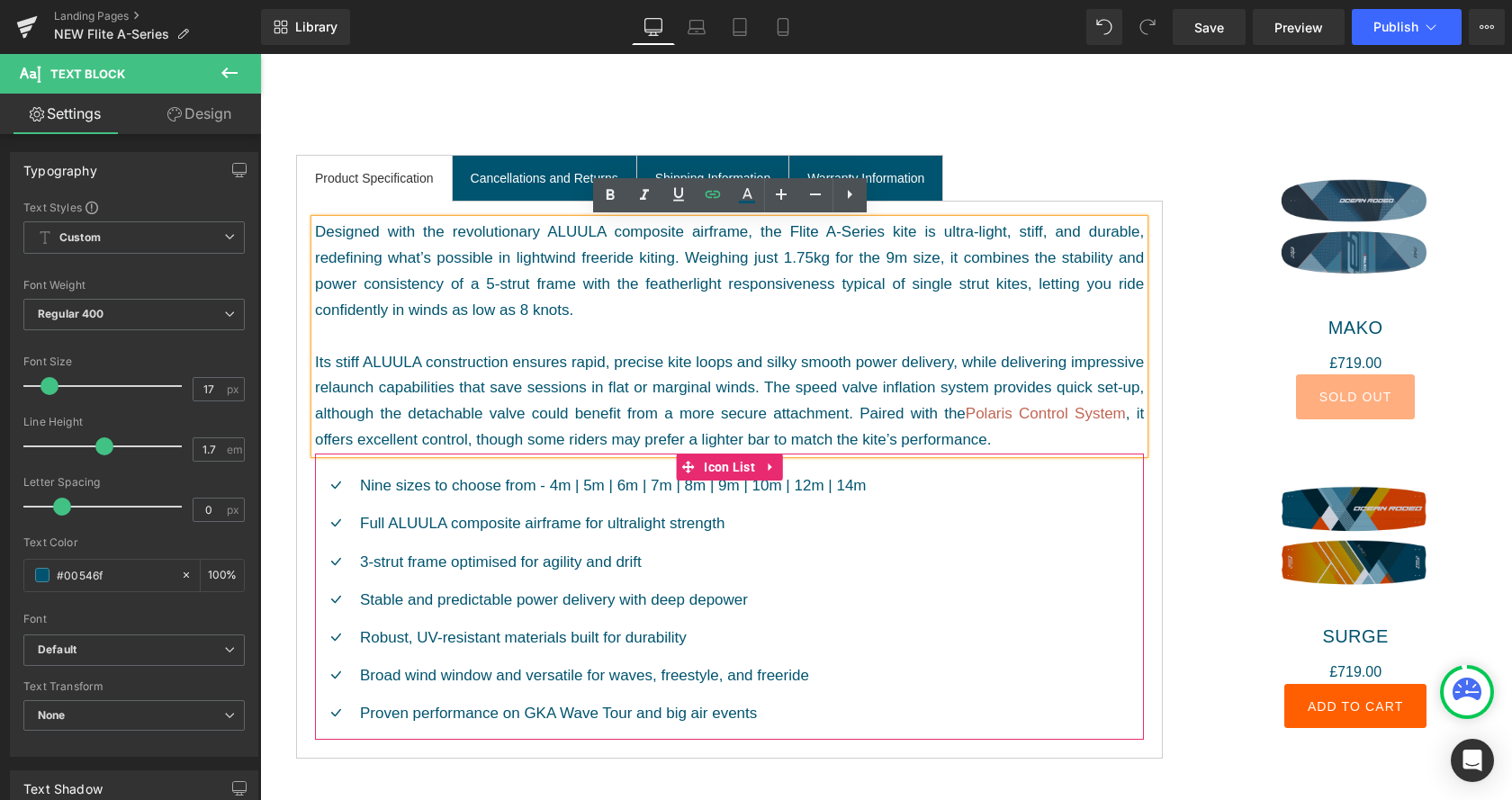
click at [1037, 512] on div "Icon Nine sizes to choose from - 4m | 5m | 6m | 7m | 8m | 9m | 10m | 12m | 14m …" at bounding box center [729, 606] width 829 height 266
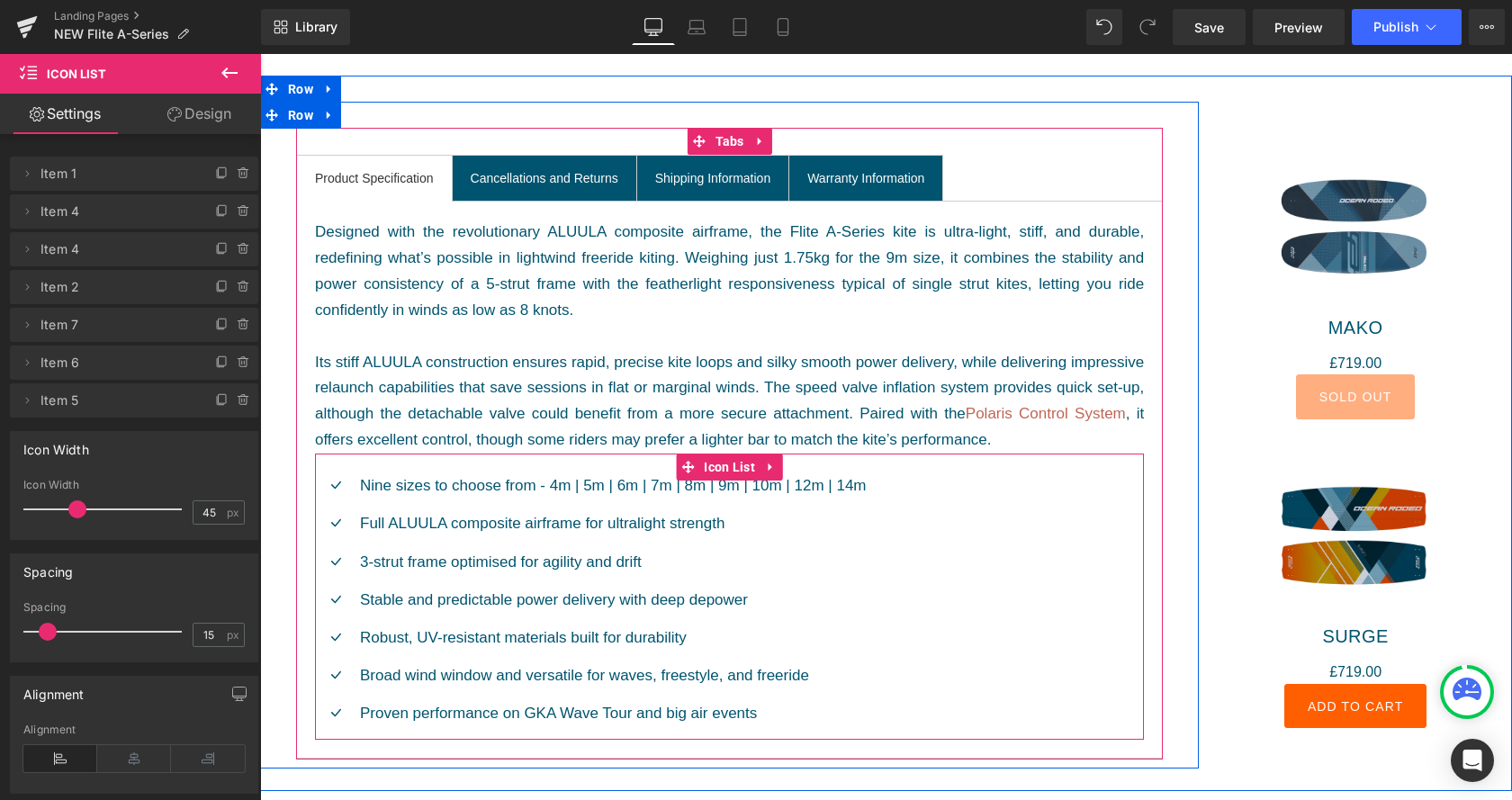
click at [882, 485] on div "Icon Nine sizes to choose from - 4m | 5m | 6m | 7m | 8m | 9m | 10m | 12m | 14m …" at bounding box center [729, 606] width 829 height 266
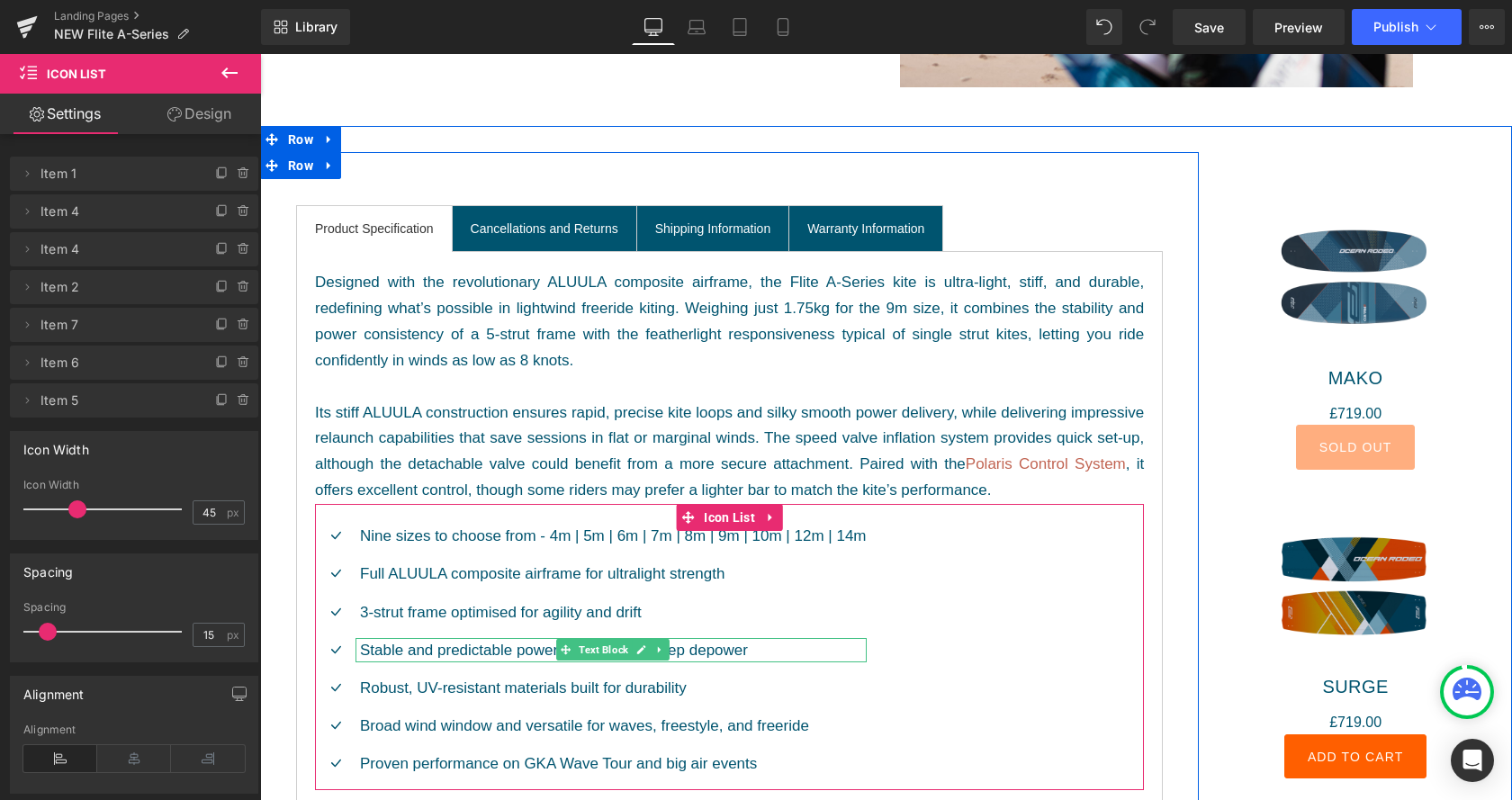
scroll to position [1653, 0]
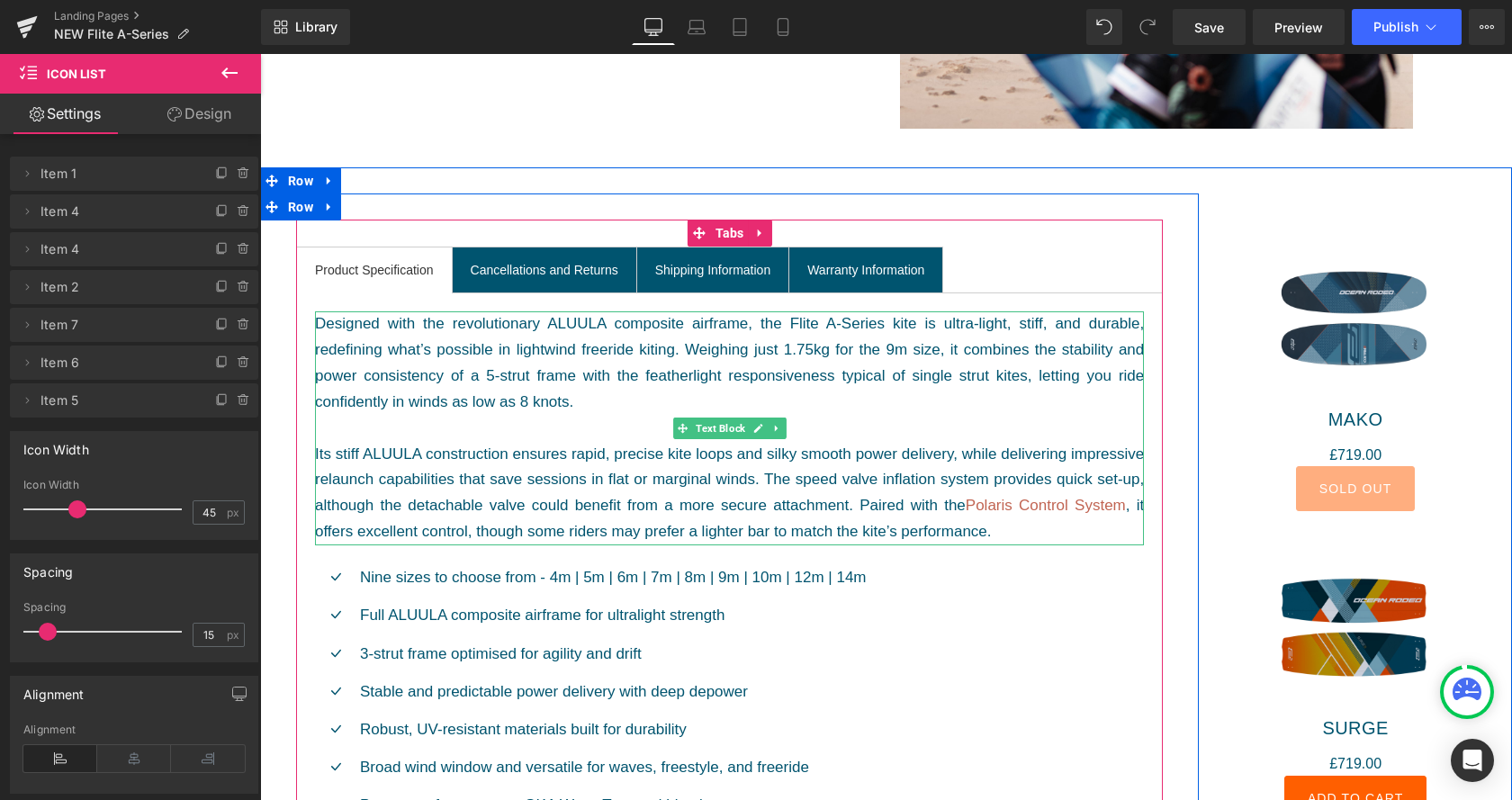
click at [329, 454] on div "Designed with the revolutionary ALUULA composite airframe, the Flite A-Series k…" at bounding box center [729, 428] width 829 height 234
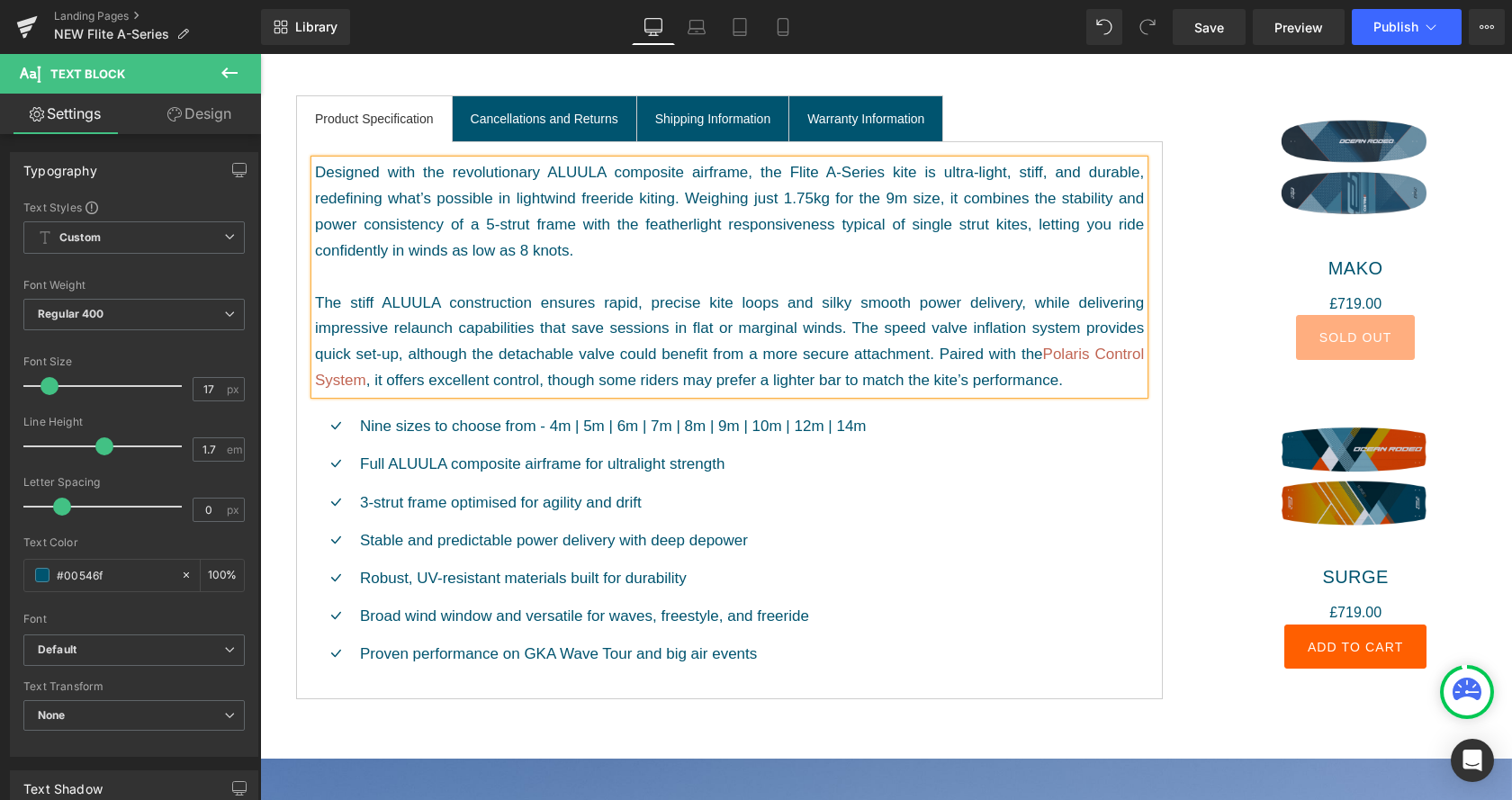
scroll to position [1836, 0]
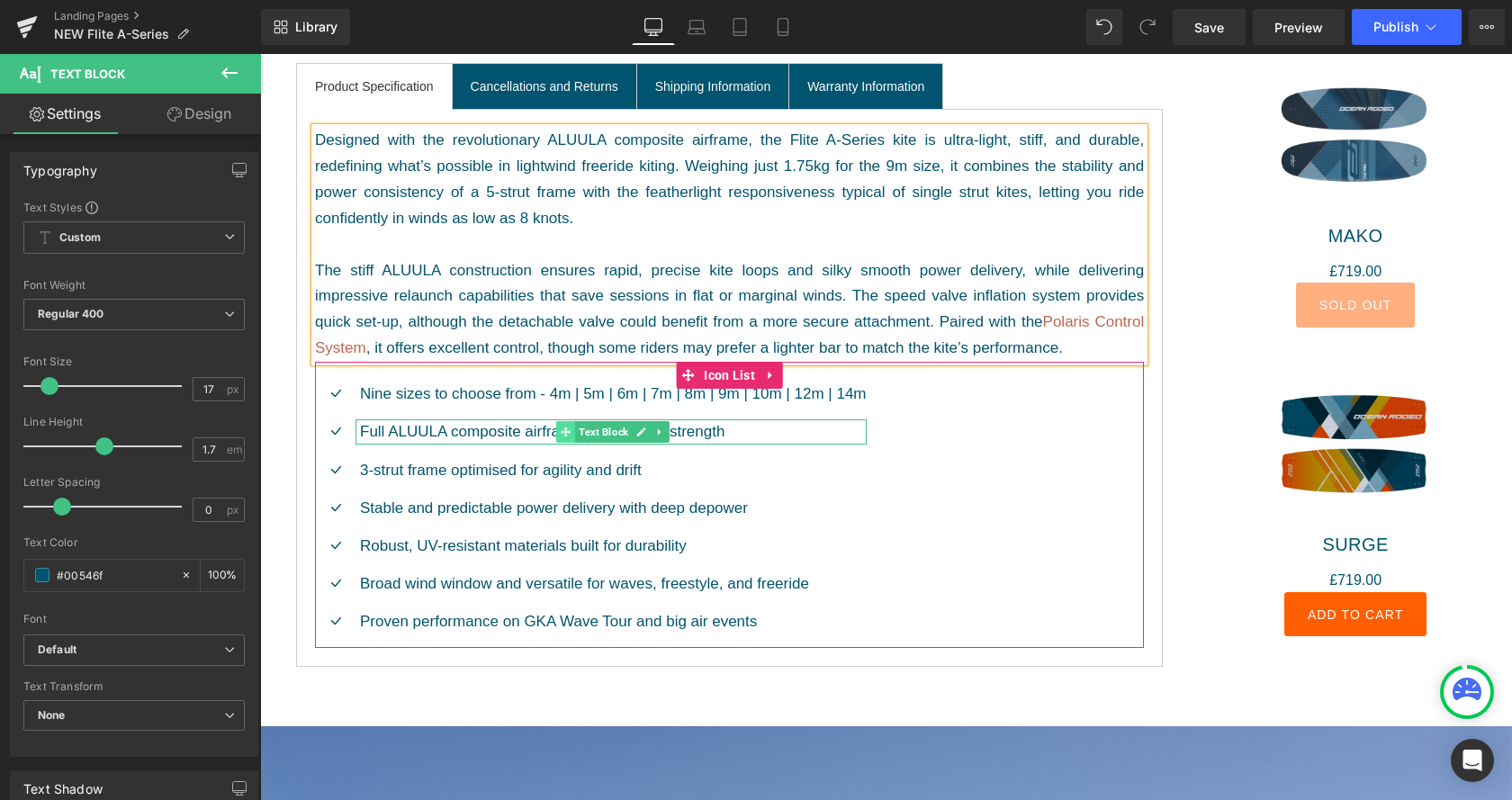
click at [570, 433] on span at bounding box center [565, 432] width 19 height 22
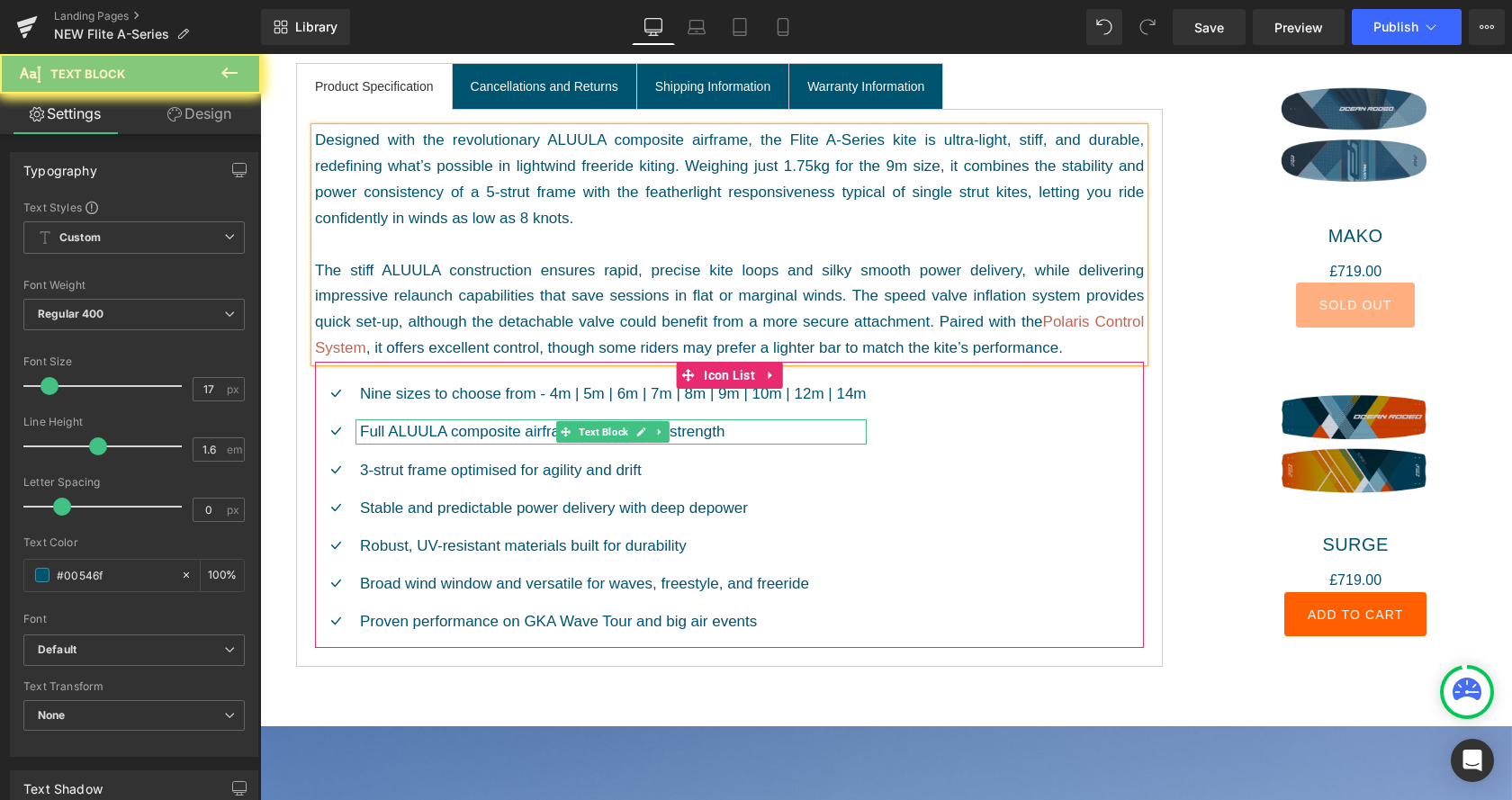
click at [523, 436] on p "Full ALUULA composite airframe for ultralight strength" at bounding box center [613, 431] width 507 height 24
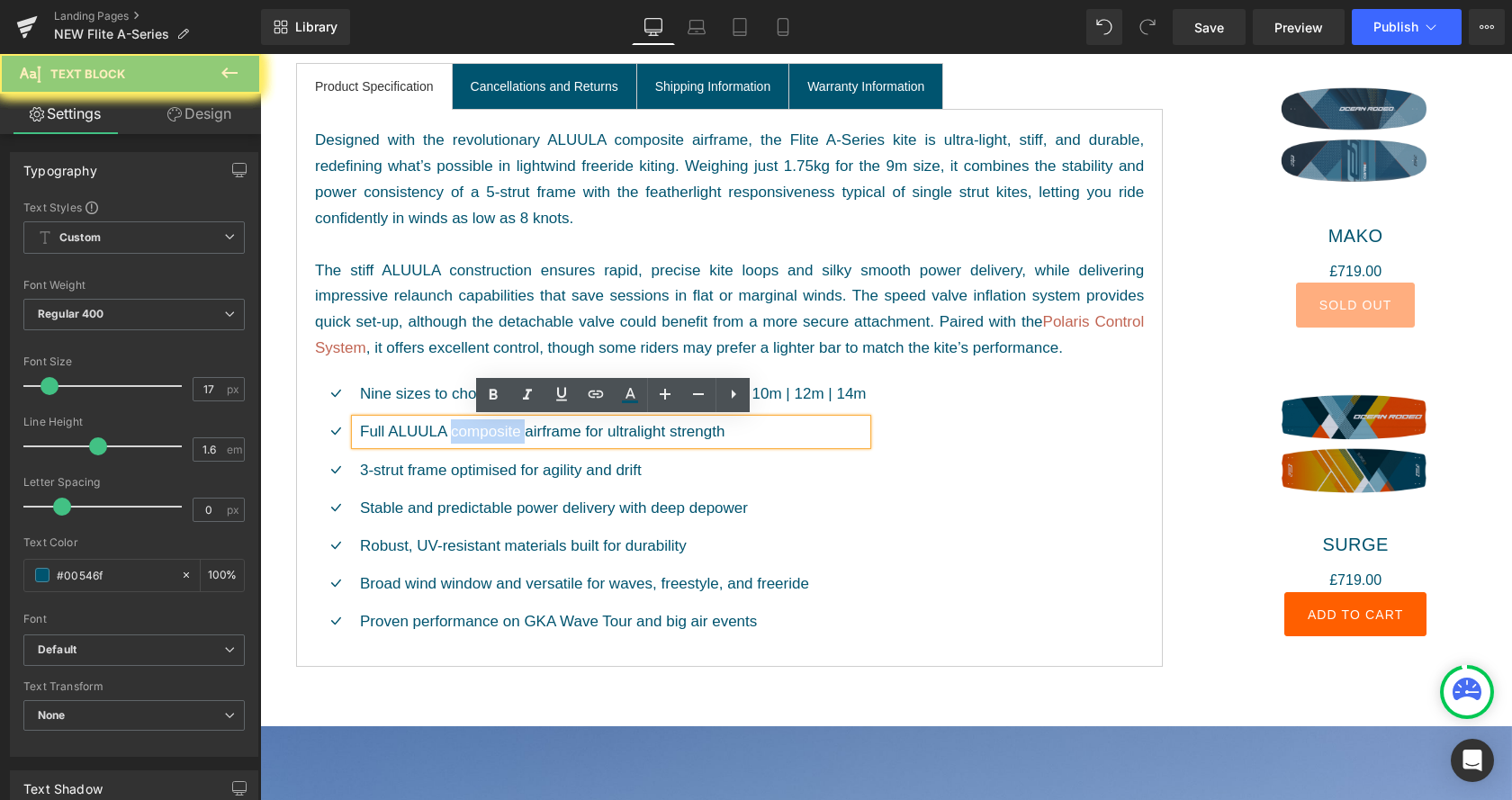
click at [523, 436] on p "Full ALUULA composite airframe for ultralight strength" at bounding box center [613, 431] width 507 height 24
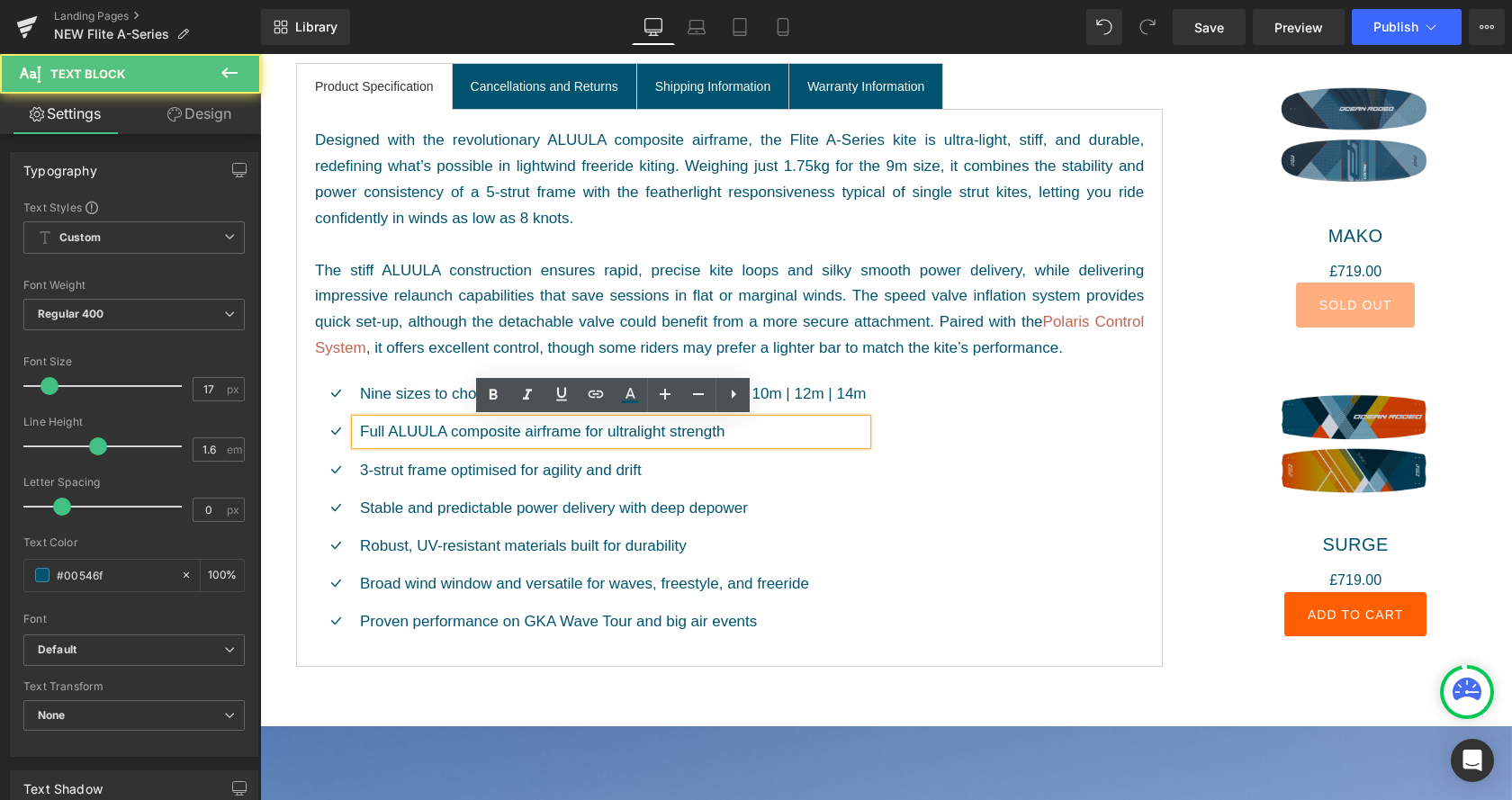
click at [523, 436] on p "Full ALUULA composite airframe for ultralight strength" at bounding box center [613, 431] width 507 height 24
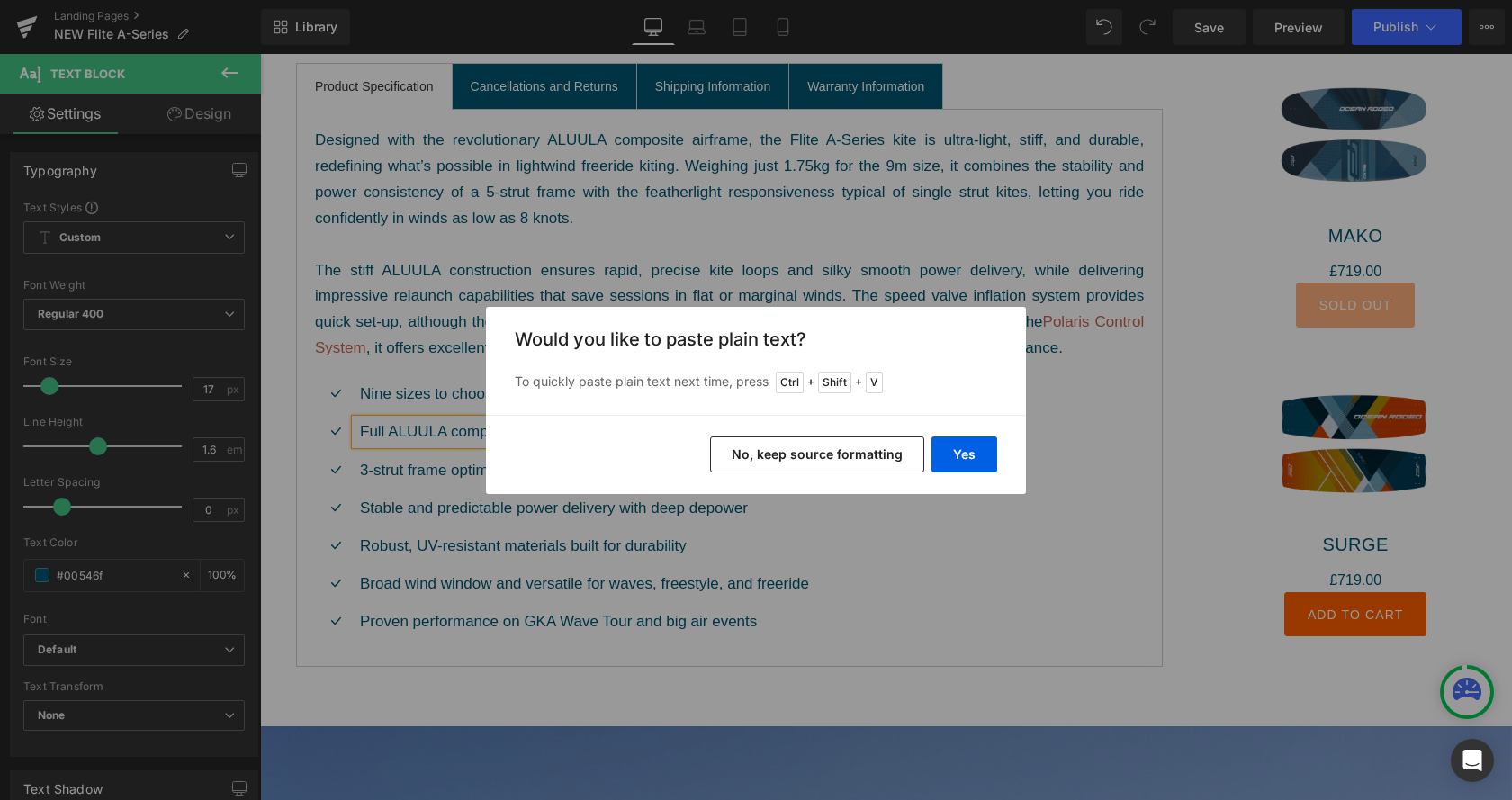
click at [969, 524] on div "Back to Library Insert Would you like to paste plain text? To quickly paste pla…" at bounding box center [756, 400] width 1512 height 800
click at [953, 449] on button "Yes" at bounding box center [965, 455] width 66 height 36
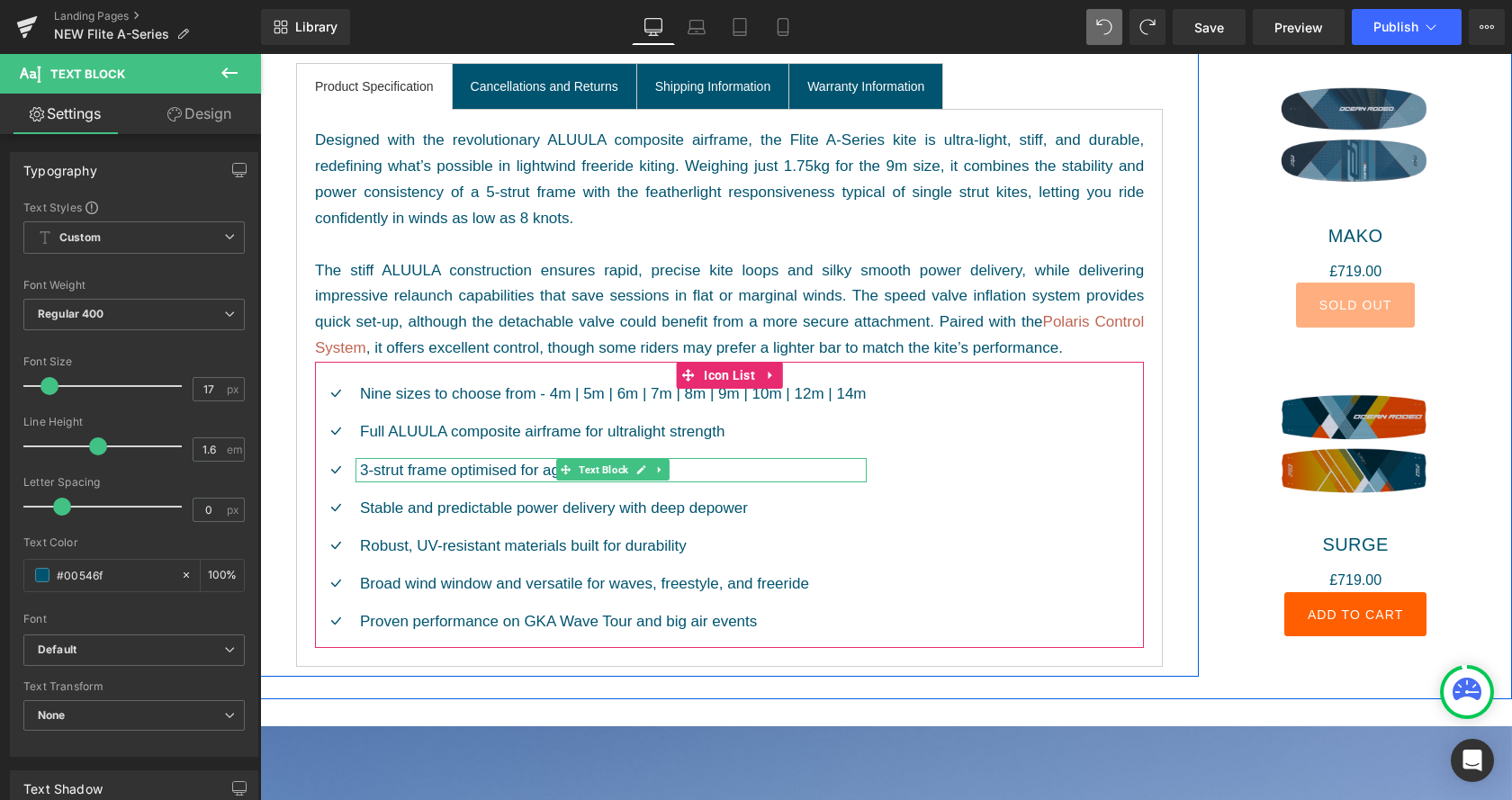
click at [694, 469] on p "3-strut frame optimised for agility and drift" at bounding box center [613, 470] width 507 height 24
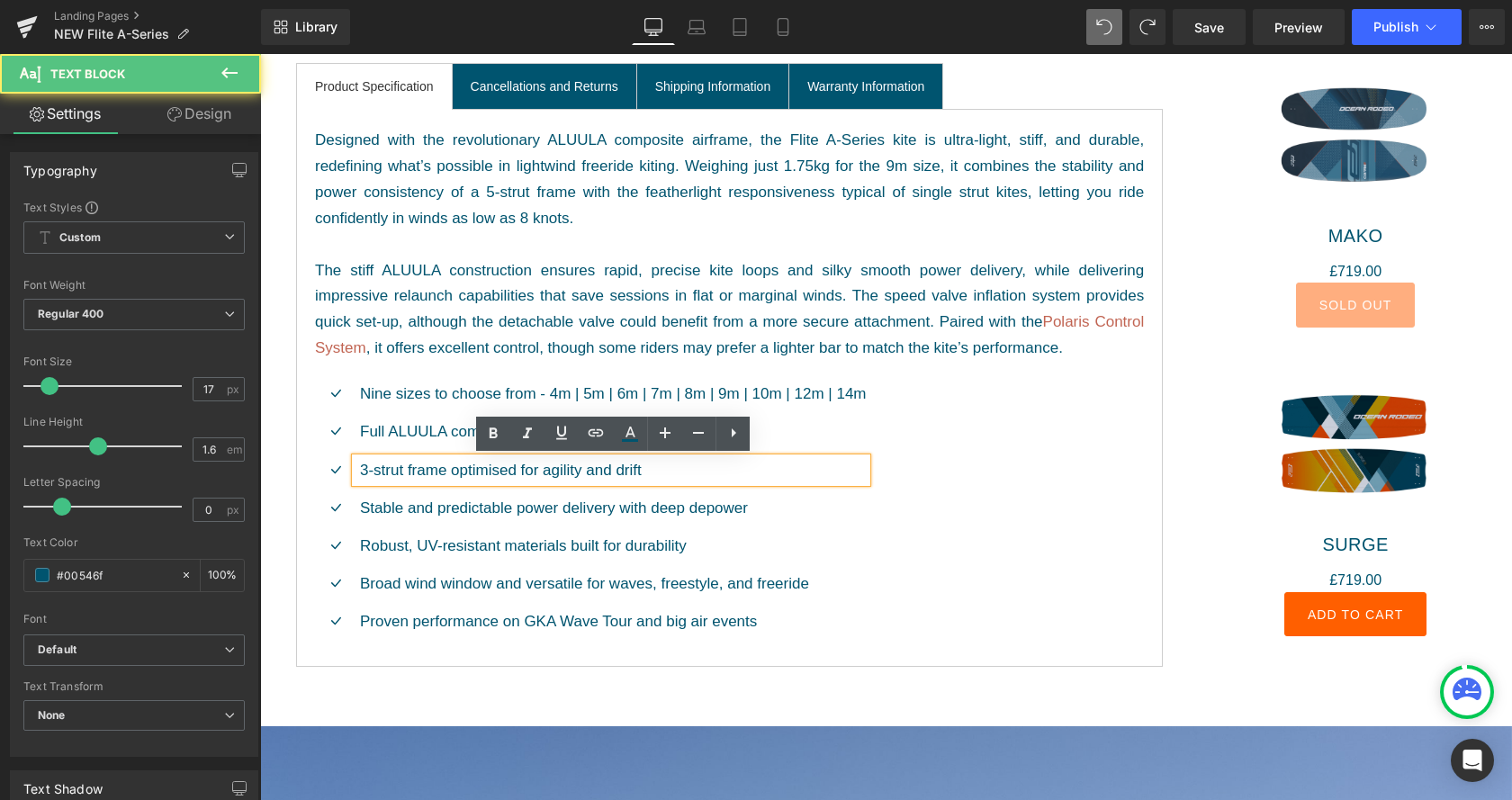
click at [367, 471] on p "3-strut frame optimised for agility and drift" at bounding box center [613, 470] width 507 height 24
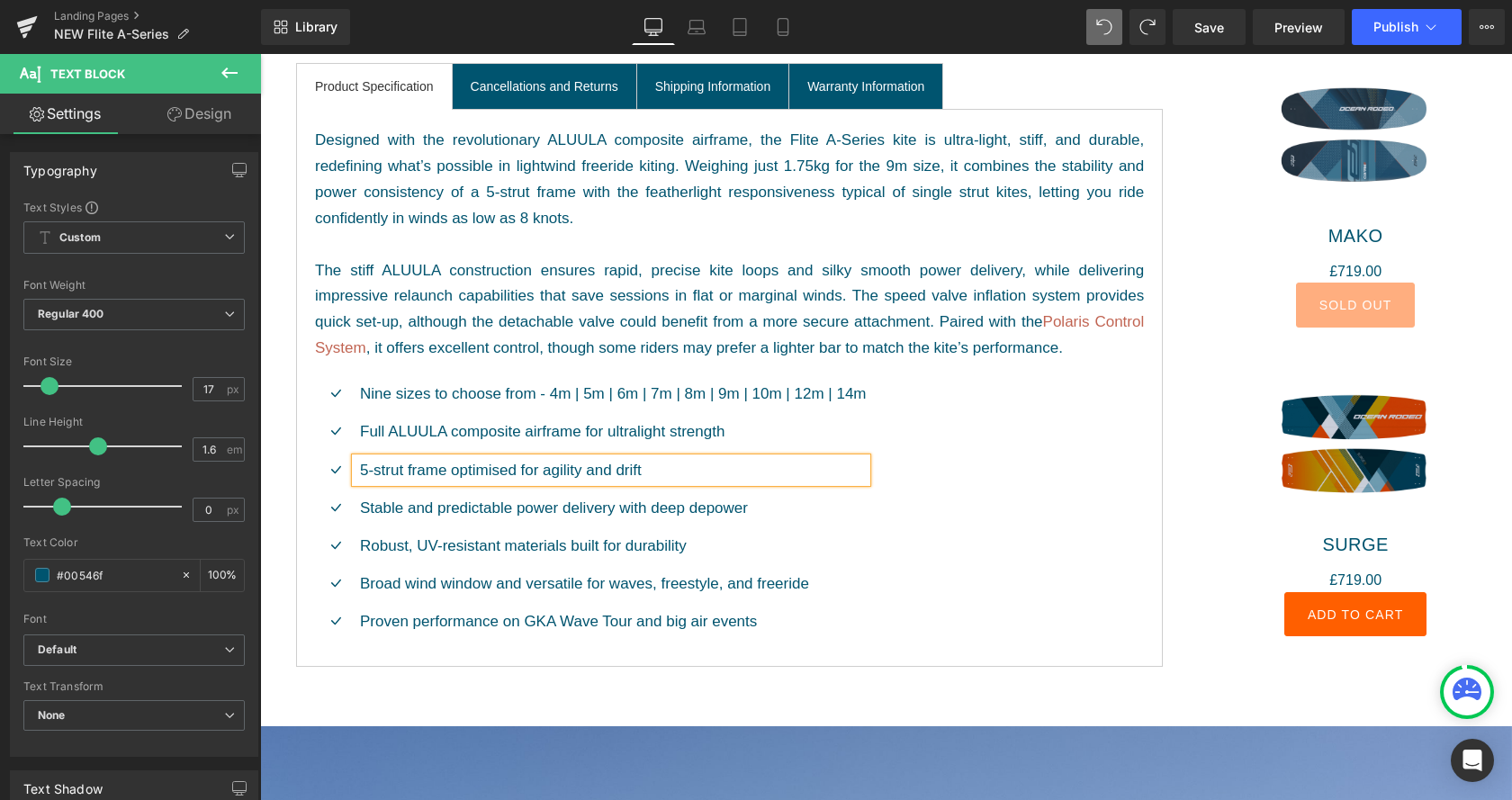
click at [680, 470] on p "5-strut frame optimised for agility and drift" at bounding box center [613, 470] width 507 height 24
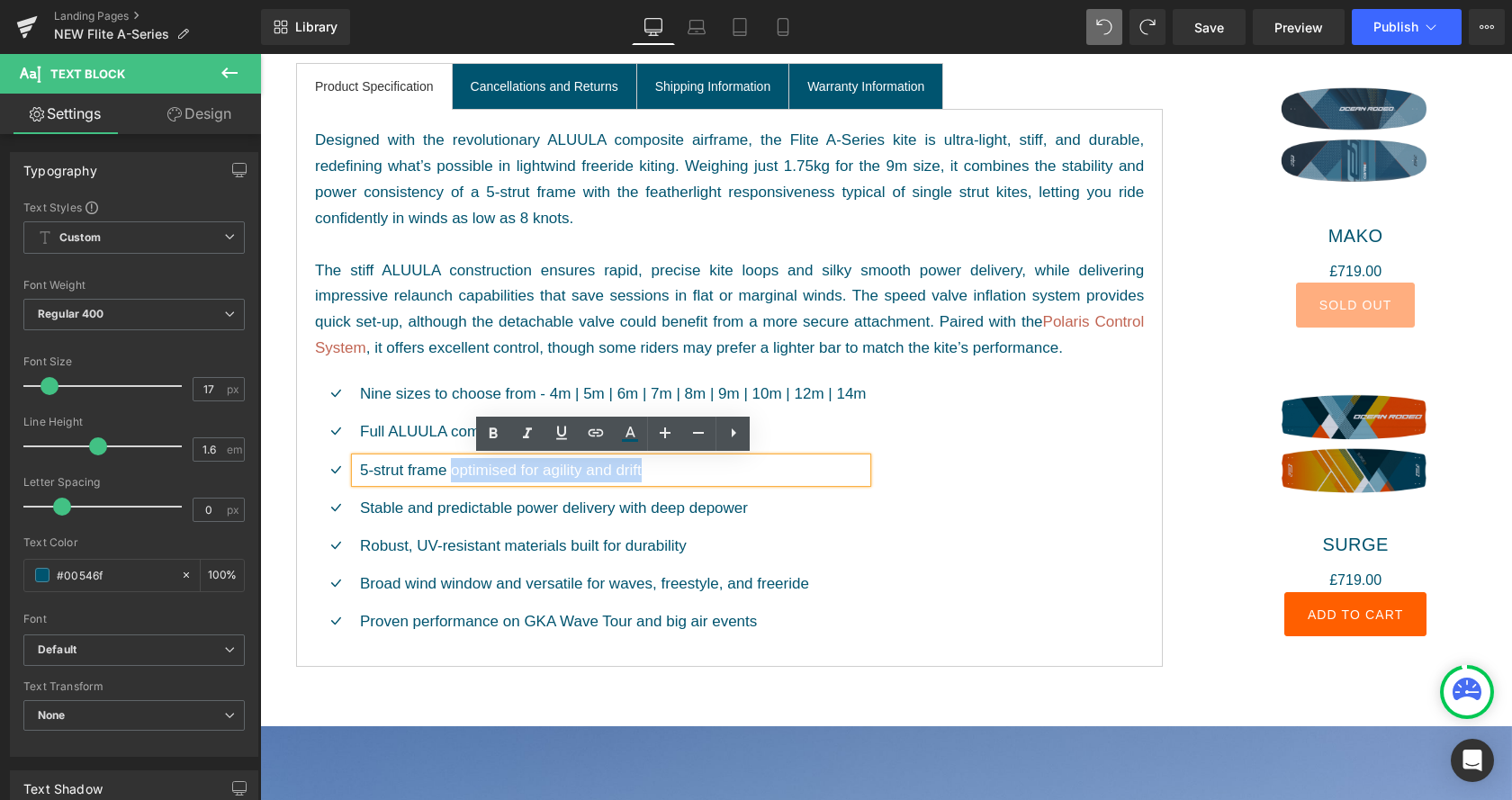
drag, startPoint x: 612, startPoint y: 471, endPoint x: 452, endPoint y: 472, distance: 160.2
click at [452, 472] on p "5-strut frame optimised for agility and drift" at bounding box center [613, 470] width 507 height 24
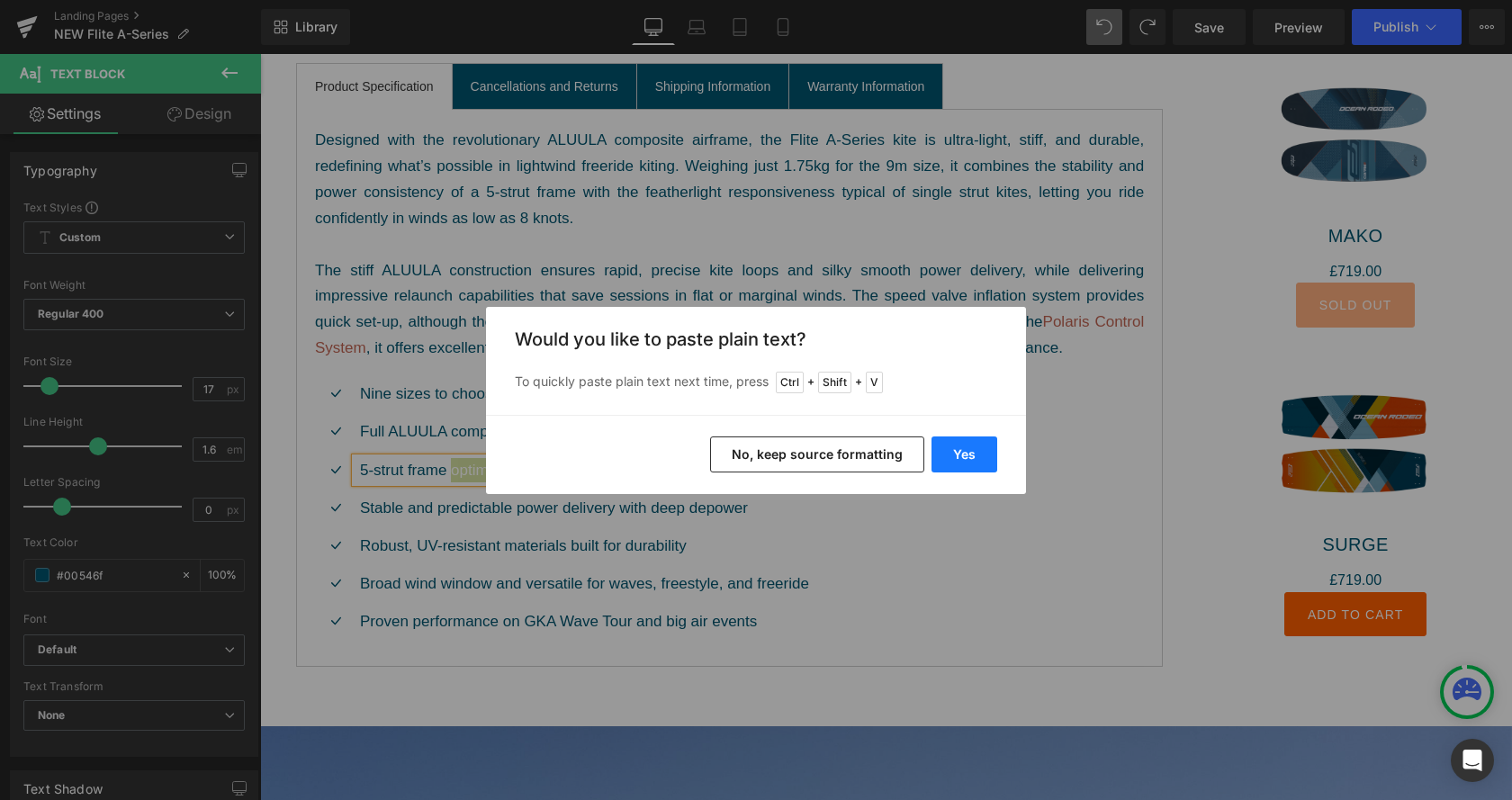
click at [968, 461] on button "Yes" at bounding box center [965, 455] width 66 height 36
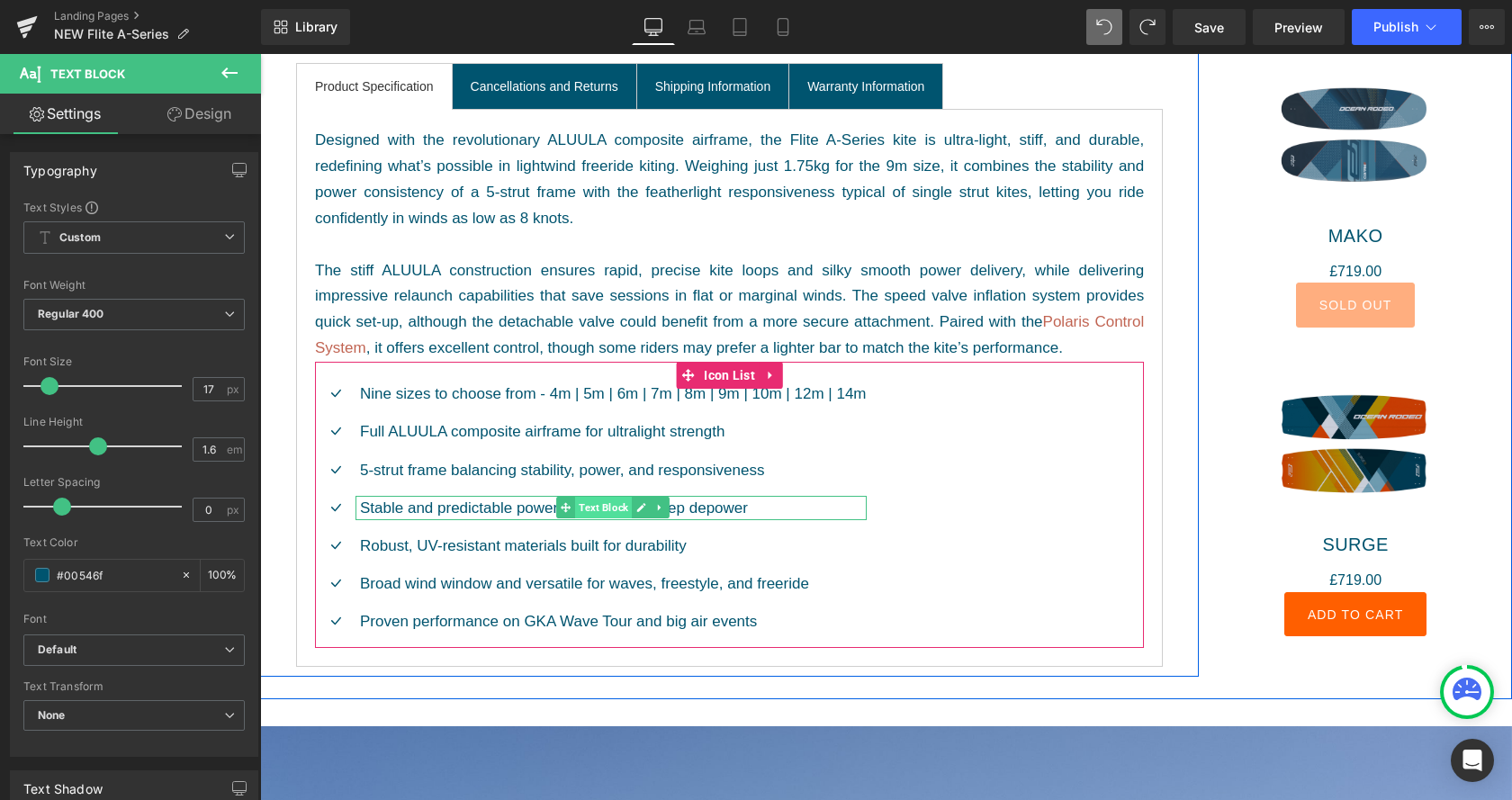
click at [611, 510] on span "Text Block" at bounding box center [603, 508] width 57 height 22
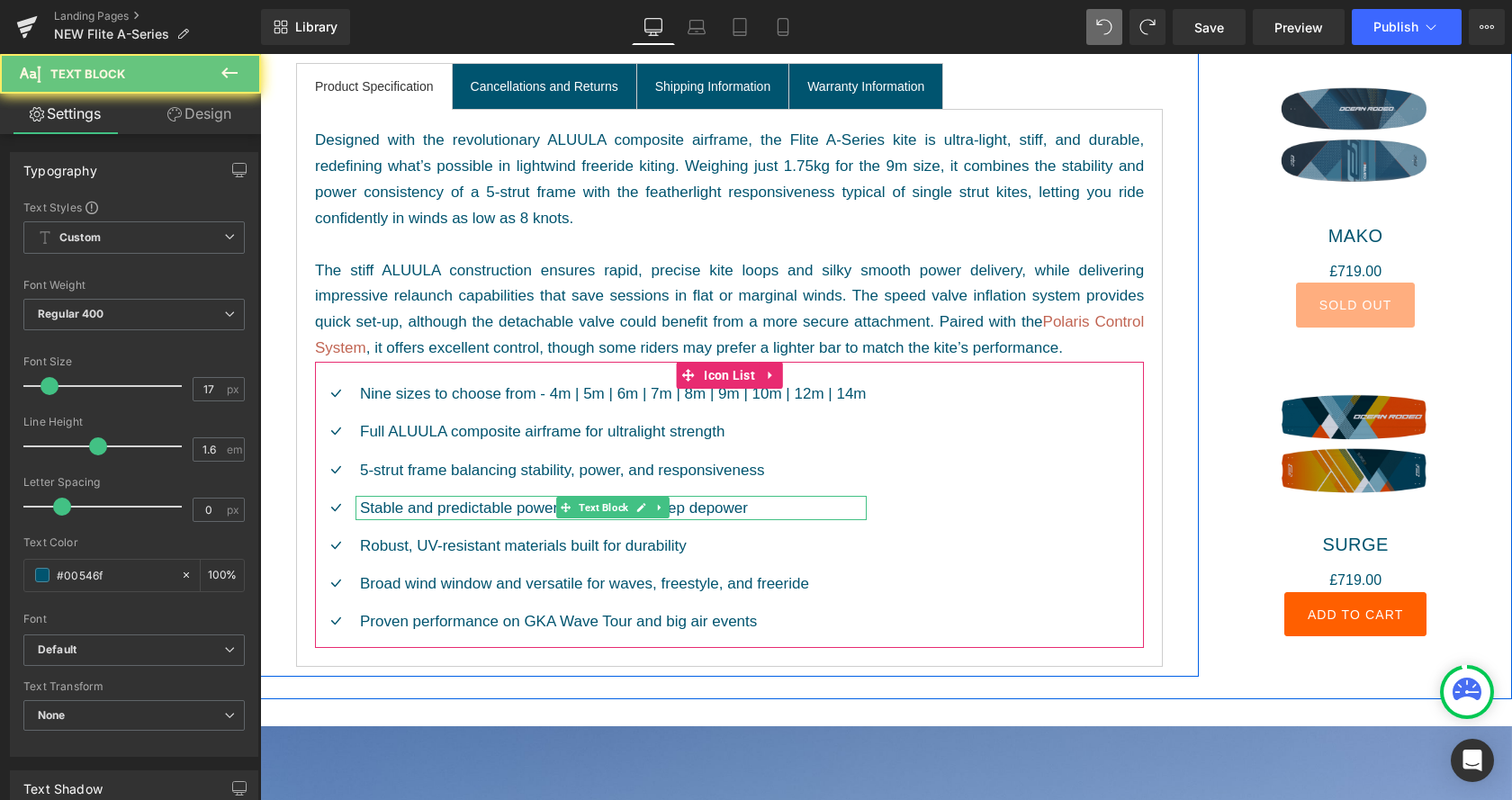
click at [797, 508] on p "Stable and predictable power delivery with deep depower" at bounding box center [613, 508] width 507 height 24
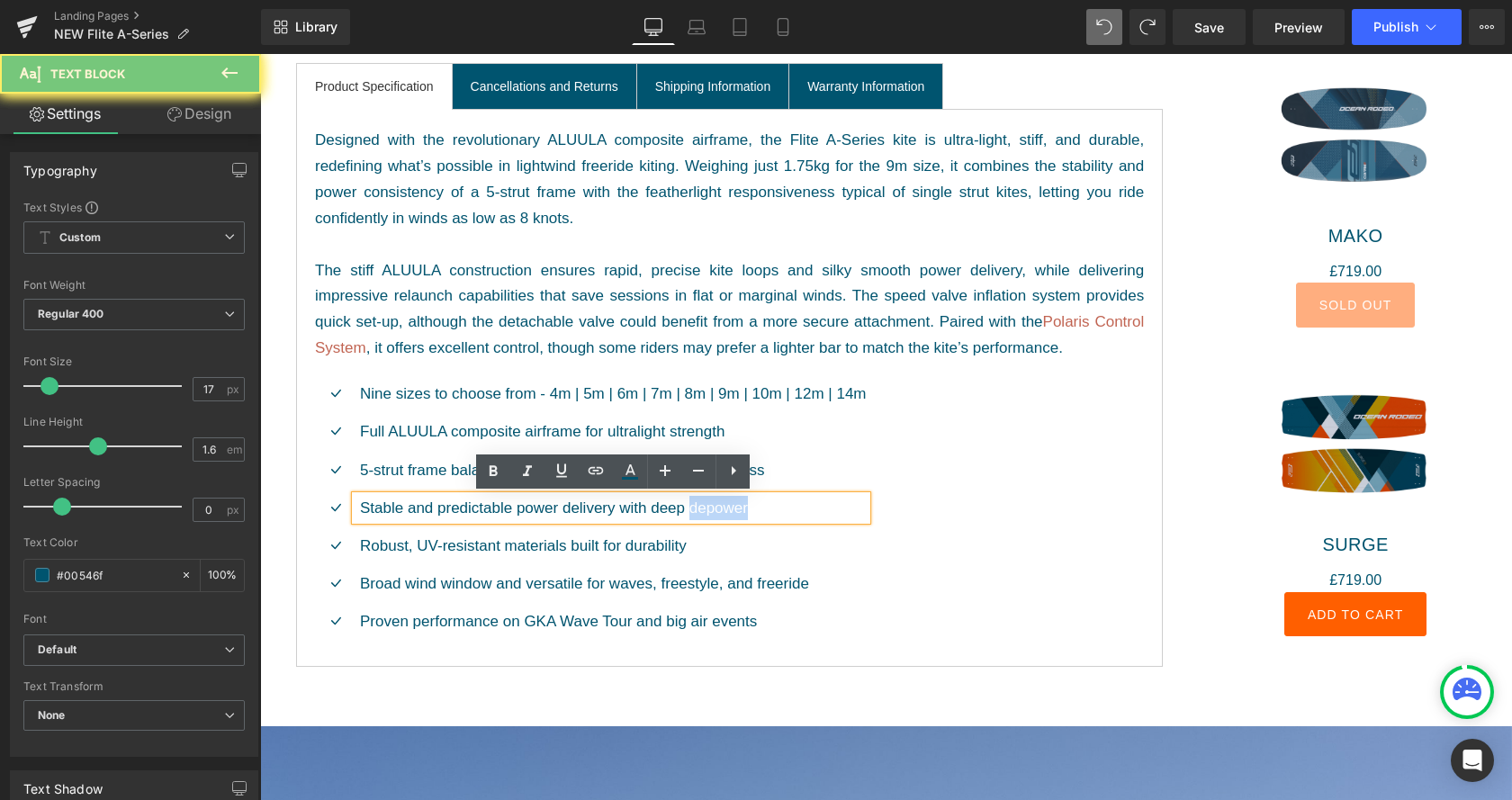
click at [797, 508] on p "Stable and predictable power delivery with deep depower" at bounding box center [613, 508] width 507 height 24
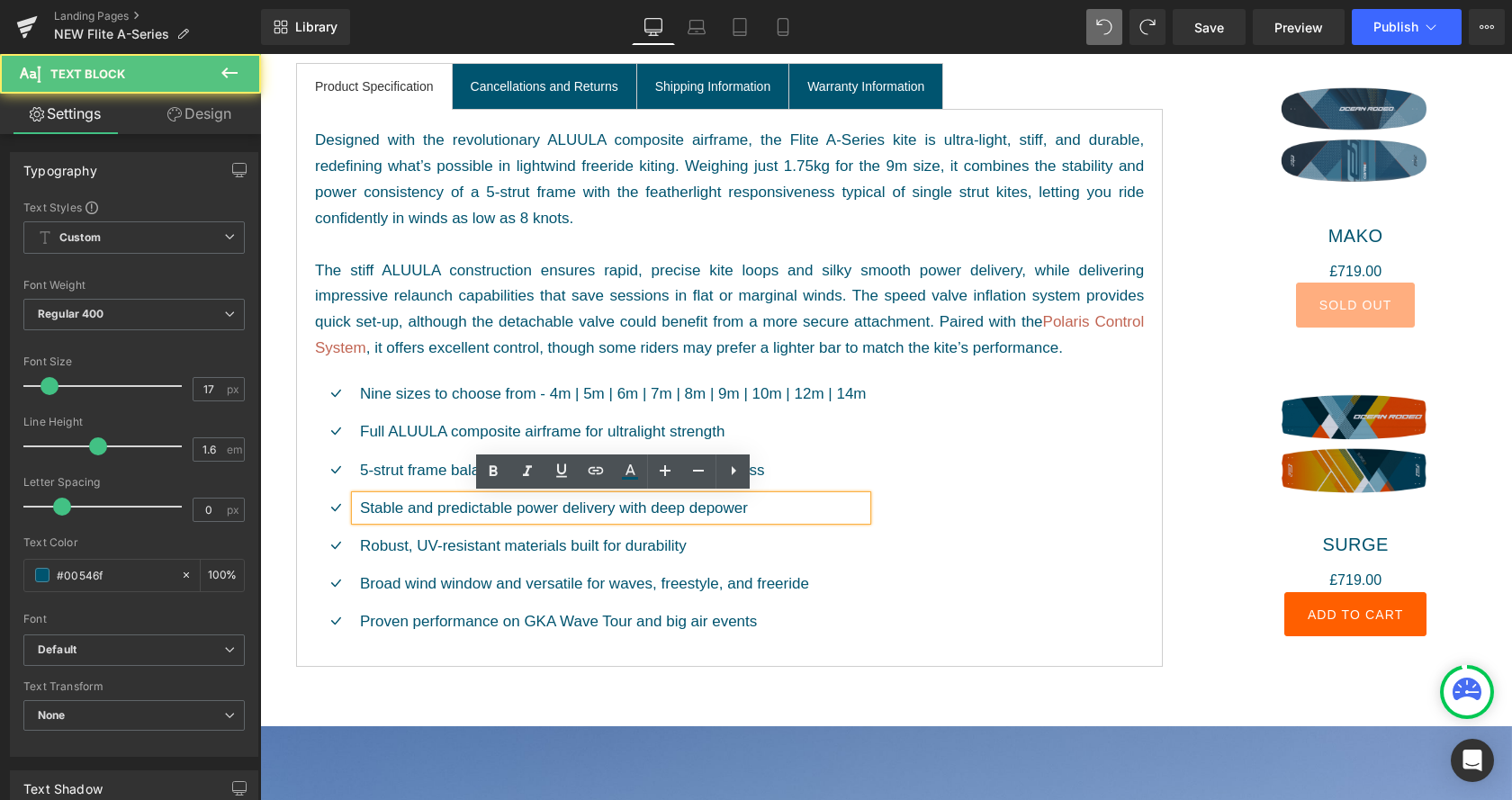
click at [797, 508] on p "Stable and predictable power delivery with deep depower" at bounding box center [613, 508] width 507 height 24
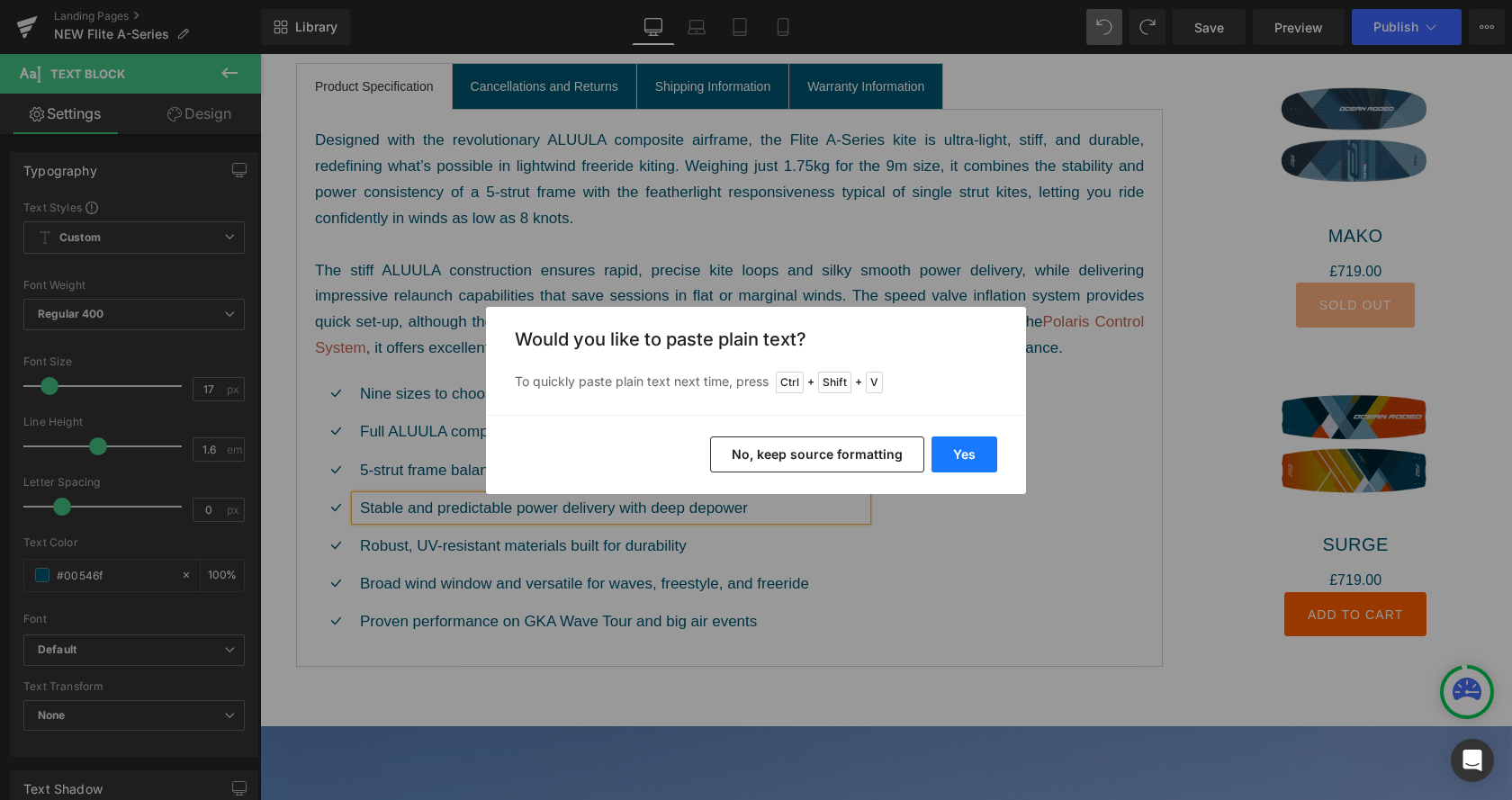
click at [940, 450] on button "Yes" at bounding box center [965, 455] width 66 height 36
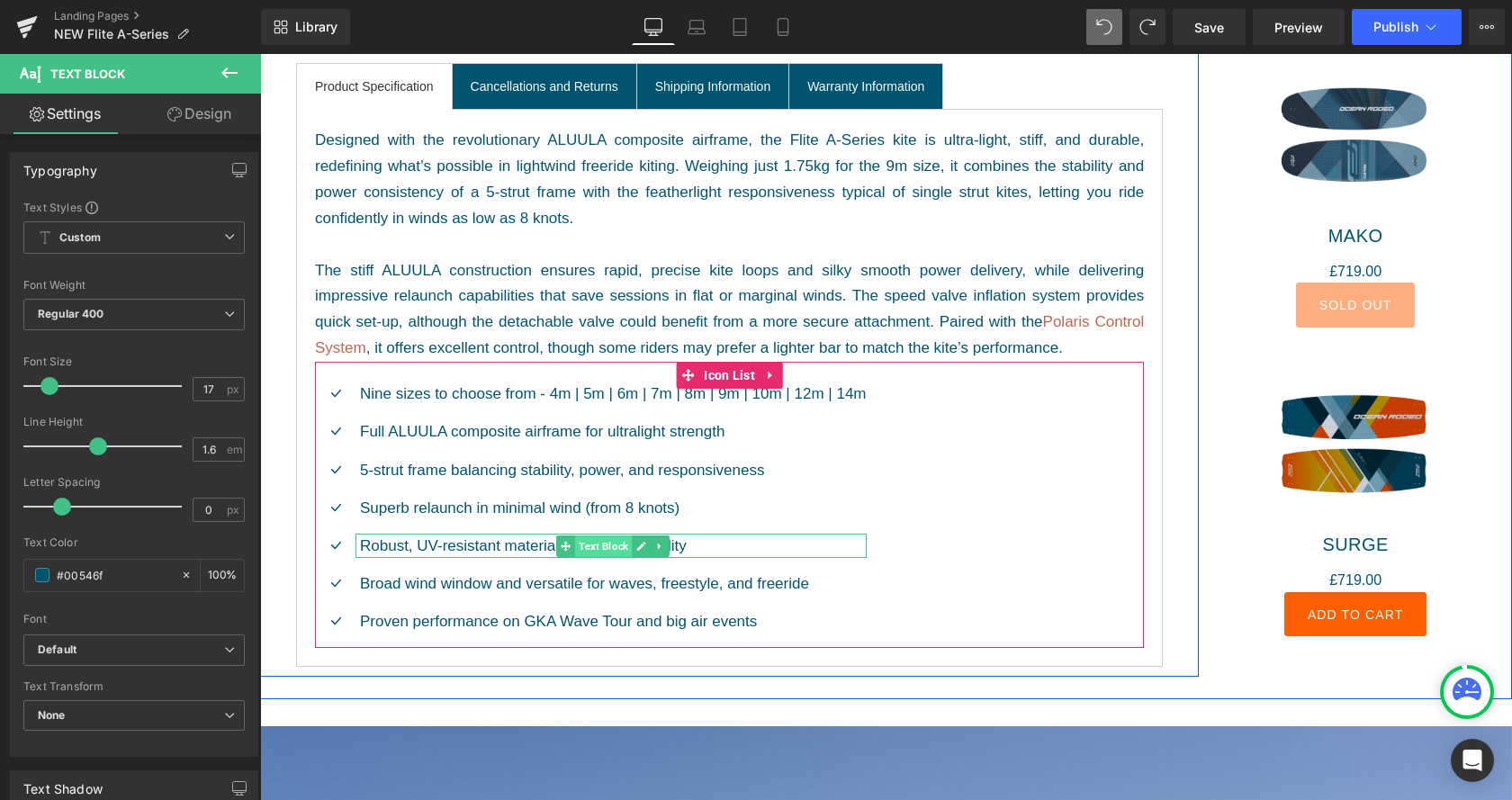
click at [599, 548] on span "Text Block" at bounding box center [603, 547] width 57 height 22
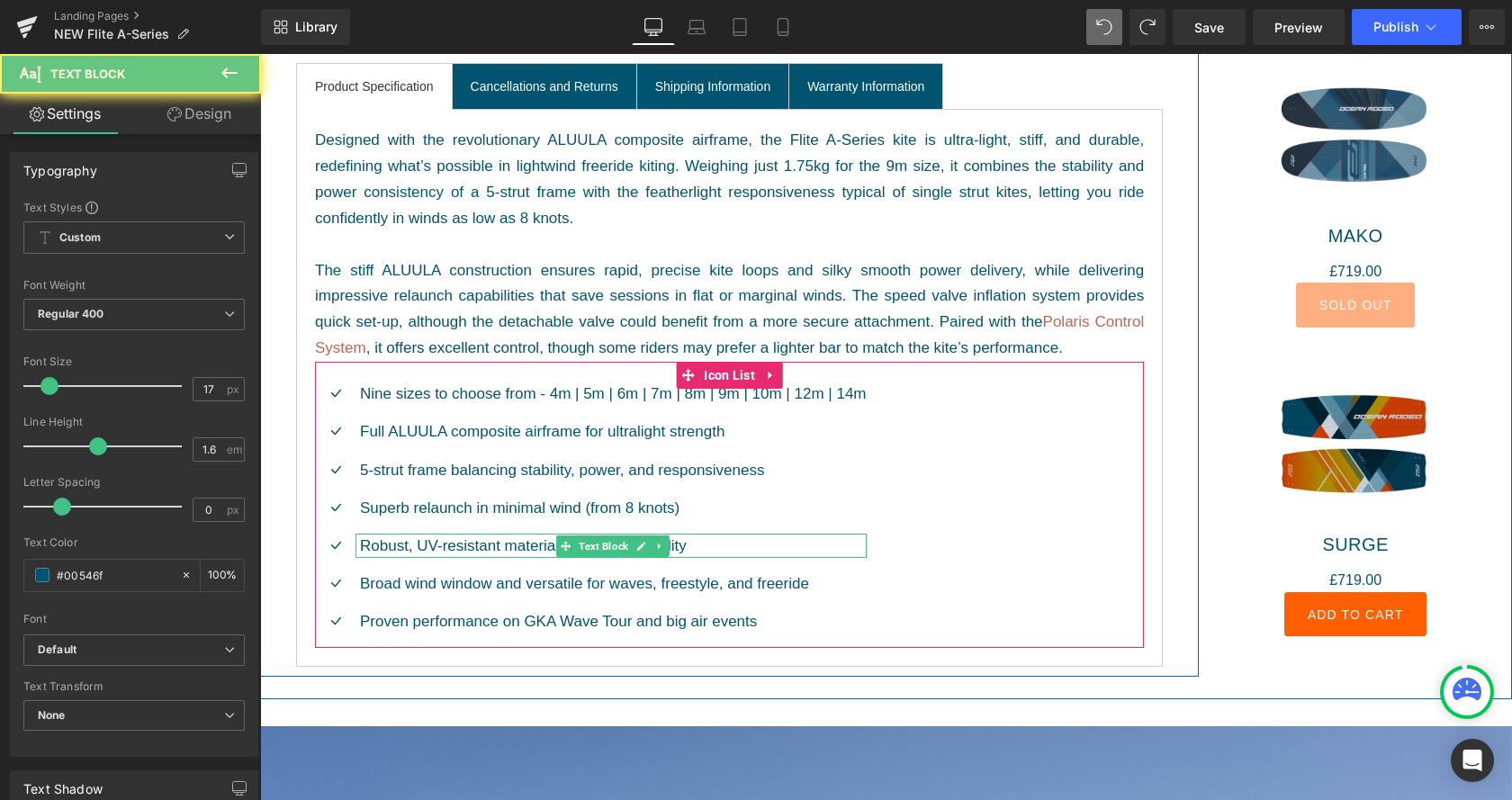
click at [465, 551] on p "Robust, UV-resistant materials built for durability" at bounding box center [613, 546] width 507 height 24
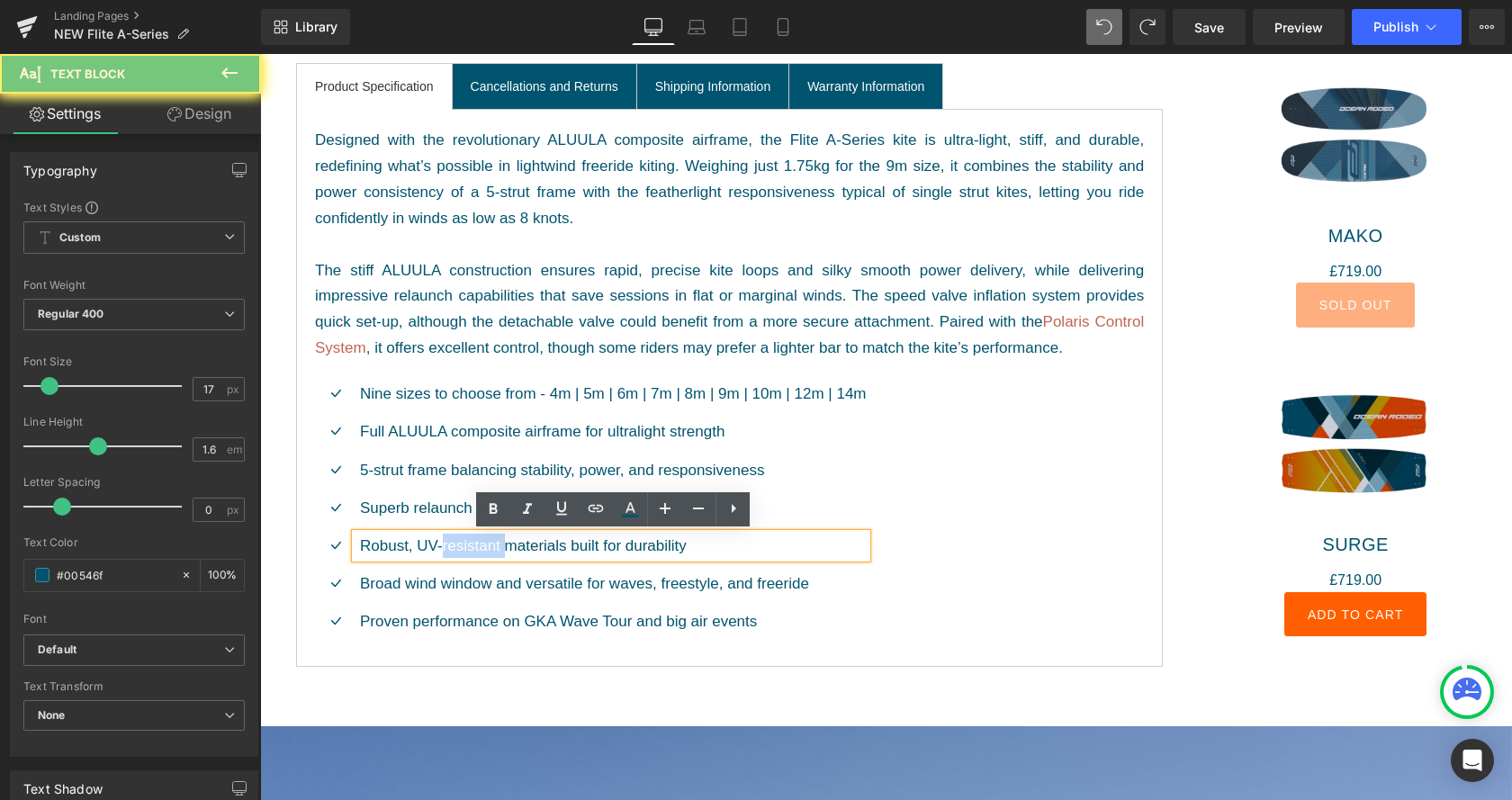
click at [465, 551] on p "Robust, UV-resistant materials built for durability" at bounding box center [613, 546] width 507 height 24
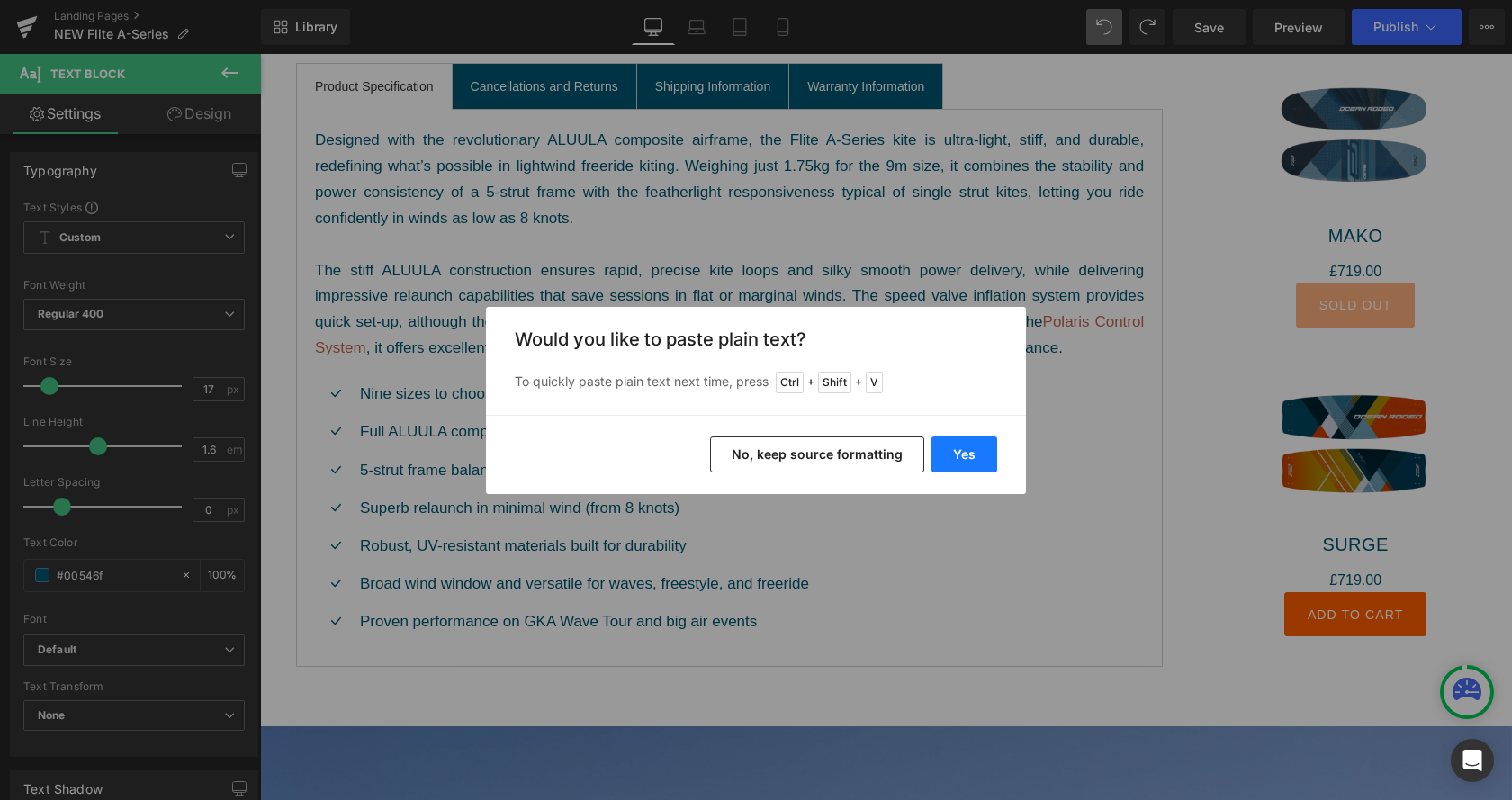
drag, startPoint x: 957, startPoint y: 454, endPoint x: 675, endPoint y: 426, distance: 283.1
click at [957, 454] on button "Yes" at bounding box center [965, 455] width 66 height 36
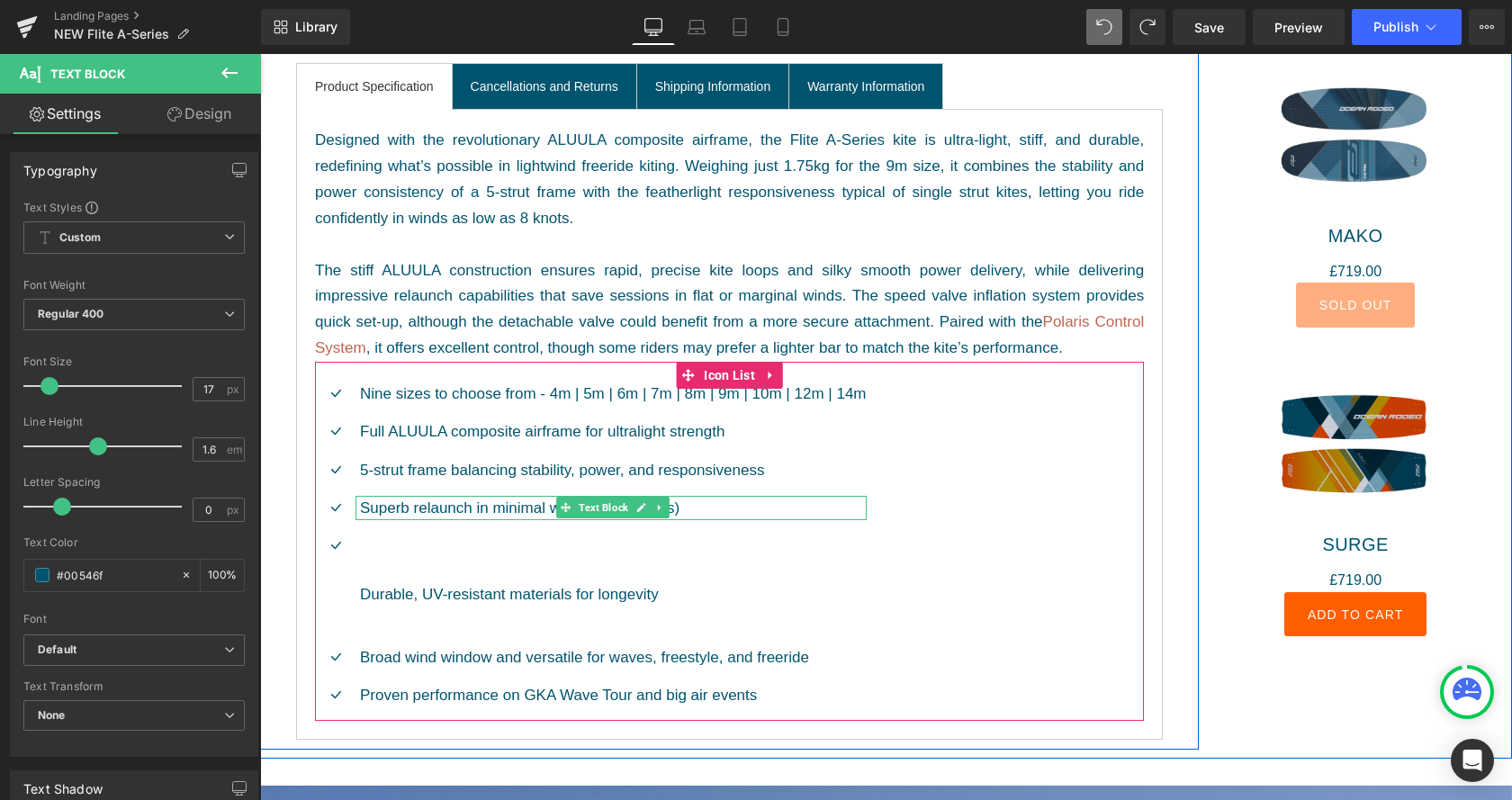
click at [446, 514] on p "Superb relaunch in minimal wind (from 8 knots)" at bounding box center [613, 508] width 507 height 24
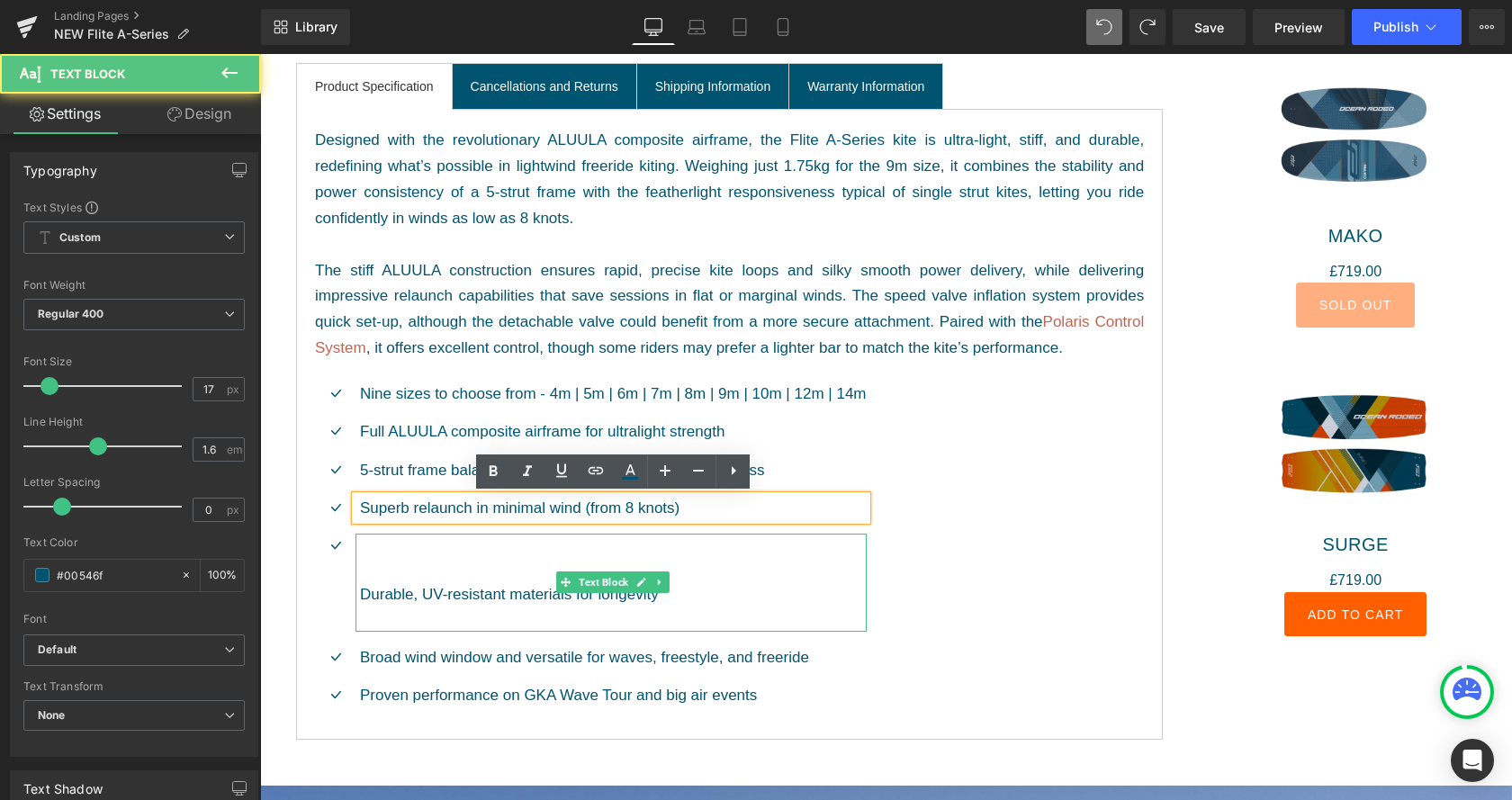
click at [416, 559] on p "Durable, UV-resistant materials for longevity" at bounding box center [613, 583] width 507 height 98
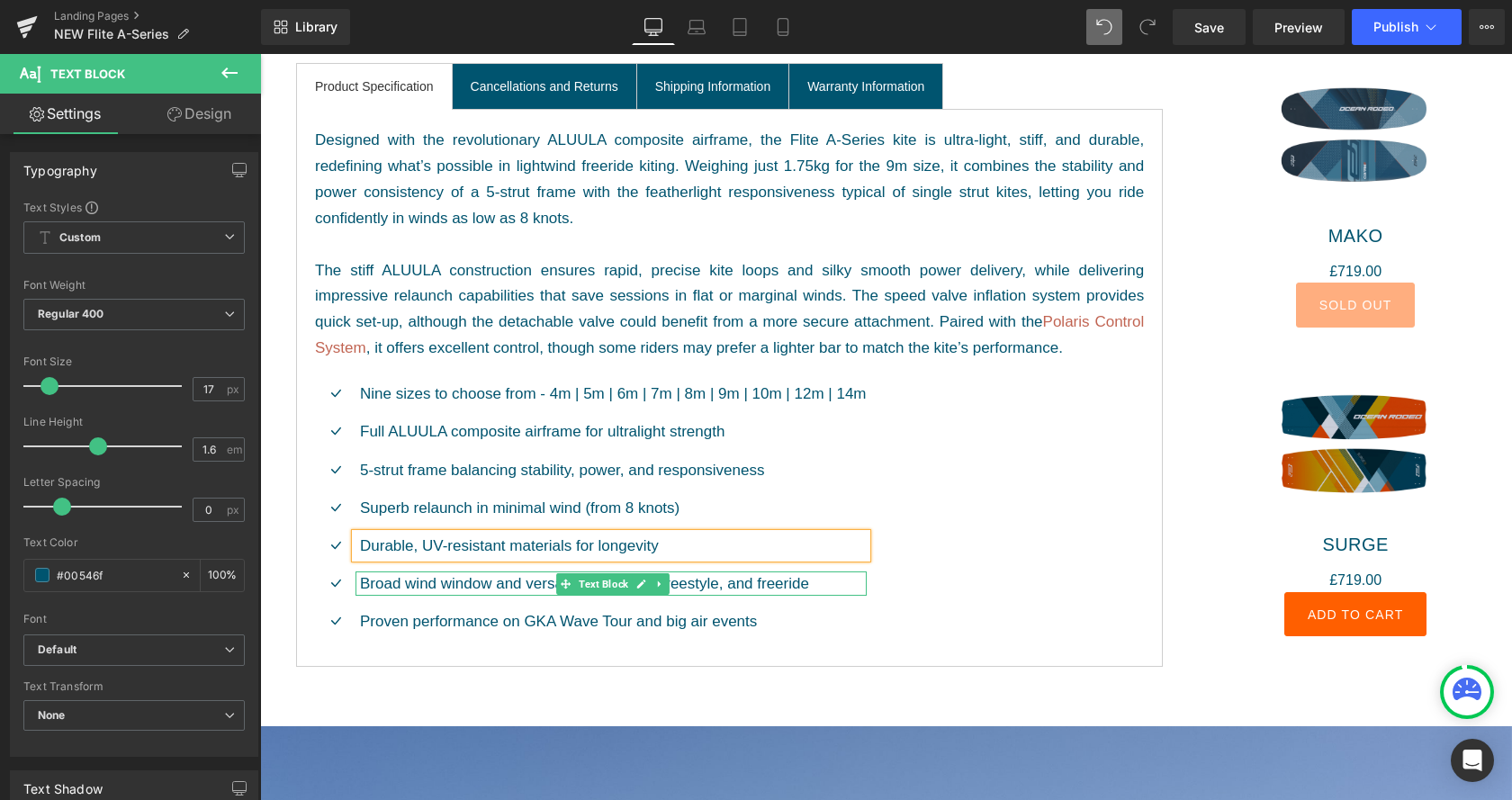
click at [536, 587] on p "Broad wind window and versatile for waves, freestyle, and freeride" at bounding box center [613, 584] width 507 height 24
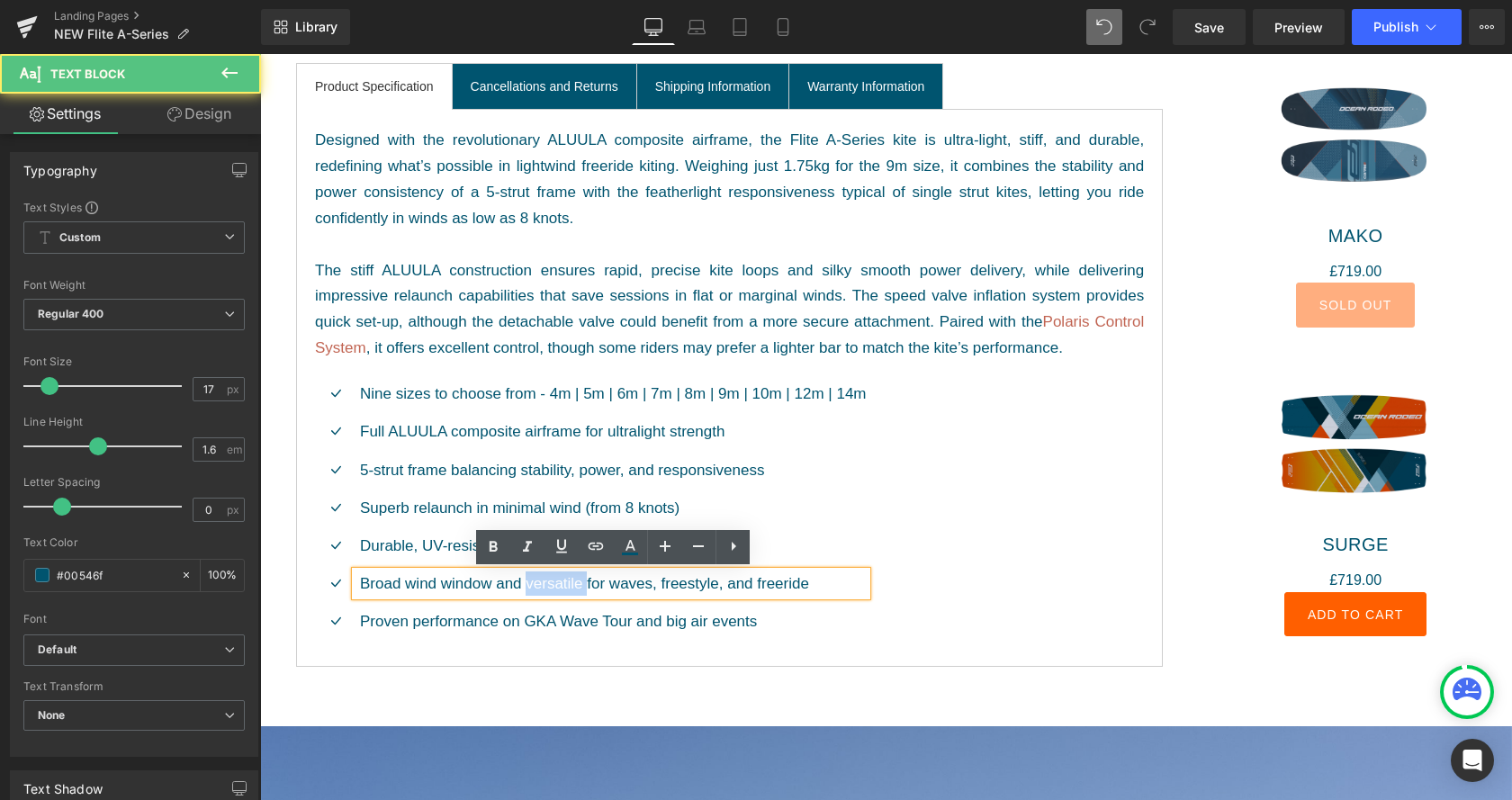
click at [536, 587] on p "Broad wind window and versatile for waves, freestyle, and freeride" at bounding box center [613, 584] width 507 height 24
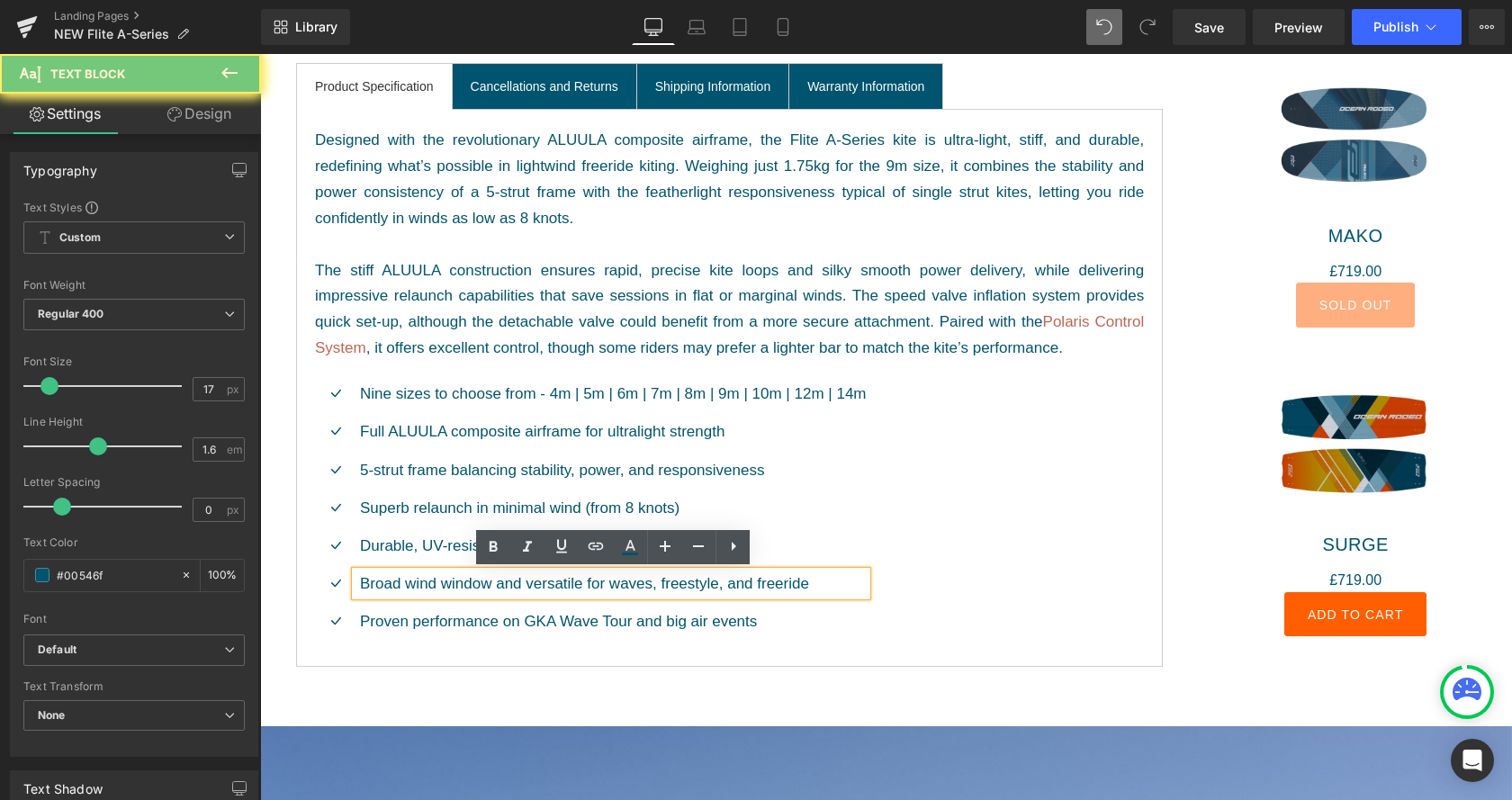
click at [536, 587] on p "Broad wind window and versatile for waves, freestyle, and freeride" at bounding box center [613, 584] width 507 height 24
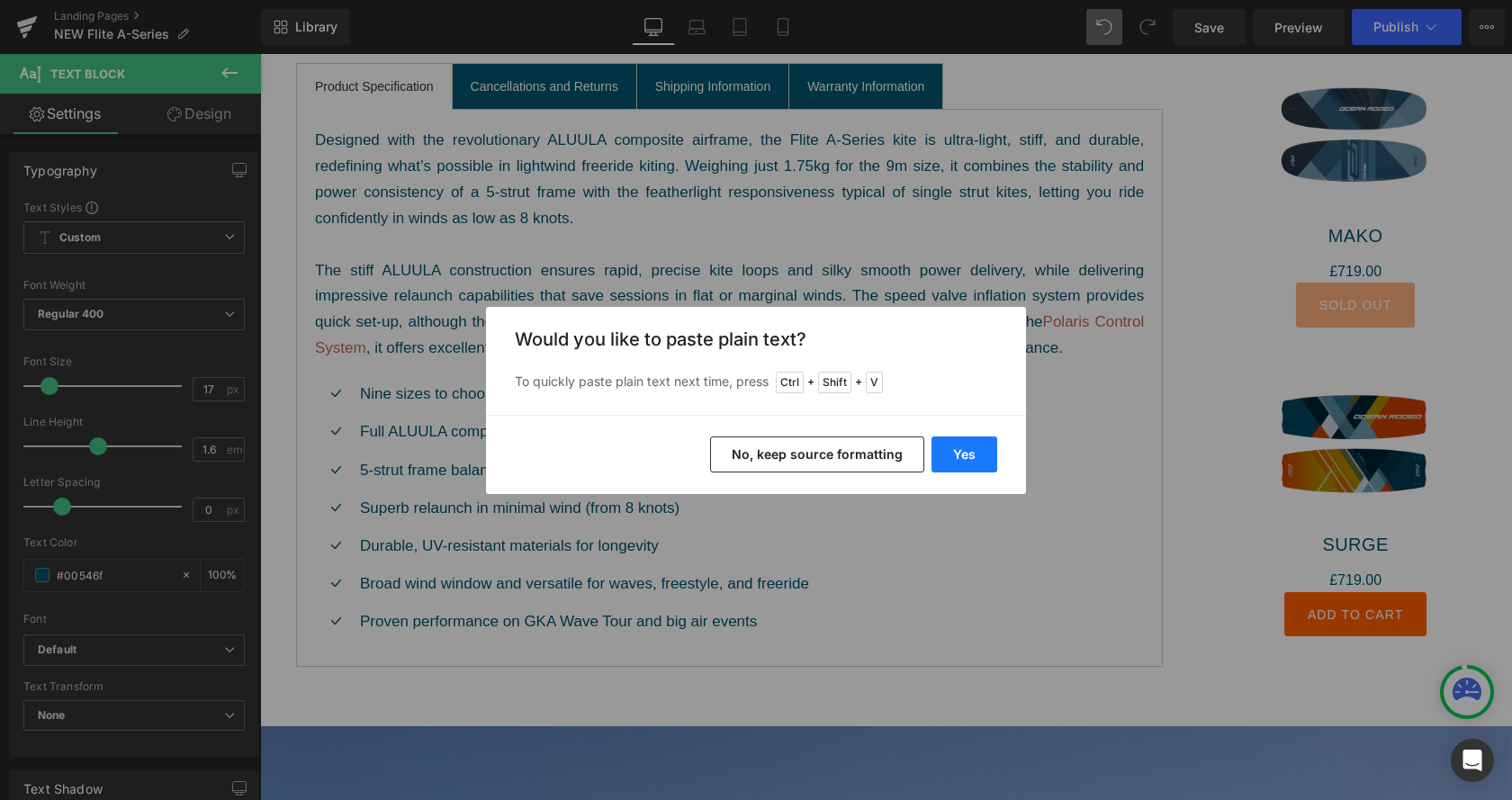
click at [959, 452] on button "Yes" at bounding box center [965, 455] width 66 height 36
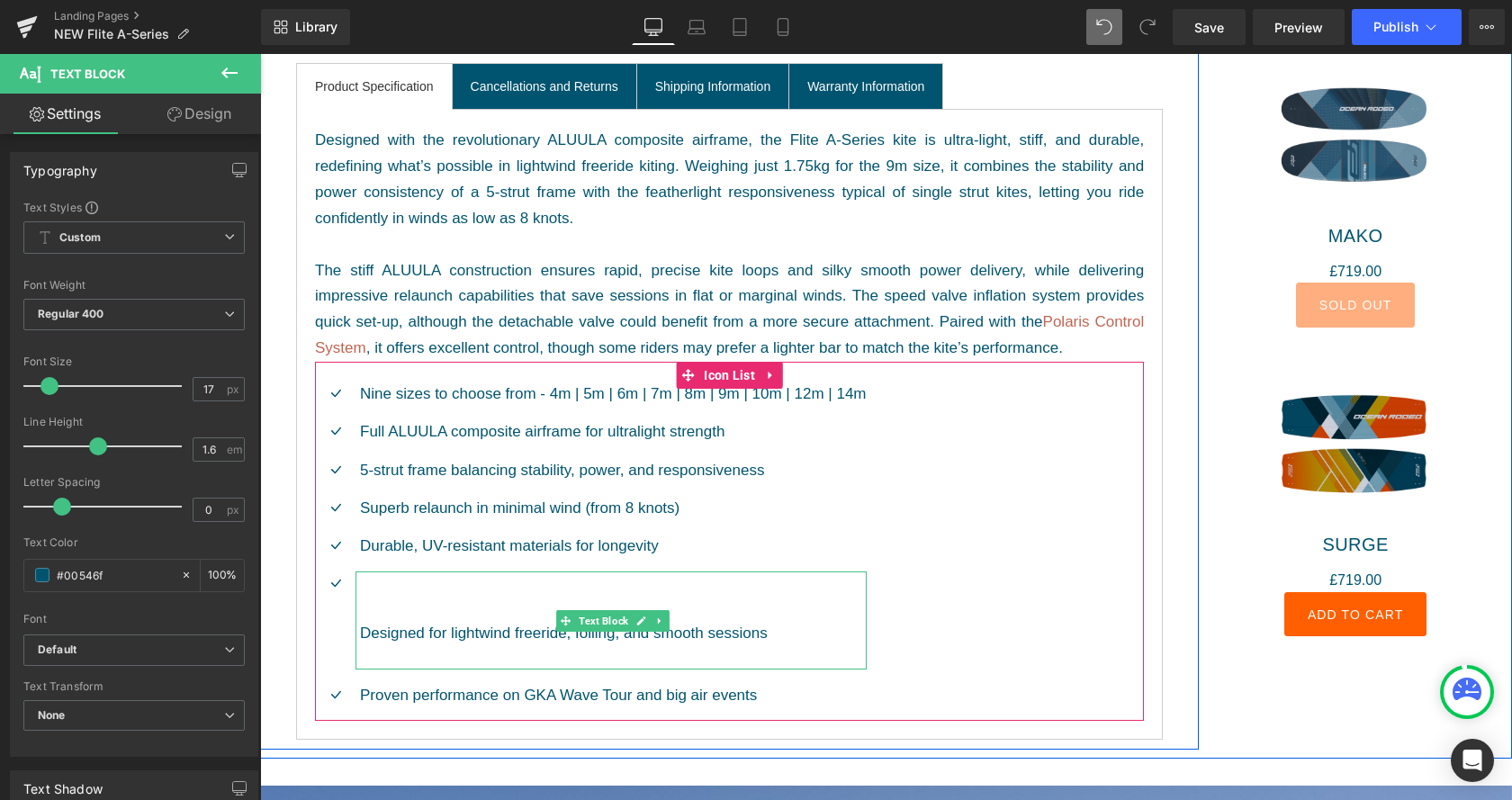
click at [536, 601] on p "Designed for lightwind freeride, foiling, and smooth sessions" at bounding box center [613, 621] width 507 height 98
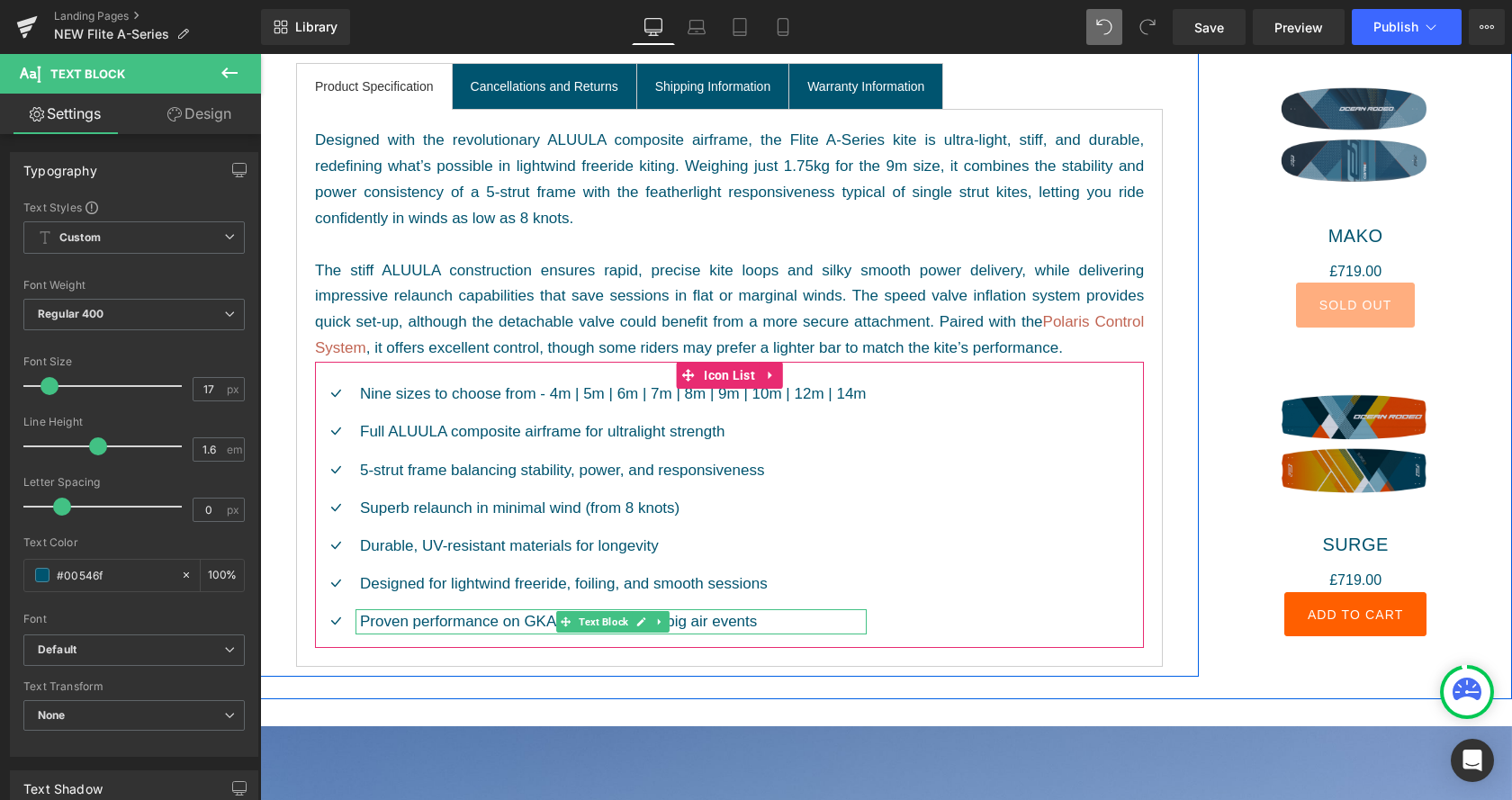
click at [408, 620] on p "Proven performance on GKA Wave Tour and big air events" at bounding box center [613, 621] width 507 height 24
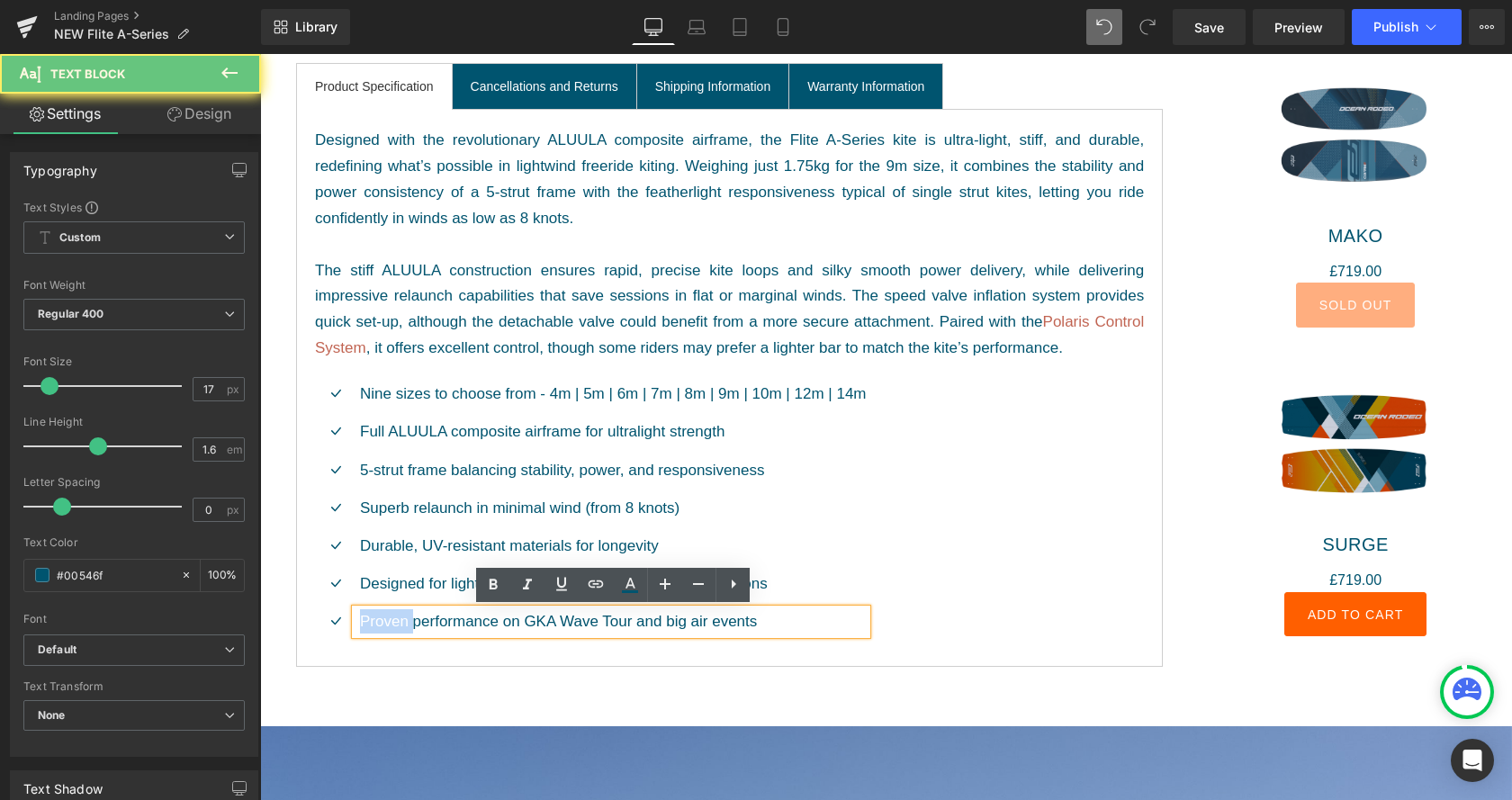
click at [408, 620] on p "Proven performance on GKA Wave Tour and big air events" at bounding box center [613, 621] width 507 height 24
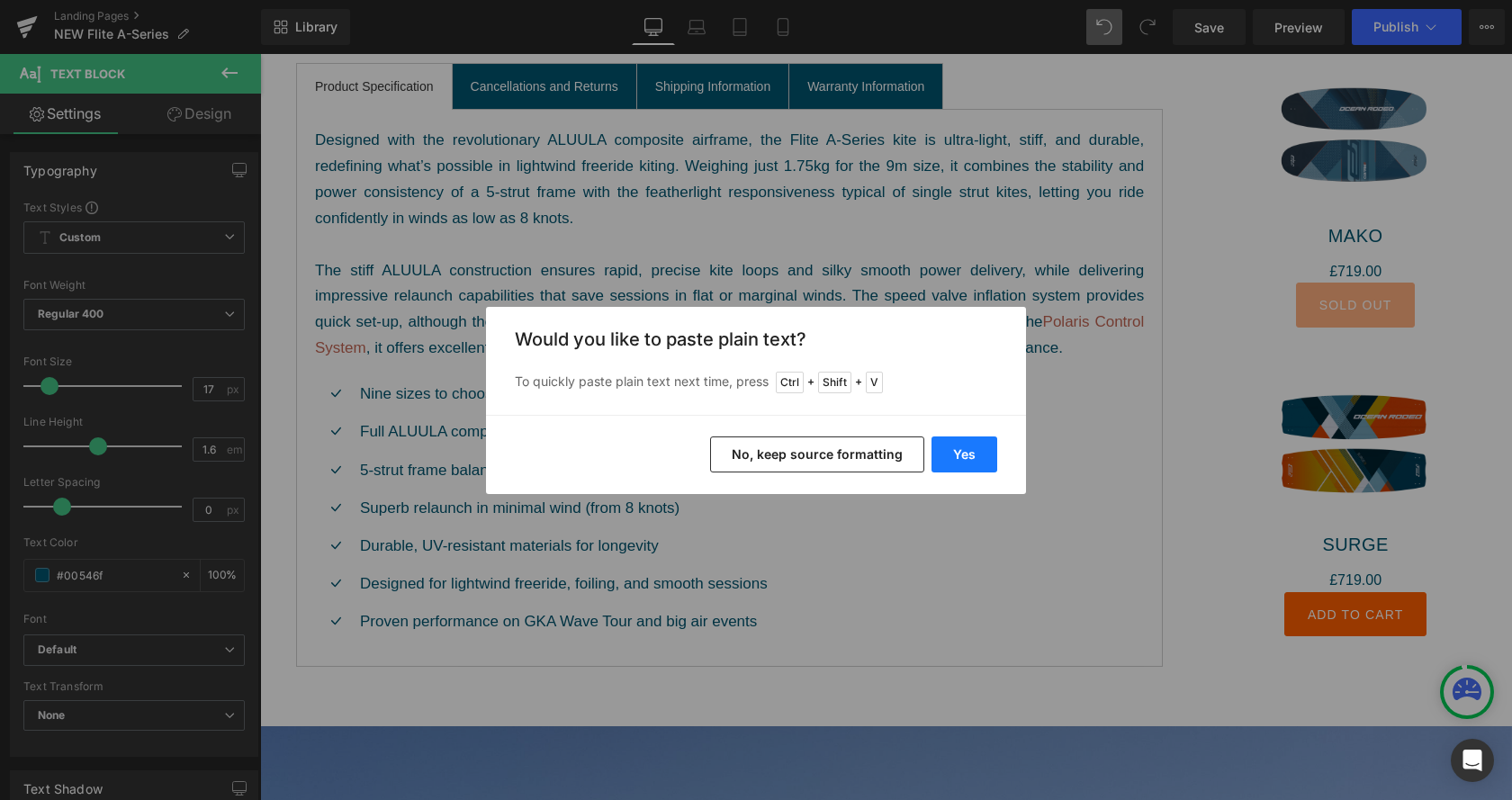
click at [973, 458] on button "Yes" at bounding box center [965, 455] width 66 height 36
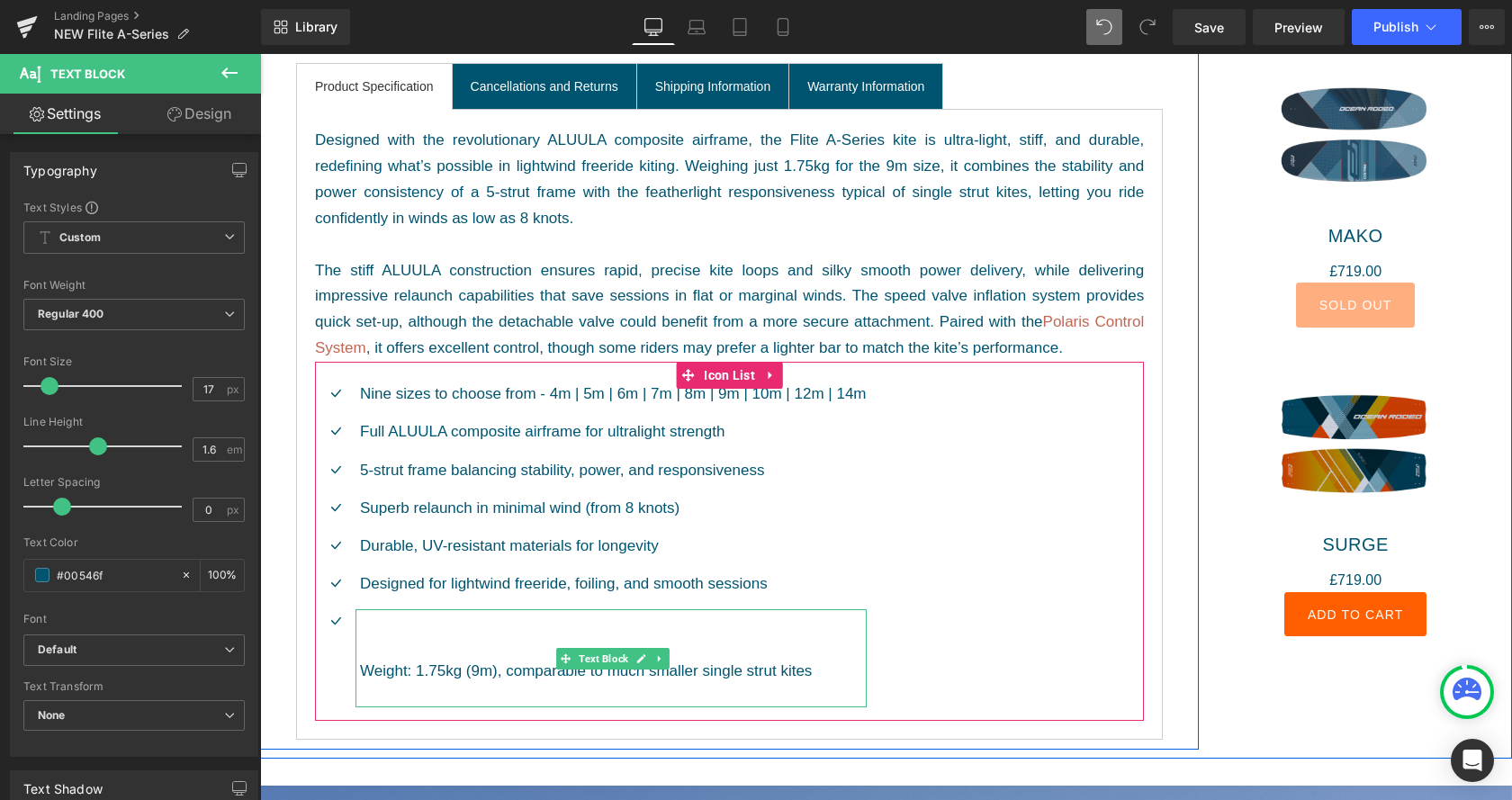
click at [548, 626] on p "Weight: 1.75kg (9m), comparable to much smaller single strut kites" at bounding box center [613, 658] width 507 height 98
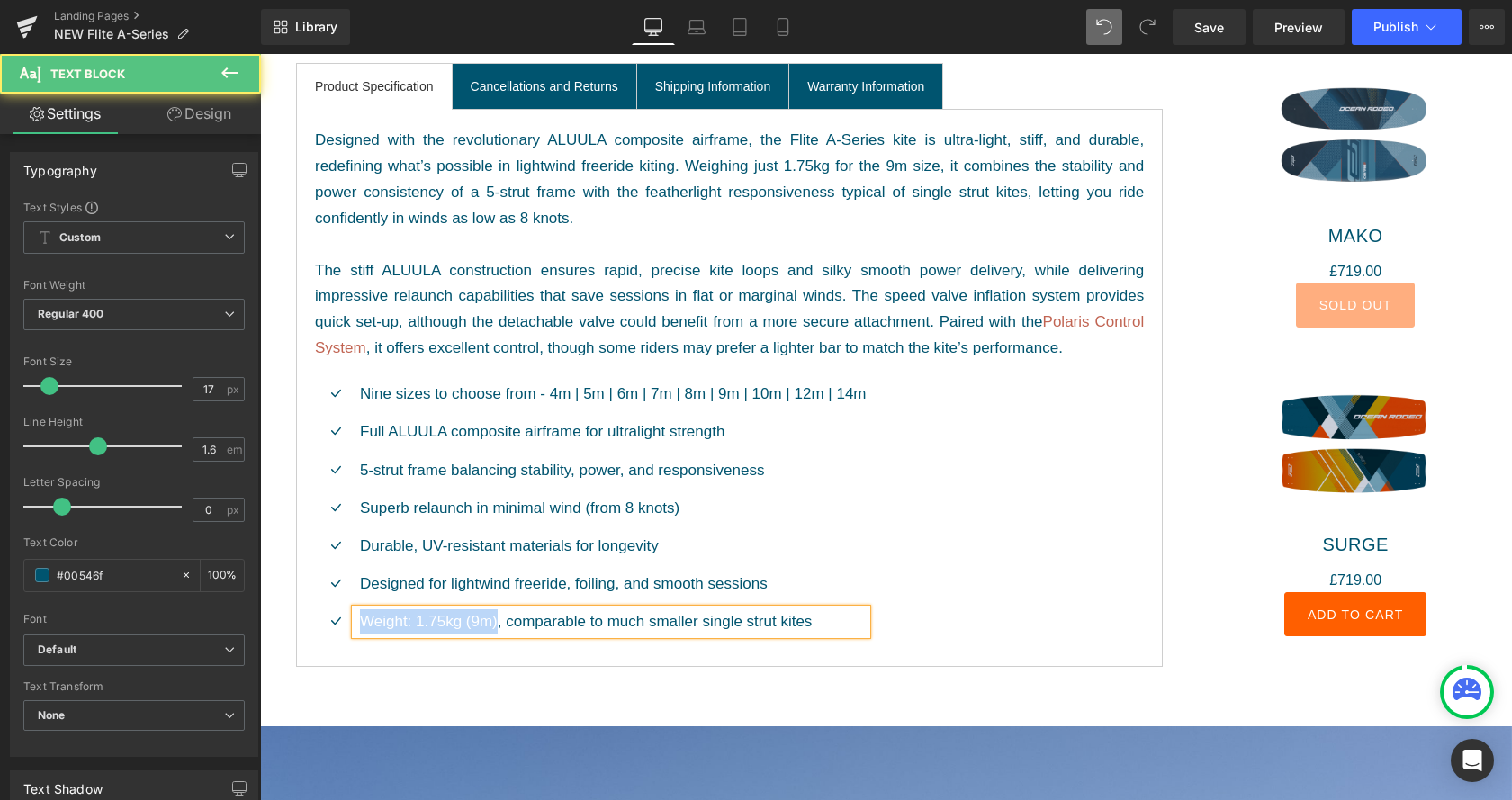
drag, startPoint x: 498, startPoint y: 622, endPoint x: 356, endPoint y: 629, distance: 141.5
click at [356, 629] on div "Weight: 1.75kg (9m), comparable to much smaller single strut kites" at bounding box center [611, 621] width 511 height 24
click at [724, 433] on p "Full ALUULA composite airframe for ultralight strength" at bounding box center [613, 431] width 507 height 24
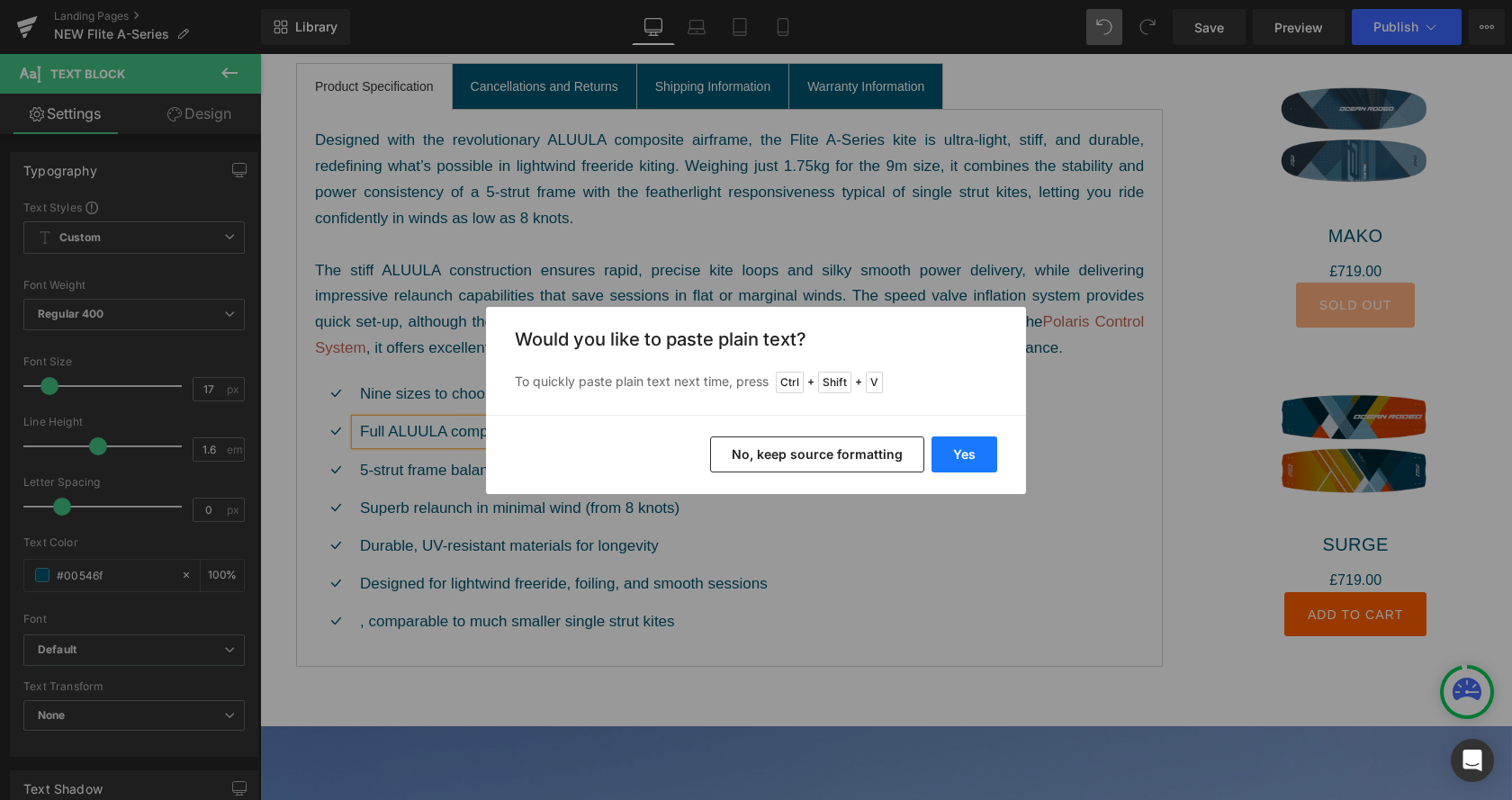
click at [967, 450] on button "Yes" at bounding box center [965, 455] width 66 height 36
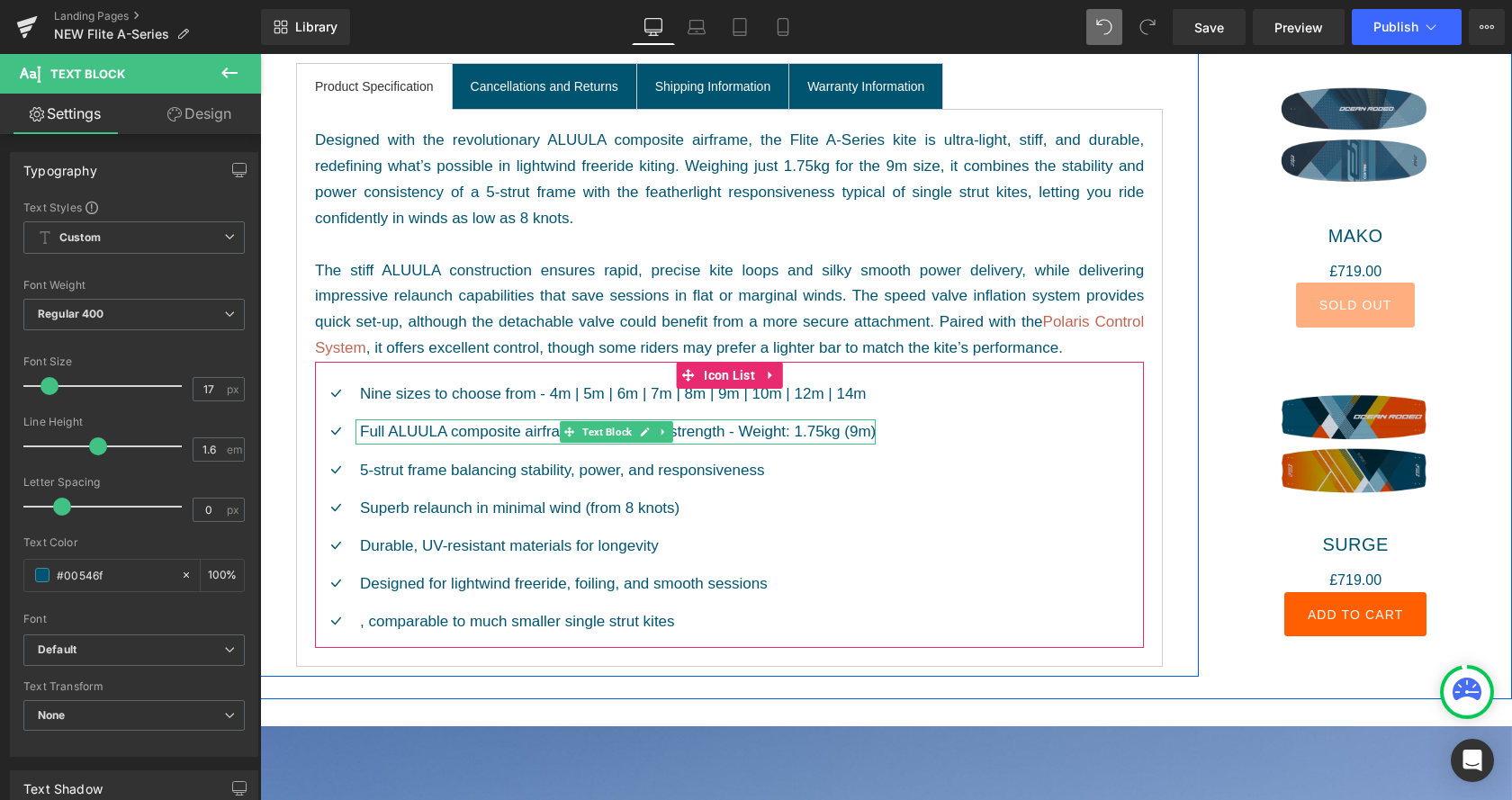
click at [751, 430] on p "Full ALUULA composite airframe for ultralight strength - Weight: 1.75kg (9m)" at bounding box center [618, 431] width 516 height 24
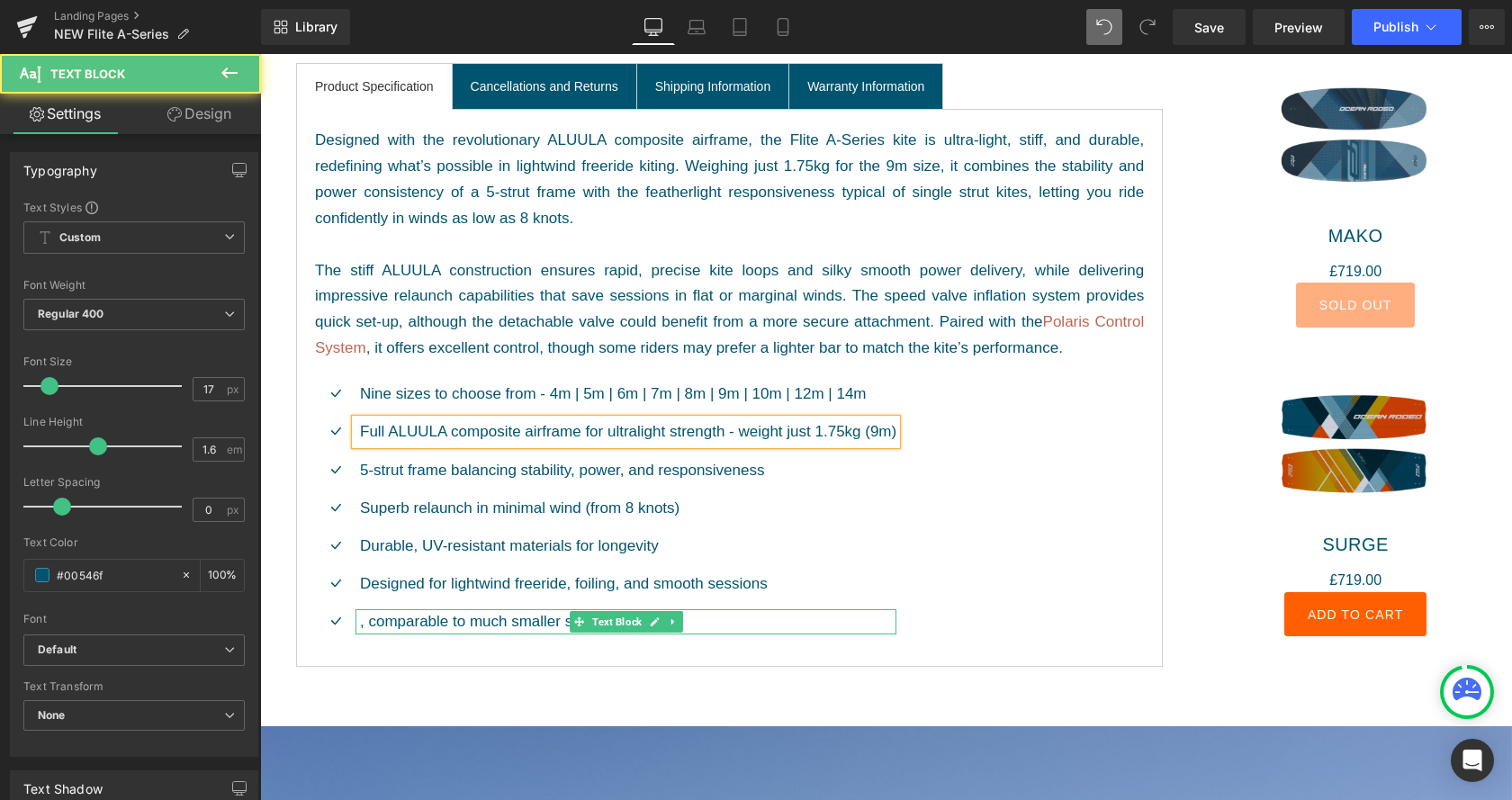
click at [401, 627] on p ", comparable to much smaller single strut kites" at bounding box center [628, 621] width 536 height 24
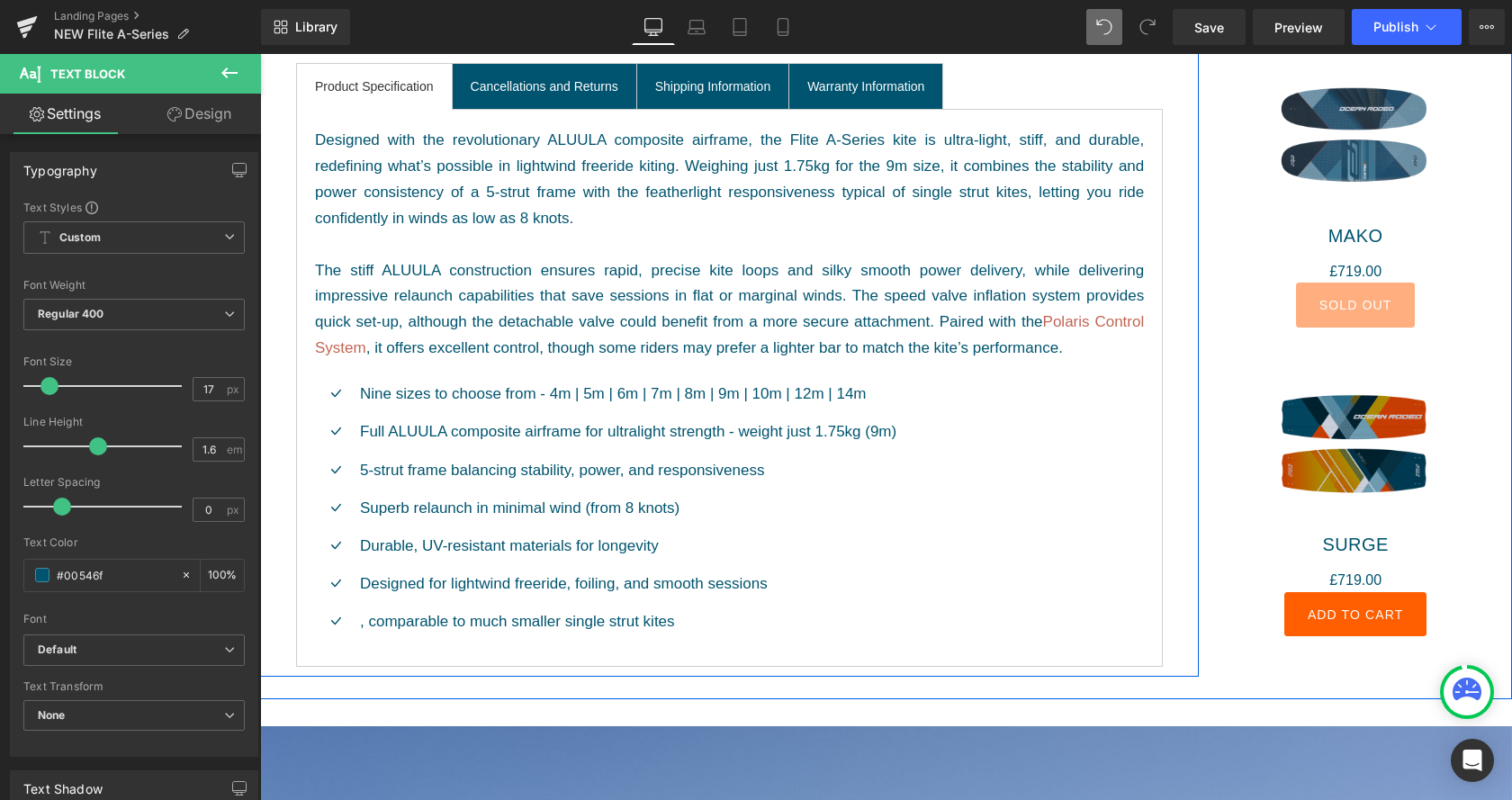
click at [329, 622] on span "Icon" at bounding box center [335, 624] width 28 height 22
click at [329, 622] on span "Icon" at bounding box center [335, 625] width 28 height 22
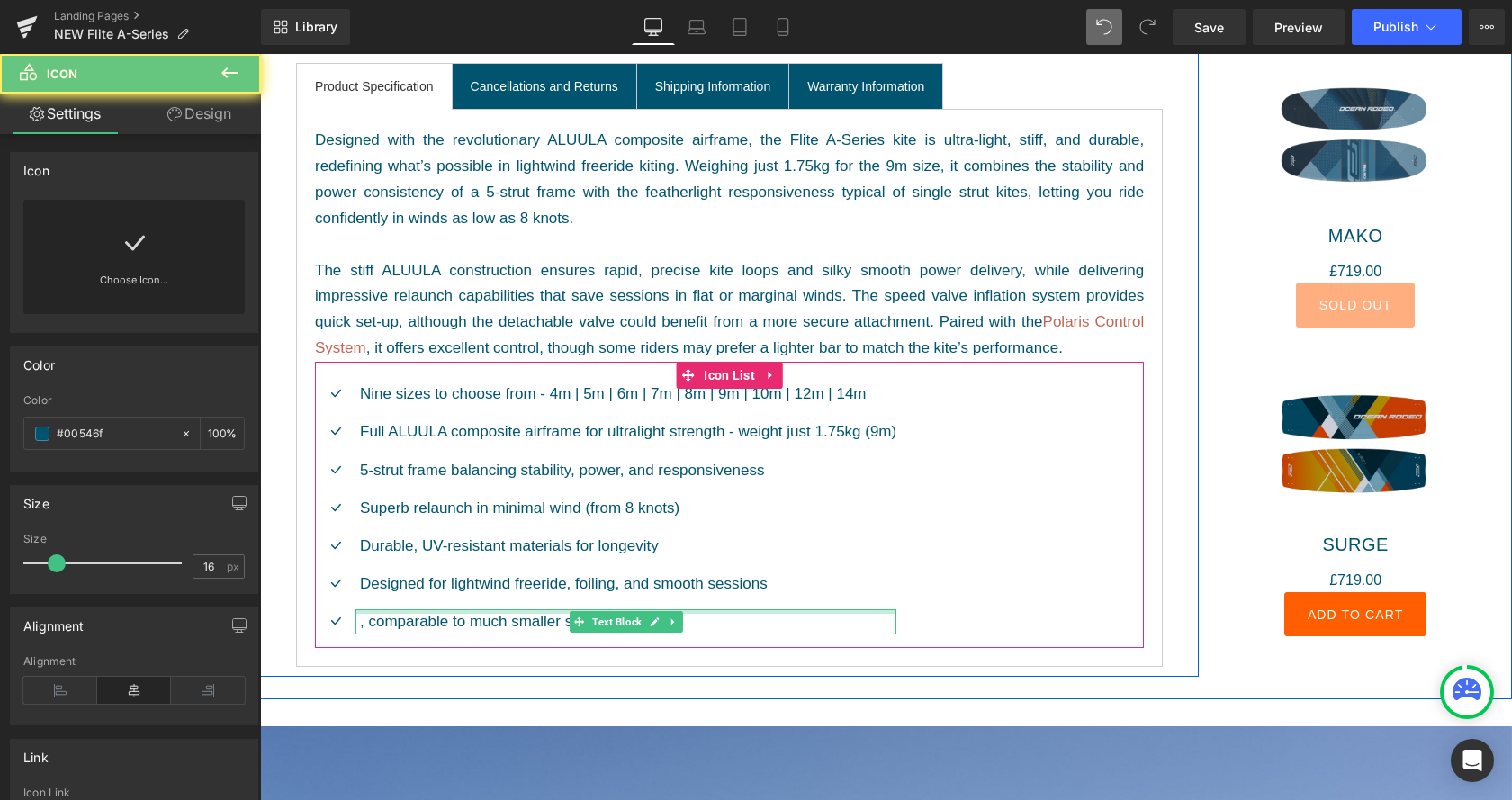
click at [801, 613] on div at bounding box center [626, 611] width 541 height 5
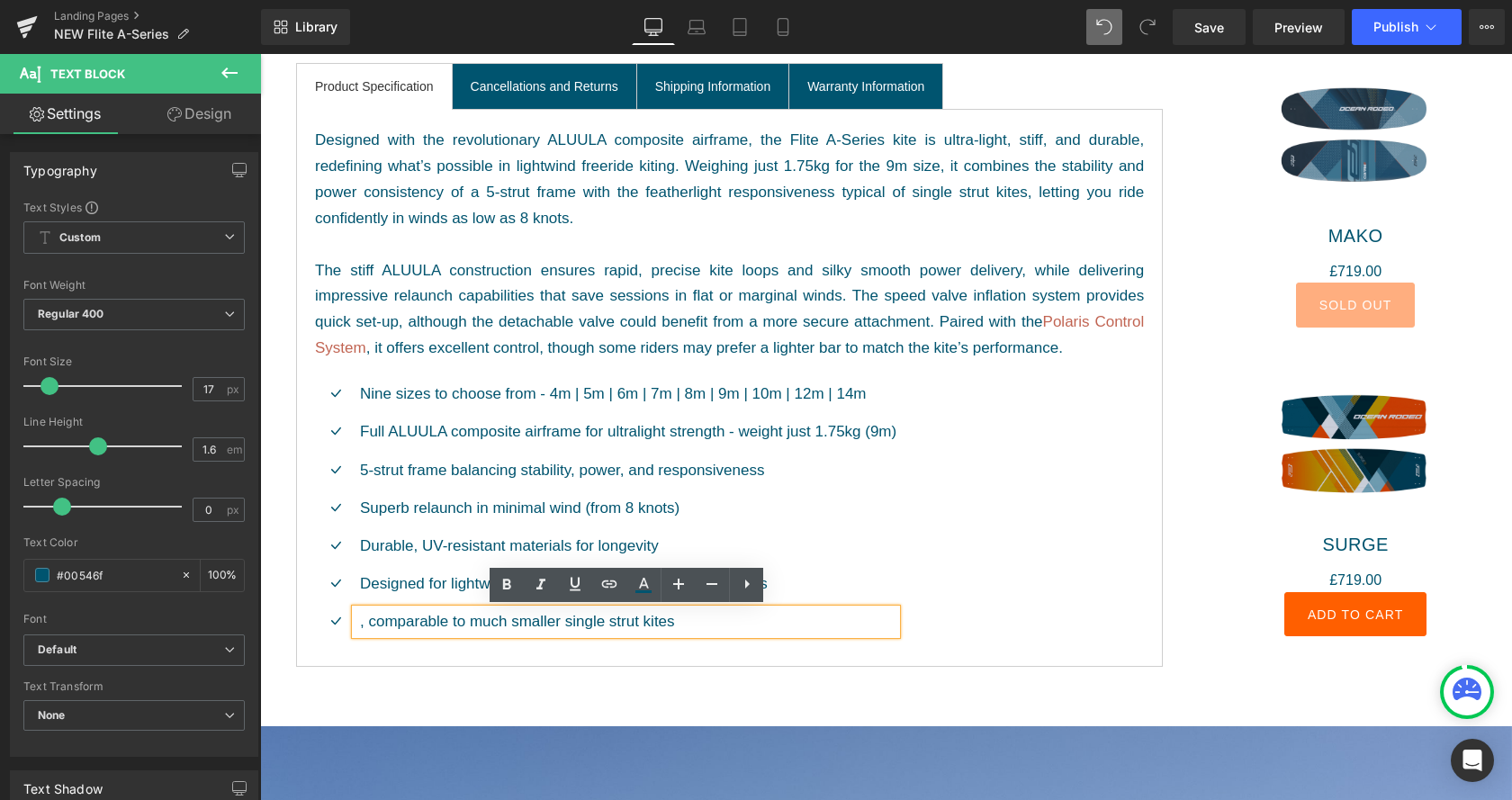
click at [837, 618] on p ", comparable to much smaller single strut kites" at bounding box center [628, 621] width 536 height 24
click at [948, 610] on div "Icon Nine sizes to choose from - 4m | 5m | 6m | 7m | 8m | 9m | 10m | 12m | 14m …" at bounding box center [729, 515] width 829 height 266
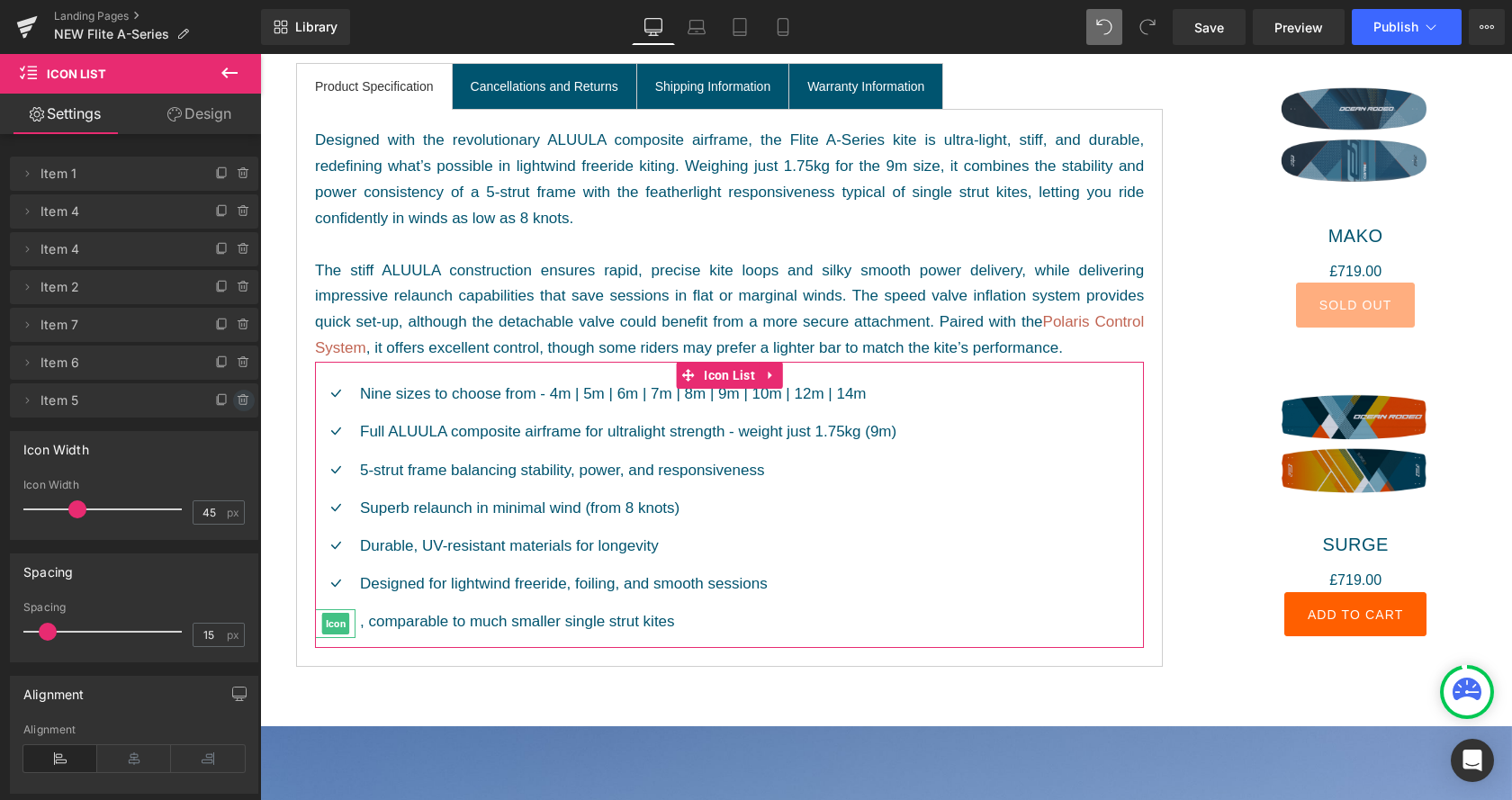
click at [238, 402] on icon at bounding box center [244, 400] width 14 height 14
click at [238, 402] on button "Delete" at bounding box center [229, 401] width 57 height 23
click at [238, 432] on div "Icon Width" at bounding box center [134, 449] width 247 height 34
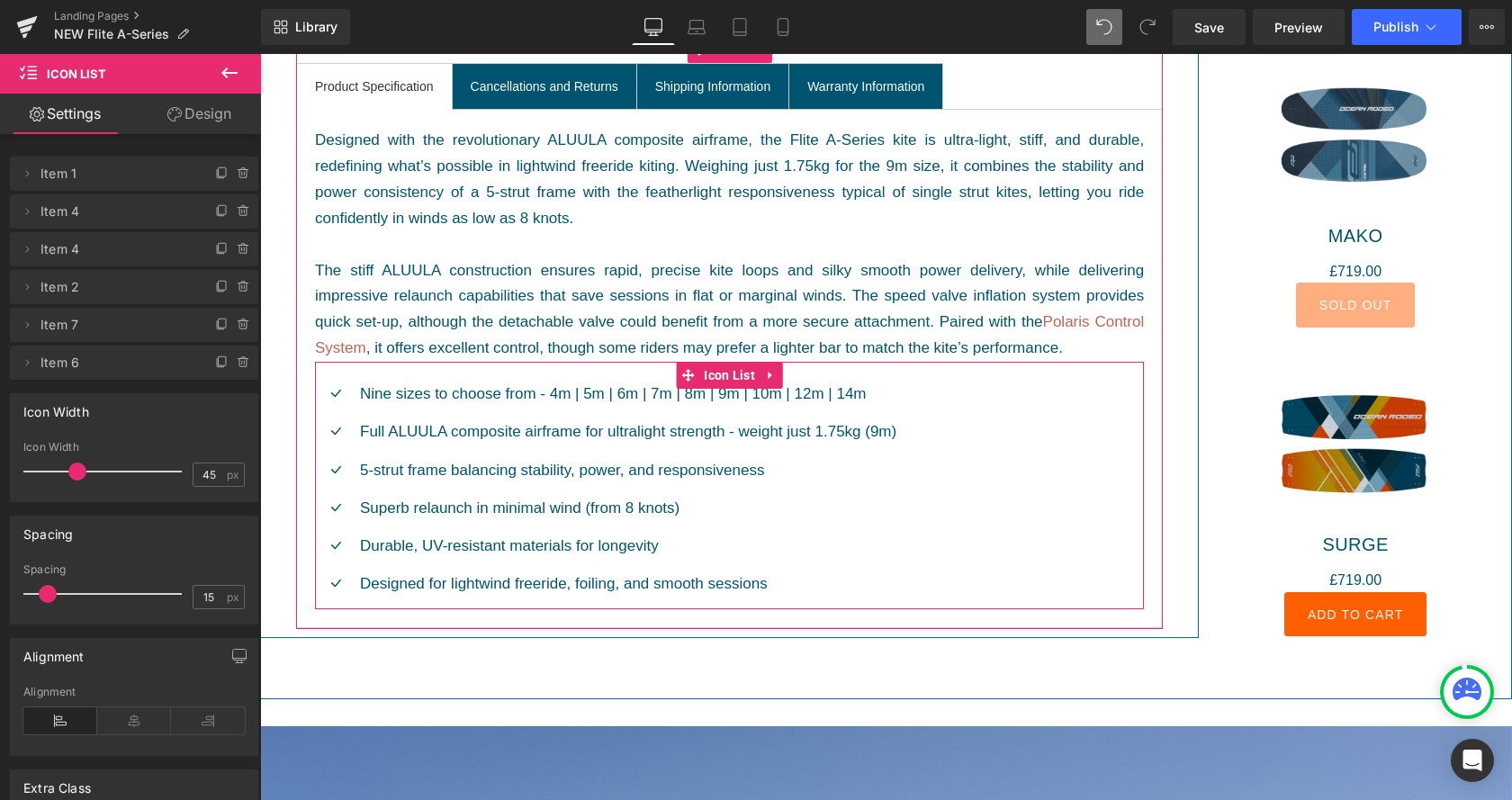
click at [841, 599] on ul "Icon Nine sizes to choose from - 4m | 5m | 6m | 7m | 8m | 9m | 10m | 12m | 14m …" at bounding box center [605, 496] width 581 height 228
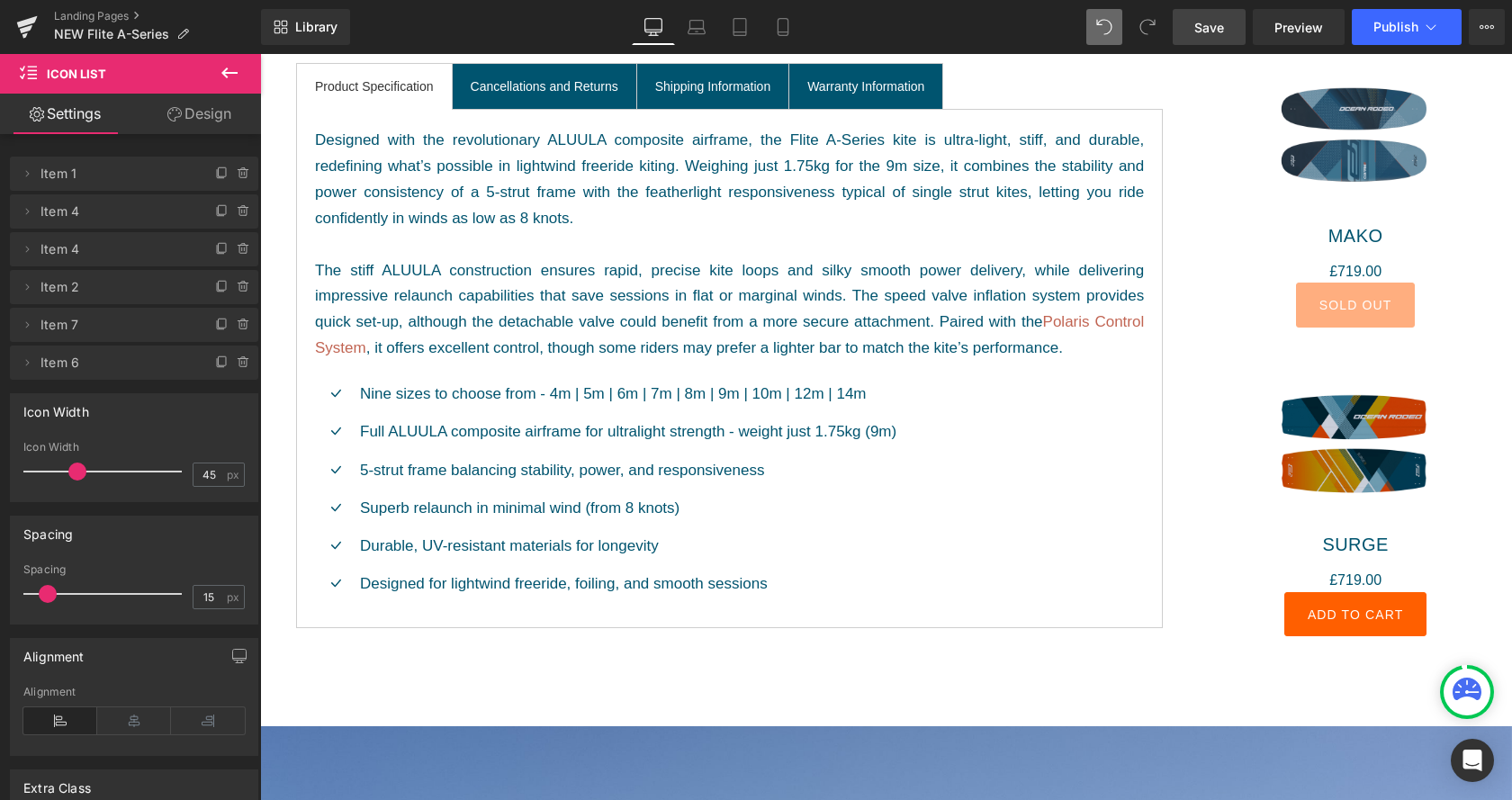
drag, startPoint x: 1207, startPoint y: 40, endPoint x: 720, endPoint y: 67, distance: 487.7
click at [1207, 40] on link "Save" at bounding box center [1209, 27] width 73 height 36
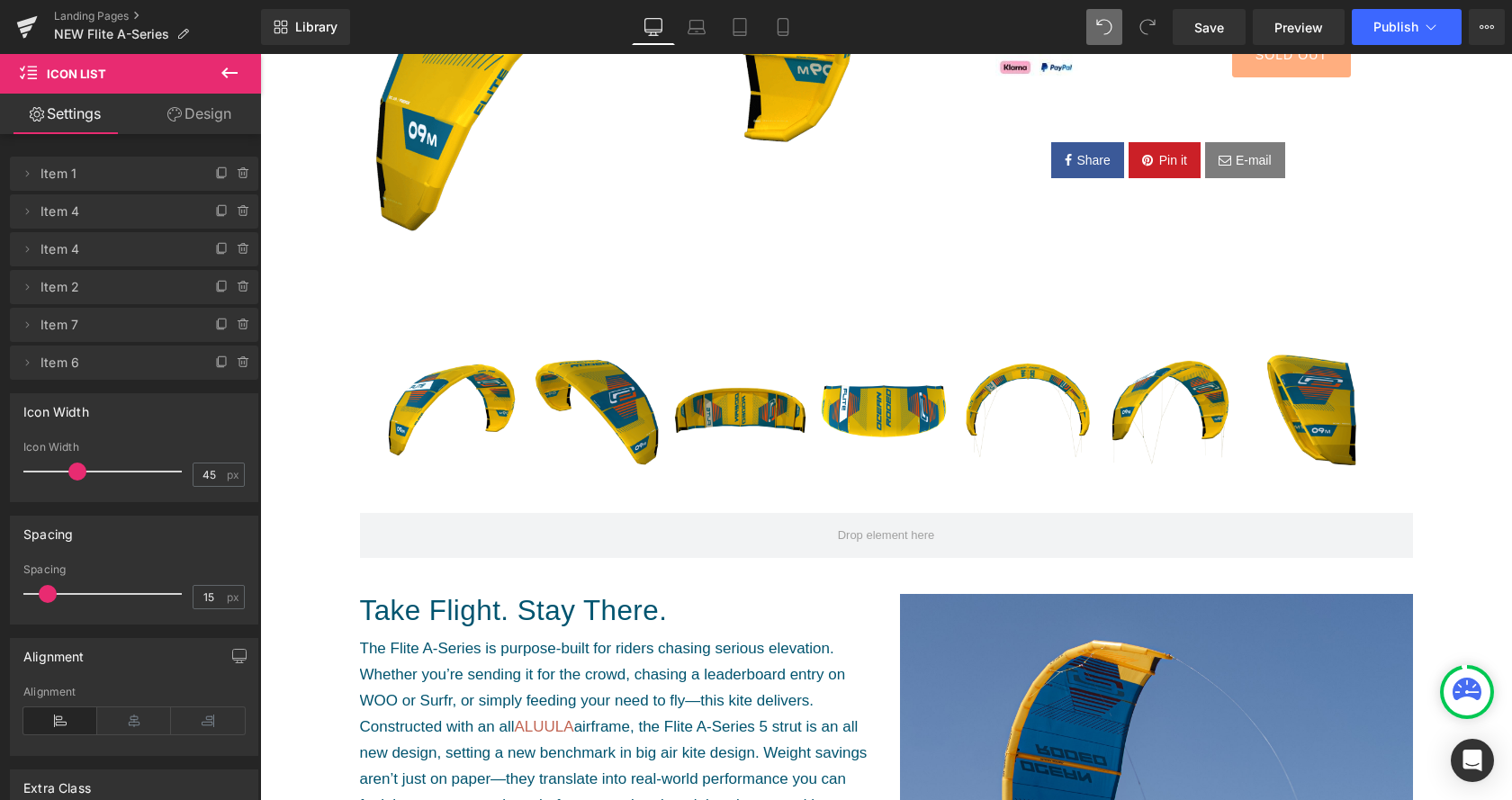
scroll to position [92, 0]
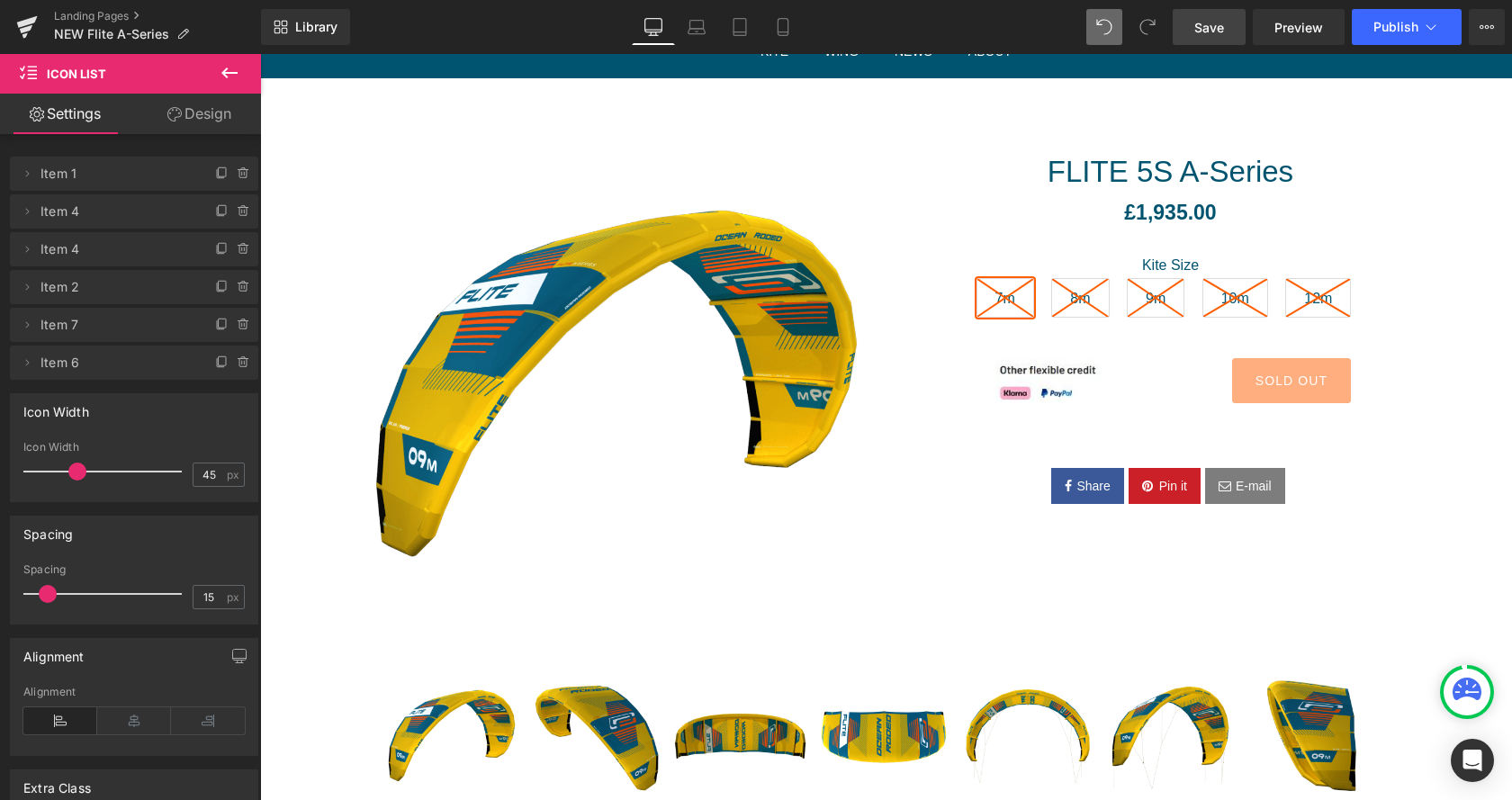
click at [1212, 32] on span "Save" at bounding box center [1209, 27] width 30 height 19
click at [1203, 26] on span "Save" at bounding box center [1209, 27] width 30 height 19
click at [1224, 29] on span "Save" at bounding box center [1209, 27] width 30 height 19
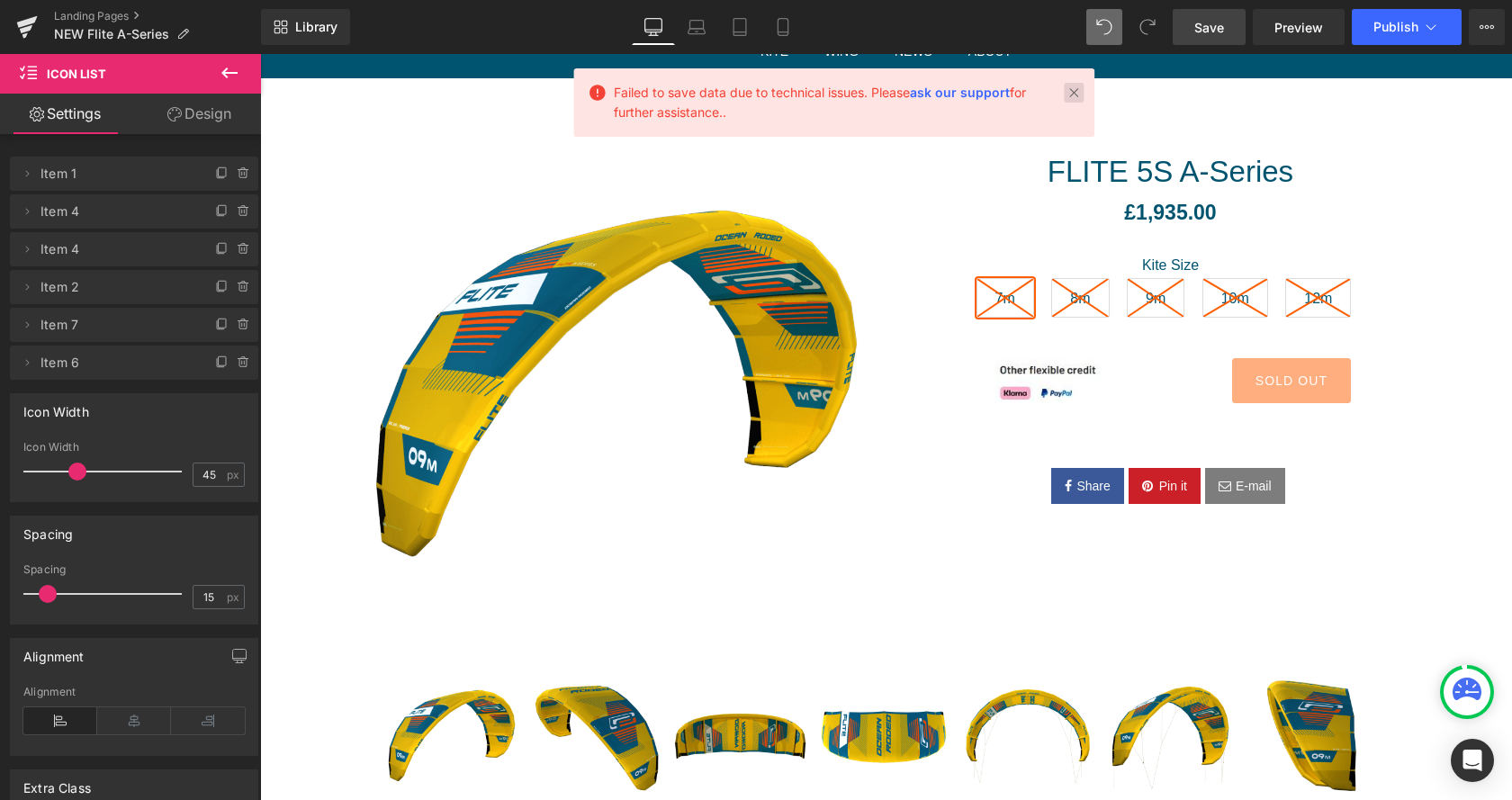
click at [1074, 94] on link at bounding box center [1074, 93] width 20 height 20
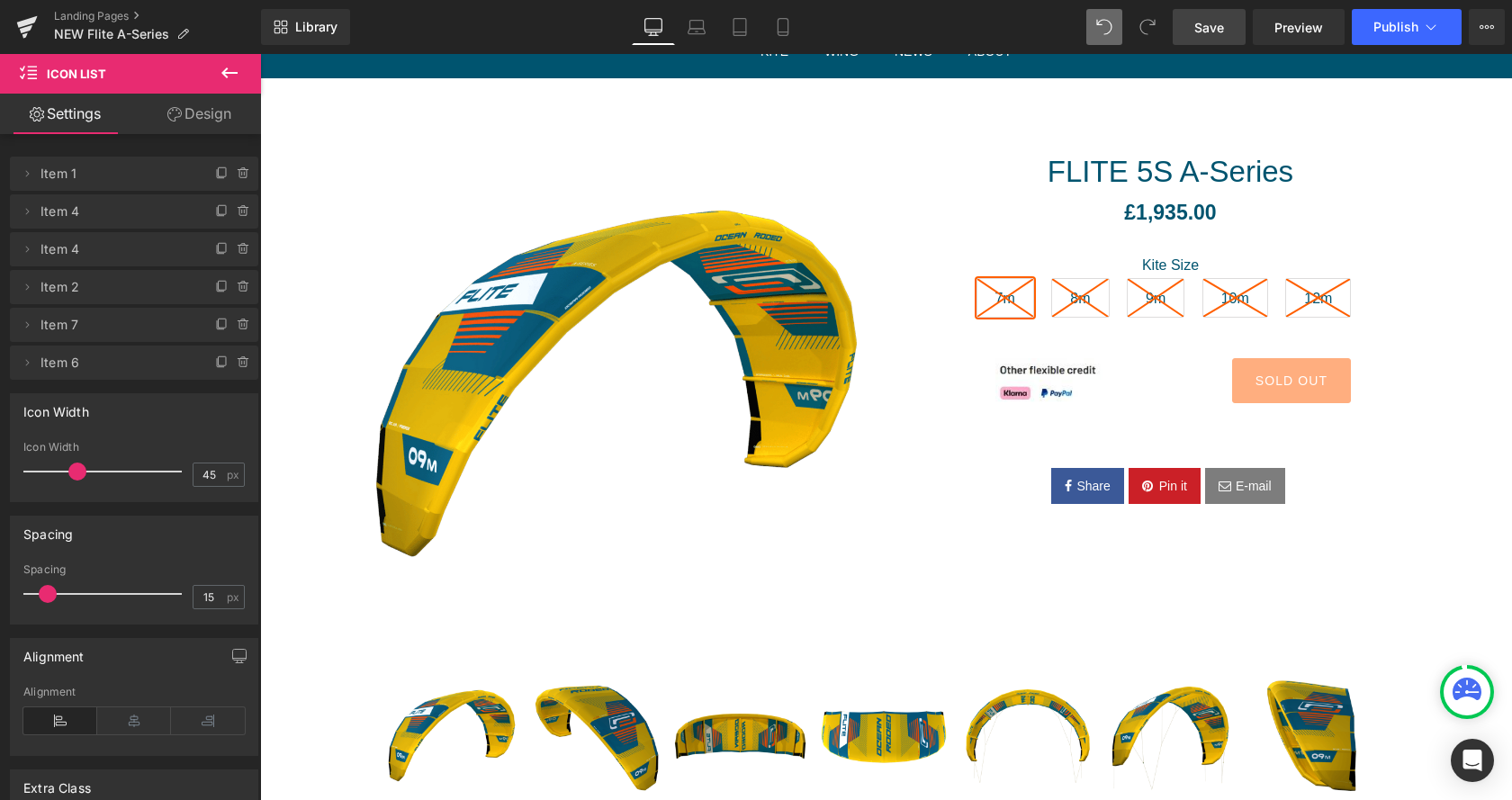
click at [1210, 32] on span "Save" at bounding box center [1209, 27] width 30 height 19
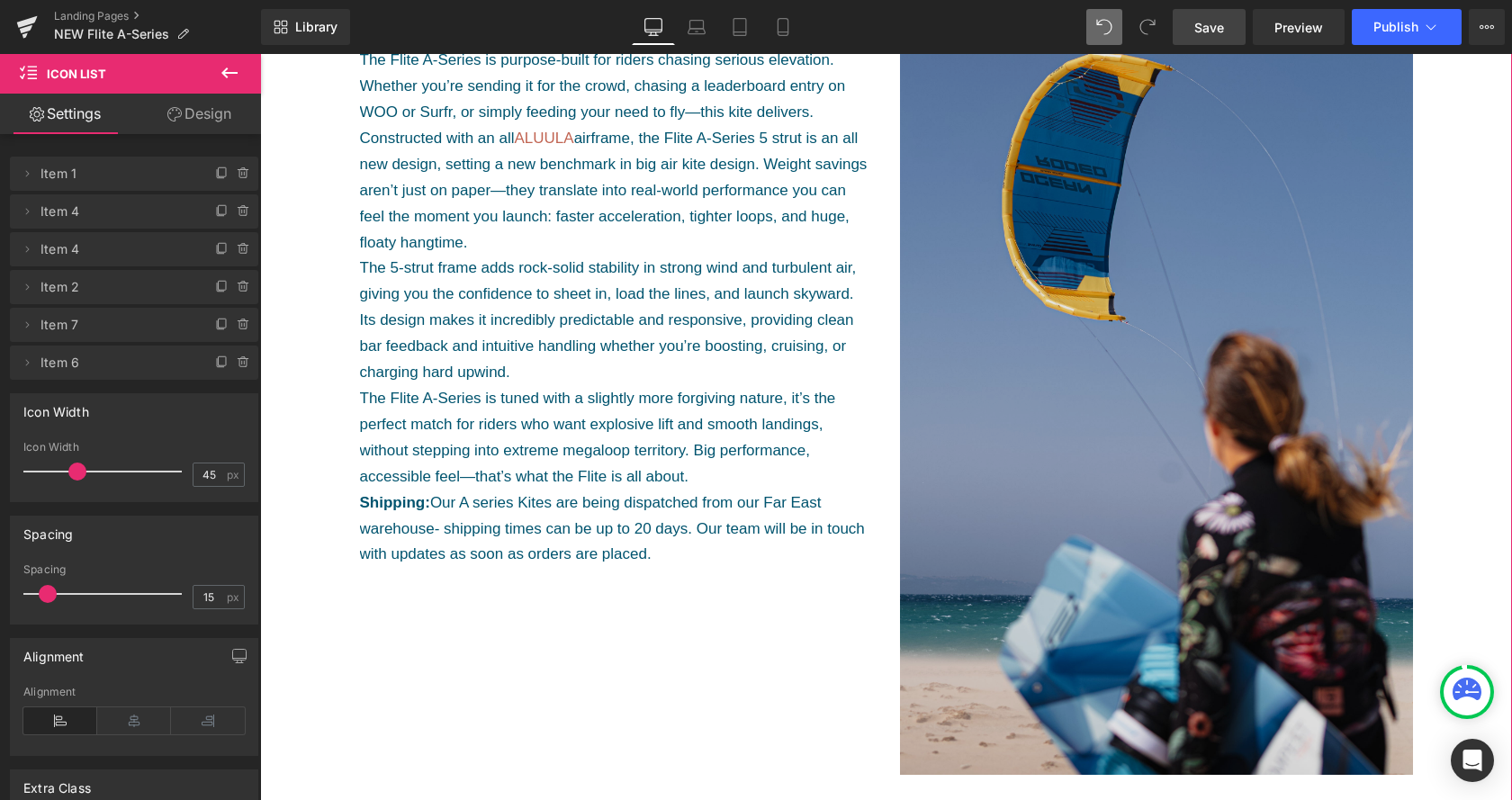
scroll to position [1010, 0]
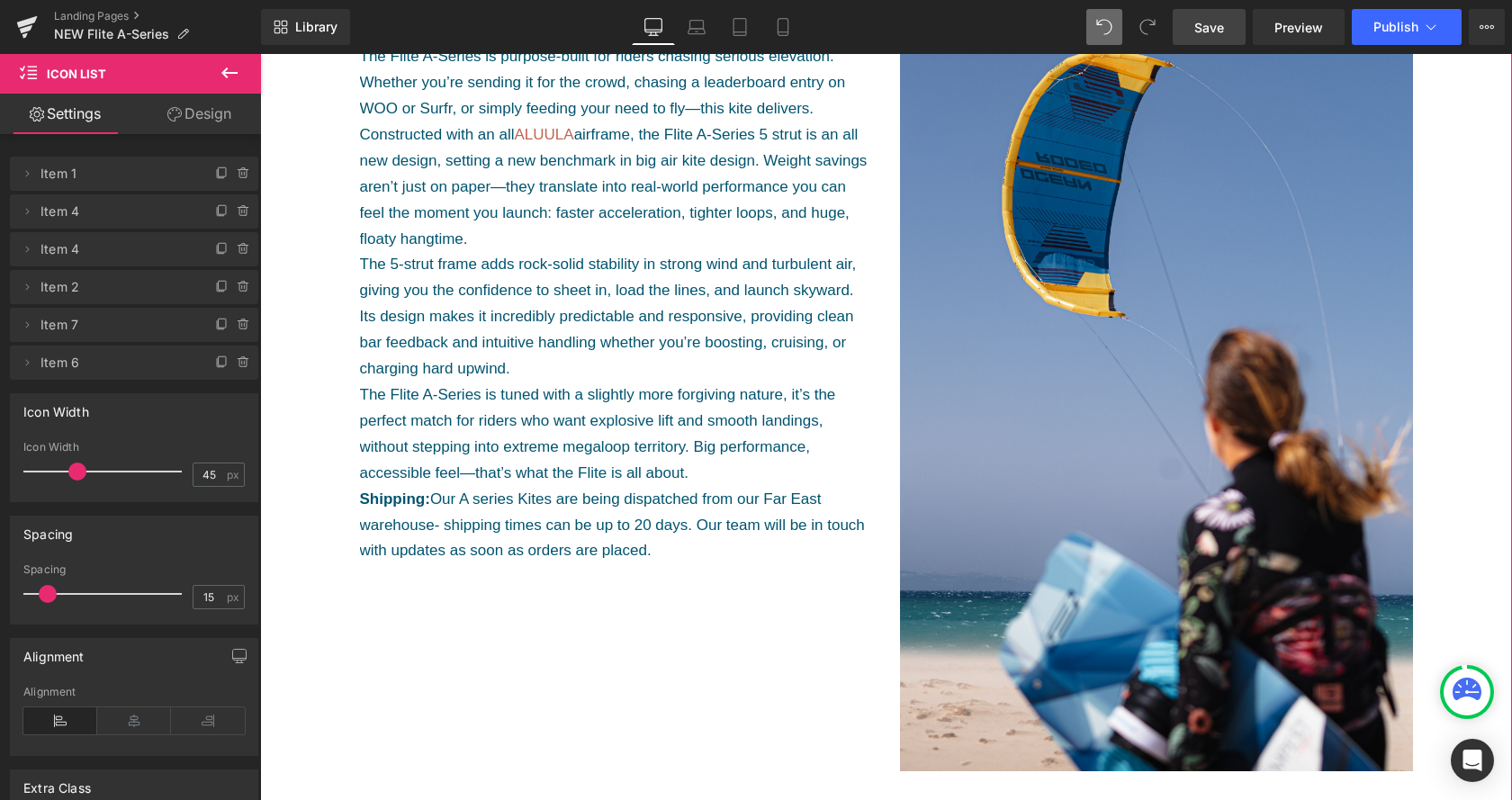
drag, startPoint x: 1485, startPoint y: 558, endPoint x: 1467, endPoint y: 542, distance: 24.2
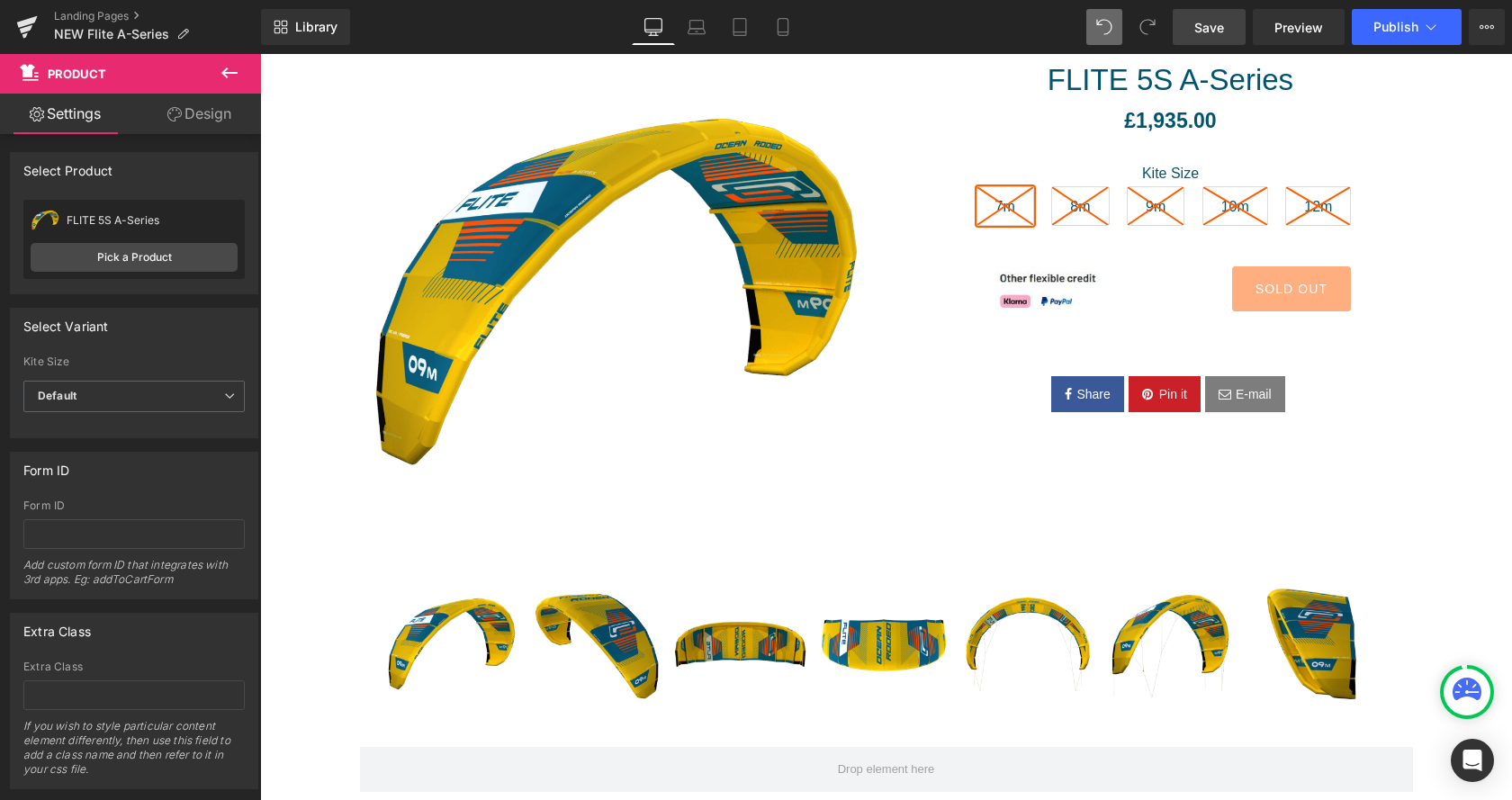
scroll to position [826, 0]
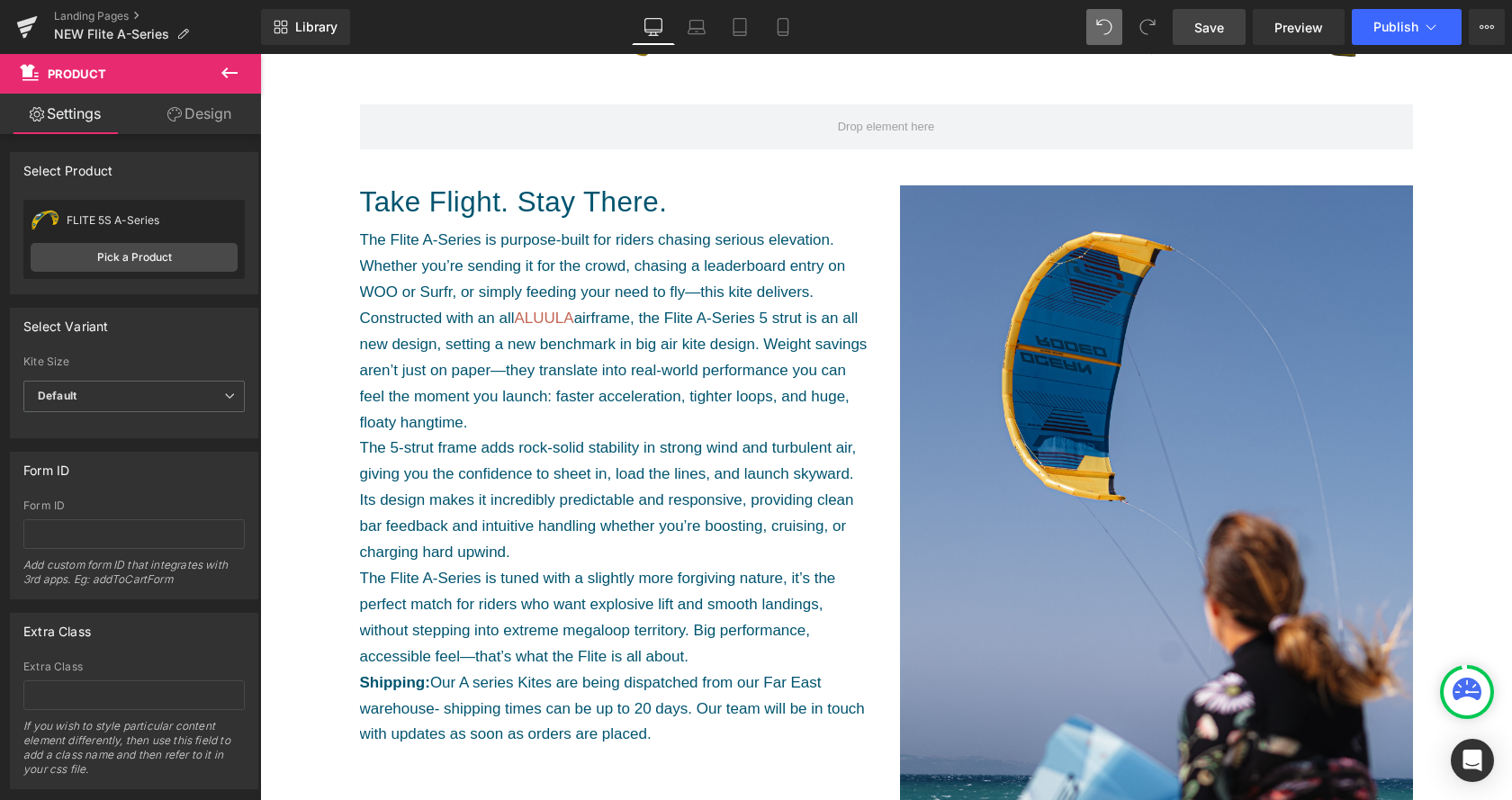
click at [1206, 31] on span "Save" at bounding box center [1209, 27] width 30 height 19
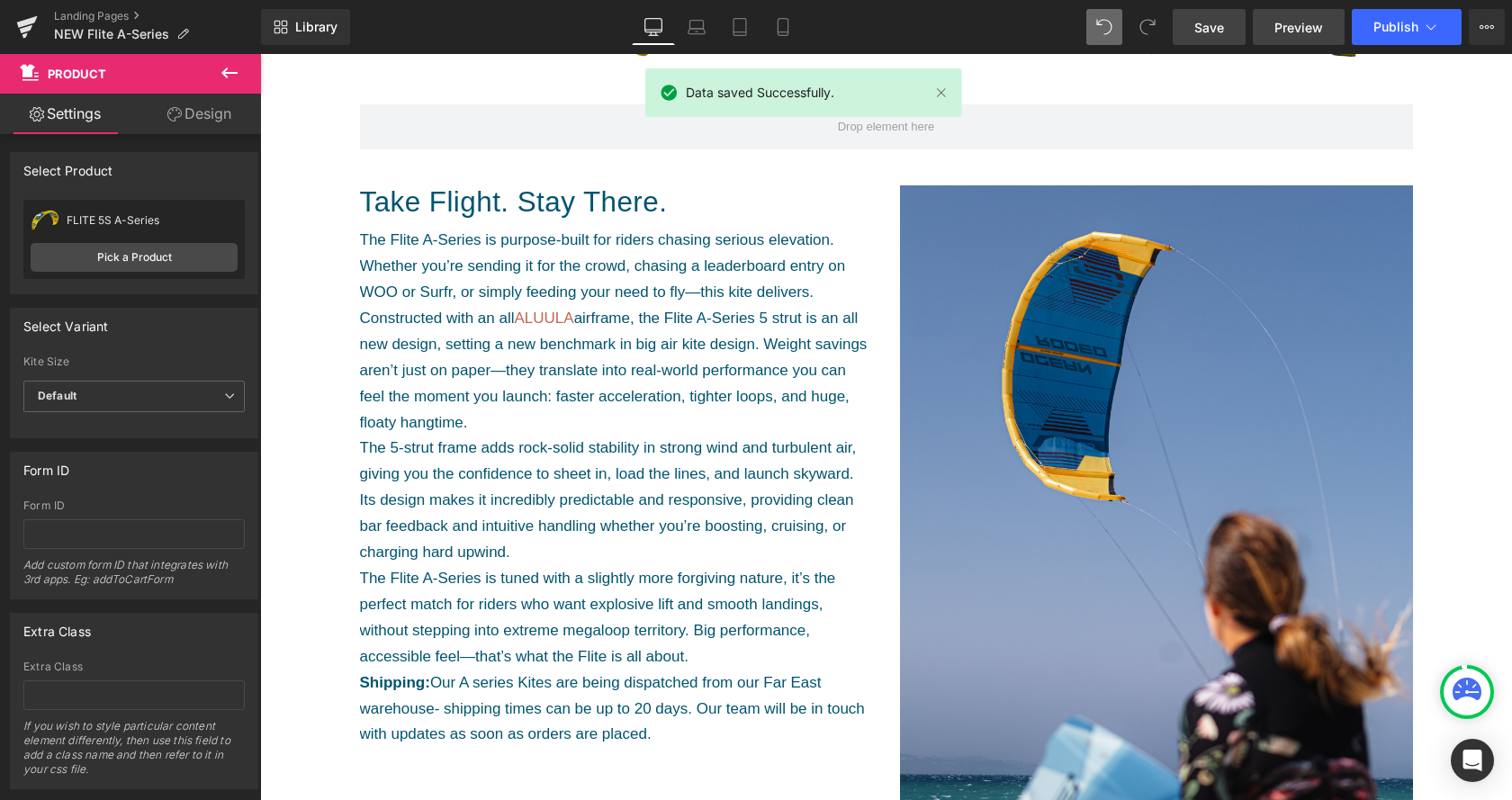
click at [1304, 30] on span "Preview" at bounding box center [1299, 27] width 49 height 19
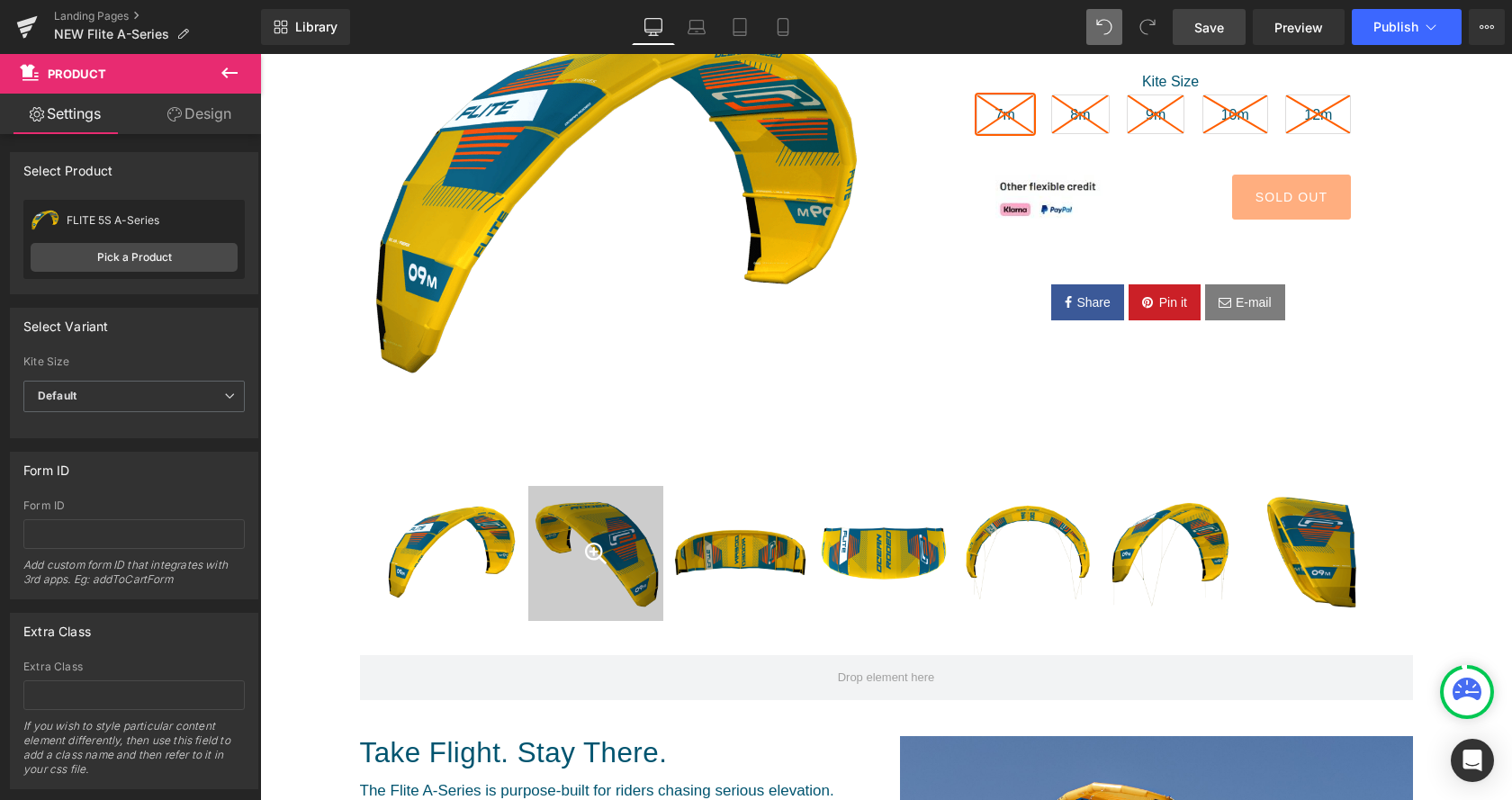
scroll to position [551, 0]
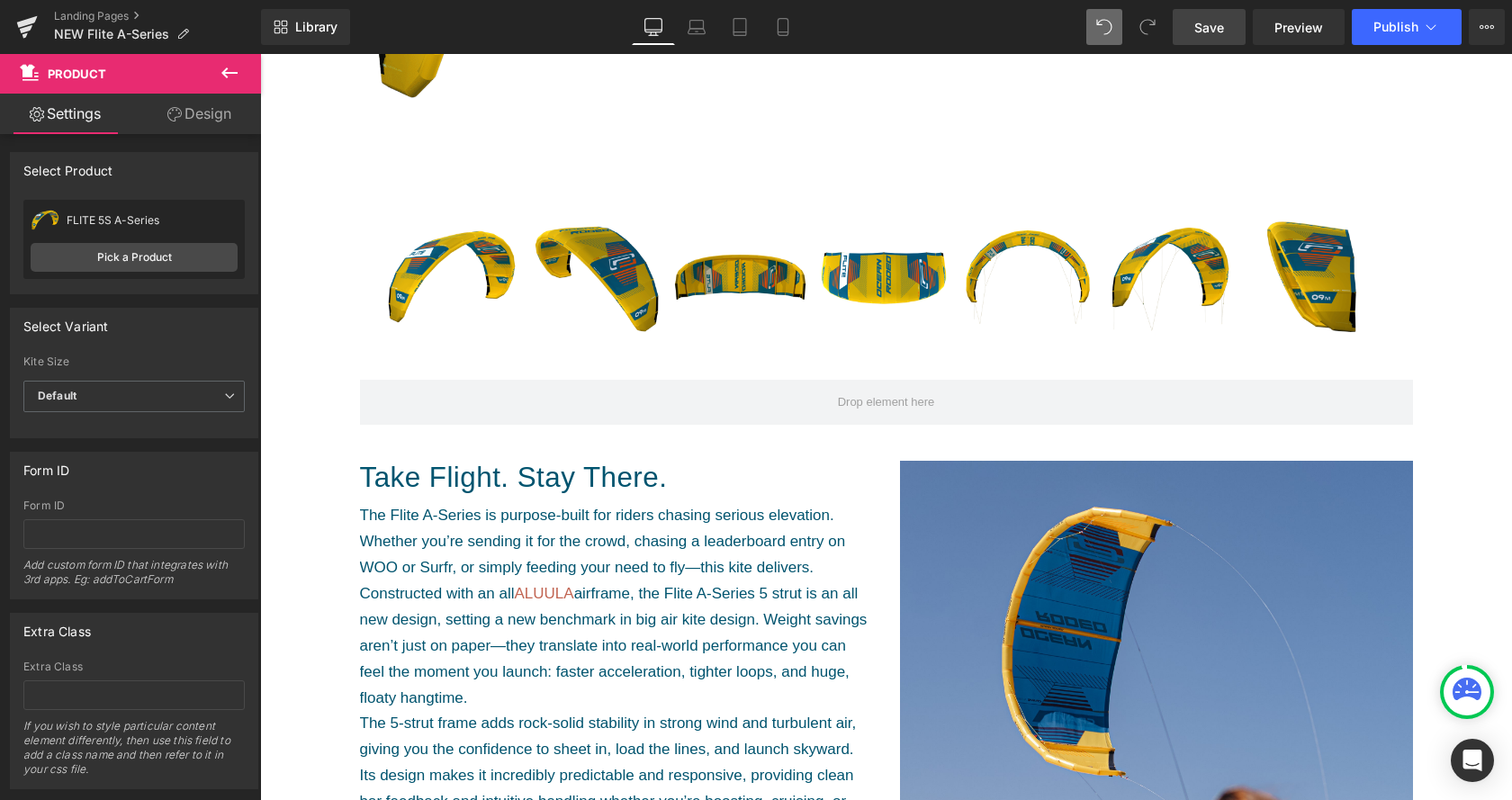
click at [237, 75] on icon at bounding box center [230, 73] width 22 height 22
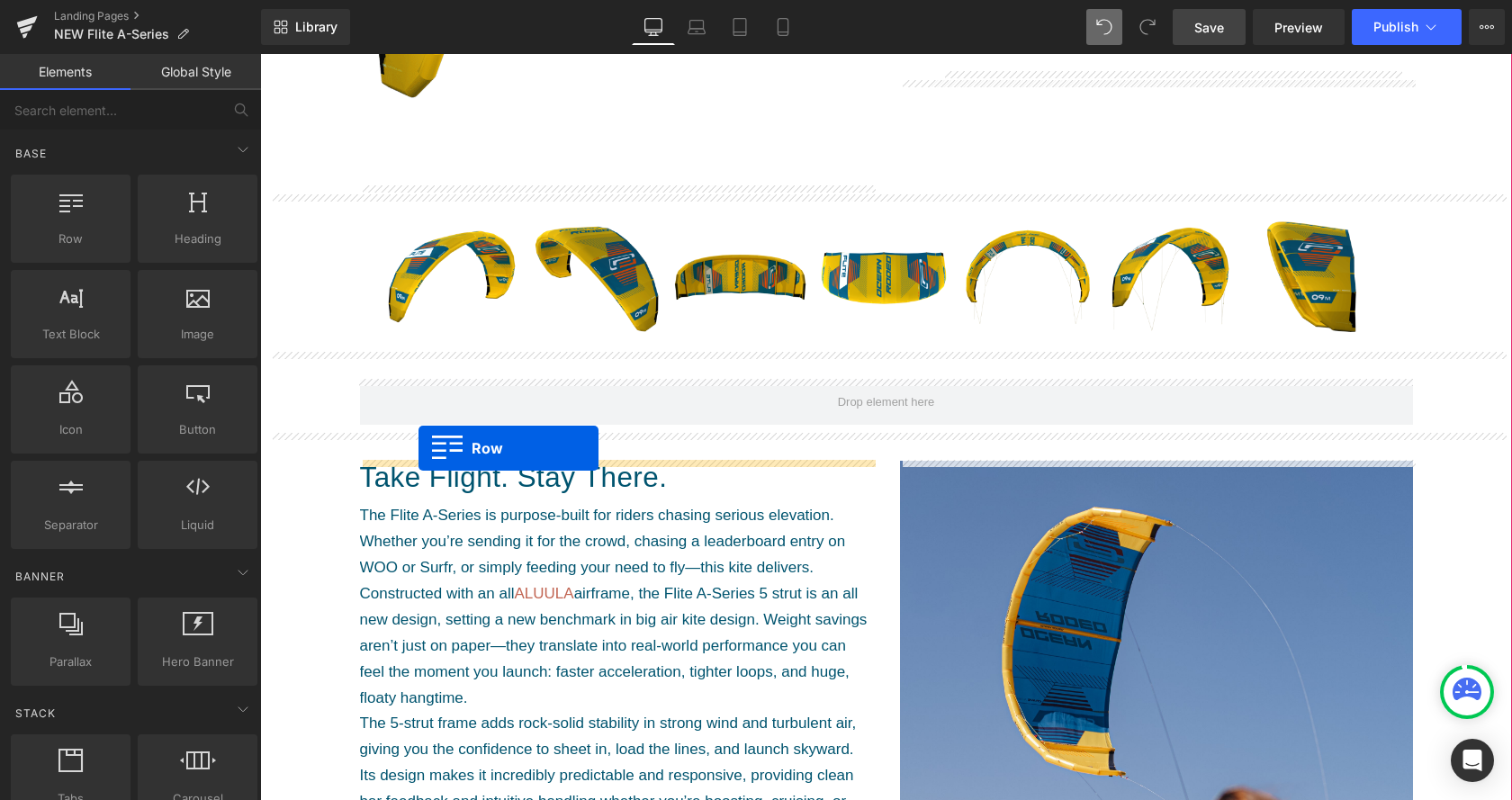
drag, startPoint x: 363, startPoint y: 277, endPoint x: 419, endPoint y: 448, distance: 179.9
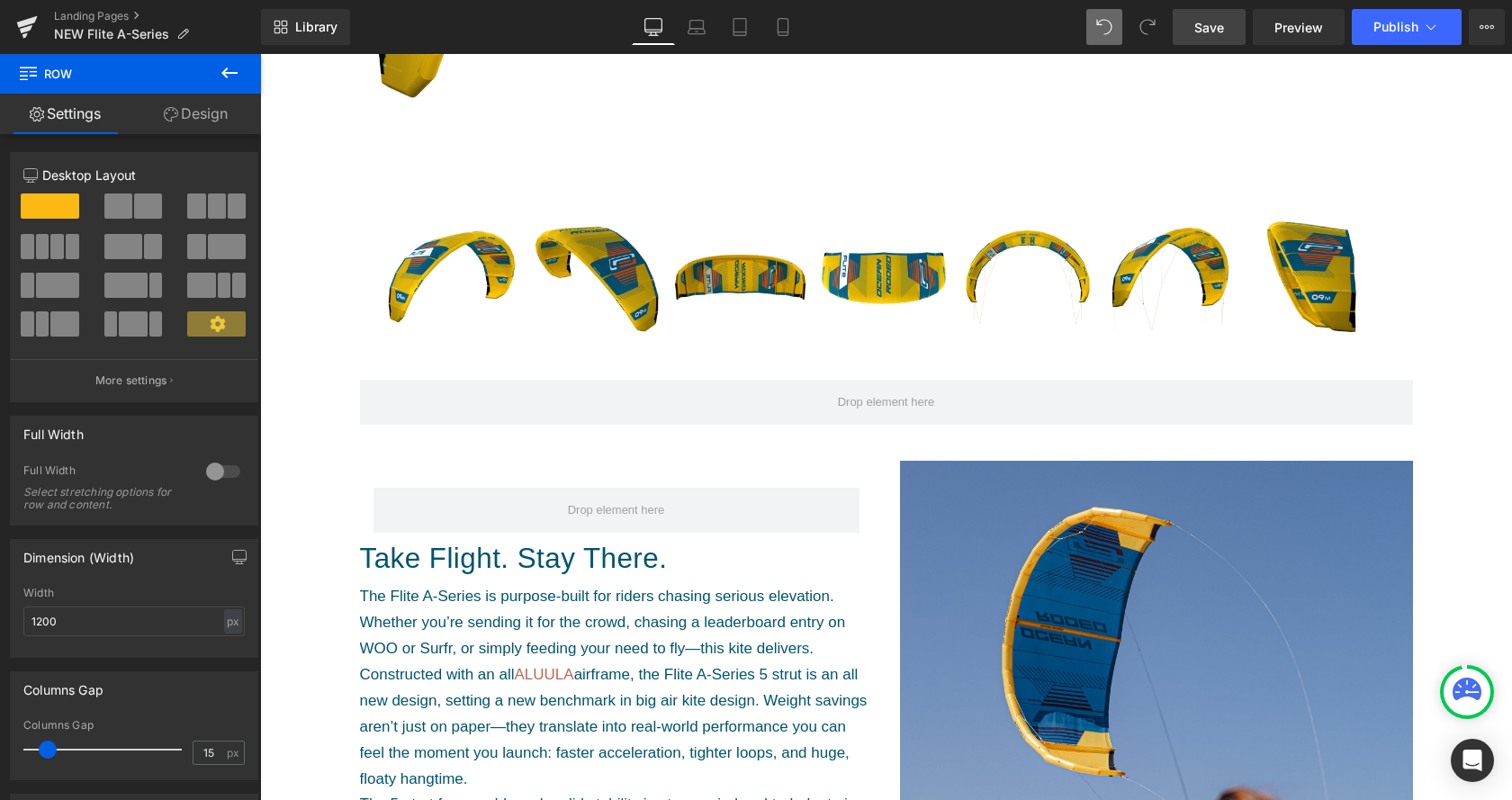
drag, startPoint x: 1192, startPoint y: 32, endPoint x: 1168, endPoint y: 34, distance: 23.6
click at [1192, 32] on link "Save" at bounding box center [1209, 27] width 73 height 36
click at [218, 69] on button at bounding box center [229, 74] width 63 height 40
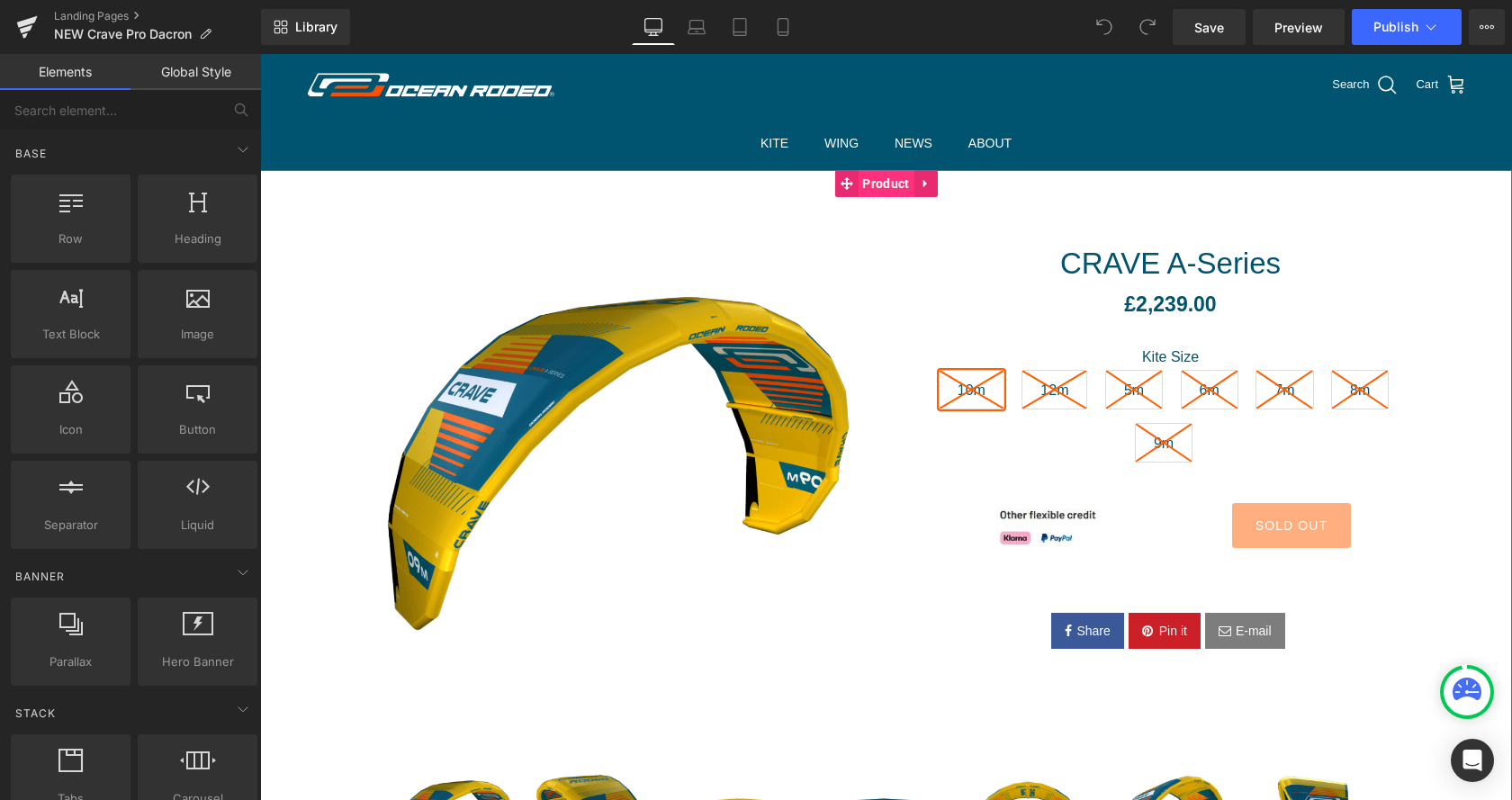
click at [880, 180] on span "Product" at bounding box center [886, 183] width 56 height 27
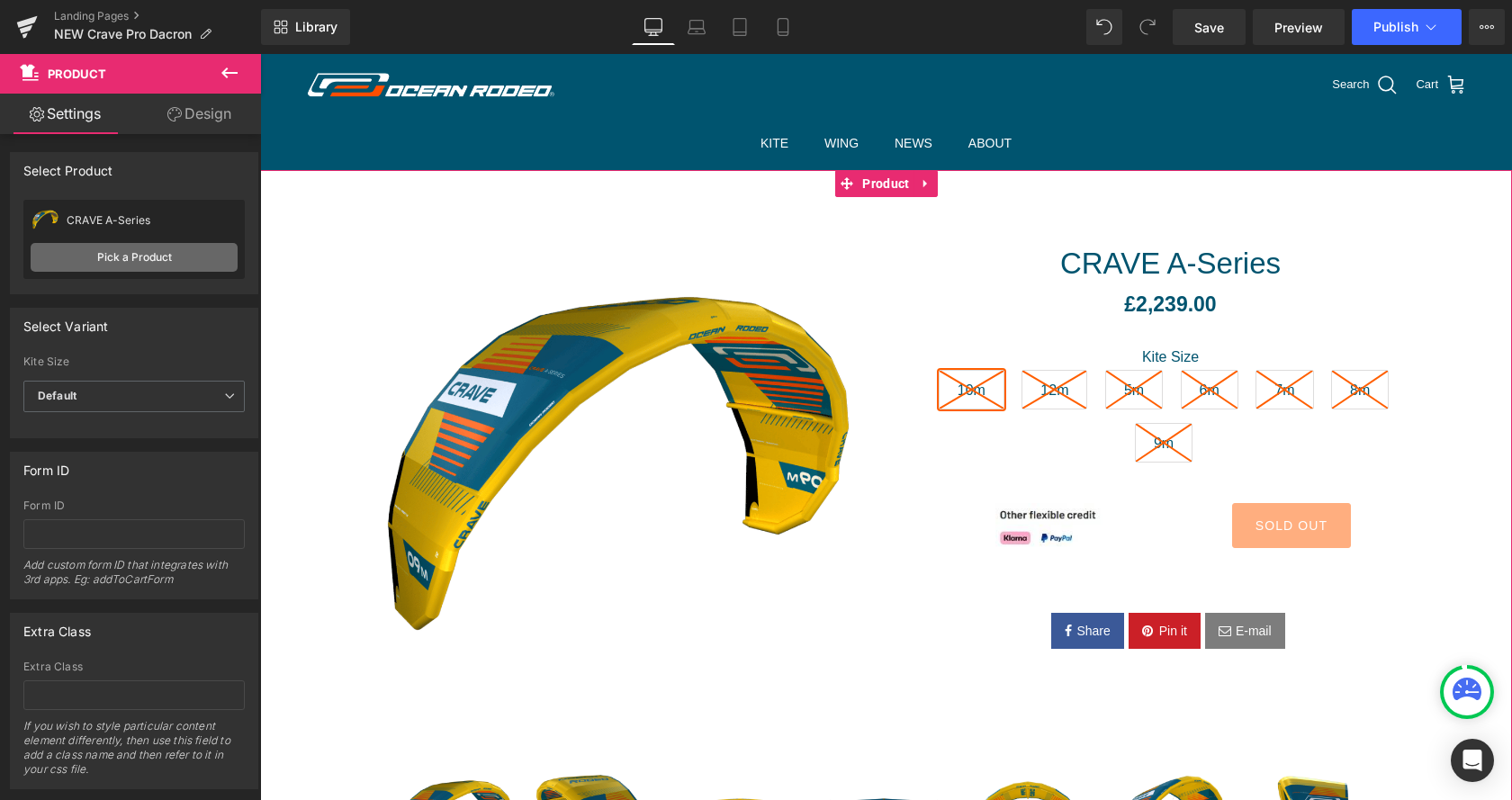
click at [149, 262] on link "Pick a Product" at bounding box center [134, 257] width 207 height 29
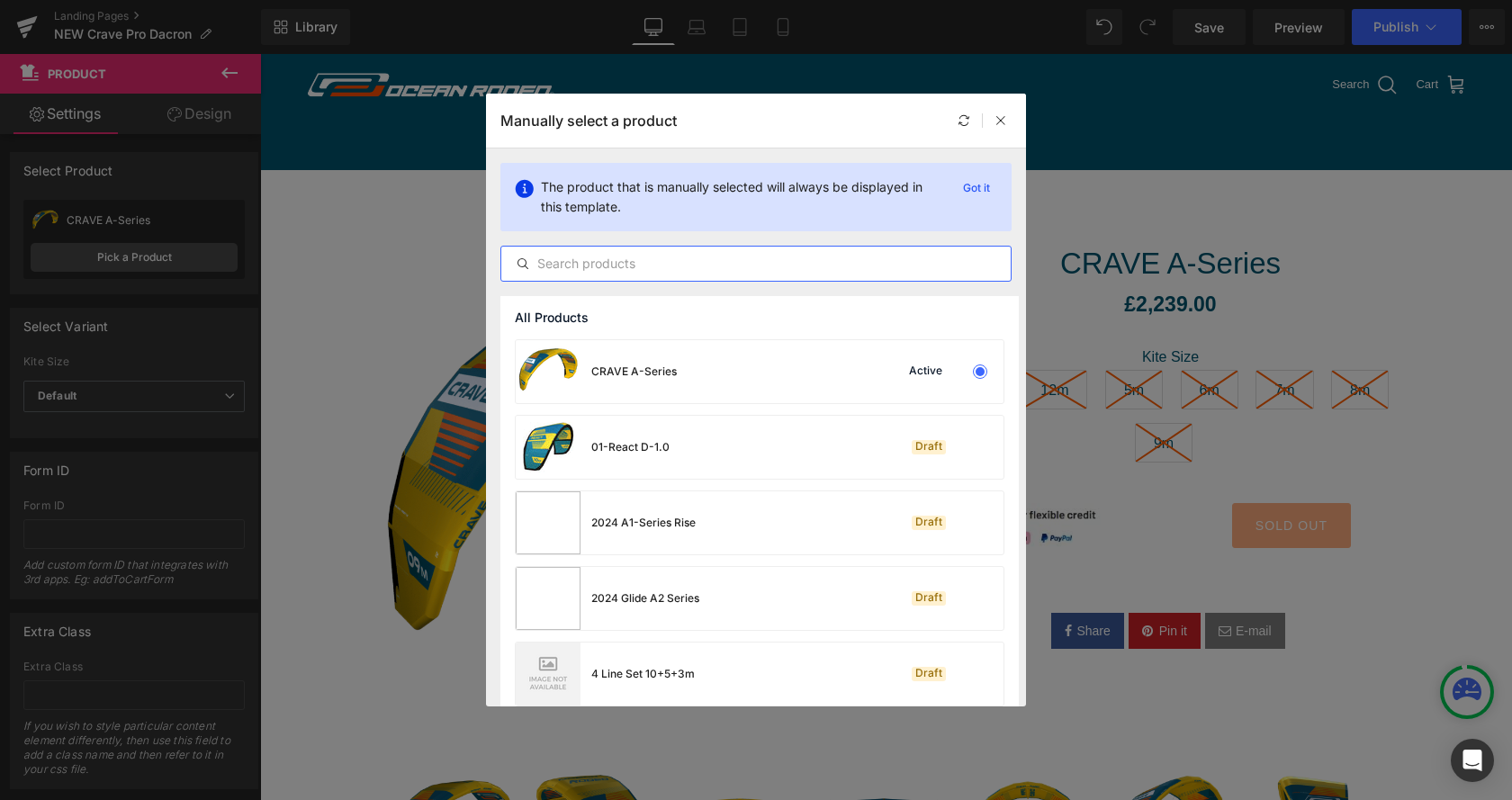
click at [660, 257] on input "text" at bounding box center [755, 264] width 509 height 22
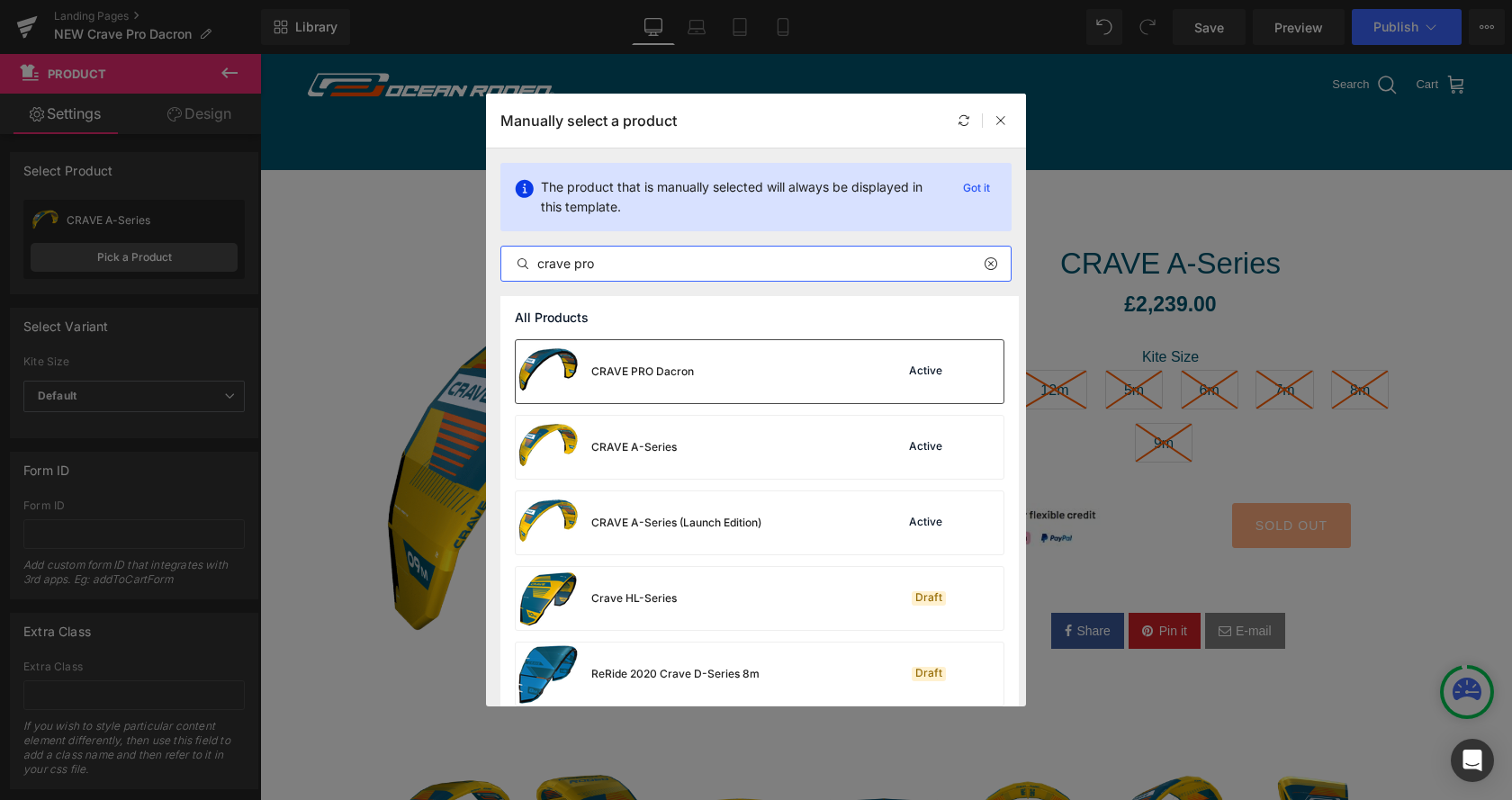
type input "crave pro"
click at [679, 369] on div "CRAVE PRO Dacron" at bounding box center [642, 372] width 103 height 16
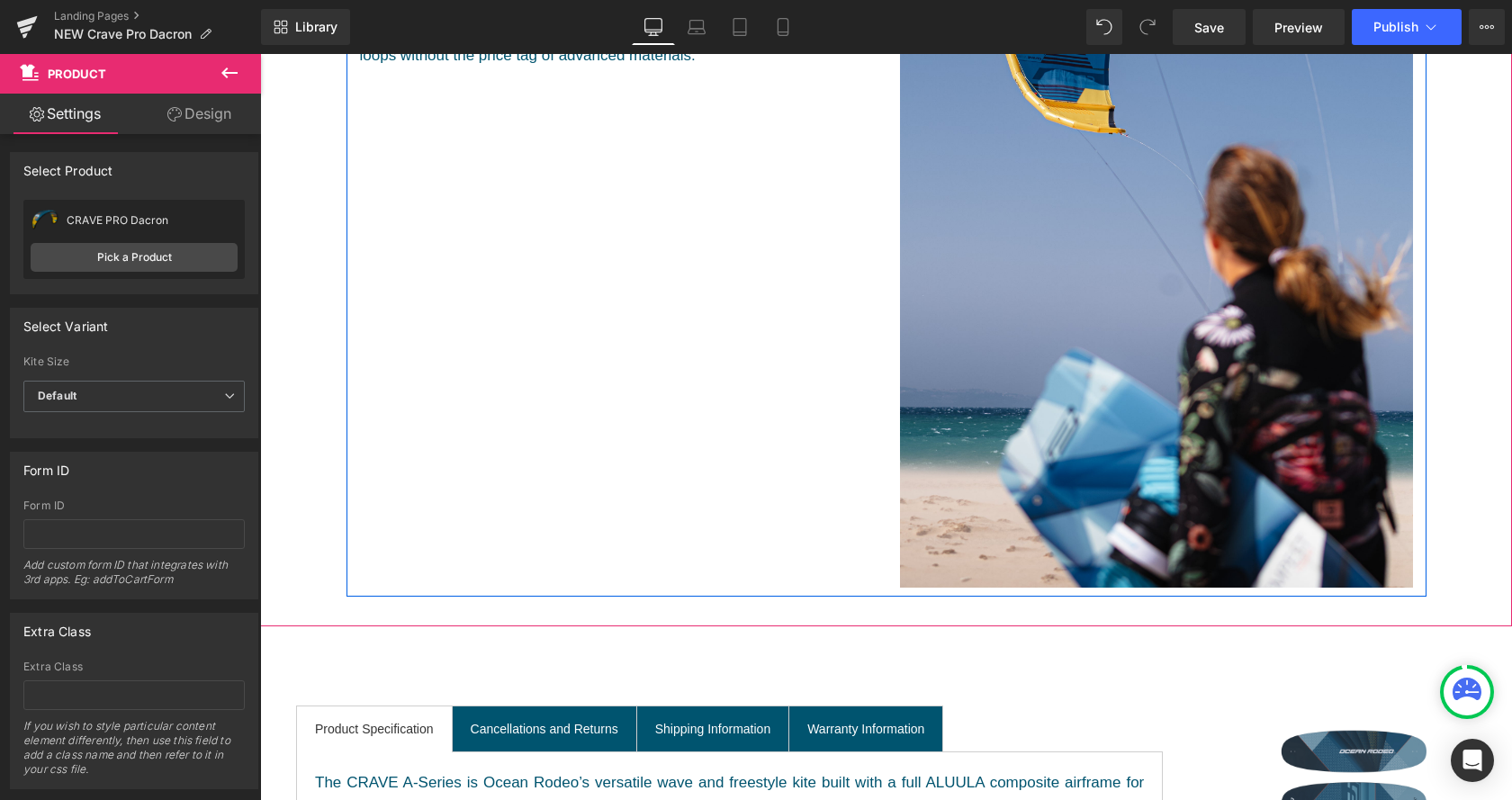
scroll to position [734, 0]
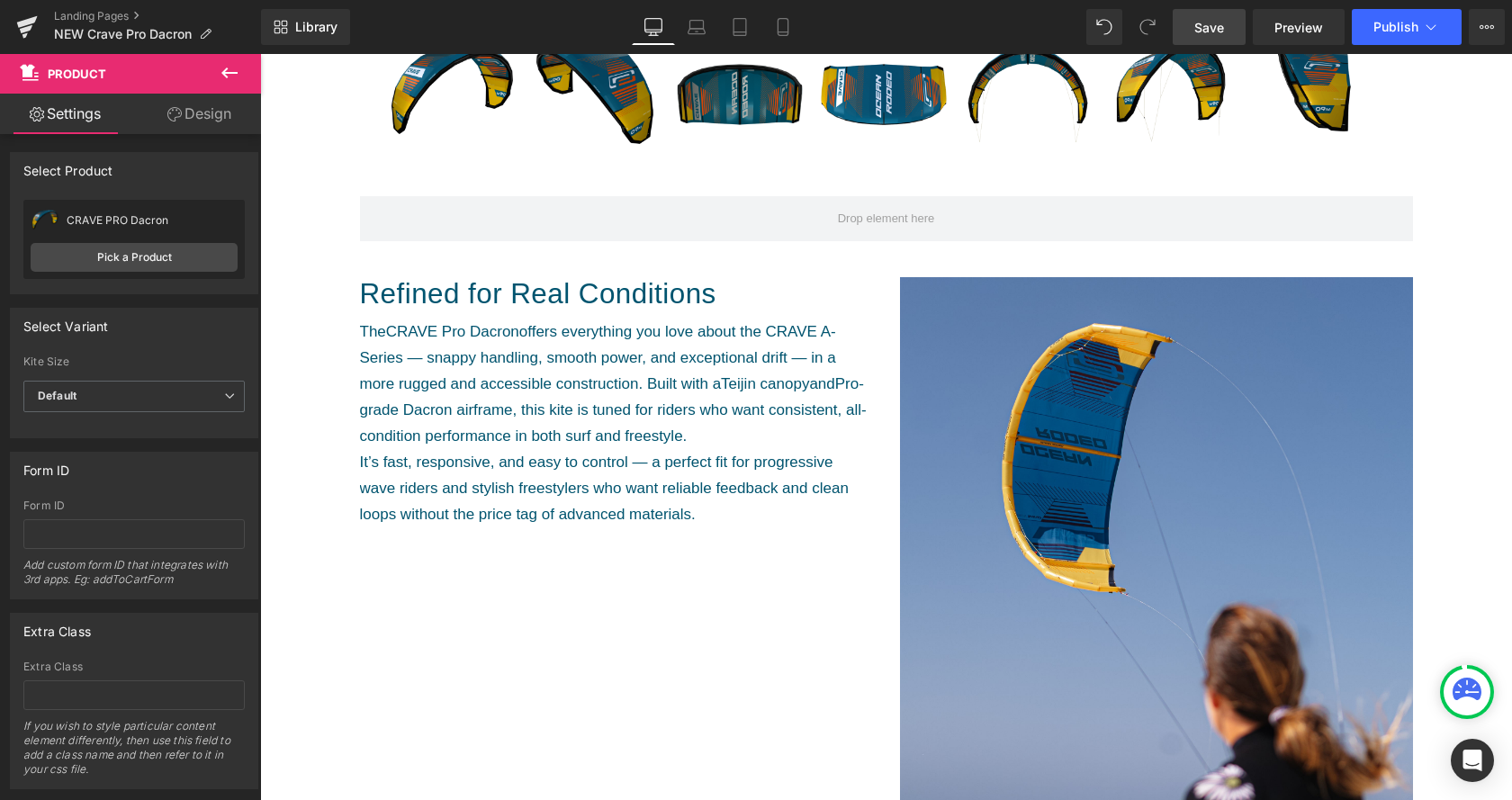
drag, startPoint x: 1187, startPoint y: 27, endPoint x: 1022, endPoint y: 62, distance: 169.3
click at [1187, 27] on link "Save" at bounding box center [1209, 27] width 73 height 36
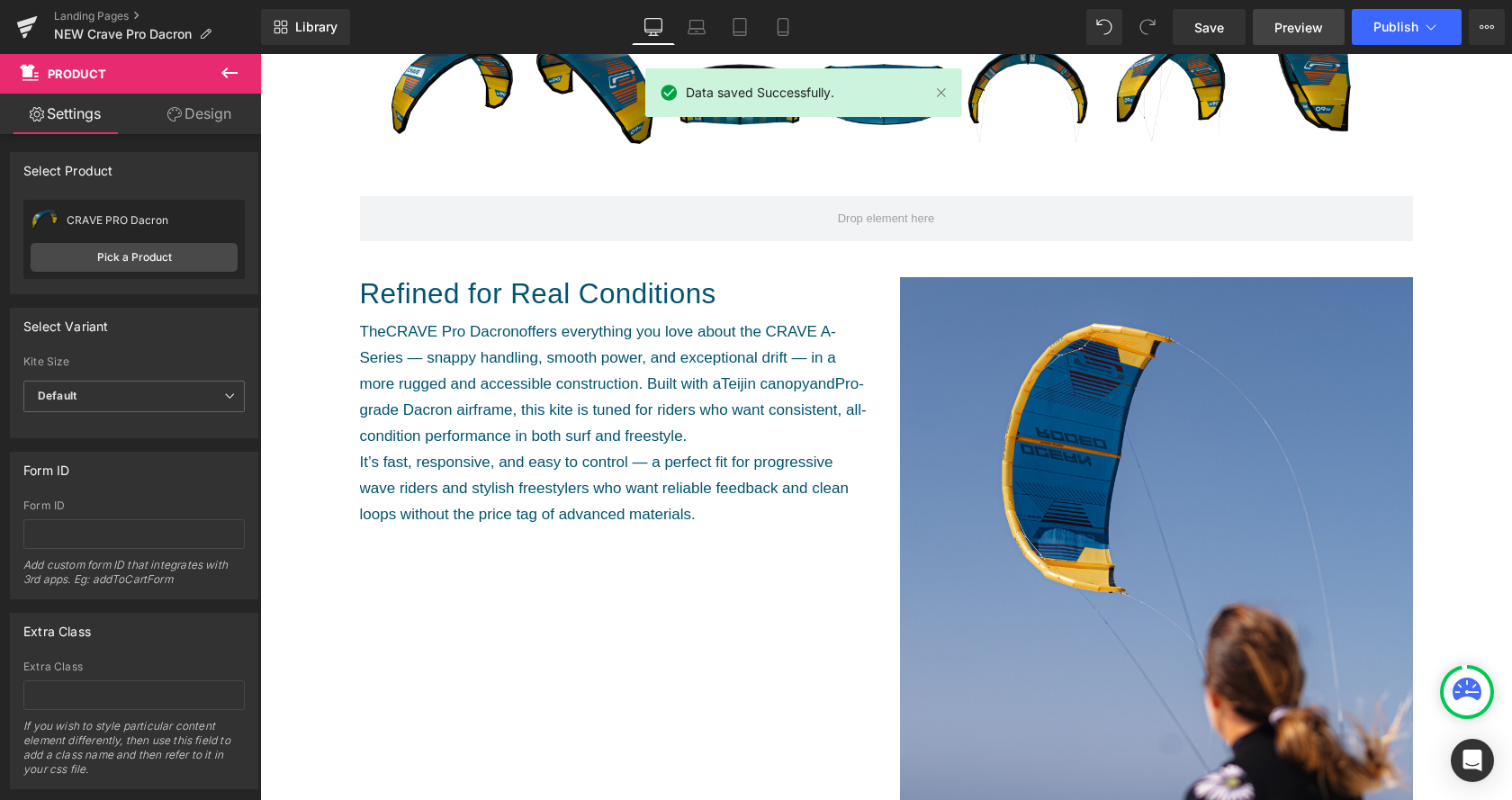
click at [1293, 29] on span "Preview" at bounding box center [1299, 27] width 49 height 19
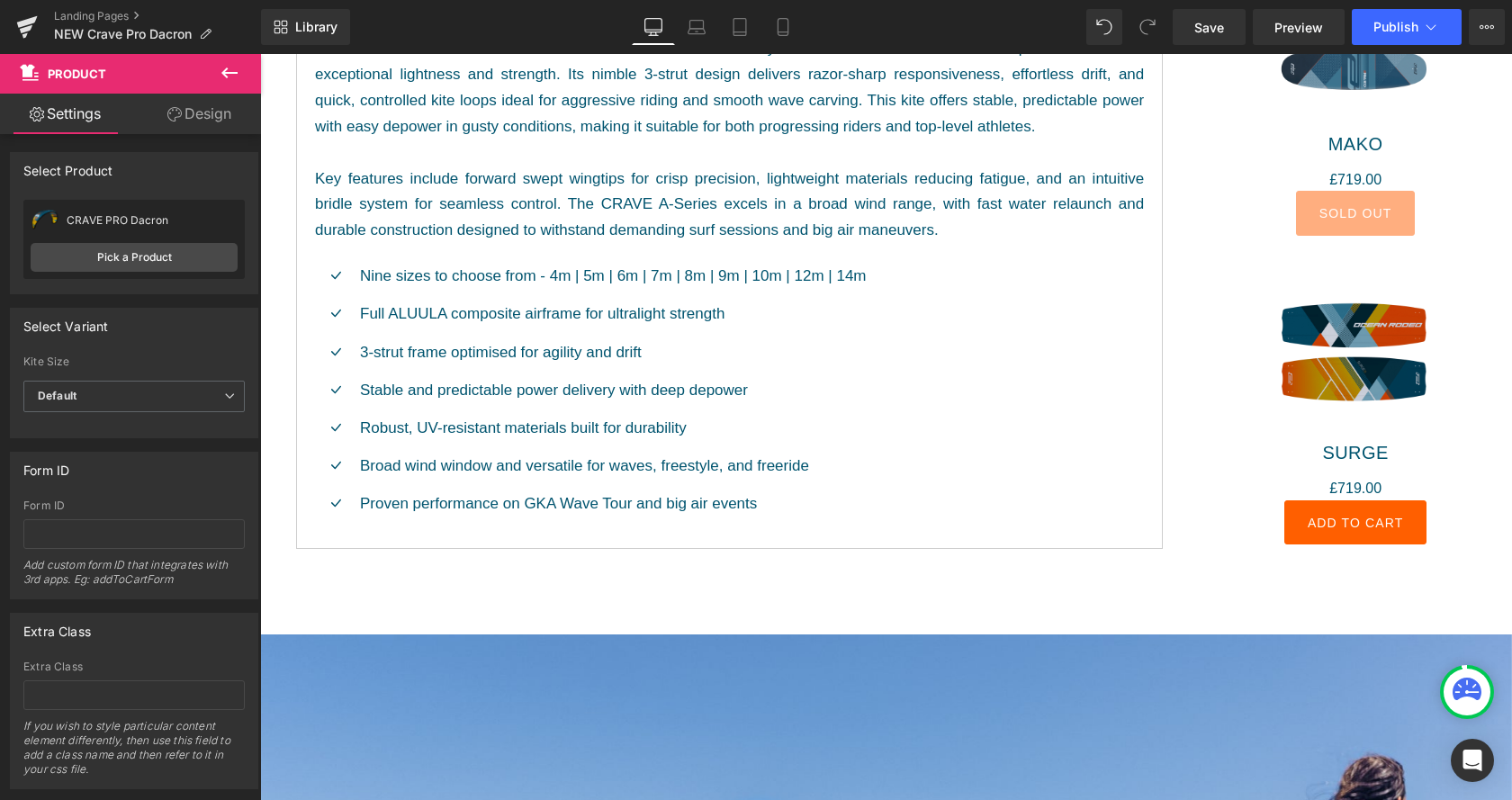
scroll to position [2387, 0]
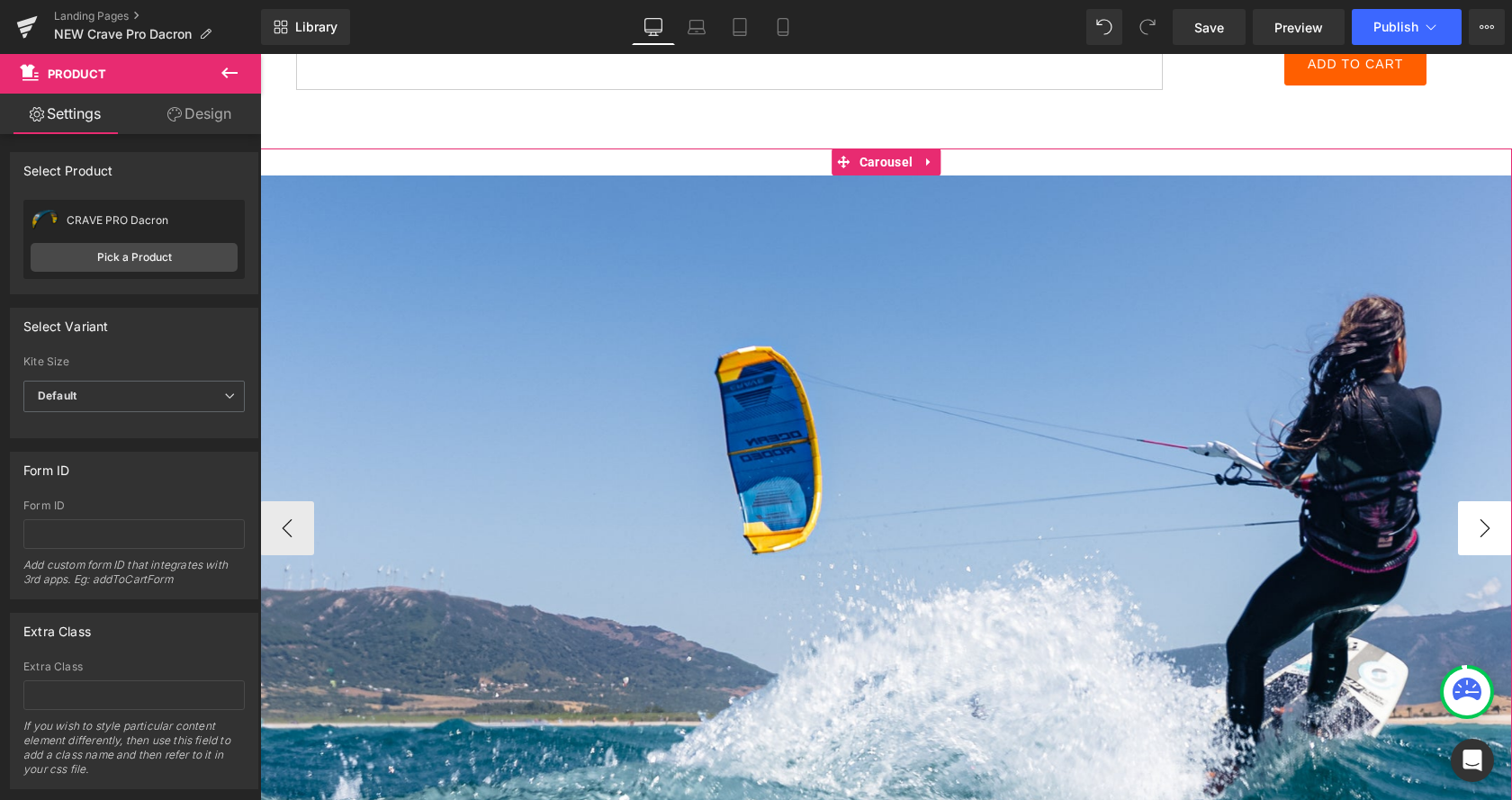
click at [1499, 524] on button "›" at bounding box center [1485, 528] width 54 height 54
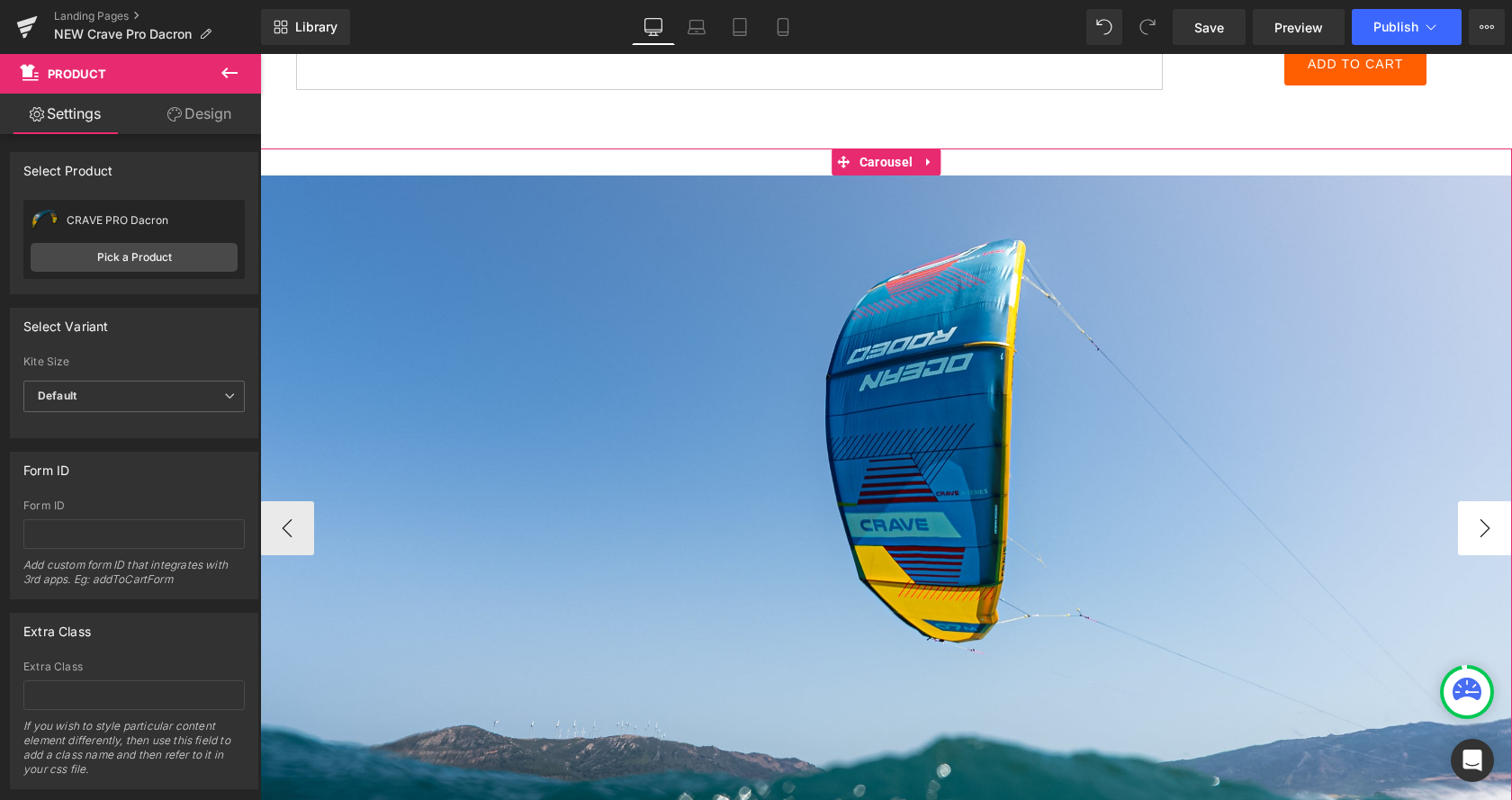
click at [1496, 525] on button "›" at bounding box center [1485, 528] width 54 height 54
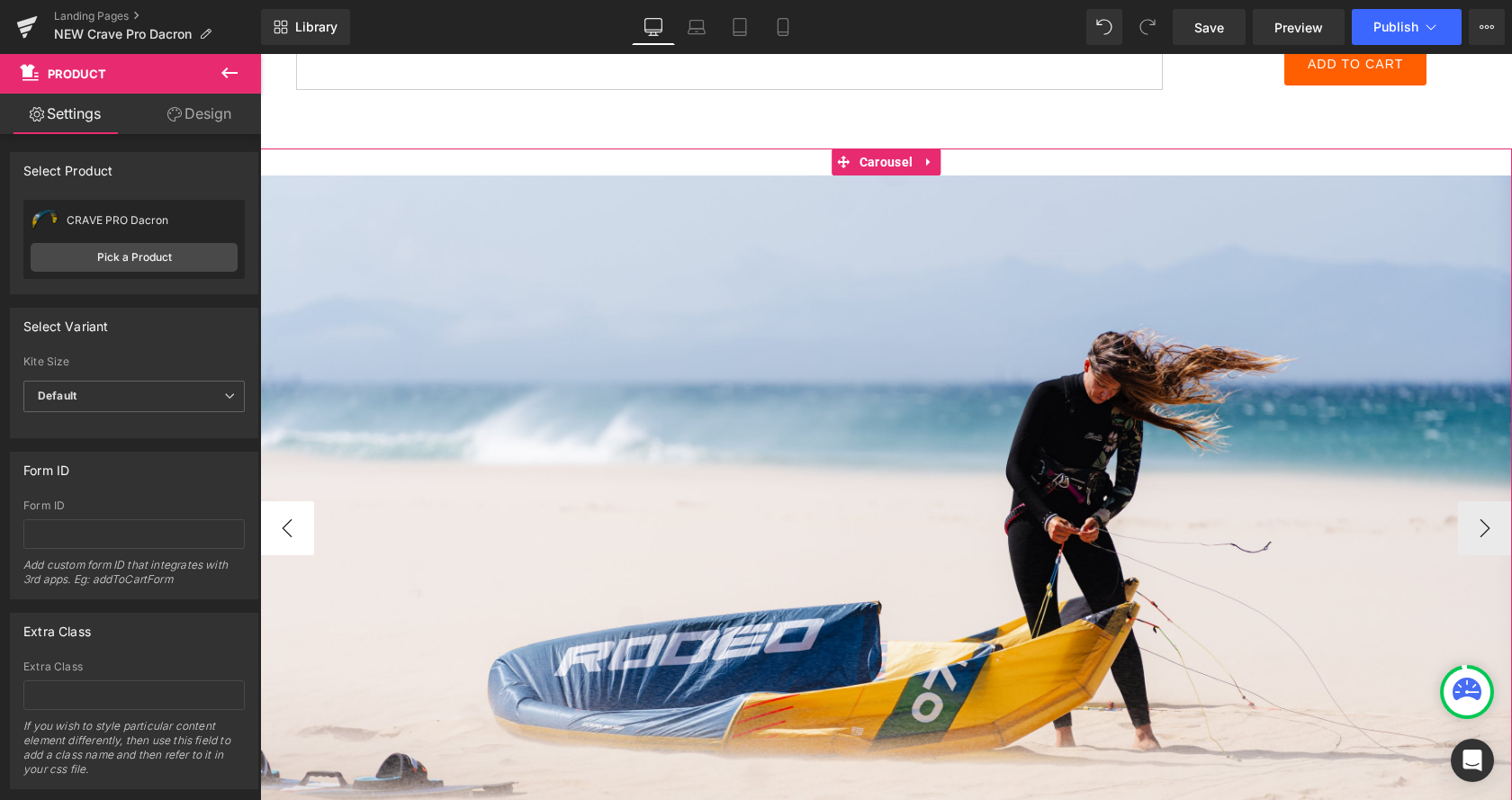
click at [290, 535] on button "‹" at bounding box center [287, 528] width 54 height 54
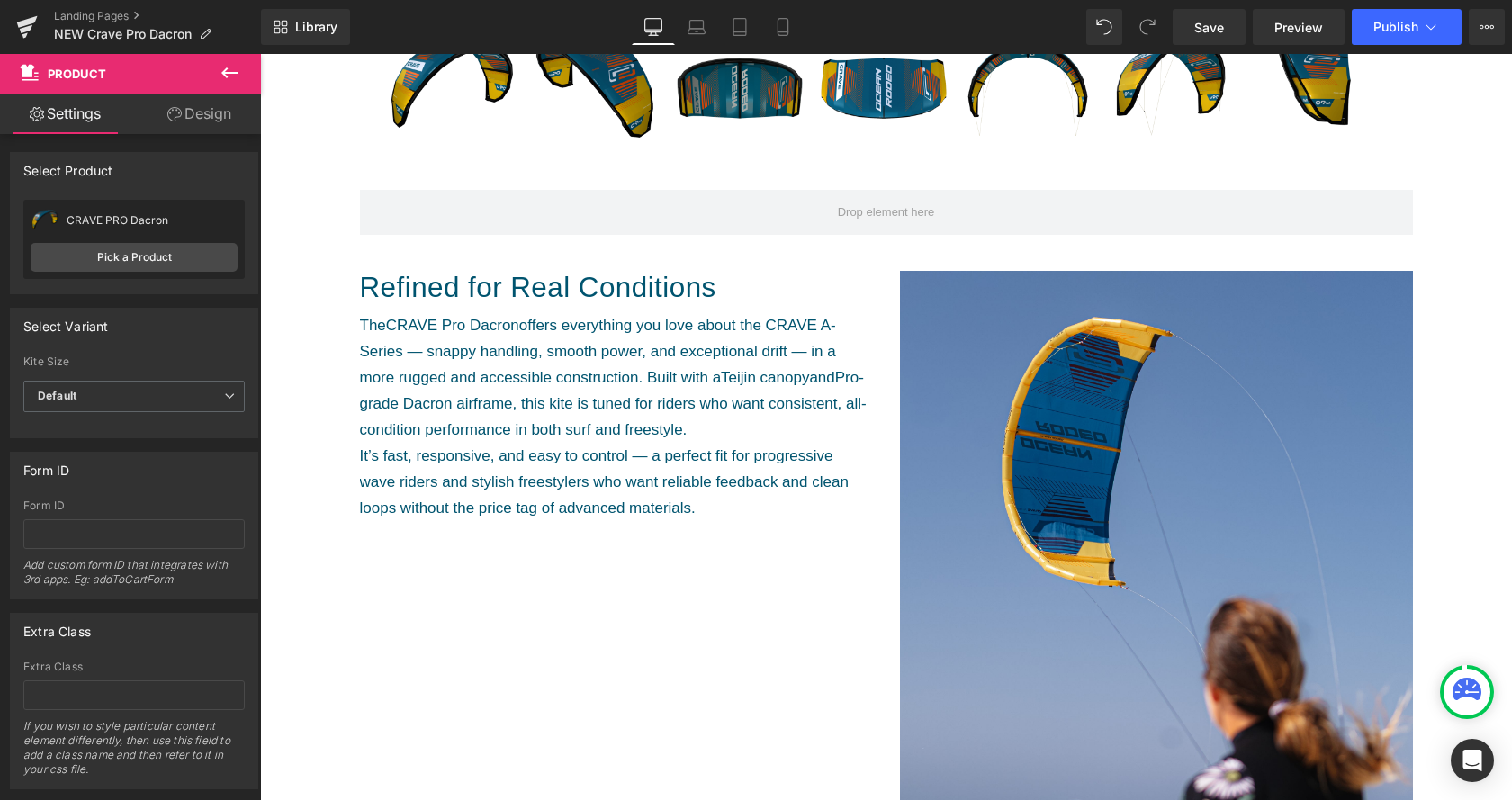
scroll to position [734, 0]
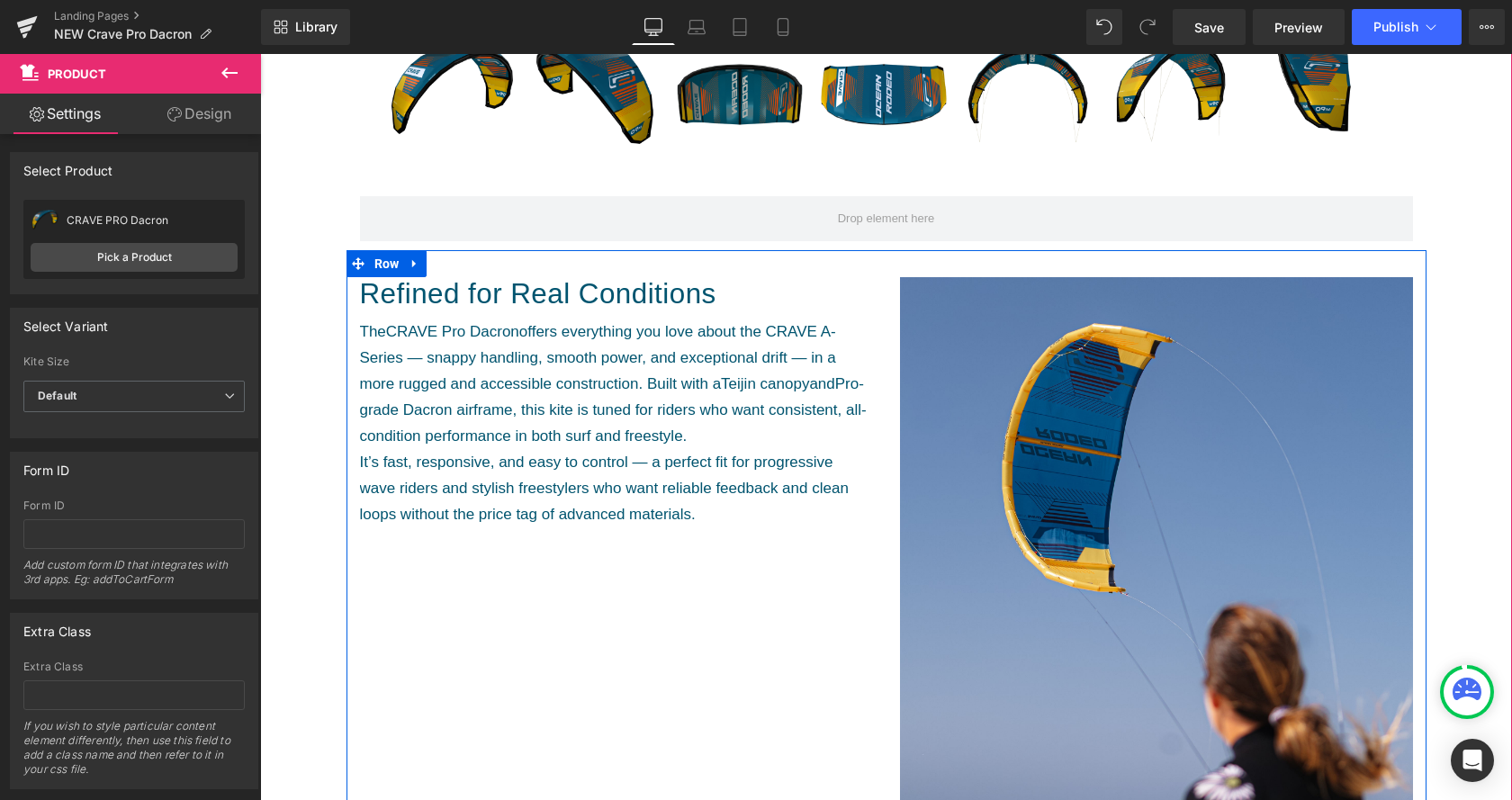
click at [672, 503] on p "It’s fast, responsive, and easy to control — a perfect fit for progressive wave…" at bounding box center [616, 489] width 513 height 78
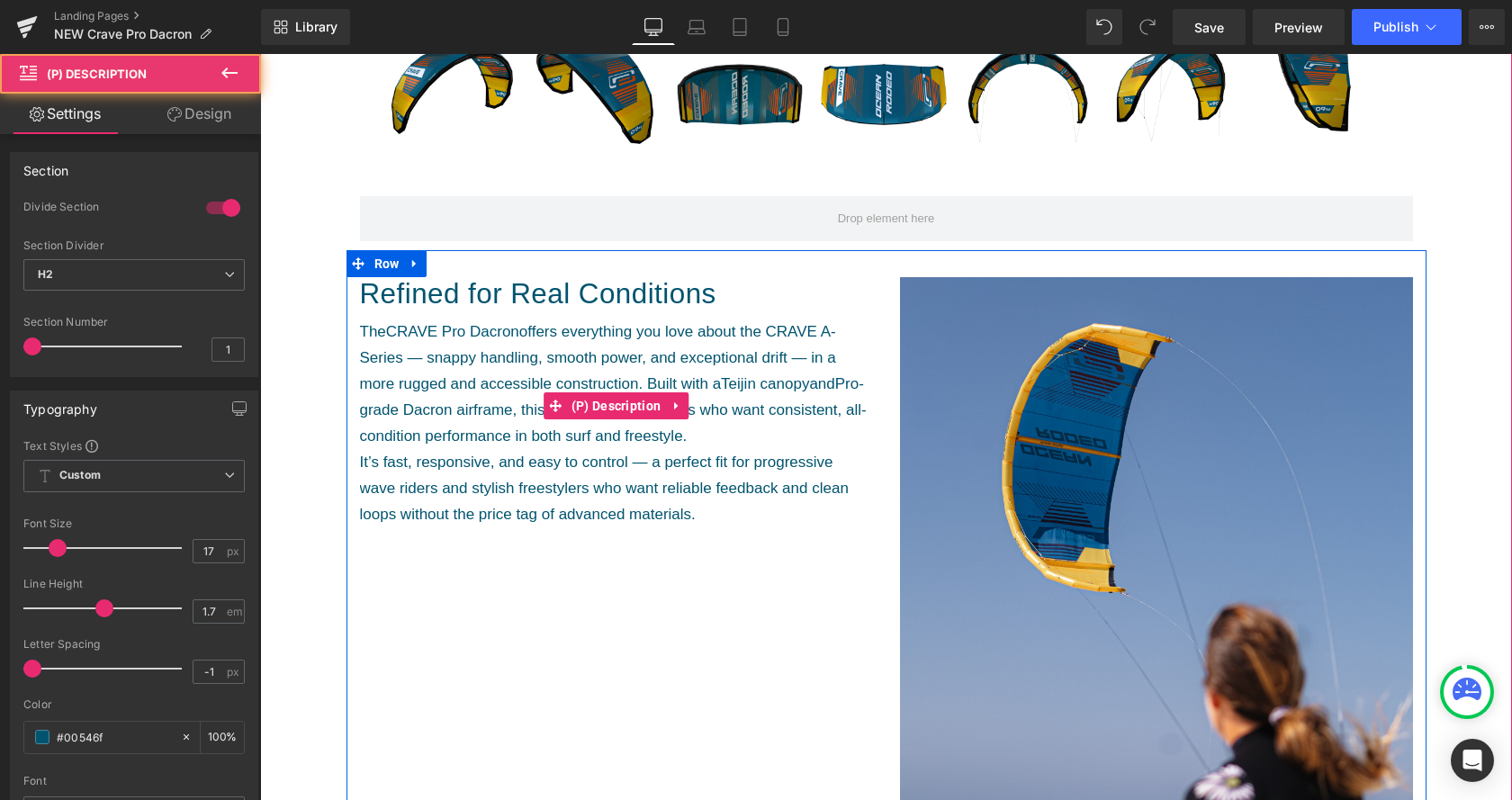
click at [703, 518] on p "It’s fast, responsive, and easy to control — a perfect fit for progressive wave…" at bounding box center [616, 489] width 513 height 78
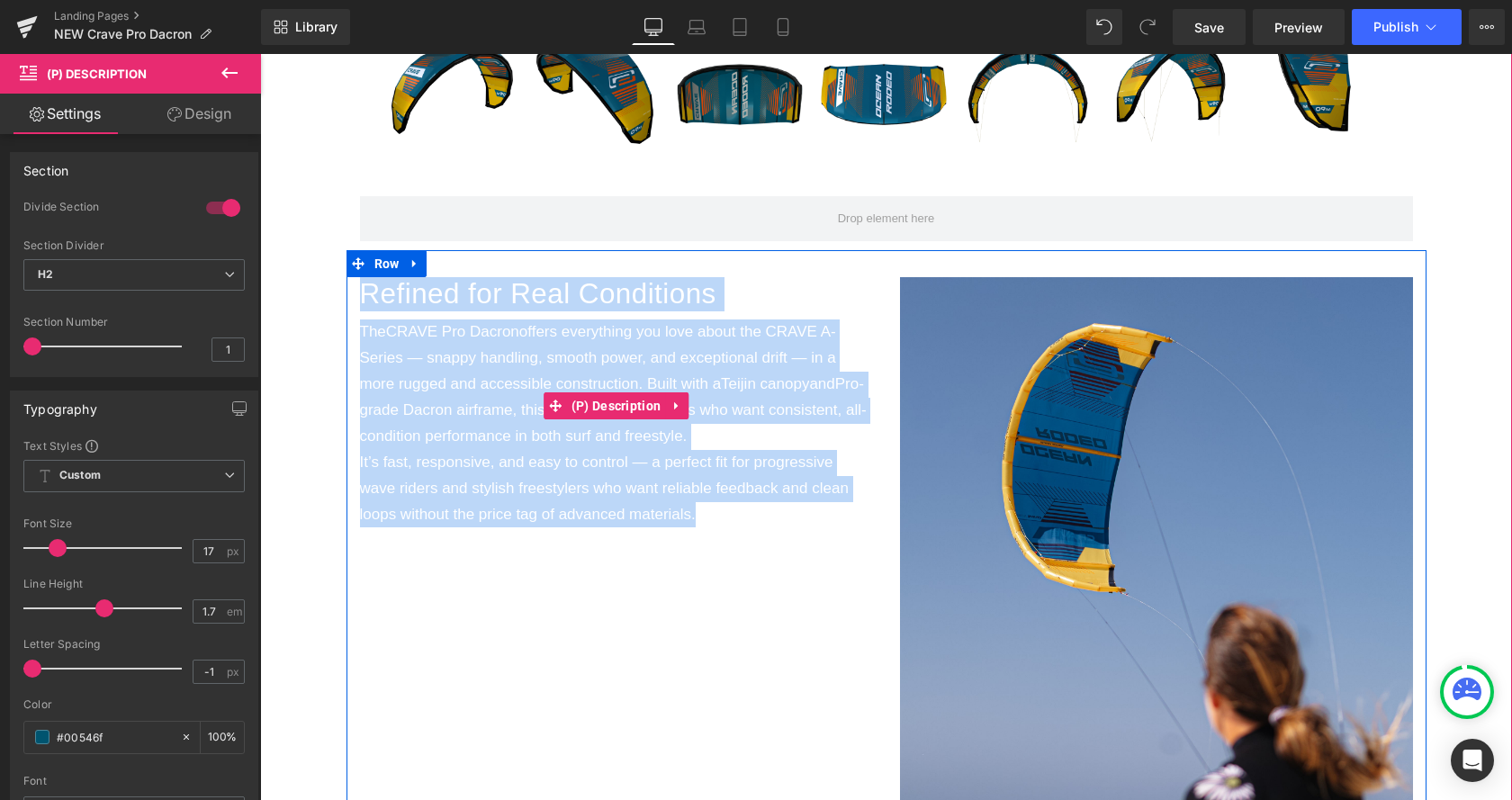
drag, startPoint x: 704, startPoint y: 518, endPoint x: 361, endPoint y: 300, distance: 406.7
click at [361, 300] on div "Refined for Real Conditions The CRAVE Pro Dacron offers everything you love abo…" at bounding box center [616, 402] width 513 height 251
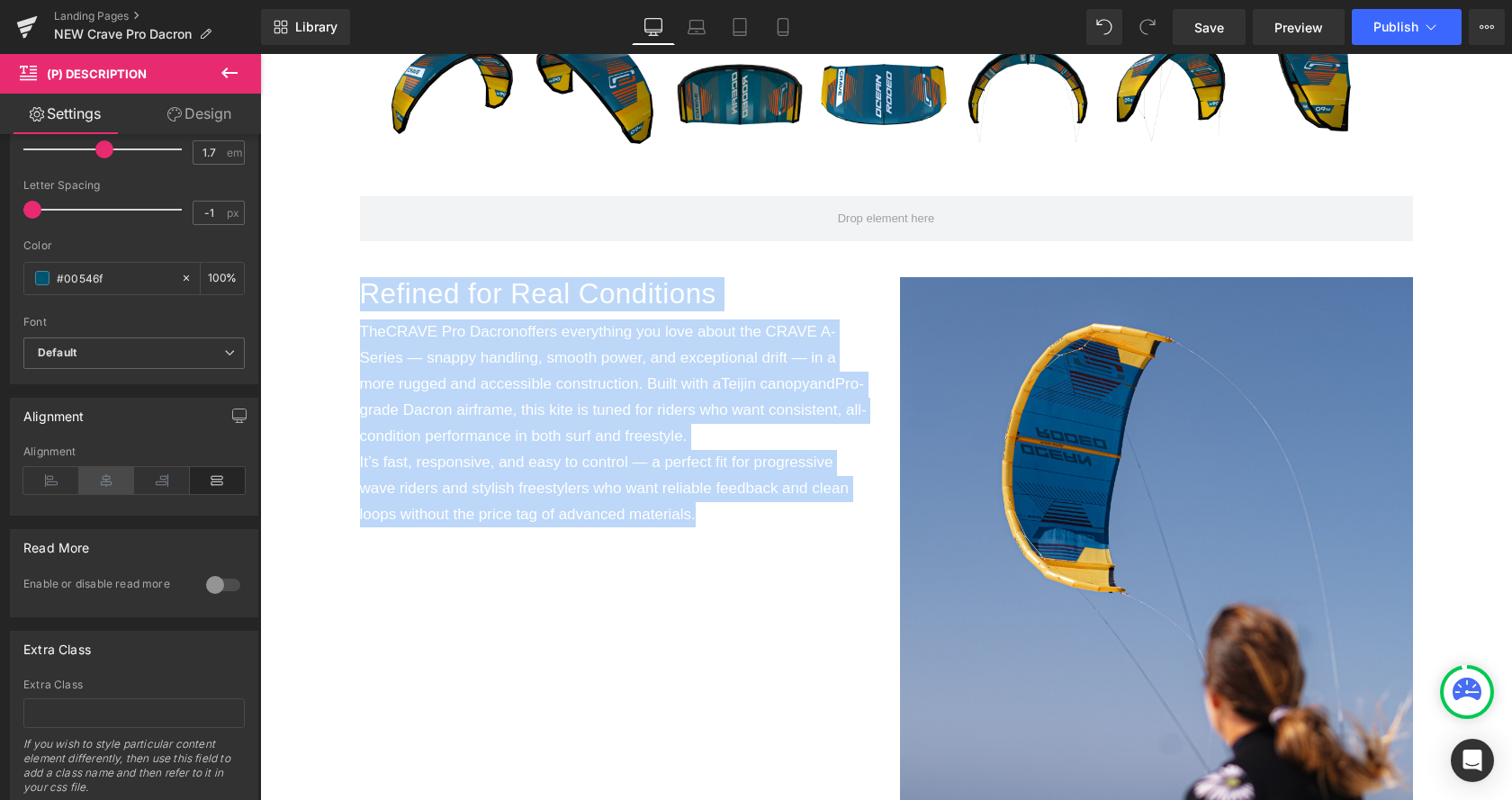
scroll to position [502, 0]
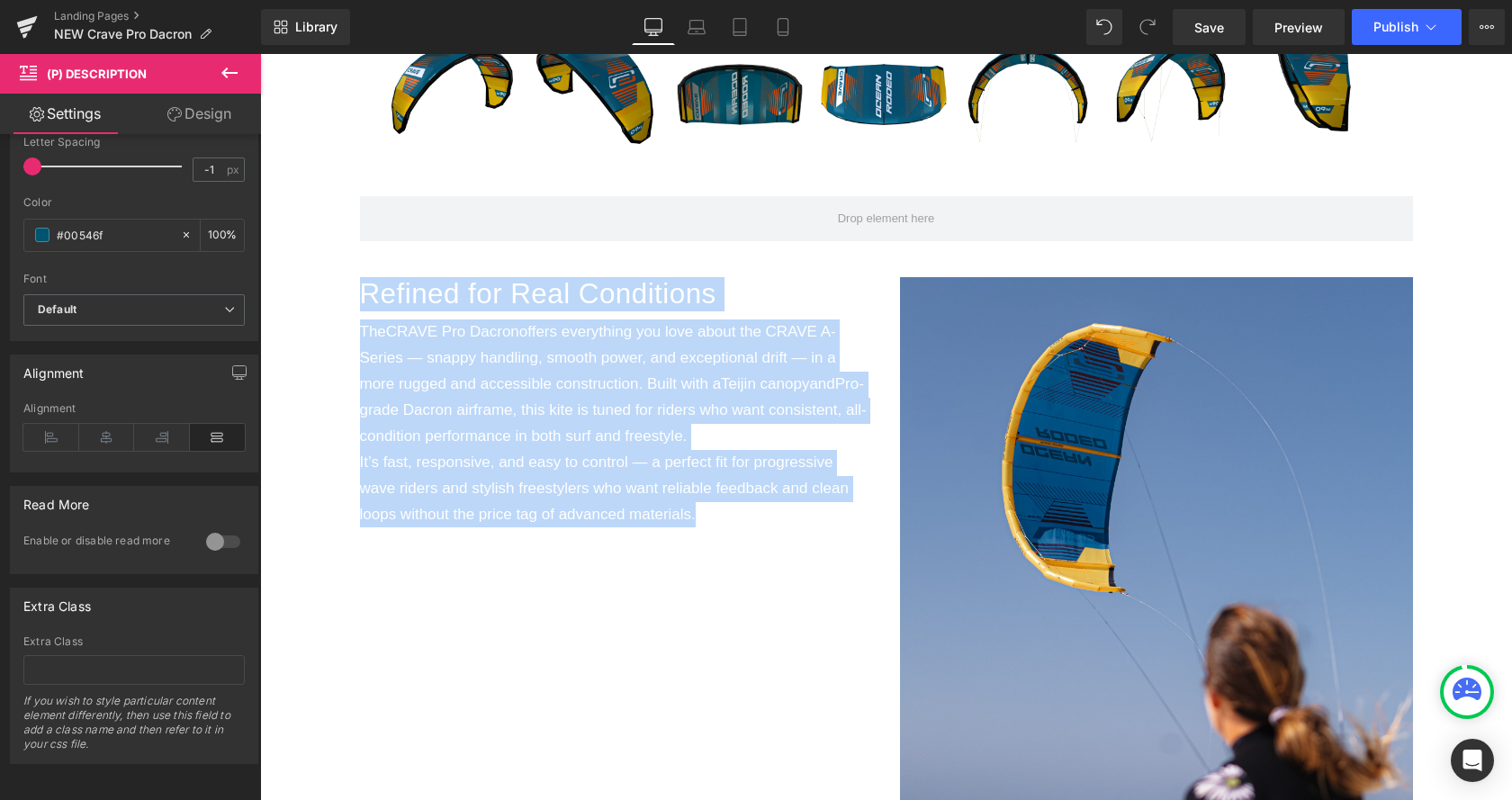
click at [547, 574] on div "Refined for Real Conditions The CRAVE Pro Dacron offers everything you love abo…" at bounding box center [887, 653] width 1080 height 806
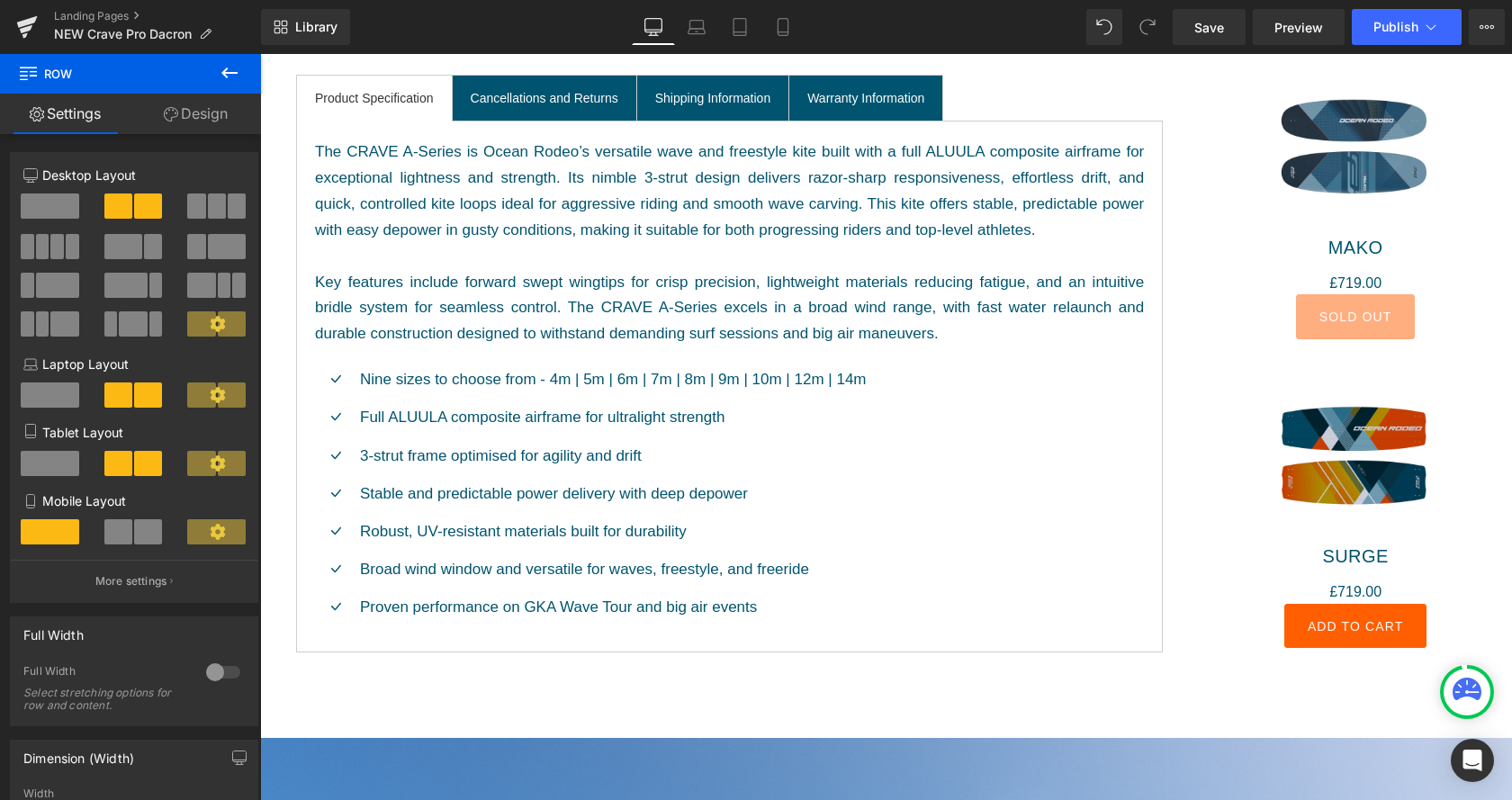
scroll to position [1836, 0]
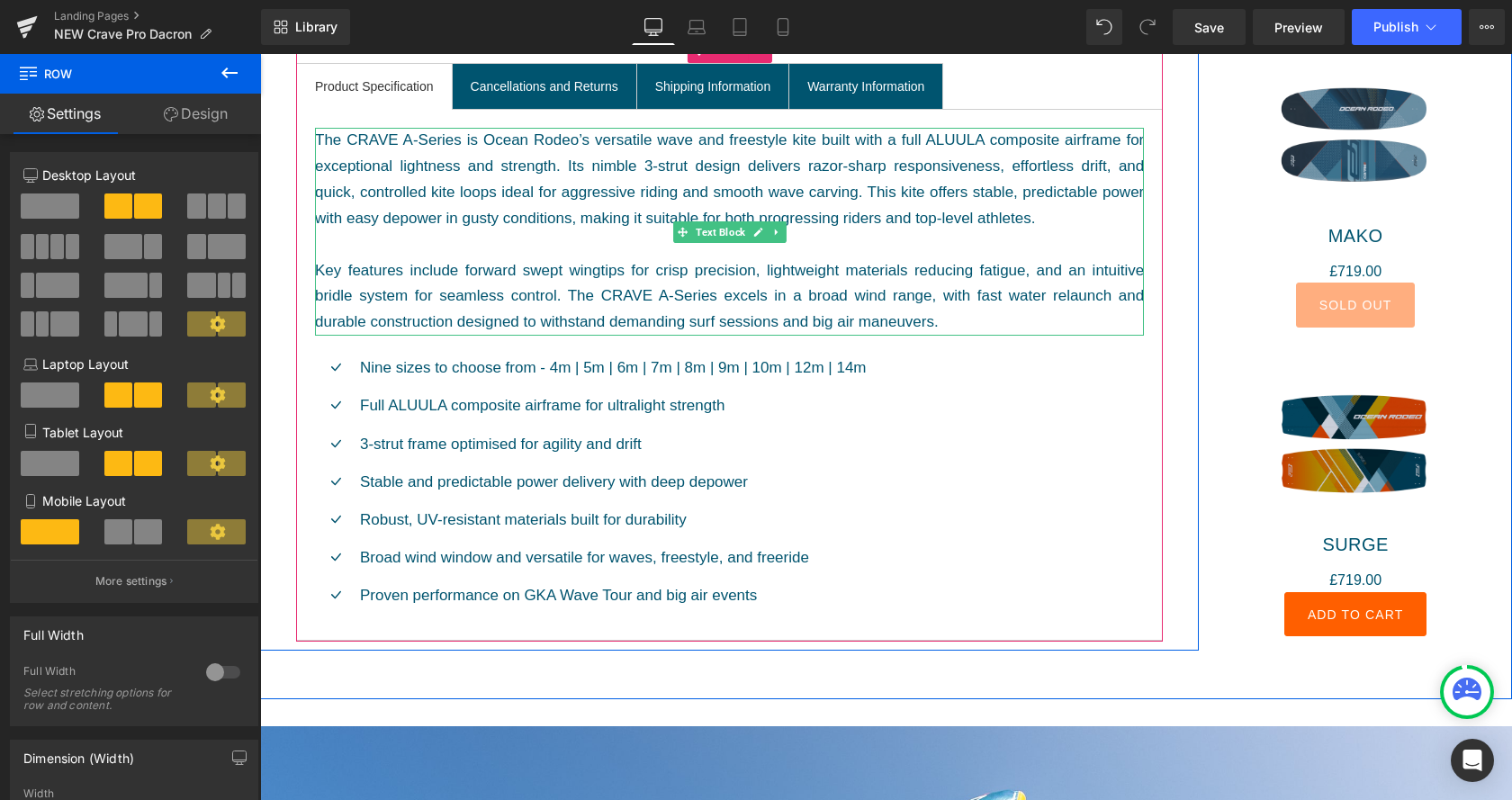
click at [903, 311] on div "The CRAVE A-Series is Ocean Rodeo’s versatile wave and freestyle kite built wit…" at bounding box center [729, 232] width 829 height 208
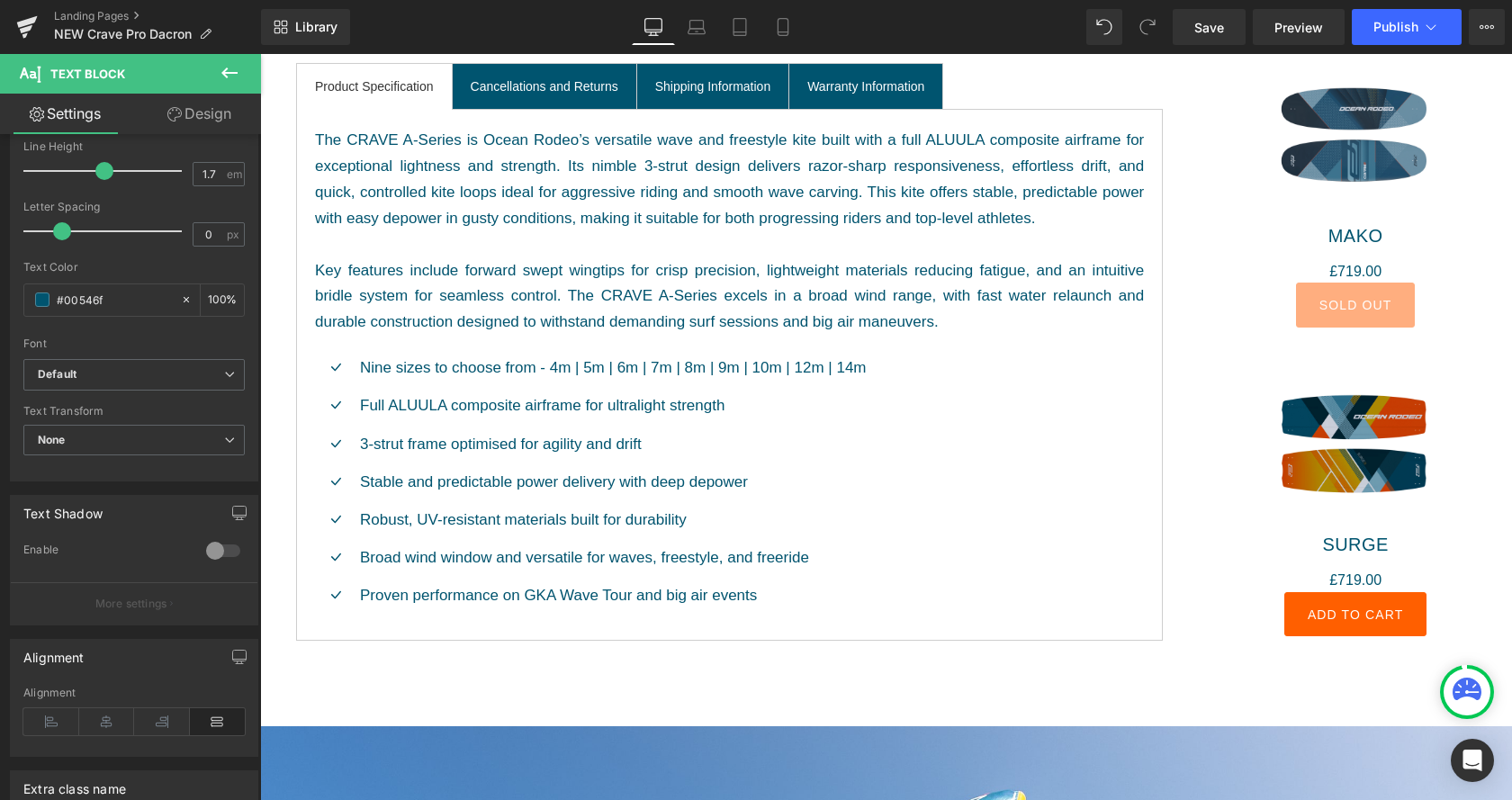
scroll to position [459, 0]
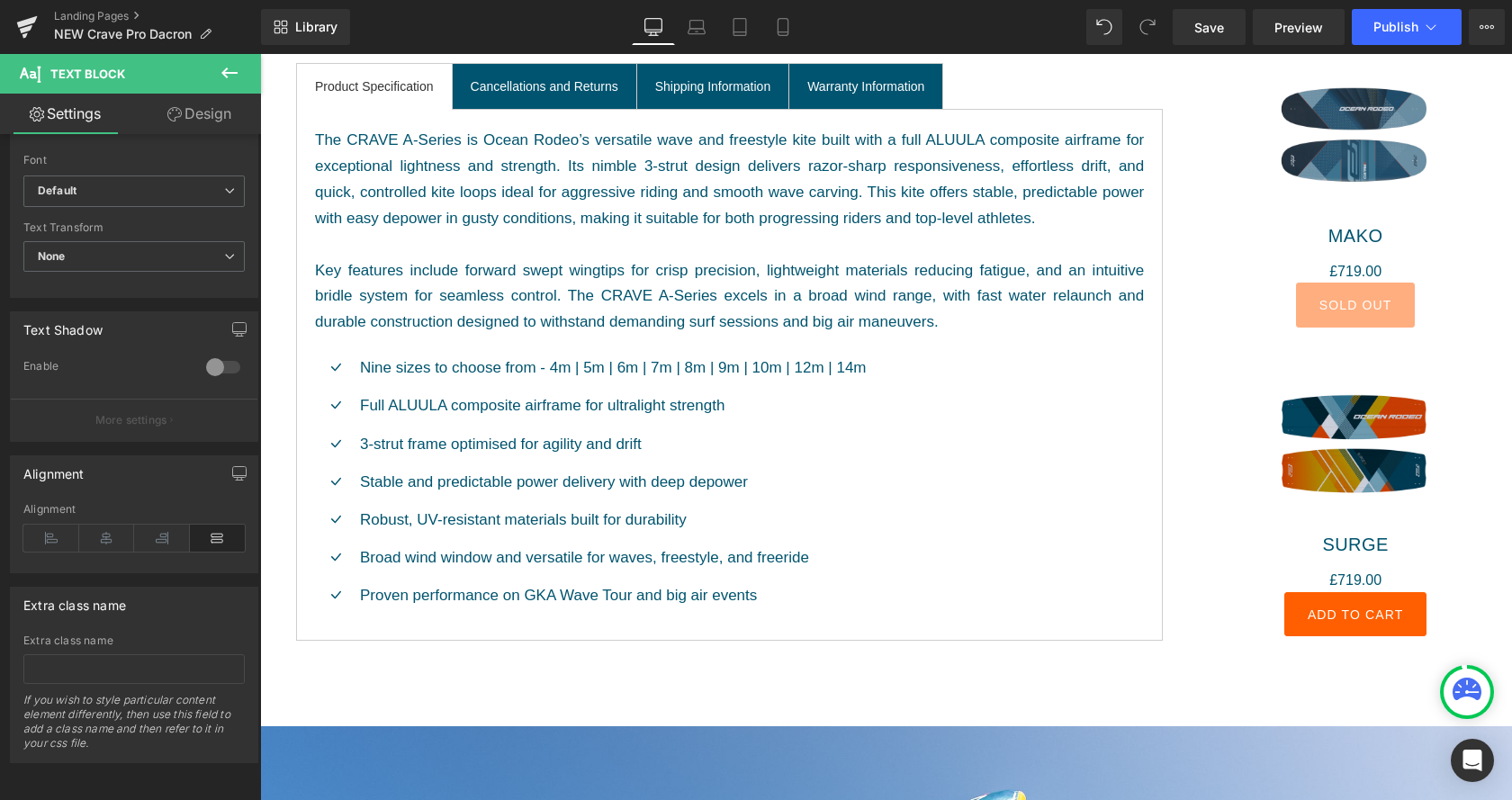
click at [734, 445] on p "3-strut frame optimised for agility and drift" at bounding box center [613, 444] width 507 height 24
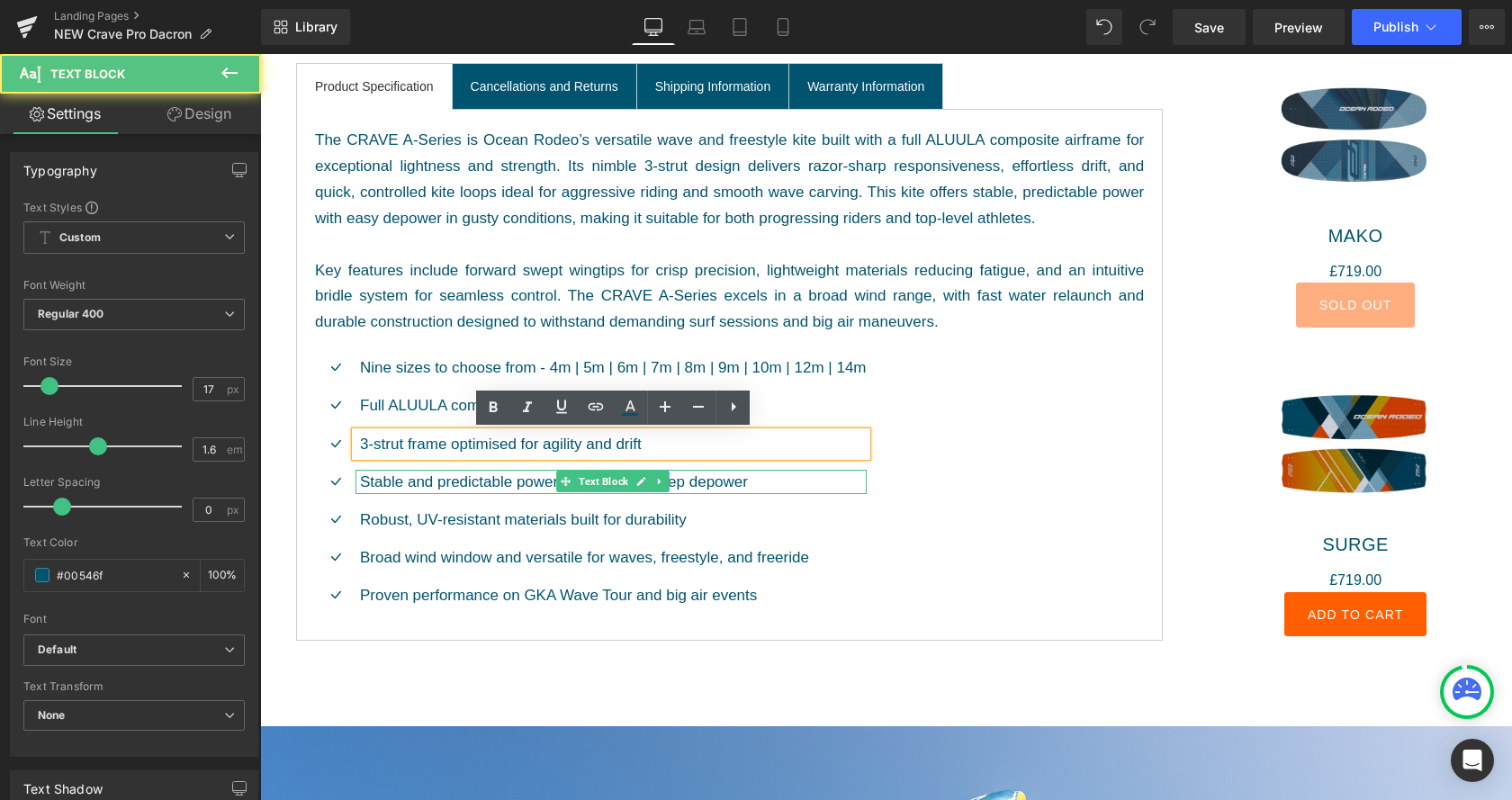
click at [858, 486] on p "Stable and predictable power delivery with deep depower" at bounding box center [613, 482] width 507 height 24
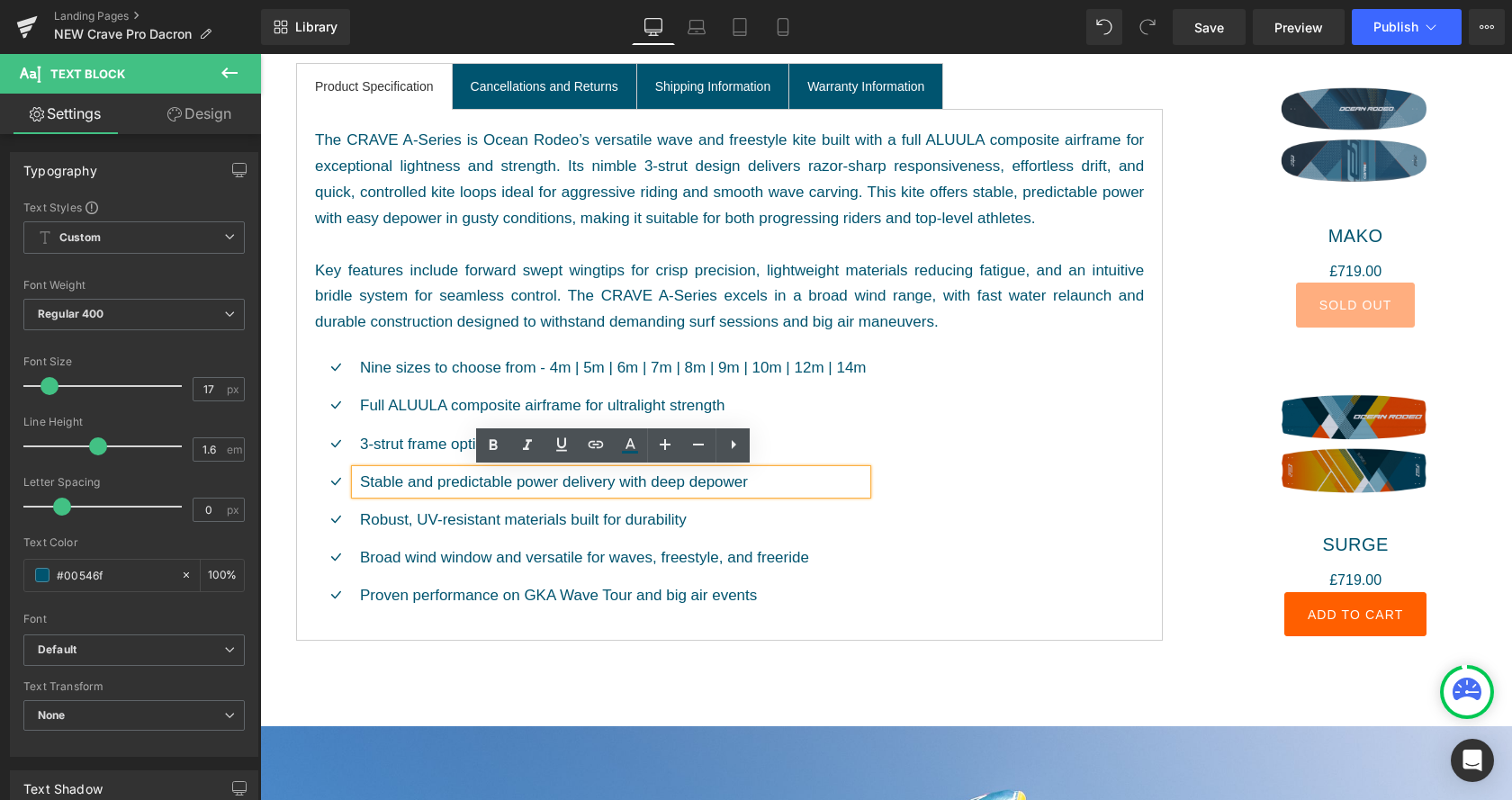
click at [906, 572] on div "Icon Nine sizes to choose from - 4m | 5m | 6m | 7m | 8m | 9m | 10m | 12m | 14m …" at bounding box center [729, 489] width 829 height 266
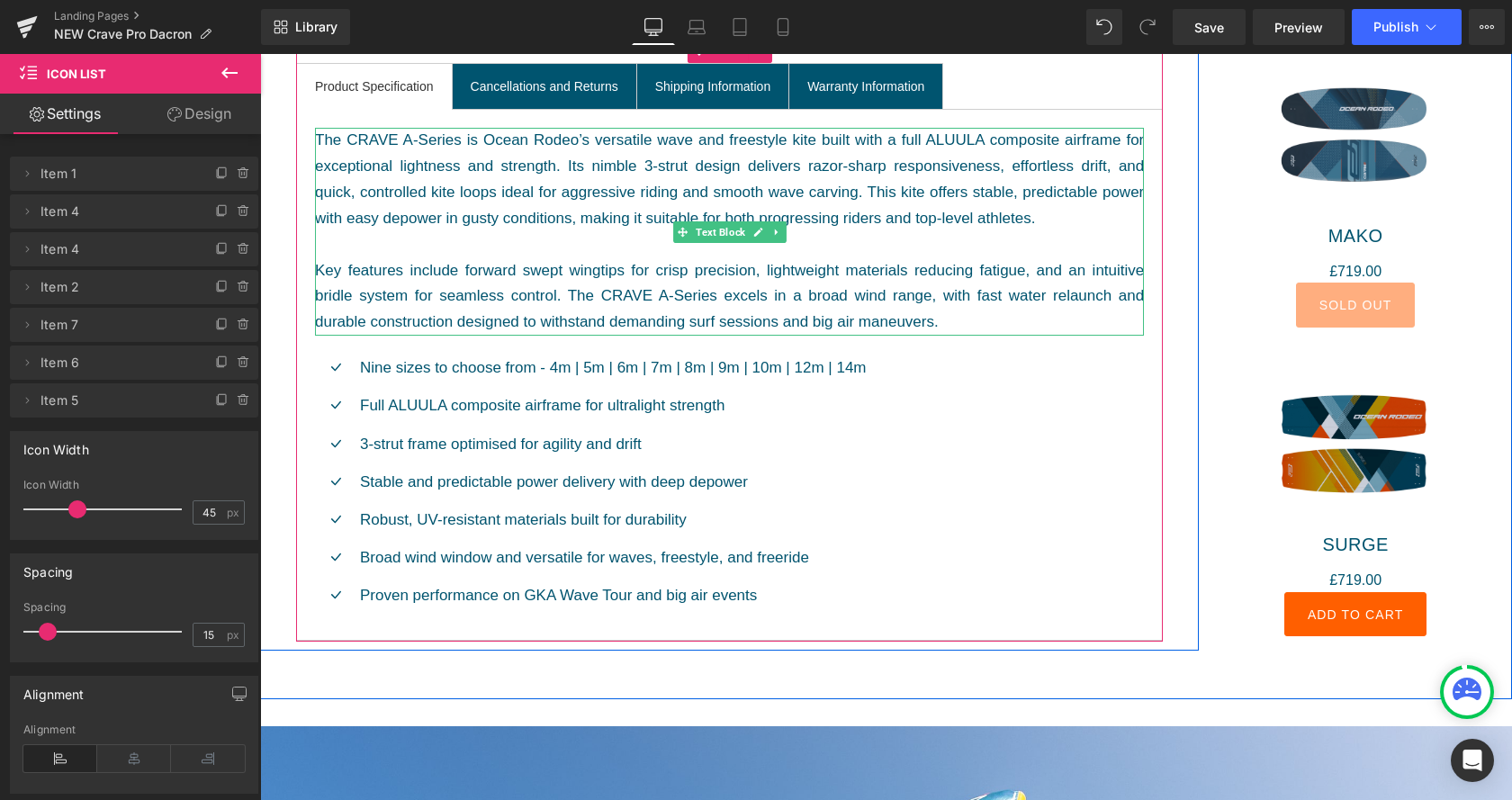
scroll to position [1744, 0]
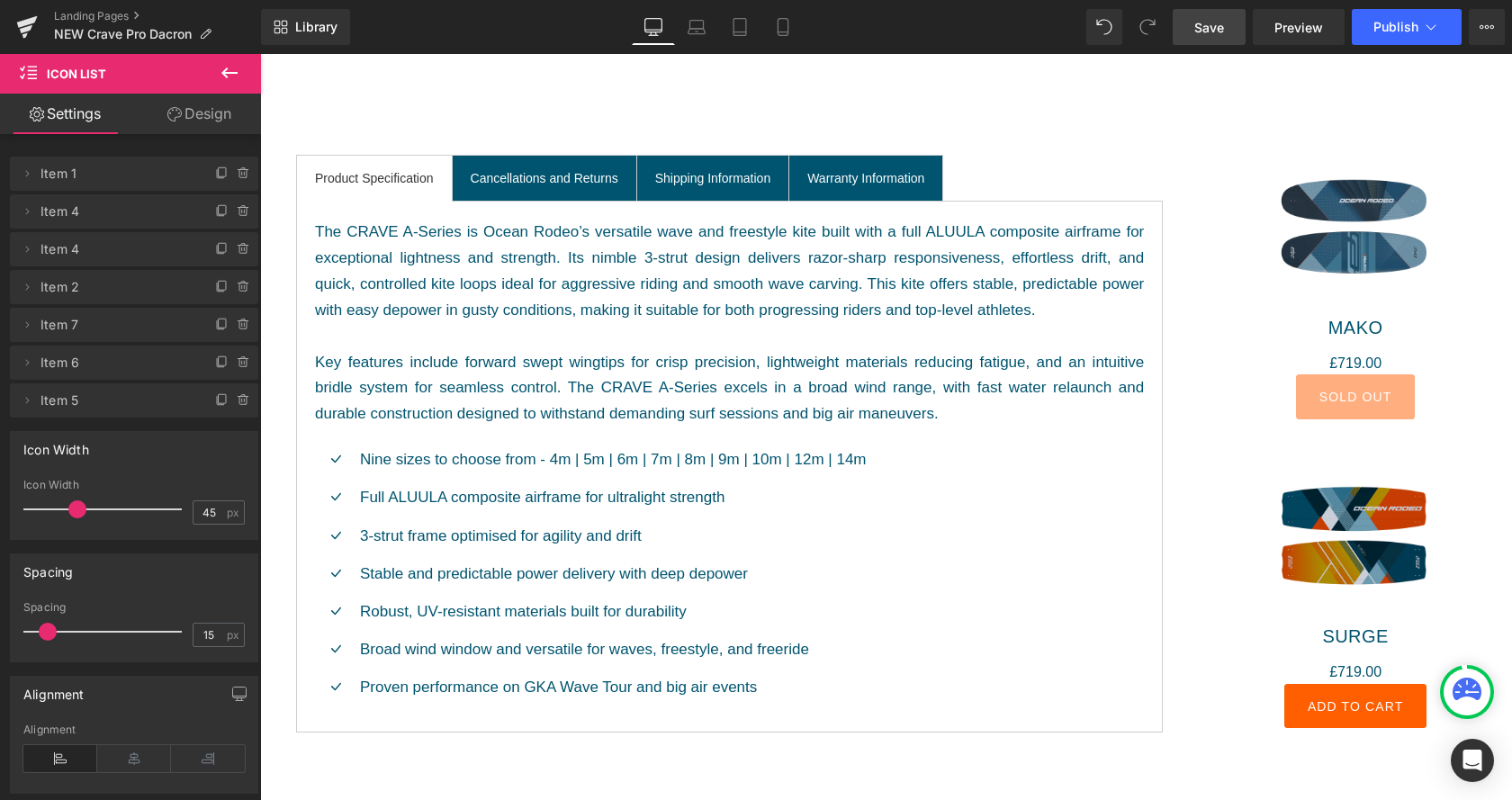
click at [1215, 41] on link "Save" at bounding box center [1209, 27] width 73 height 36
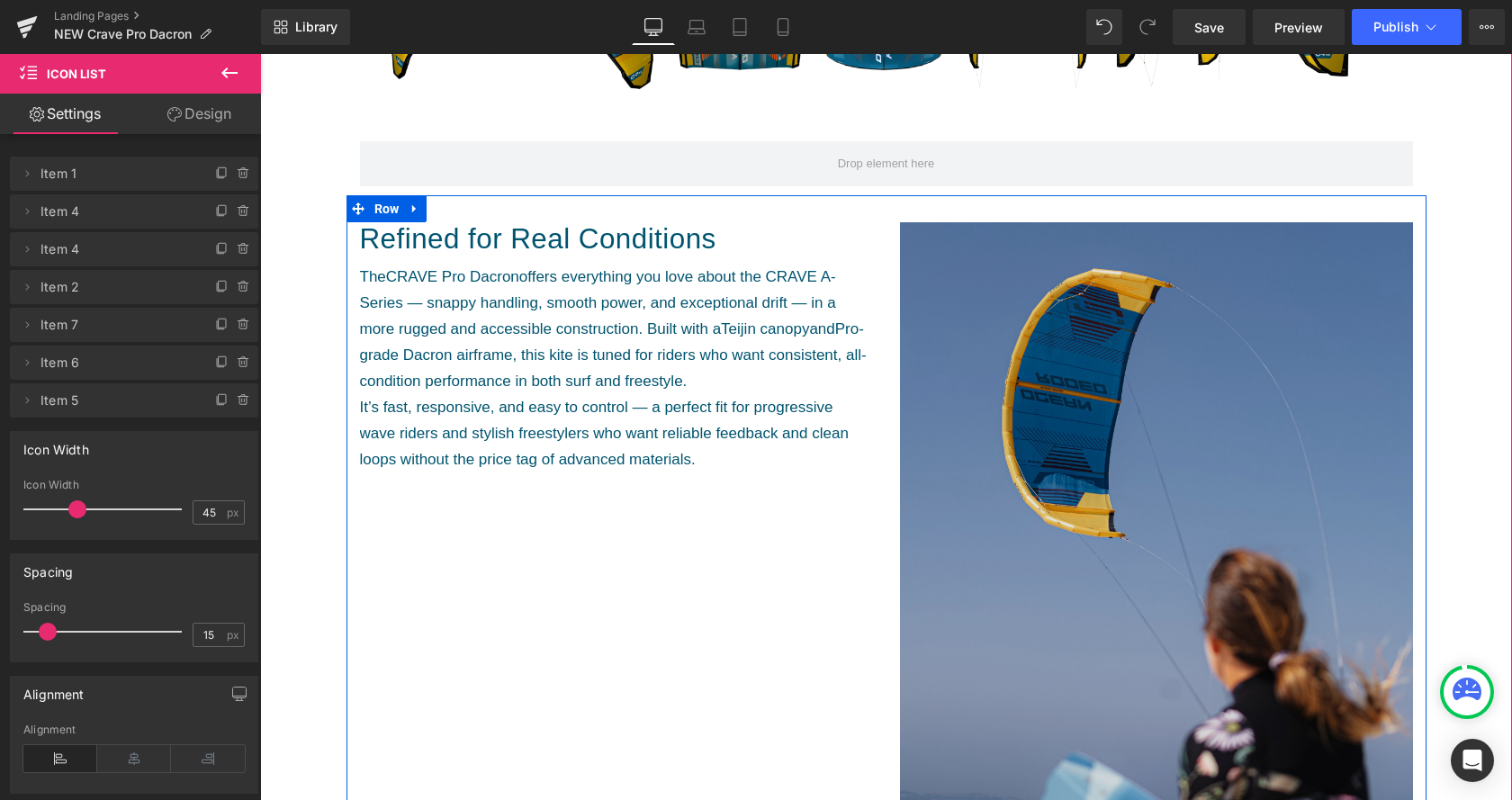
scroll to position [826, 0]
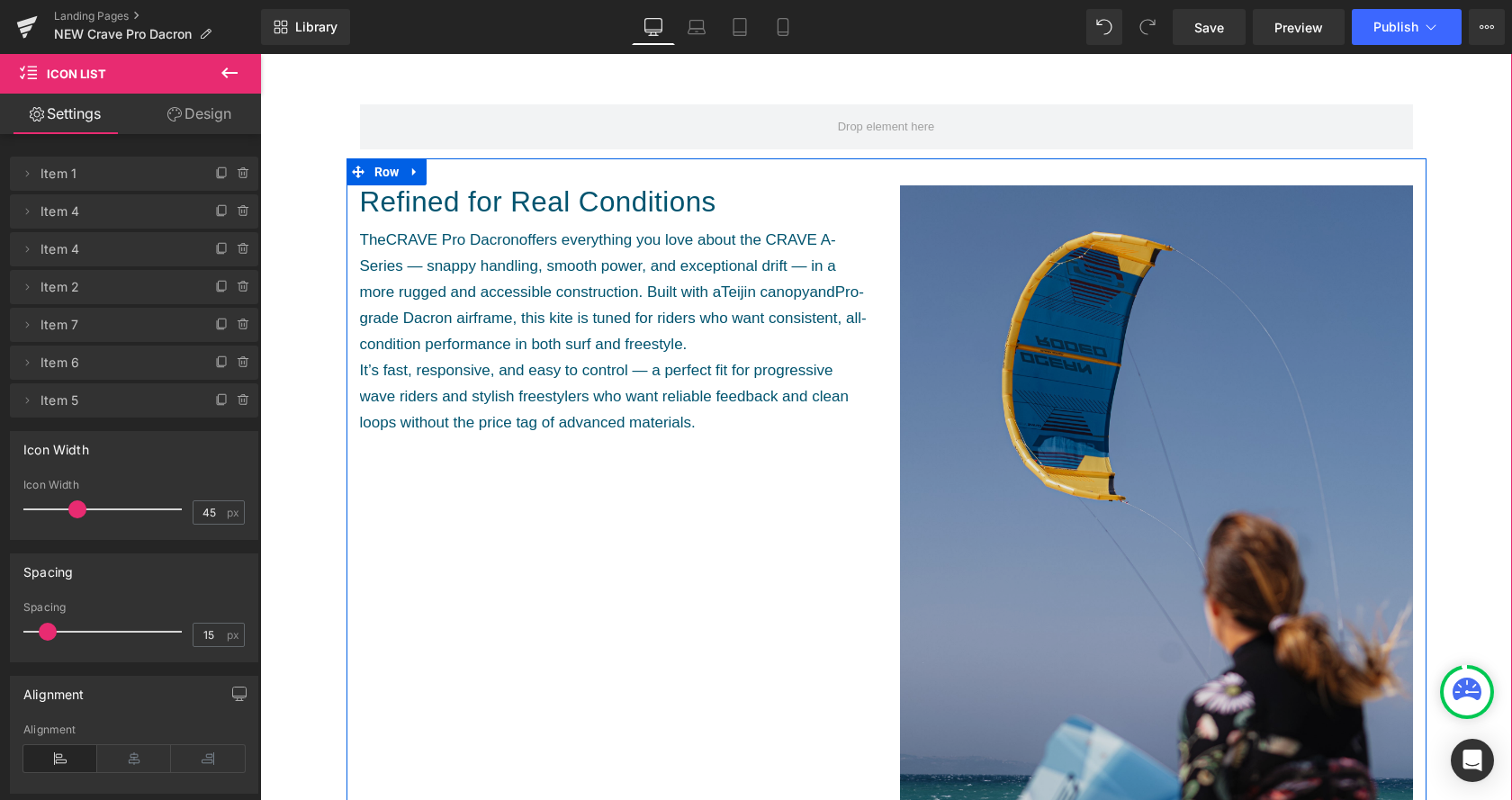
click at [1087, 428] on img at bounding box center [1156, 570] width 513 height 770
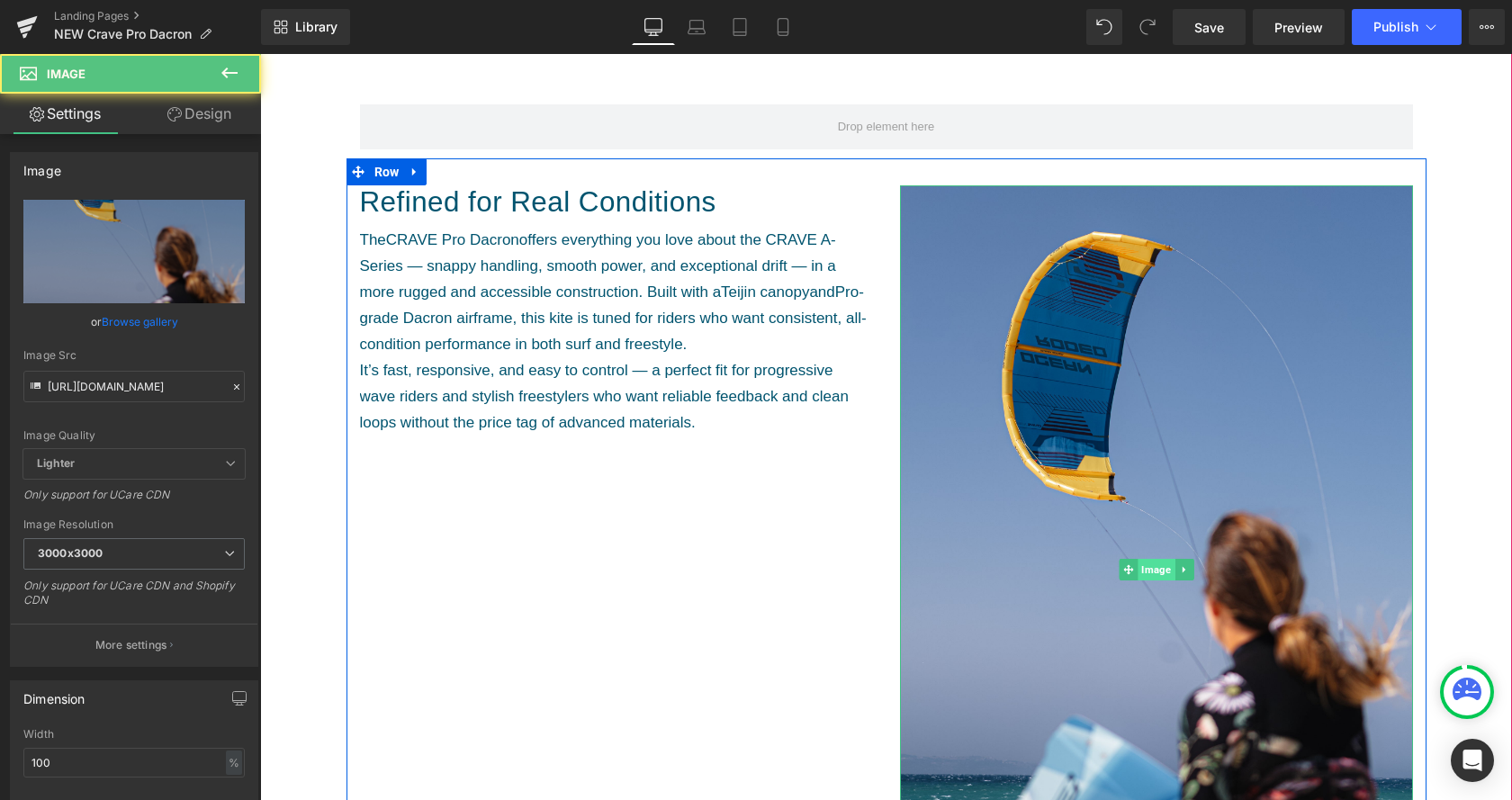
click at [1173, 568] on span "Image" at bounding box center [1156, 570] width 37 height 22
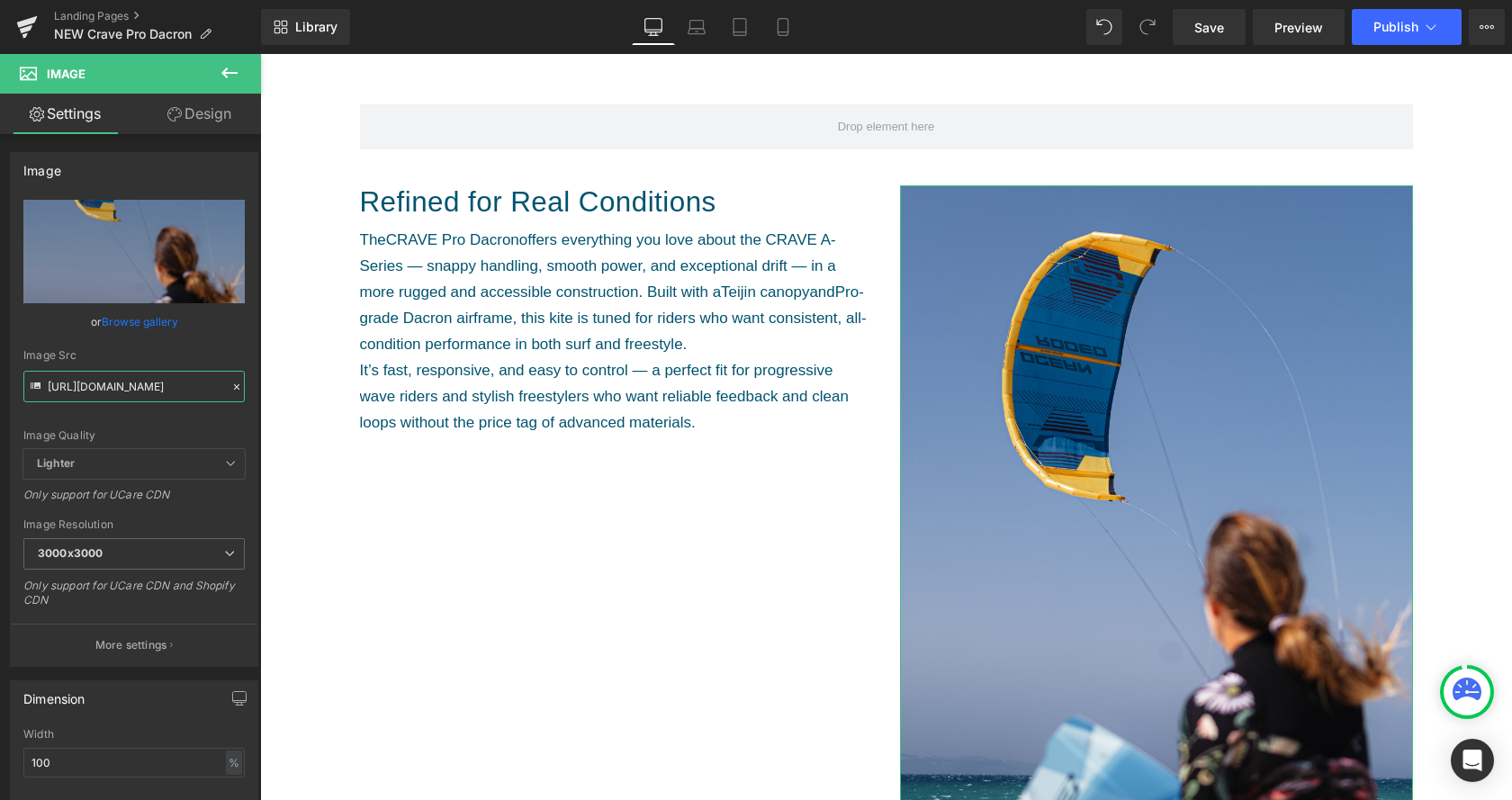
click at [104, 385] on input "https://cdn.shopify.com/s/files/1/0412/5451/8938/files/OR_Rio_Jara_Crave-24_300…" at bounding box center [133, 387] width 221 height 32
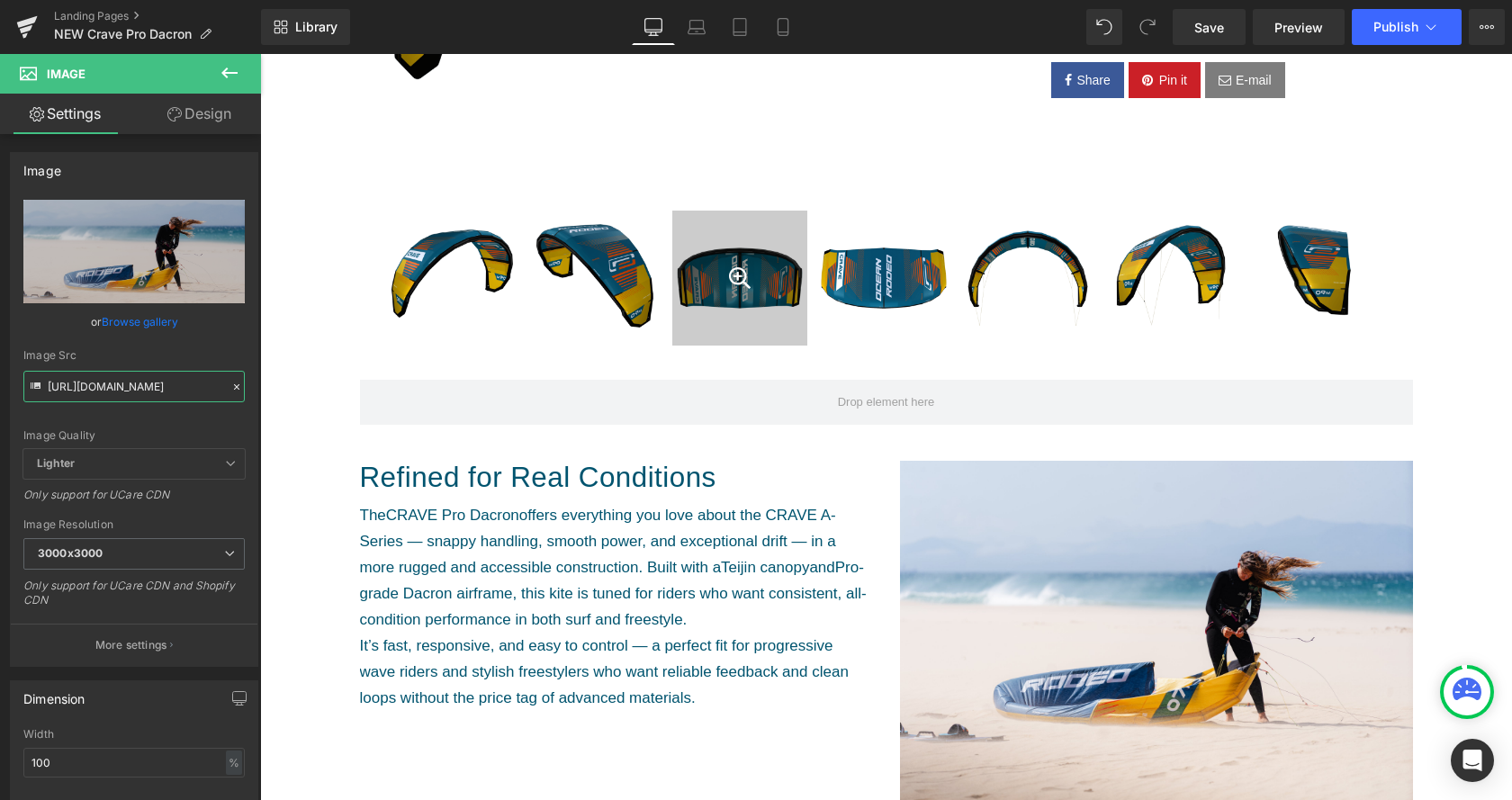
scroll to position [184, 0]
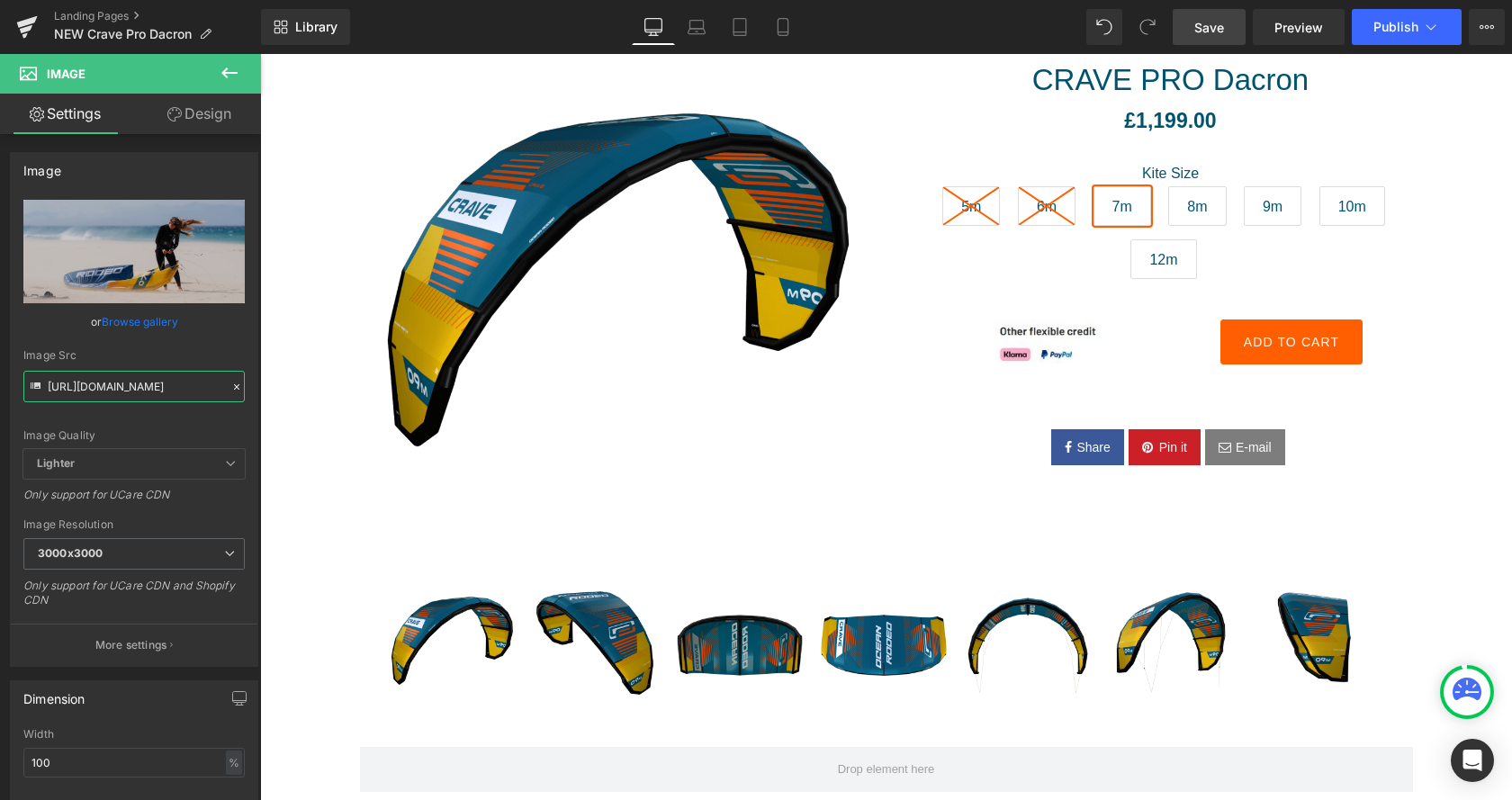
type input "https://cdn.shopify.com/s/files/1/0412/5451/8938/files/OR_Rio_Jara_Crave-19_a43…"
click at [1211, 23] on span "Save" at bounding box center [1209, 27] width 30 height 19
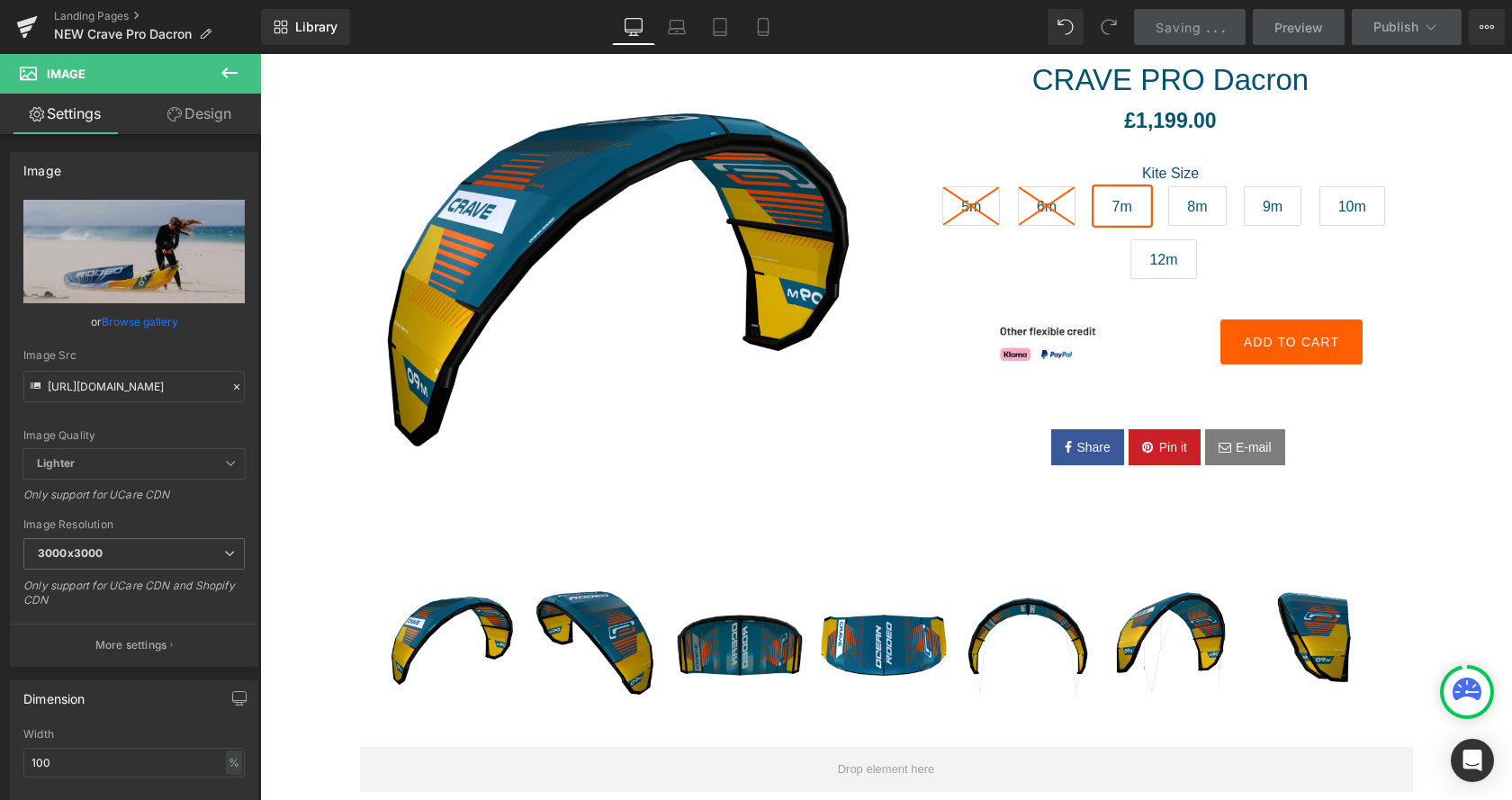
click at [1210, 23] on span "." at bounding box center [1208, 27] width 4 height 15
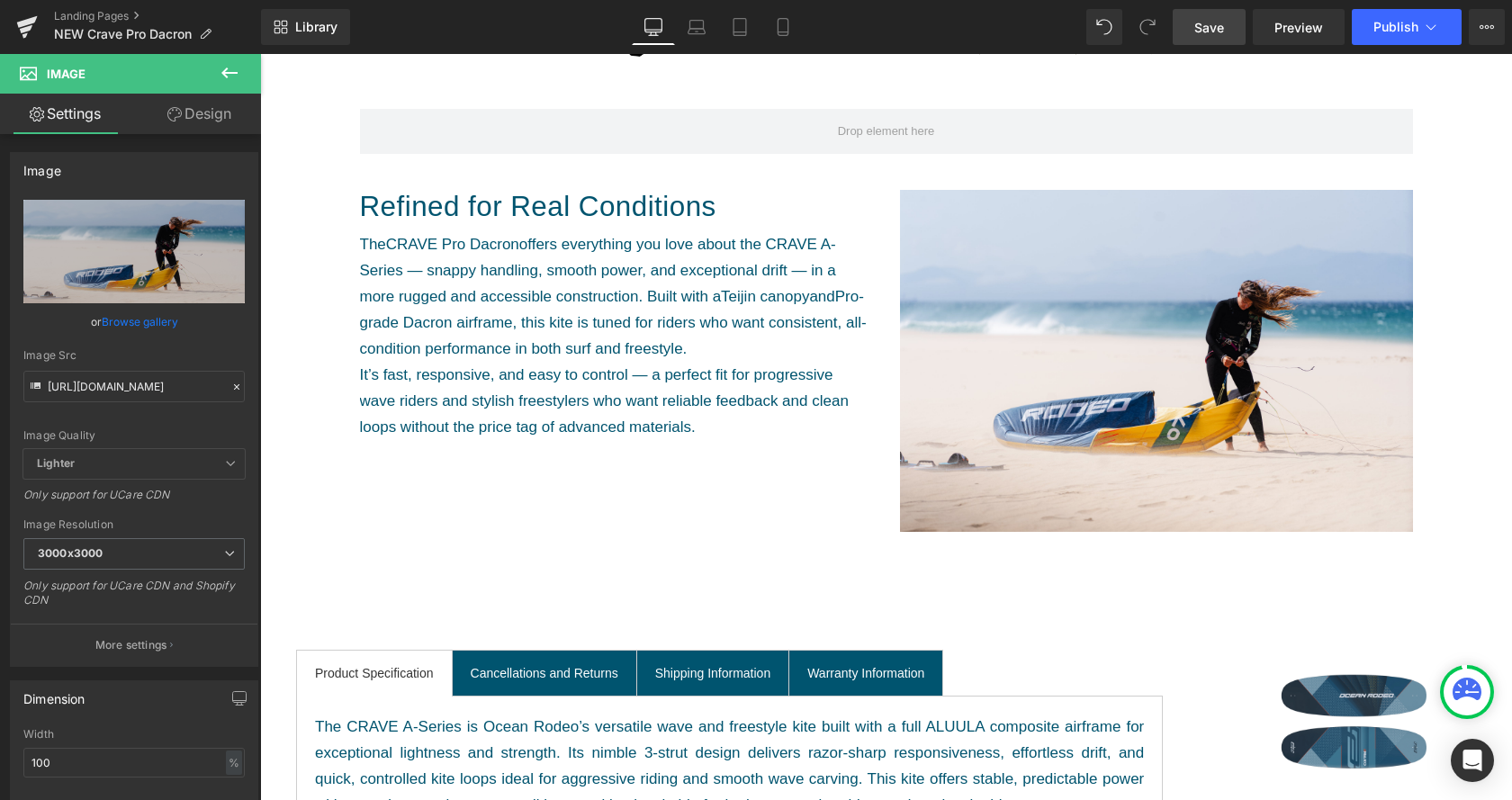
scroll to position [734, 0]
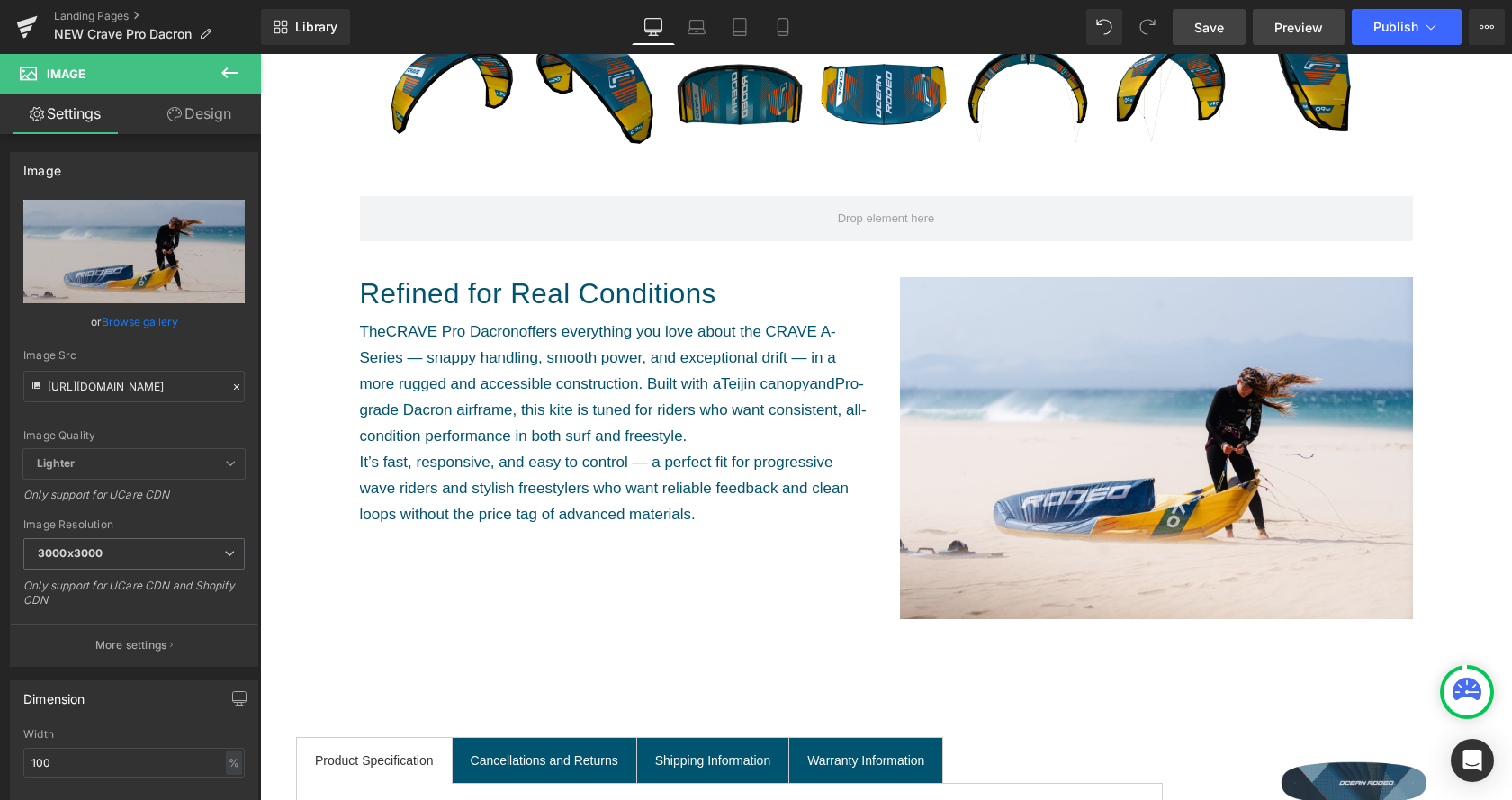
click at [1290, 28] on span "Preview" at bounding box center [1299, 27] width 49 height 19
click at [225, 77] on icon at bounding box center [230, 73] width 22 height 22
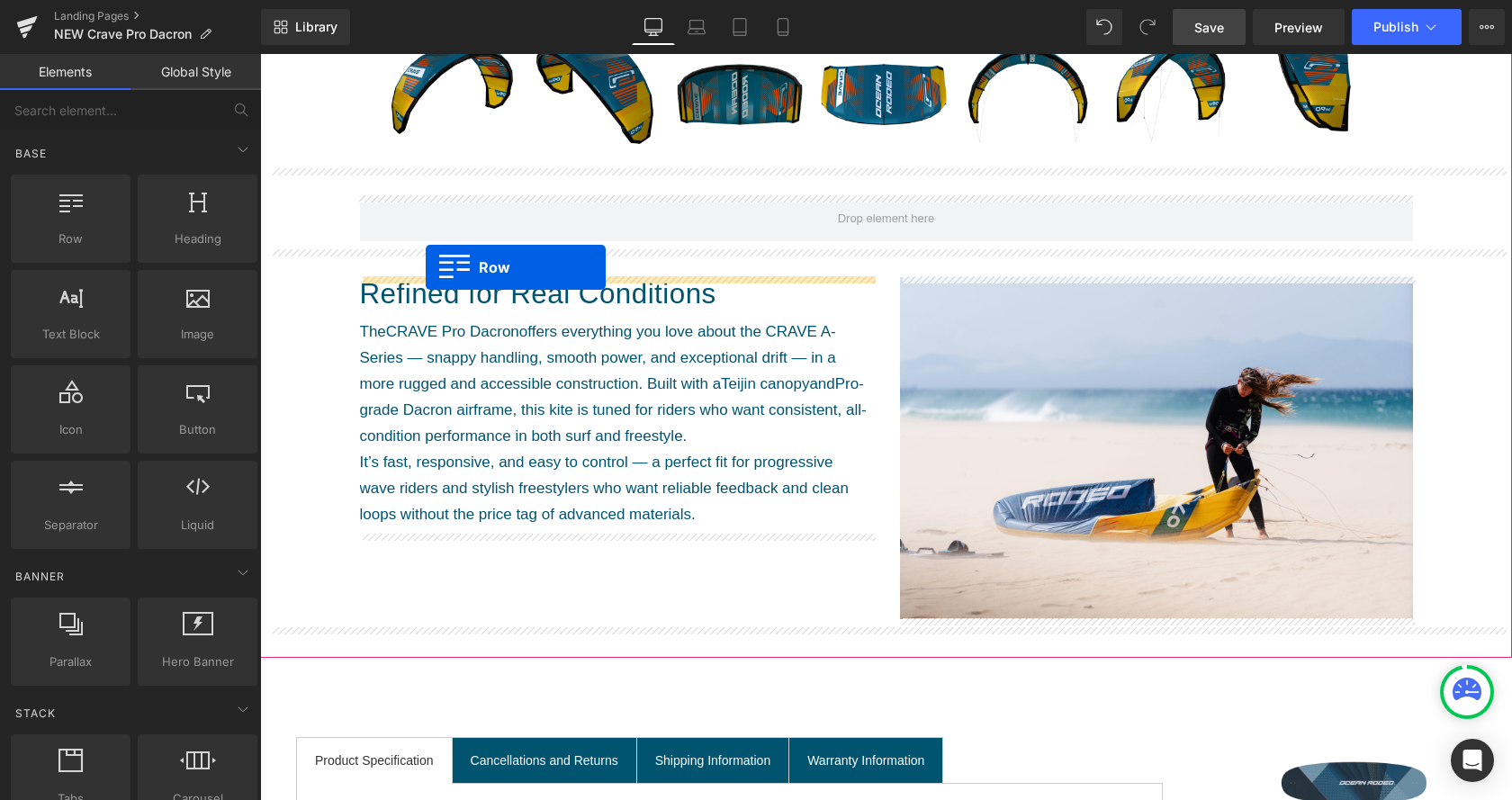
drag, startPoint x: 356, startPoint y: 297, endPoint x: 426, endPoint y: 267, distance: 75.4
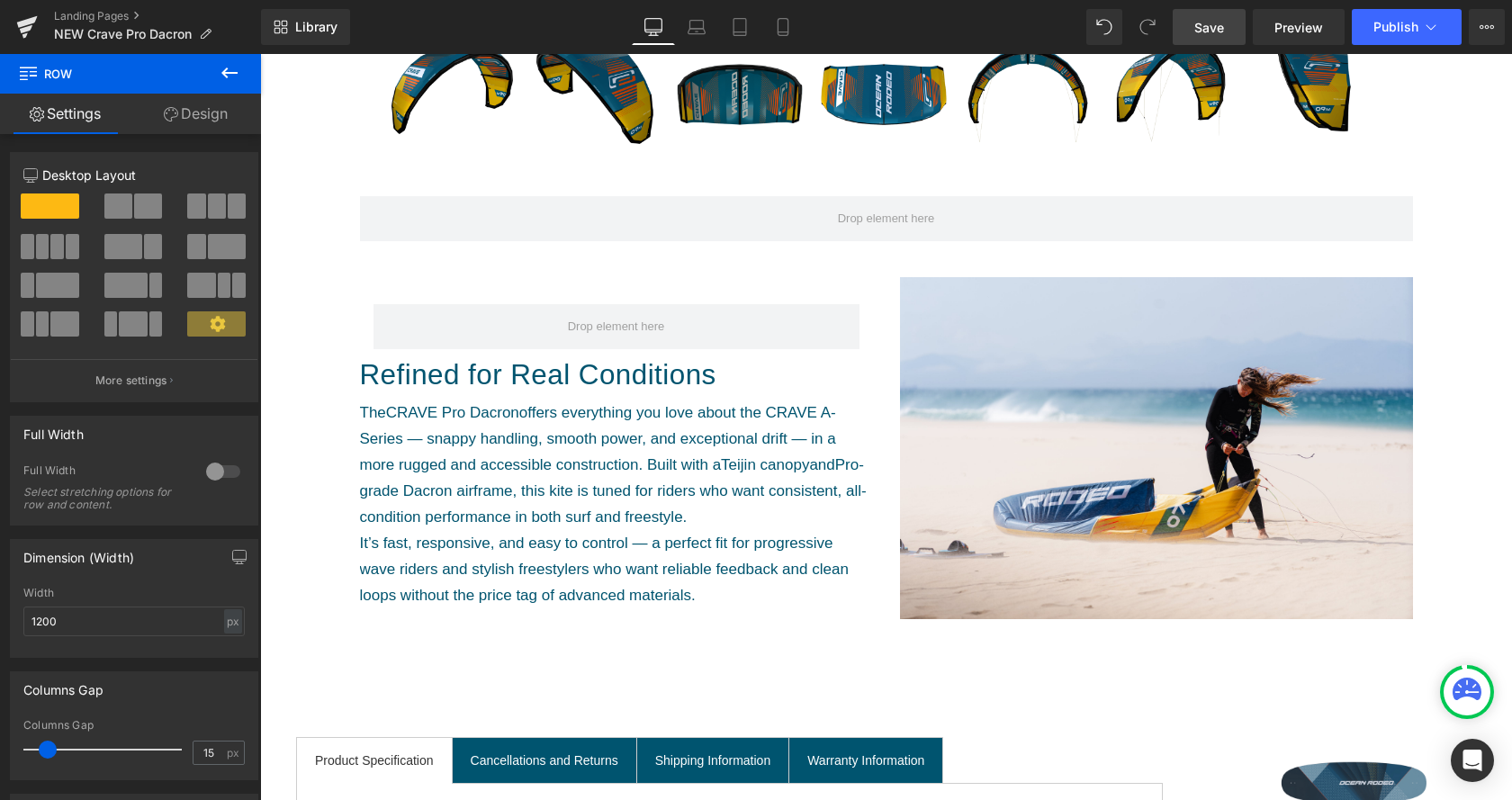
click at [1221, 24] on span "Save" at bounding box center [1209, 27] width 30 height 19
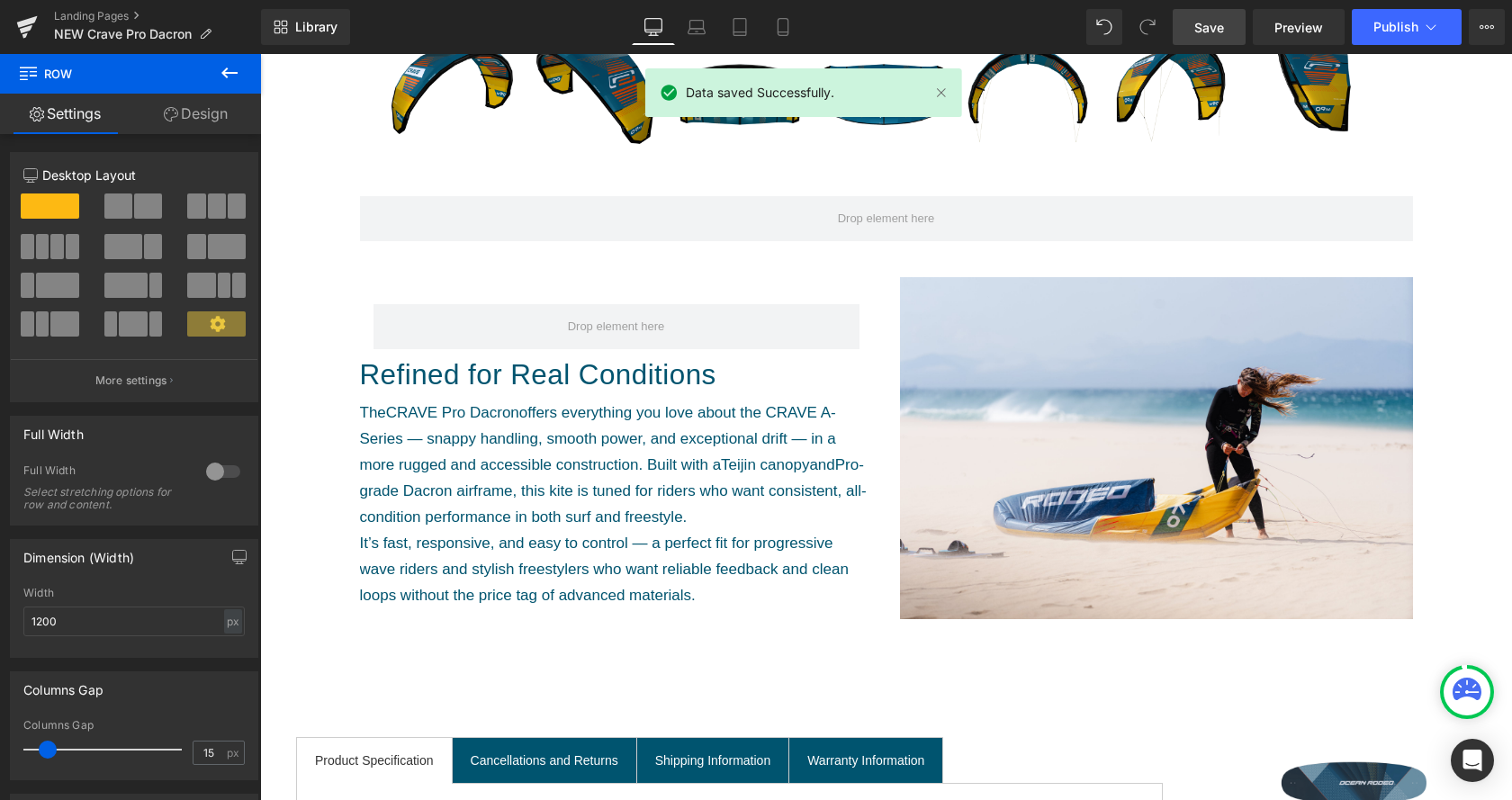
click at [1211, 34] on span "Save" at bounding box center [1209, 27] width 30 height 19
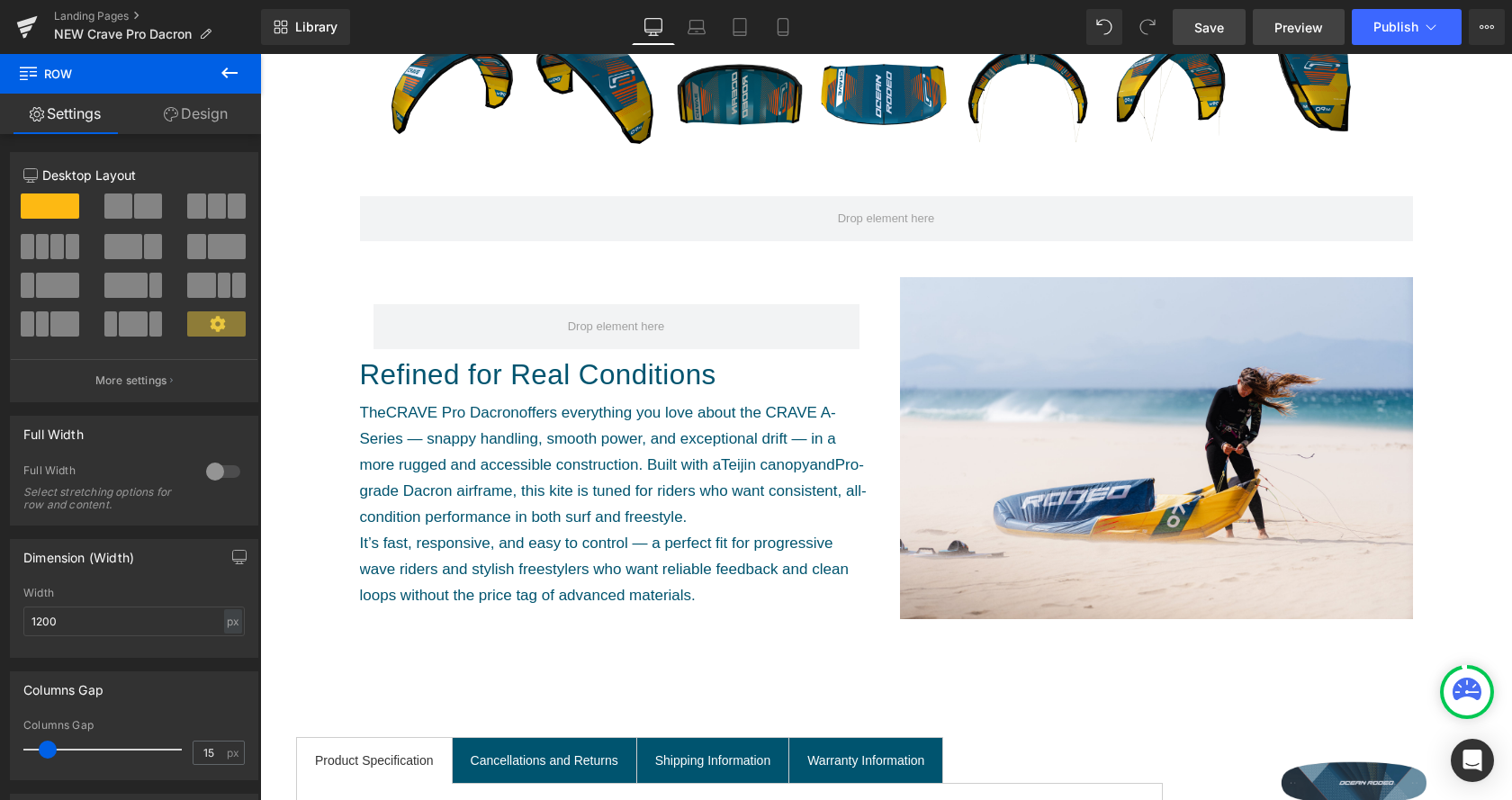
click at [1301, 21] on span "Preview" at bounding box center [1299, 27] width 49 height 19
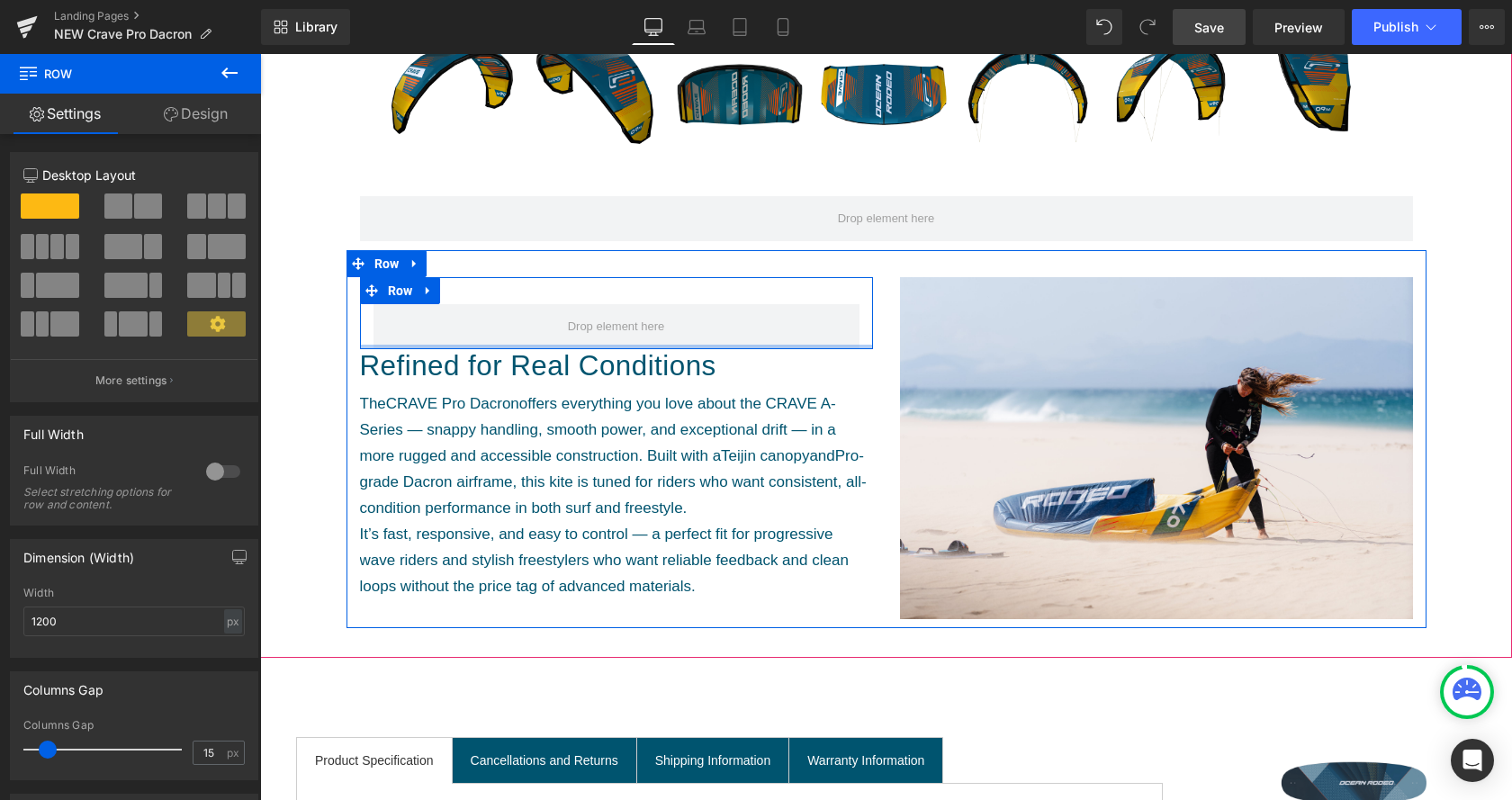
drag, startPoint x: 606, startPoint y: 356, endPoint x: 600, endPoint y: 302, distance: 53.4
click at [600, 302] on div "Row" at bounding box center [616, 313] width 513 height 72
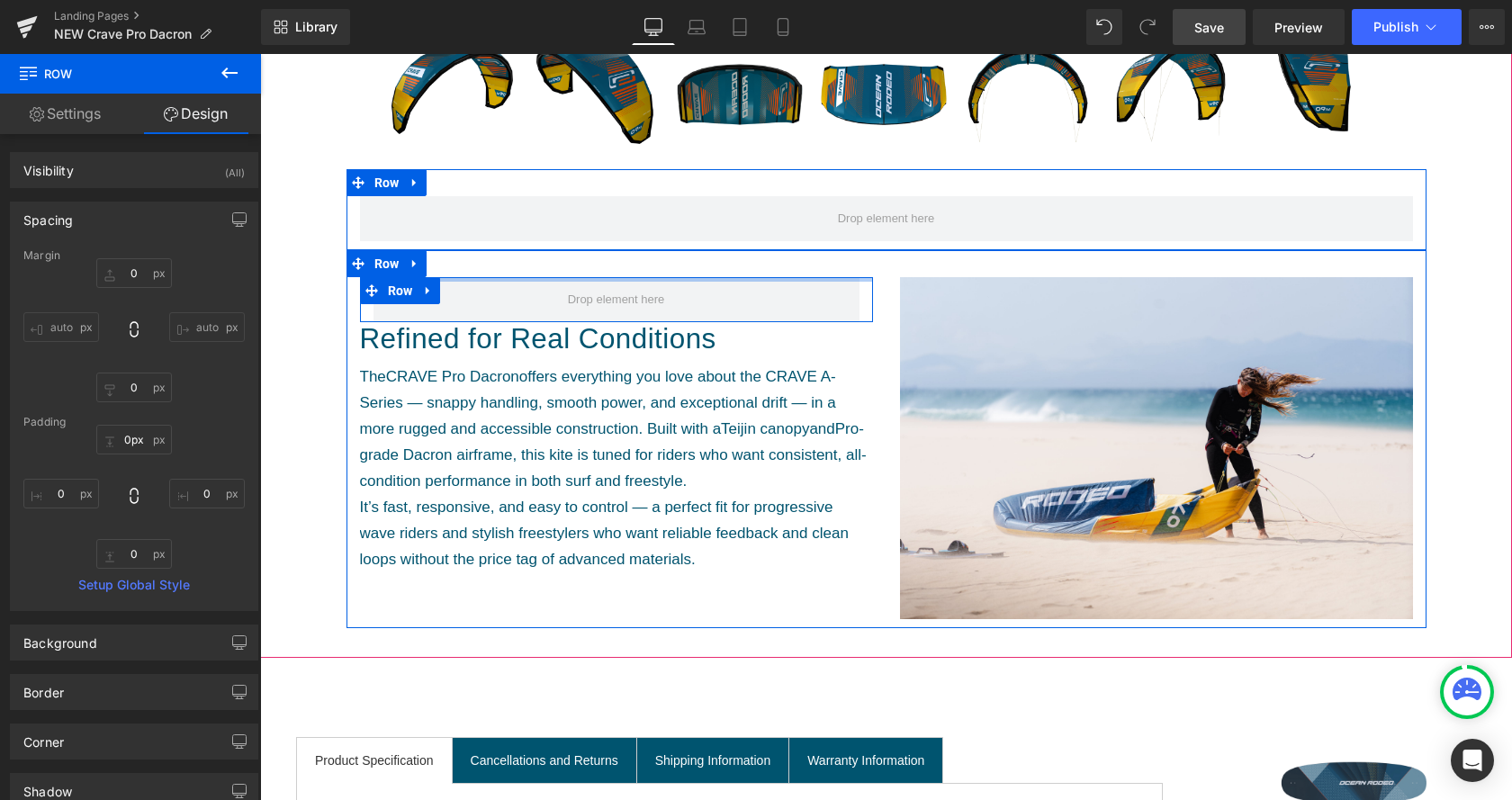
drag, startPoint x: 607, startPoint y: 278, endPoint x: 616, endPoint y: 174, distance: 104.8
click at [616, 174] on div "Sale Off (P) Image CRAVE PRO Dacron (P) Title £1,199.00 £0 (P) Price This is a …" at bounding box center [886, 46] width 1234 height 1166
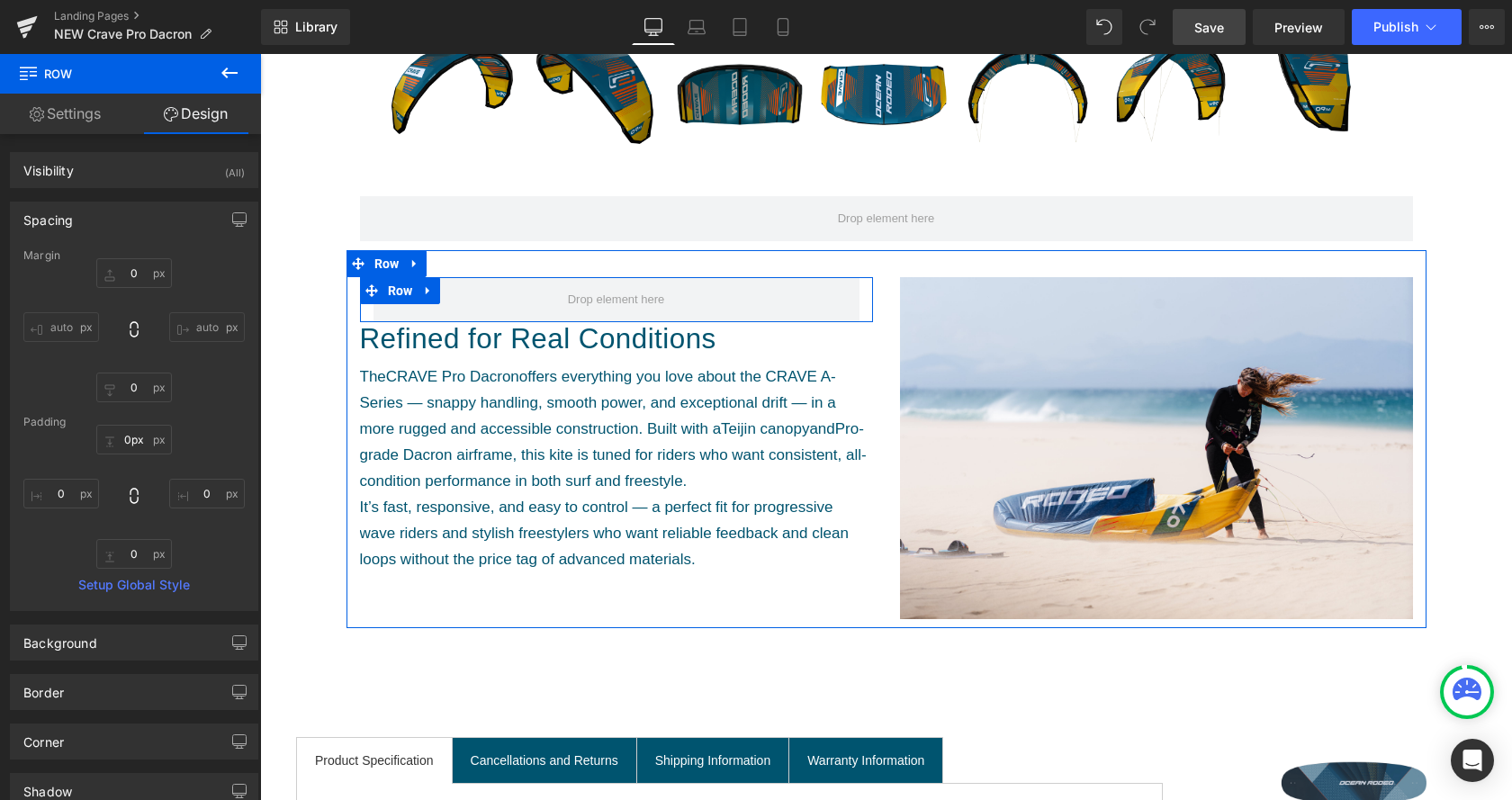
click at [1215, 12] on link "Save" at bounding box center [1209, 27] width 73 height 36
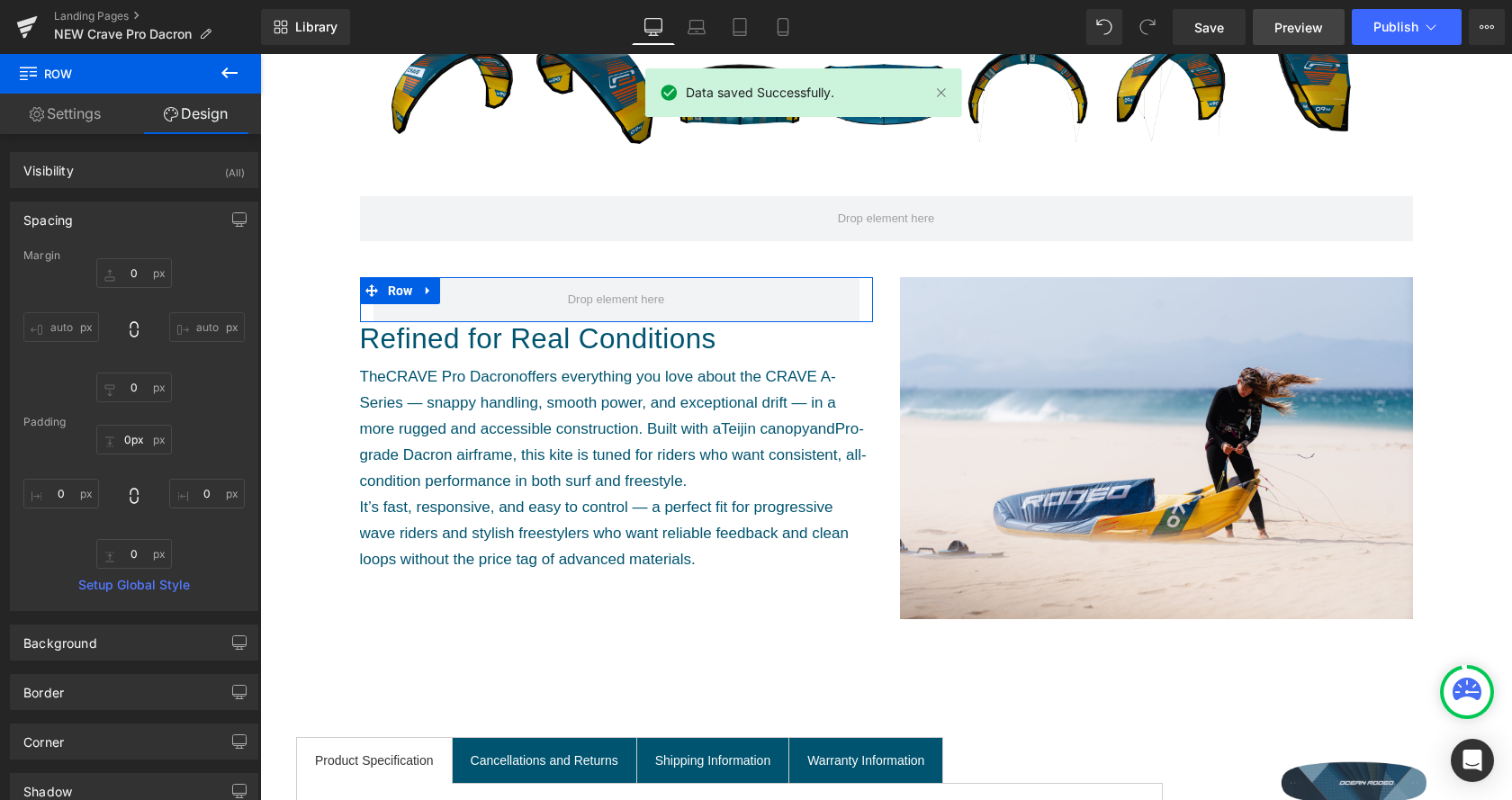
click at [1299, 28] on span "Preview" at bounding box center [1299, 27] width 49 height 19
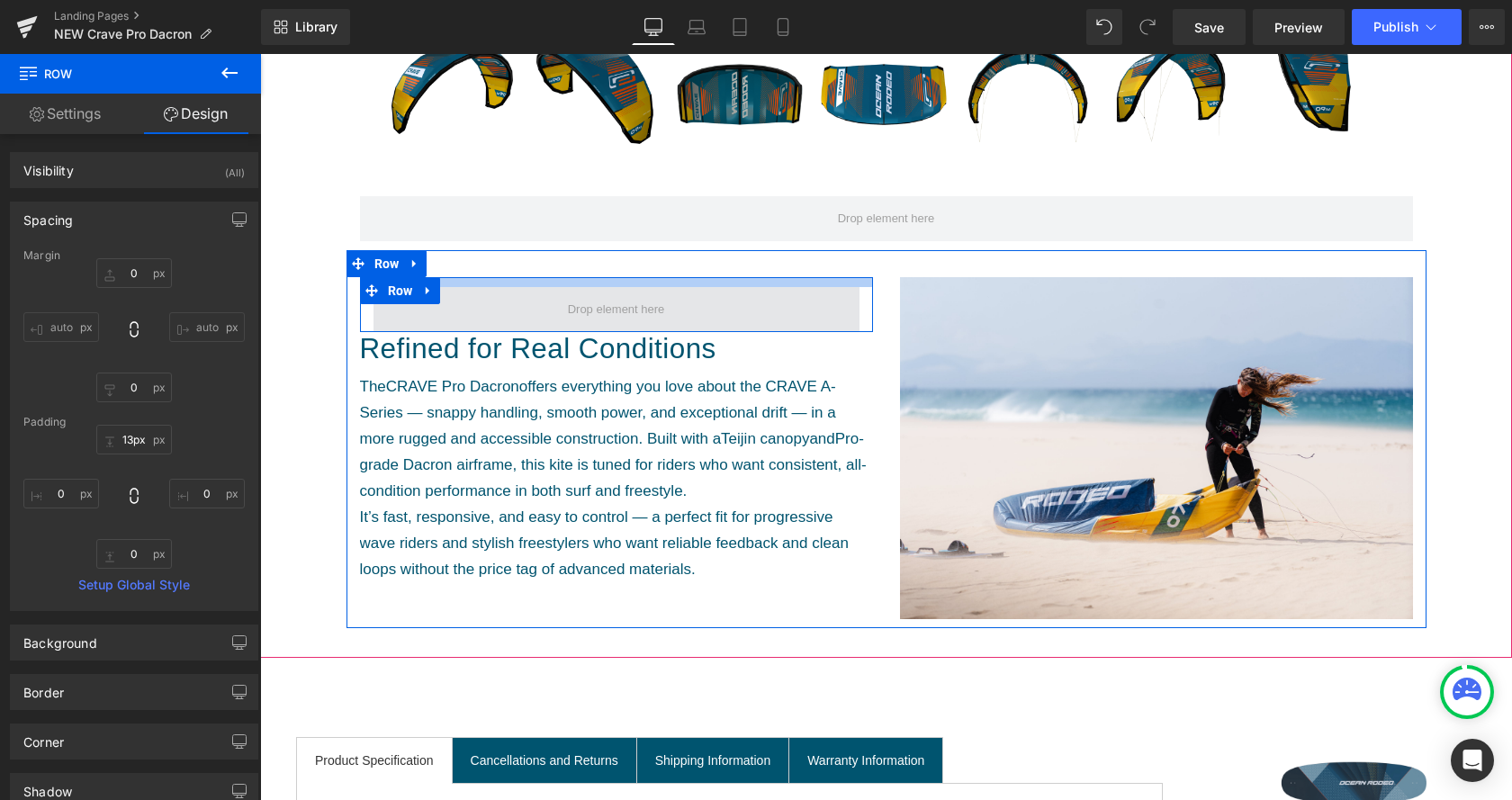
type input "14px"
drag, startPoint x: 611, startPoint y: 280, endPoint x: 610, endPoint y: 293, distance: 12.6
click at [610, 293] on div "Row" at bounding box center [616, 306] width 513 height 58
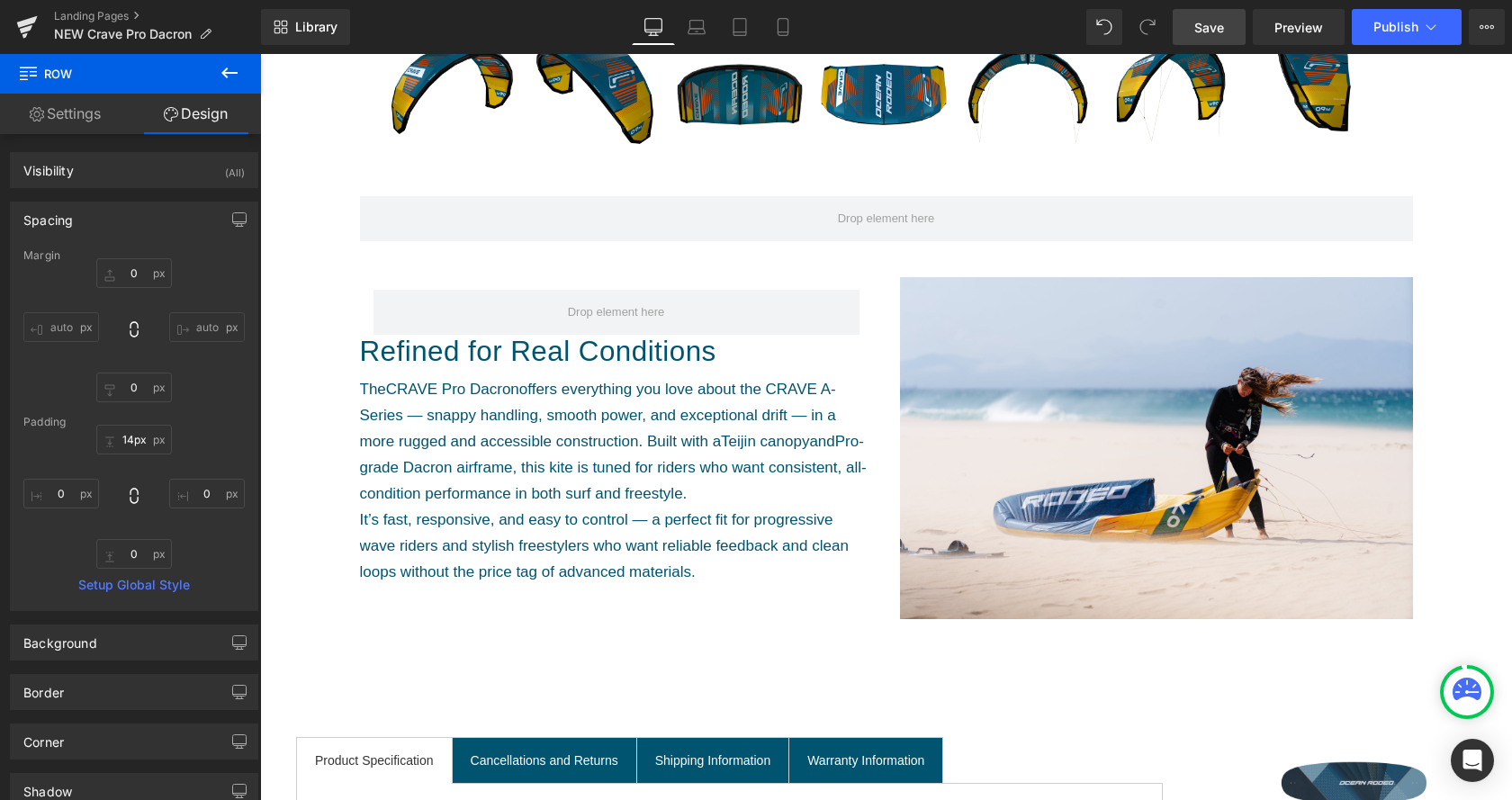
click at [1231, 16] on link "Save" at bounding box center [1209, 27] width 73 height 36
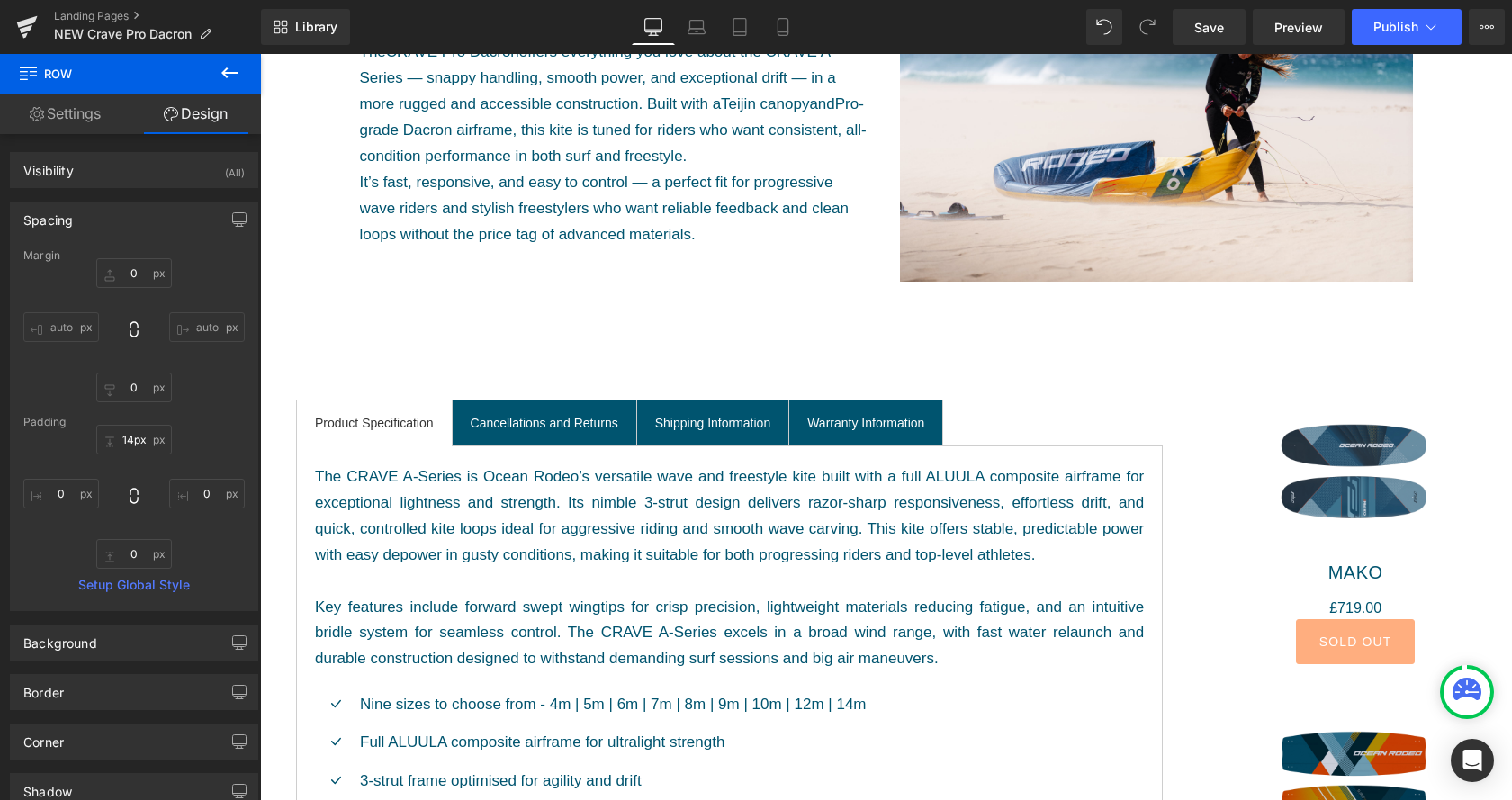
scroll to position [1102, 0]
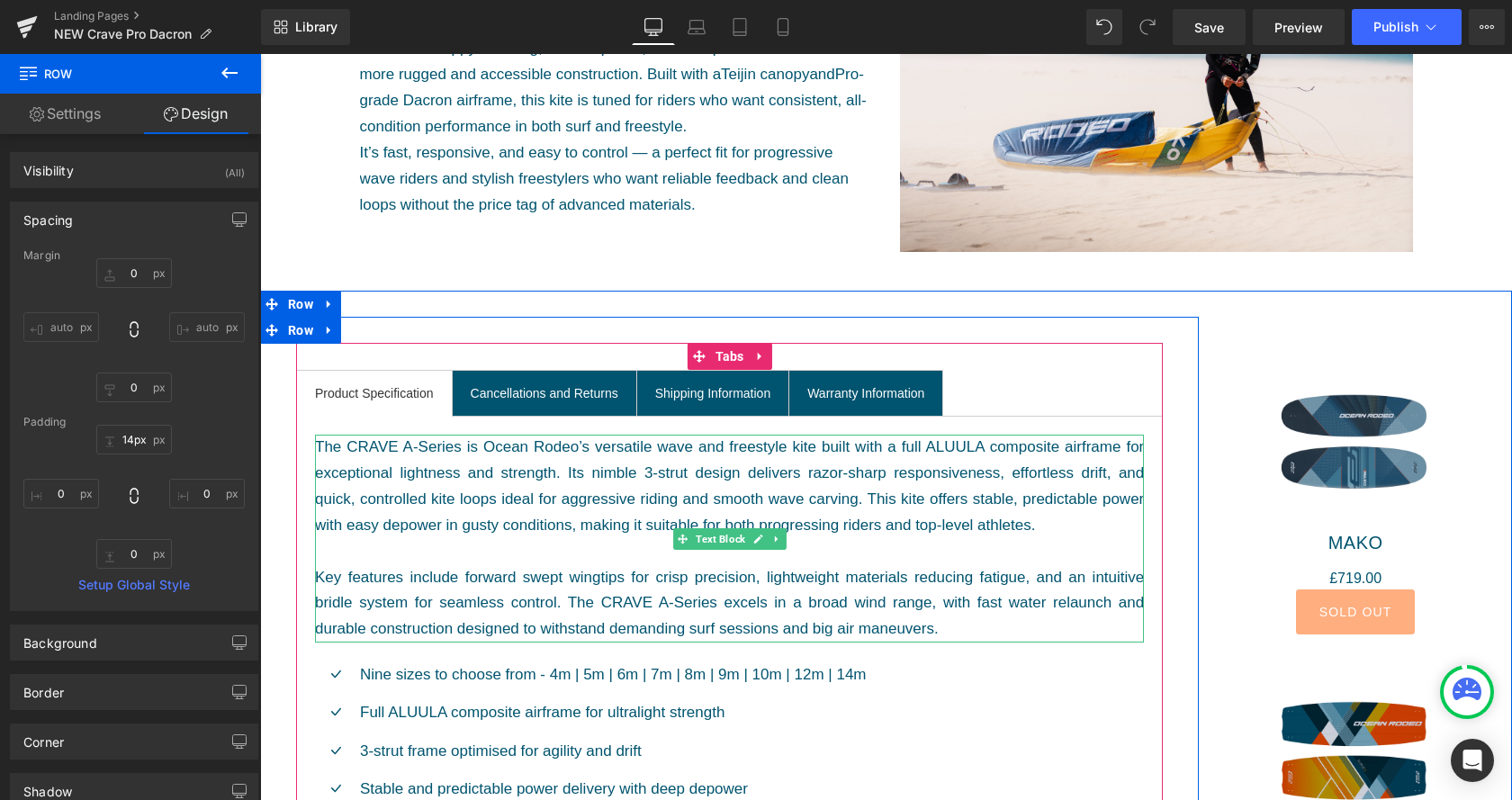
click at [752, 590] on div "The CRAVE A-Series is Ocean Rodeo’s versatile wave and freestyle kite built wit…" at bounding box center [729, 539] width 829 height 208
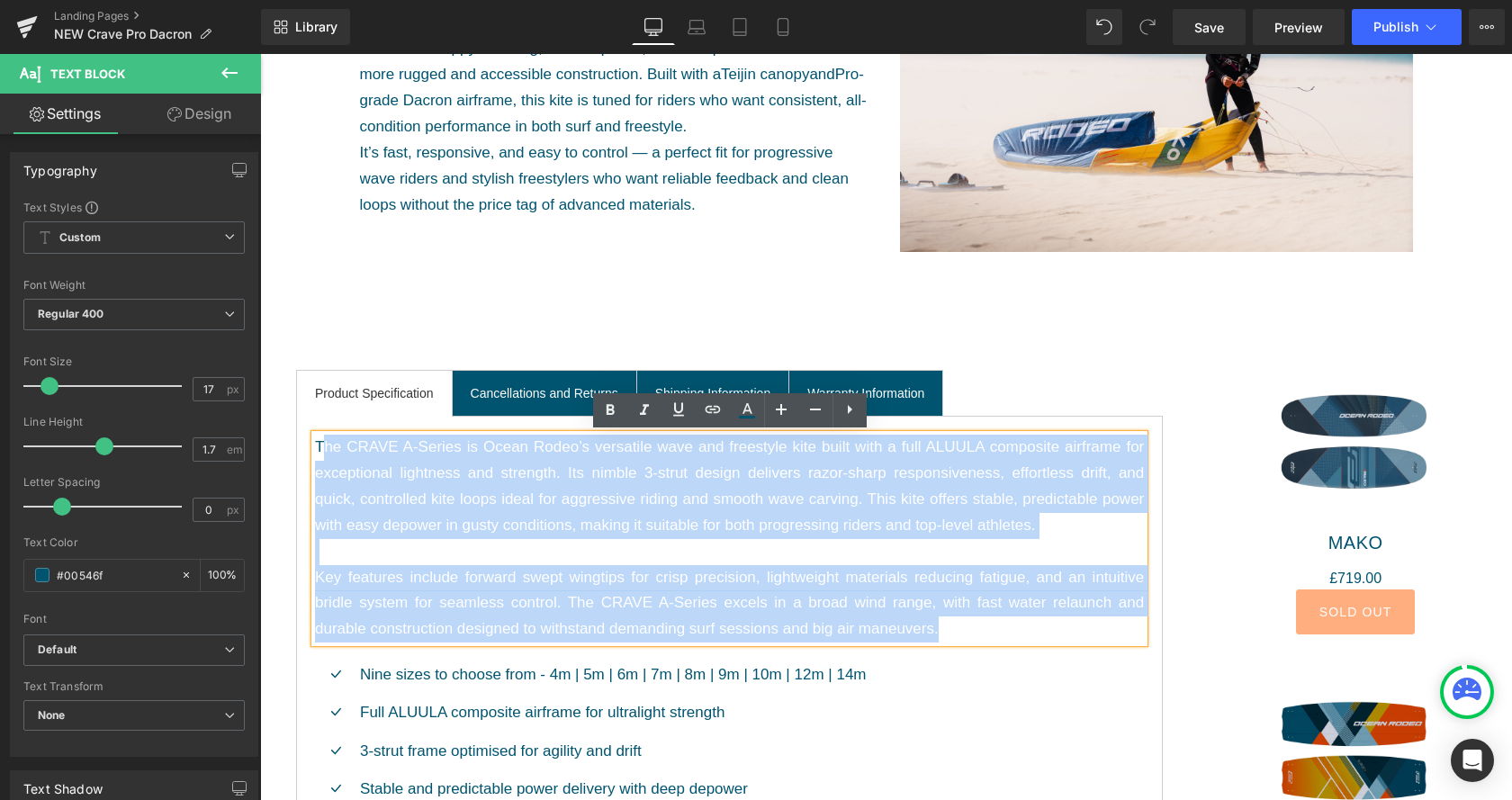
drag, startPoint x: 954, startPoint y: 628, endPoint x: 318, endPoint y: 447, distance: 661.6
click at [319, 448] on div "The CRAVE A-Series is Ocean Rodeo’s versatile wave and freestyle kite built wit…" at bounding box center [729, 539] width 829 height 208
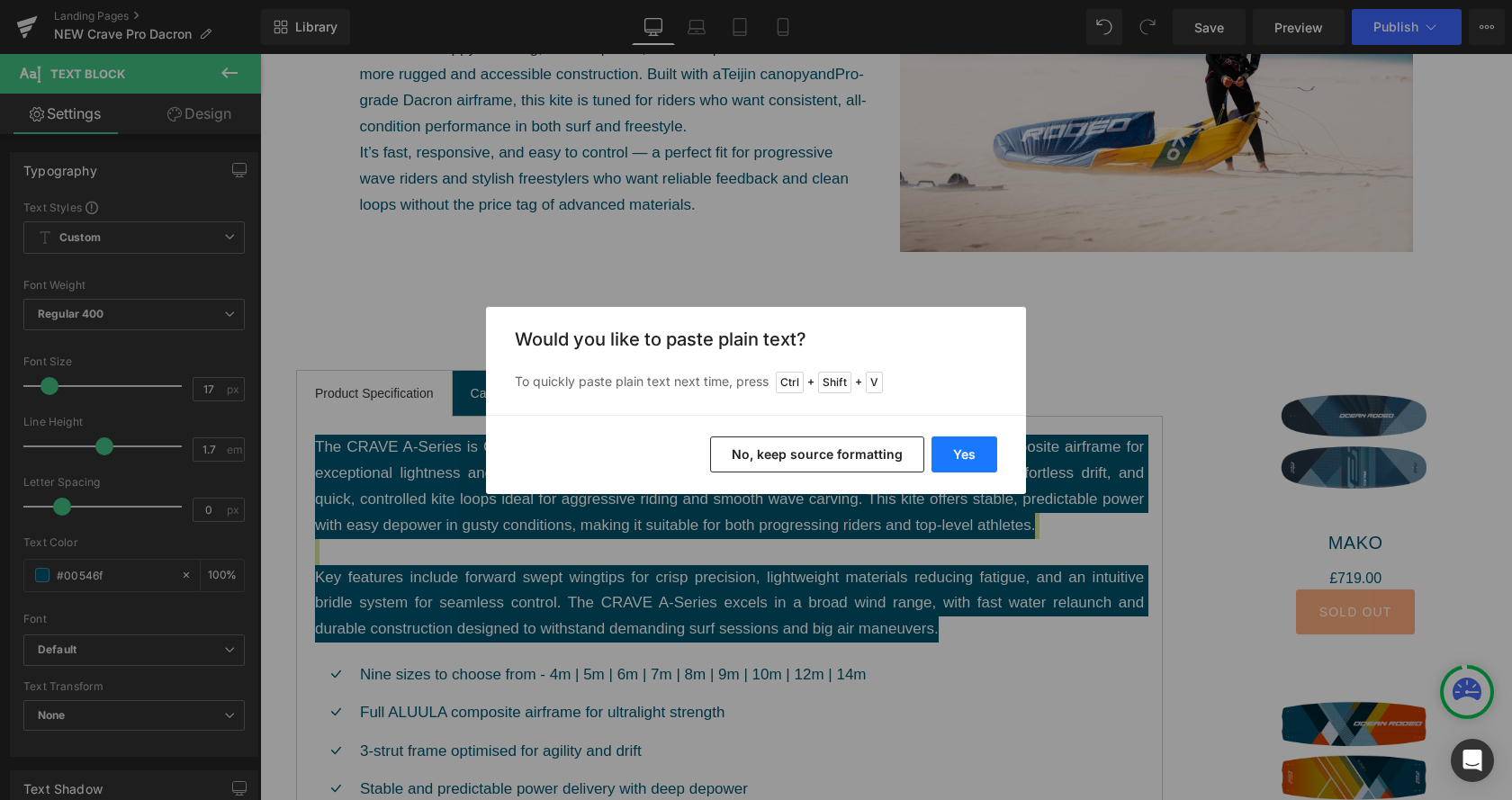
click at [973, 452] on button "Yes" at bounding box center [965, 455] width 66 height 36
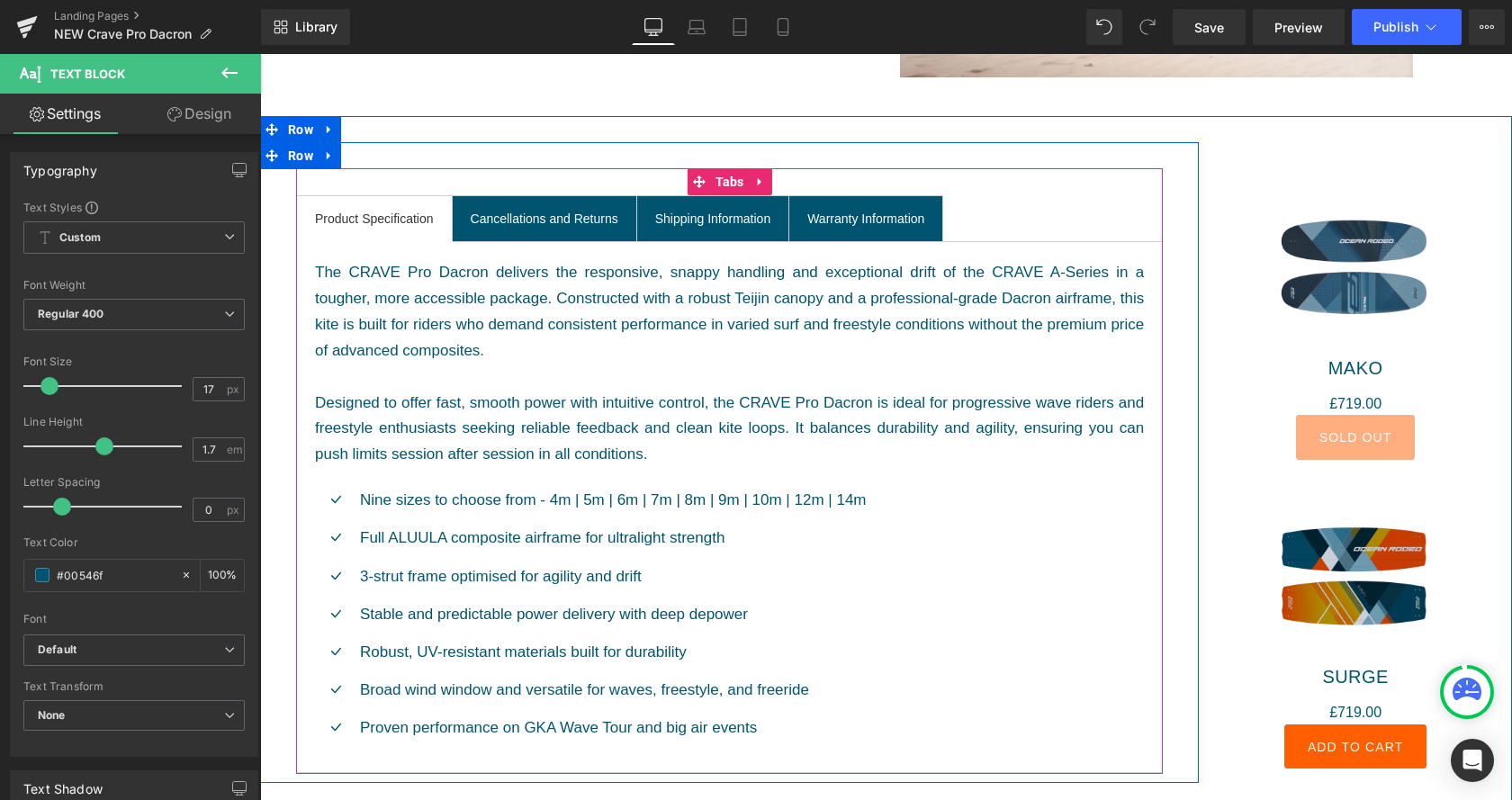
scroll to position [1285, 0]
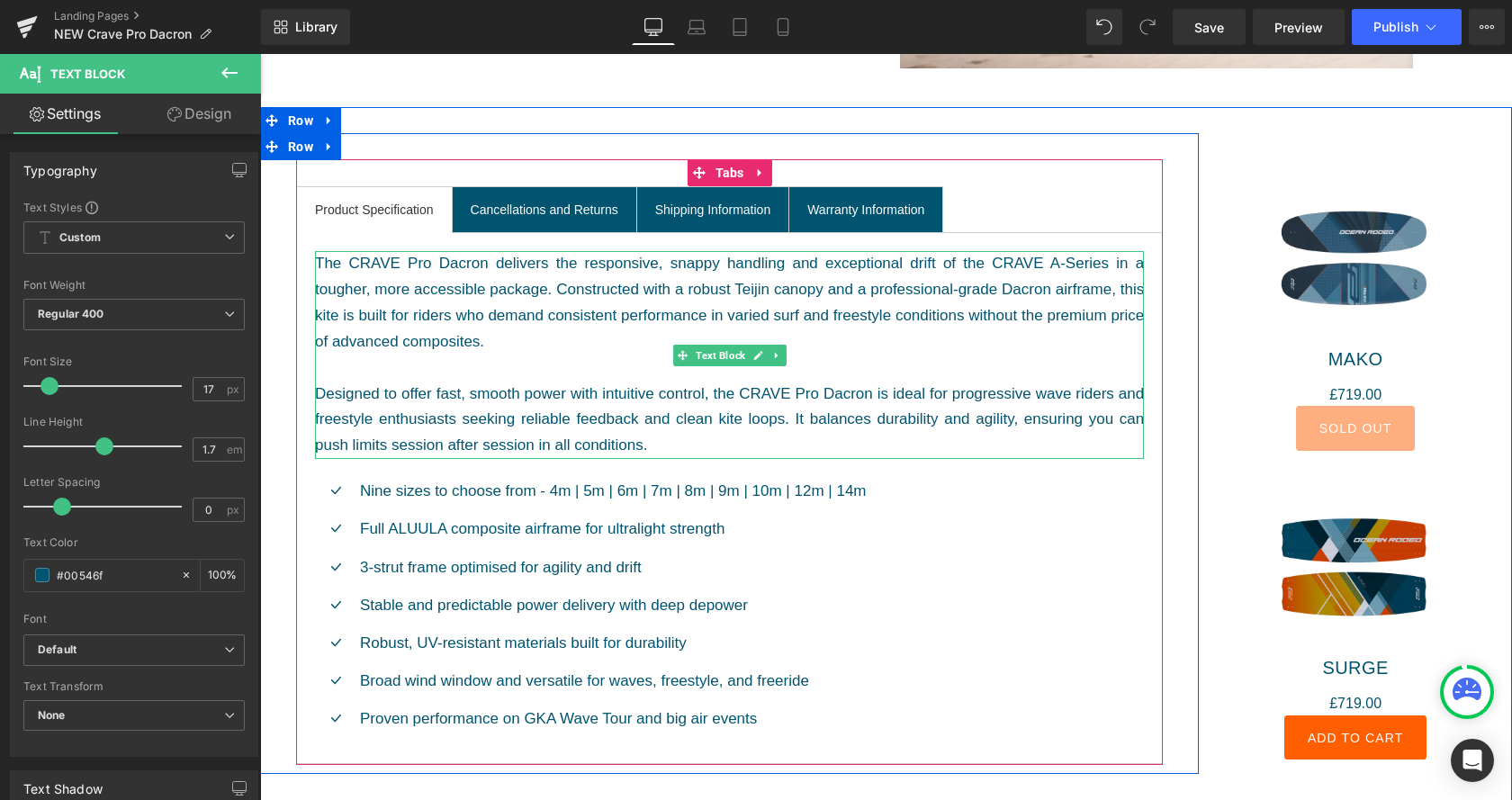
click at [508, 386] on div "The CRAVE Pro Dacron delivers the responsive, snappy handling and exceptional d…" at bounding box center [729, 355] width 829 height 208
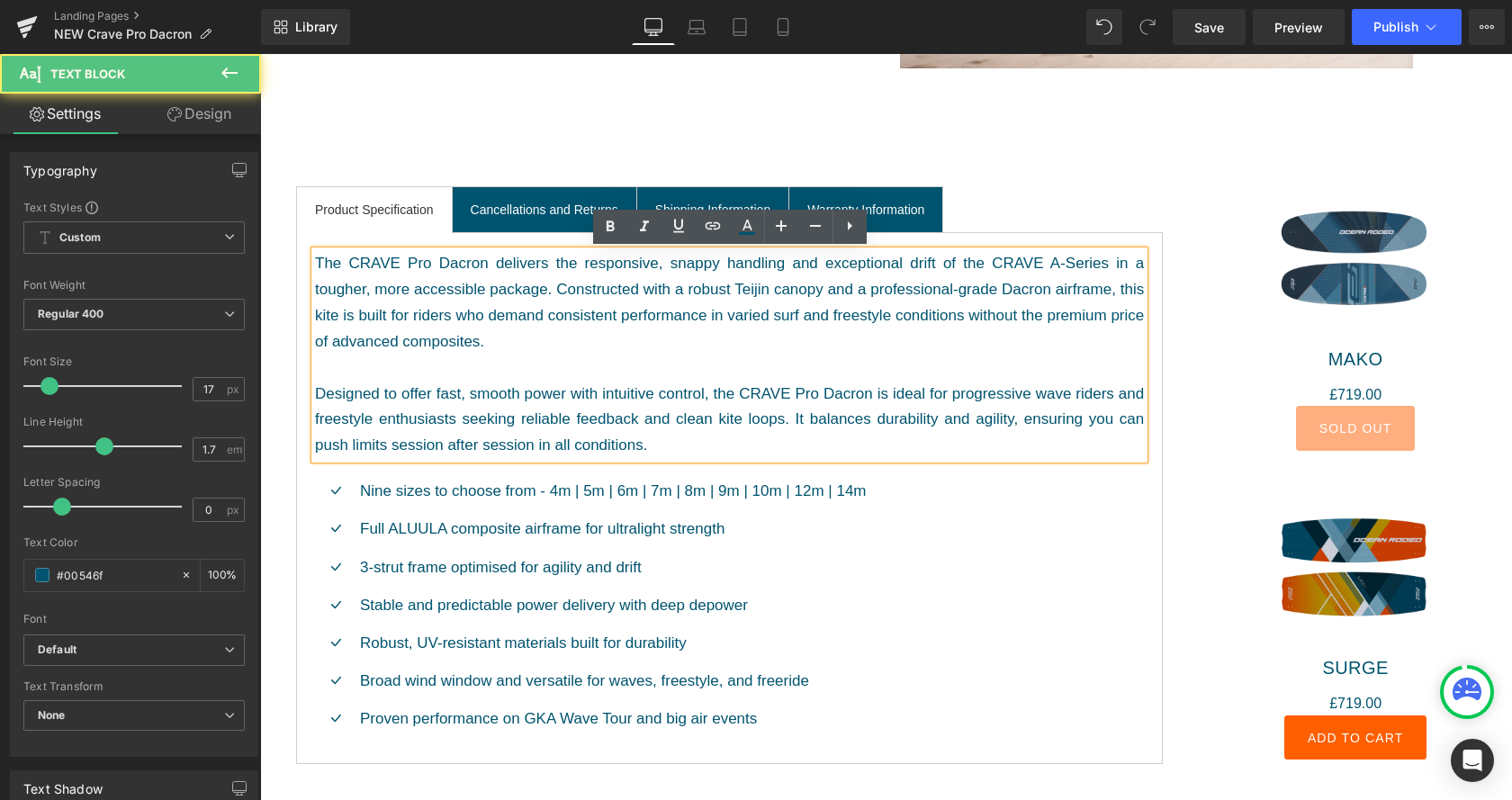
click at [723, 471] on div "Icon Nine sizes to choose from - 4m | 5m | 6m | 7m | 8m | 9m | 10m | 12m | 14m …" at bounding box center [729, 601] width 829 height 285
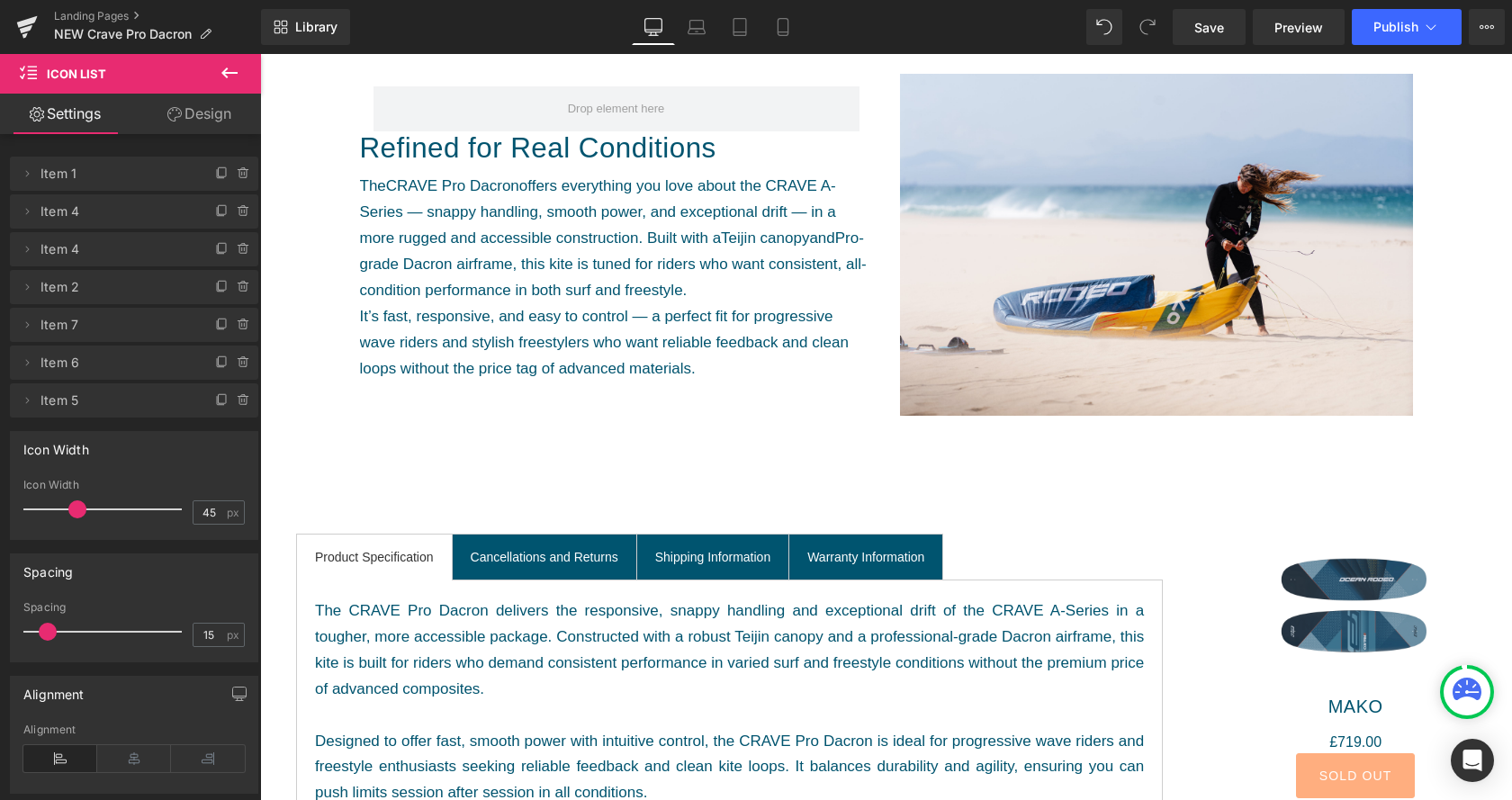
scroll to position [1193, 0]
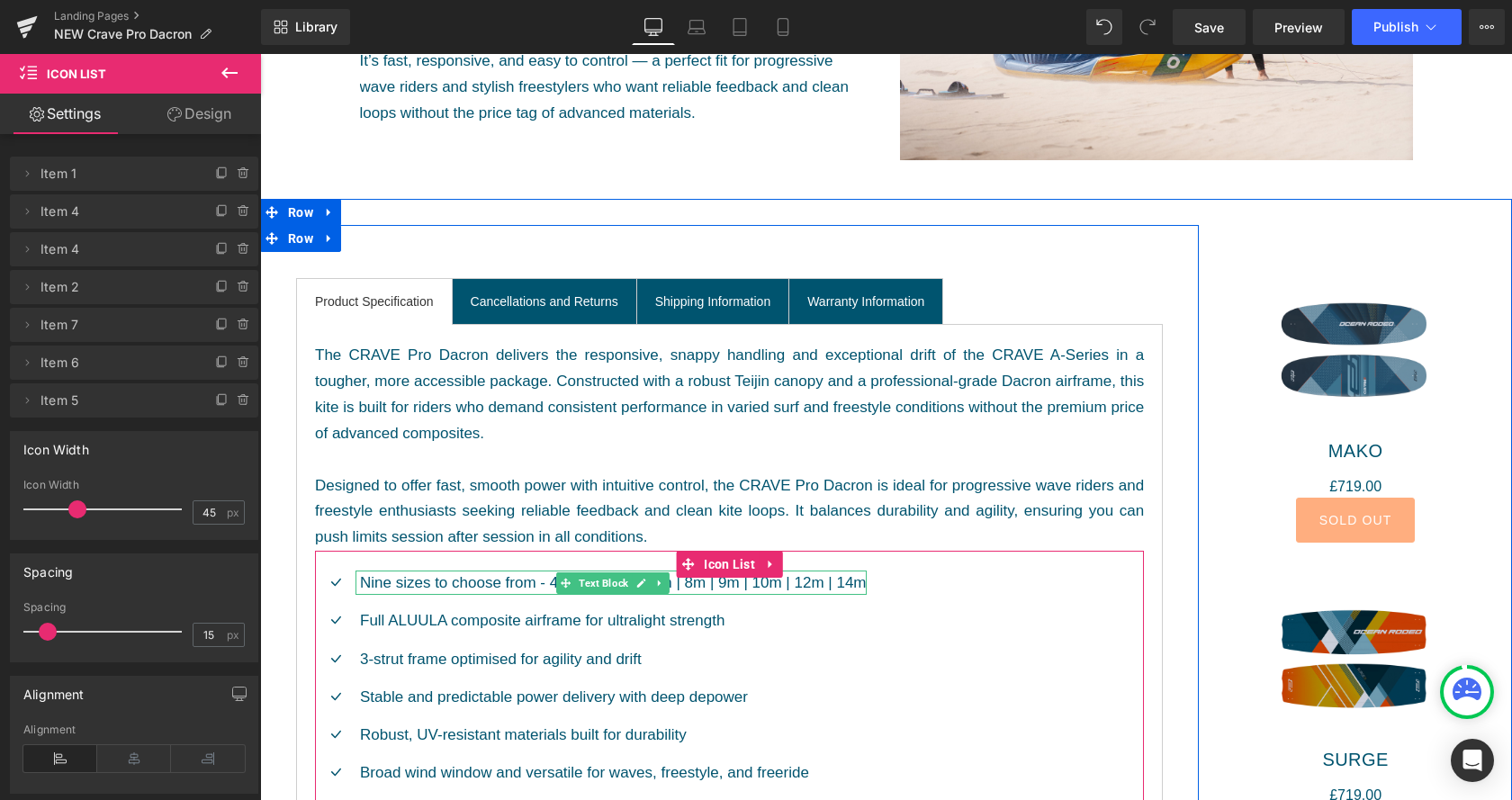
click at [548, 577] on p "Nine sizes to choose from - 4m | 5m | 6m | 7m | 8m | 9m | 10m | 12m | 14m" at bounding box center [613, 583] width 507 height 24
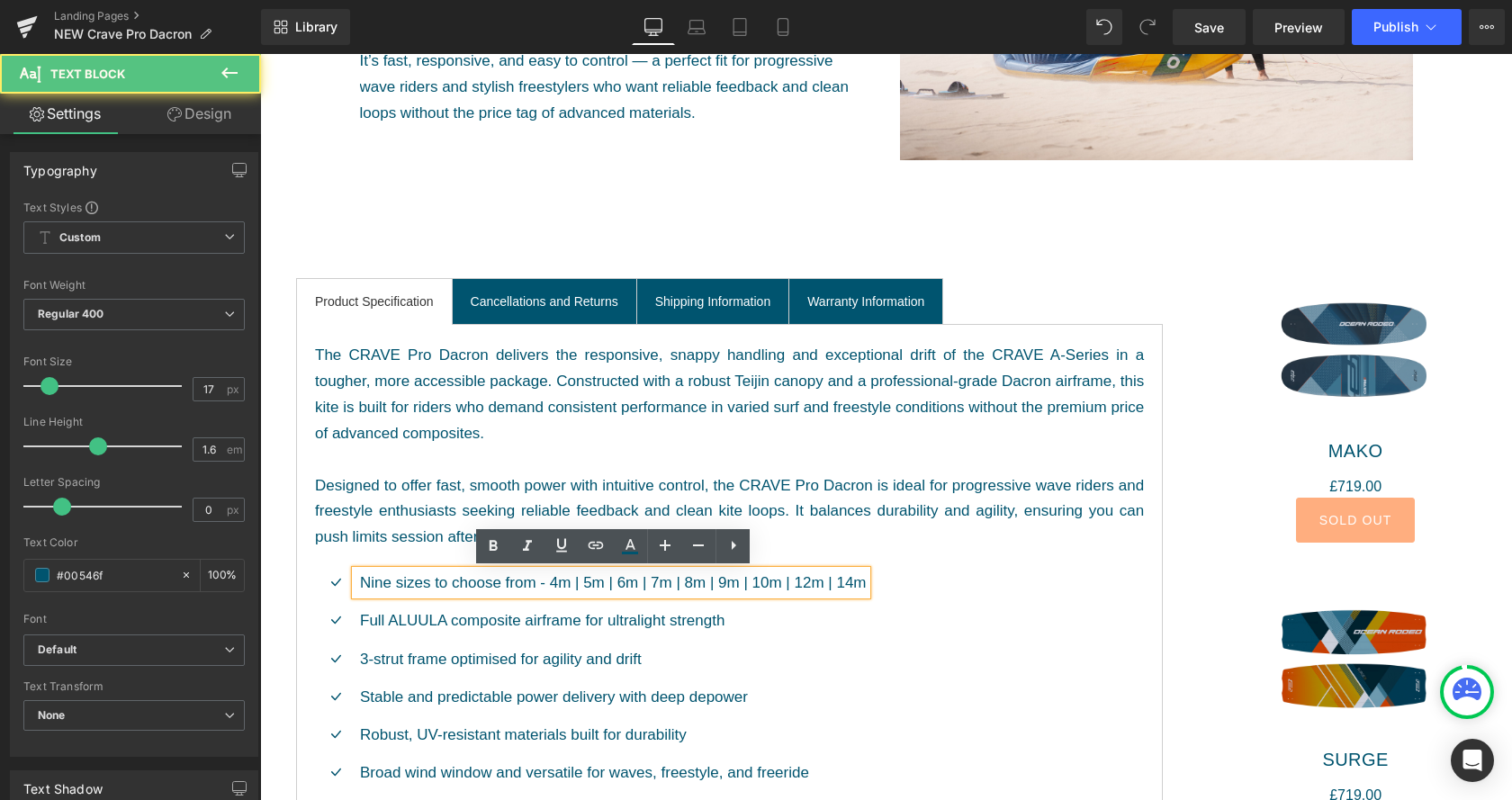
click at [551, 584] on p "Nine sizes to choose from - 4m | 5m | 6m | 7m | 8m | 9m | 10m | 12m | 14m" at bounding box center [613, 583] width 507 height 24
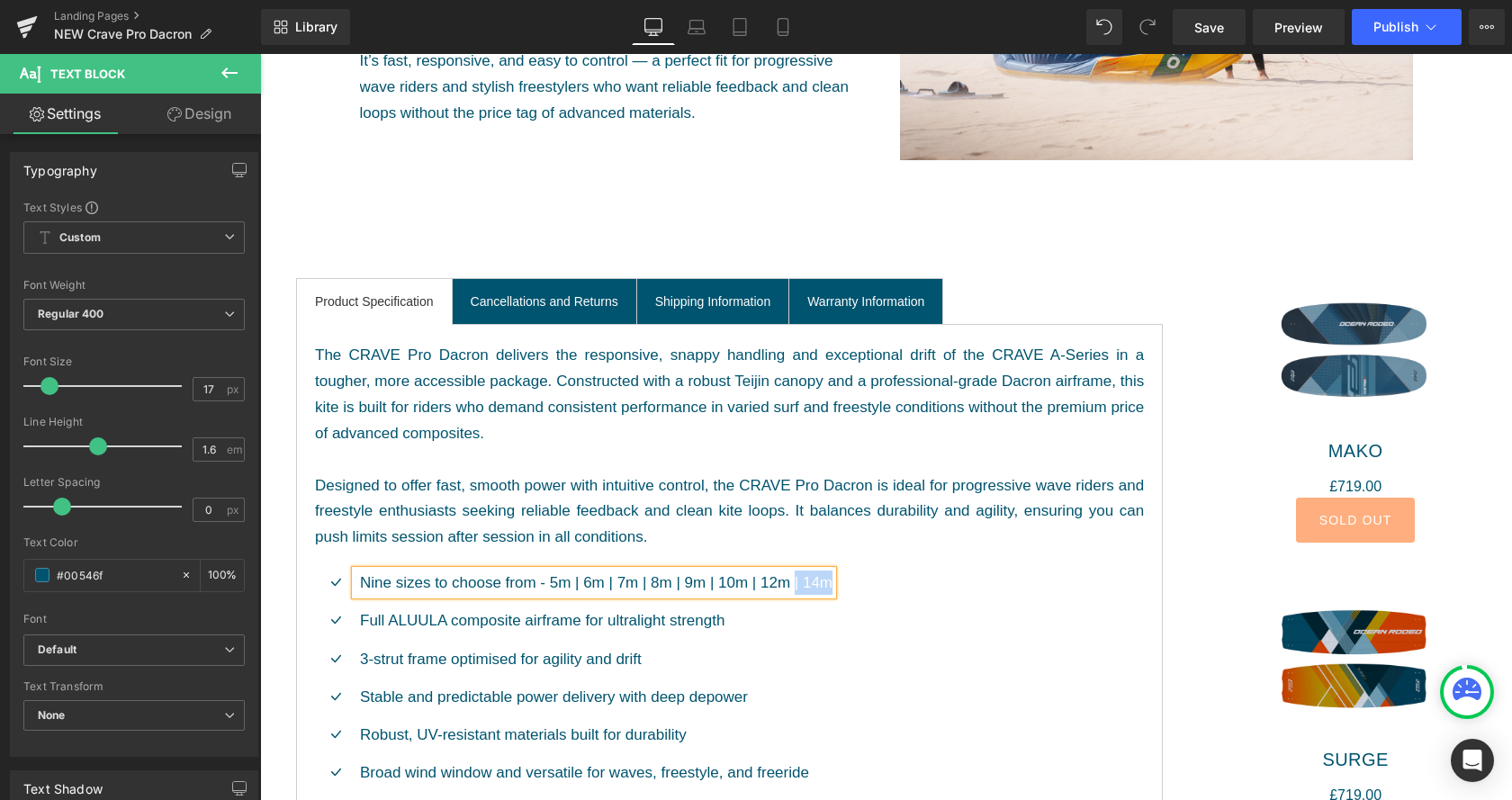
drag, startPoint x: 833, startPoint y: 581, endPoint x: 792, endPoint y: 548, distance: 52.4
click at [795, 579] on p "Nine sizes to choose from - 5m | 6m | 7m | 8m | 9m | 10m | 12m | 14m" at bounding box center [596, 583] width 473 height 24
click at [386, 579] on p "Nine sizes to choose from - 5m | 6m | 7m | 8m | 9m | 10m | 12m" at bounding box center [584, 583] width 449 height 24
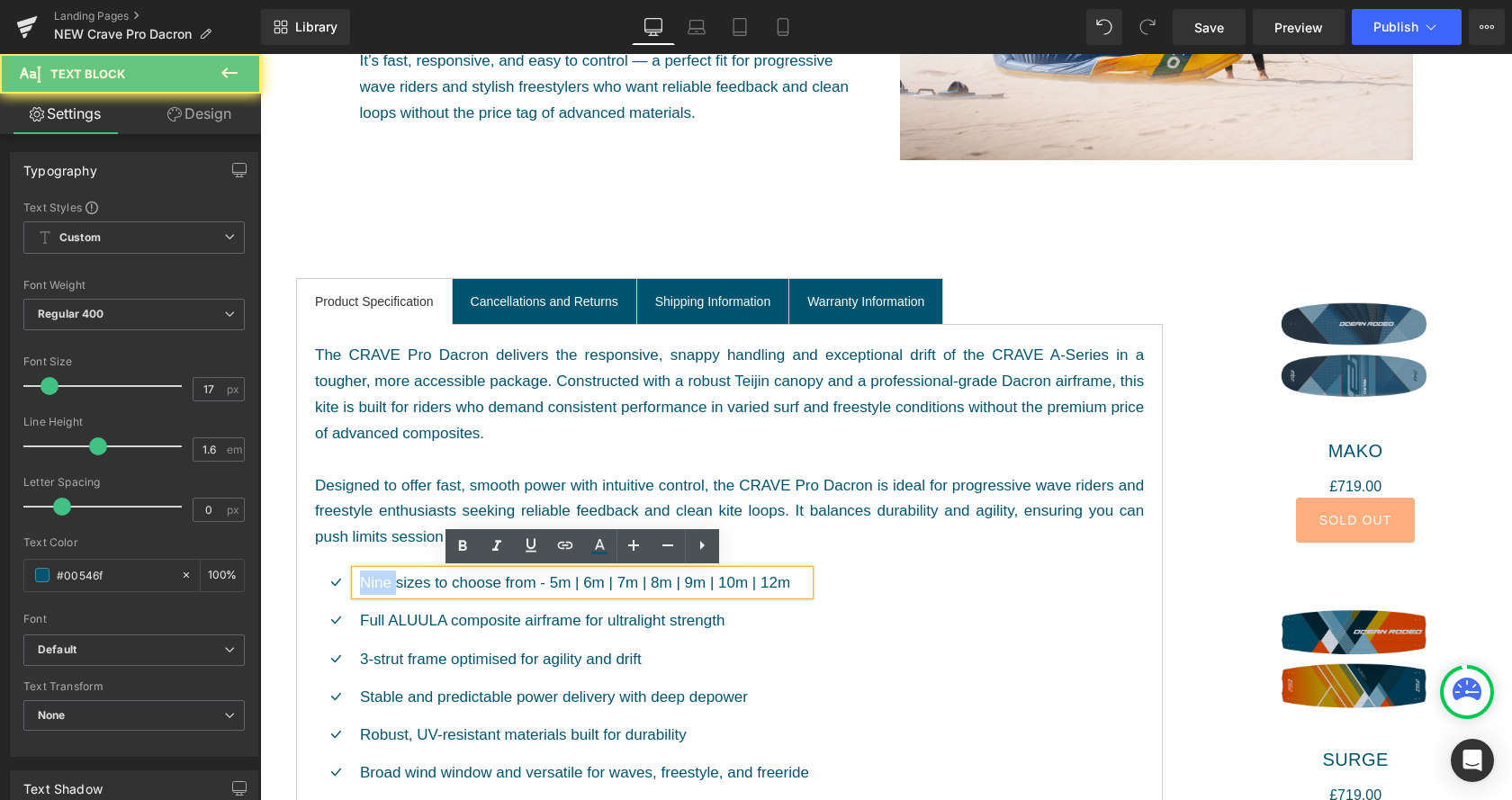
drag, startPoint x: 385, startPoint y: 578, endPoint x: 444, endPoint y: 524, distance: 79.6
click at [385, 578] on p "Nine sizes to choose from - 5m | 6m | 7m | 8m | 9m | 10m | 12m" at bounding box center [584, 583] width 449 height 24
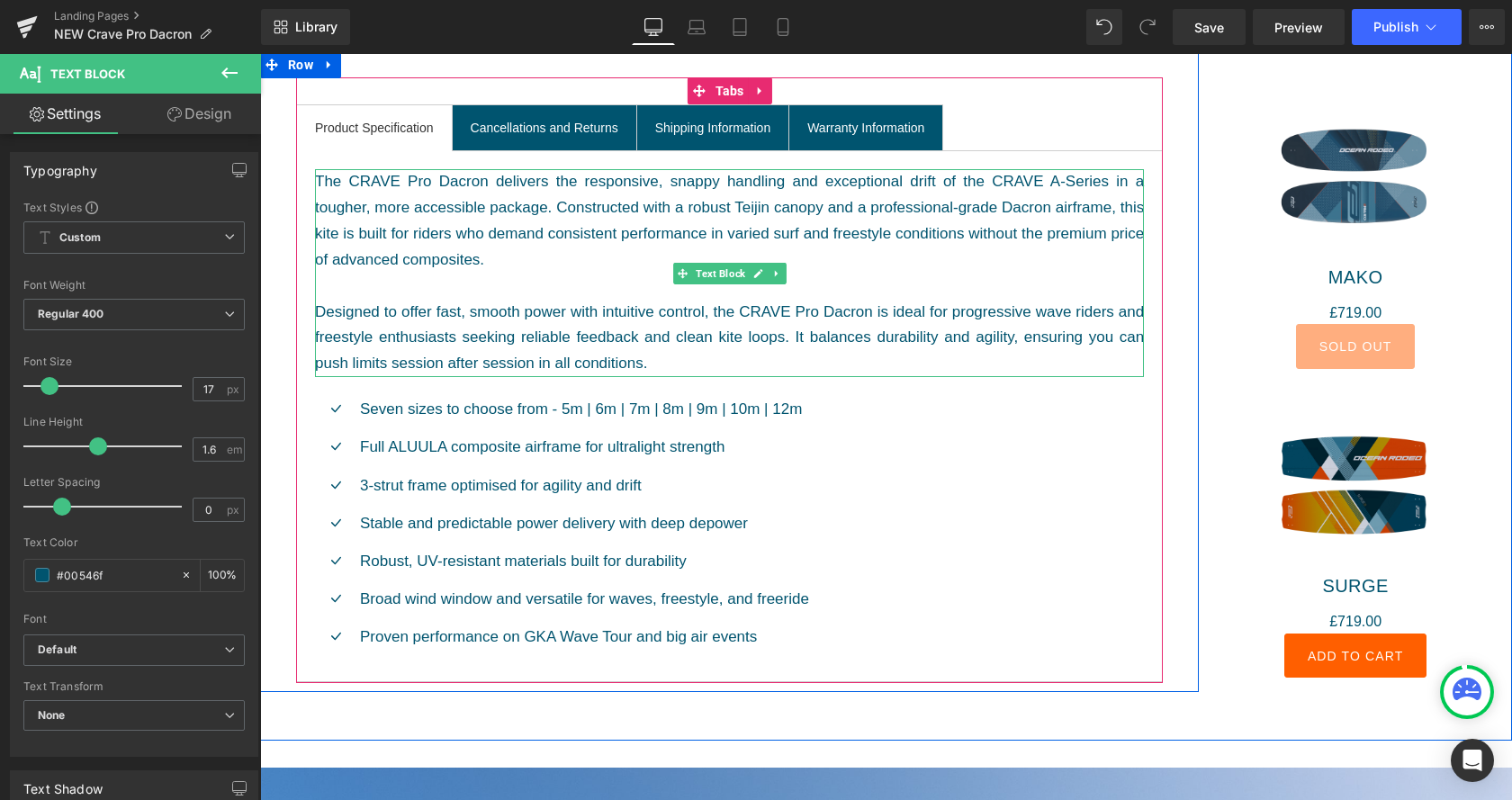
scroll to position [1377, 0]
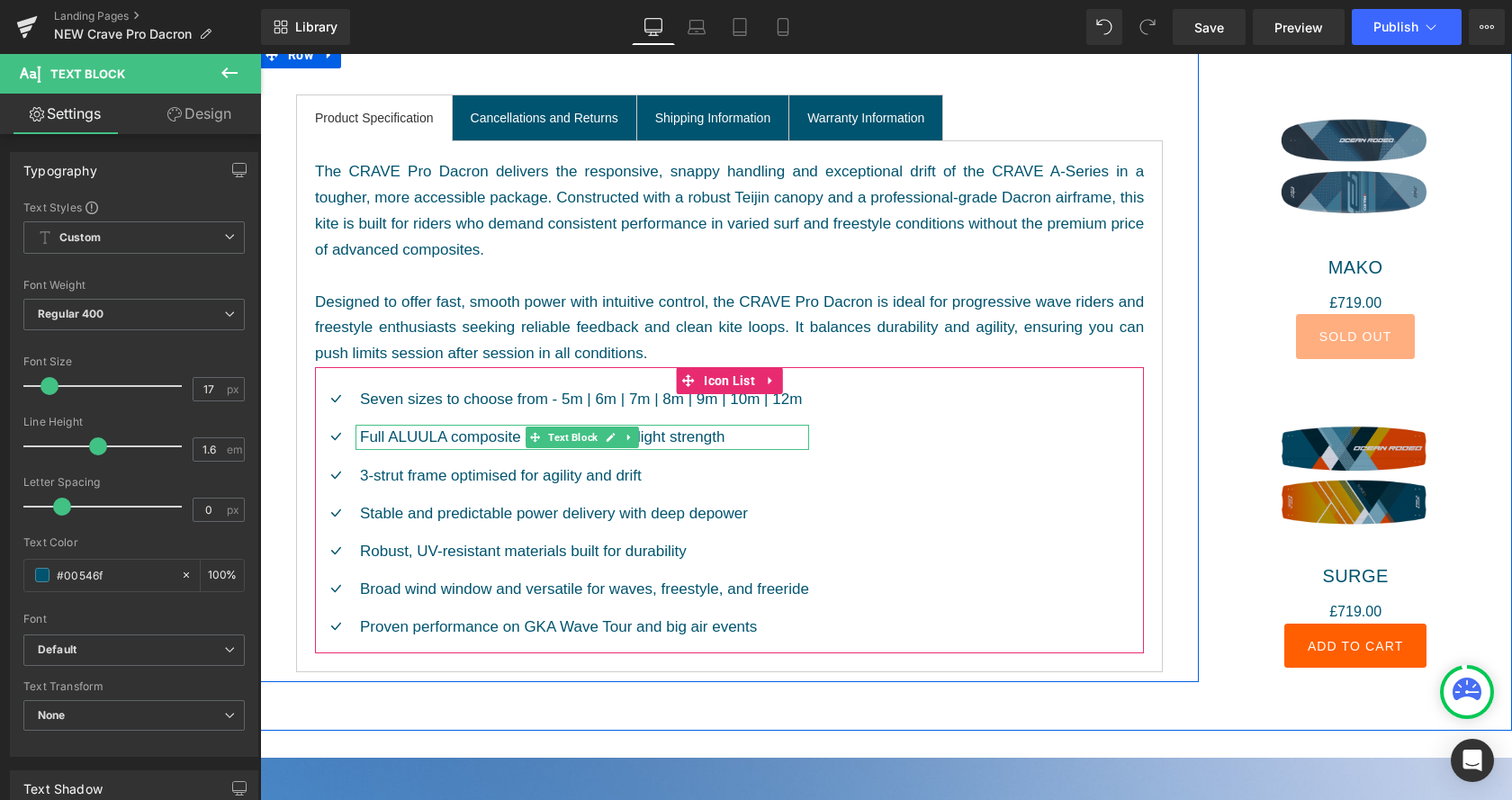
click at [679, 439] on p "Full ALUULA composite airframe for ultralight strength" at bounding box center [584, 437] width 449 height 24
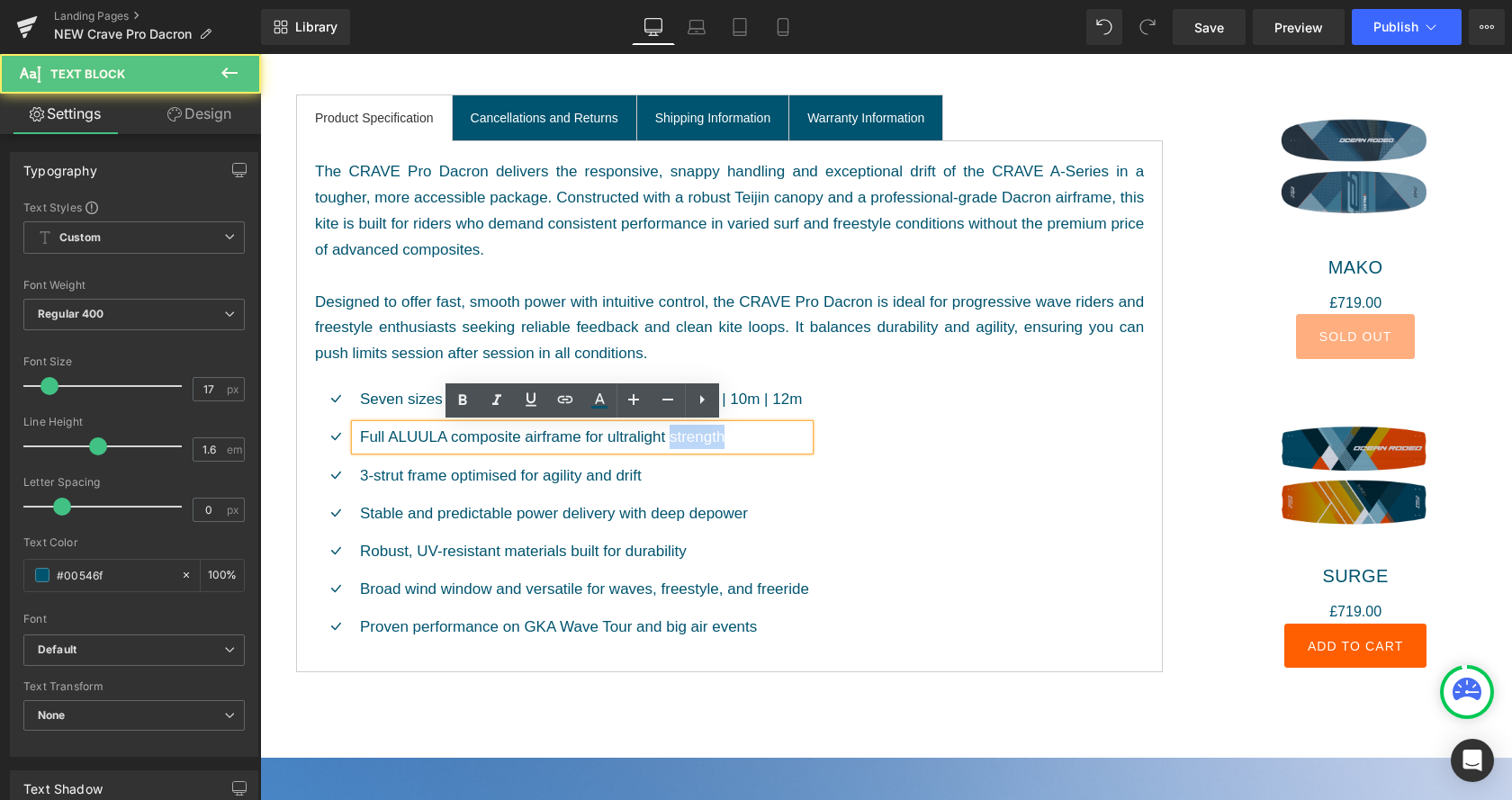
click at [679, 439] on p "Full ALUULA composite airframe for ultralight strength" at bounding box center [584, 437] width 449 height 24
click at [756, 435] on p "Full ALUULA composite airframe for ultralight strength" at bounding box center [584, 437] width 449 height 24
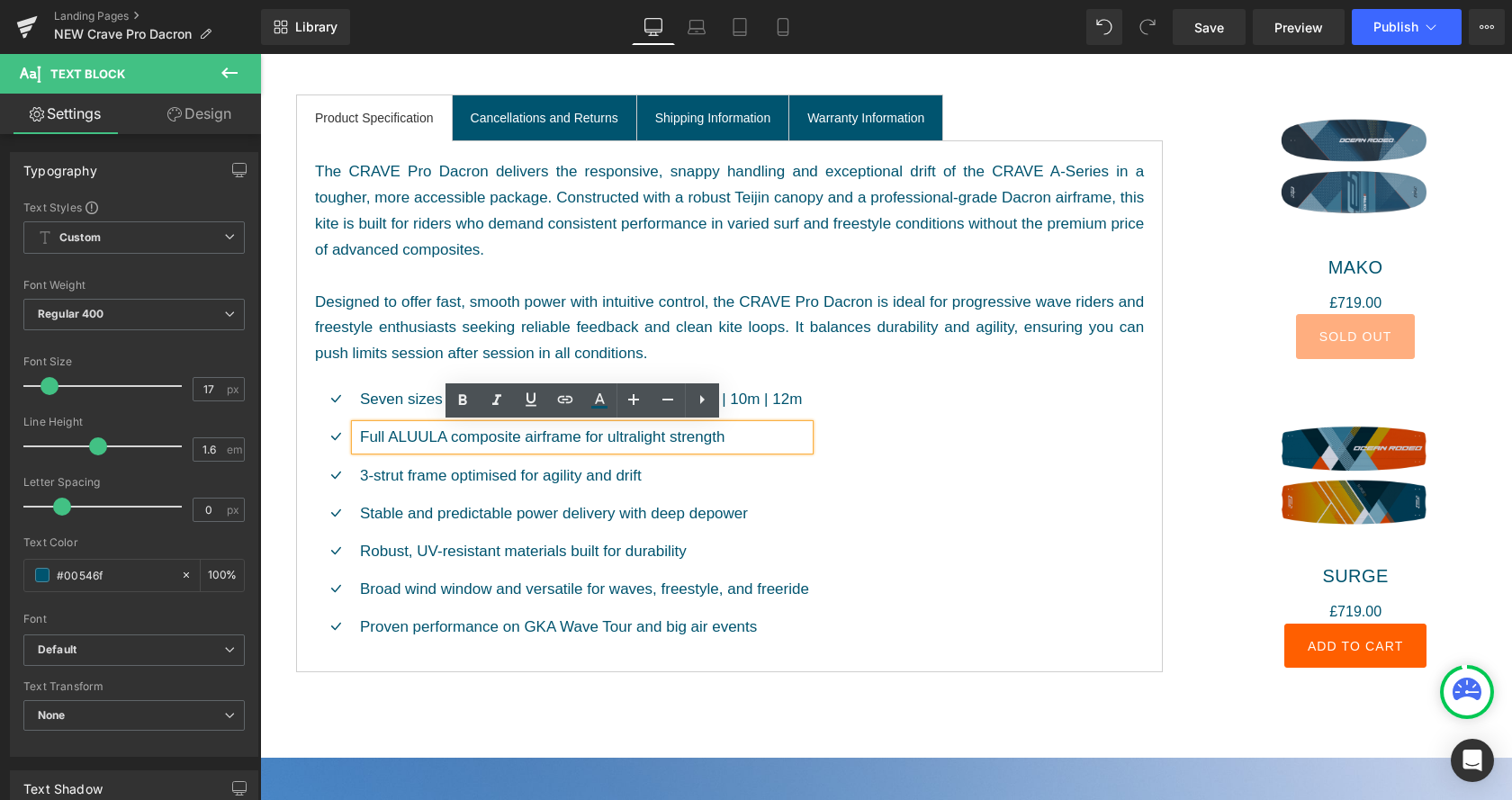
drag, startPoint x: 665, startPoint y: 437, endPoint x: 409, endPoint y: 437, distance: 256.5
click at [409, 437] on p "Full ALUULA composite airframe for ultralight strength" at bounding box center [584, 437] width 449 height 24
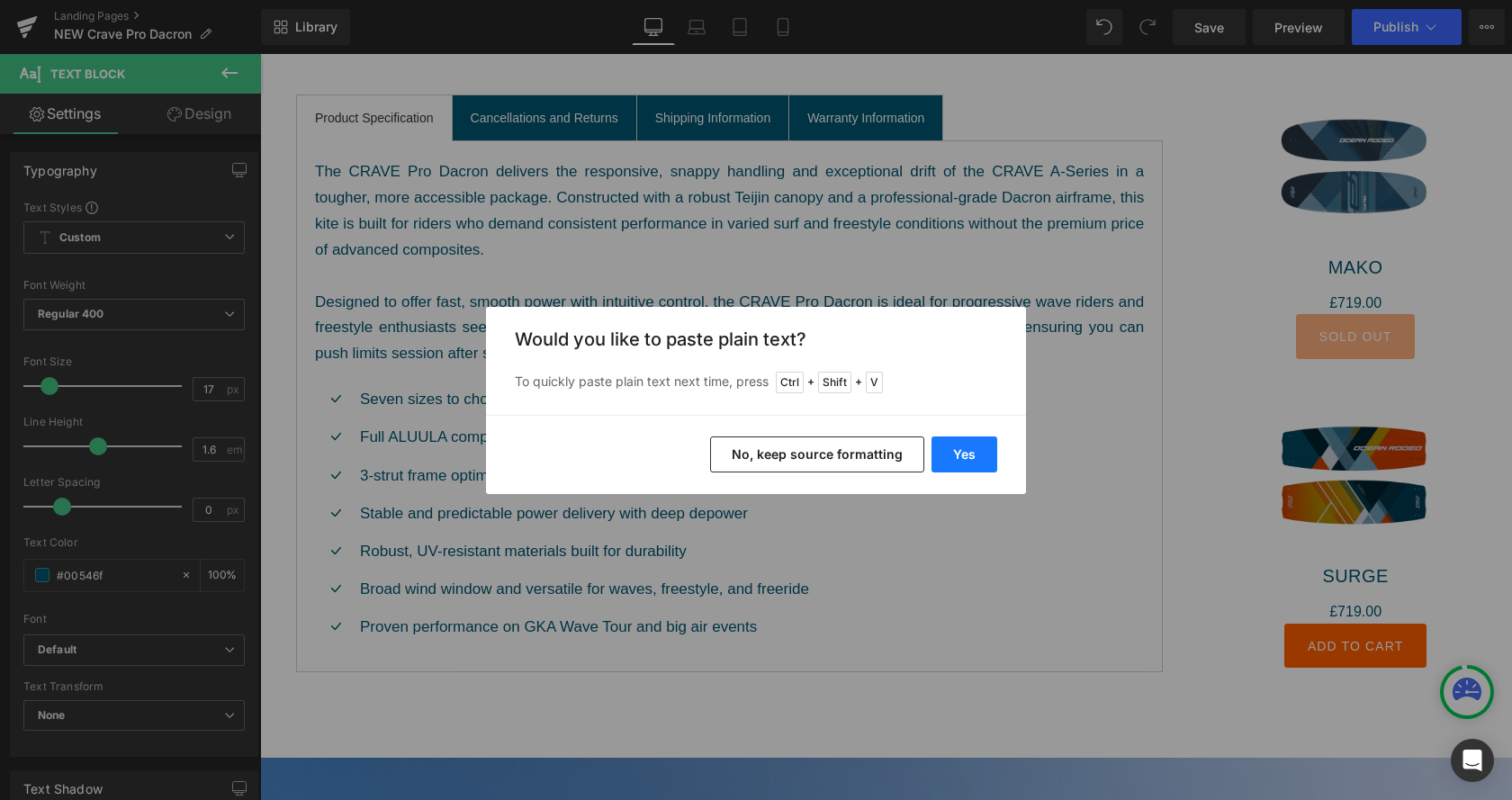
click at [958, 462] on button "Yes" at bounding box center [965, 455] width 66 height 36
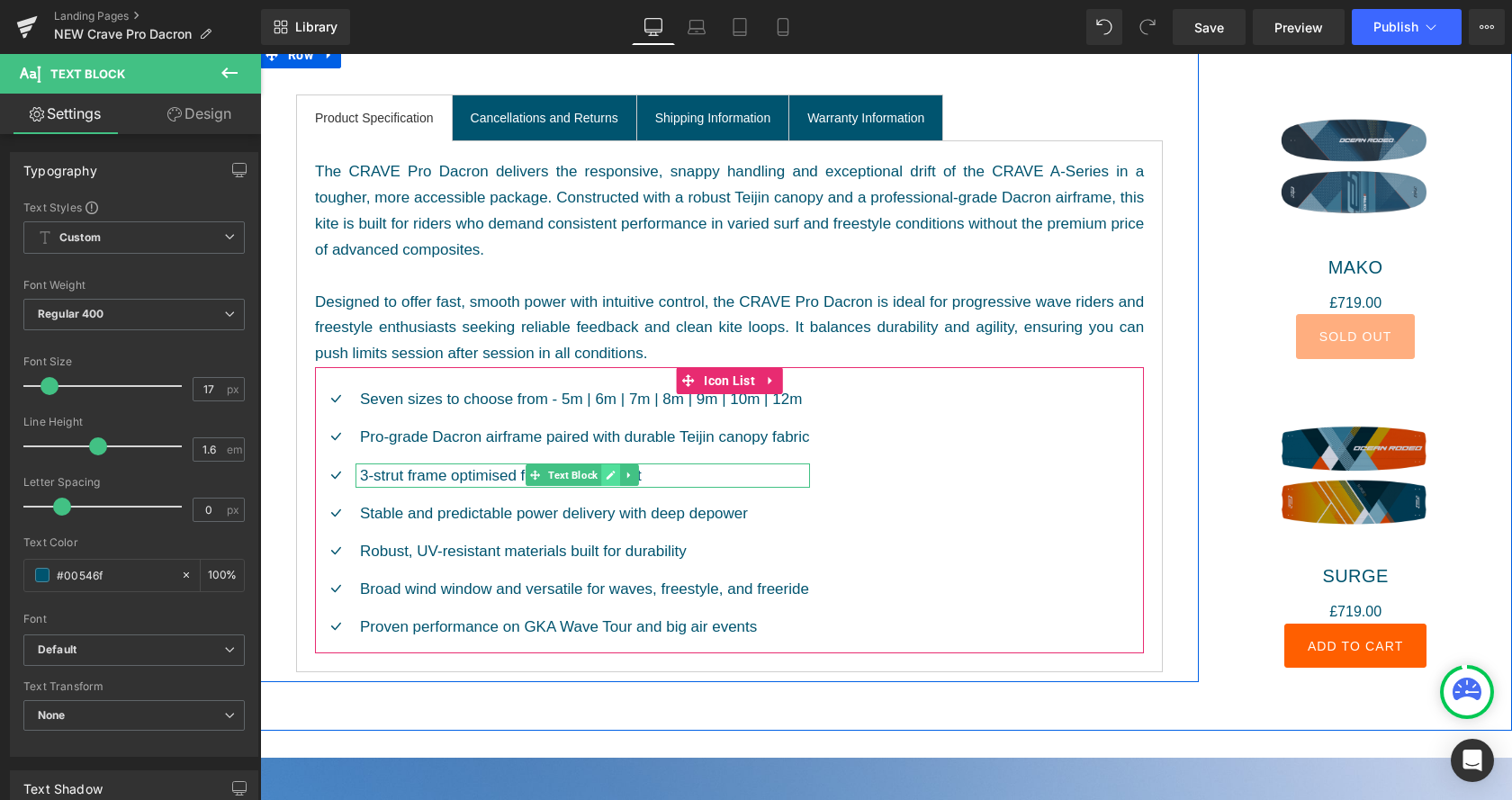
click at [611, 473] on link at bounding box center [611, 475] width 19 height 22
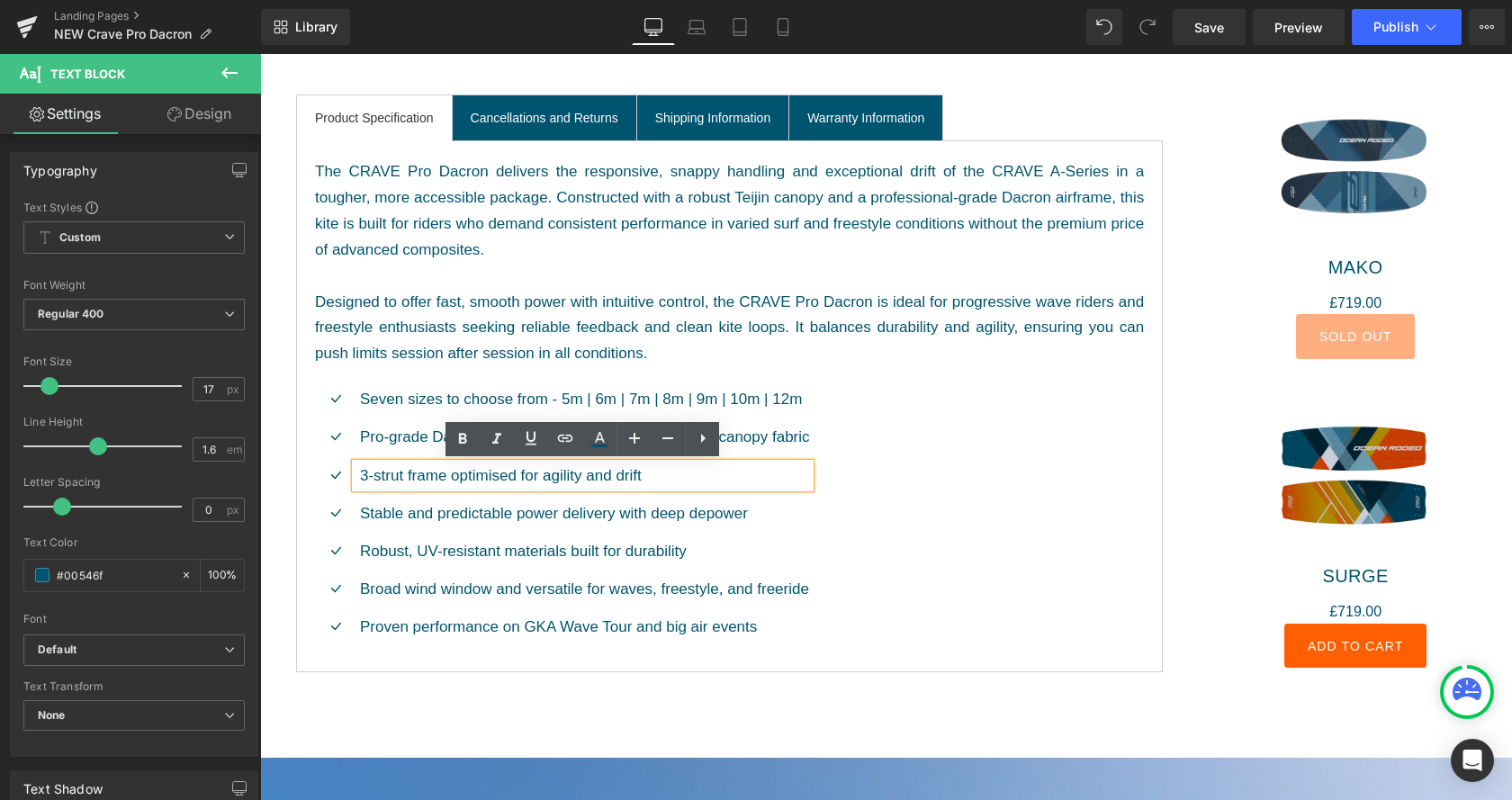
click at [695, 478] on p "3-strut frame optimised for agility and drift" at bounding box center [585, 476] width 450 height 24
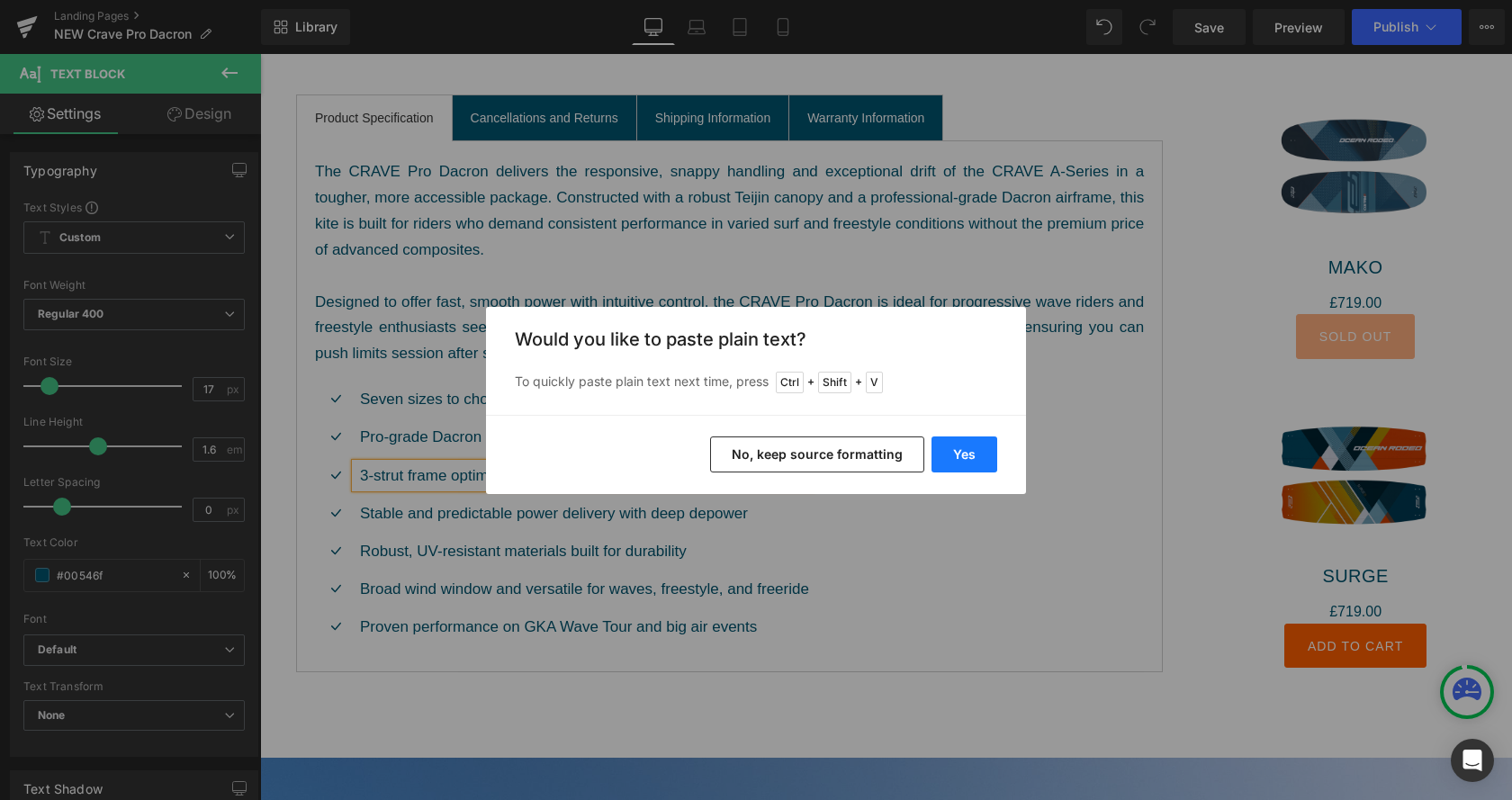
click at [974, 452] on button "Yes" at bounding box center [965, 455] width 66 height 36
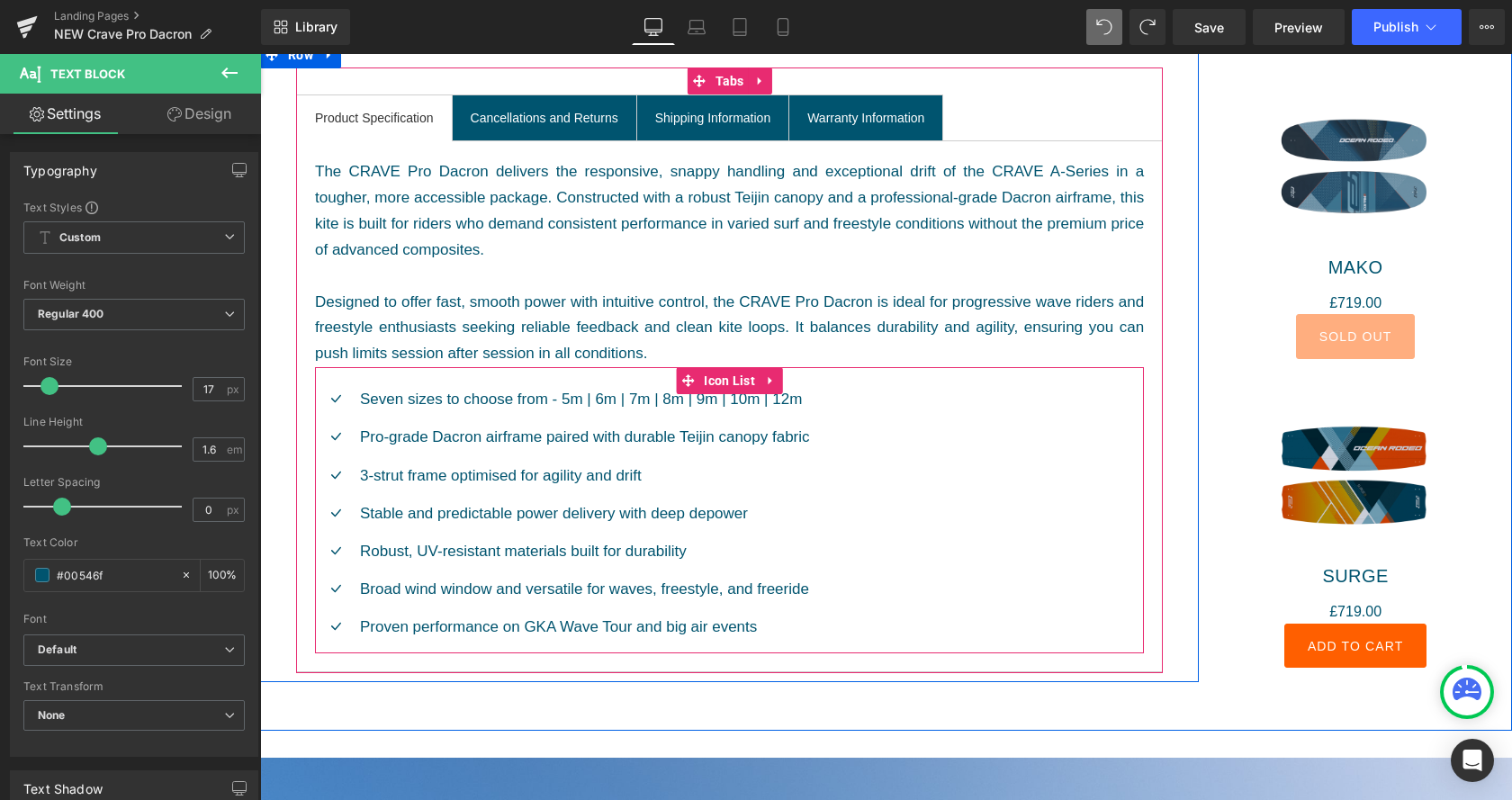
click at [823, 597] on div "Icon Seven sizes to choose from - 5m | 6m | 7m | 8m | 9m | 10m | 12m Text Block…" at bounding box center [729, 520] width 829 height 266
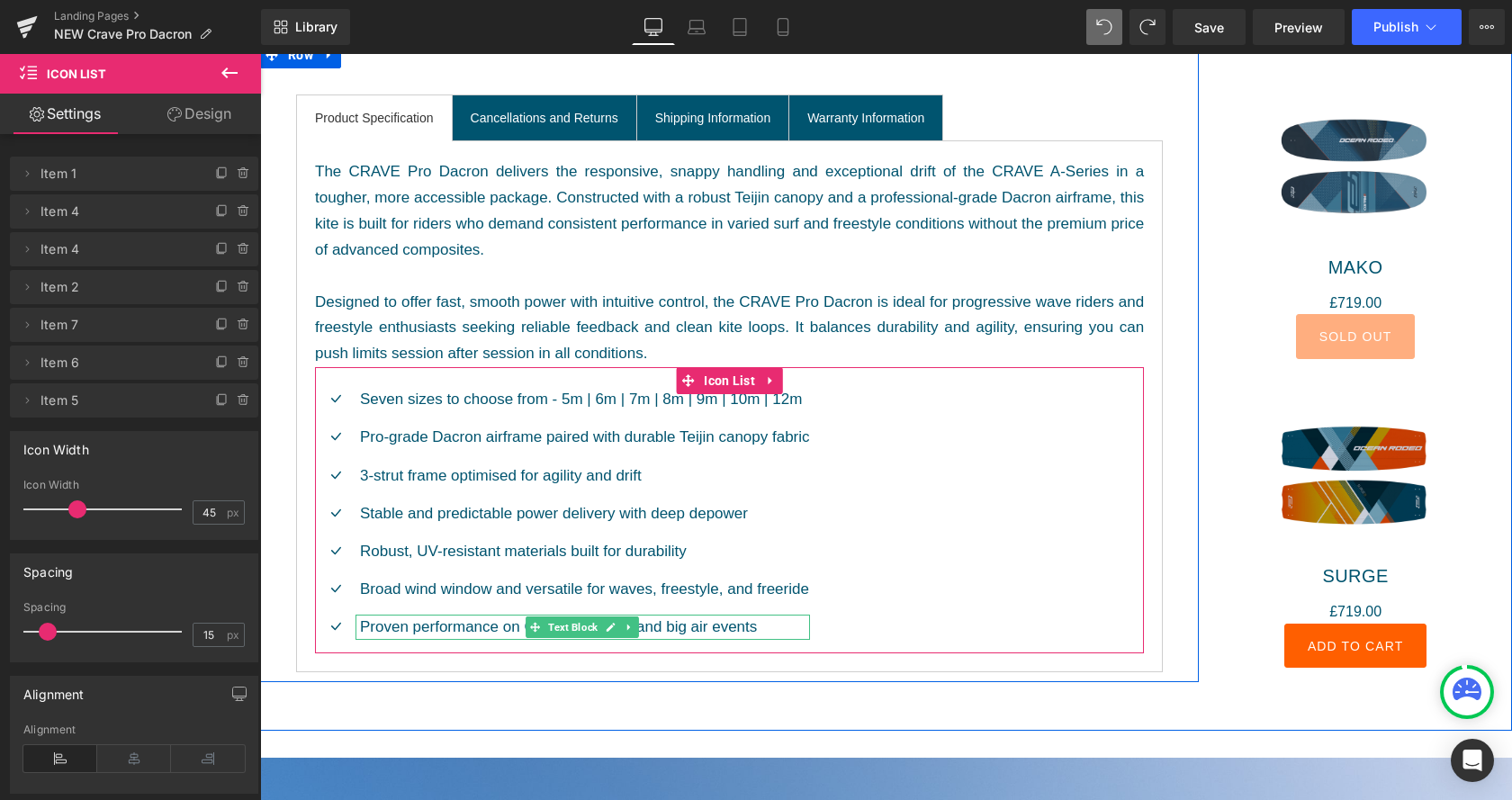
click at [774, 626] on p "Proven performance on GKA Wave Tour and big air events" at bounding box center [585, 627] width 450 height 24
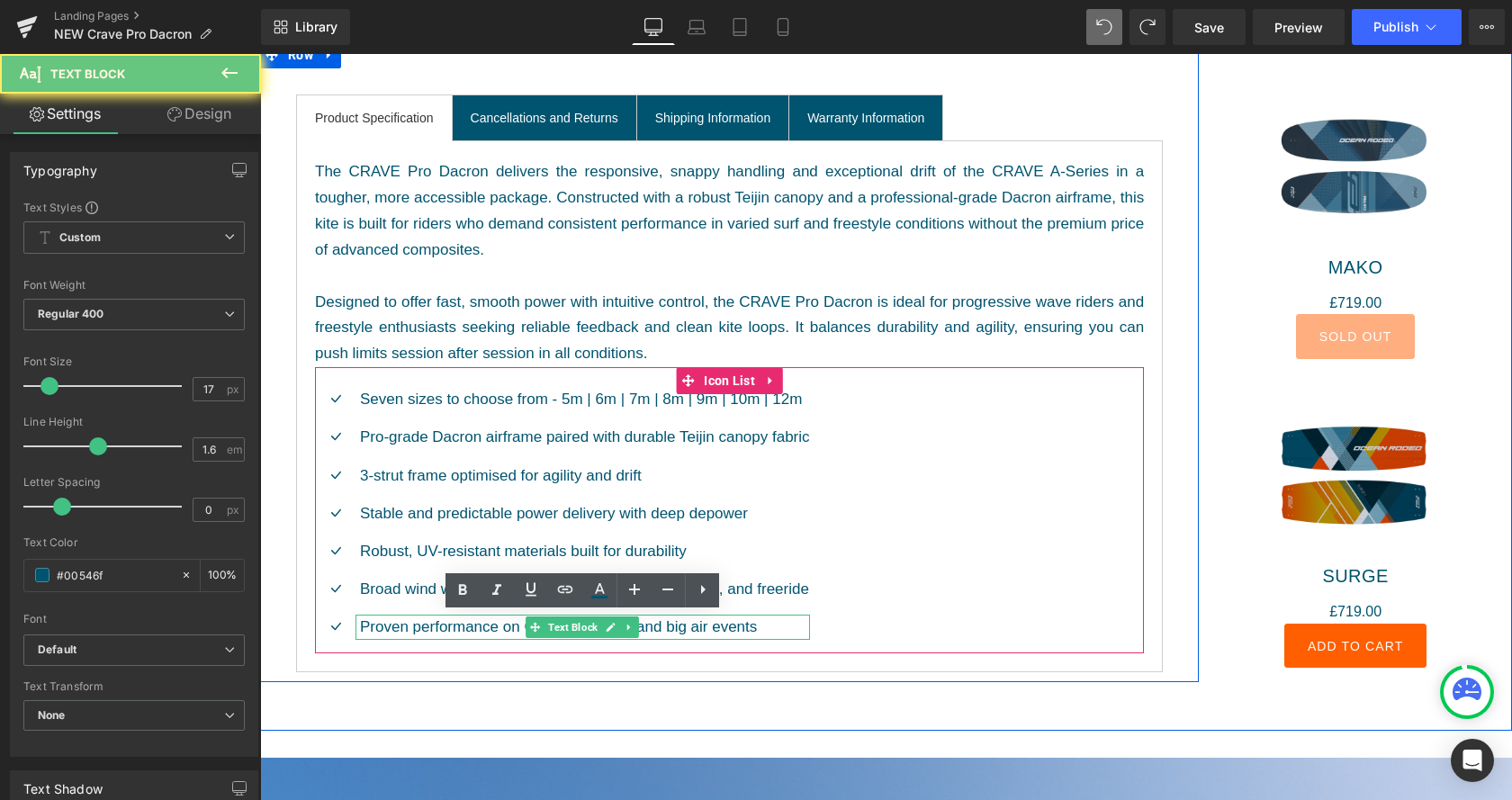
click at [774, 626] on p "Proven performance on GKA Wave Tour and big air events" at bounding box center [585, 627] width 450 height 24
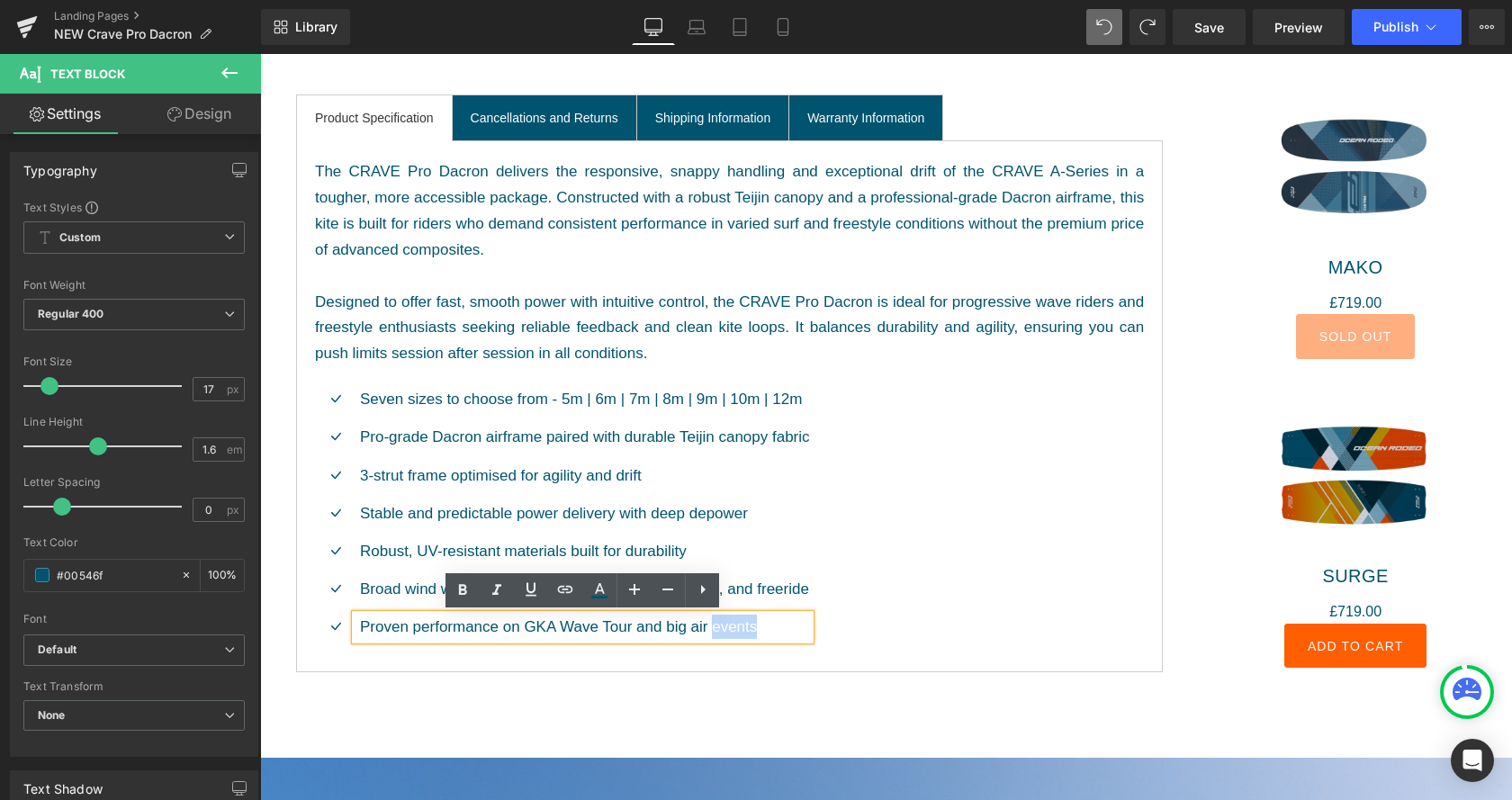
click at [864, 627] on div "Icon Seven sizes to choose from - 5m | 6m | 7m | 8m | 9m | 10m | 12m Text Block…" at bounding box center [729, 520] width 829 height 266
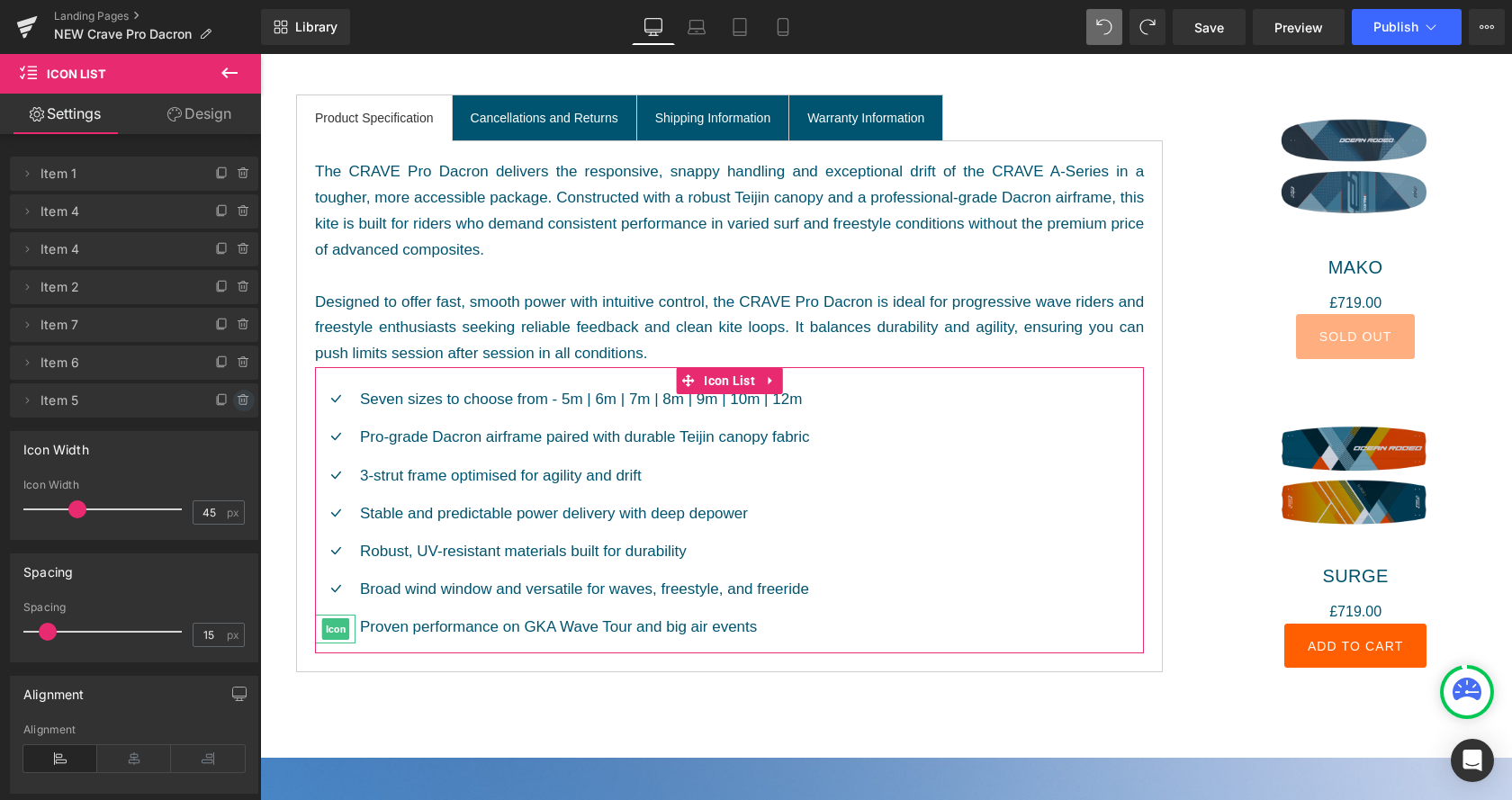
click at [246, 401] on icon at bounding box center [244, 400] width 14 height 14
click at [228, 394] on button "Delete" at bounding box center [224, 401] width 57 height 23
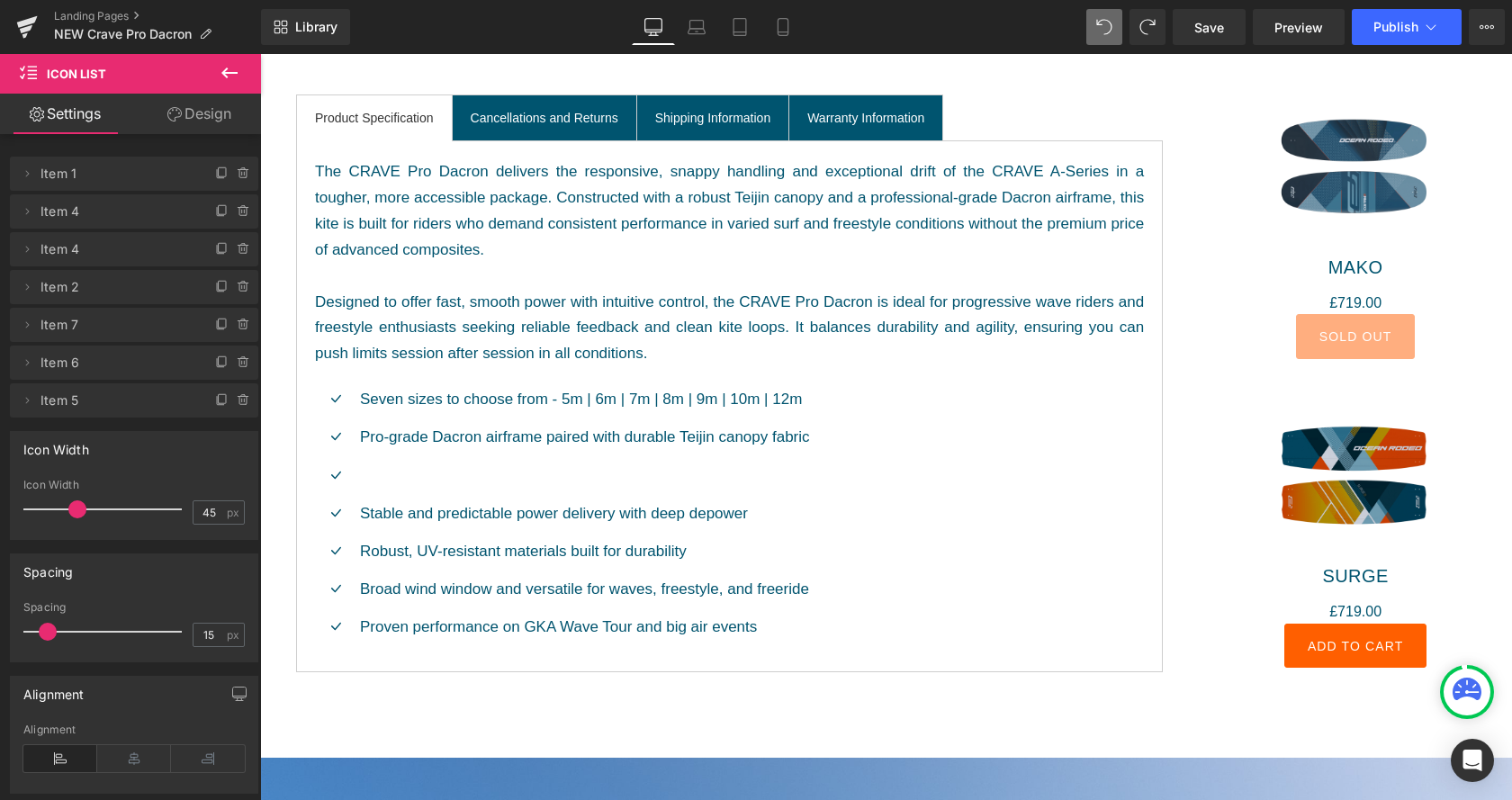
click at [470, 482] on div at bounding box center [583, 476] width 455 height 24
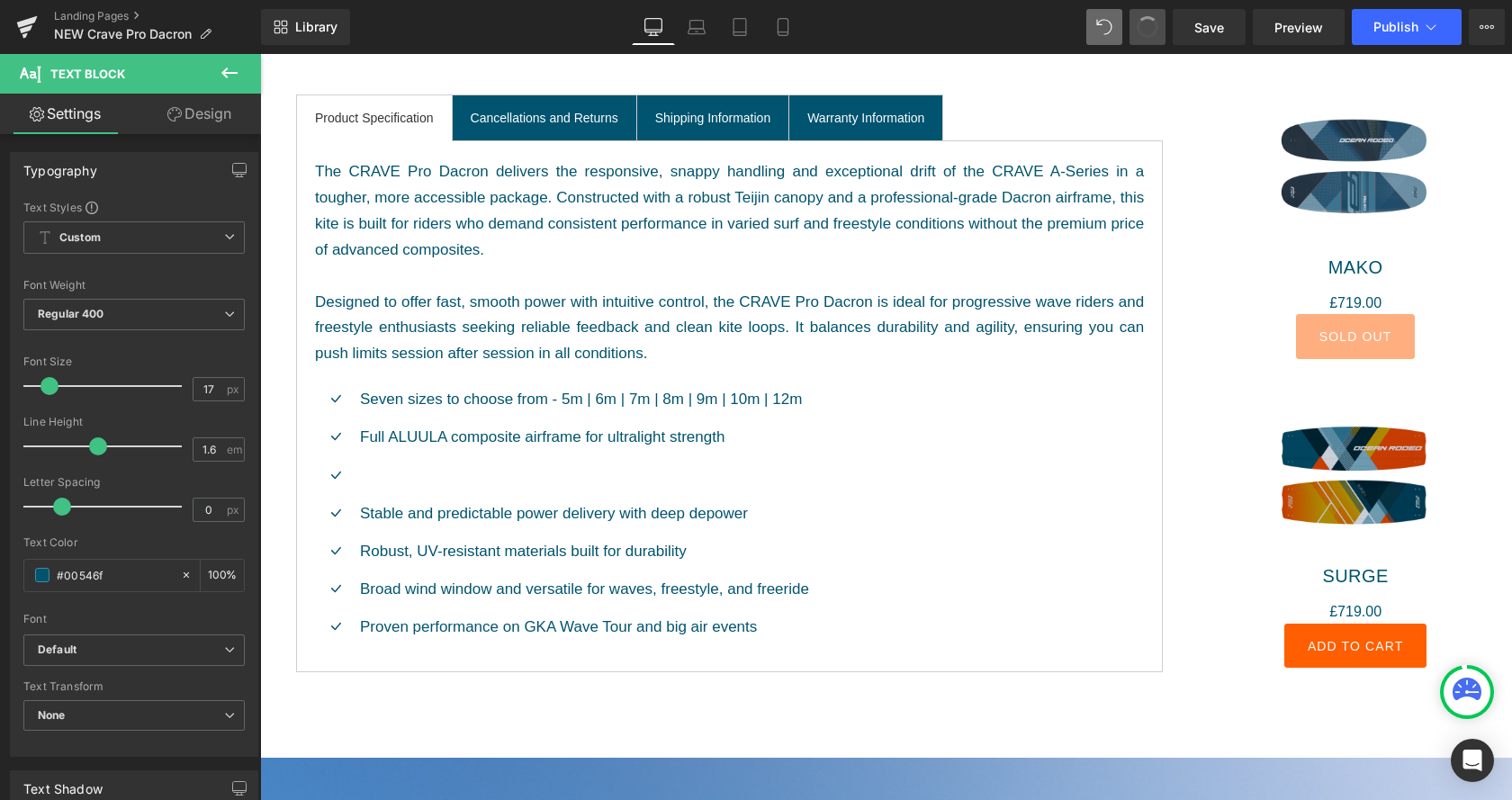
click at [1156, 24] on span at bounding box center [1148, 28] width 30 height 30
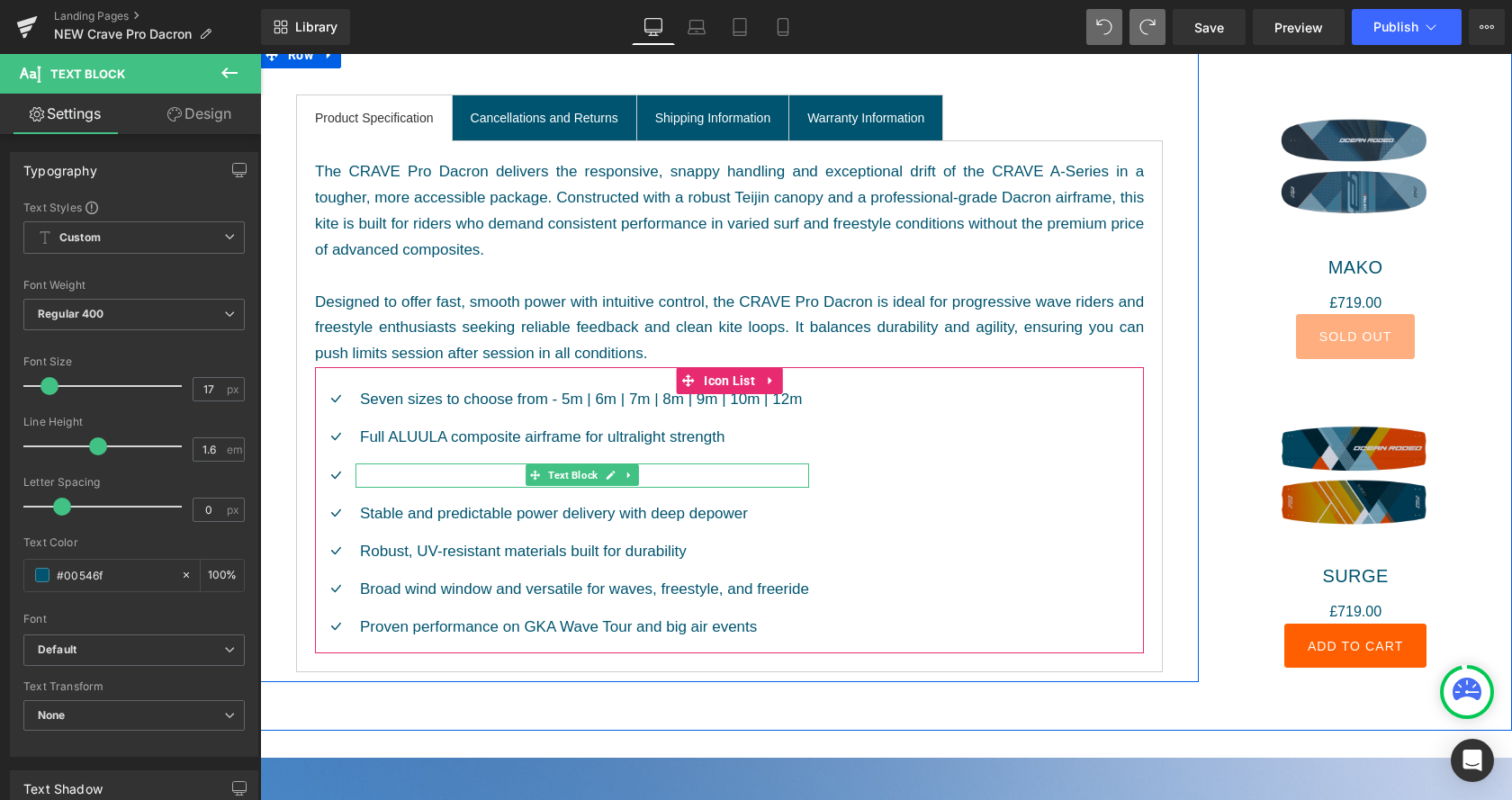
click at [437, 475] on div at bounding box center [583, 476] width 454 height 24
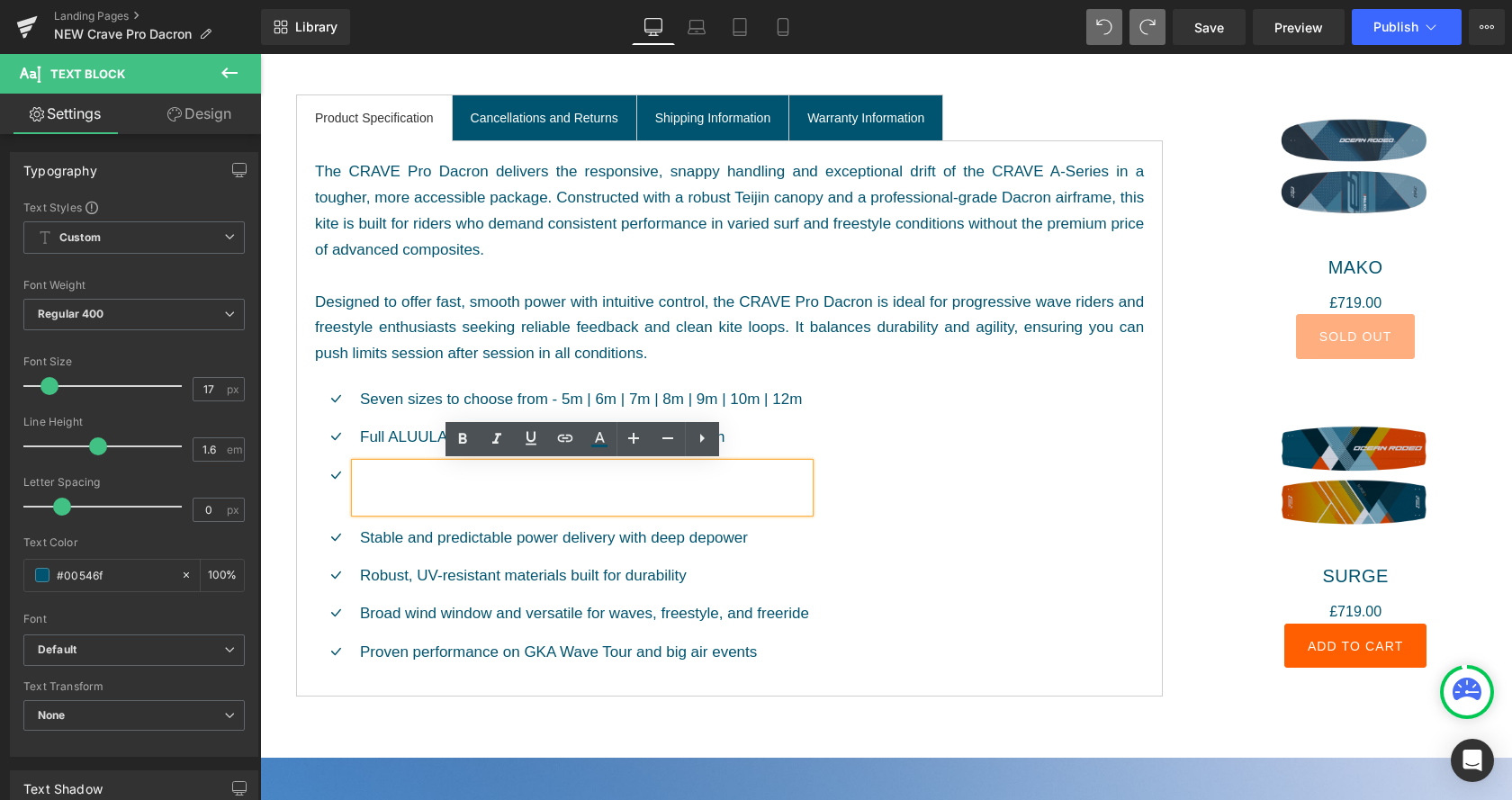
click at [572, 489] on div at bounding box center [583, 488] width 454 height 49
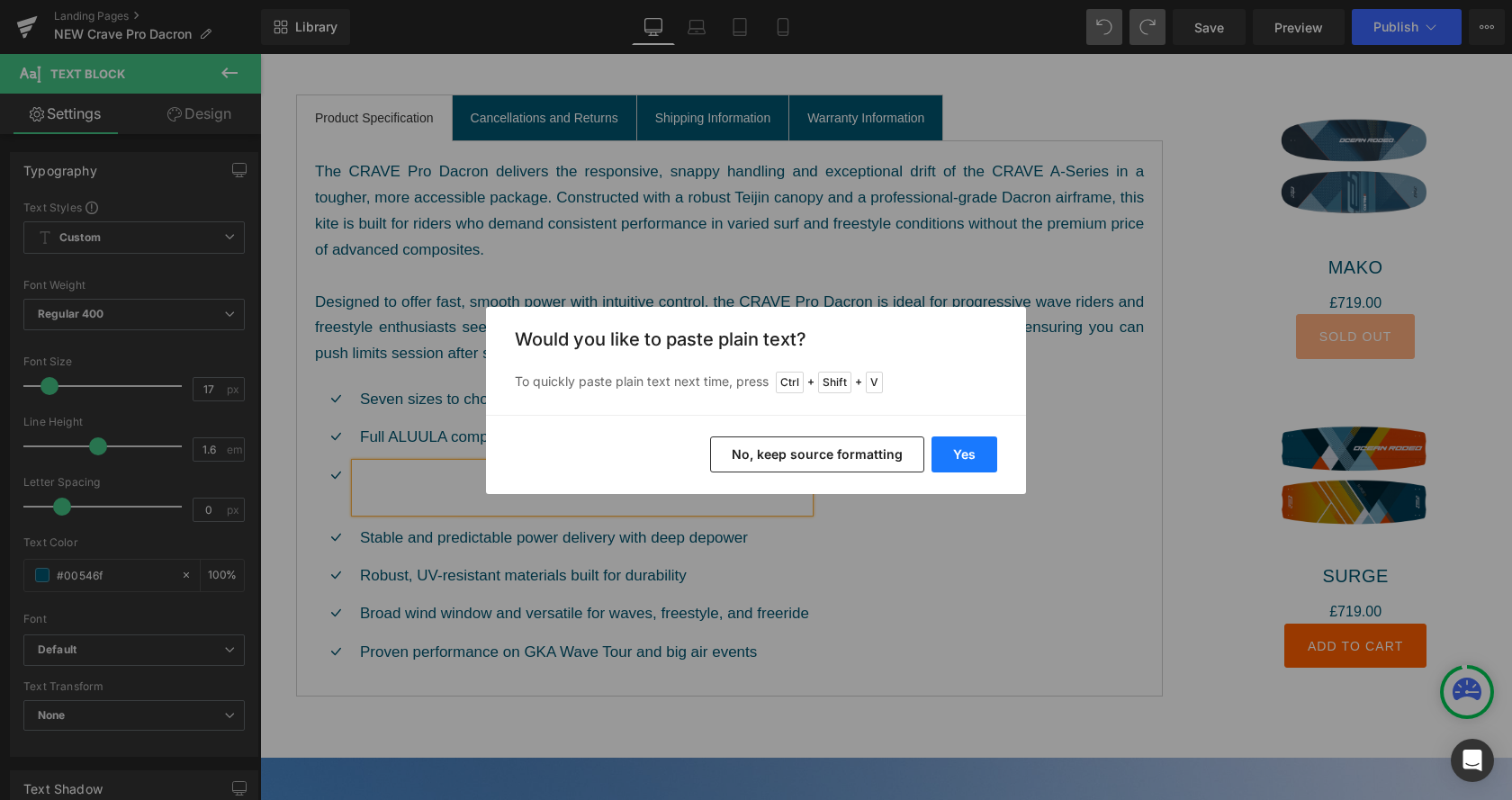
click at [974, 462] on button "Yes" at bounding box center [965, 455] width 66 height 36
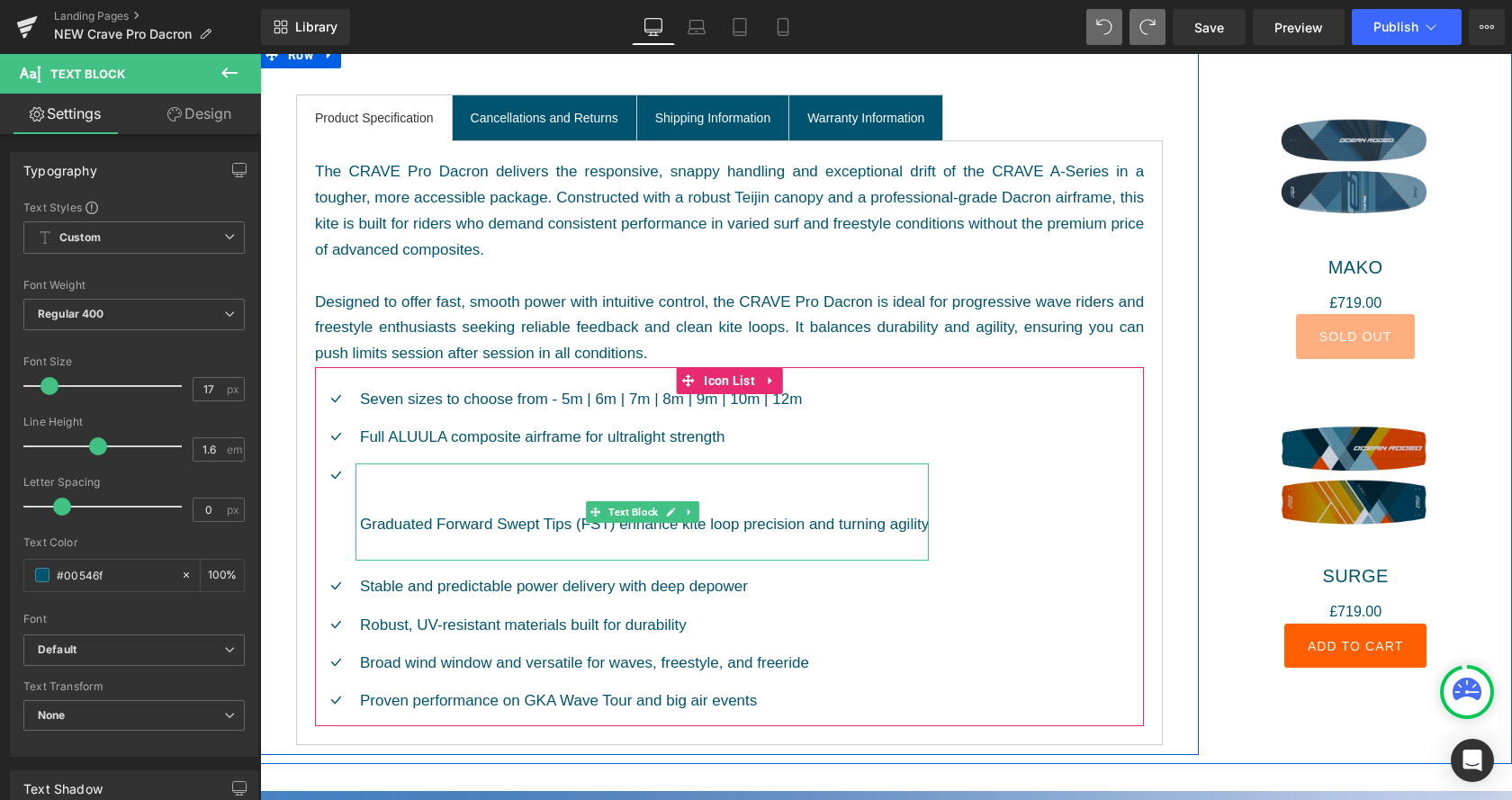
click at [470, 485] on div "Graduated Forward Swept Tips (FST) enhance kite loop precision and turning agil…" at bounding box center [642, 513] width 573 height 98
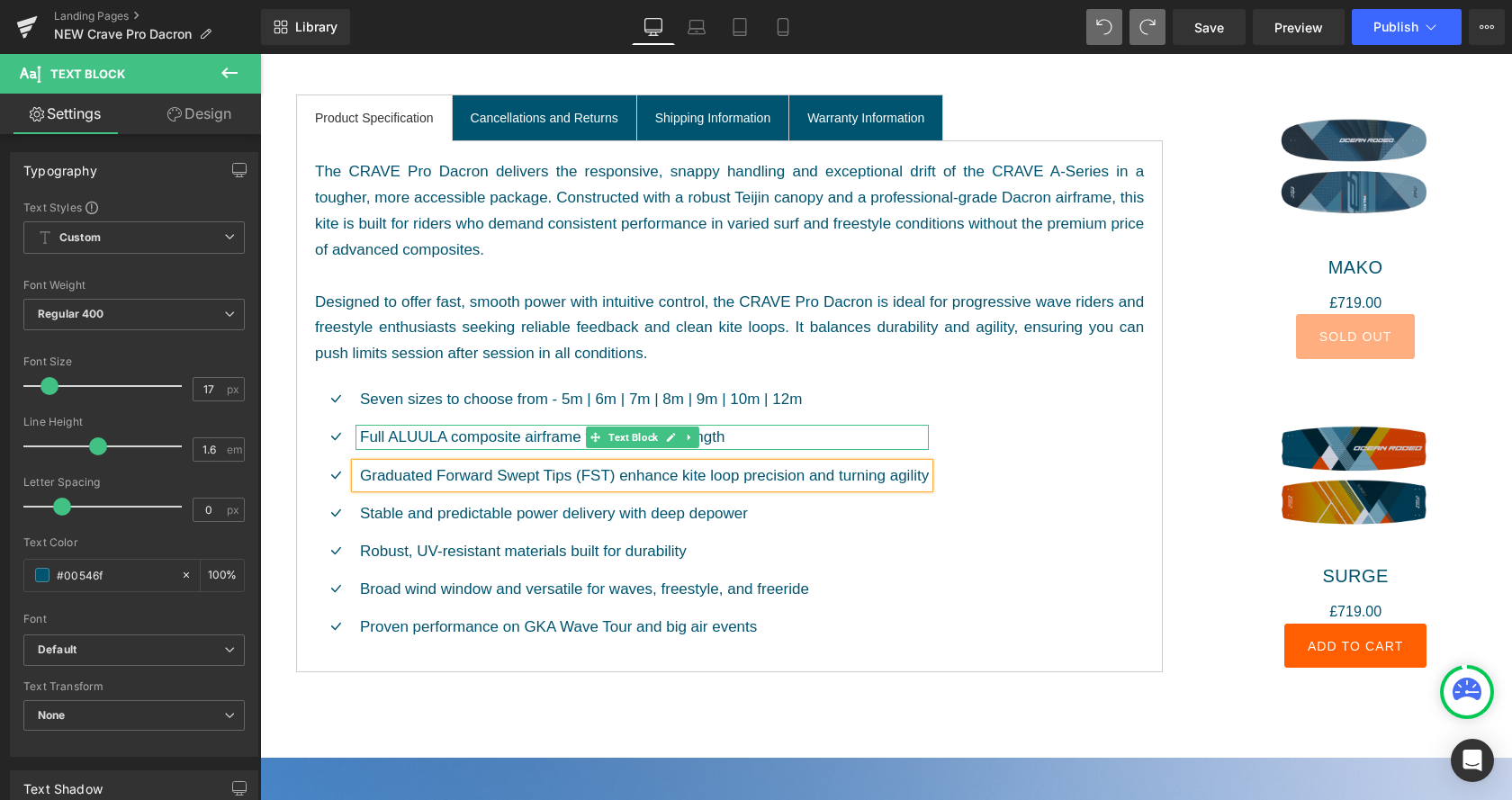
click at [422, 437] on p "Full ALUULA composite airframe for ultralight strength" at bounding box center [644, 437] width 569 height 24
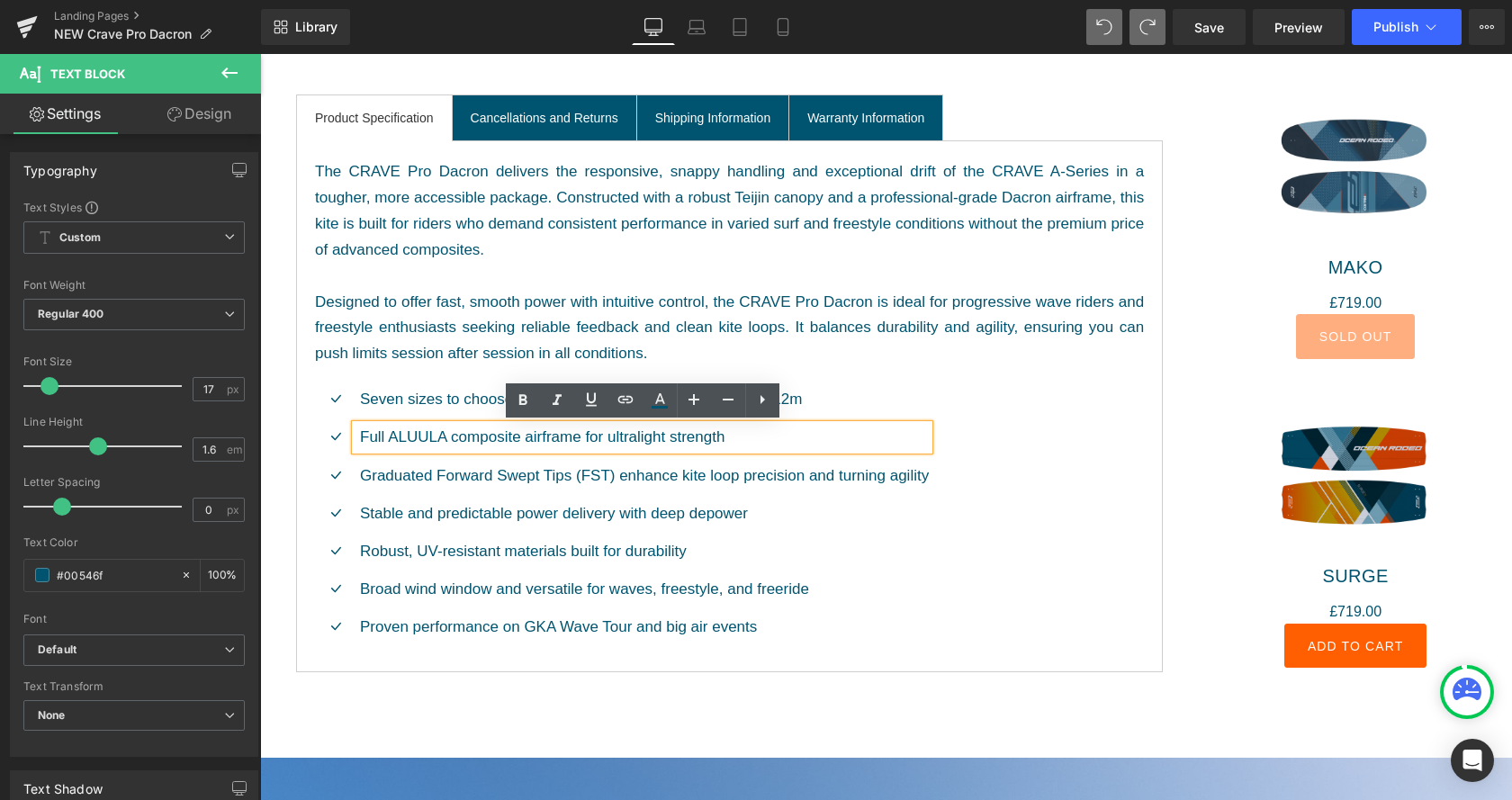
click at [833, 372] on div "Icon Seven sizes to choose from - 5m | 6m | 7m | 8m | 9m | 10m | 12m Text Block…" at bounding box center [729, 509] width 829 height 285
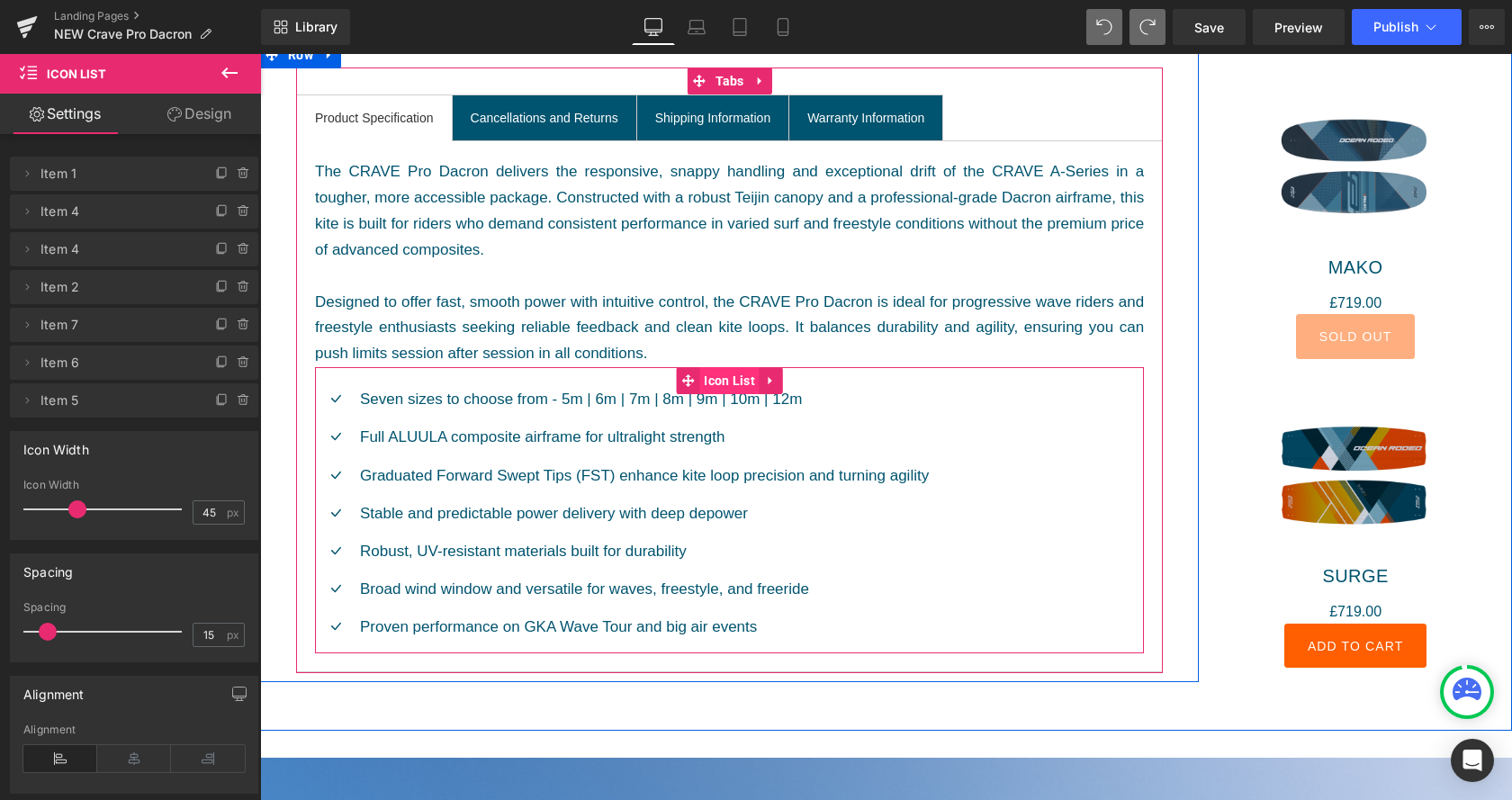
click at [728, 373] on span "Icon List" at bounding box center [729, 380] width 60 height 27
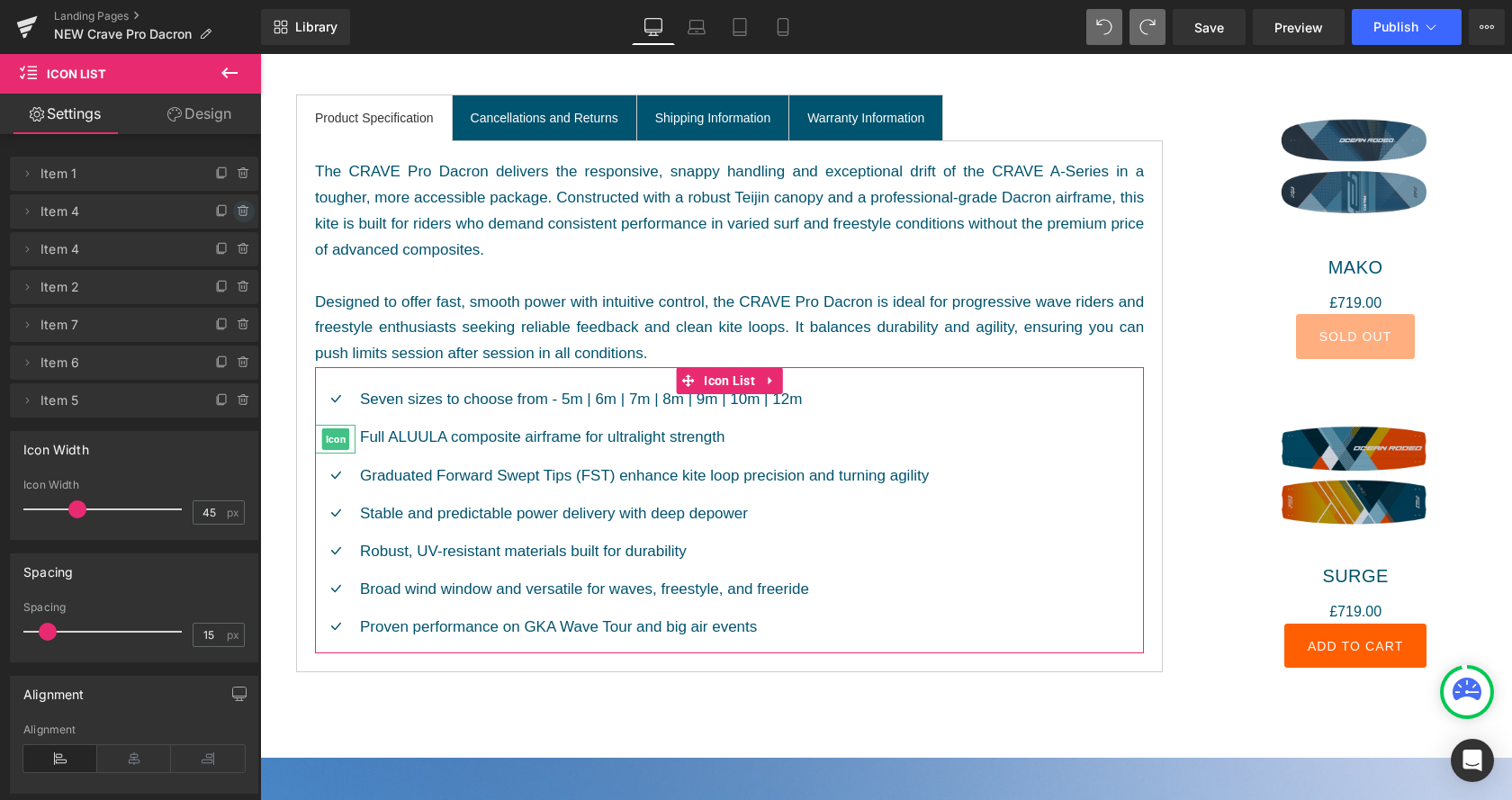
click at [242, 210] on icon at bounding box center [244, 211] width 14 height 14
click at [240, 210] on button "Delete" at bounding box center [224, 212] width 57 height 23
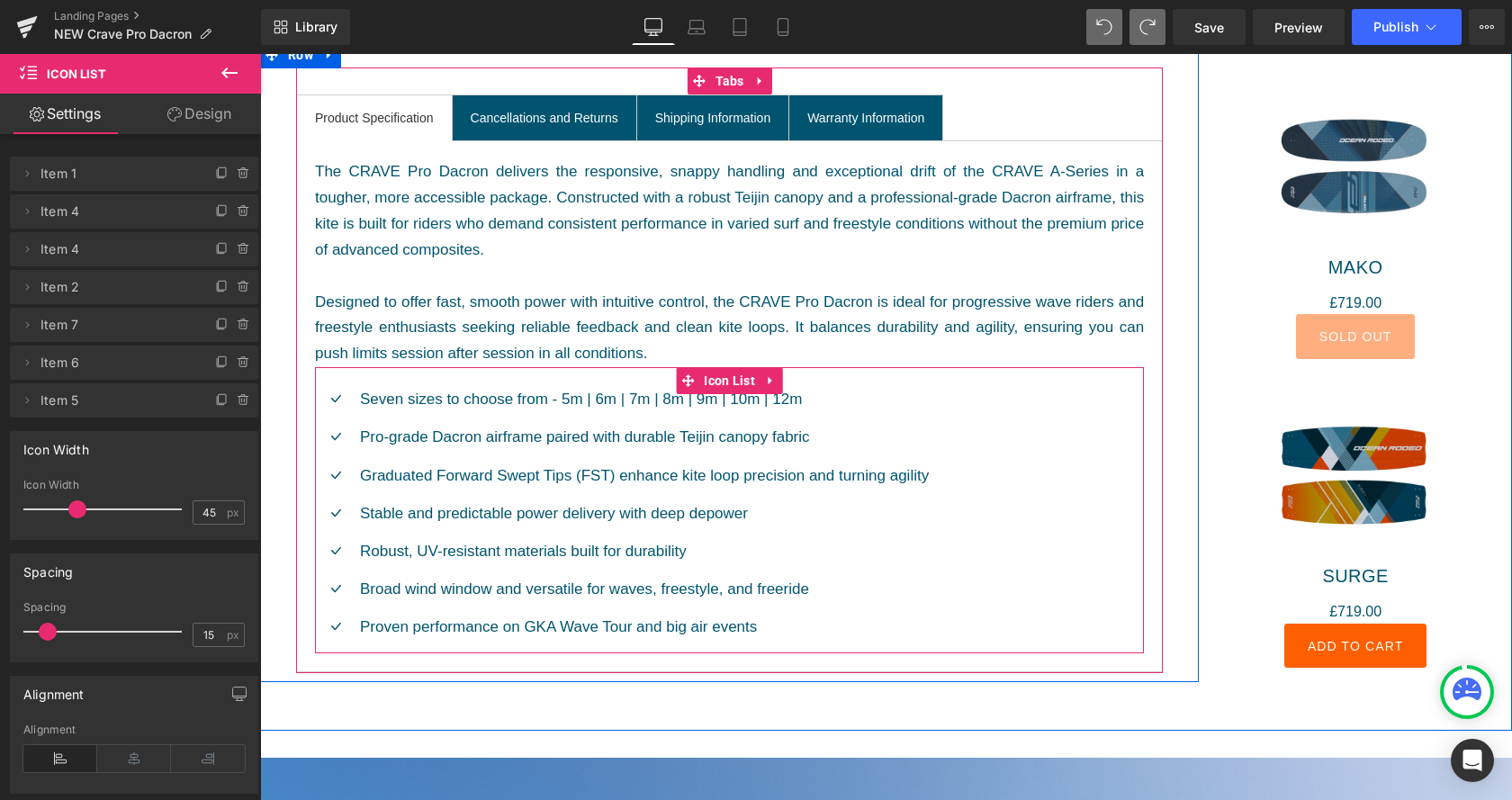
click at [1073, 599] on div "Icon Seven sizes to choose from - 5m | 6m | 7m | 8m | 9m | 10m | 12m Text Block…" at bounding box center [729, 520] width 829 height 266
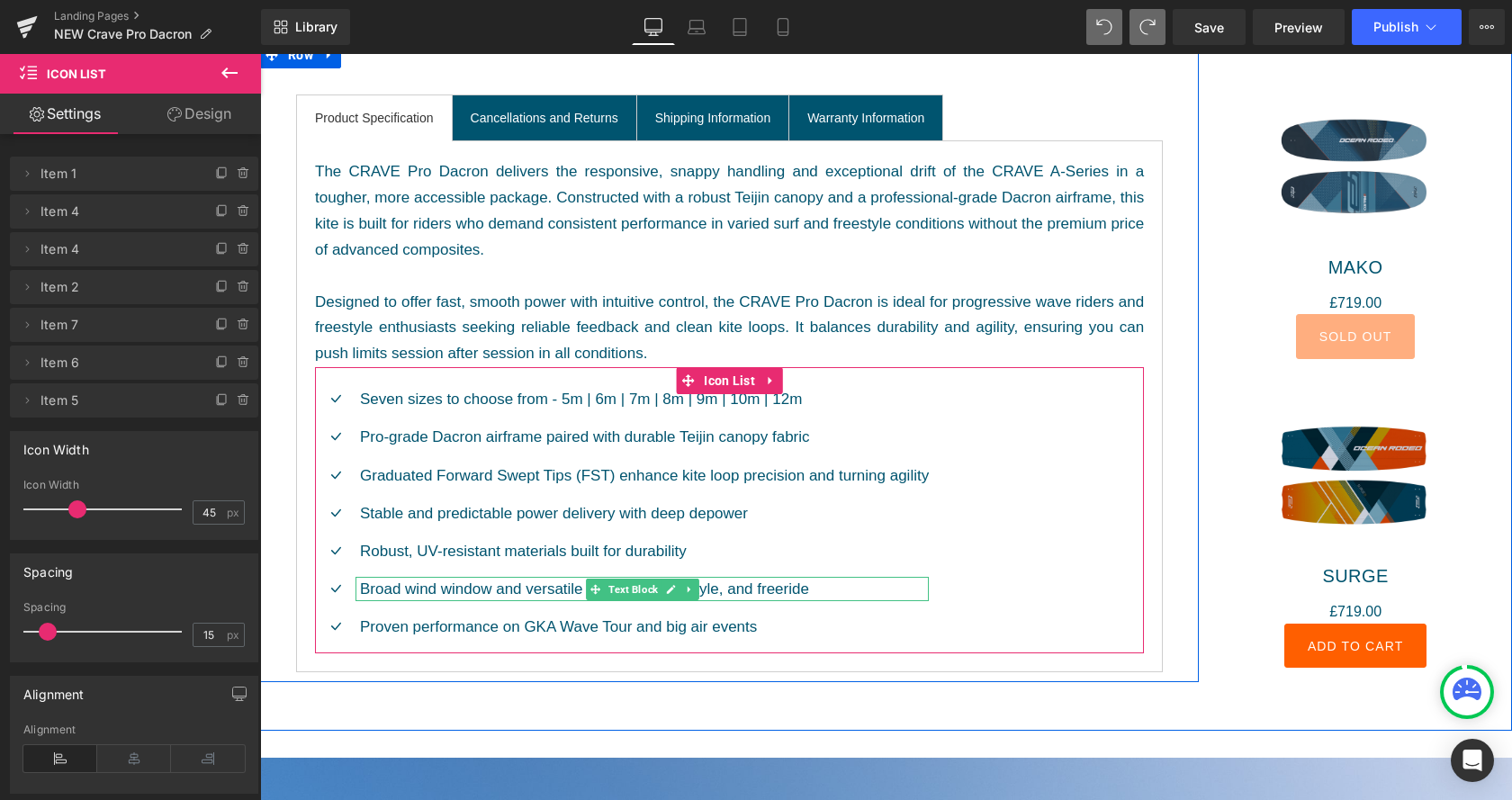
click at [523, 585] on p "Broad wind window and versatile for waves, freestyle, and freeride" at bounding box center [644, 589] width 569 height 24
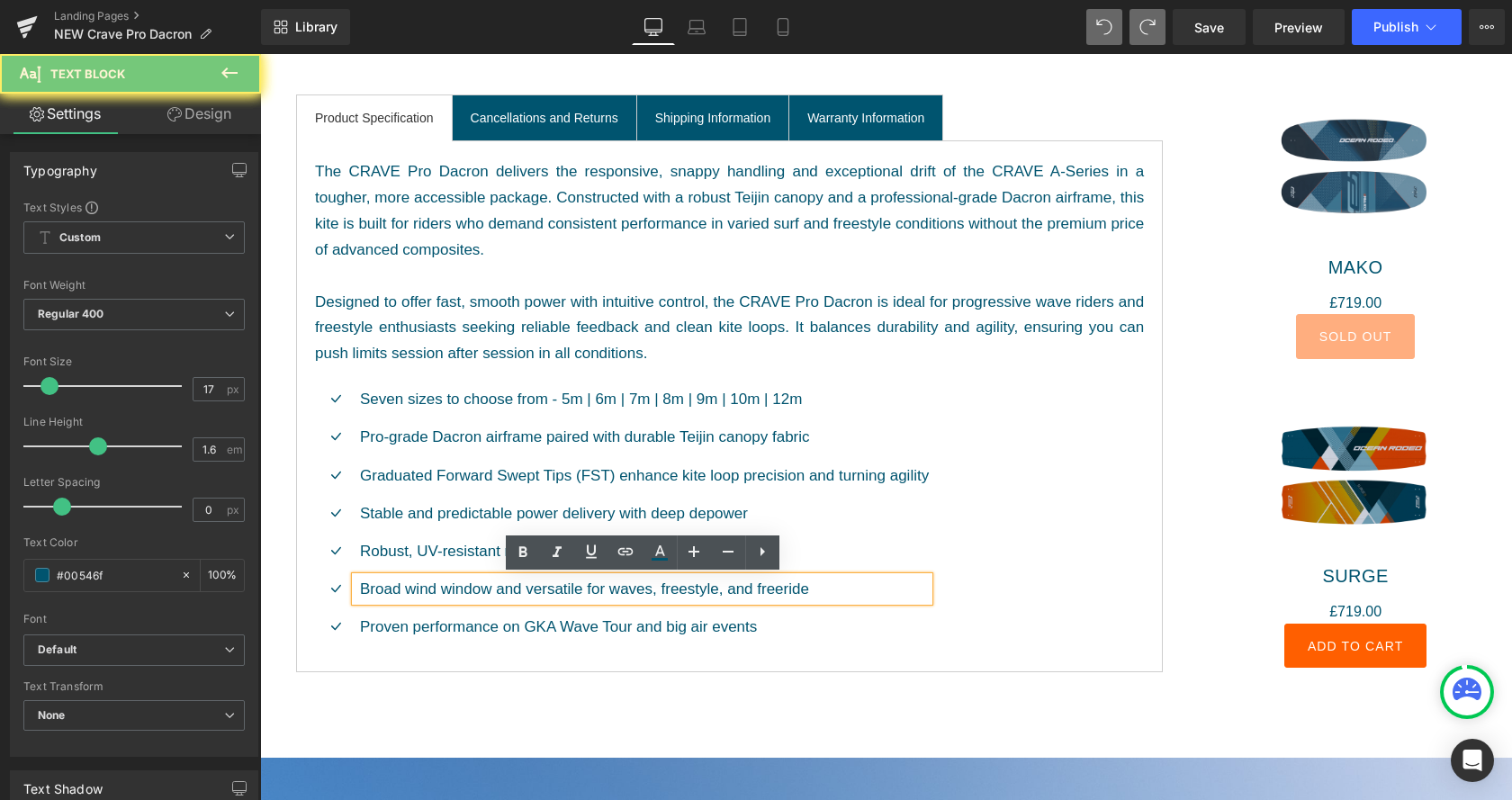
click at [523, 585] on p "Broad wind window and versatile for waves, freestyle, and freeride" at bounding box center [644, 589] width 569 height 24
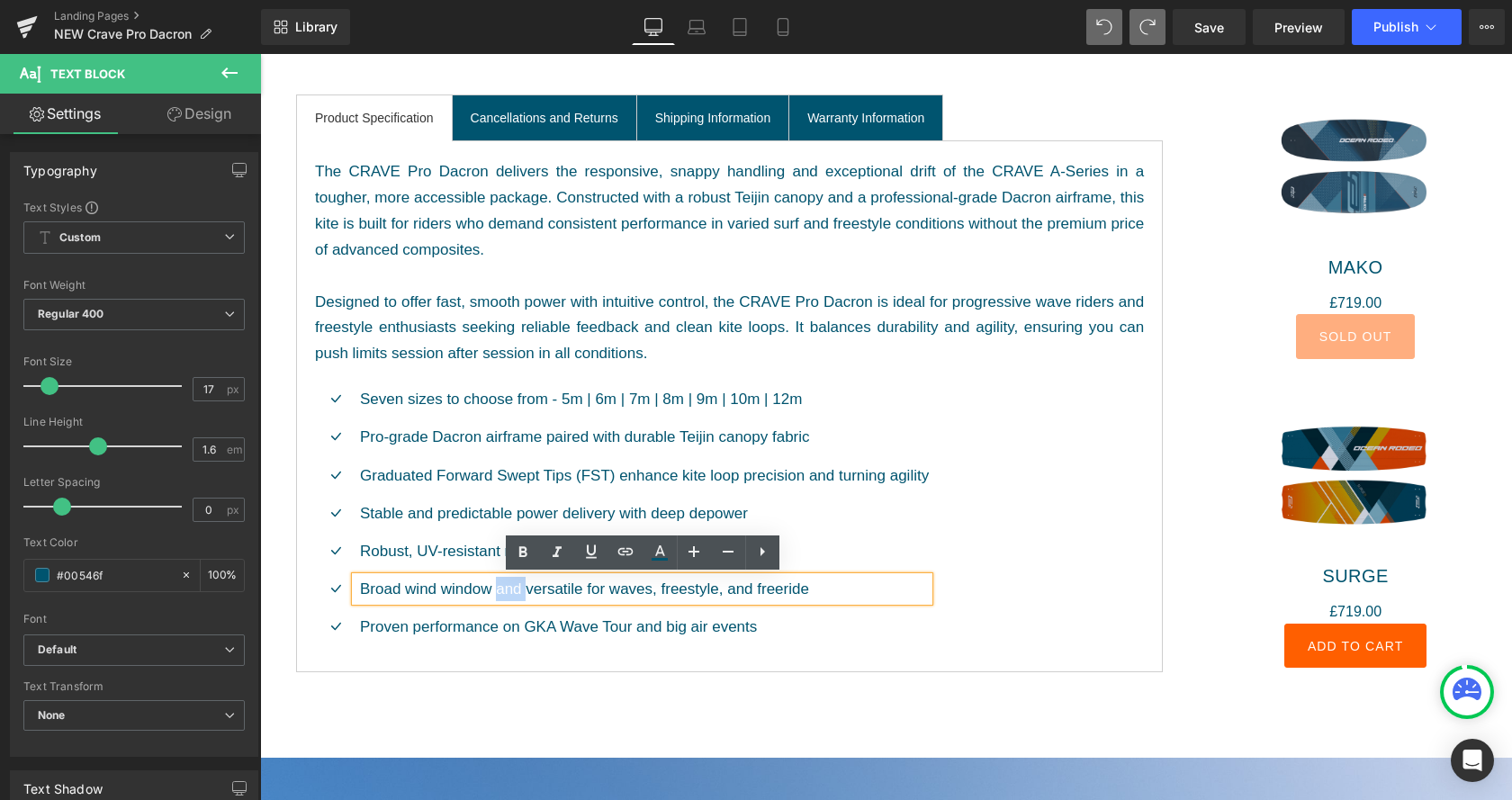
click at [523, 585] on p "Broad wind window and versatile for waves, freestyle, and freeride" at bounding box center [644, 589] width 569 height 24
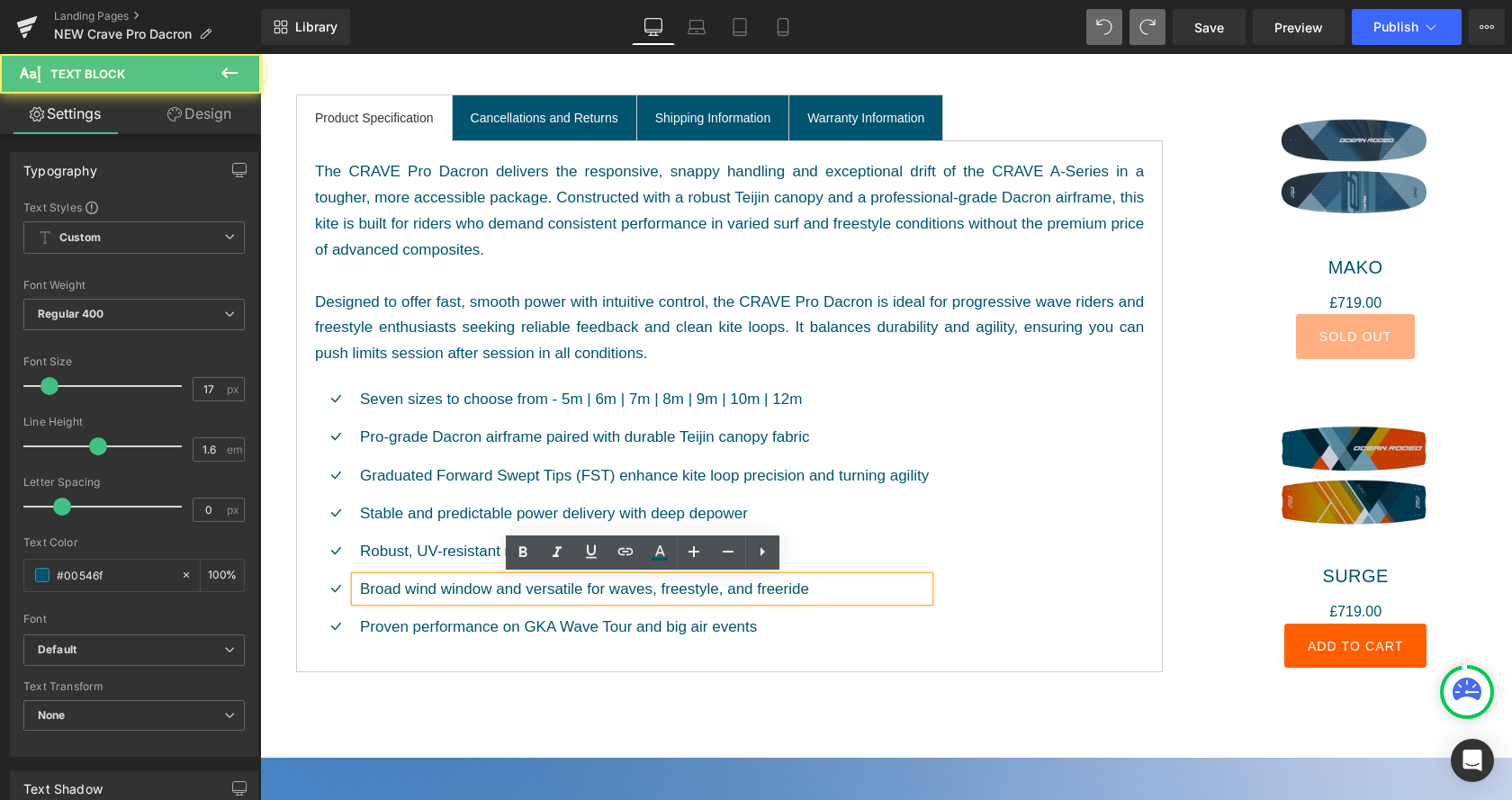
click at [830, 585] on p "Broad wind window and versatile for waves, freestyle, and freeride" at bounding box center [644, 589] width 569 height 24
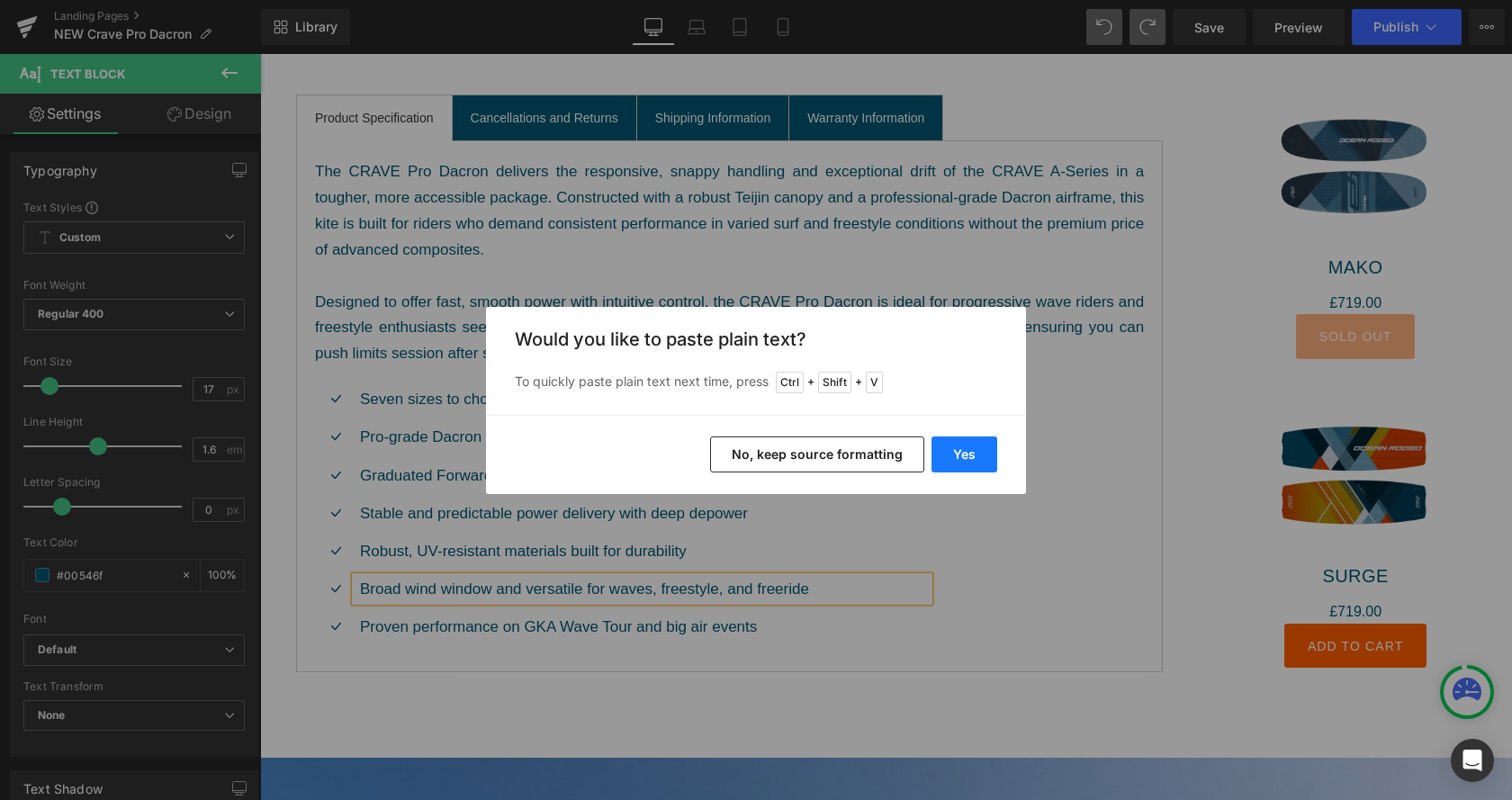
click at [977, 447] on button "Yes" at bounding box center [965, 455] width 66 height 36
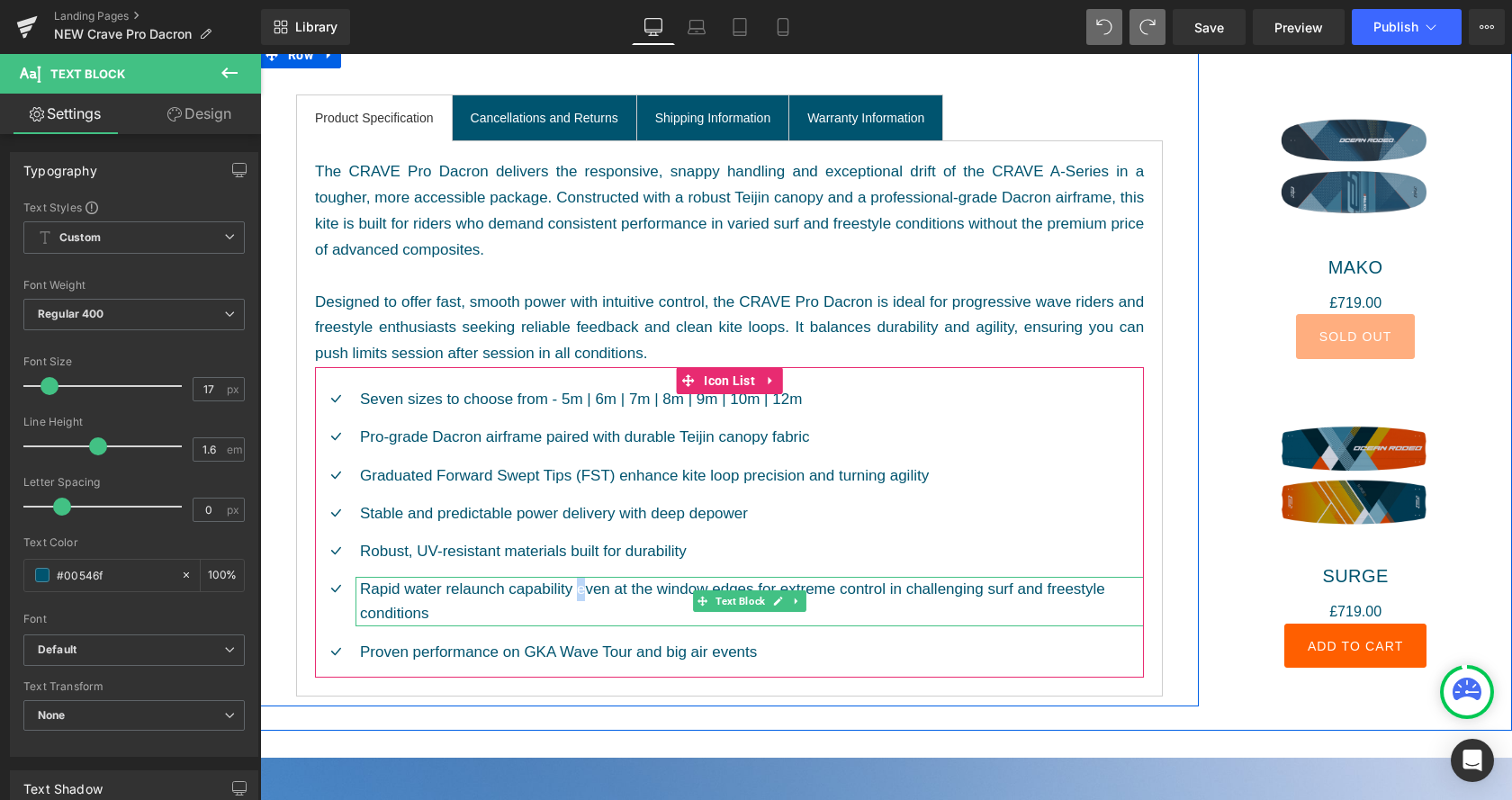
click at [581, 599] on div "Rapid water relaunch capability even at the window edges for extreme control in…" at bounding box center [750, 601] width 788 height 49
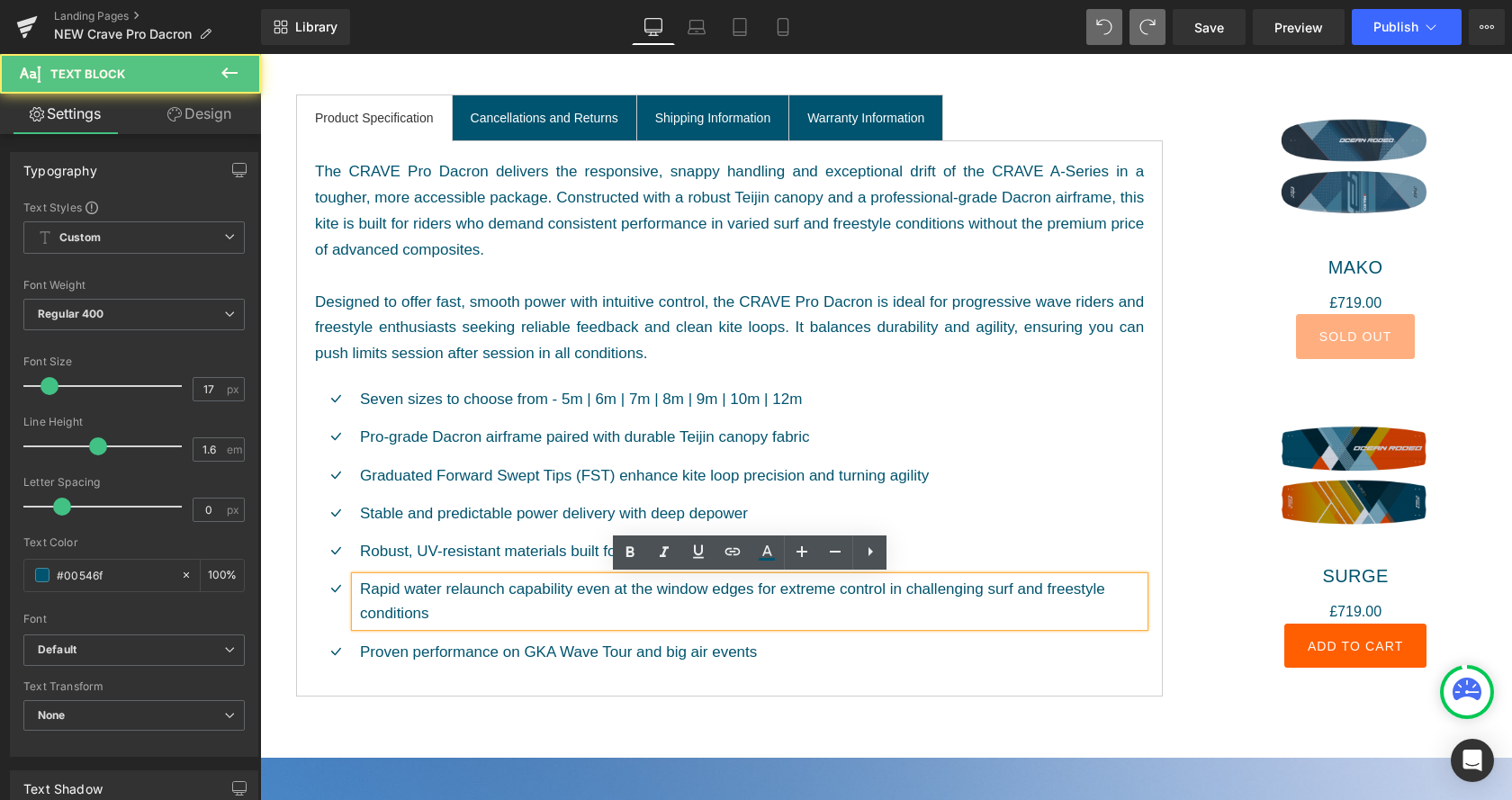
click at [660, 590] on div "Rapid water relaunch capability even at the window edges for extreme control in…" at bounding box center [750, 601] width 788 height 49
drag, startPoint x: 777, startPoint y: 588, endPoint x: 675, endPoint y: 592, distance: 101.8
click at [772, 590] on div "Rapid water relaunch capability even at the window edges for extreme control in…" at bounding box center [750, 601] width 788 height 49
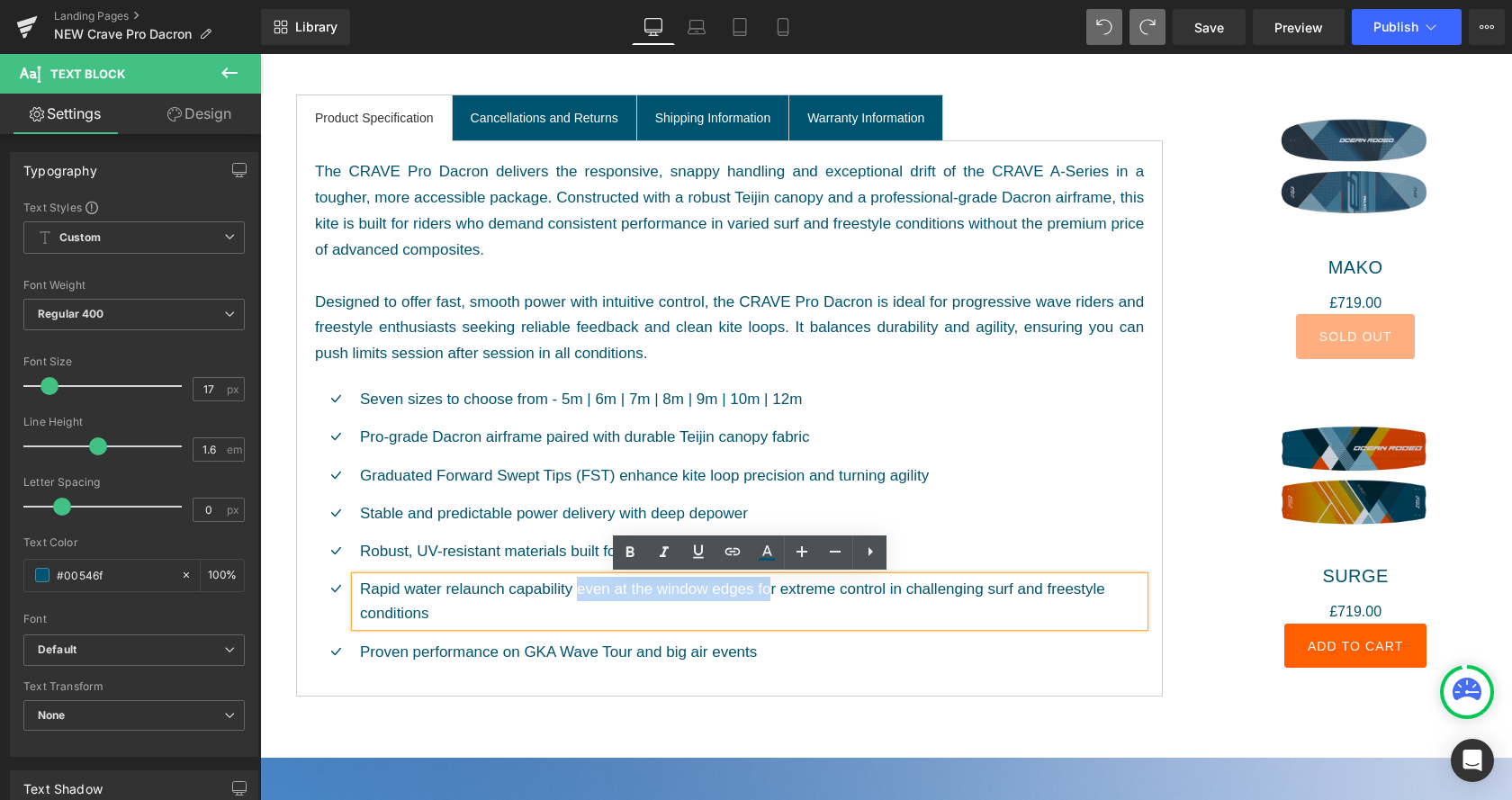
drag, startPoint x: 675, startPoint y: 592, endPoint x: 579, endPoint y: 595, distance: 96.3
click at [579, 595] on div "Rapid water relaunch capability even at the window edges for extreme control in…" at bounding box center [750, 601] width 788 height 49
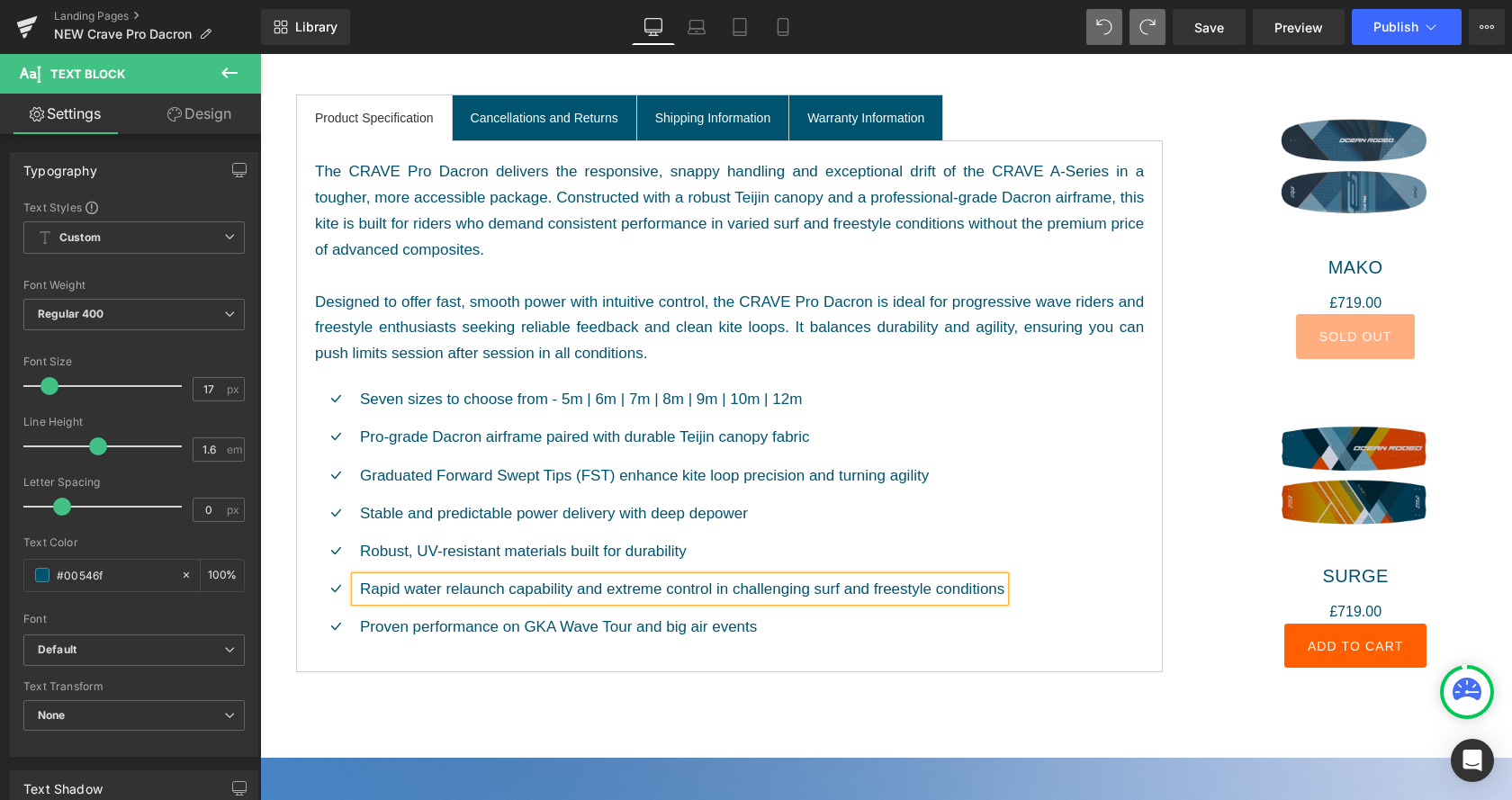
click at [879, 613] on ul "Icon Seven sizes to choose from - 5m | 6m | 7m | 8m | 9m | 10m | 12m Text Block…" at bounding box center [659, 520] width 689 height 266
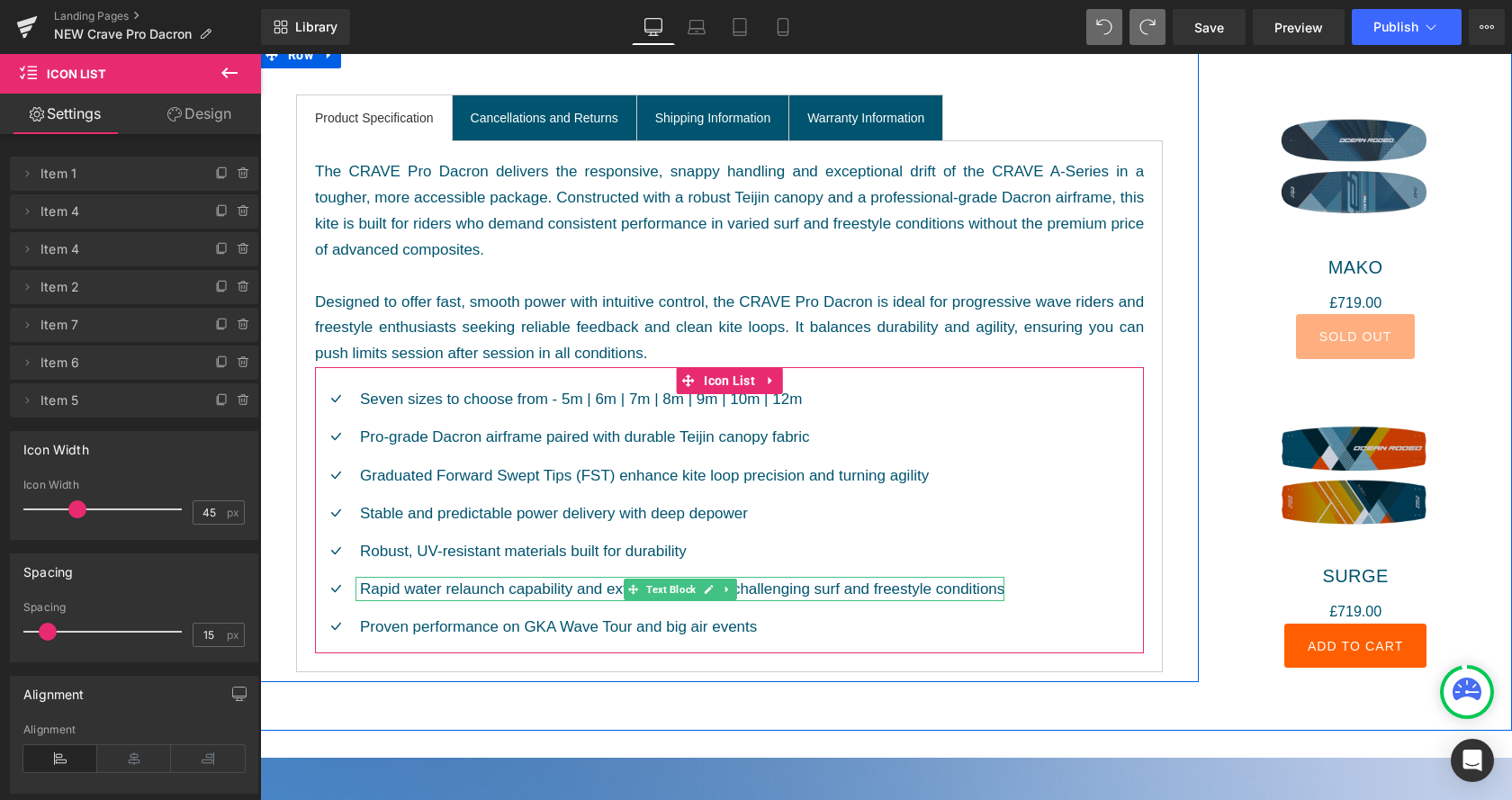
click at [959, 593] on div "Rapid water relaunch capability and extreme control in challenging surf and fre…" at bounding box center [680, 589] width 649 height 24
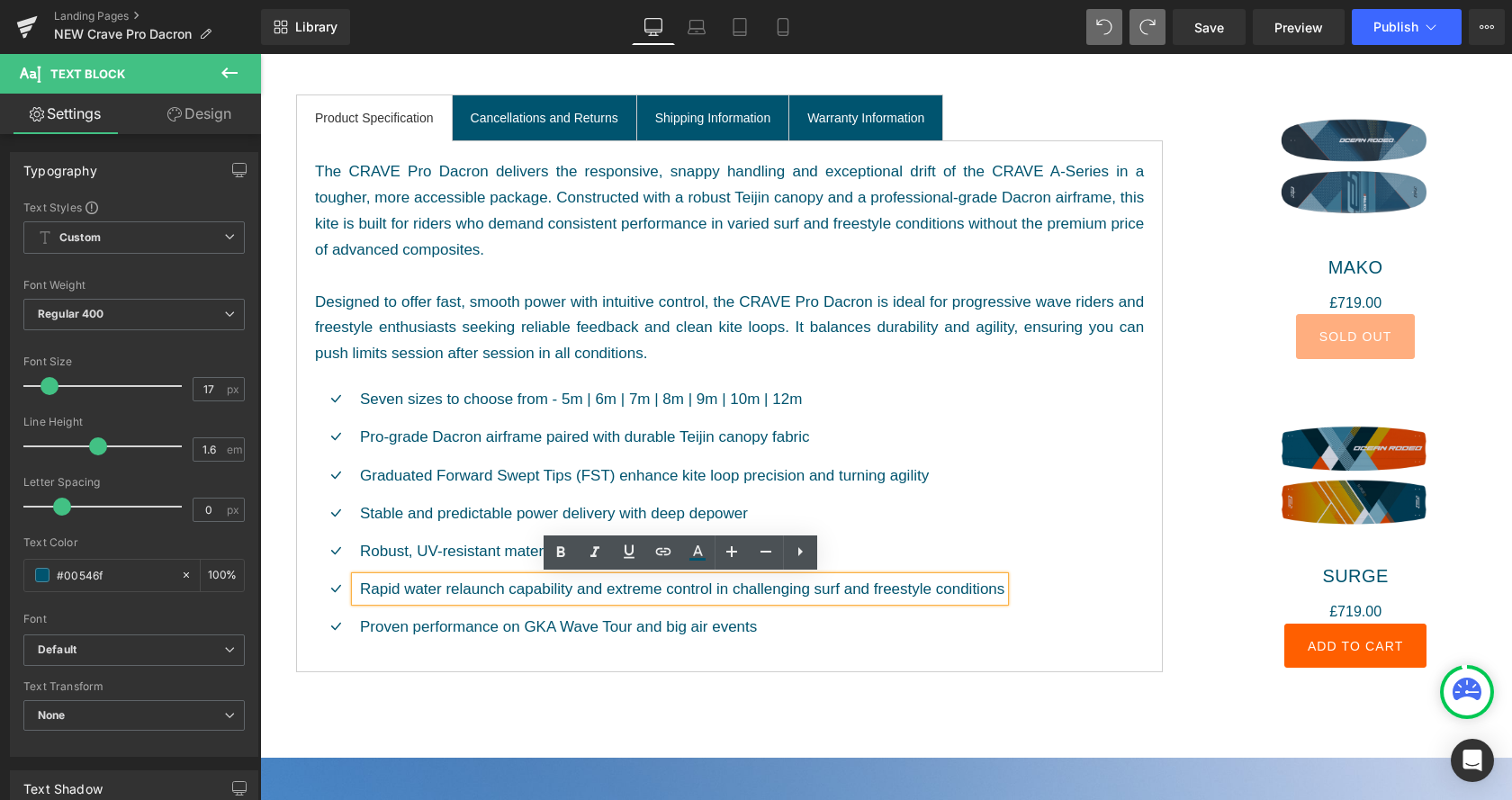
click at [973, 528] on ul "Icon Seven sizes to choose from - 5m | 6m | 7m | 8m | 9m | 10m | 12m Text Block…" at bounding box center [659, 520] width 689 height 266
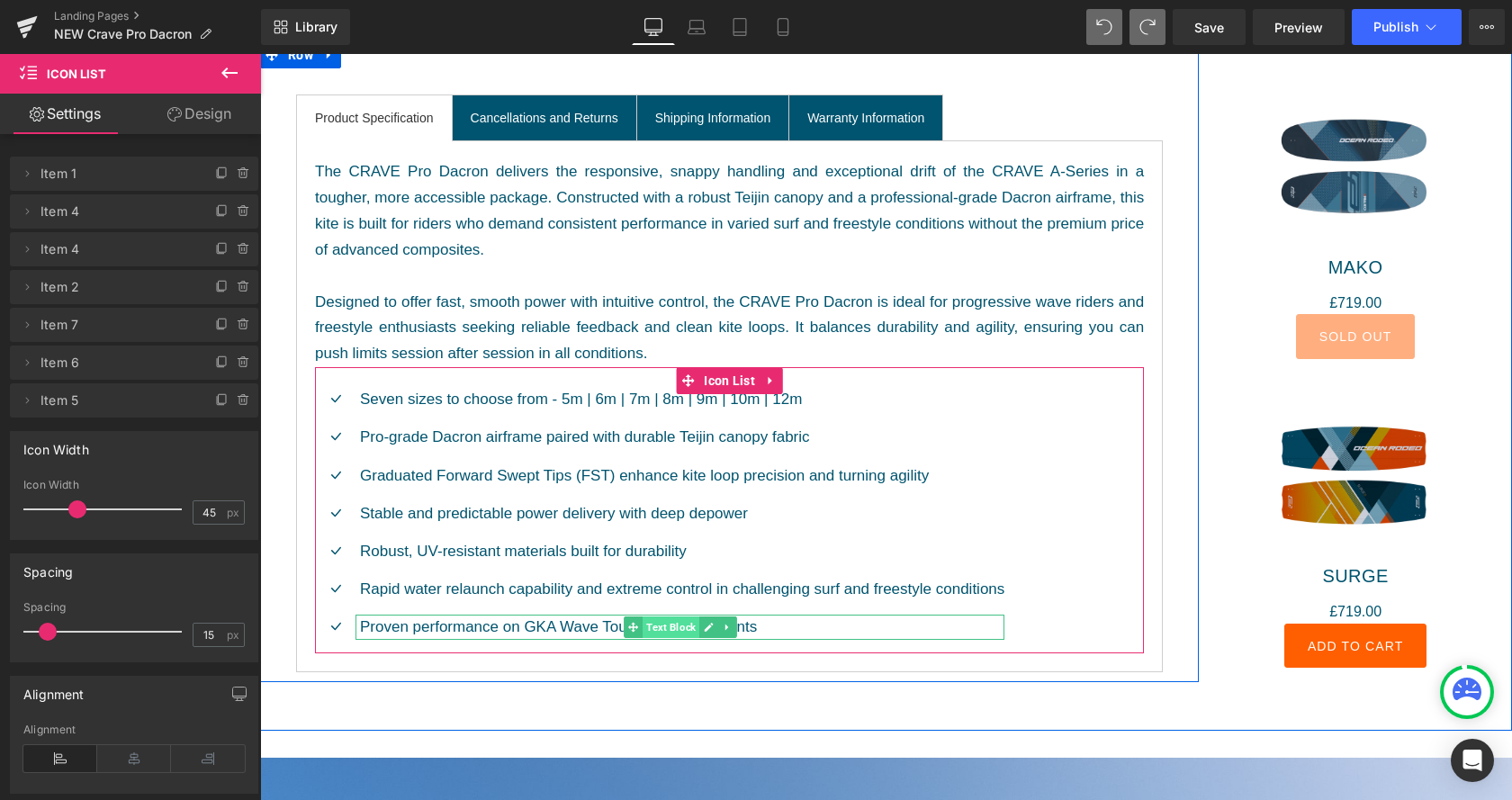
click at [684, 626] on span "Text Block" at bounding box center [671, 628] width 57 height 22
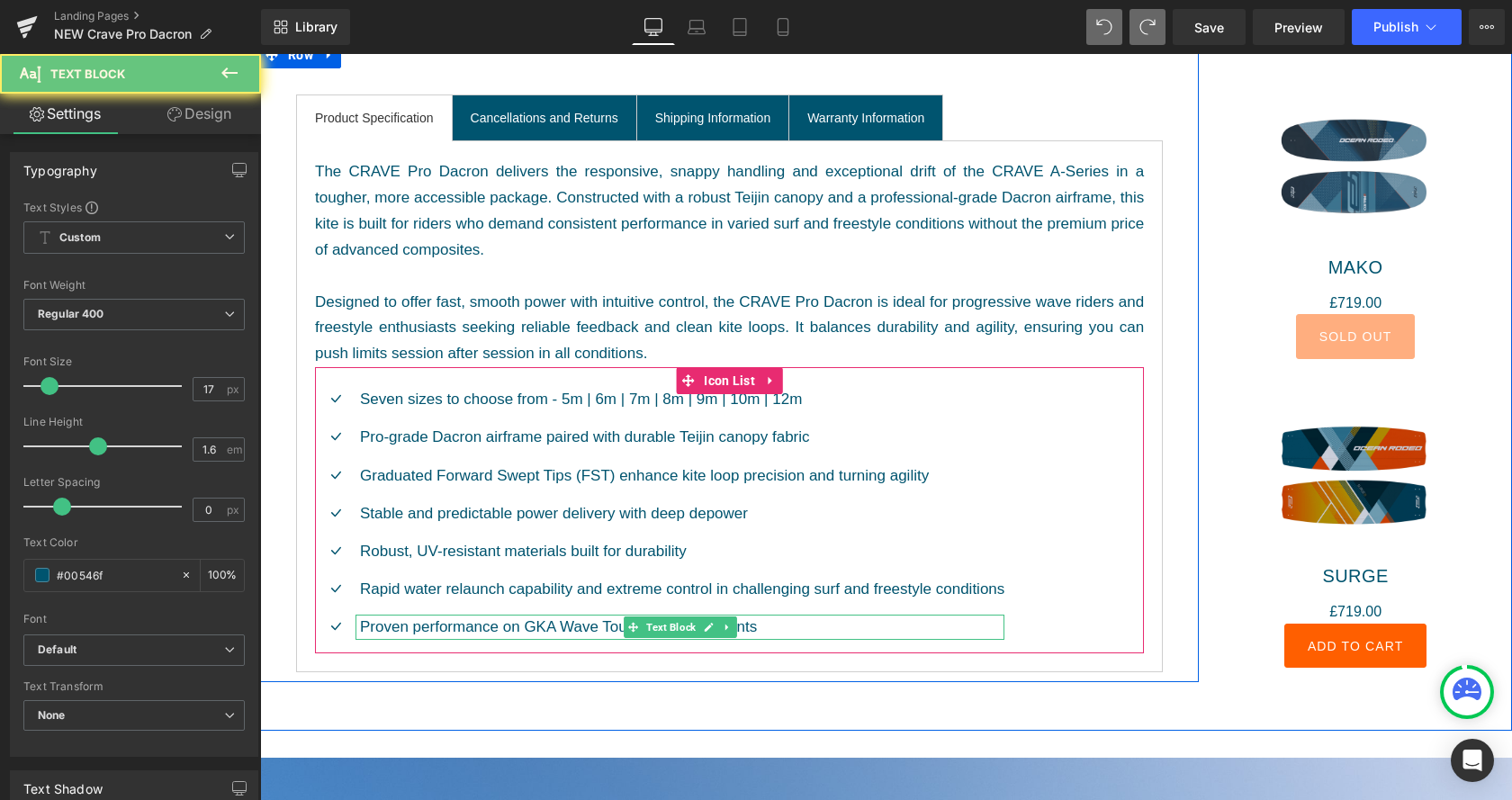
click at [825, 626] on p "Proven performance on GKA Wave Tour and big air events" at bounding box center [682, 627] width 644 height 24
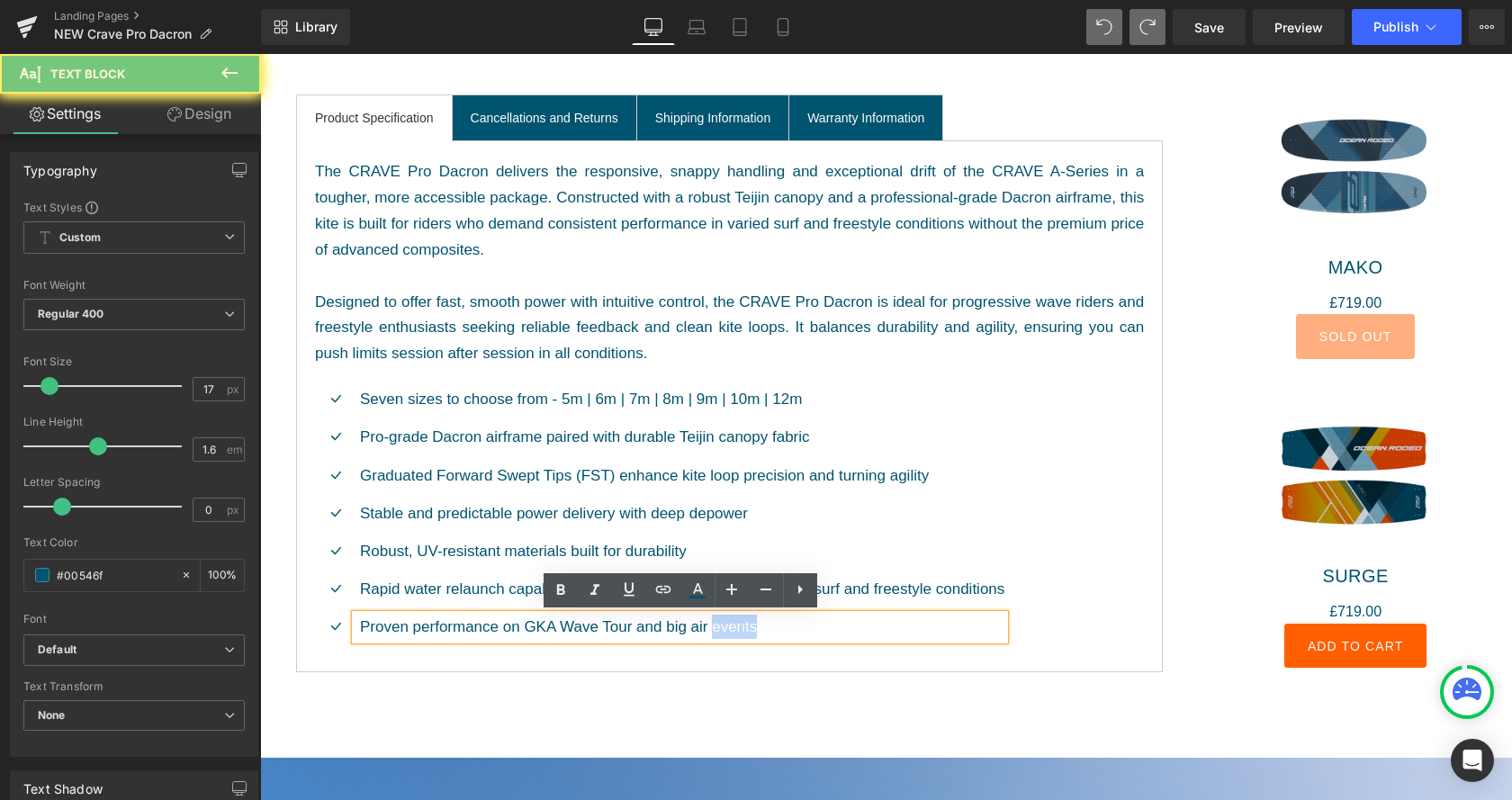
click at [825, 626] on p "Proven performance on GKA Wave Tour and big air events" at bounding box center [682, 627] width 644 height 24
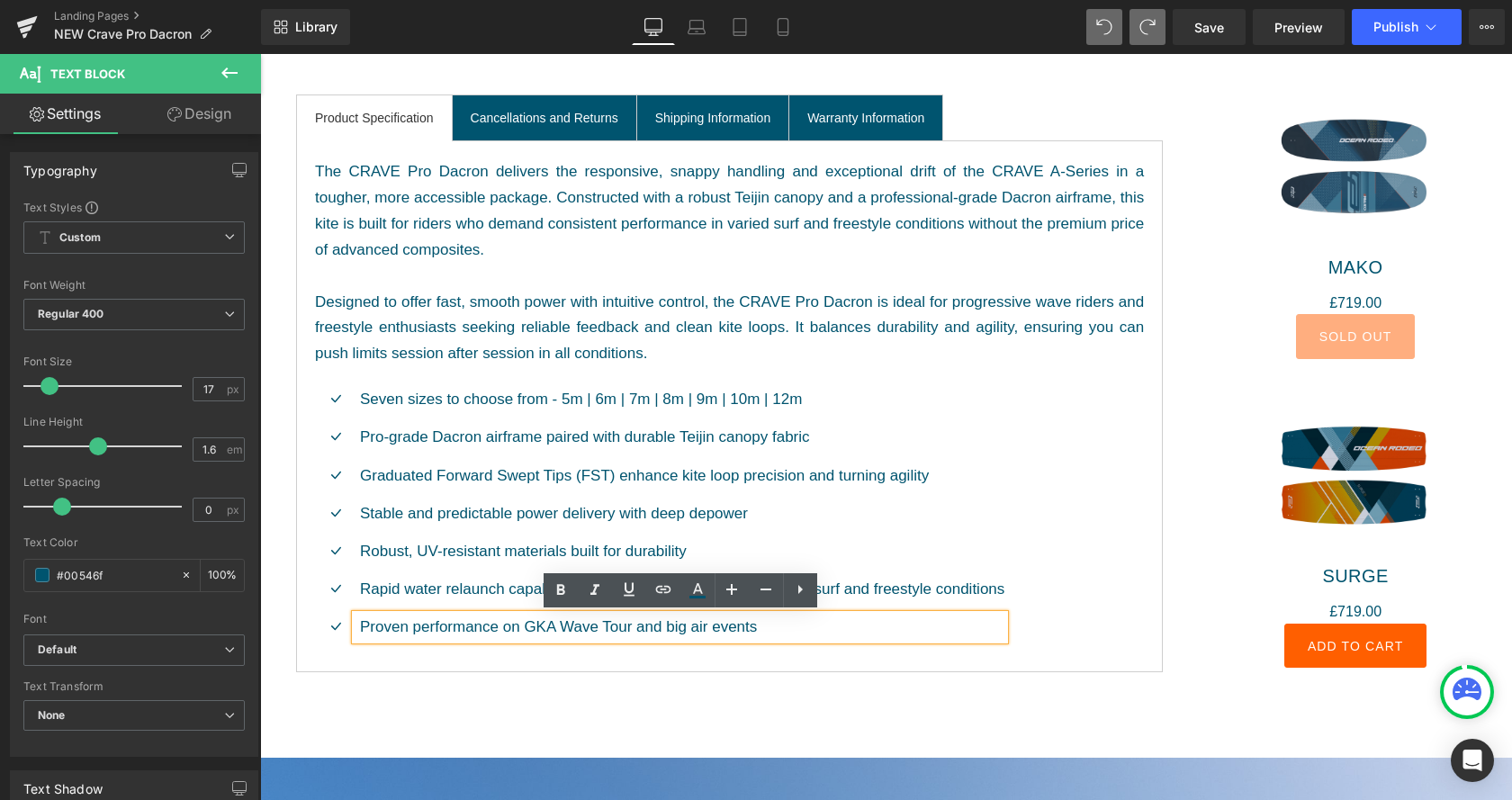
click at [825, 626] on p "Proven performance on GKA Wave Tour and big air events" at bounding box center [682, 627] width 644 height 24
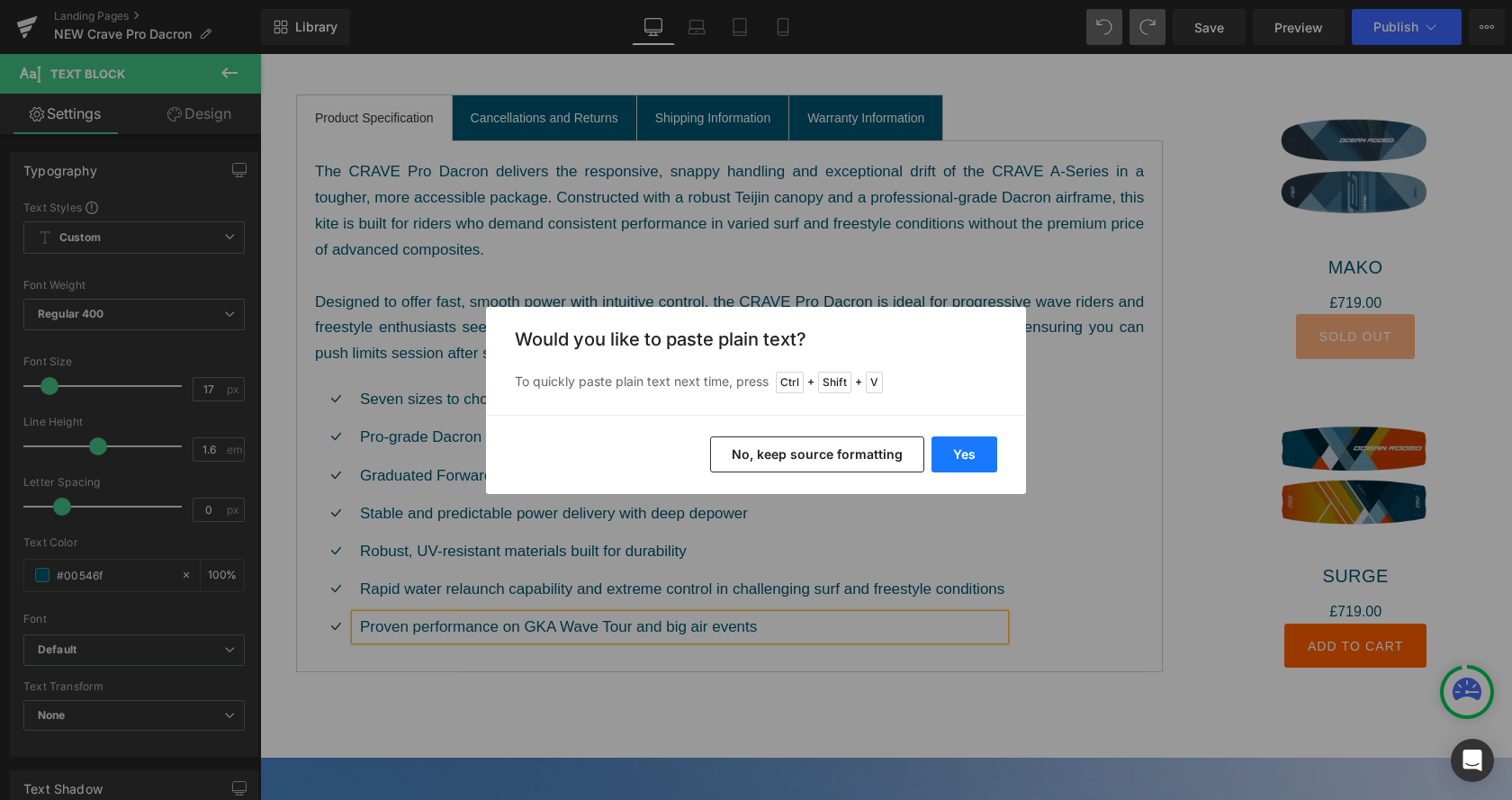
click at [968, 457] on button "Yes" at bounding box center [965, 455] width 66 height 36
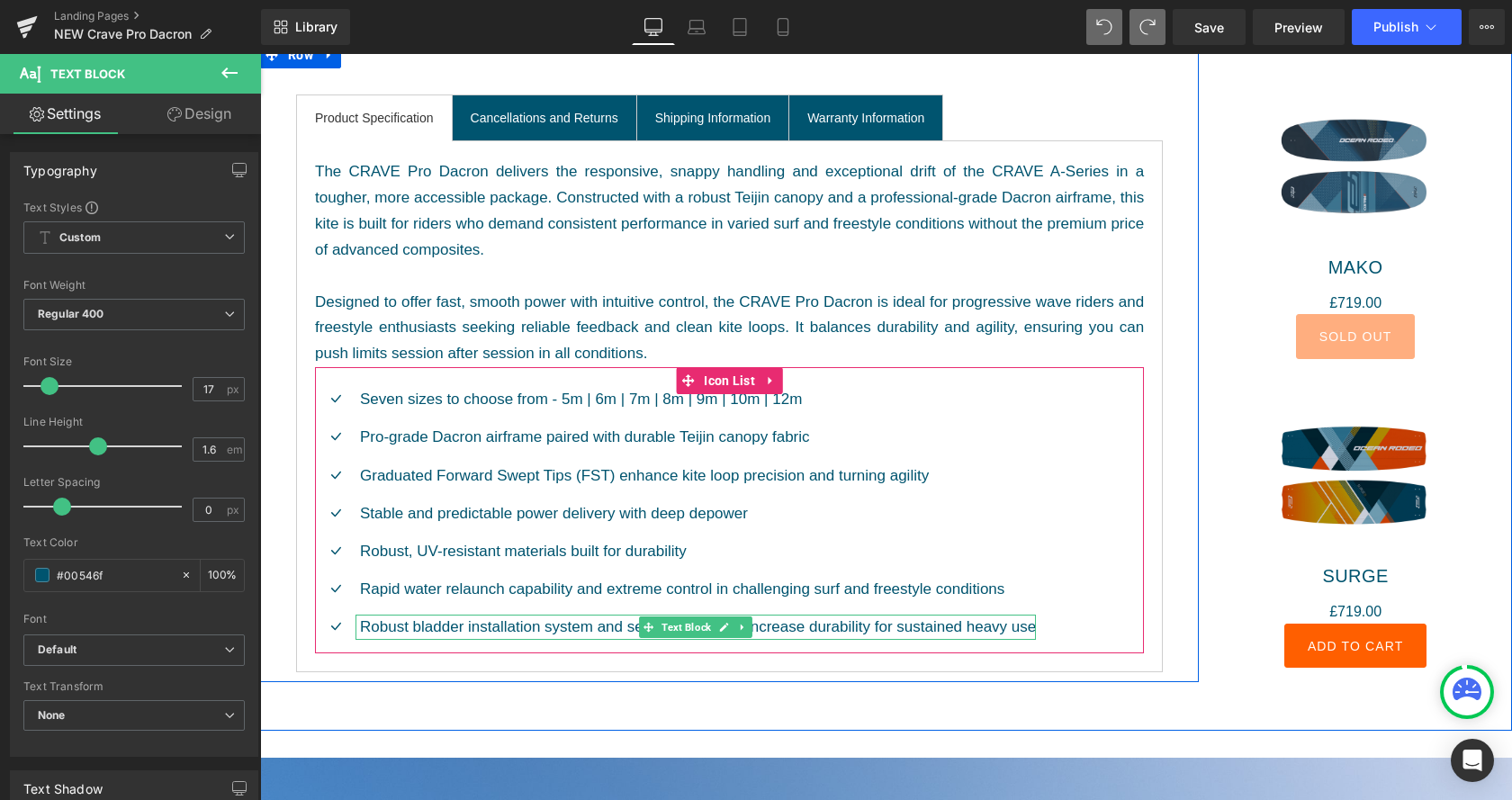
click at [1008, 626] on div "Robust bladder installation system and seam technology increase durability for …" at bounding box center [696, 627] width 680 height 24
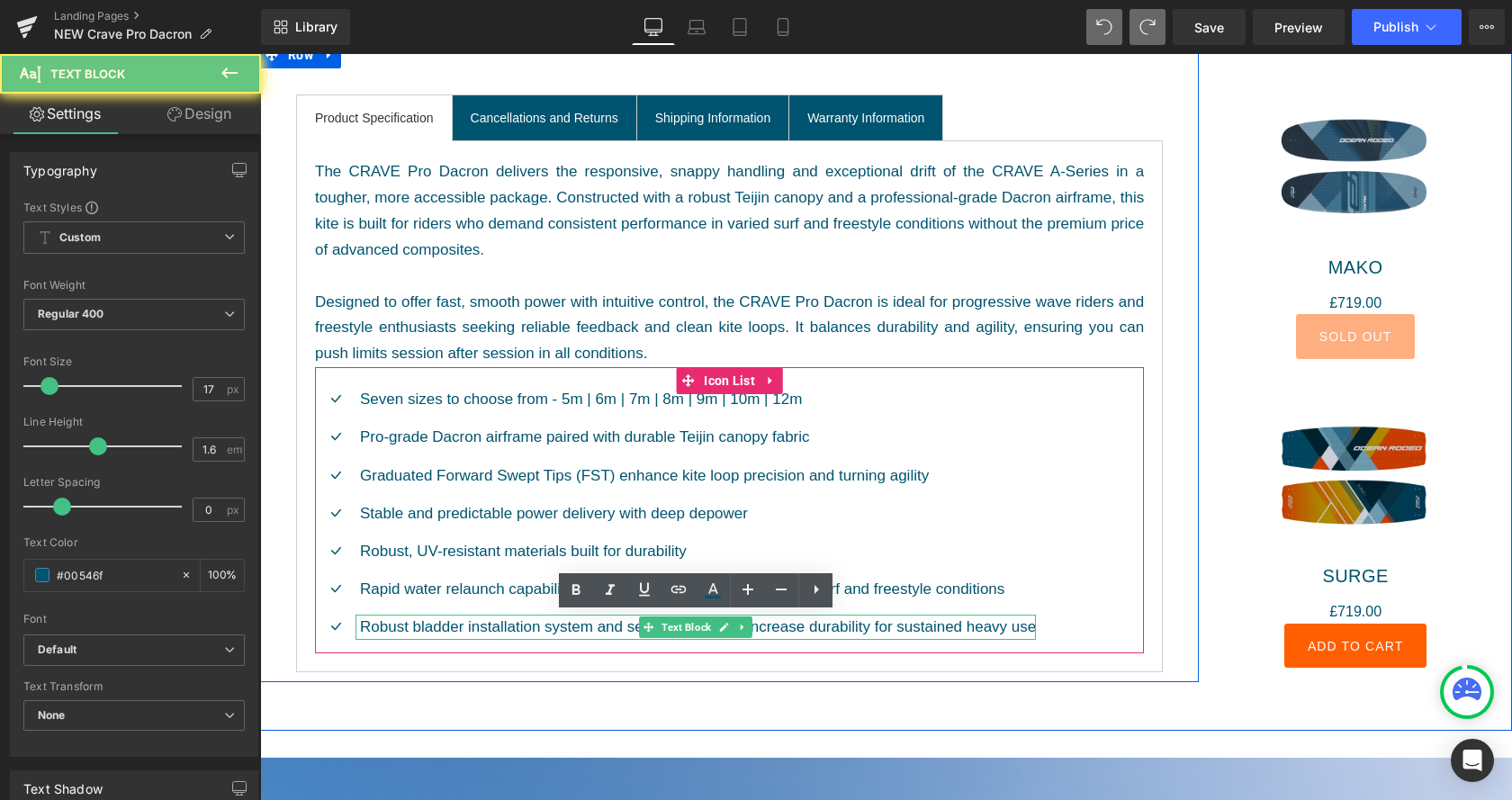
click at [1008, 626] on div "Robust bladder installation system and seam technology increase durability for …" at bounding box center [696, 627] width 680 height 24
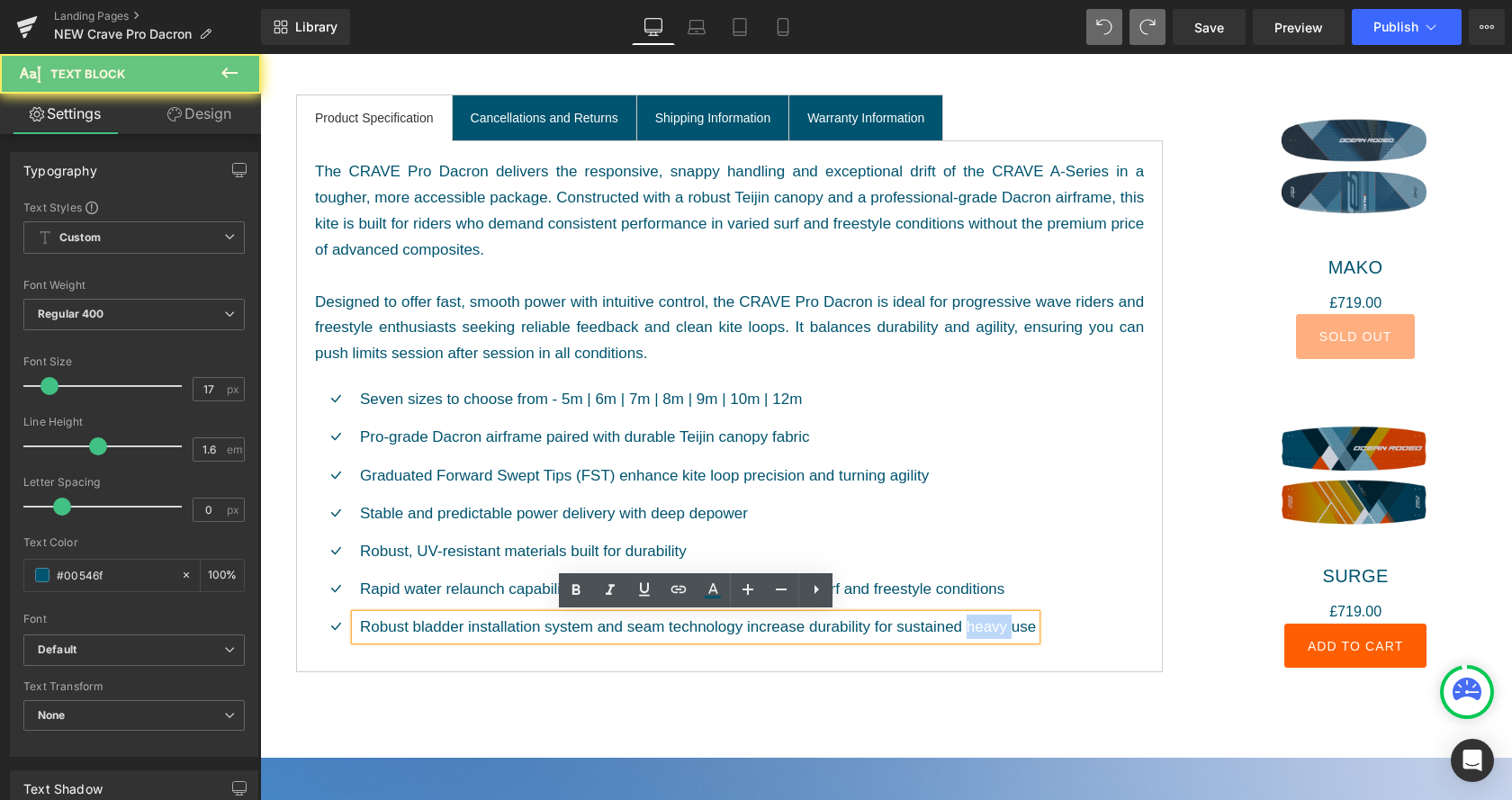
click at [923, 617] on div "Robust bladder installation system and seam technology increase durability for …" at bounding box center [696, 627] width 680 height 24
click at [993, 625] on div "Robust bladder installation system and seam technology increase durability for …" at bounding box center [696, 627] width 680 height 24
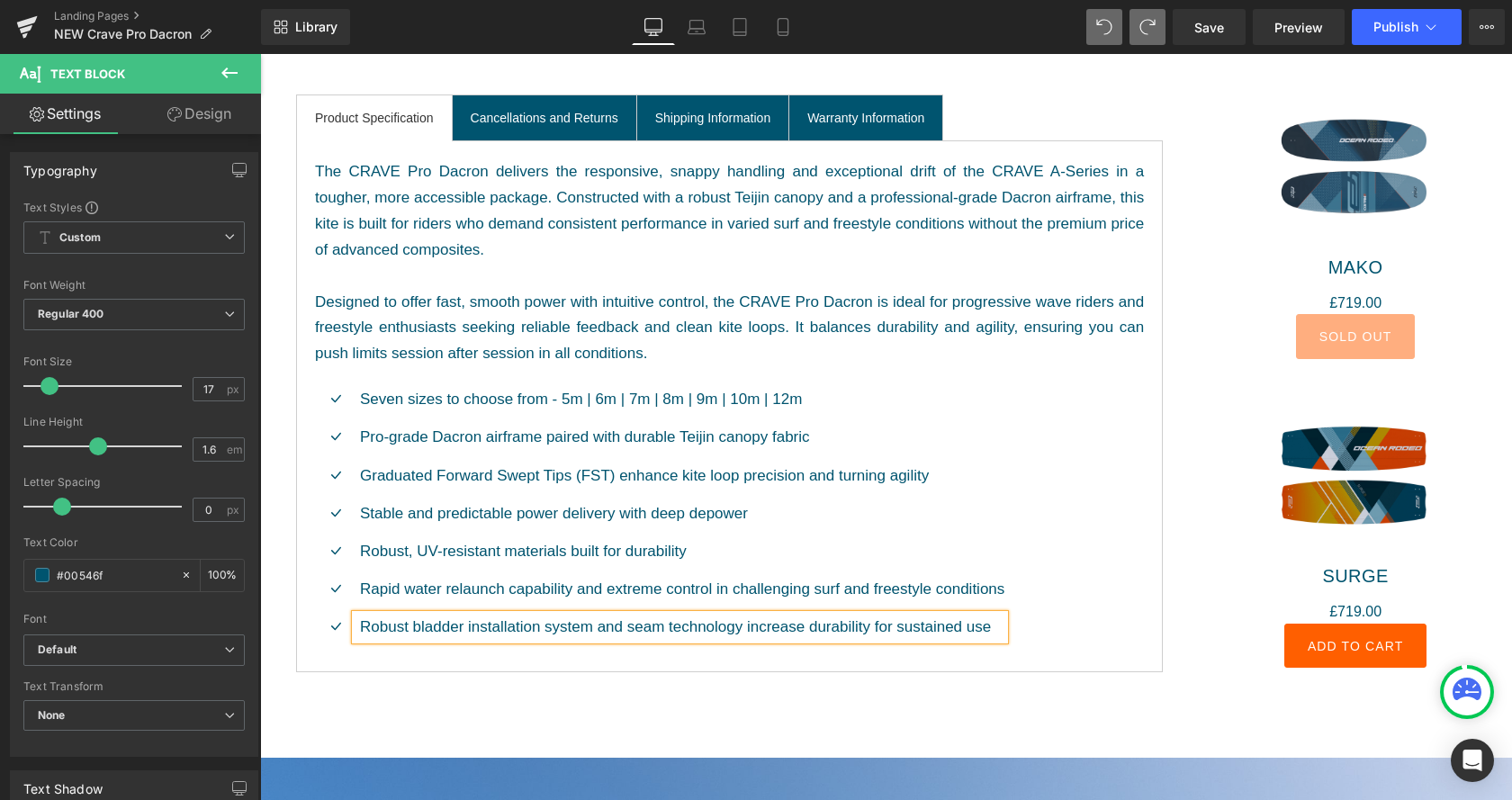
click at [1072, 581] on div "Icon Seven sizes to choose from - 5m | 6m | 7m | 8m | 9m | 10m | 12m Text Block…" at bounding box center [729, 520] width 829 height 266
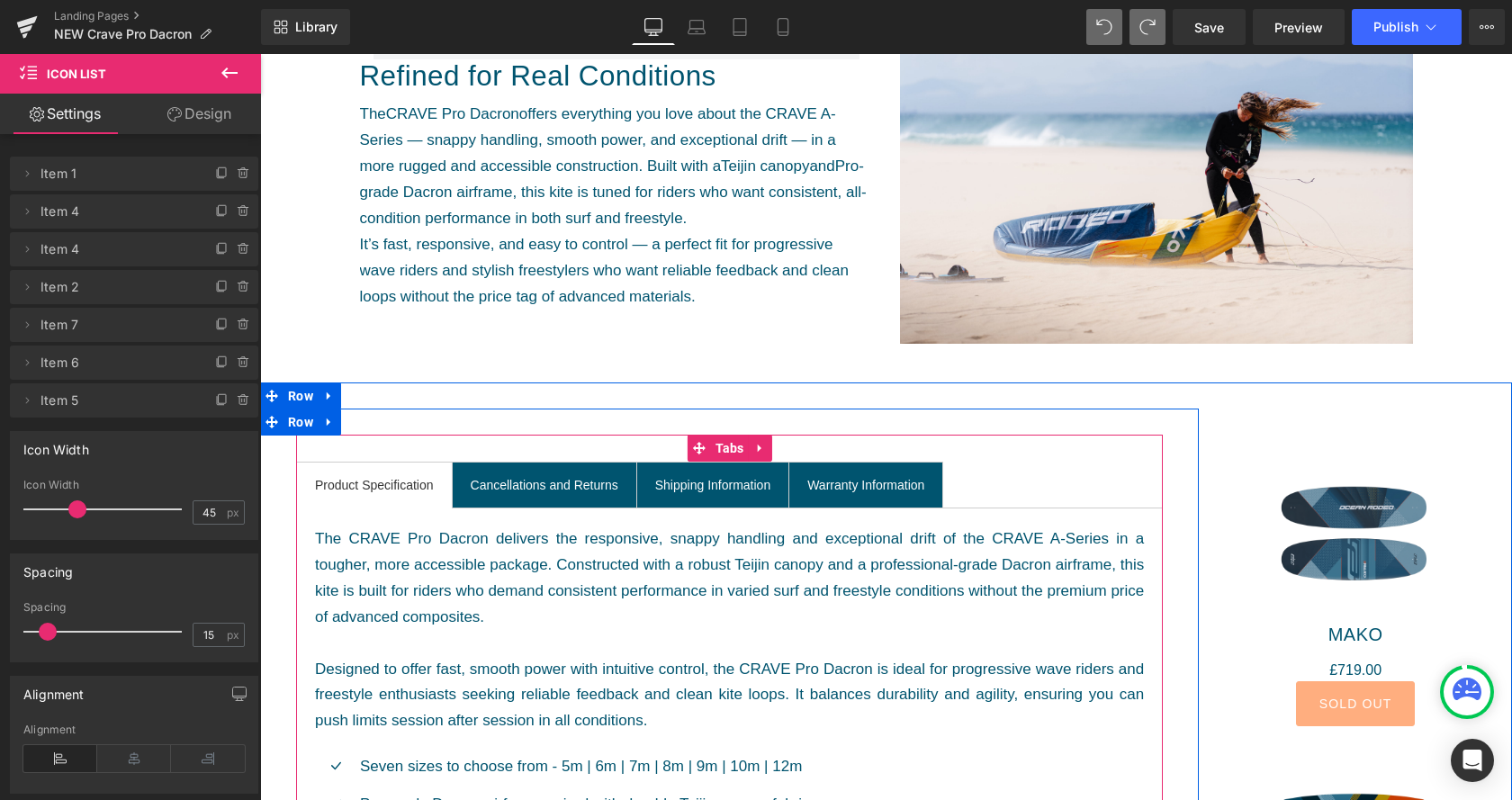
scroll to position [918, 0]
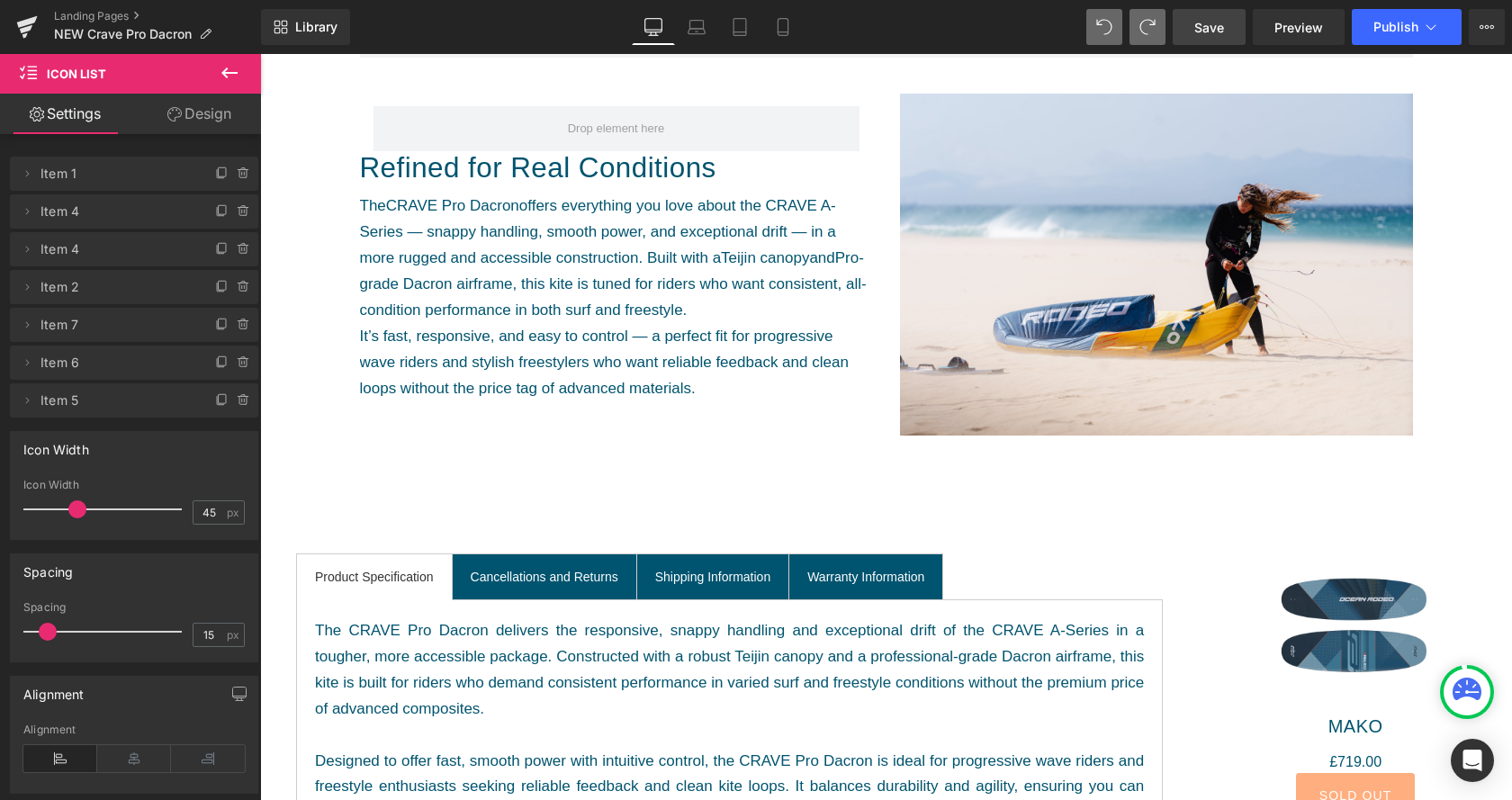
drag, startPoint x: 1208, startPoint y: 33, endPoint x: 481, endPoint y: 319, distance: 781.2
click at [1208, 33] on span "Save" at bounding box center [1209, 27] width 30 height 19
click at [1204, 25] on span "Save" at bounding box center [1209, 27] width 30 height 19
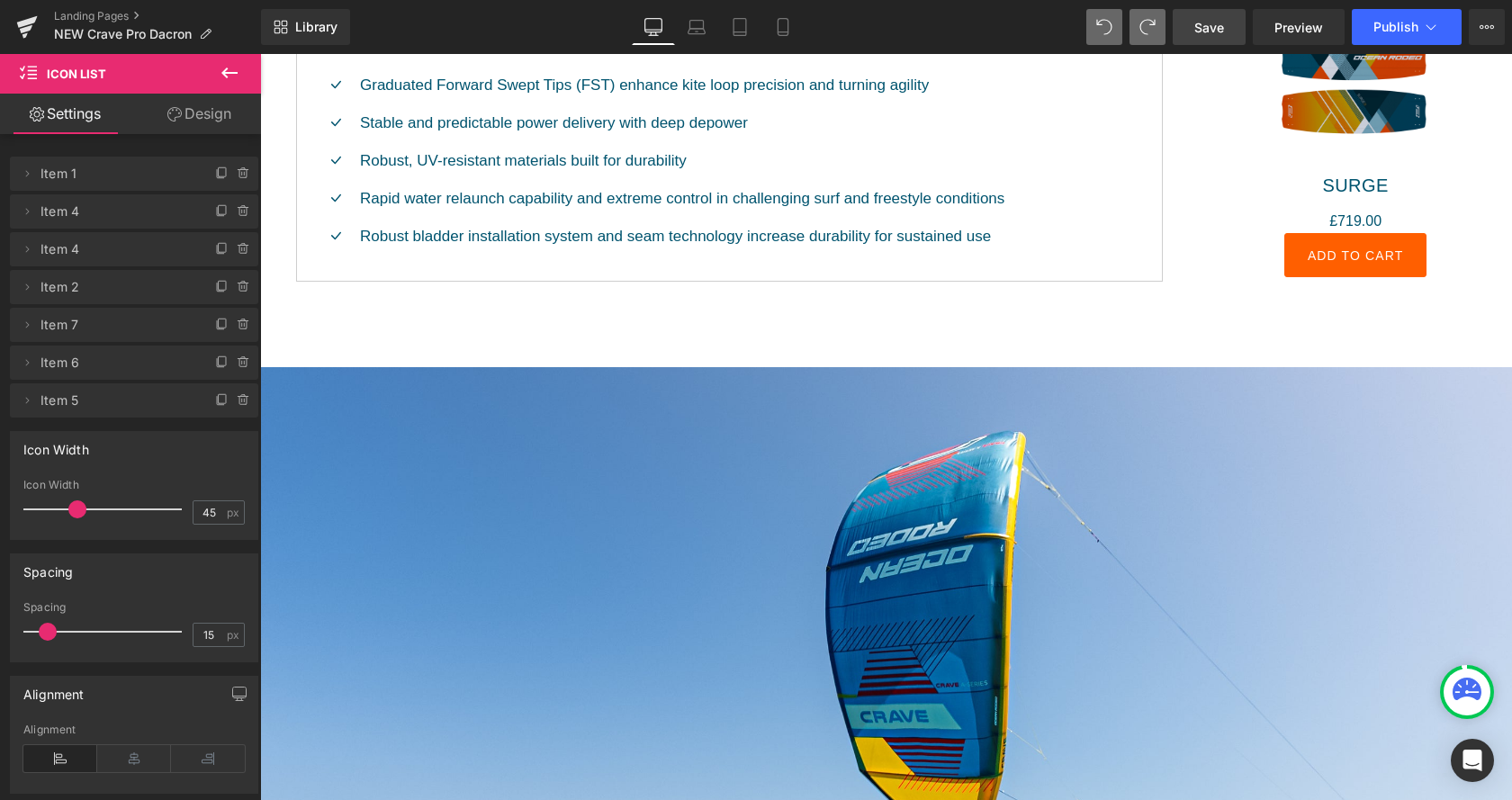
scroll to position [1561, 0]
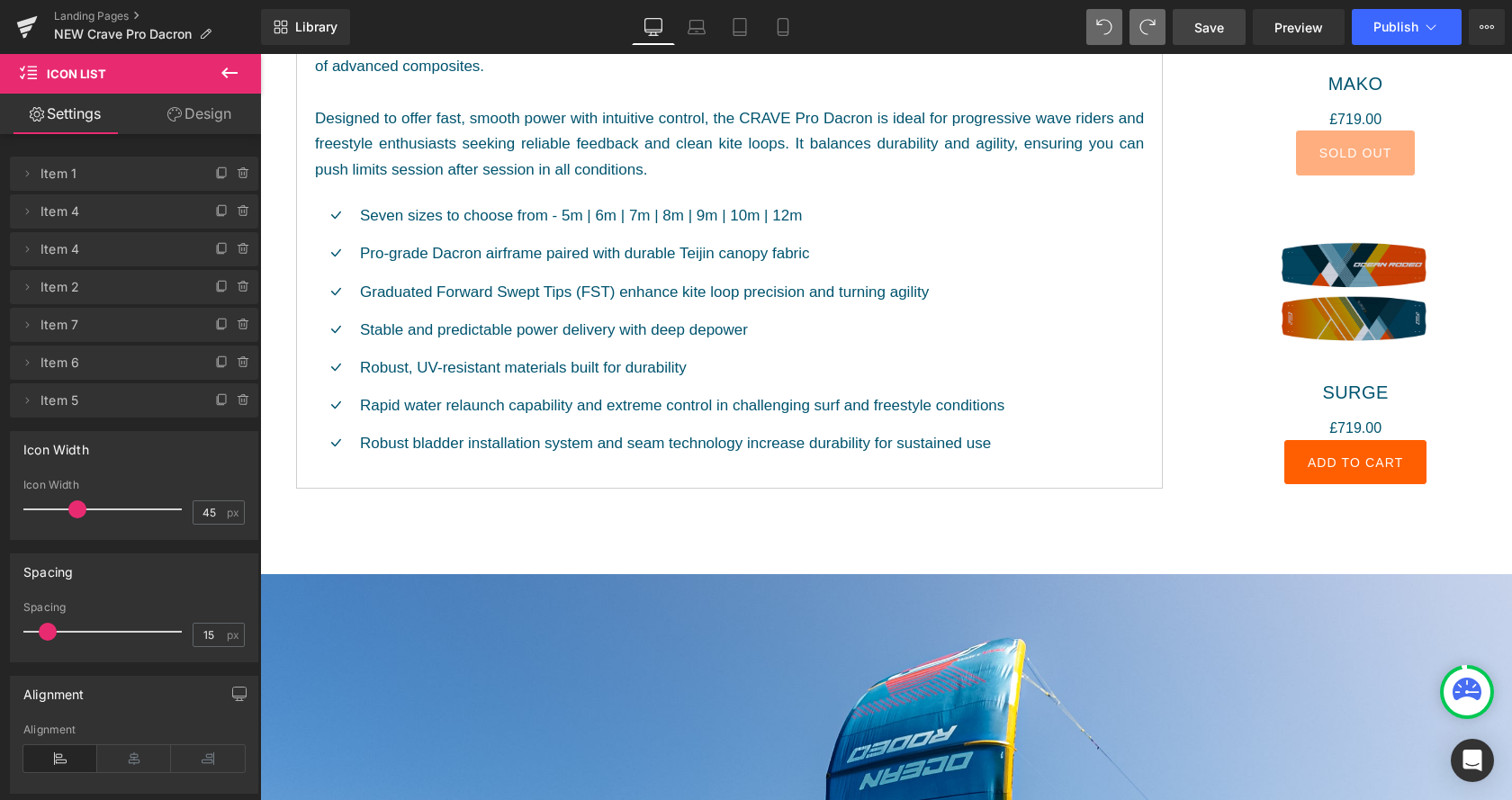
click at [1207, 22] on span "Save" at bounding box center [1209, 27] width 30 height 19
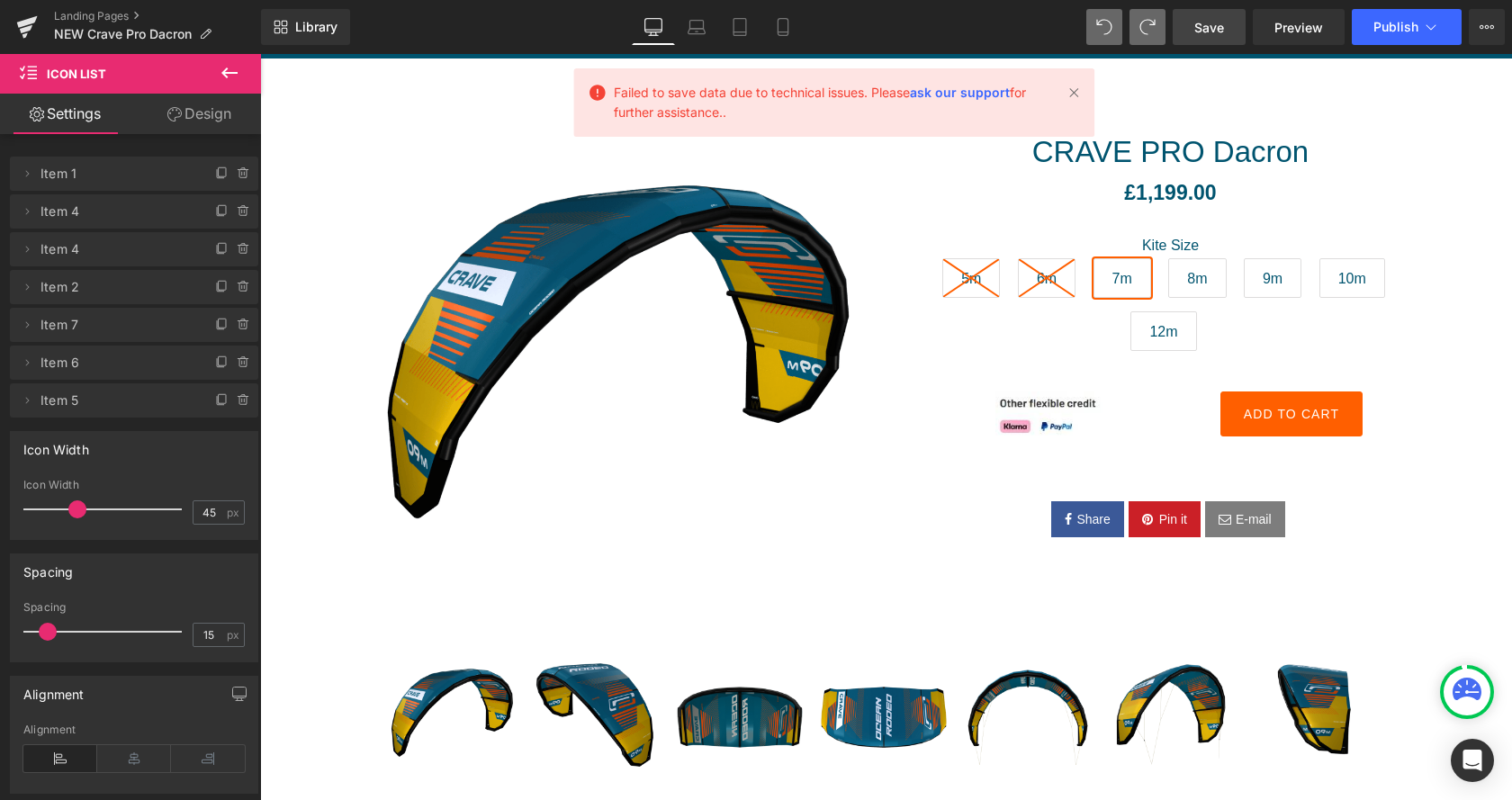
scroll to position [0, 0]
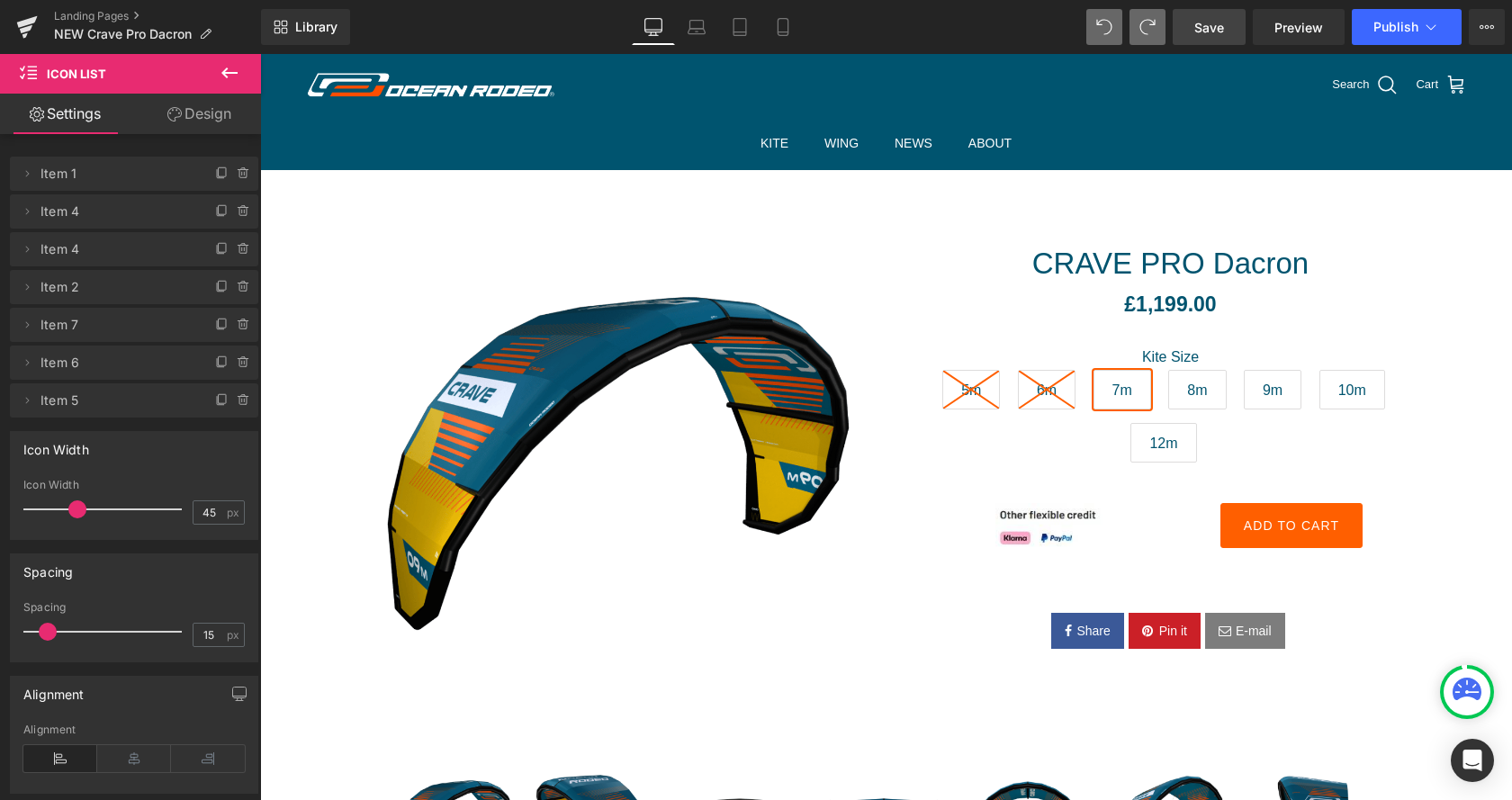
click at [1219, 33] on span "Save" at bounding box center [1209, 27] width 30 height 19
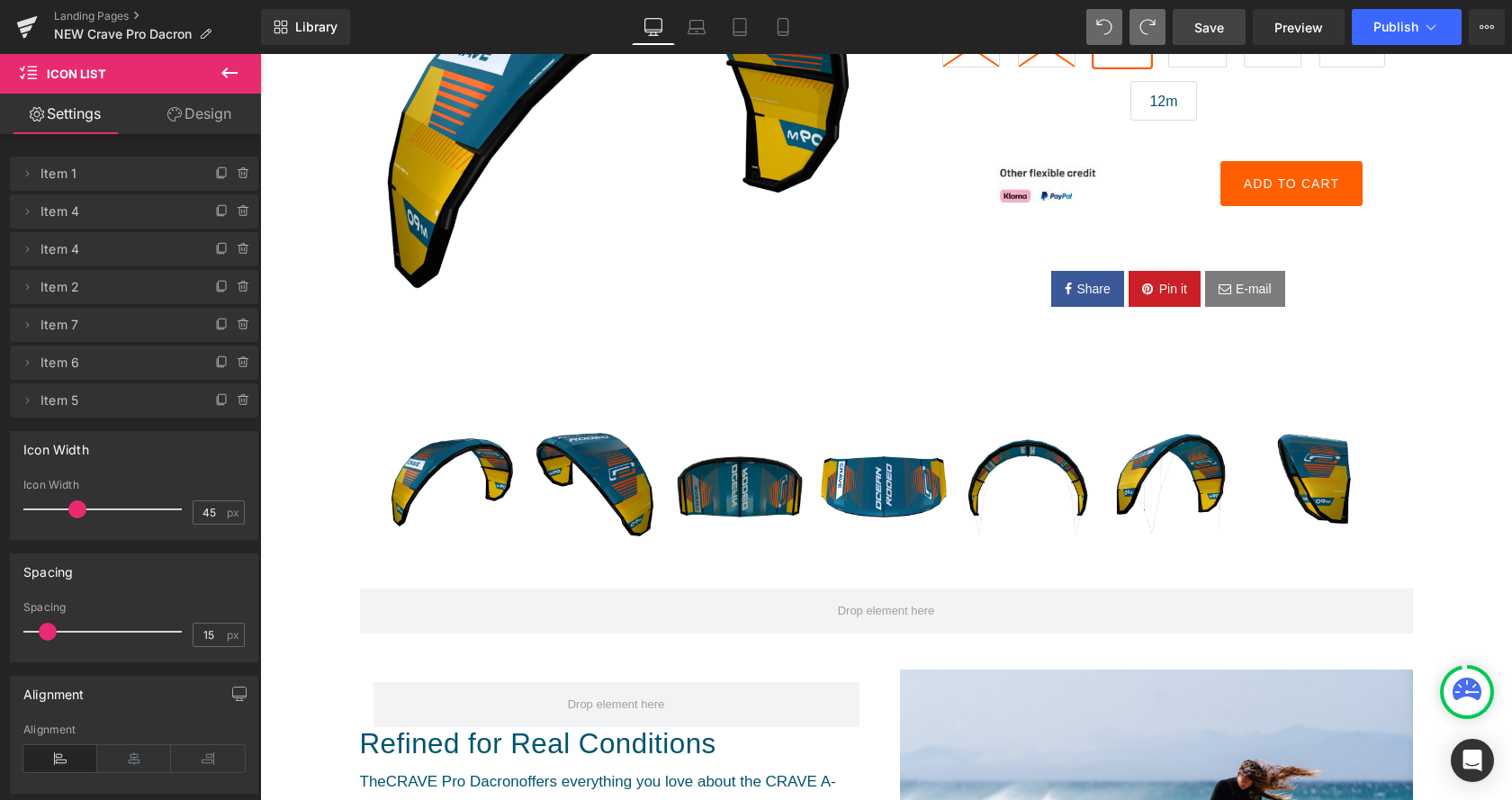
scroll to position [551, 0]
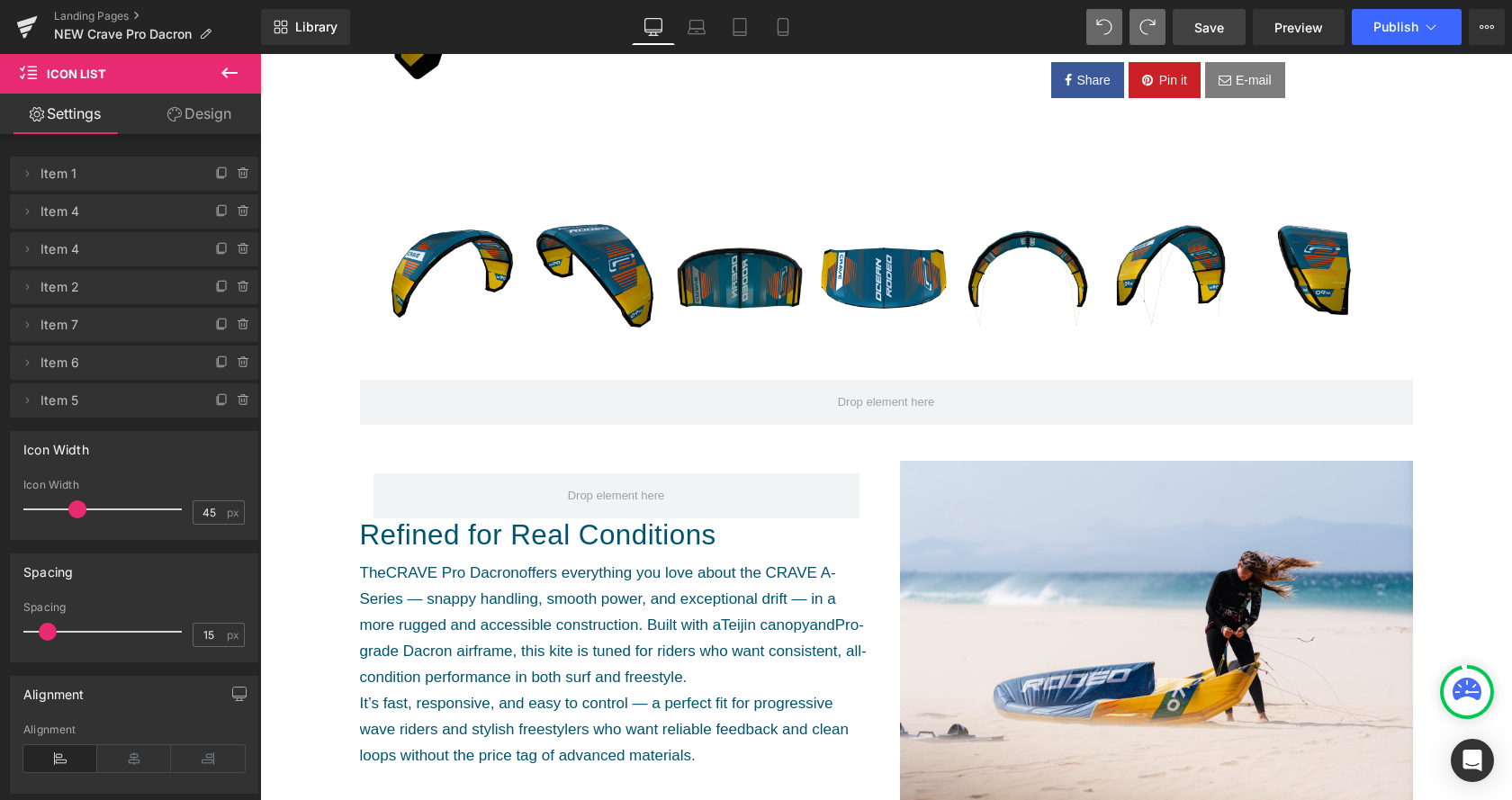
click at [1211, 23] on span "Save" at bounding box center [1209, 27] width 30 height 19
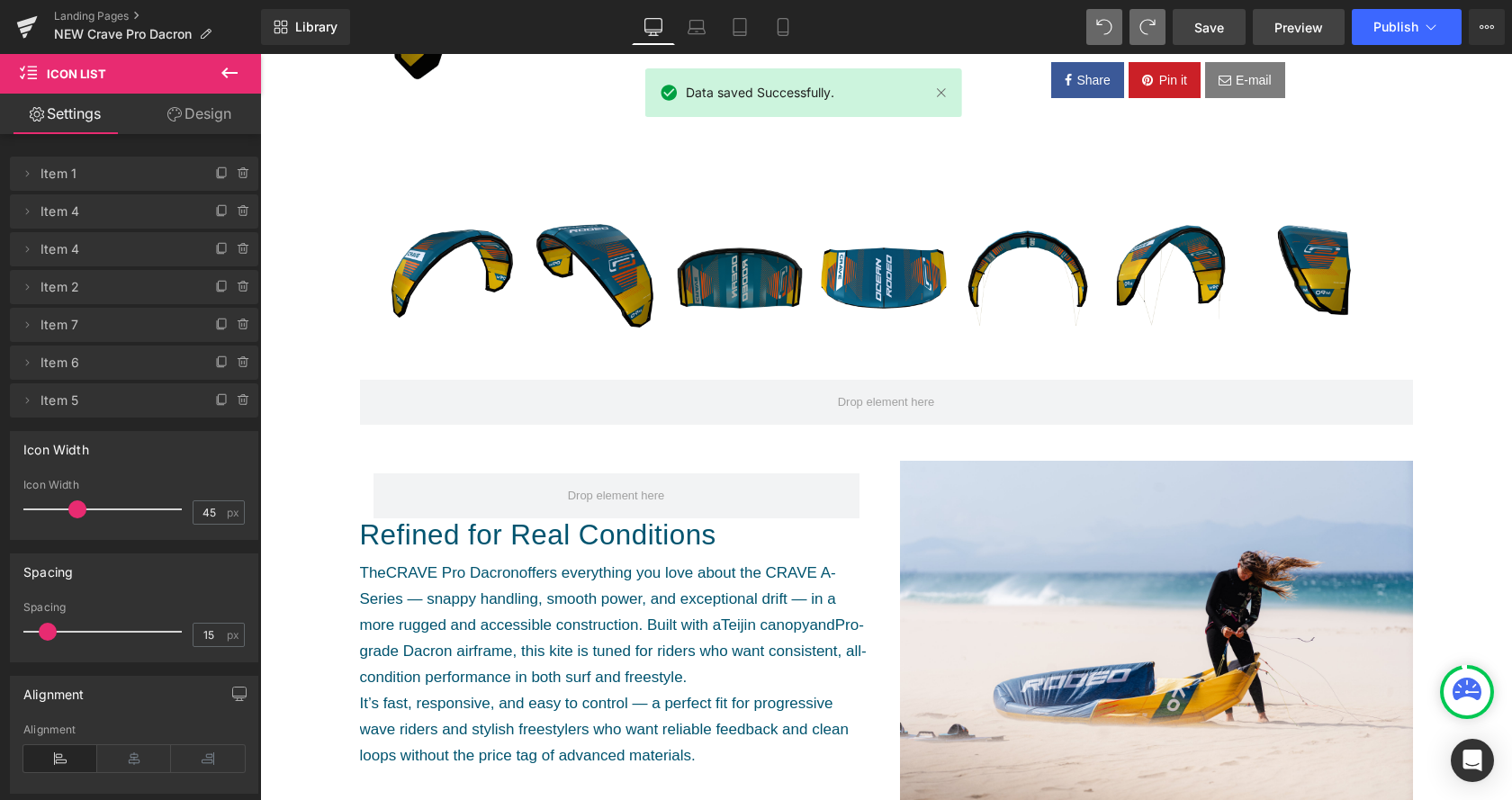
click at [1297, 33] on span "Preview" at bounding box center [1299, 27] width 49 height 19
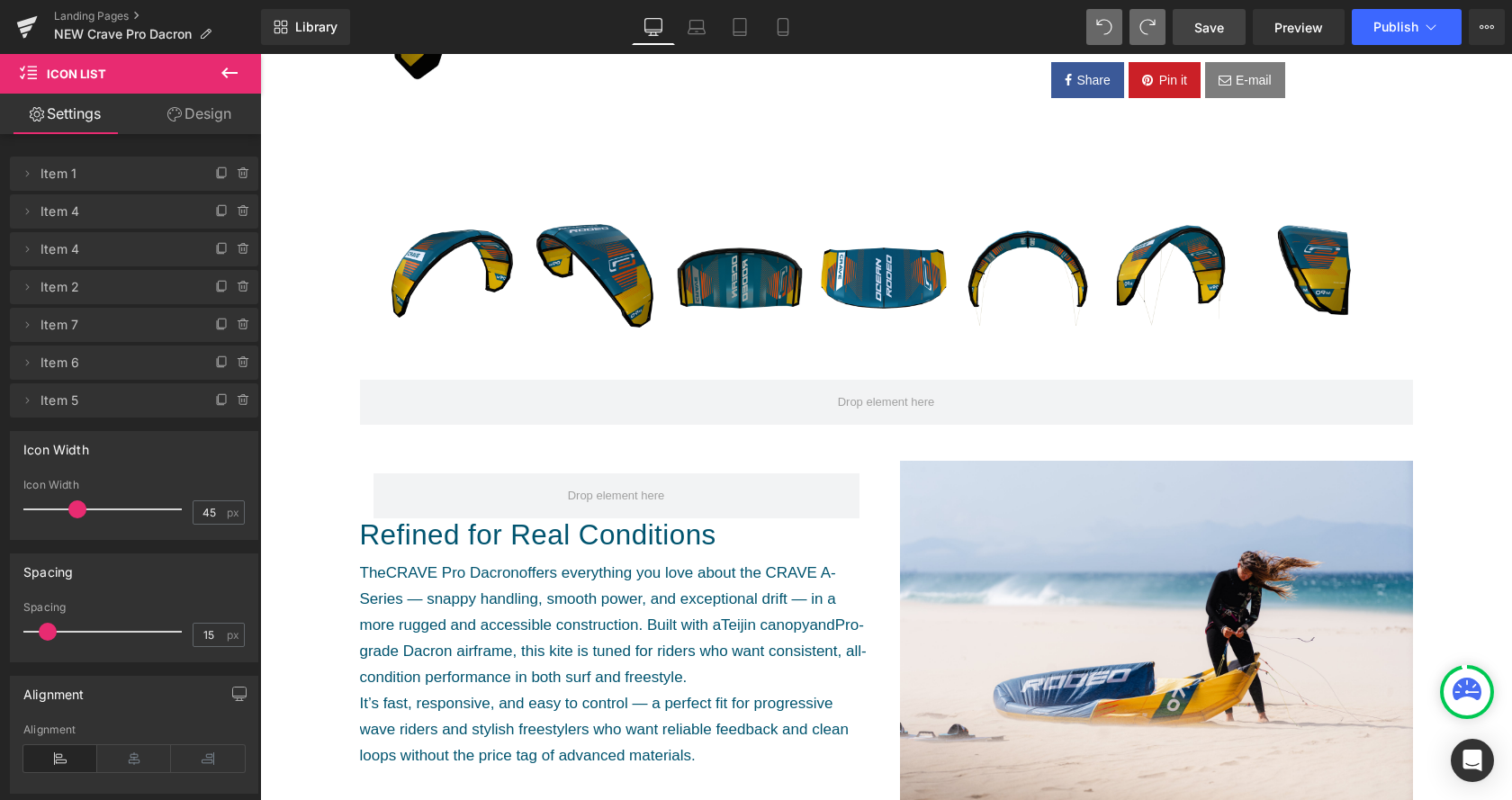
click at [1202, 16] on link "Save" at bounding box center [1209, 27] width 73 height 36
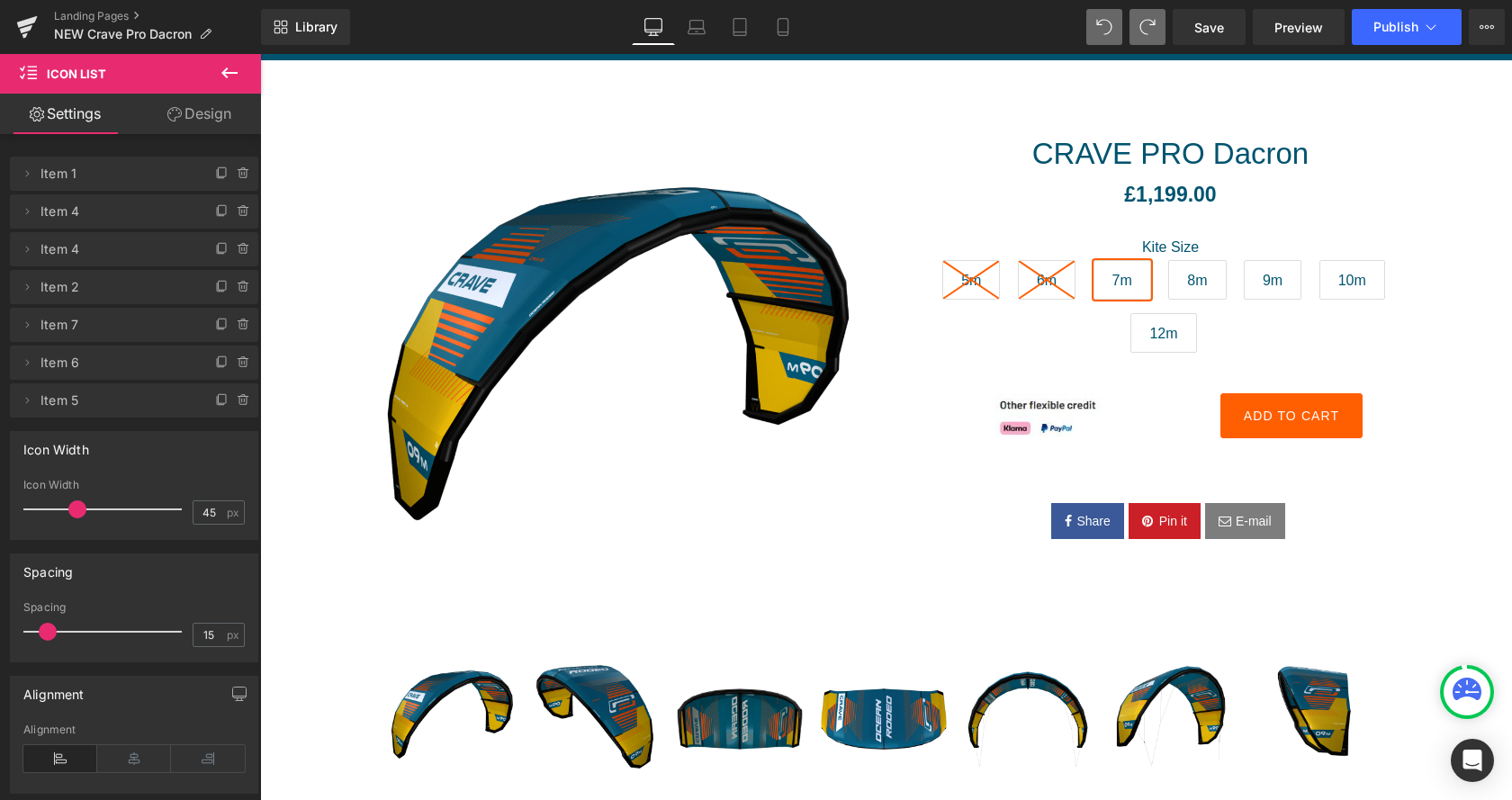
scroll to position [0, 0]
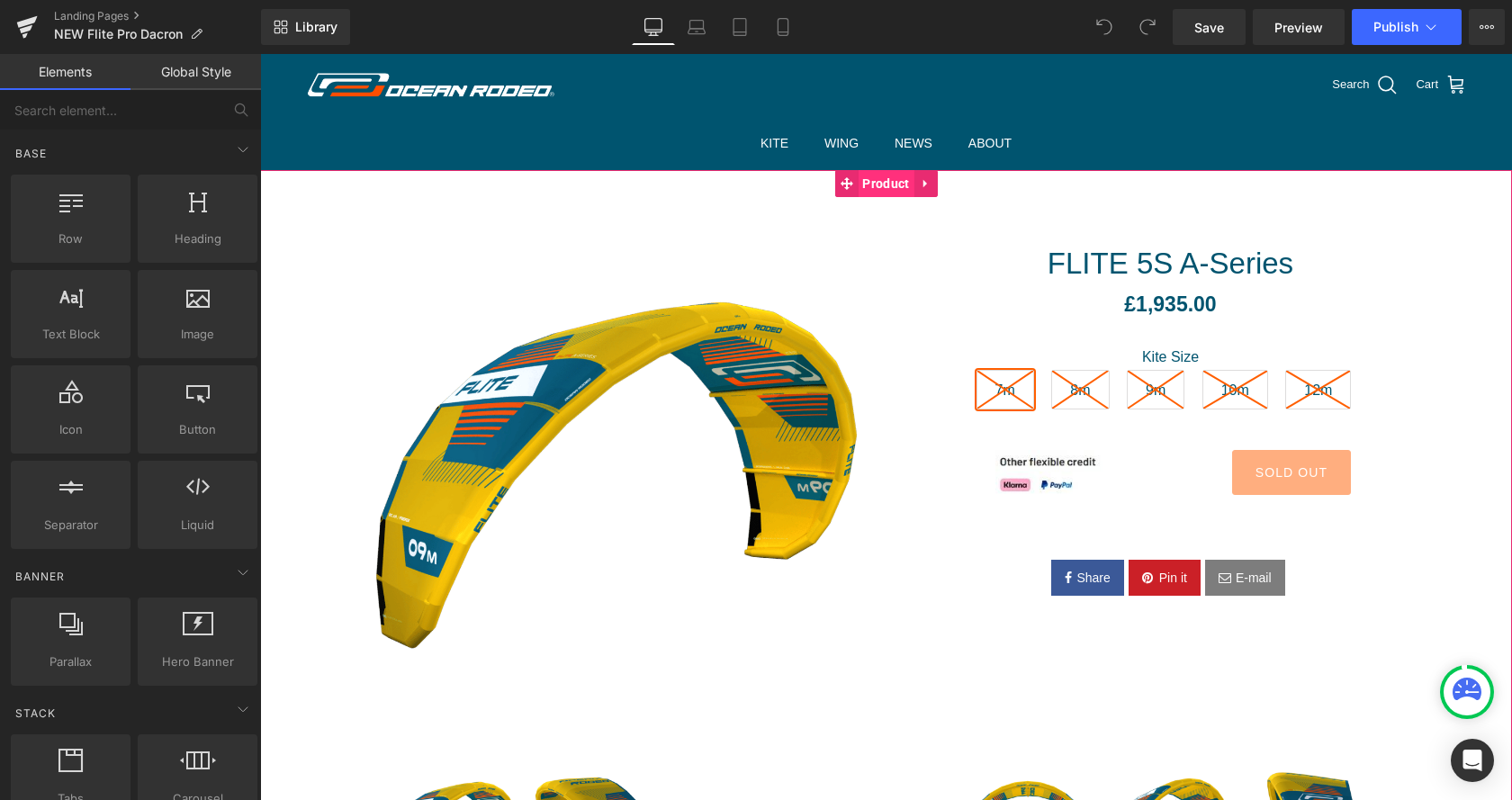
click at [866, 187] on span "Product" at bounding box center [886, 183] width 56 height 27
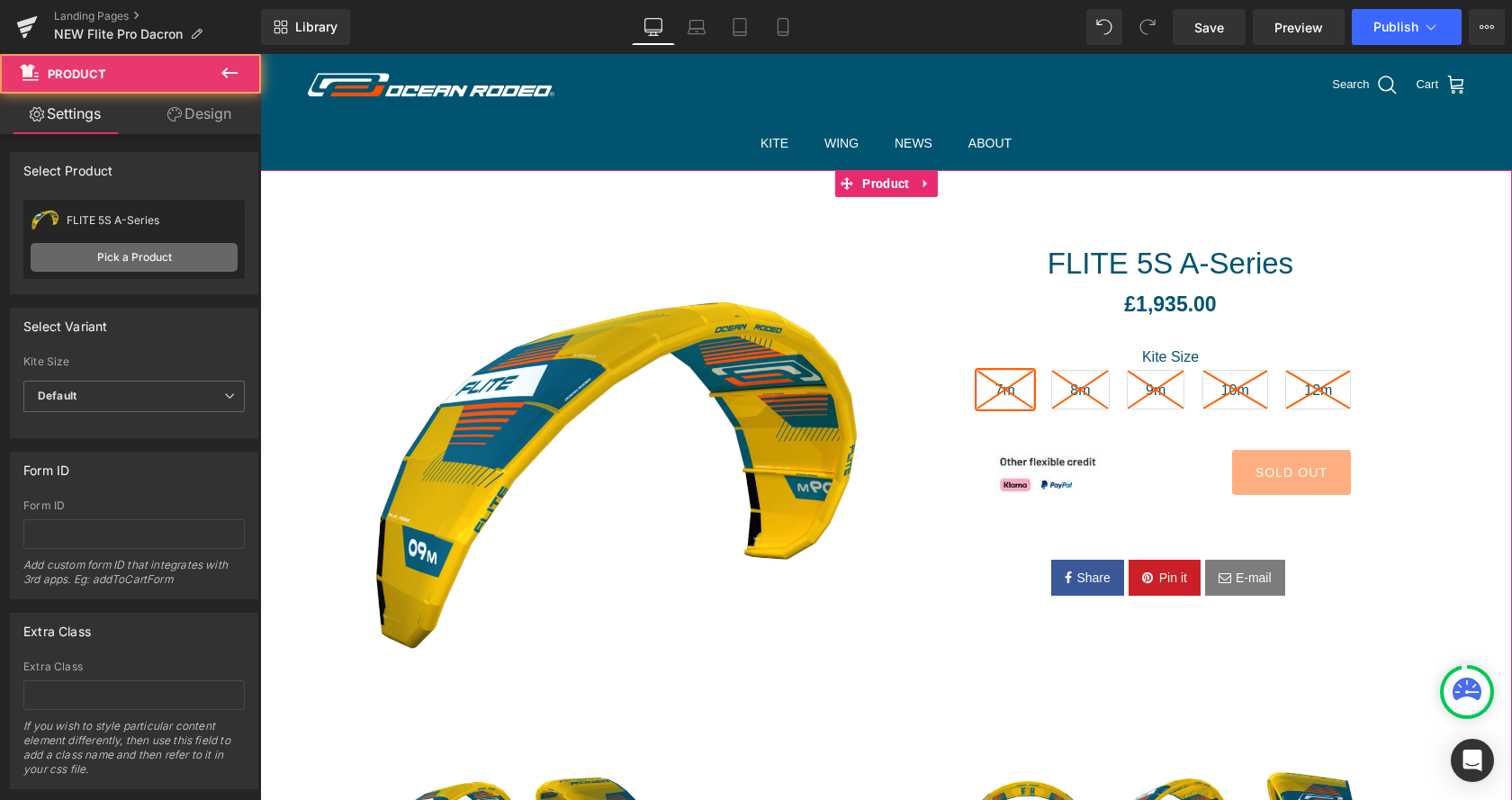
click at [143, 263] on link "Pick a Product" at bounding box center [134, 257] width 207 height 29
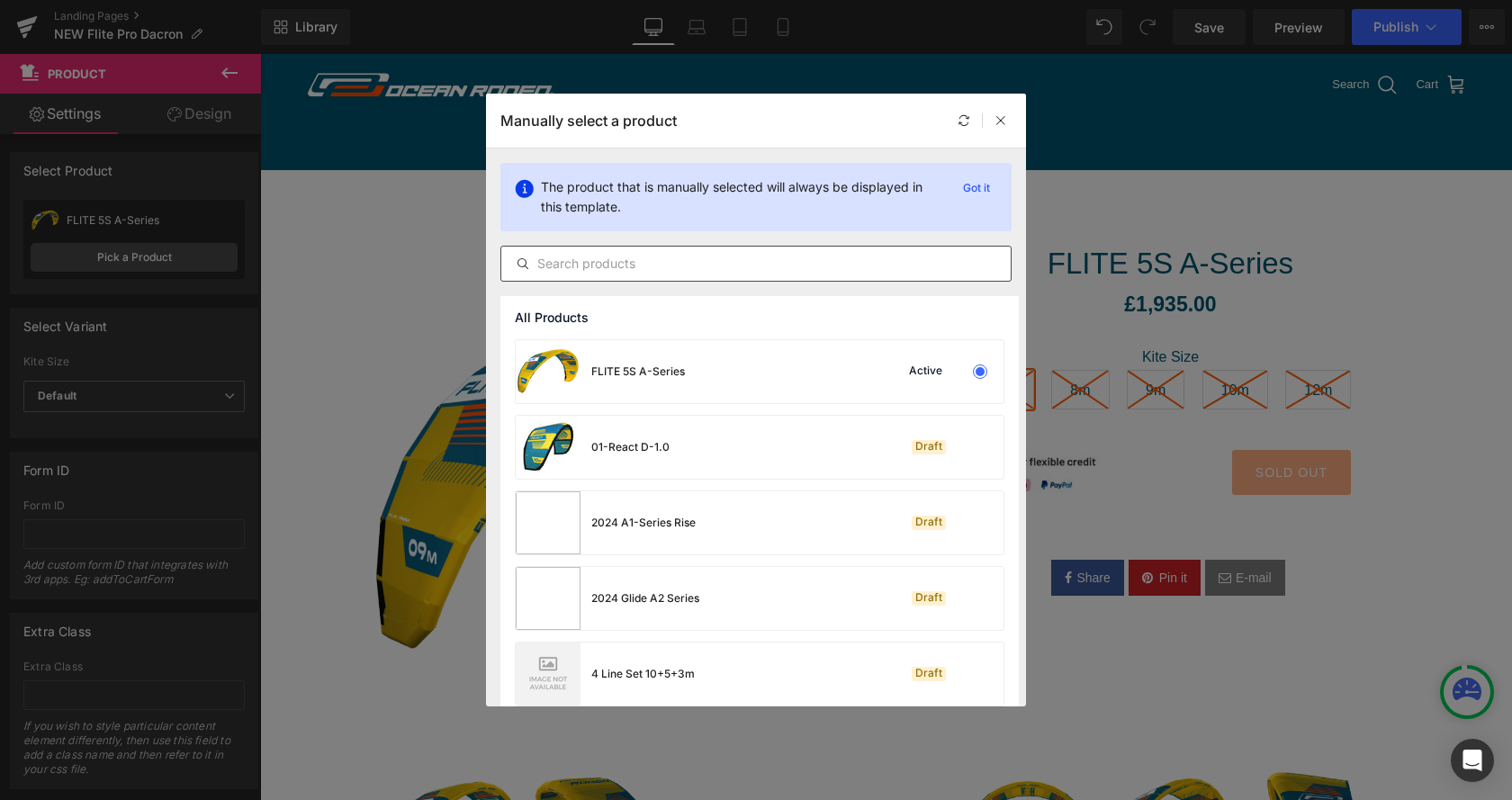
click at [631, 256] on input "text" at bounding box center [755, 264] width 509 height 22
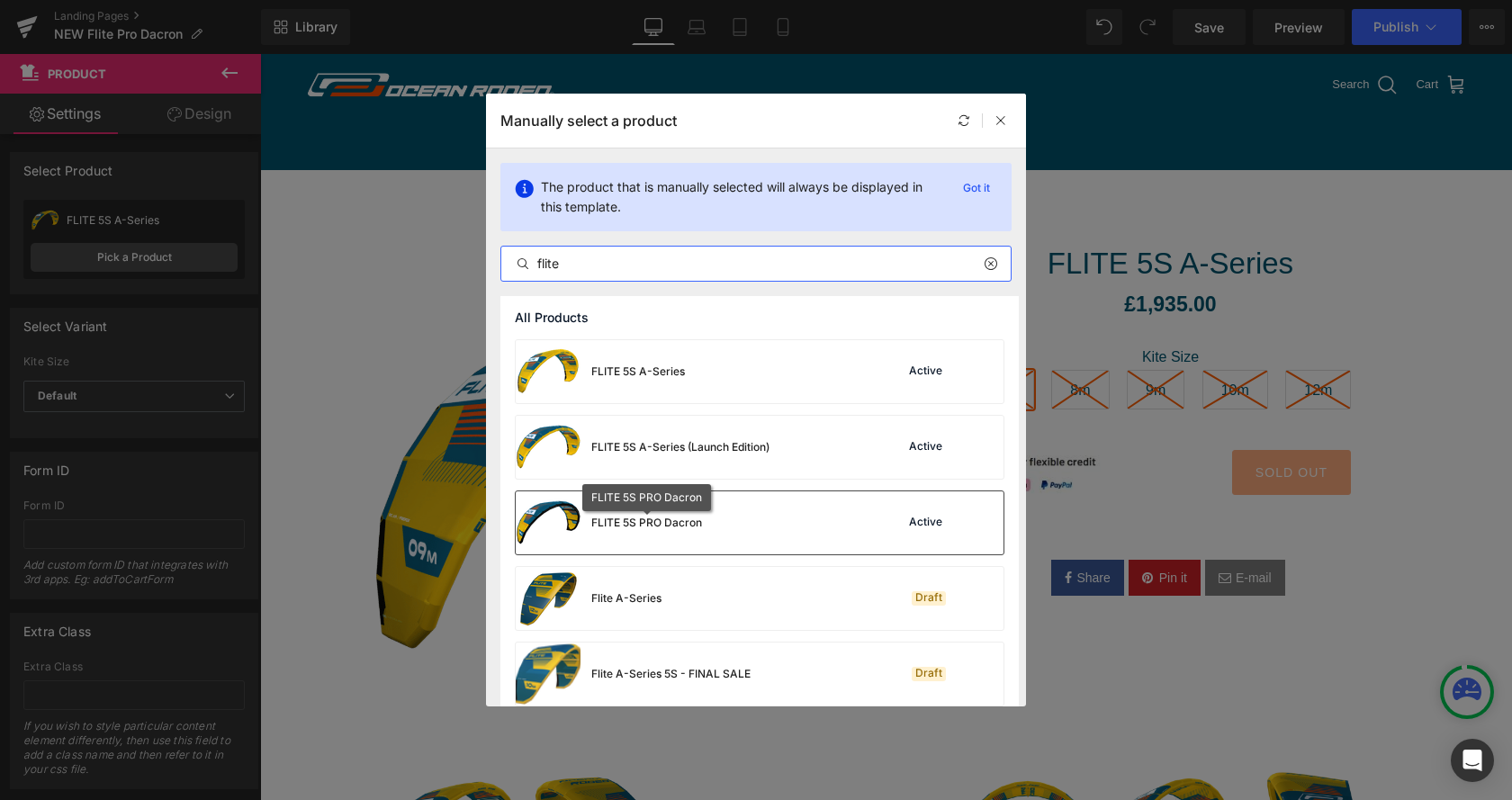
type input "flite"
click at [683, 527] on div "FLITE 5S PRO Dacron" at bounding box center [646, 523] width 111 height 16
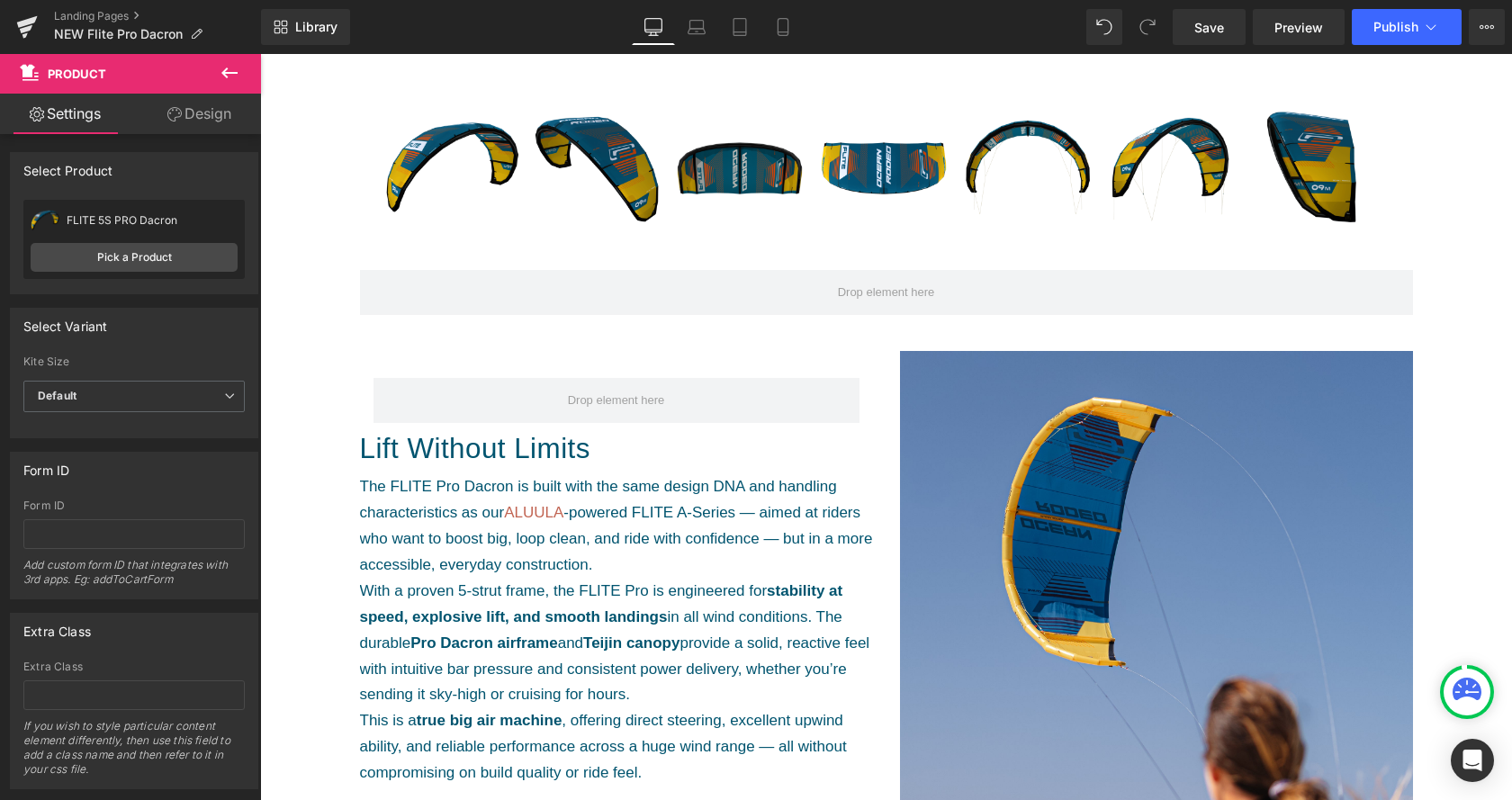
scroll to position [643, 0]
